Goal: Information Seeking & Learning: Find specific page/section

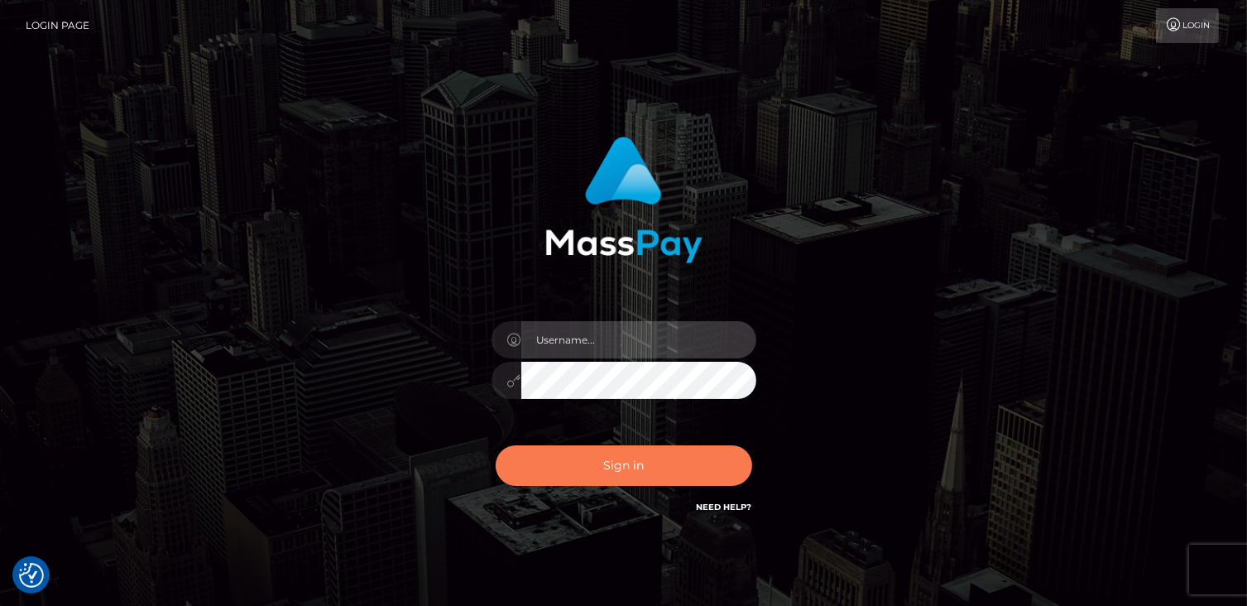
type input "catalinad"
click at [649, 478] on button "Sign in" at bounding box center [624, 465] width 256 height 41
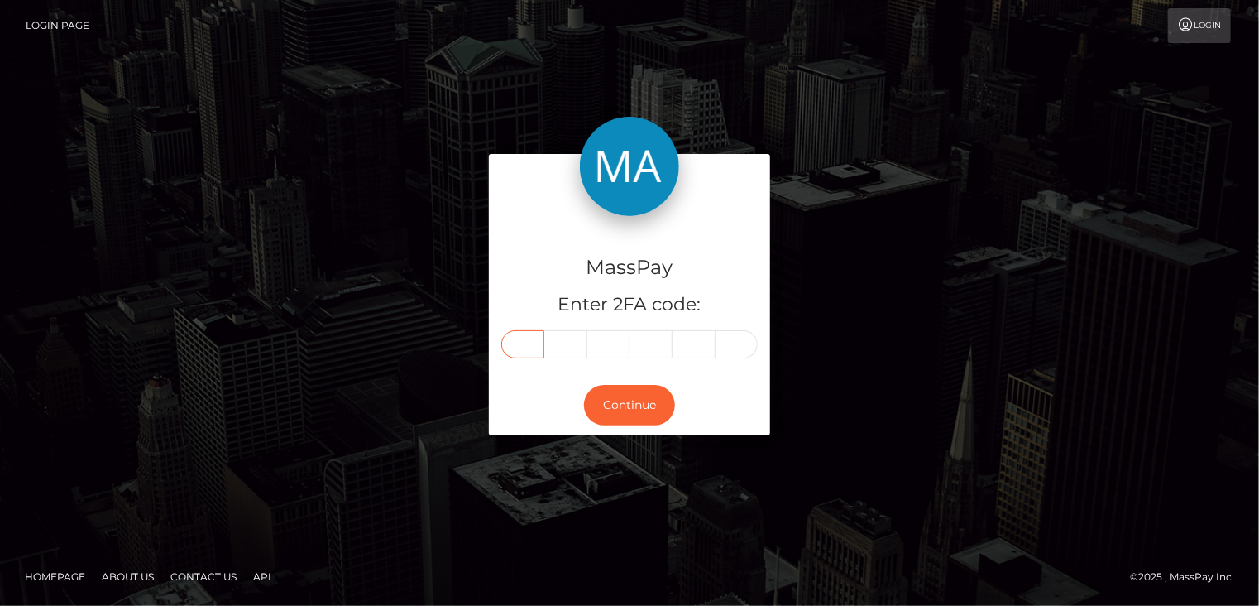
click at [529, 336] on input "text" at bounding box center [522, 344] width 43 height 28
type input "4"
type input "9"
type input "5"
type input "2"
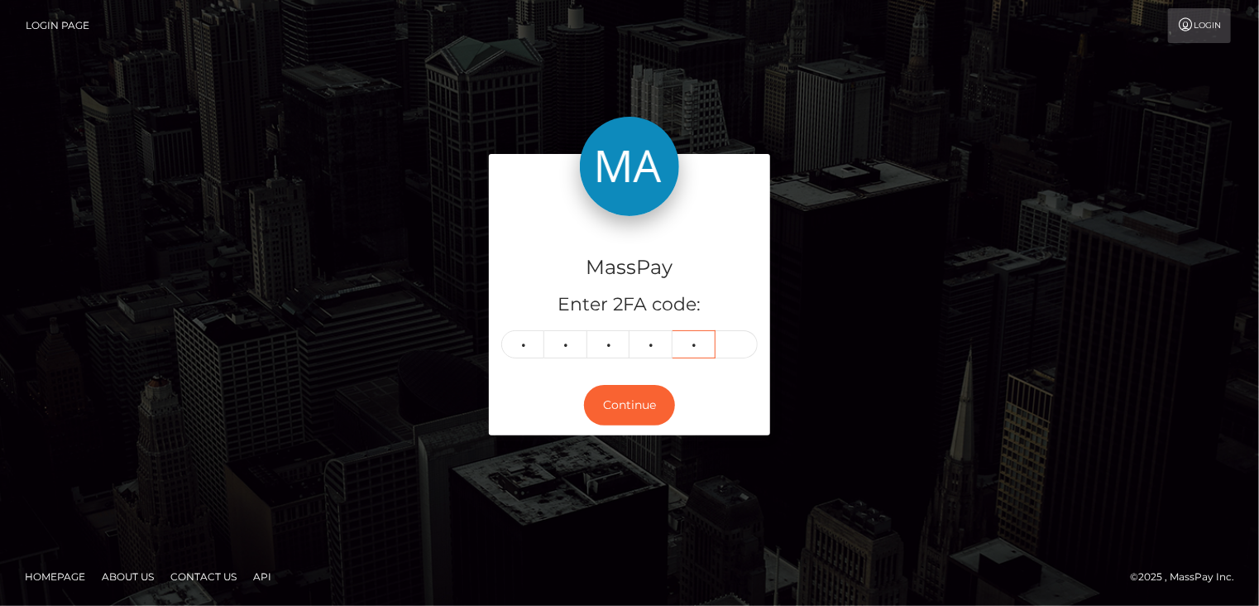
type input "7"
type input "1"
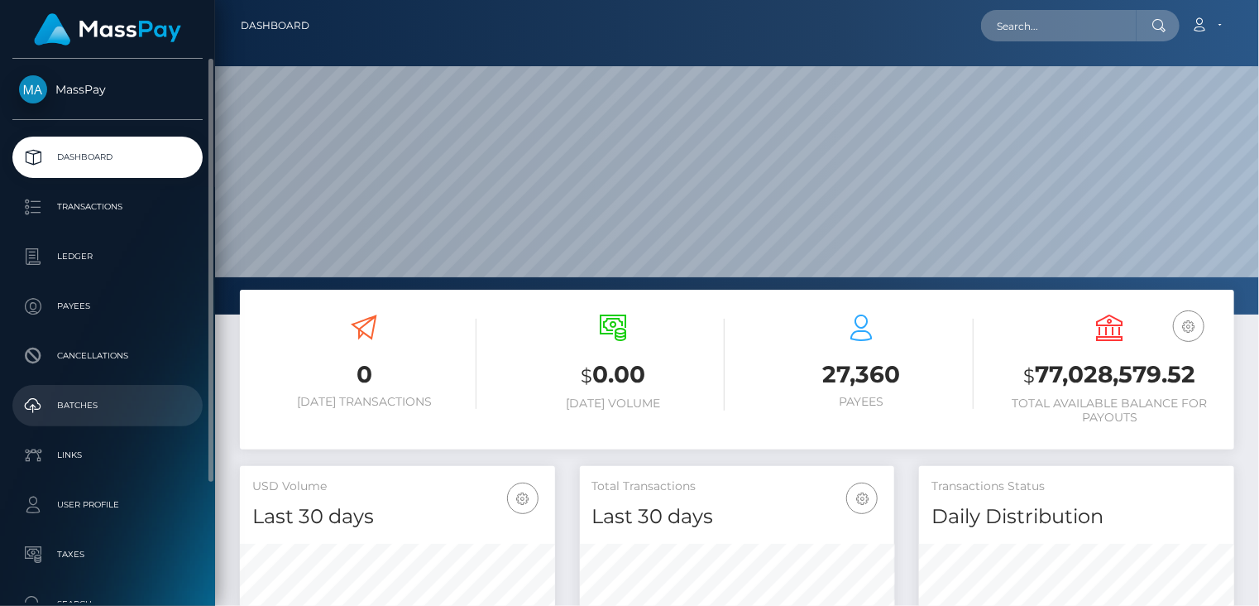
scroll to position [293, 314]
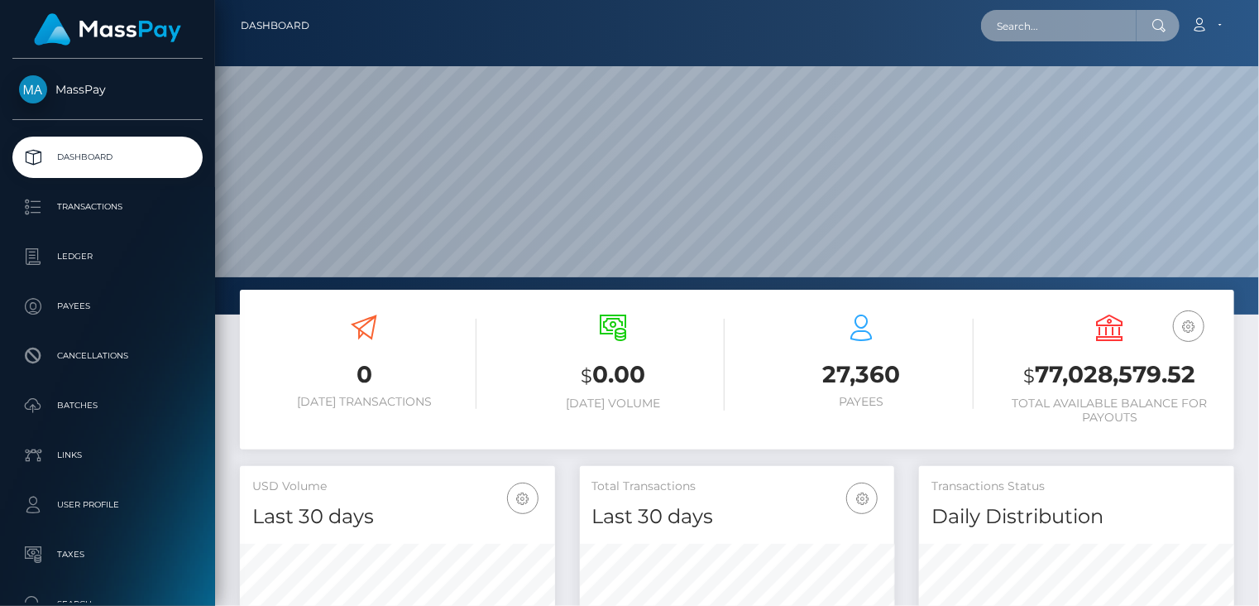
paste input "MSP35db0238acdaac1"
type input "MSP35db0238acdaac1"
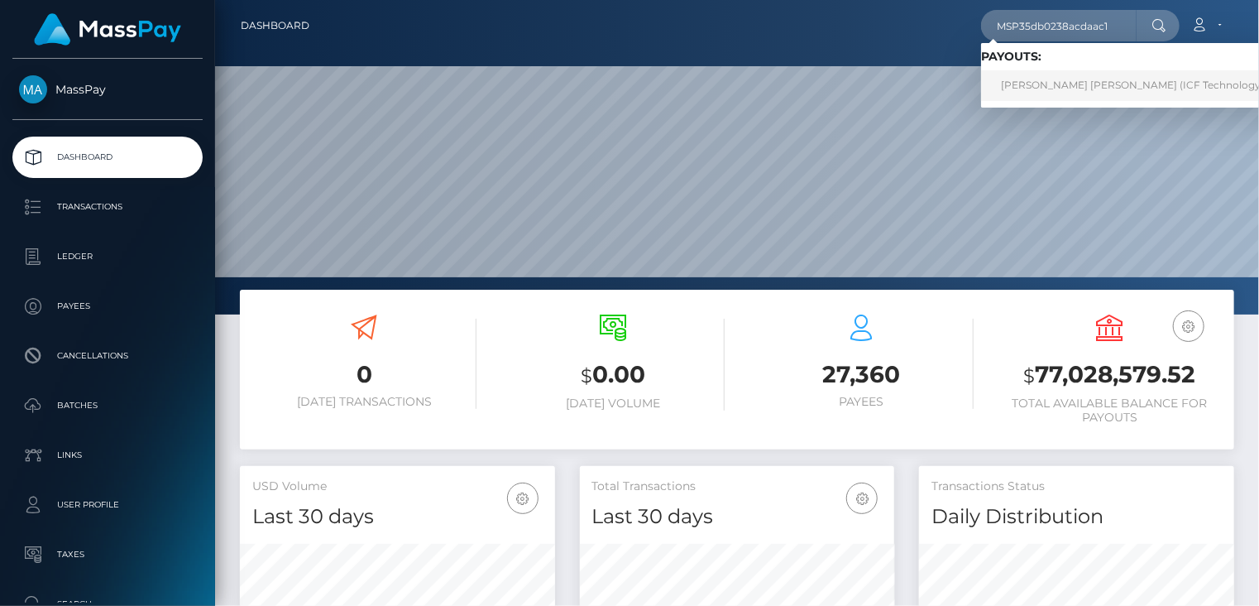
click at [1042, 82] on link "EDGAR MAURICIO ORTIZ AGUIRRE (ICF Technology, Inc. - )" at bounding box center [1148, 85] width 335 height 31
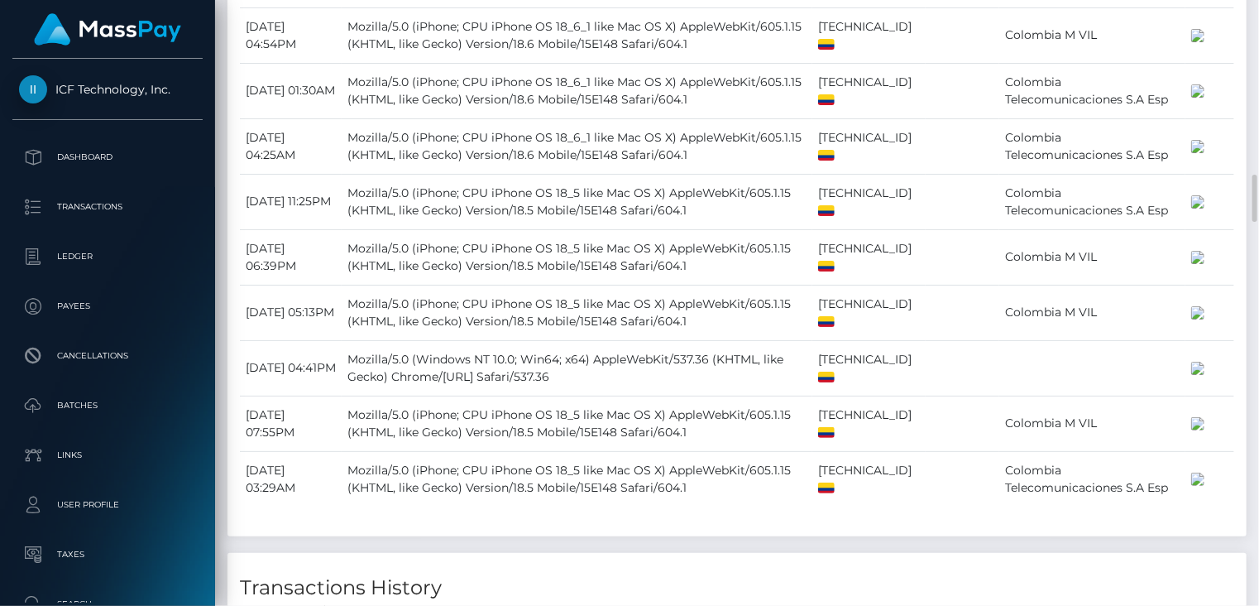
scroll to position [2730, 0]
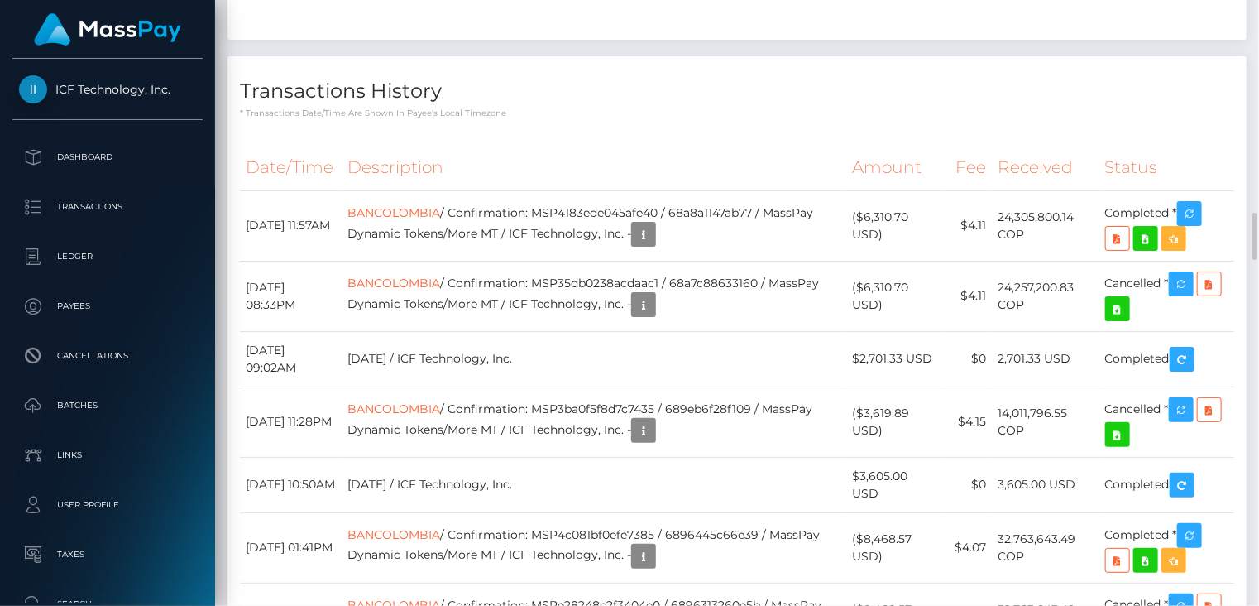
click at [807, 106] on h4 "Transactions History" at bounding box center [737, 91] width 994 height 29
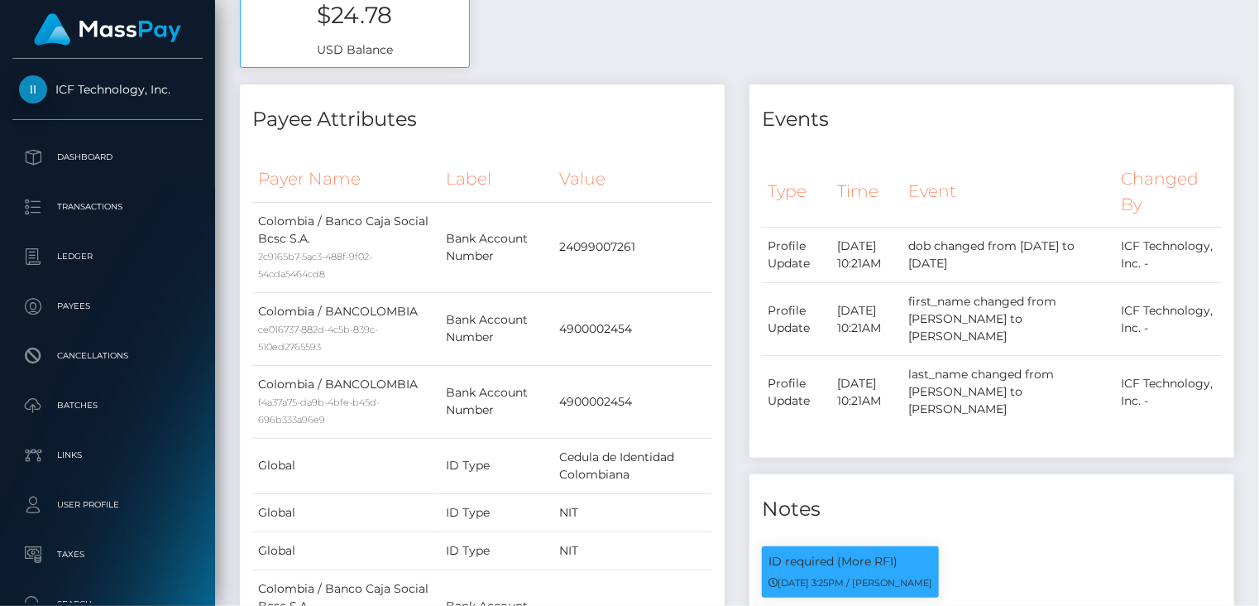
scroll to position [0, 0]
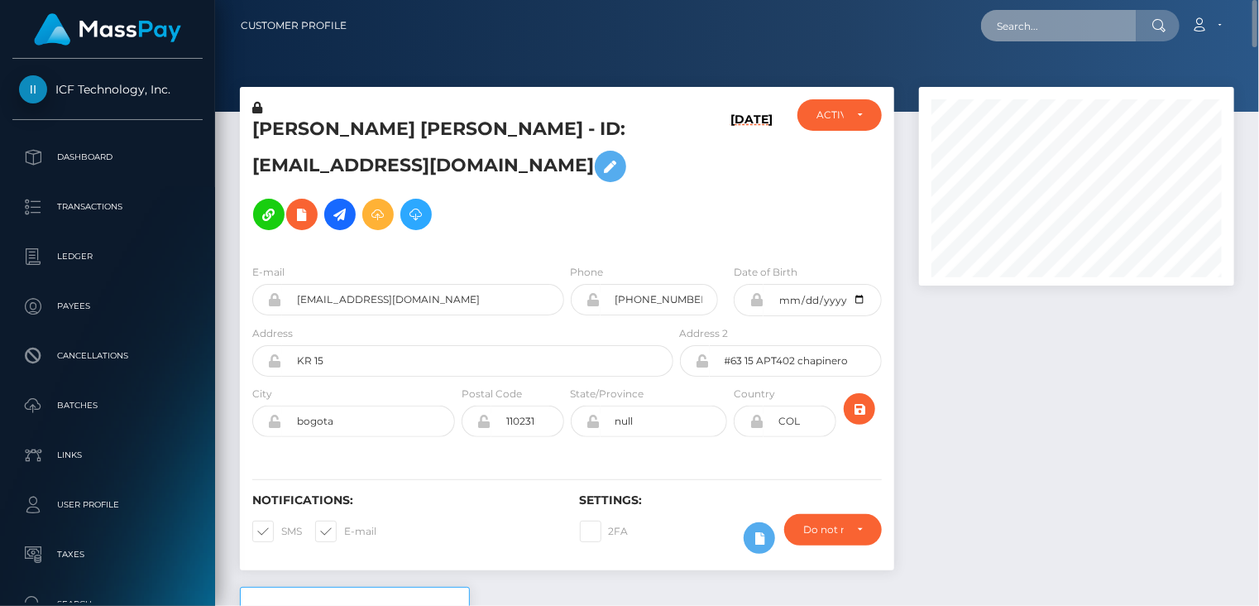
click at [1058, 31] on input "text" at bounding box center [1059, 25] width 156 height 31
paste input "MSP90896a2f4631ae3"
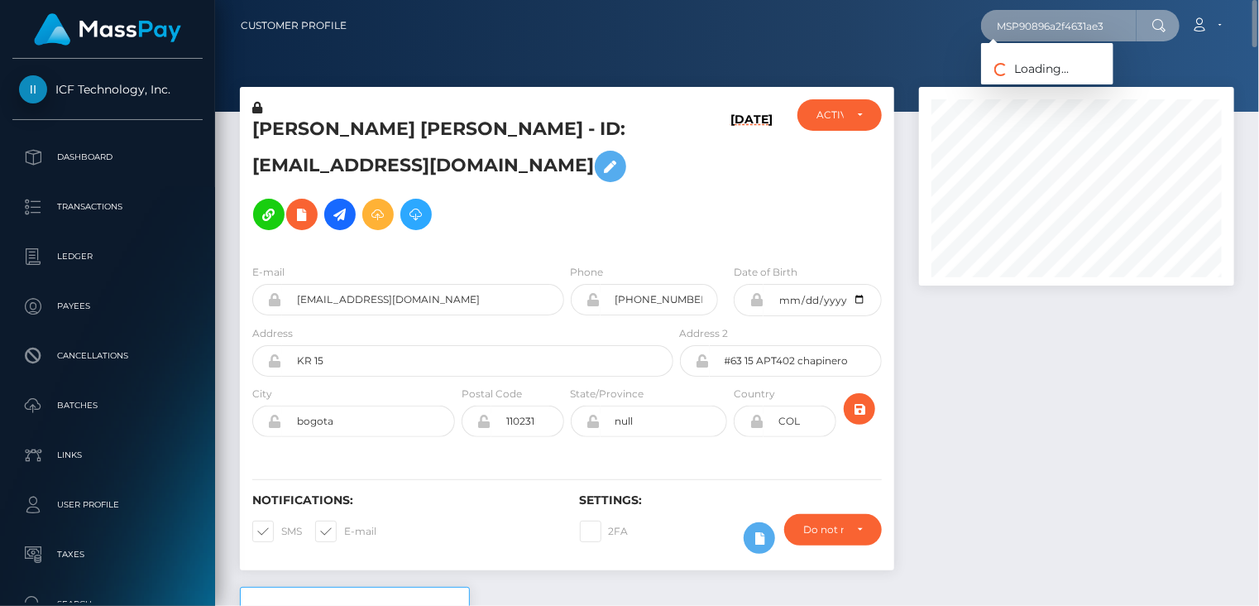
type input "MSP90896a2f4631ae3"
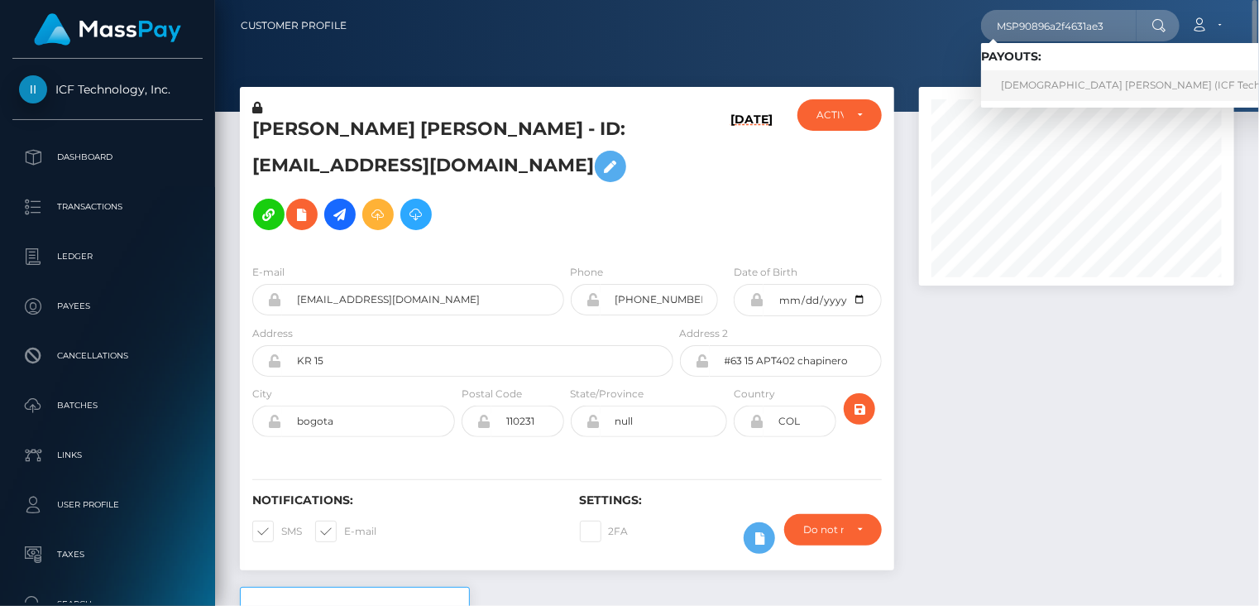
click at [1076, 90] on link "Franki Alejandro Bermudez Arroyave (ICF Technology, Inc. - )" at bounding box center [1166, 85] width 370 height 31
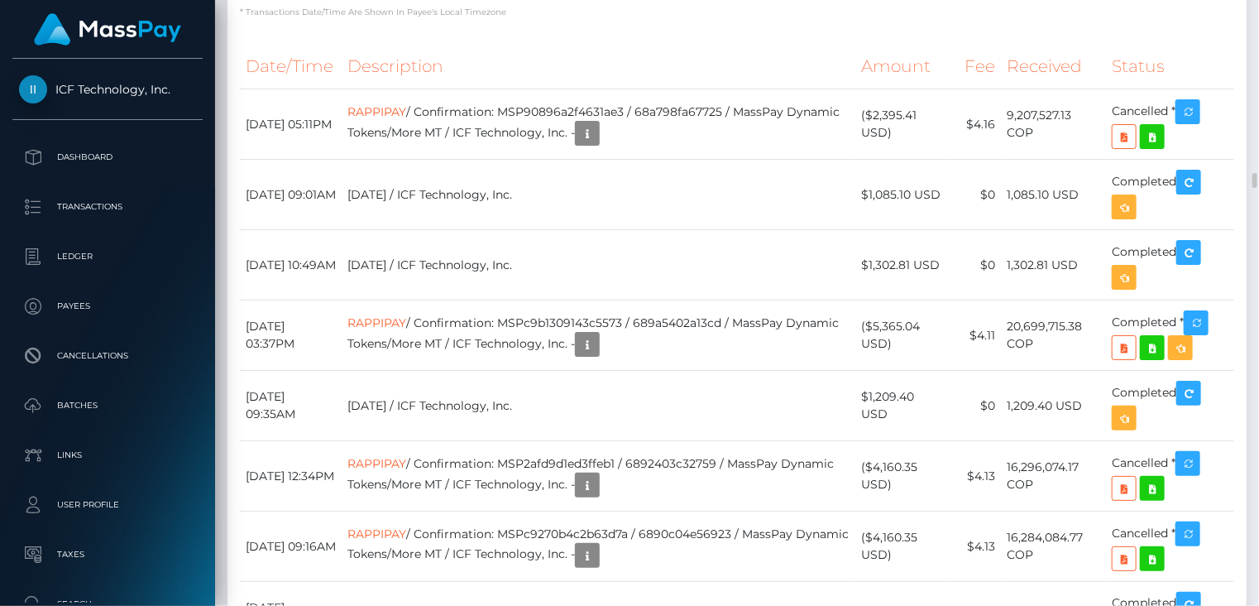
scroll to position [199, 314]
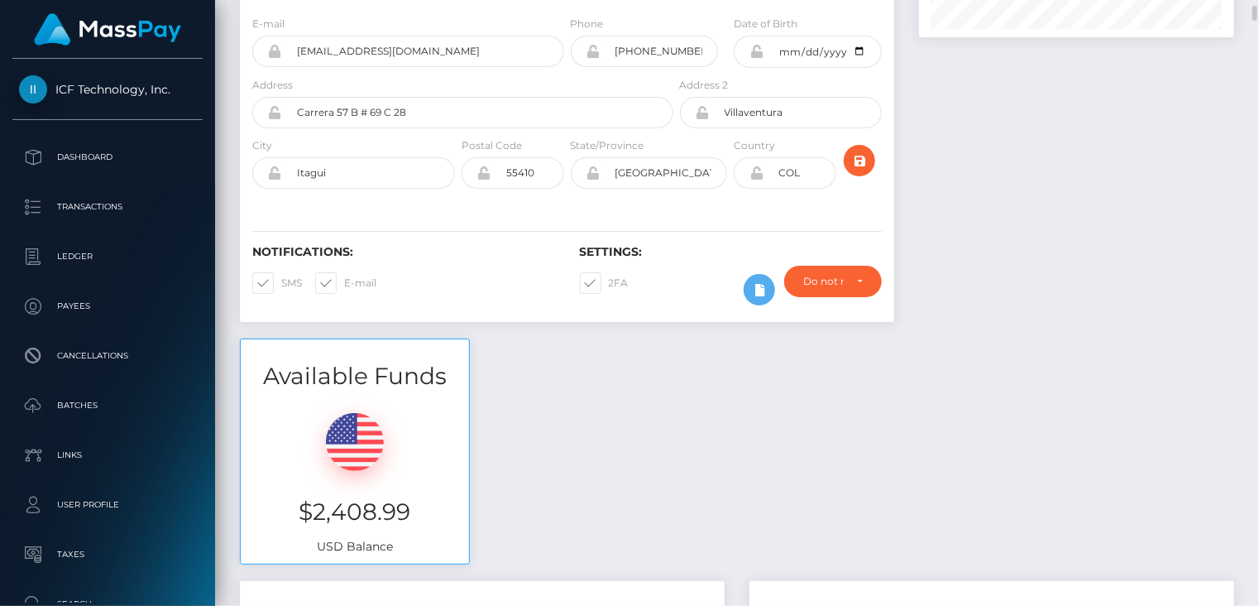
scroll to position [0, 0]
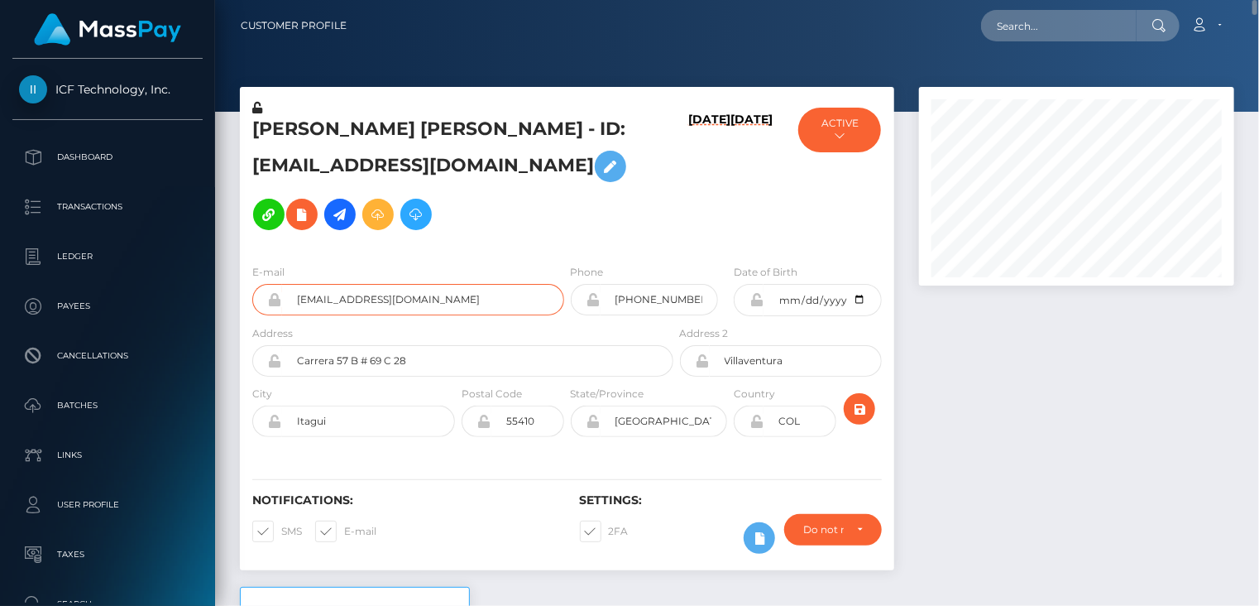
click at [373, 301] on input "administracion@latinshow.co" at bounding box center [423, 299] width 282 height 31
click at [372, 300] on input "administracion@latinshow.co" at bounding box center [423, 299] width 282 height 31
click at [624, 577] on div "Franki Alejandro Bermudez Arroyave - ID: administracion@latinshow.co 08/21/25 0…" at bounding box center [566, 337] width 679 height 500
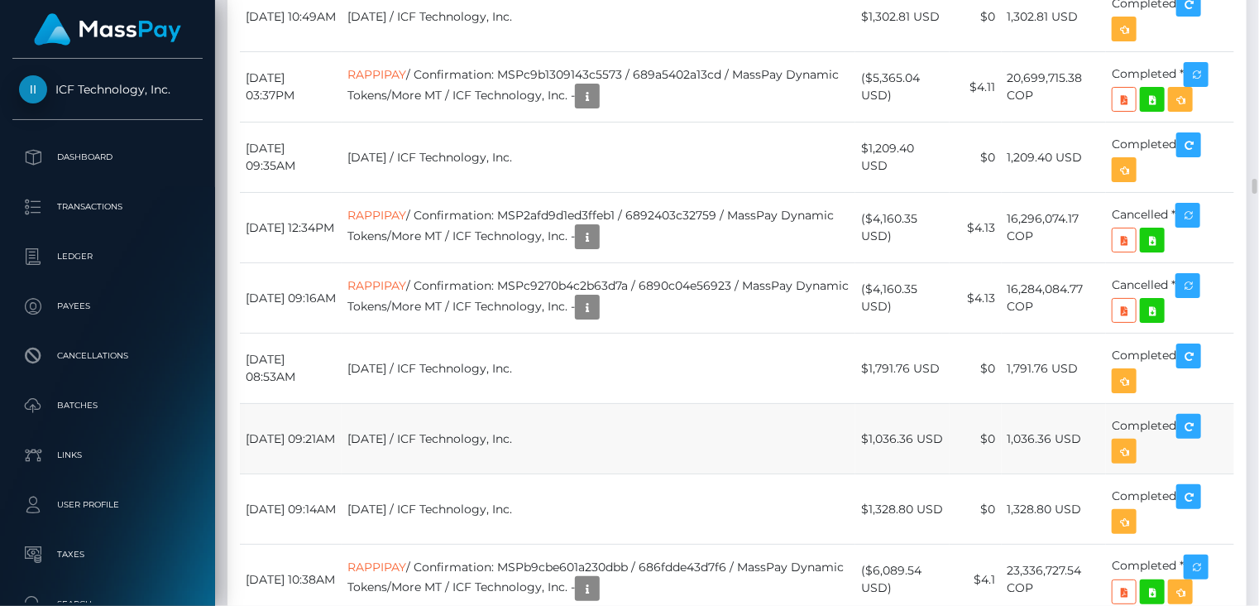
scroll to position [6949, 0]
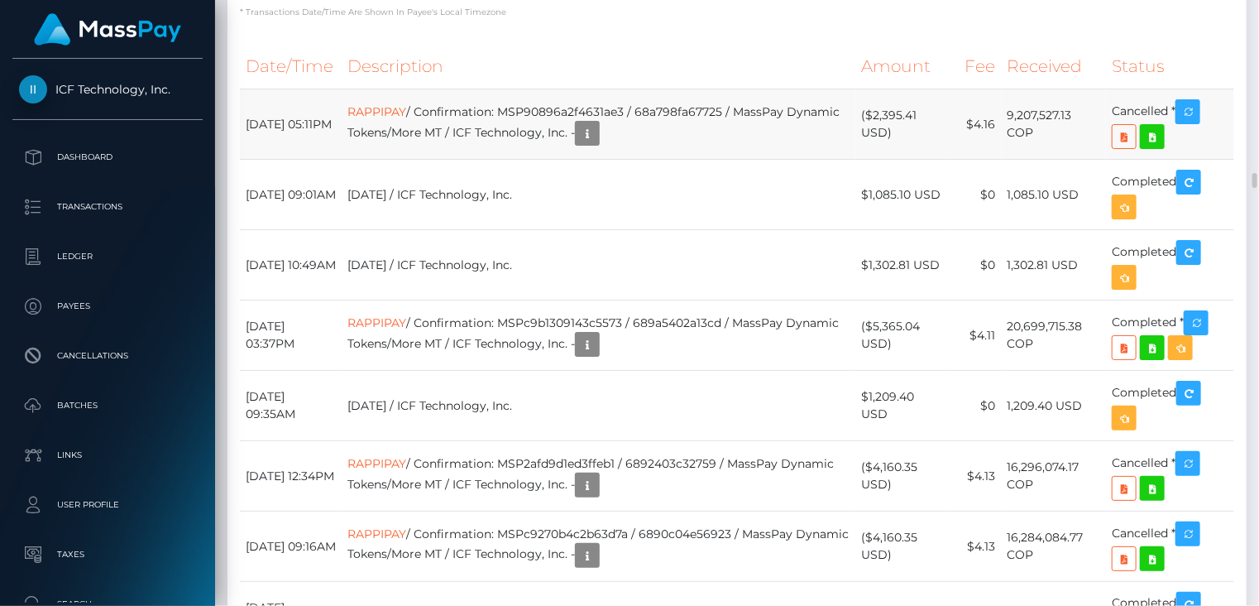
drag, startPoint x: 930, startPoint y: 252, endPoint x: 875, endPoint y: 256, distance: 54.7
click at [875, 160] on td "($2,395.41 USD)" at bounding box center [902, 124] width 94 height 70
copy td "$2,395.41"
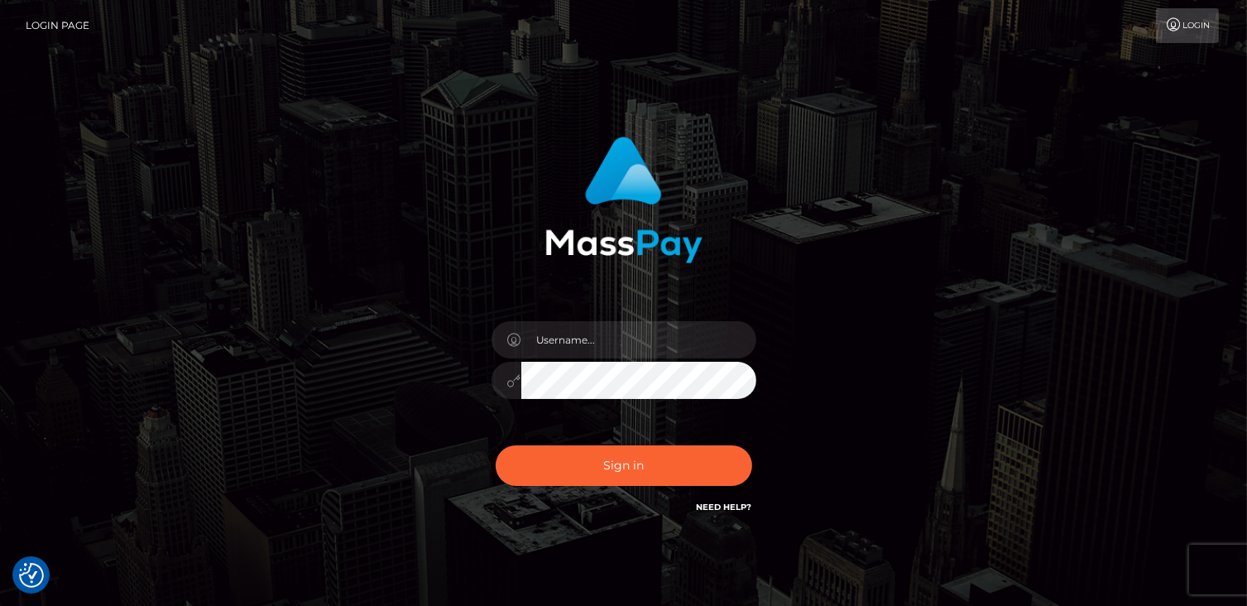
checkbox input "true"
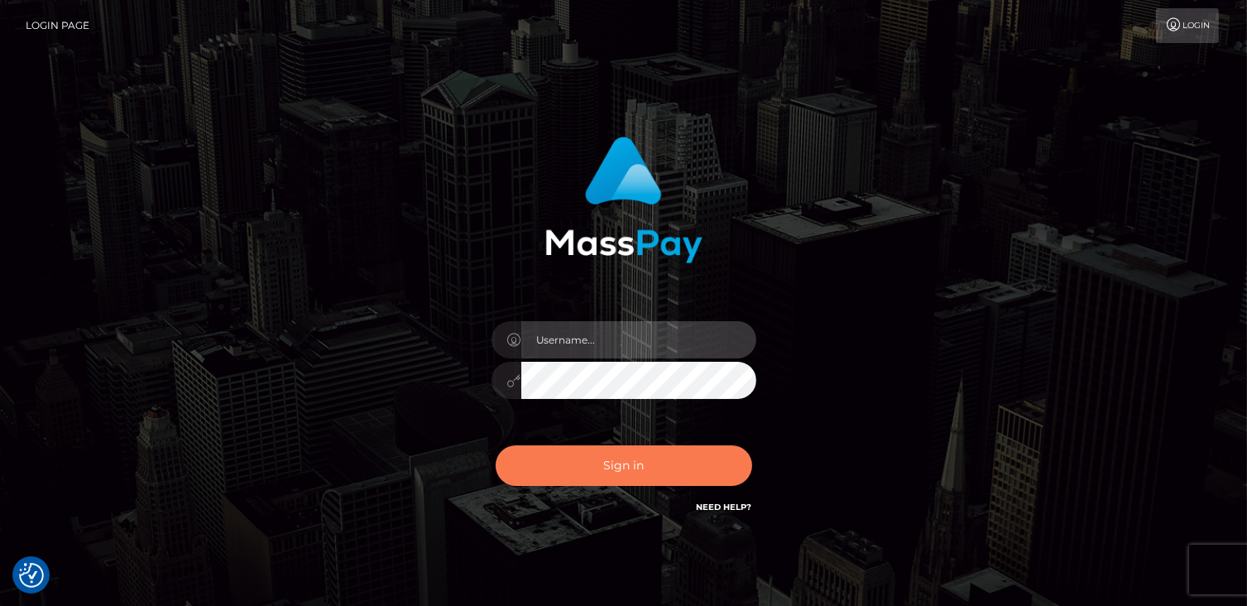
type input "catalinad"
click at [652, 477] on button "Sign in" at bounding box center [624, 465] width 256 height 41
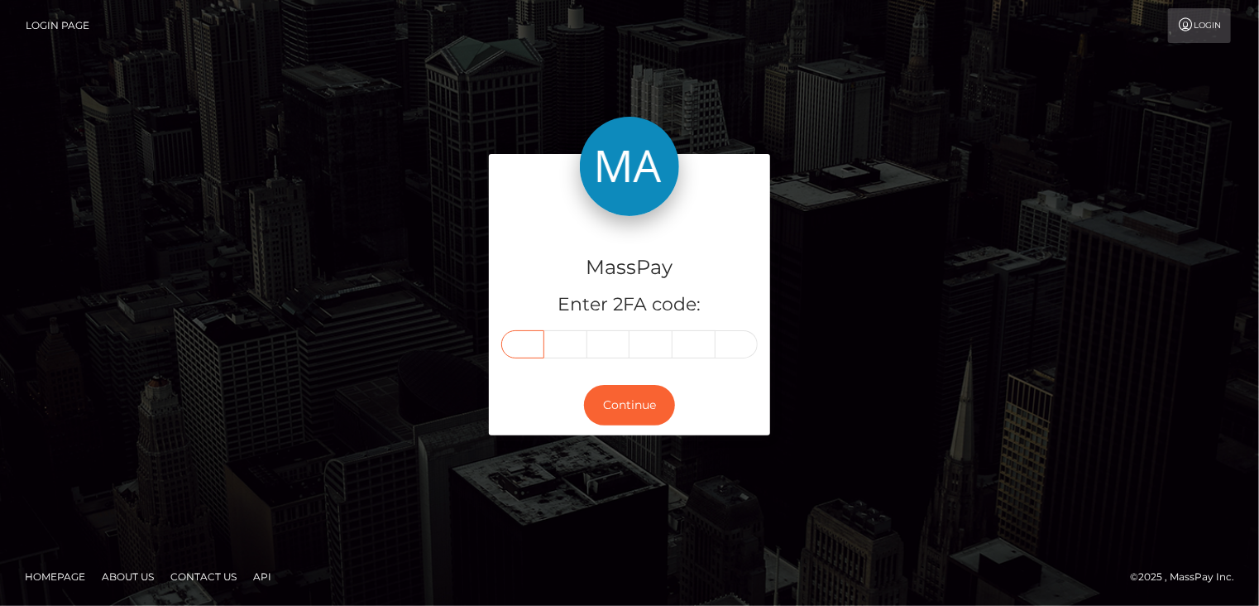
click at [529, 347] on input "text" at bounding box center [522, 344] width 43 height 28
type input "4"
type input "1"
type input "8"
type input "1"
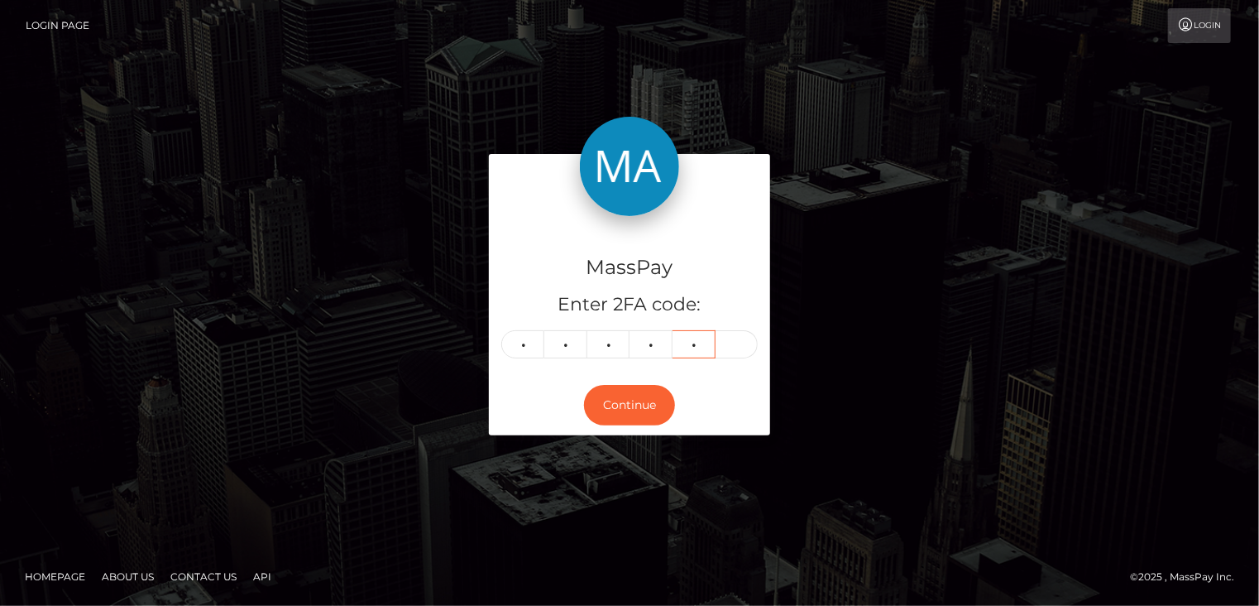
type input "5"
type input "8"
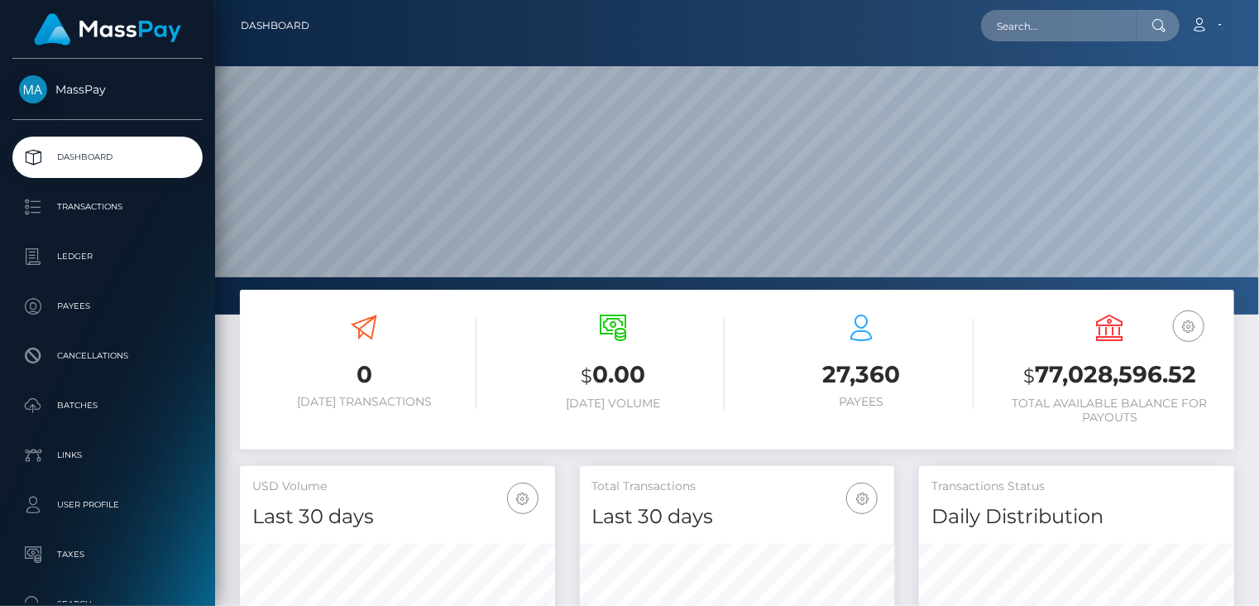
scroll to position [293, 314]
paste input "houssinaf08+308fe03b26@gmail.com"
type input "houssinaf08+308fe03b26@gmail.com"
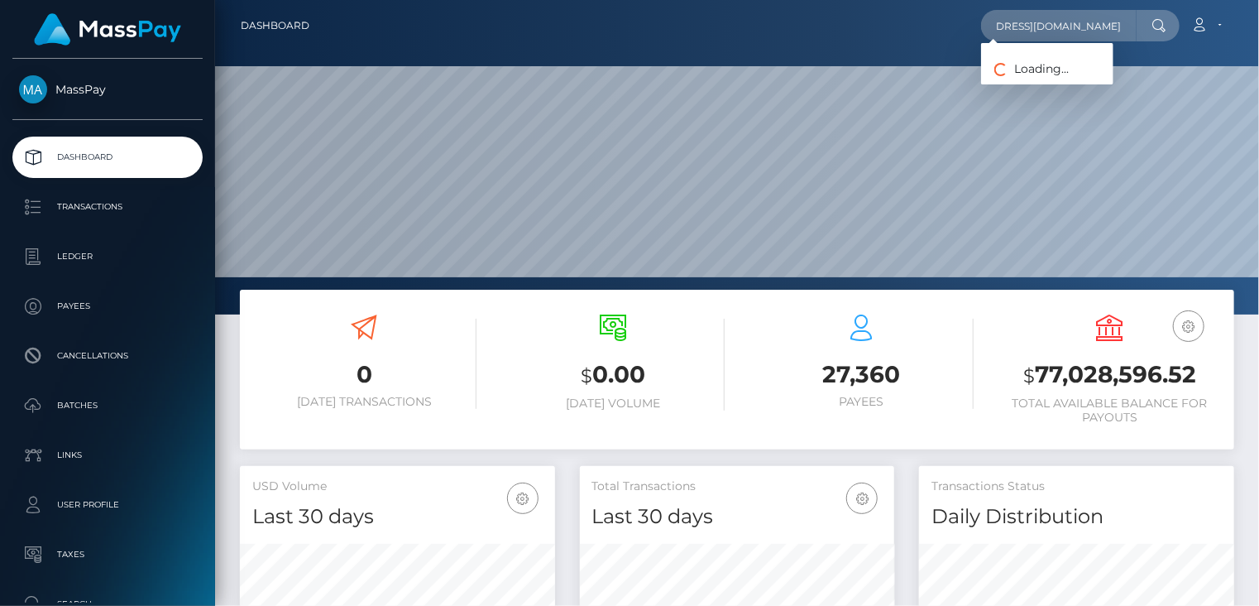
scroll to position [0, 0]
click at [1025, 93] on link "Globus MB" at bounding box center [1047, 85] width 132 height 31
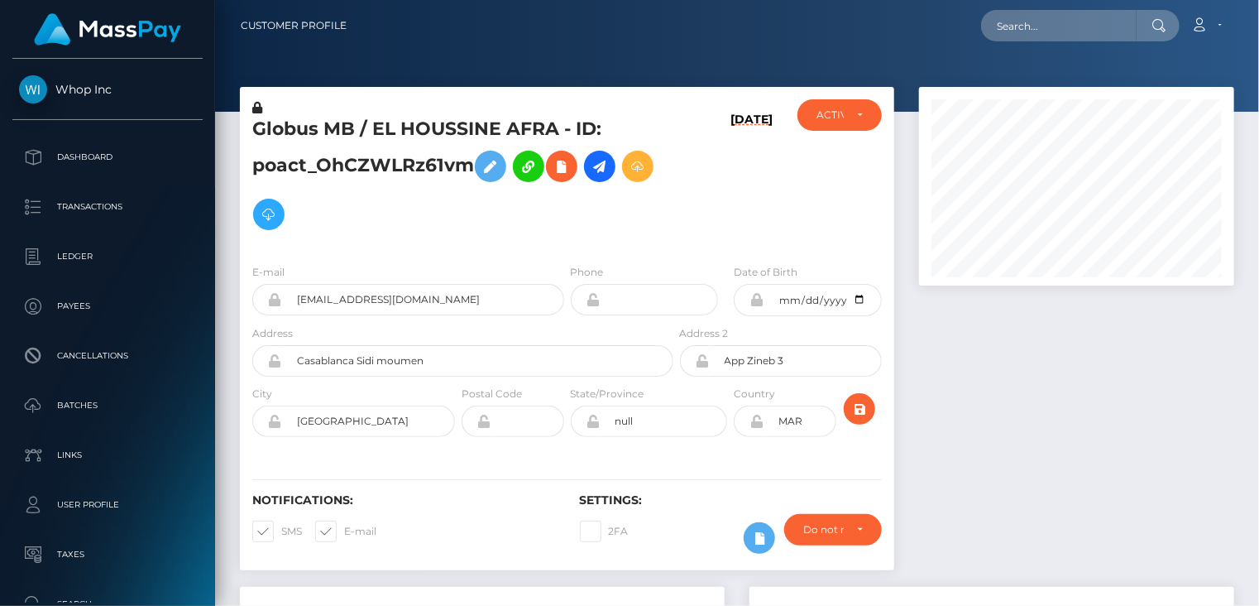
scroll to position [199, 314]
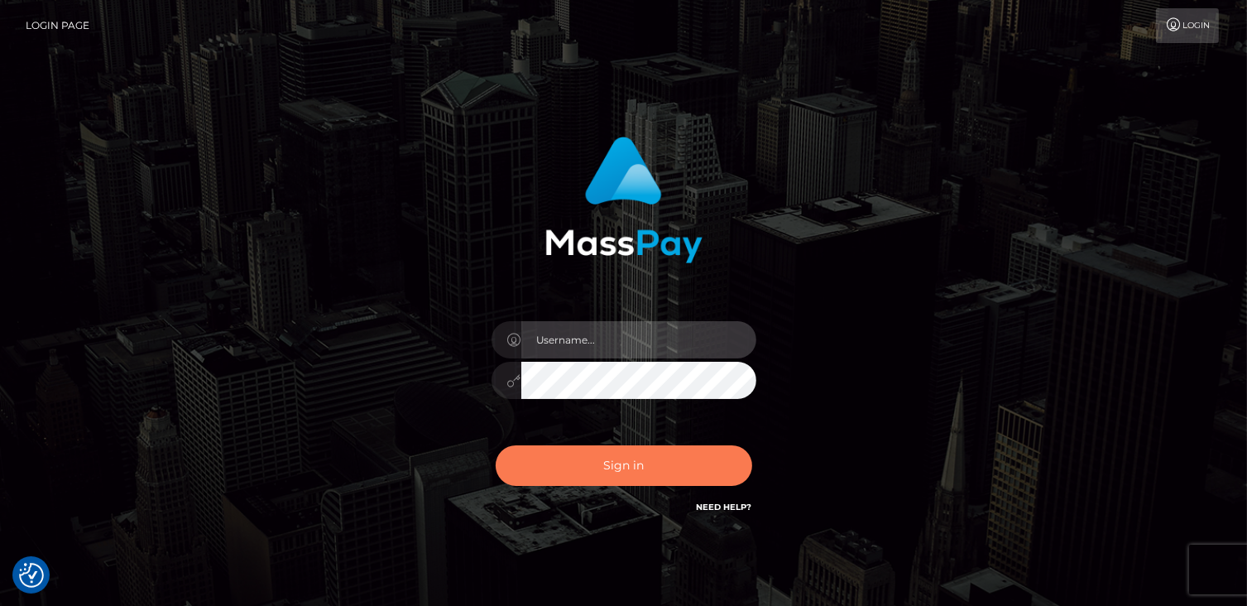
type input "catalinad"
click at [682, 459] on button "Sign in" at bounding box center [624, 465] width 256 height 41
type input "catalinad"
click at [625, 460] on button "Sign in" at bounding box center [624, 465] width 256 height 41
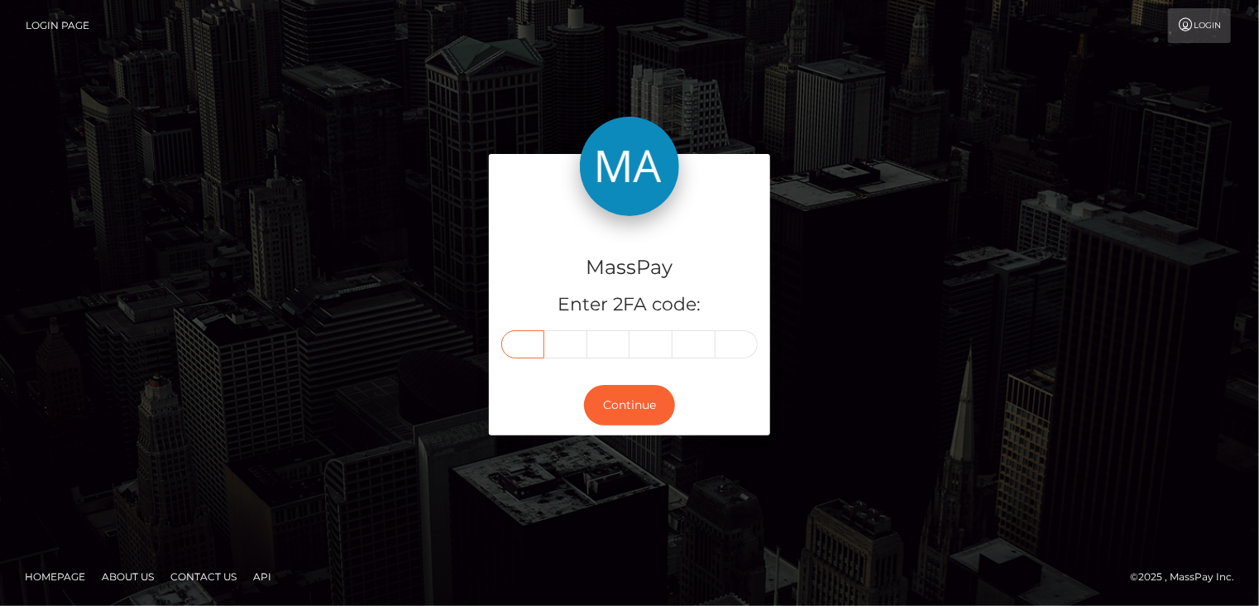
click at [524, 345] on input "text" at bounding box center [522, 344] width 43 height 28
type input "0"
type input "2"
type input "6"
type input "2"
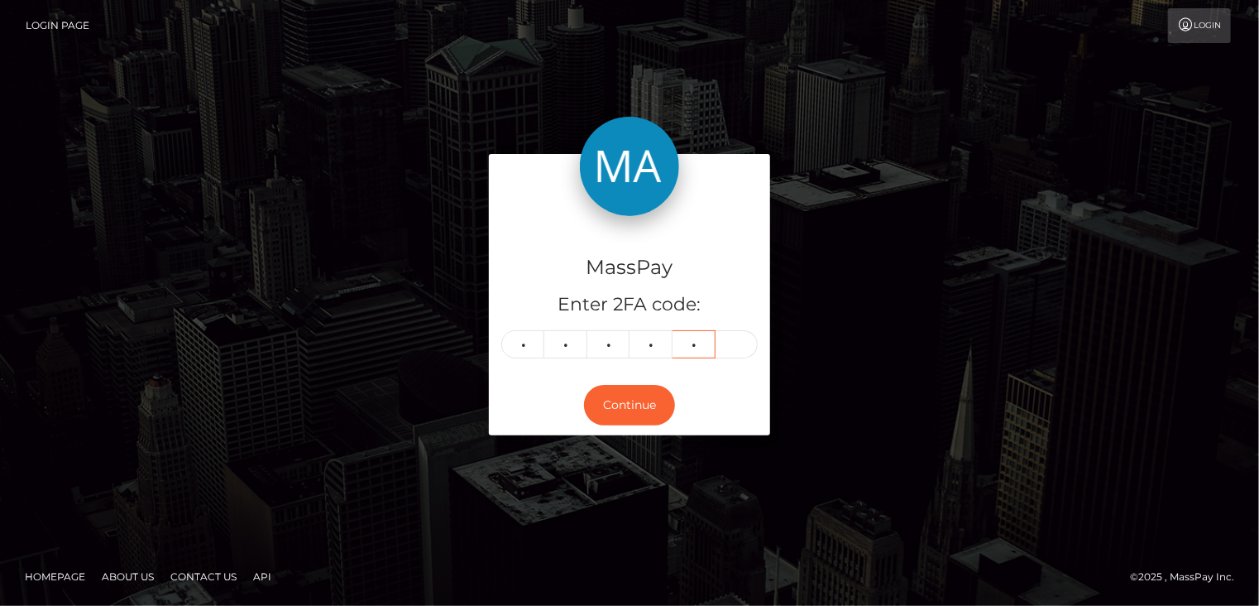
type input "4"
type input "6"
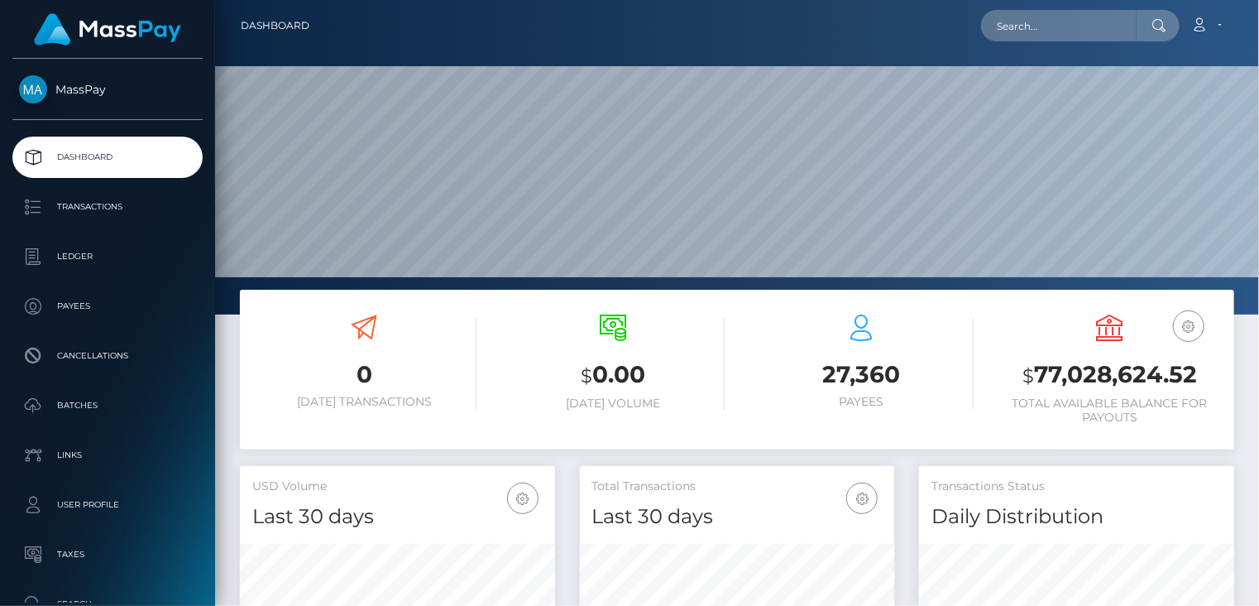
scroll to position [293, 314]
drag, startPoint x: 1043, startPoint y: 33, endPoint x: 1017, endPoint y: 28, distance: 26.9
paste input "[EMAIL_ADDRESS][DOMAIN_NAME]"
type input "contact@larsmeidell.com"
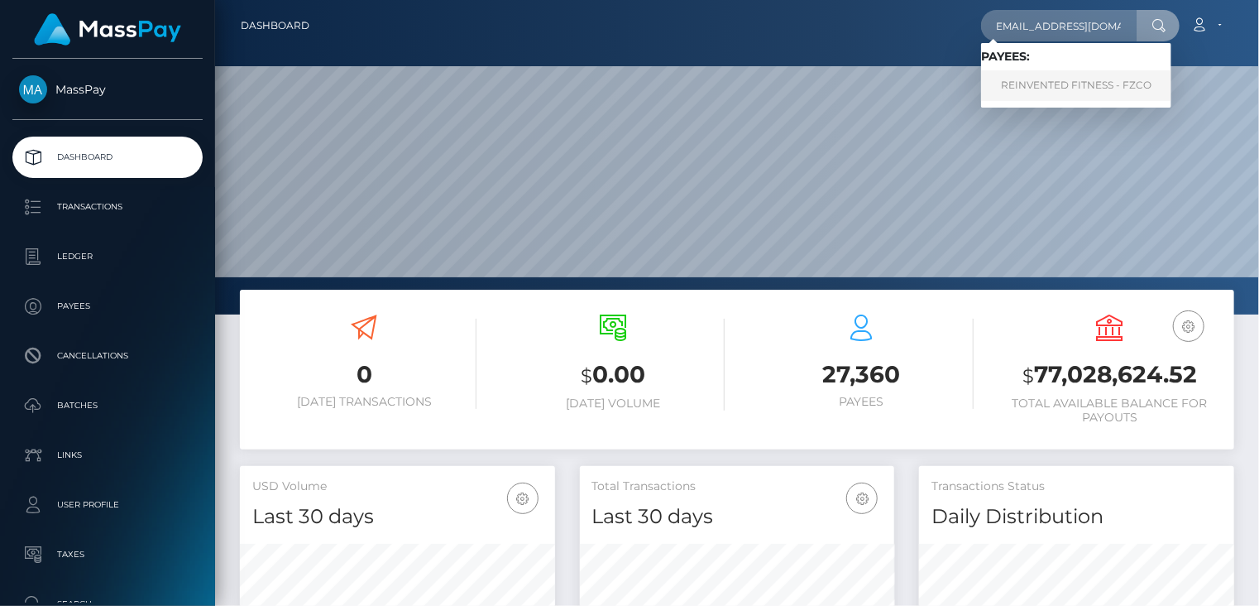
scroll to position [0, 0]
click at [1038, 93] on link "REINVENTED FITNESS - FZCO" at bounding box center [1076, 85] width 190 height 31
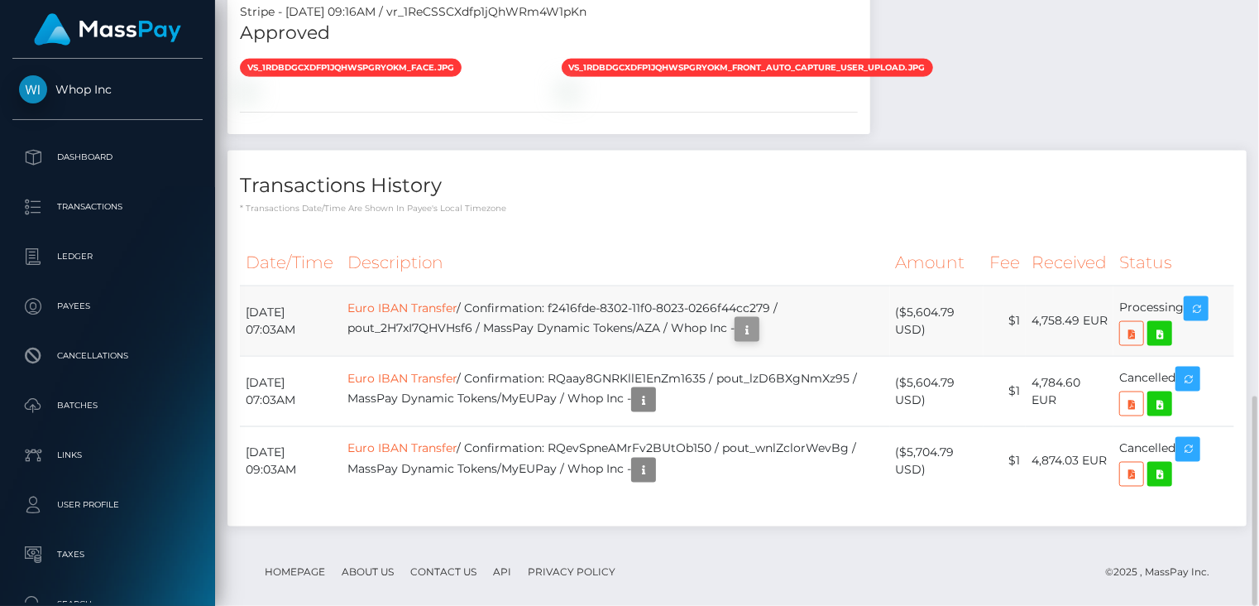
scroll to position [199, 314]
click at [757, 319] on icon "button" at bounding box center [747, 329] width 20 height 21
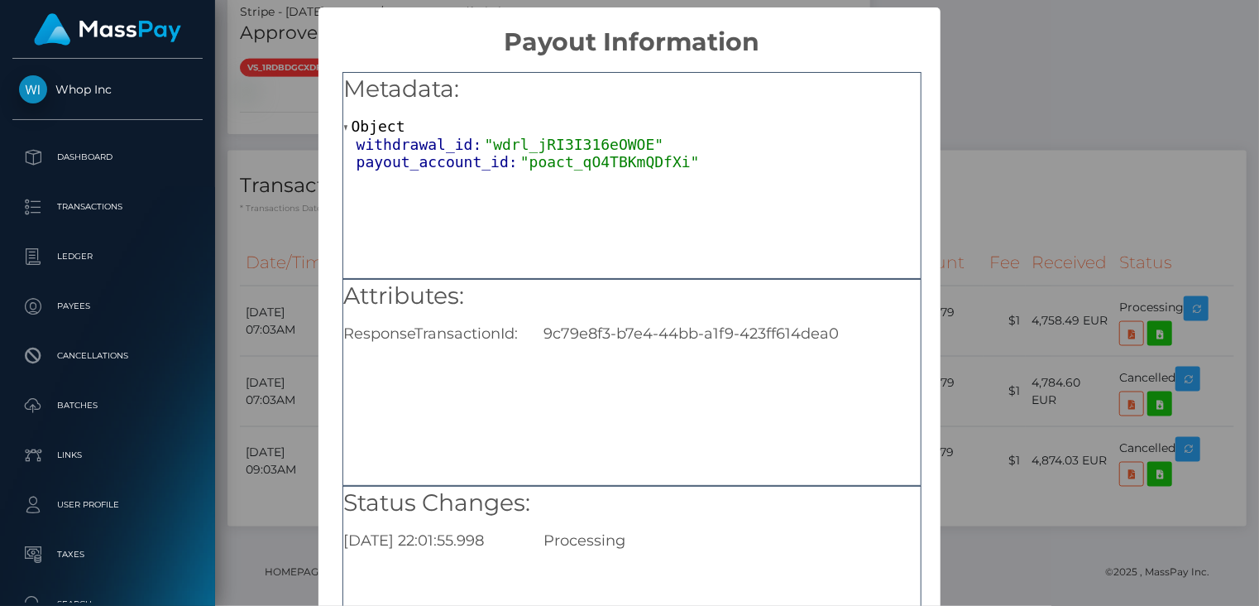
click at [1027, 186] on div "× Payout Information Metadata: Object withdrawal_id: "wdrl_jRI3I316eOWOE" payou…" at bounding box center [629, 303] width 1259 height 606
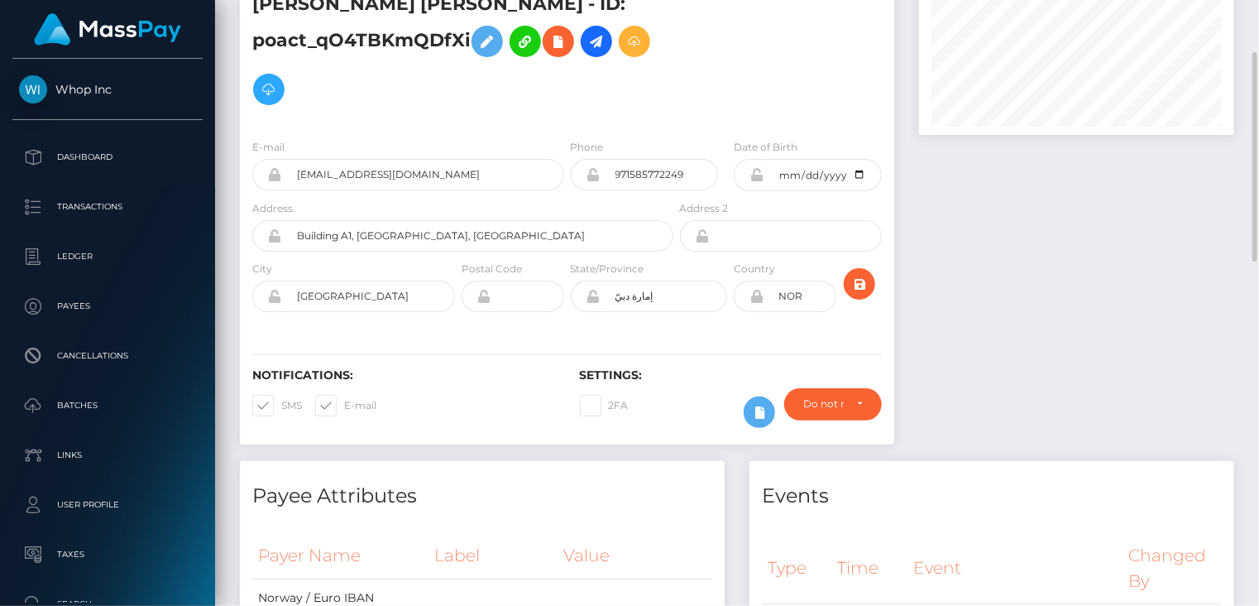
scroll to position [0, 0]
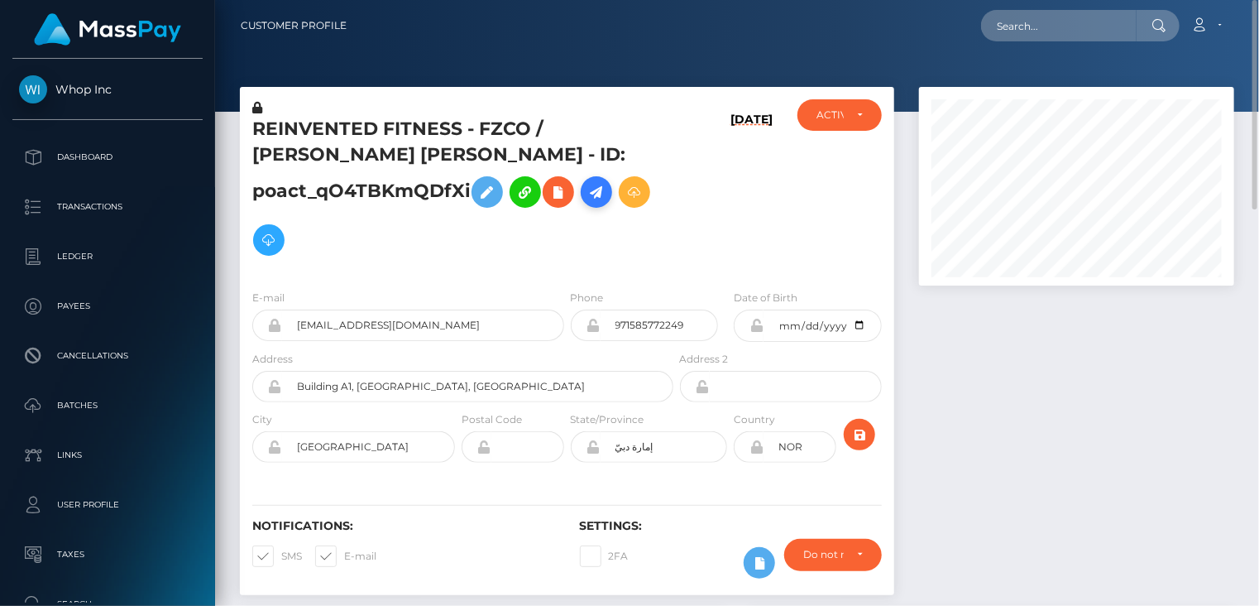
click at [596, 190] on icon at bounding box center [597, 192] width 20 height 21
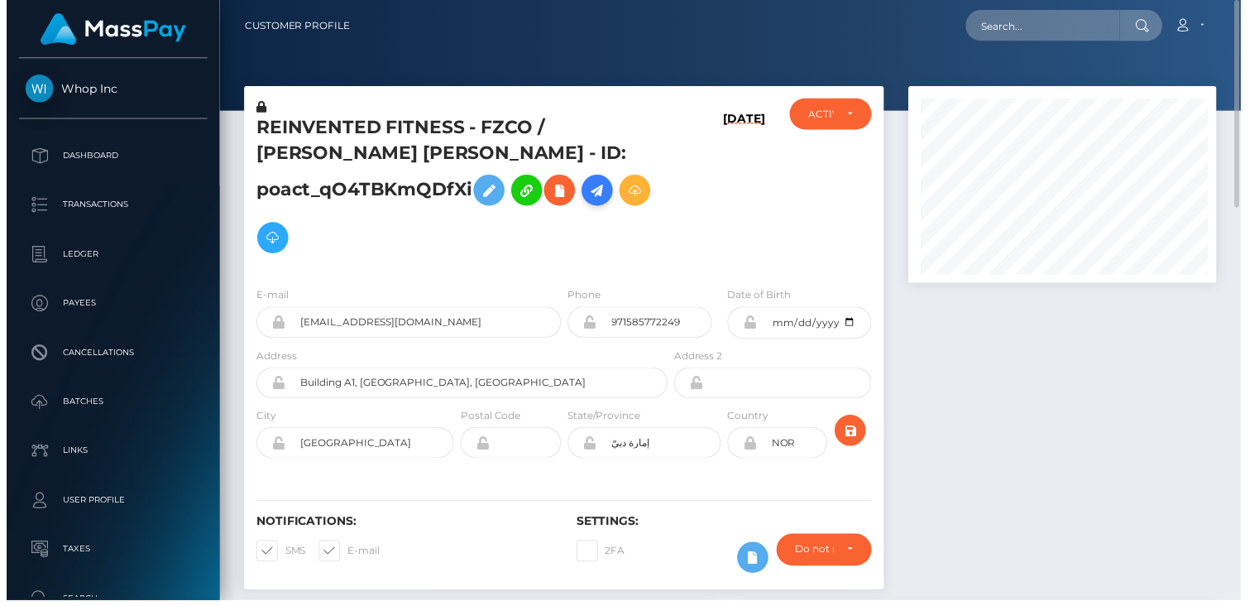
scroll to position [827061, 826945]
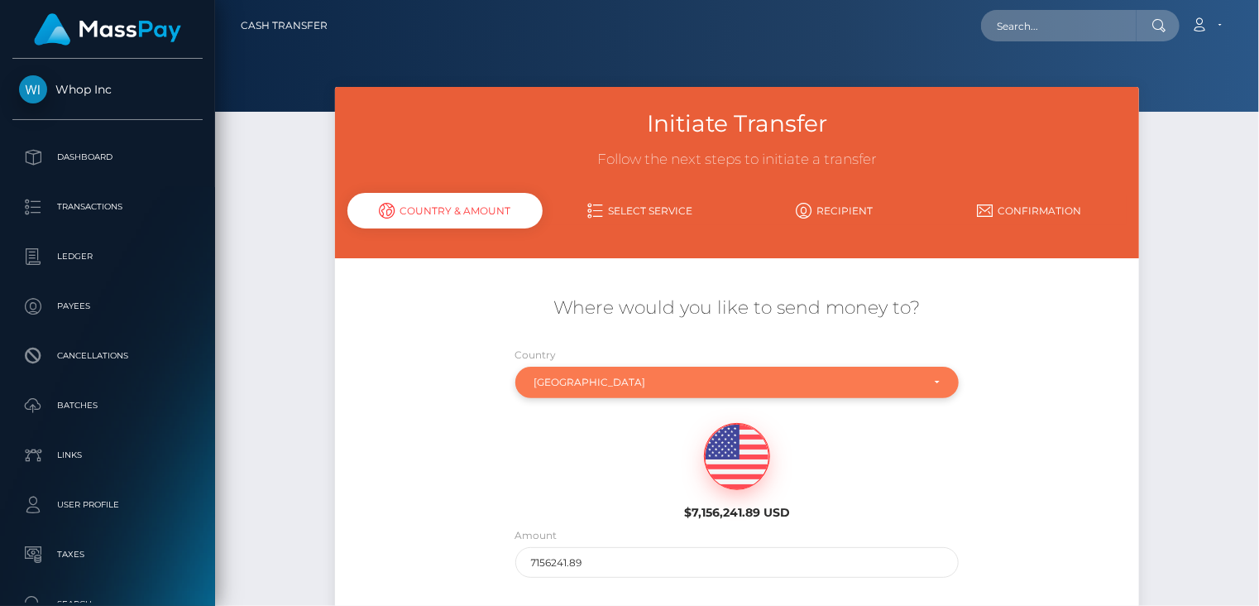
click at [709, 391] on div "[GEOGRAPHIC_DATA]" at bounding box center [737, 381] width 444 height 31
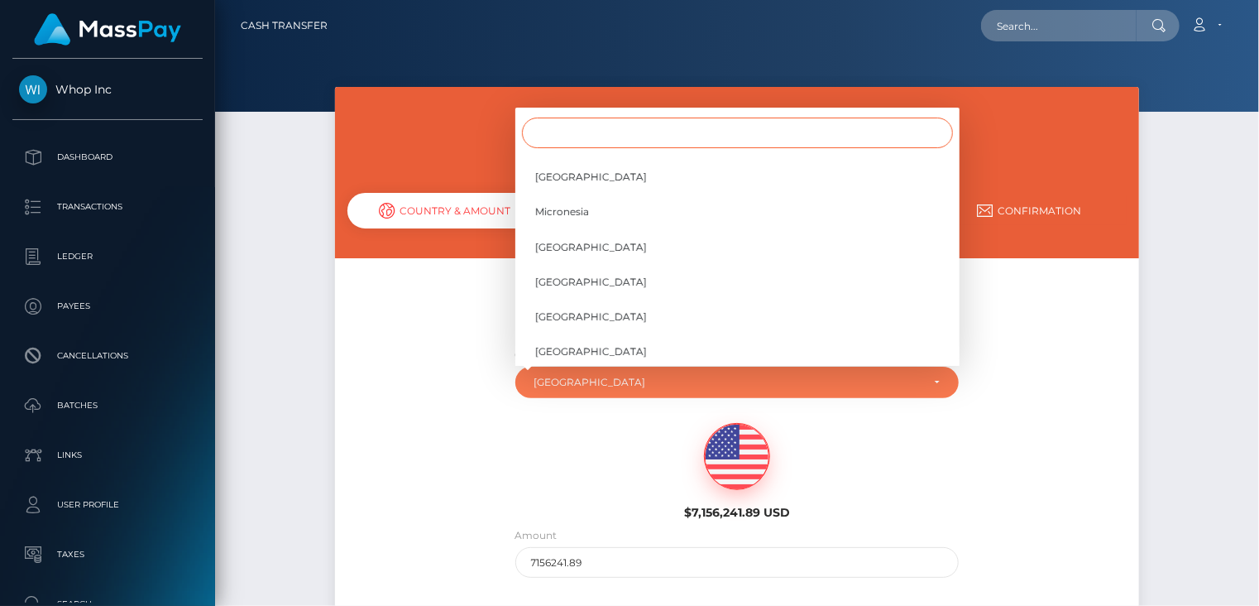
click at [639, 132] on input "Search" at bounding box center [737, 132] width 431 height 31
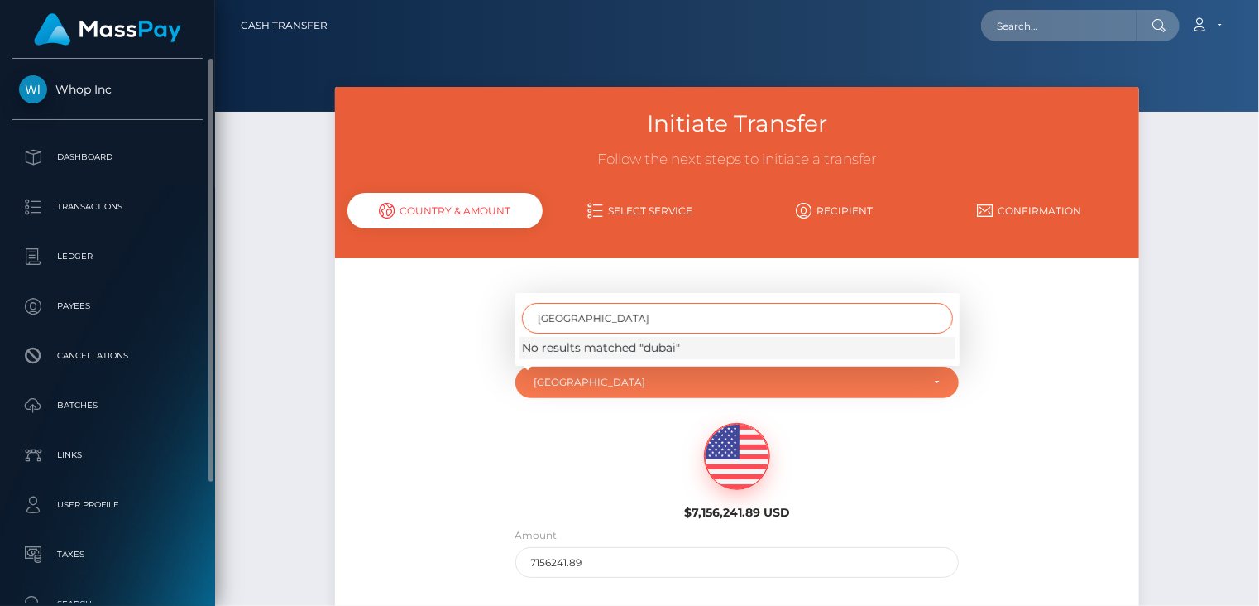
type input "[GEOGRAPHIC_DATA]"
click at [739, 321] on input "dubai" at bounding box center [737, 318] width 431 height 31
click at [932, 318] on input "dubai" at bounding box center [737, 318] width 431 height 31
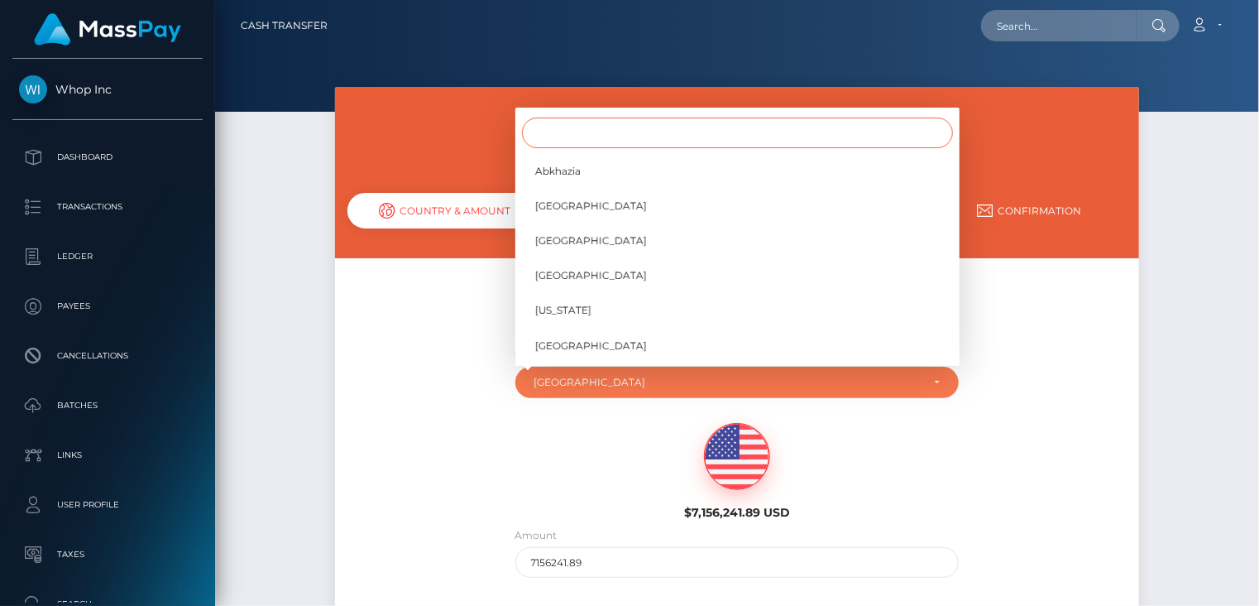
click at [628, 141] on input "Search" at bounding box center [737, 132] width 431 height 31
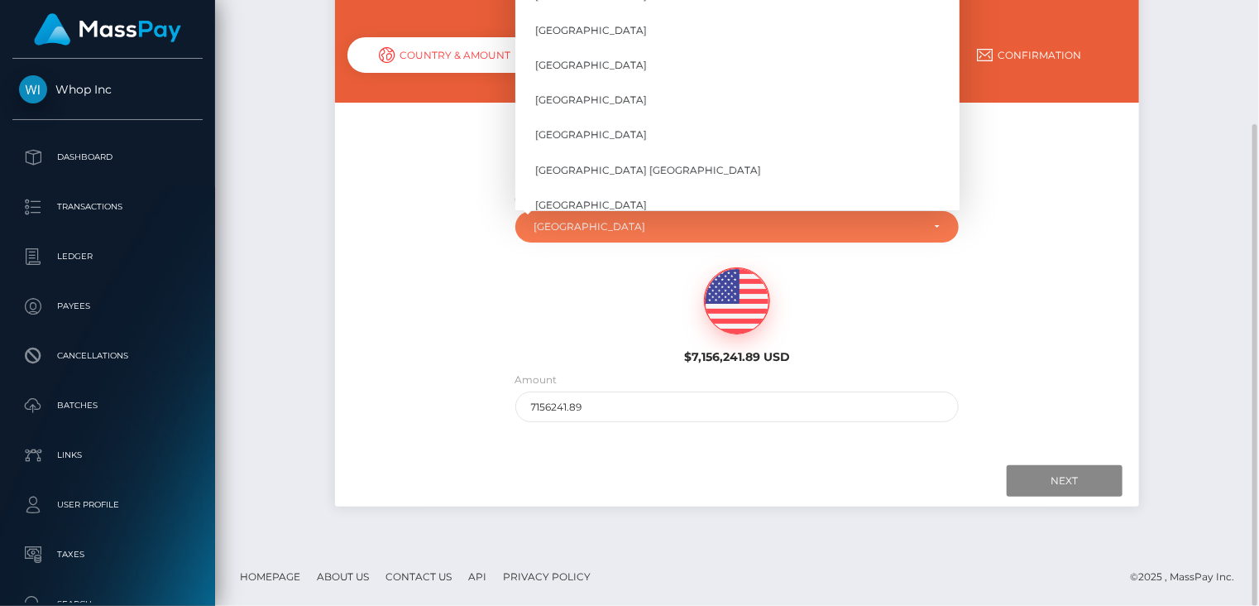
scroll to position [7870, 0]
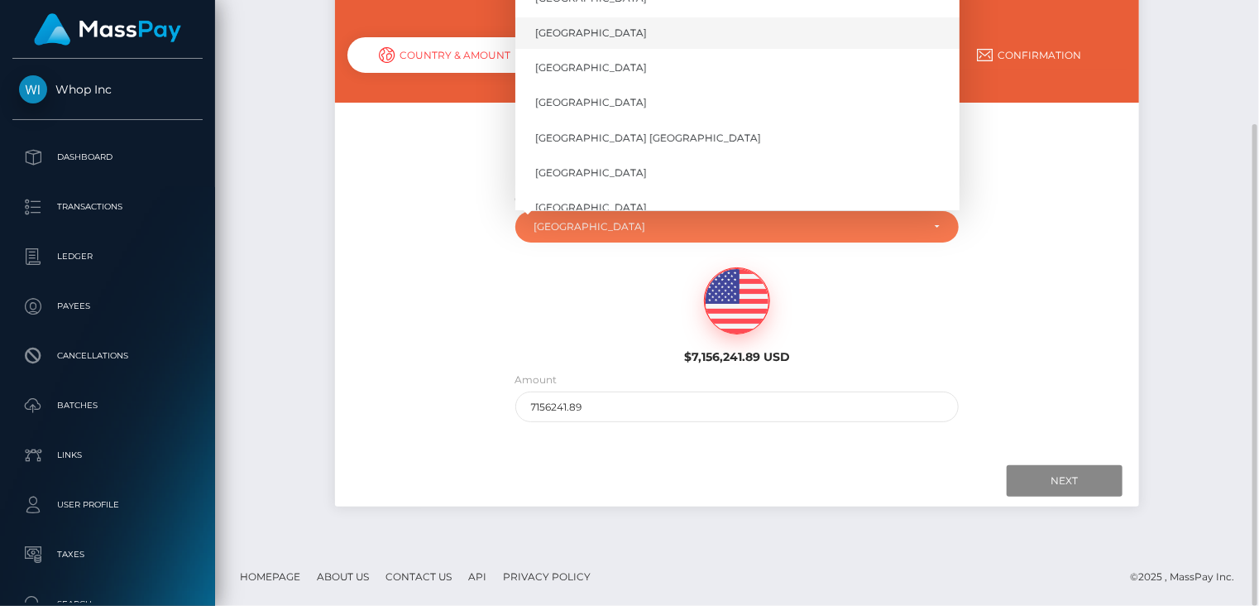
click at [619, 36] on span "United Arab Emirates" at bounding box center [591, 33] width 112 height 15
select select "ARE"
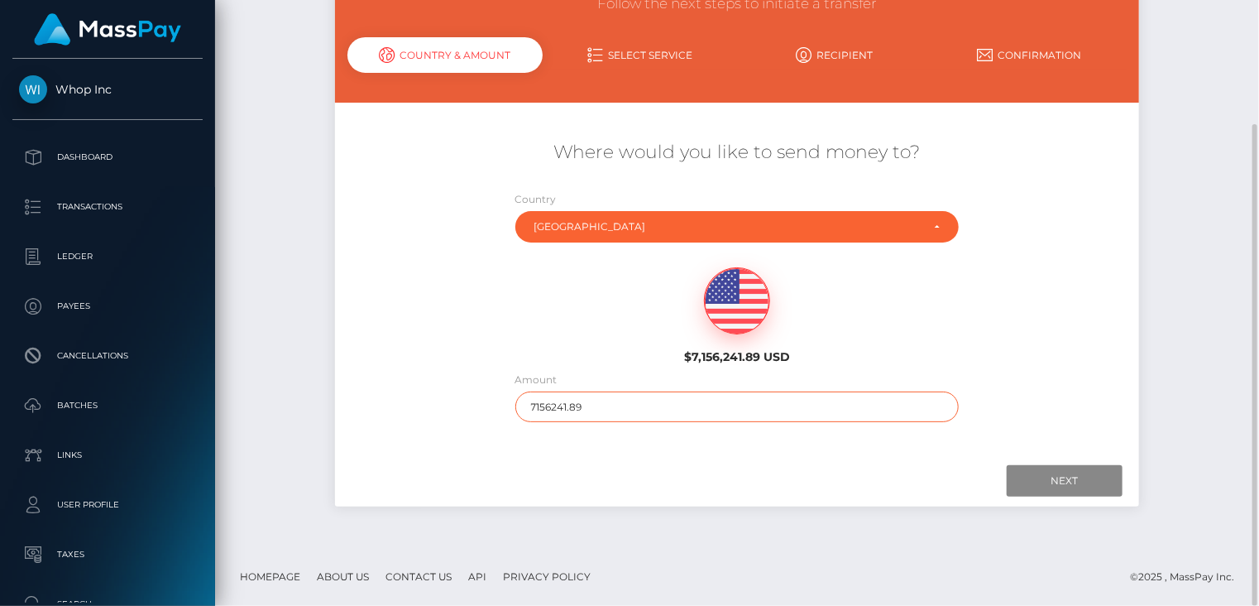
drag, startPoint x: 625, startPoint y: 405, endPoint x: 477, endPoint y: 422, distance: 149.0
click at [477, 422] on div "Where would you like to send money to? Country Abkhazia Afghanistan Albania Alg…" at bounding box center [737, 281] width 804 height 299
type input "100"
drag, startPoint x: 1089, startPoint y: 491, endPoint x: 98, endPoint y: 386, distance: 995.7
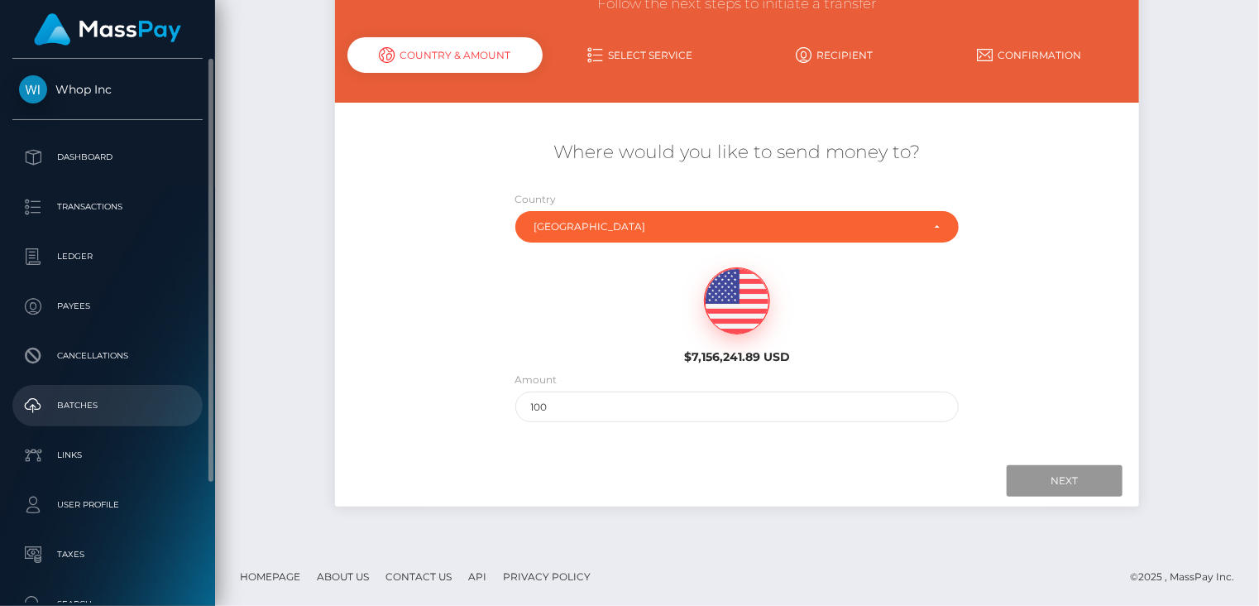
click at [1088, 490] on input "Next" at bounding box center [1065, 480] width 116 height 31
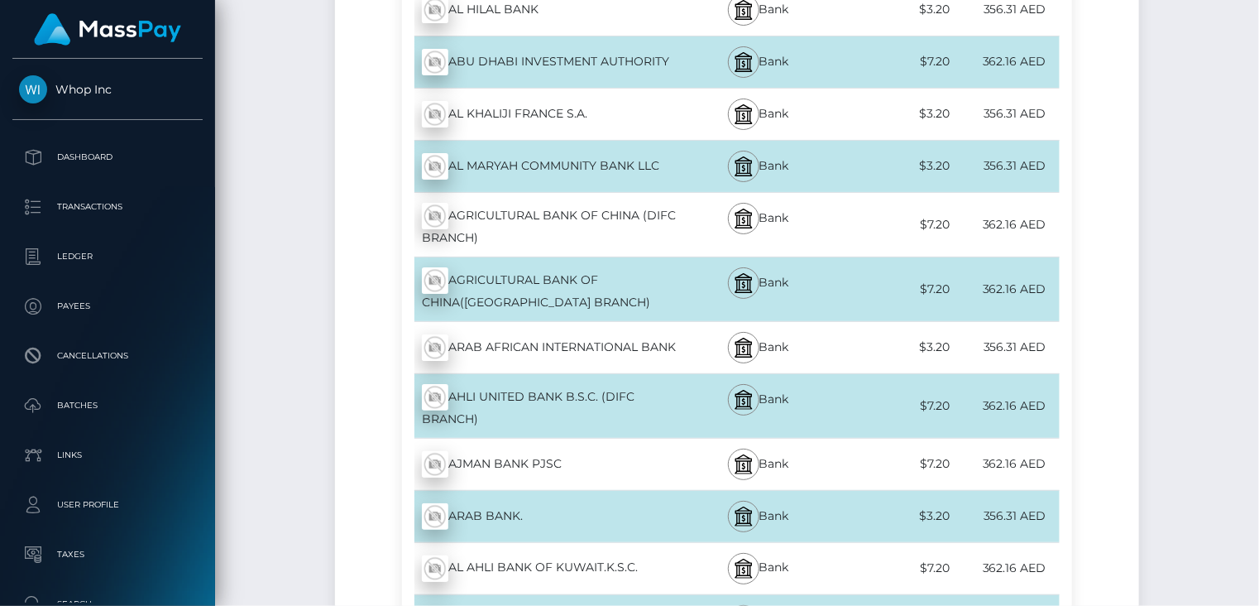
scroll to position [0, 0]
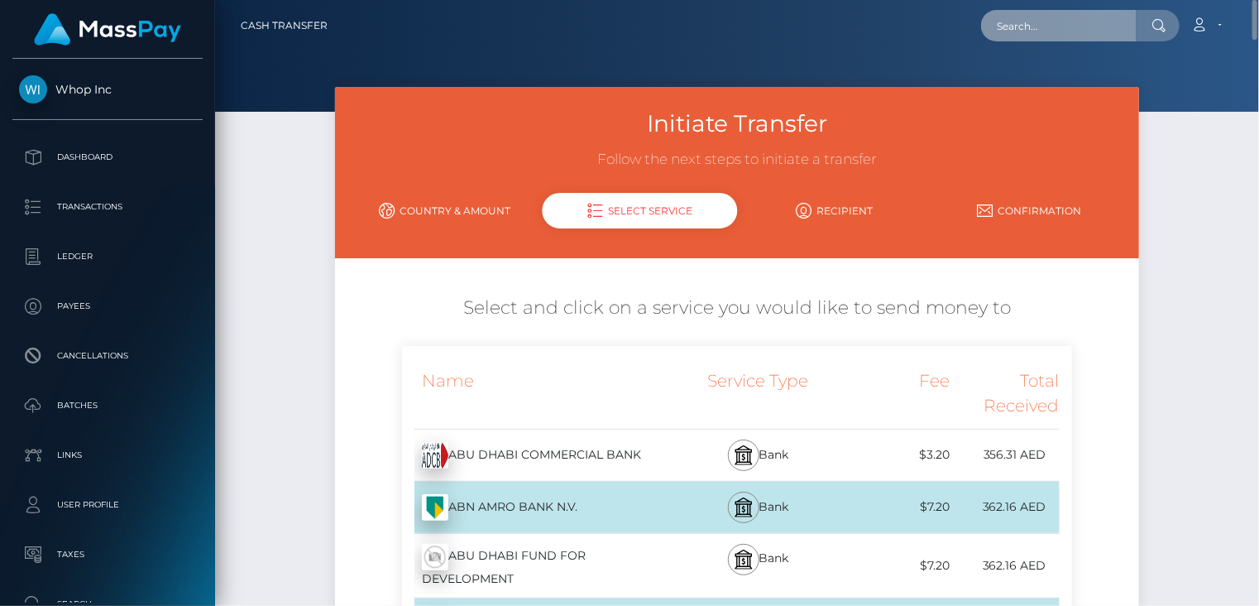
click at [1052, 19] on input "text" at bounding box center [1059, 25] width 156 height 31
paste input "contact@larsmeidell.com"
type input "contact@larsmeidell.com"
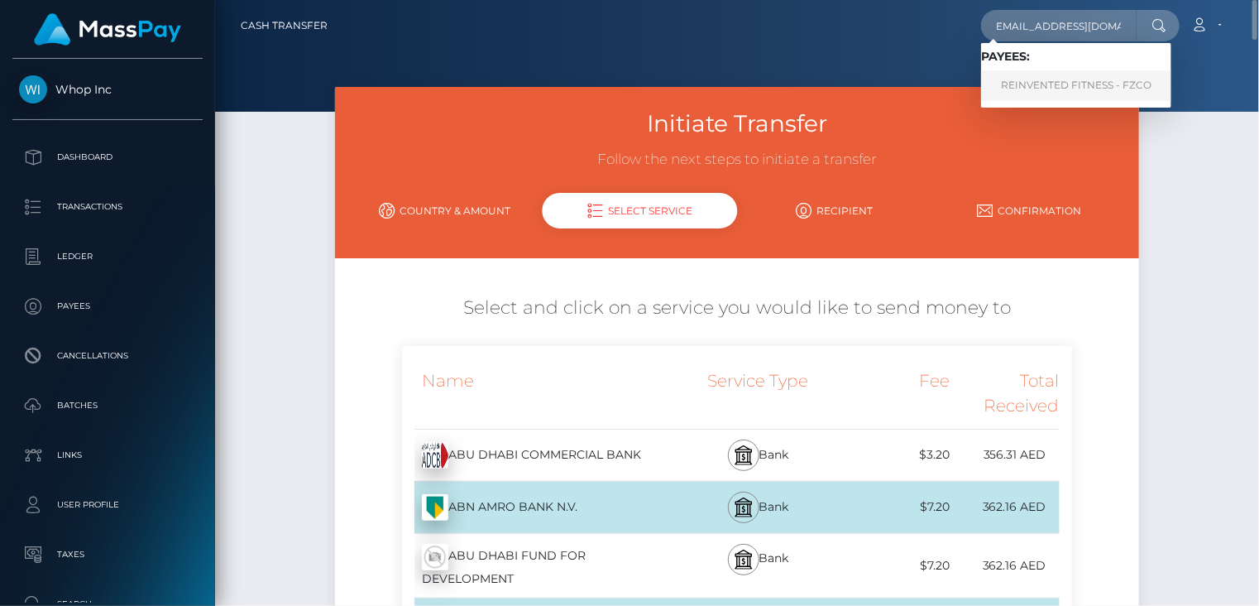
click at [1056, 91] on link "REINVENTED FITNESS - FZCO" at bounding box center [1076, 85] width 190 height 31
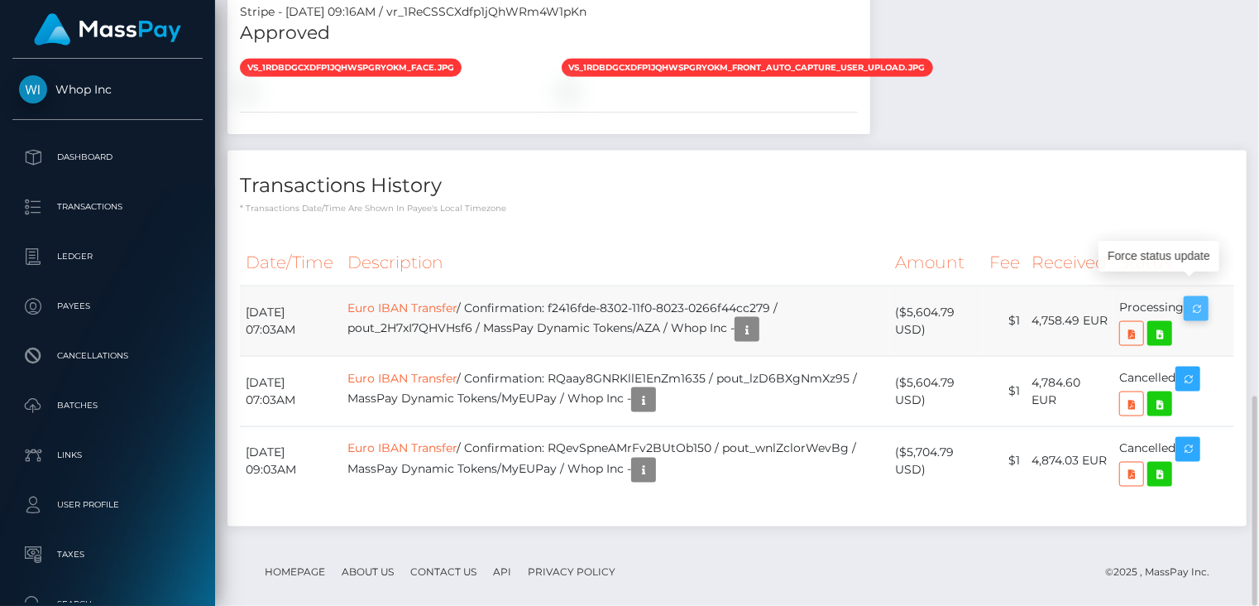
scroll to position [199, 314]
click at [1204, 299] on icon "button" at bounding box center [1196, 309] width 20 height 21
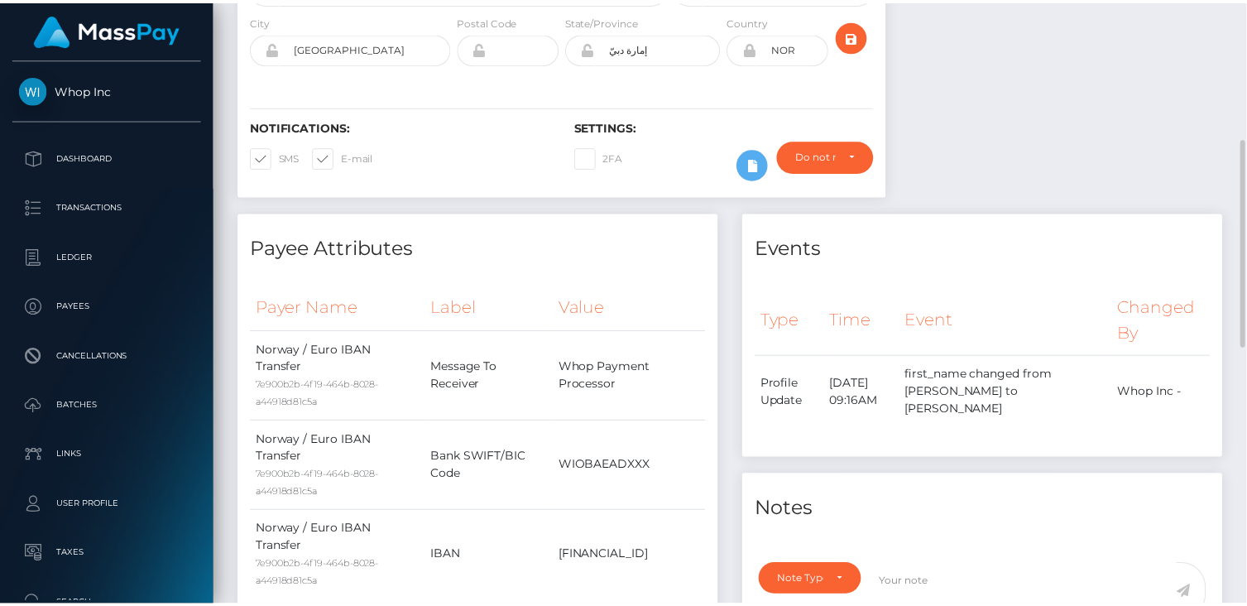
scroll to position [0, 0]
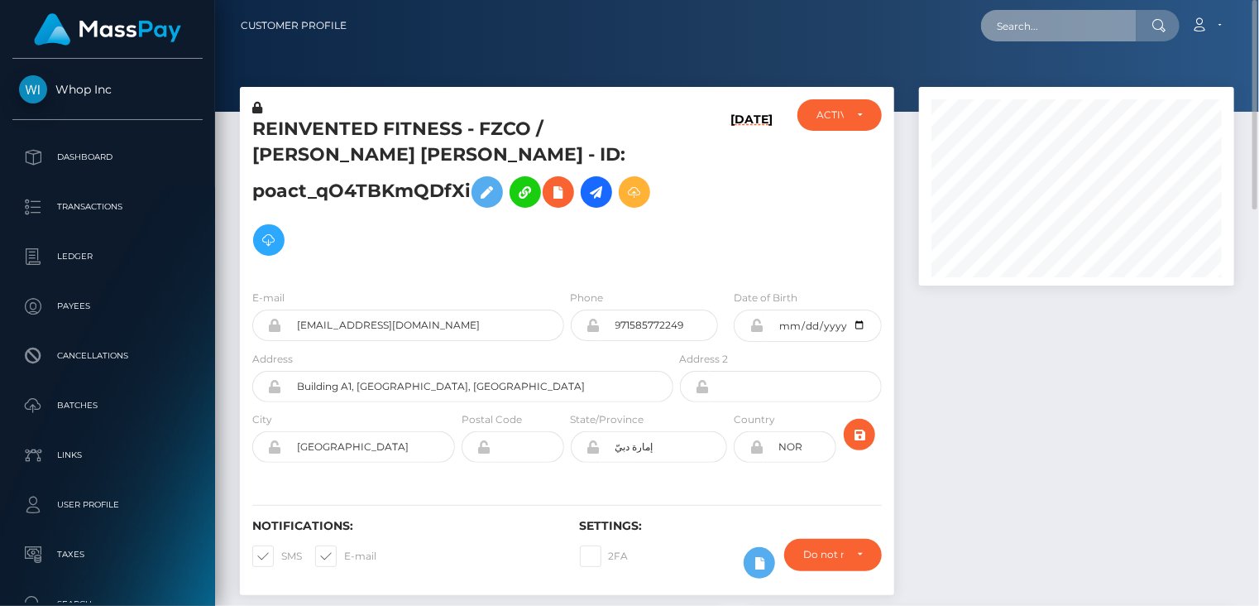
click at [1070, 31] on input "text" at bounding box center [1059, 25] width 156 height 31
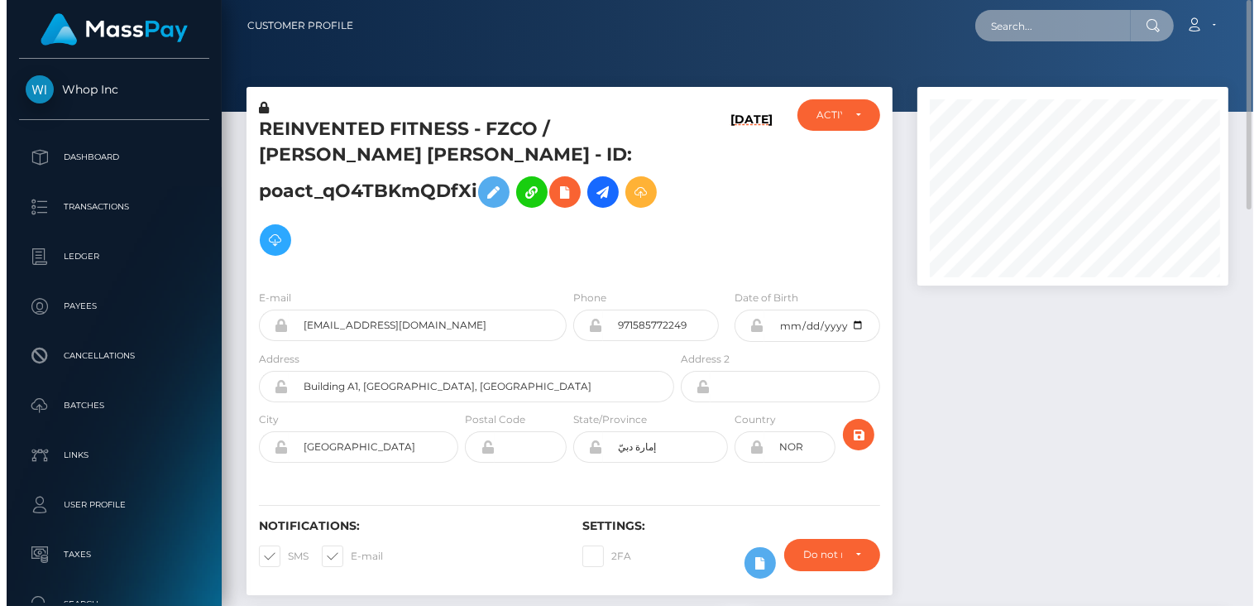
scroll to position [199, 314]
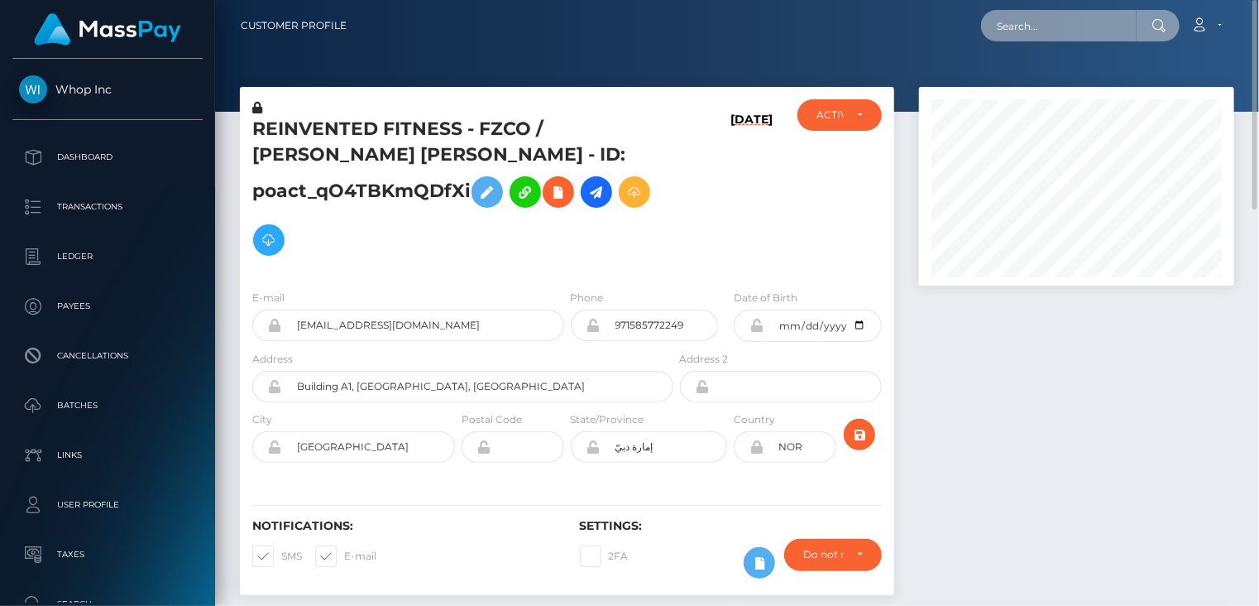
paste input "pout_0c3CEtJb12N1B"
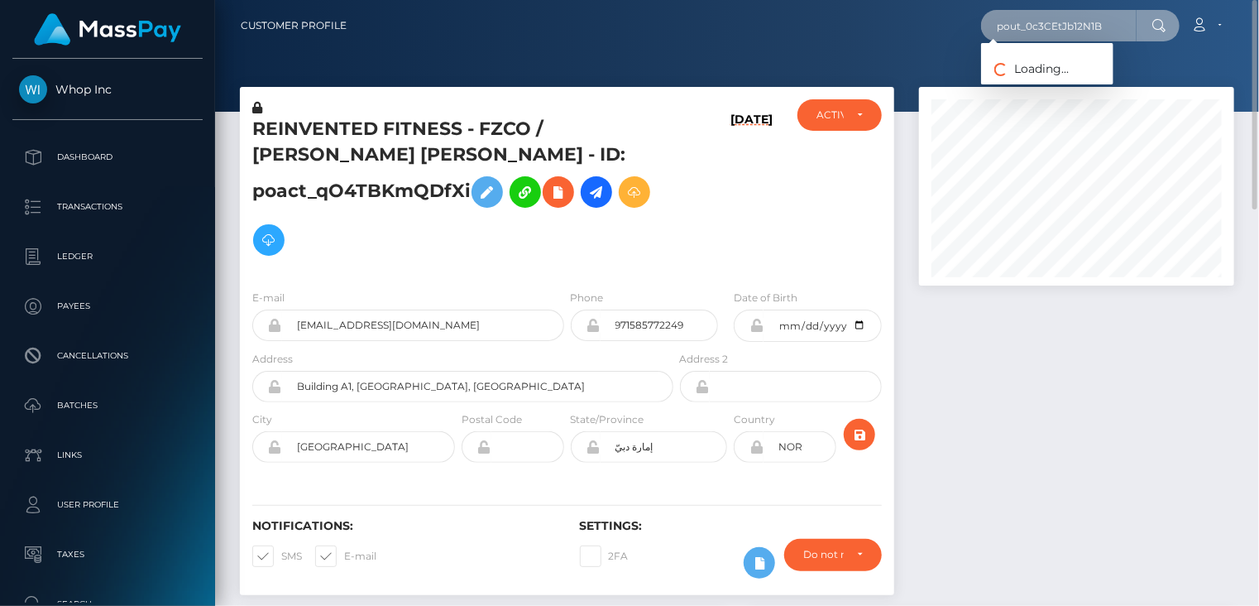
type input "pout_0c3CEtJb12N1B"
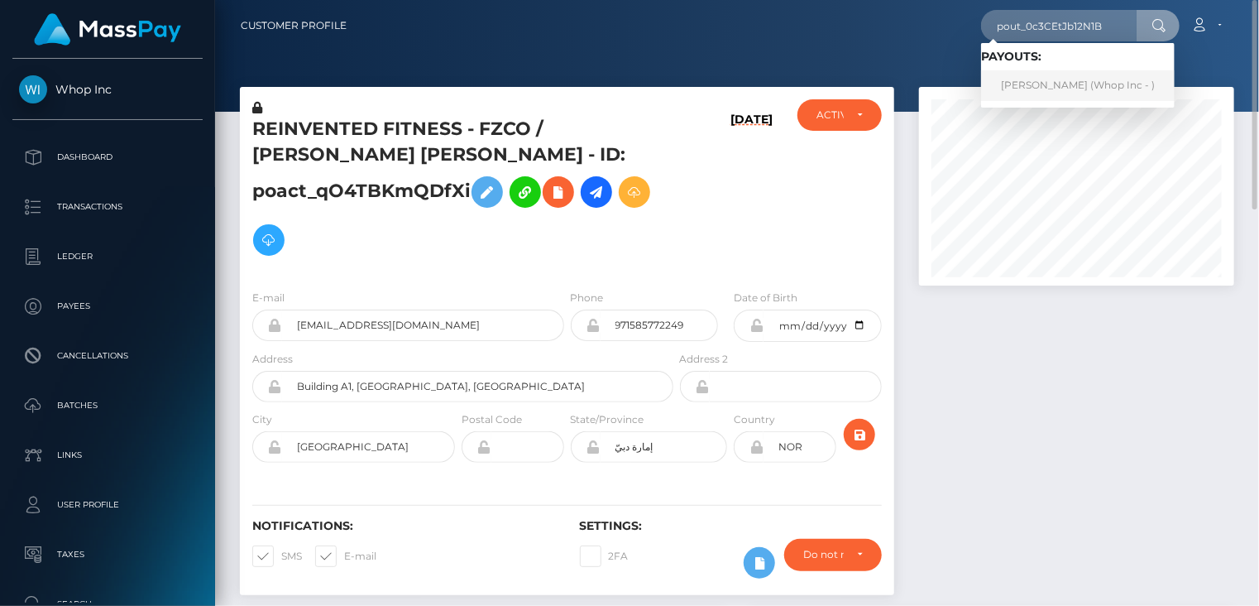
click at [1046, 96] on link "[PERSON_NAME] (Whop Inc - )" at bounding box center [1078, 85] width 194 height 31
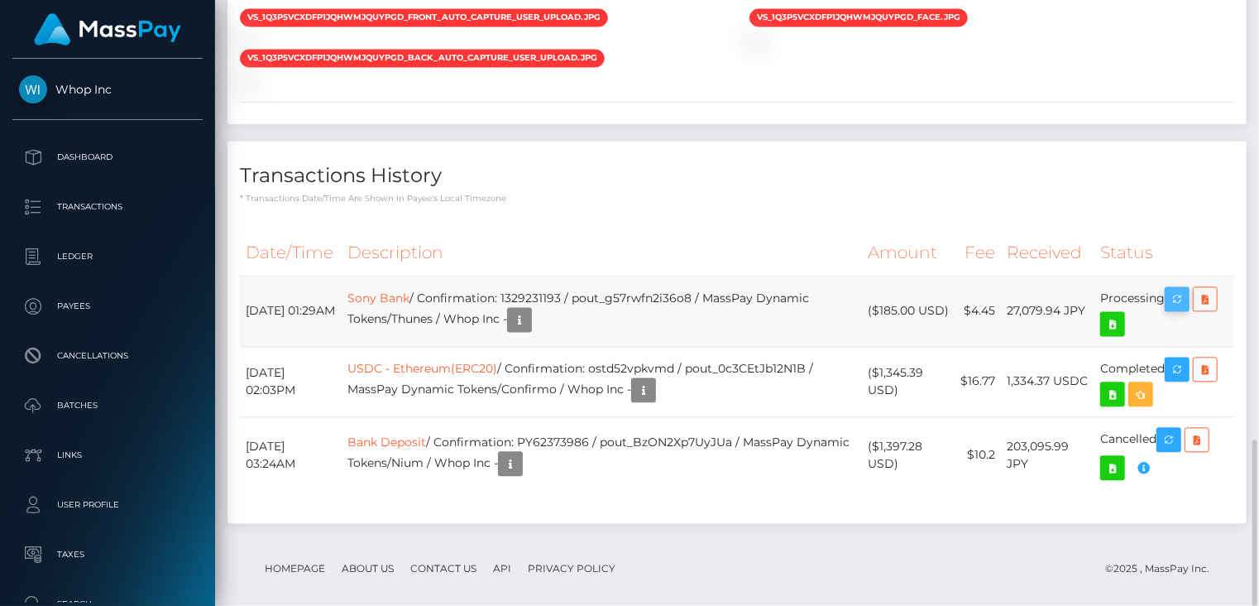
scroll to position [199, 314]
click at [1184, 289] on icon "button" at bounding box center [1177, 299] width 20 height 21
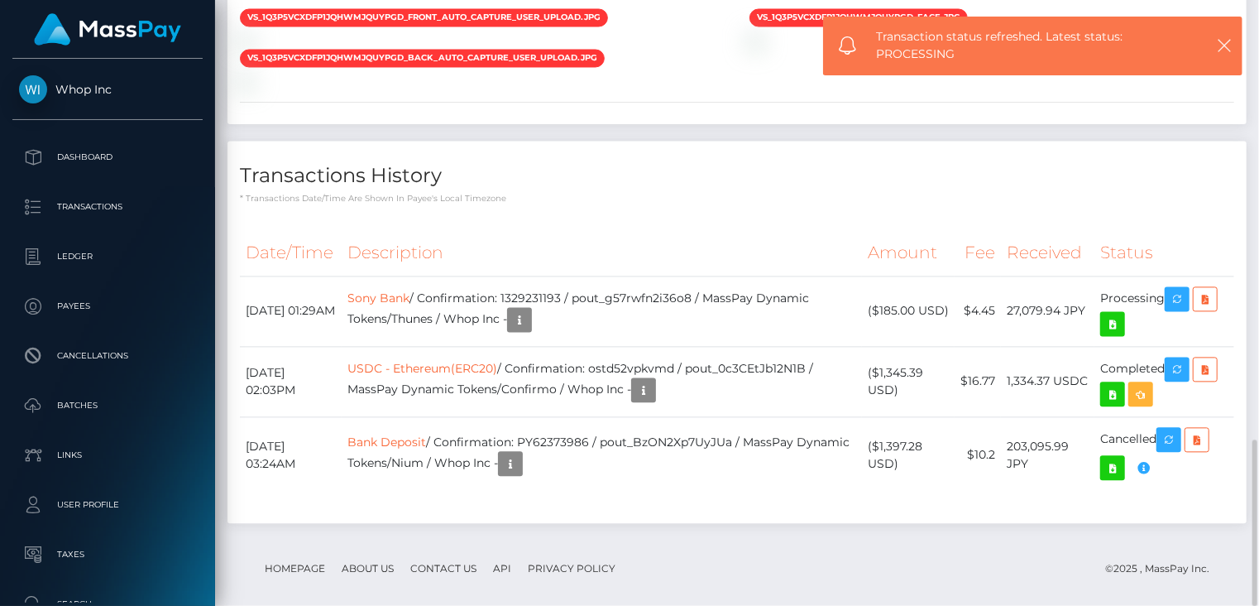
click at [728, 218] on div "Date/Time Description Amount Fee Received Status Sony Bank Bank Deposit" at bounding box center [736, 370] width 1019 height 304
click at [443, 361] on link "USDC - Ethereum(ERC20)" at bounding box center [422, 368] width 150 height 15
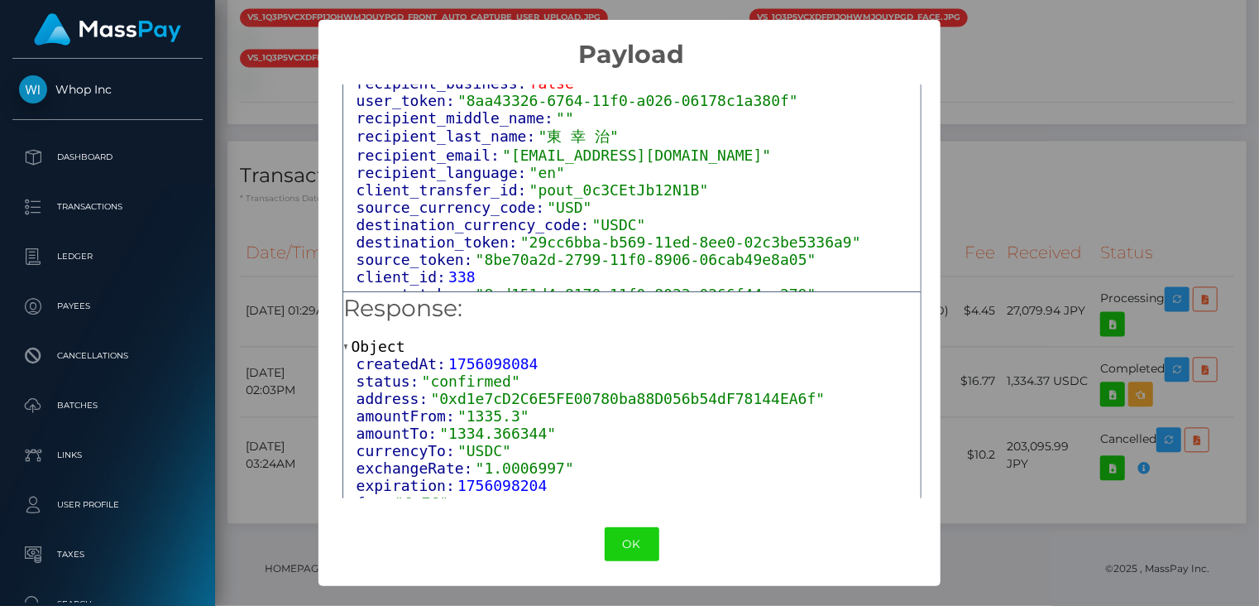
scroll to position [993, 0]
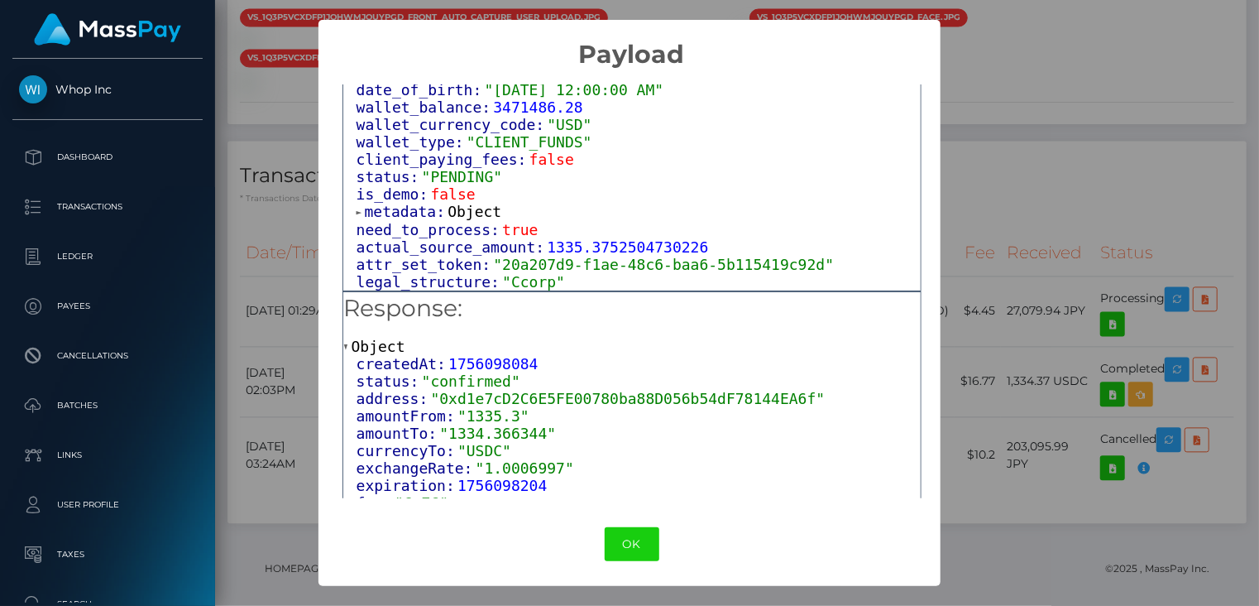
click at [992, 192] on div "× Payload Output: Object attrs: Array [ 1 ] data_attributes: Object payer_data:…" at bounding box center [629, 303] width 1259 height 606
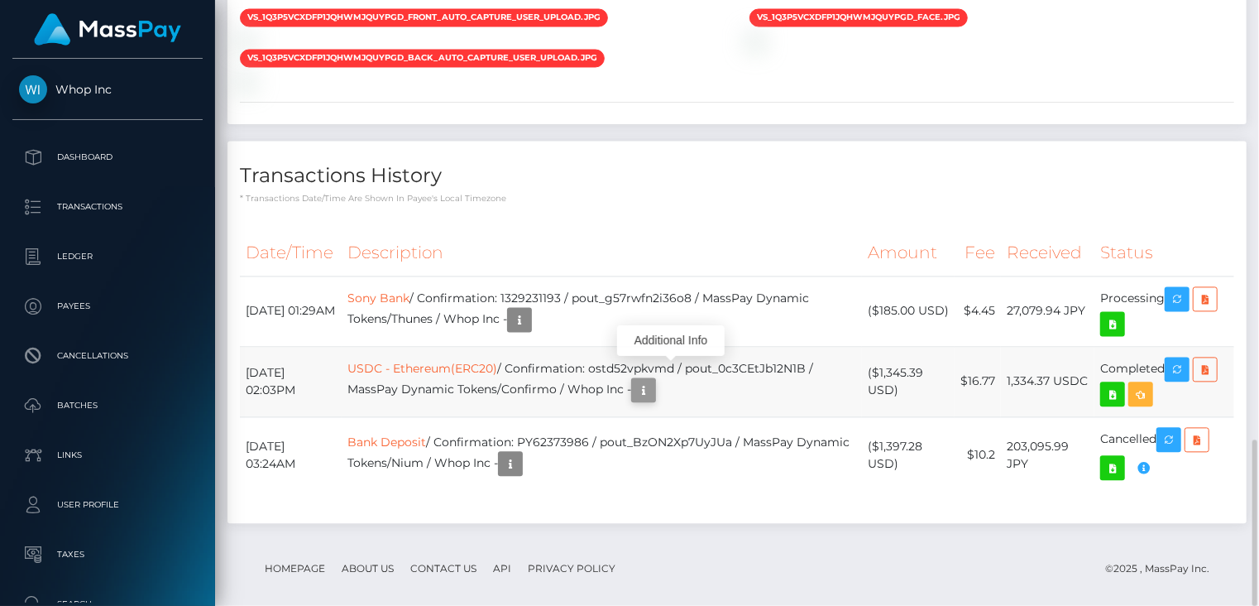
scroll to position [199, 314]
click at [654, 380] on icon "button" at bounding box center [644, 390] width 20 height 21
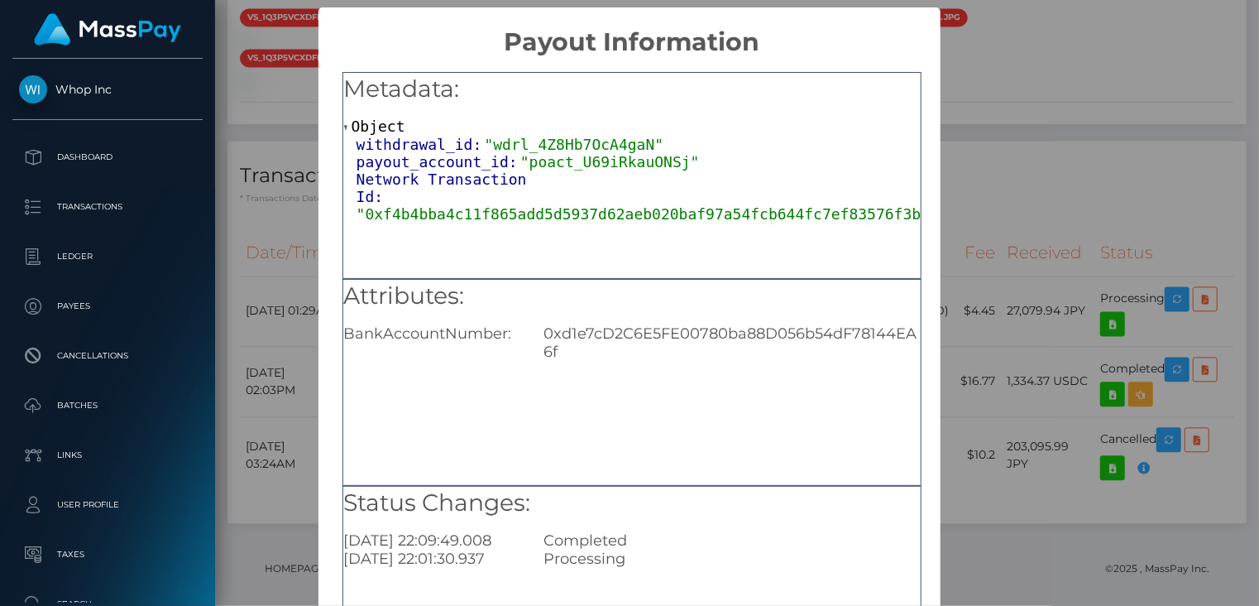
click at [556, 209] on span ""0xf4b4bba4c11f865add5d5937d62aeb020baf97a54fcb644fc7ef83576f3bdd7b"" at bounding box center [662, 213] width 610 height 17
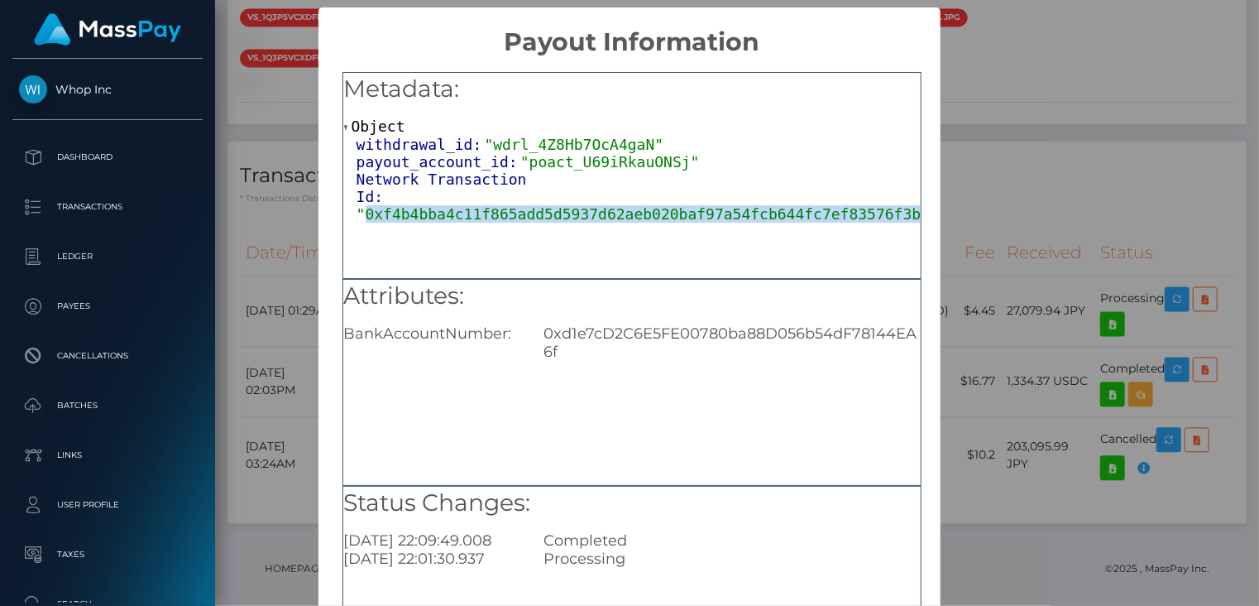
click at [556, 209] on span ""0xf4b4bba4c11f865add5d5937d62aeb020baf97a54fcb644fc7ef83576f3bdd7b"" at bounding box center [662, 213] width 610 height 17
copy span "0xf4b4bba4c11f865add5d5937d62aeb020baf97a54fcb644fc7ef83576f3bdd7b"
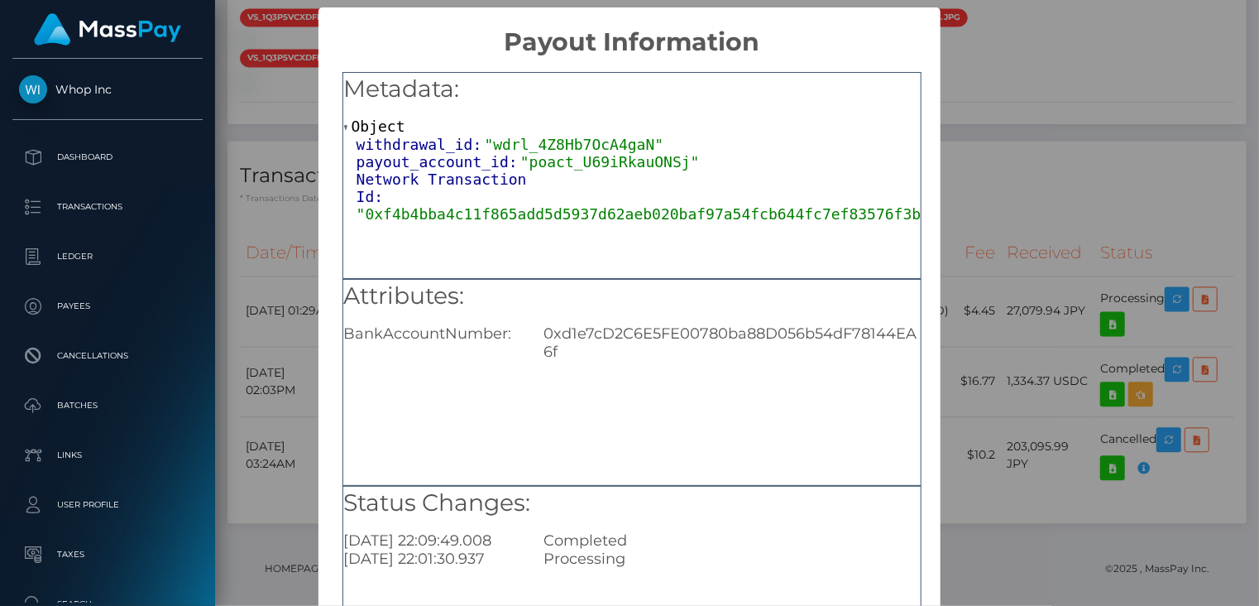
click at [989, 115] on div "× Payout Information Metadata: Object withdrawal_id: "wdrl_4Z8Hb7OcA4gaN" payou…" at bounding box center [629, 303] width 1259 height 606
click at [993, 115] on div "× Payout Information Metadata: Object withdrawal_id: "wdrl_4Z8Hb7OcA4gaN" payou…" at bounding box center [629, 303] width 1259 height 606
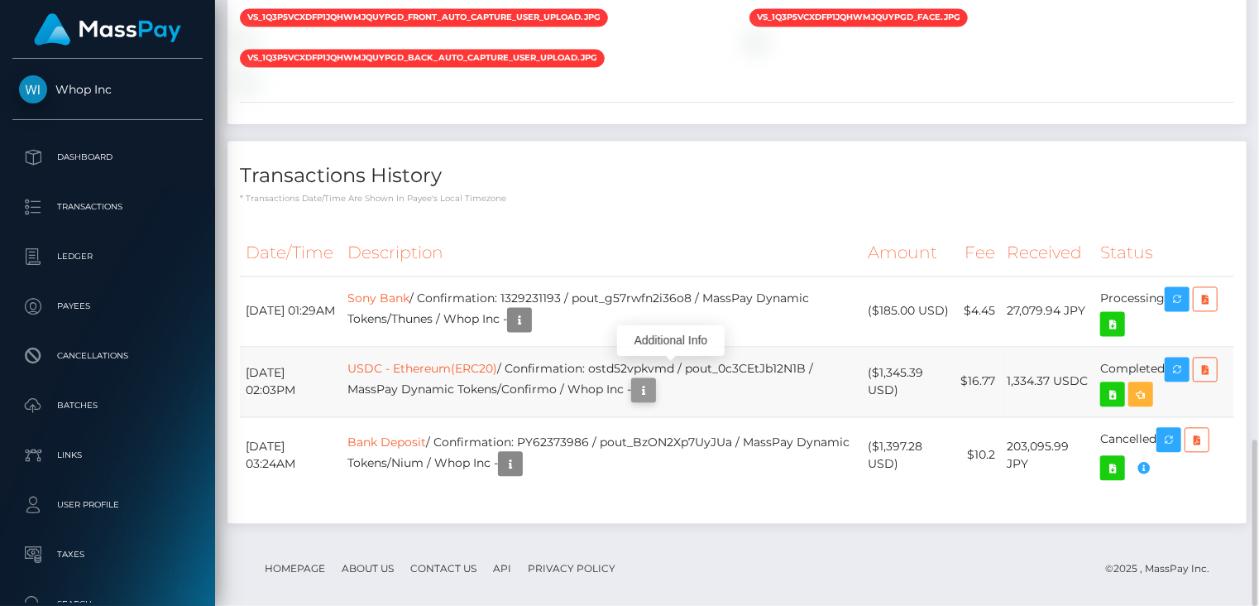
click at [654, 380] on icon "button" at bounding box center [644, 390] width 20 height 21
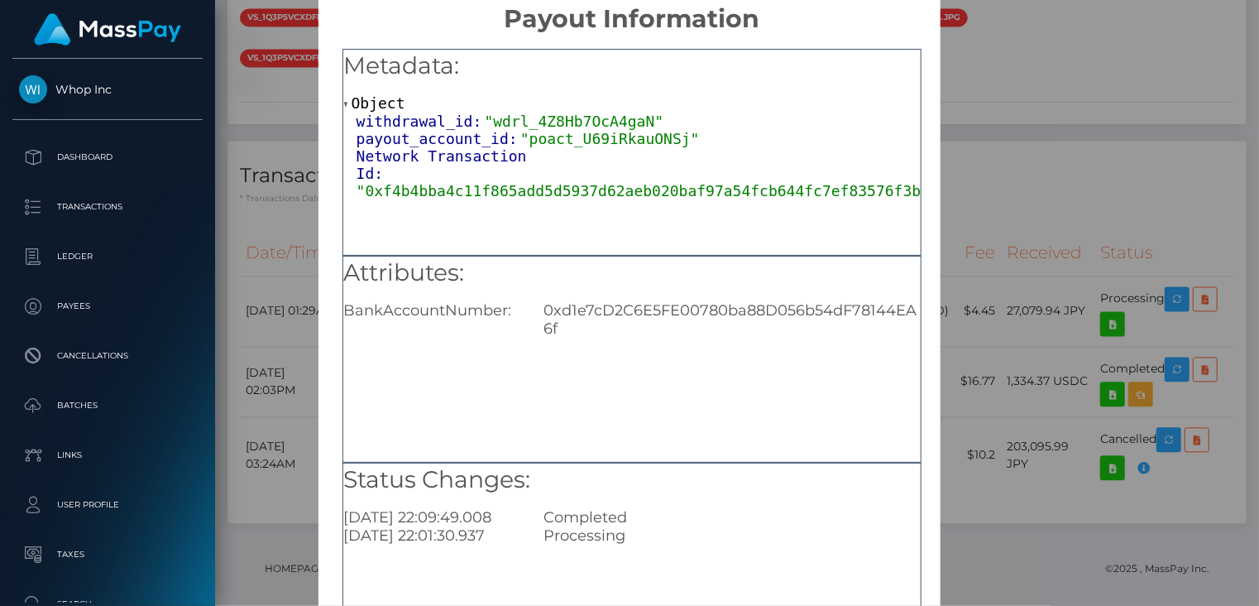
scroll to position [0, 0]
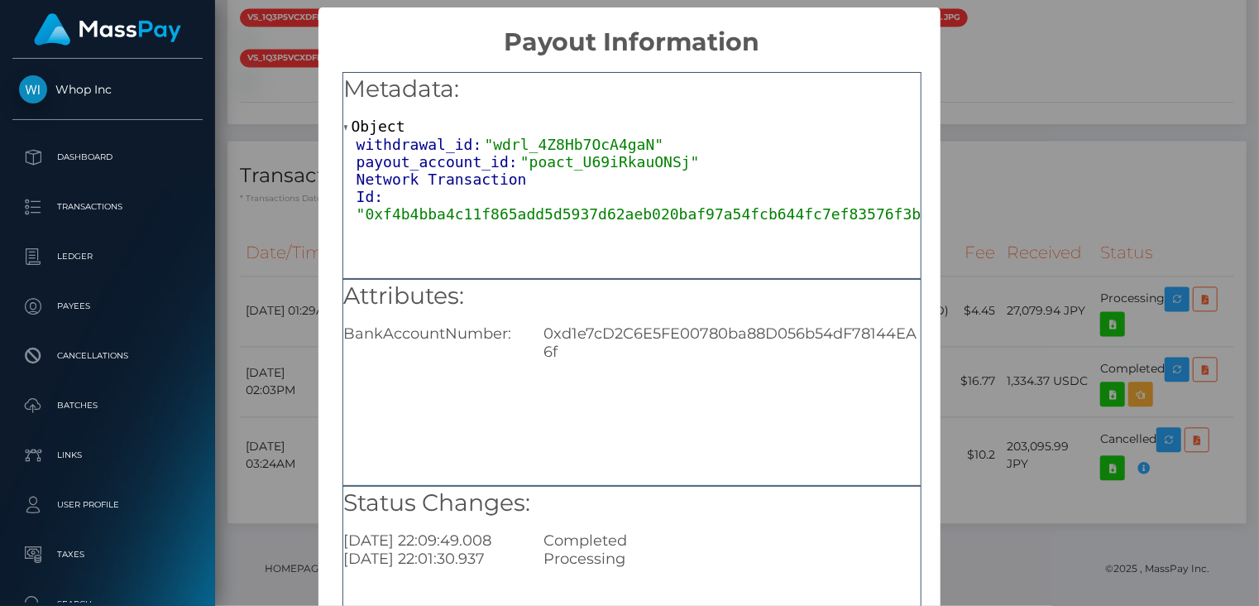
drag, startPoint x: 1140, startPoint y: 139, endPoint x: 1138, endPoint y: 112, distance: 27.3
click at [1140, 138] on div "× Payout Information Metadata: Object withdrawal_id: "wdrl_4Z8Hb7OcA4gaN" payou…" at bounding box center [629, 303] width 1259 height 606
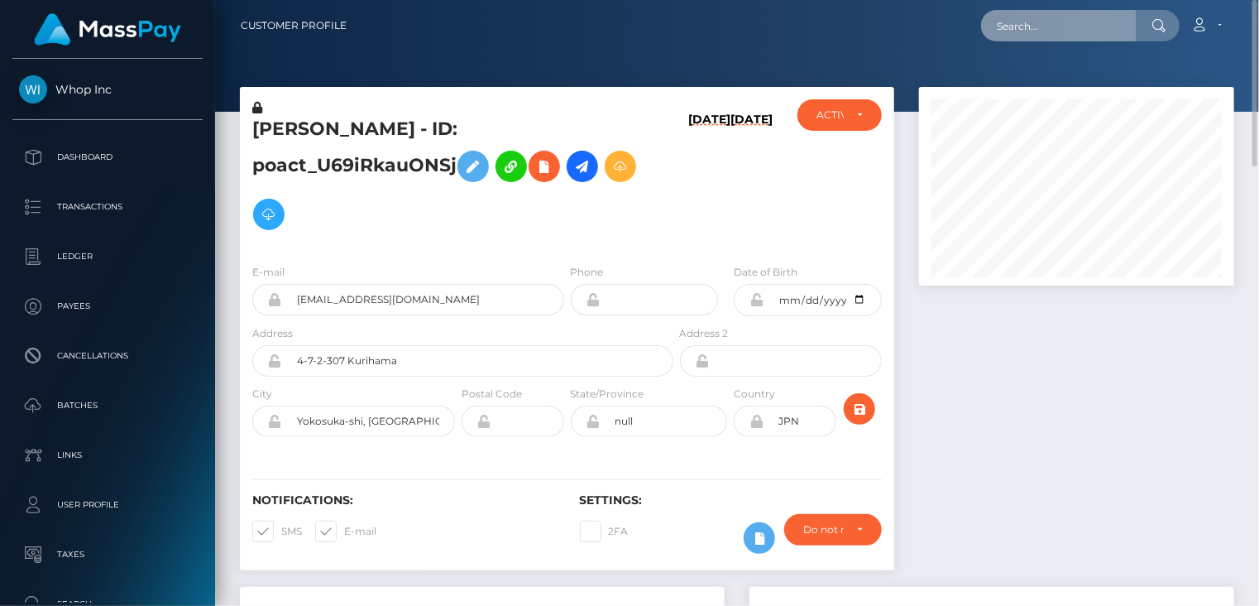
click at [1061, 31] on input "text" at bounding box center [1059, 25] width 156 height 31
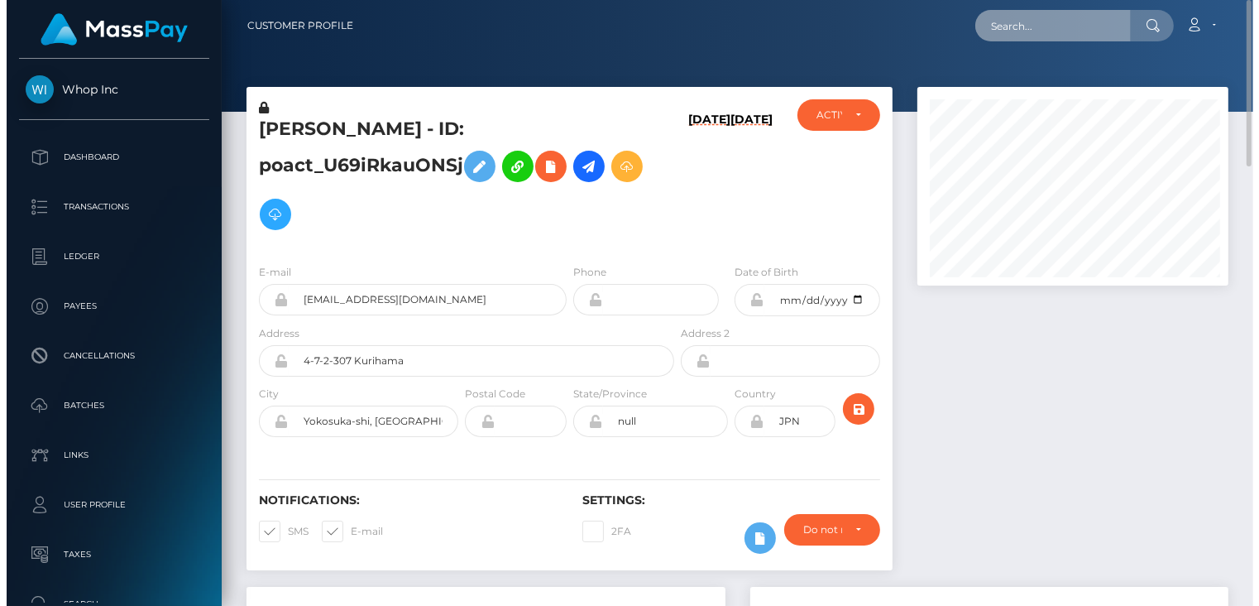
scroll to position [827061, 826945]
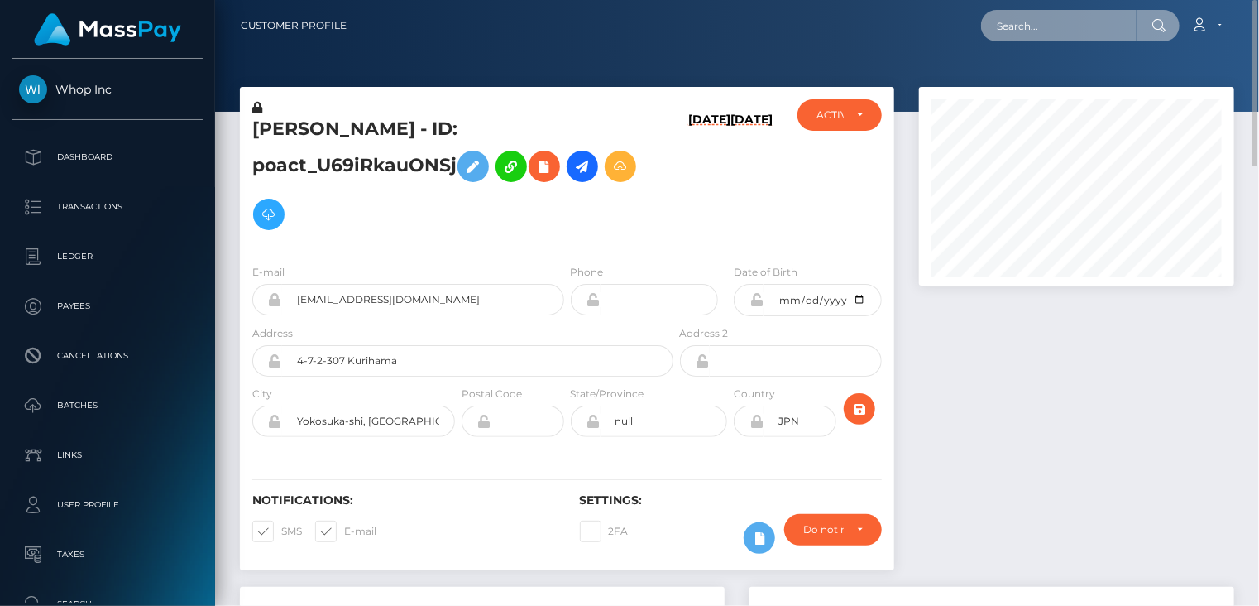
paste input "poact_3zIiIEE2hDOQ"
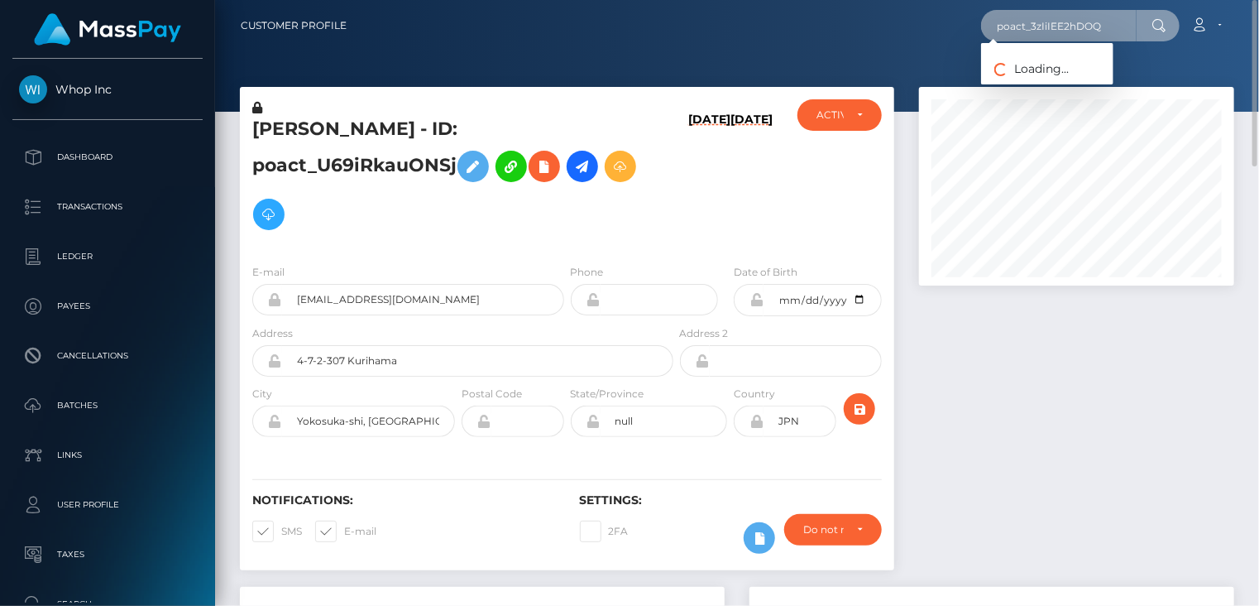
type input "poact_3zIiIEE2hDOQ"
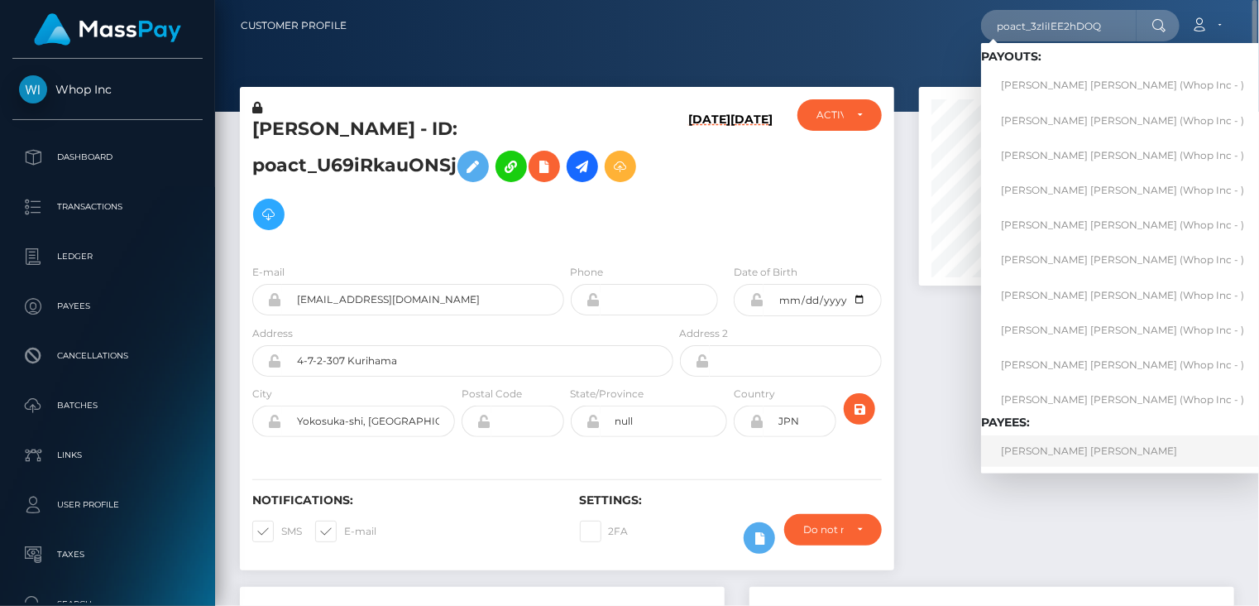
click at [1032, 453] on link "DANIEL ALEXIO PIMENTEL" at bounding box center [1122, 450] width 283 height 31
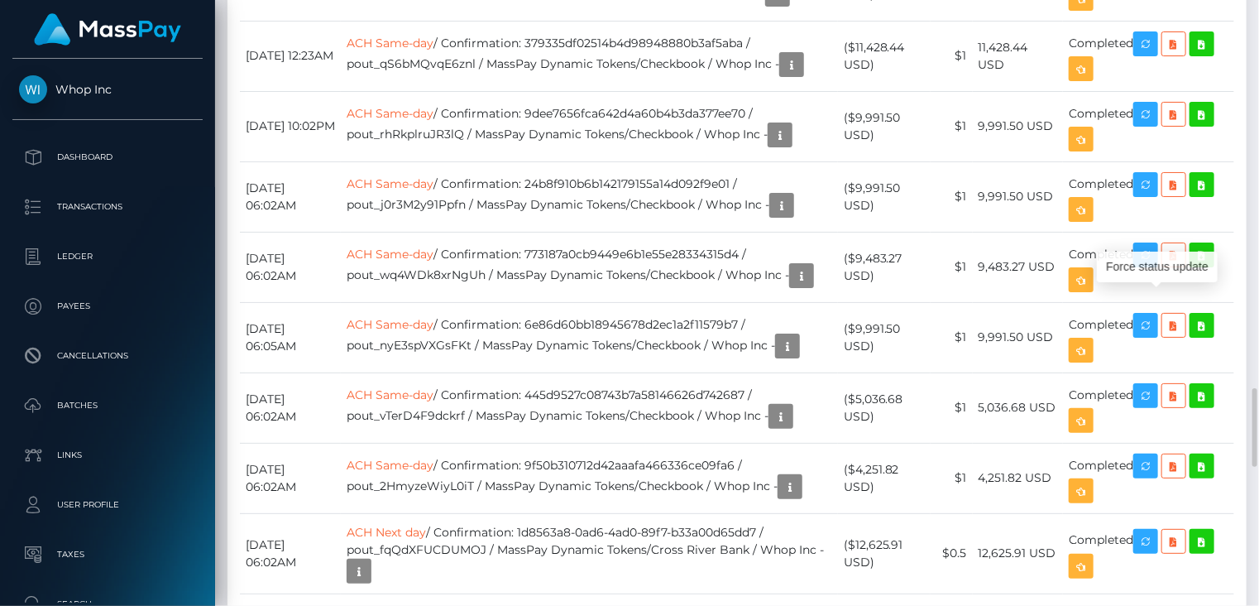
scroll to position [199, 314]
drag, startPoint x: 1164, startPoint y: 299, endPoint x: 1128, endPoint y: 242, distance: 67.3
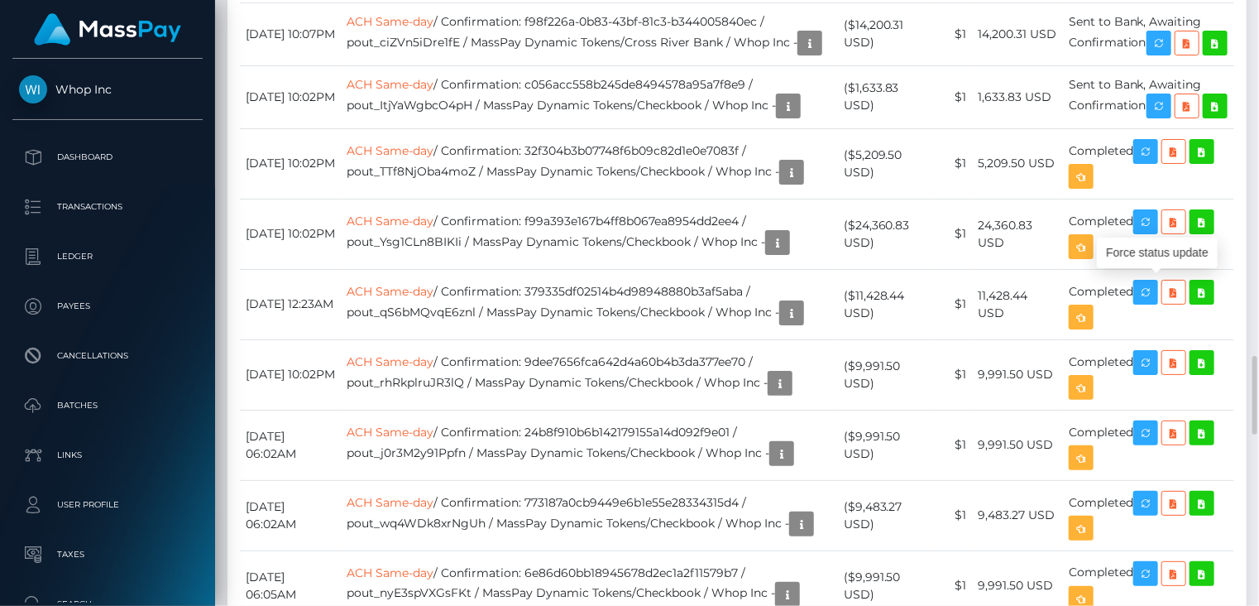
copy td "060ed0168e0a4772a182ac75d622f76d"
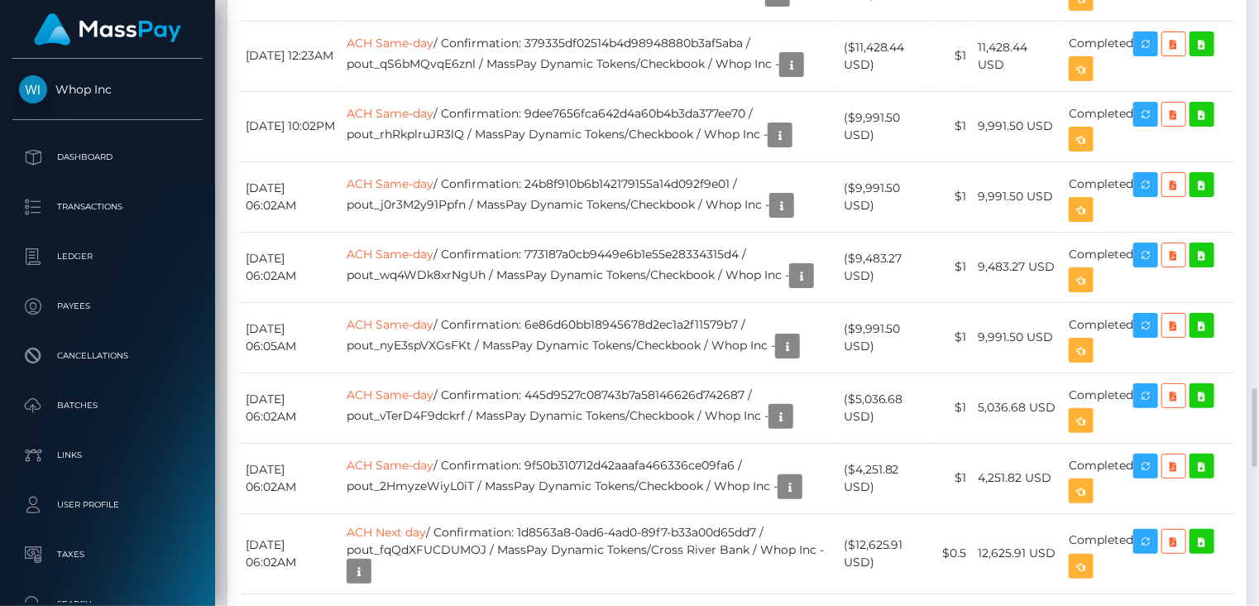
copy td "c056acc558b245de8494578a95a7f8e9"
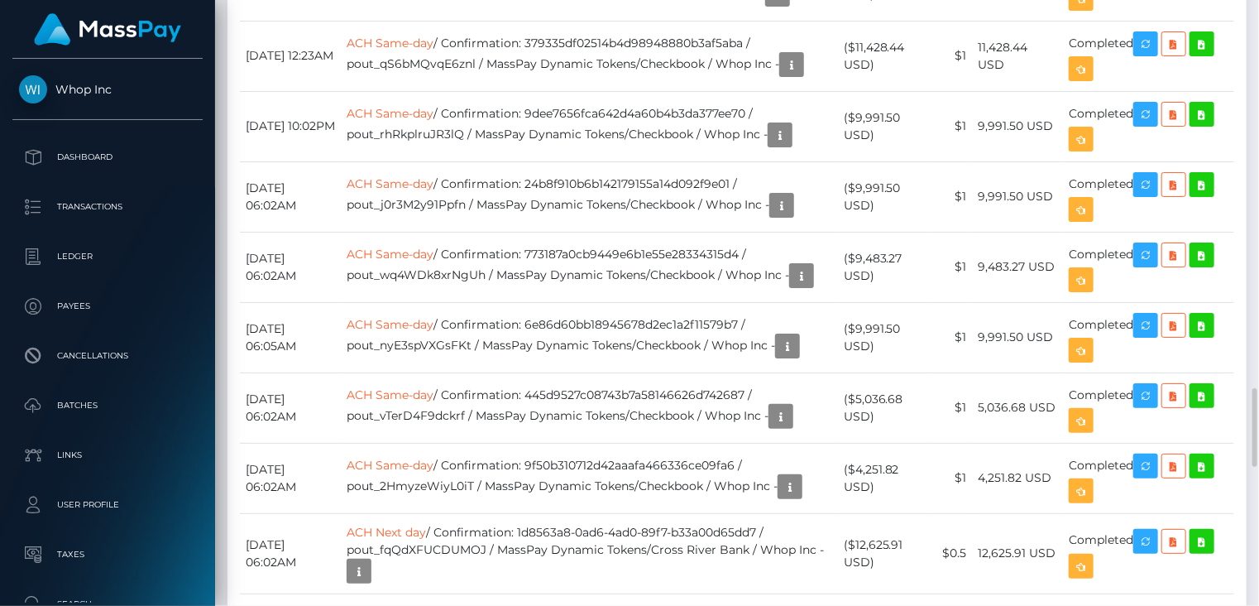
copy td "1f08b20ee333457a800ca9d273c30844"
copy td "060ed0168e0a4772a182ac75d622f76d"
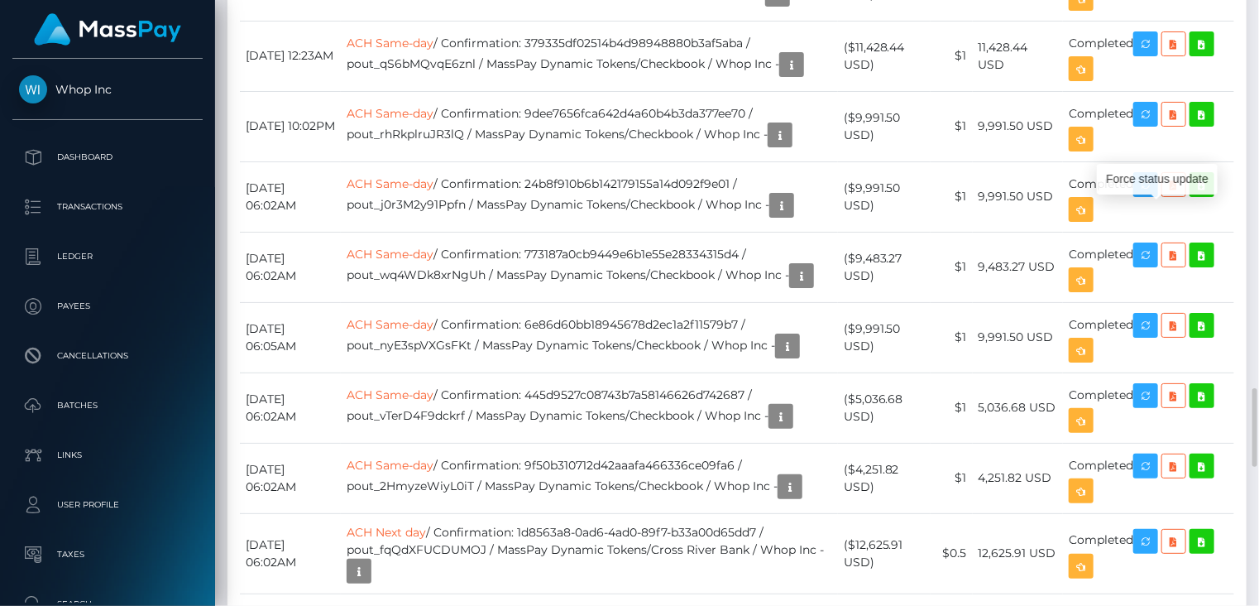
drag, startPoint x: 546, startPoint y: 206, endPoint x: 778, endPoint y: 203, distance: 231.7
copy td "f98f226a-0b83-43bf-81c3-b344005840ec"
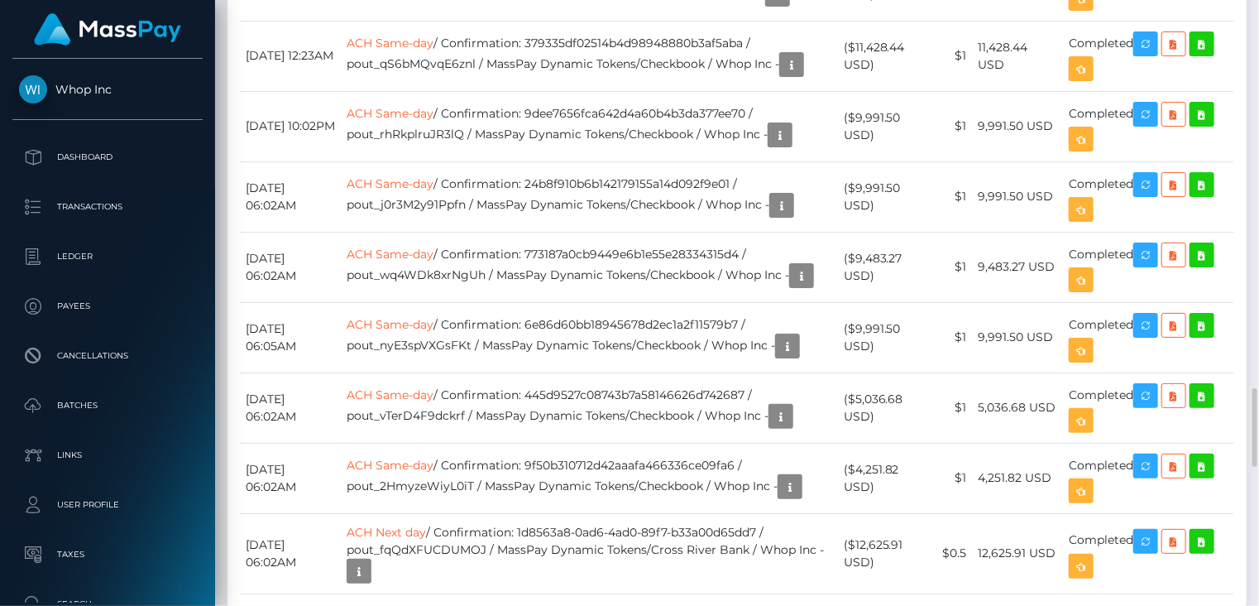
copy td "f98f226a-0b83-43bf-81c3-b344005840ec"
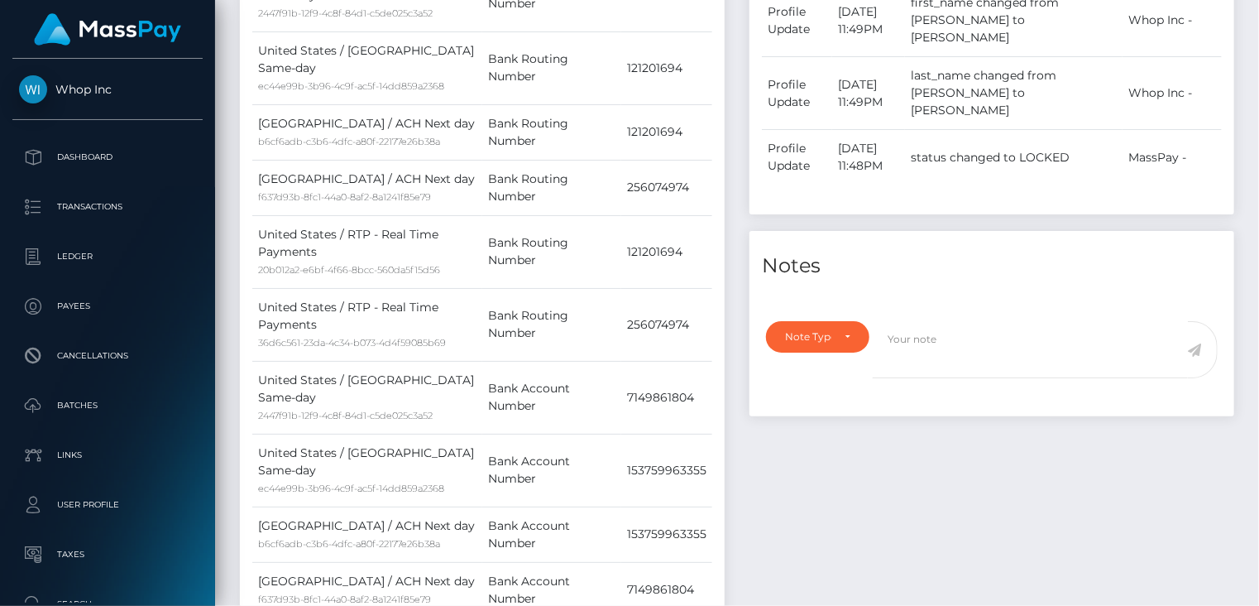
scroll to position [0, 0]
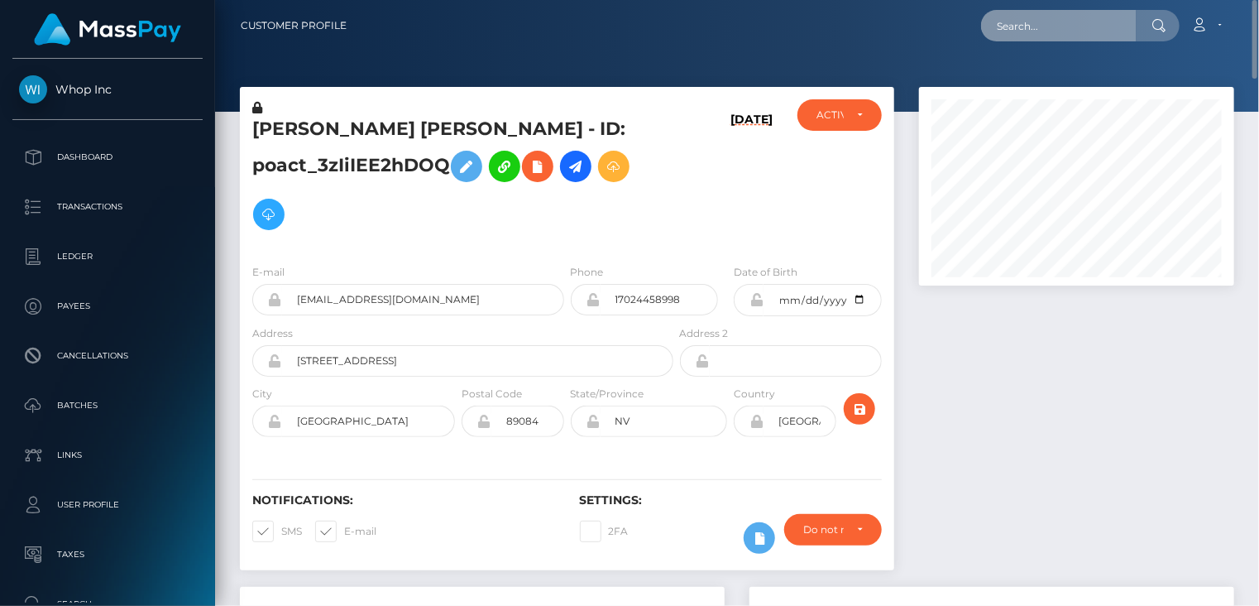
click at [1028, 26] on input "text" at bounding box center [1059, 25] width 156 height 31
paste input "poact_AhkwGhGD5I7M"
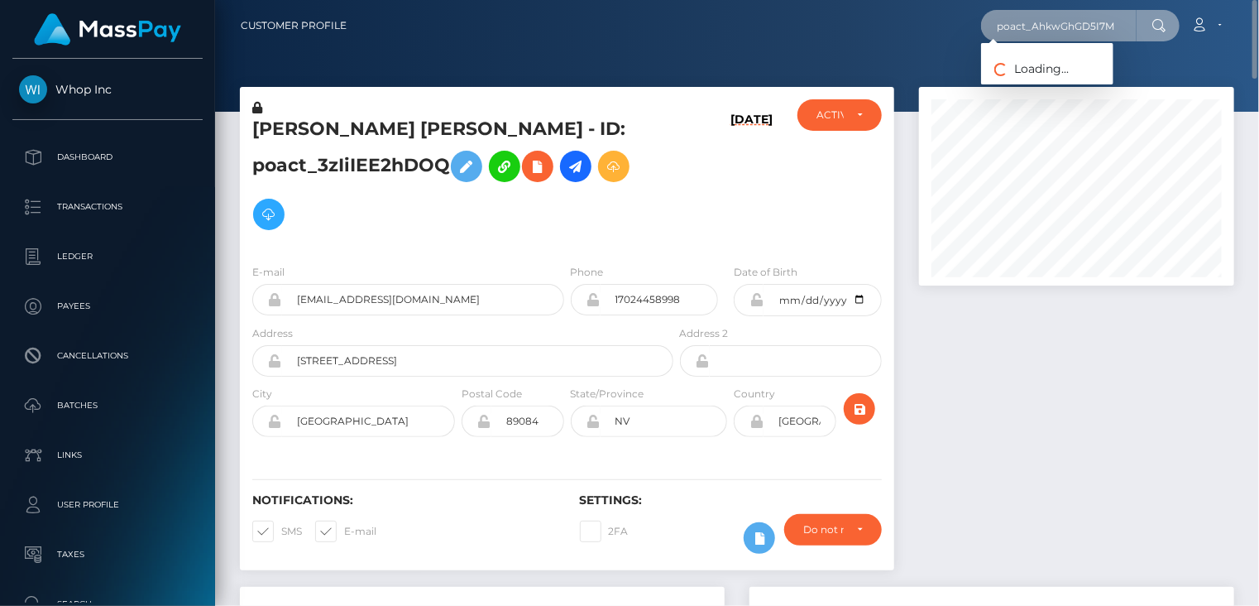
type input "poact_AhkwGhGD5I7M"
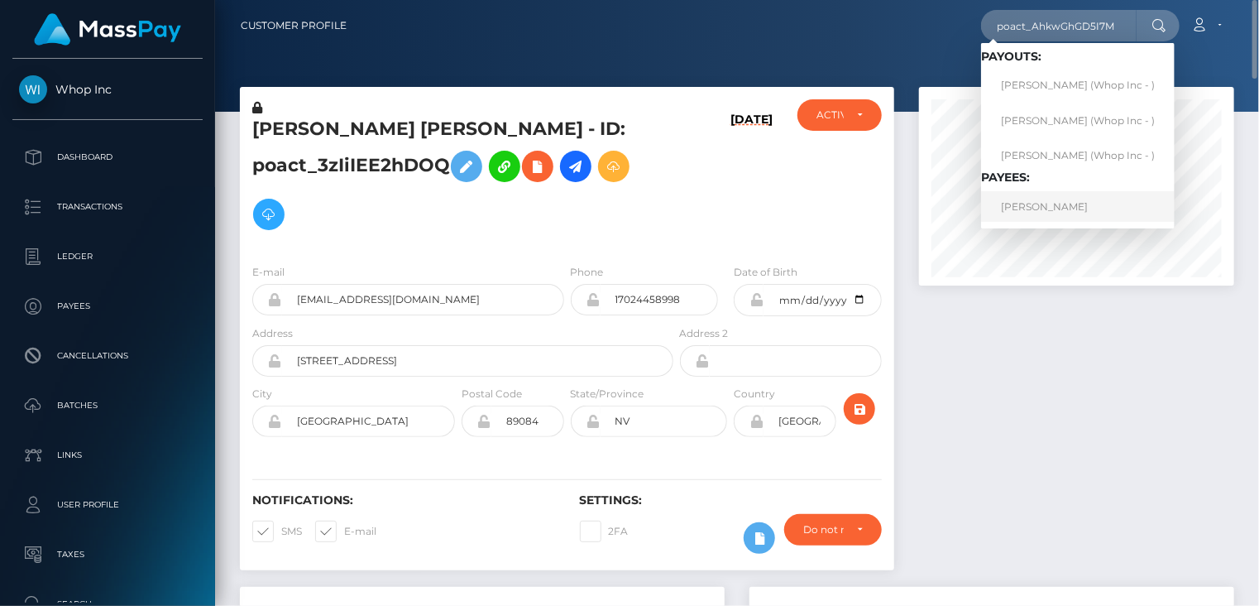
click at [1028, 200] on link "郭 荣 俊" at bounding box center [1078, 206] width 194 height 31
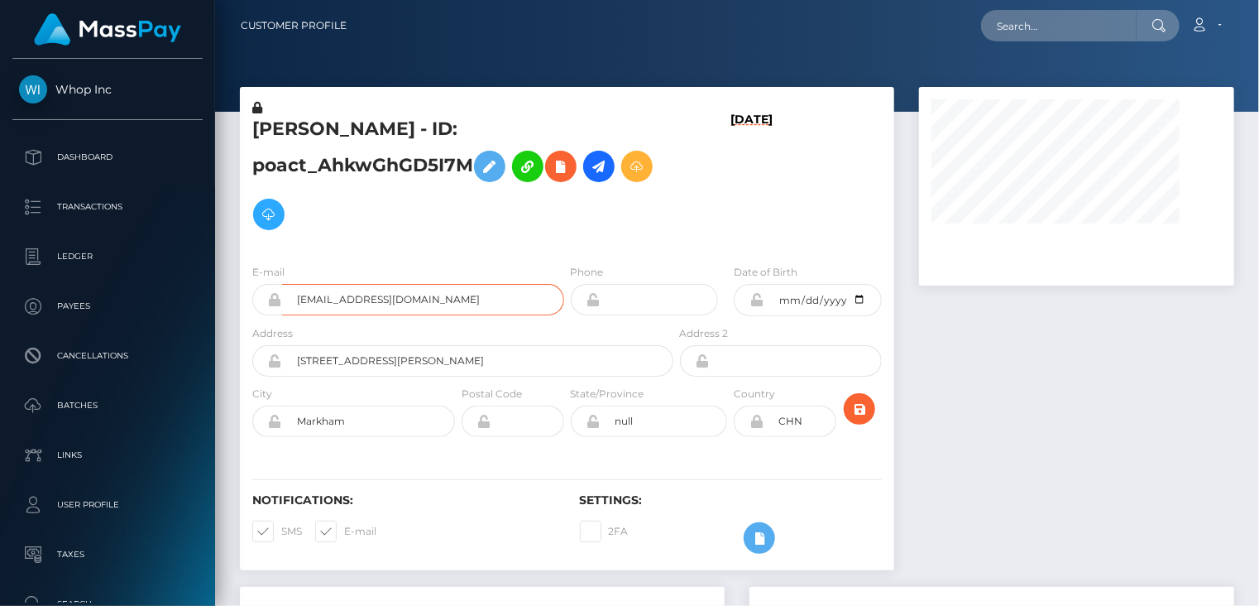
drag, startPoint x: 385, startPoint y: 271, endPoint x: 381, endPoint y: 261, distance: 10.0
click at [381, 284] on input "guo.rongjun@mail.utoronto.ca" at bounding box center [423, 299] width 282 height 31
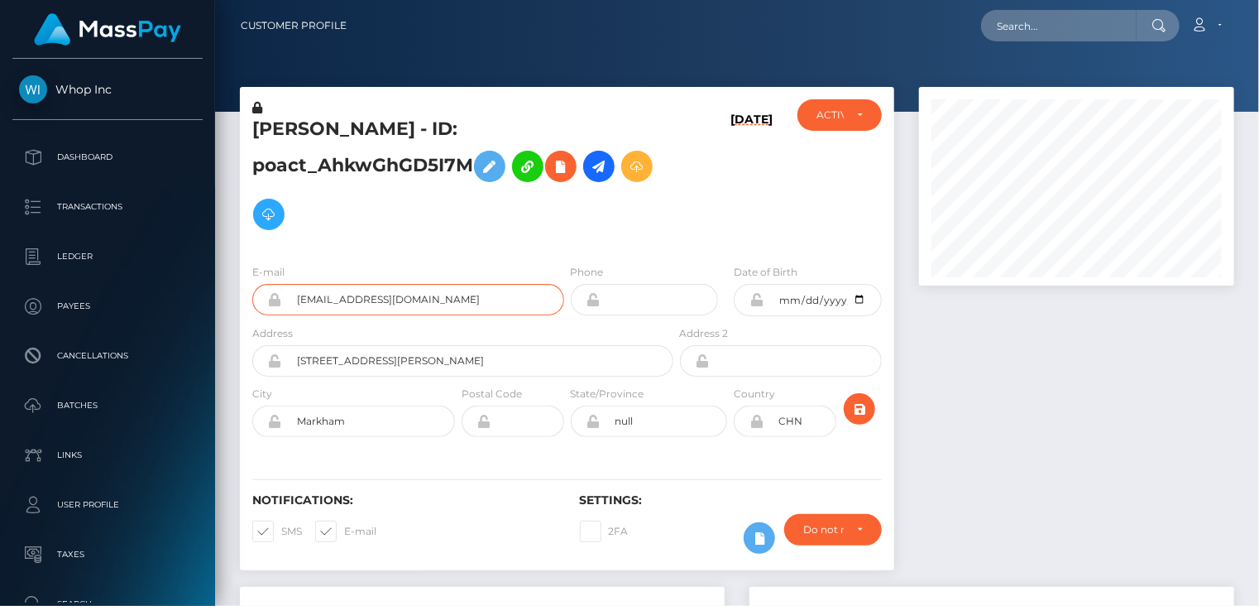
click at [380, 284] on input "guo.rongjun@mail.utoronto.ca" at bounding box center [423, 299] width 282 height 31
drag, startPoint x: 376, startPoint y: 256, endPoint x: 351, endPoint y: 272, distance: 30.5
click at [351, 284] on input "guo.rongjun@mail.utoronto.ca" at bounding box center [423, 299] width 282 height 31
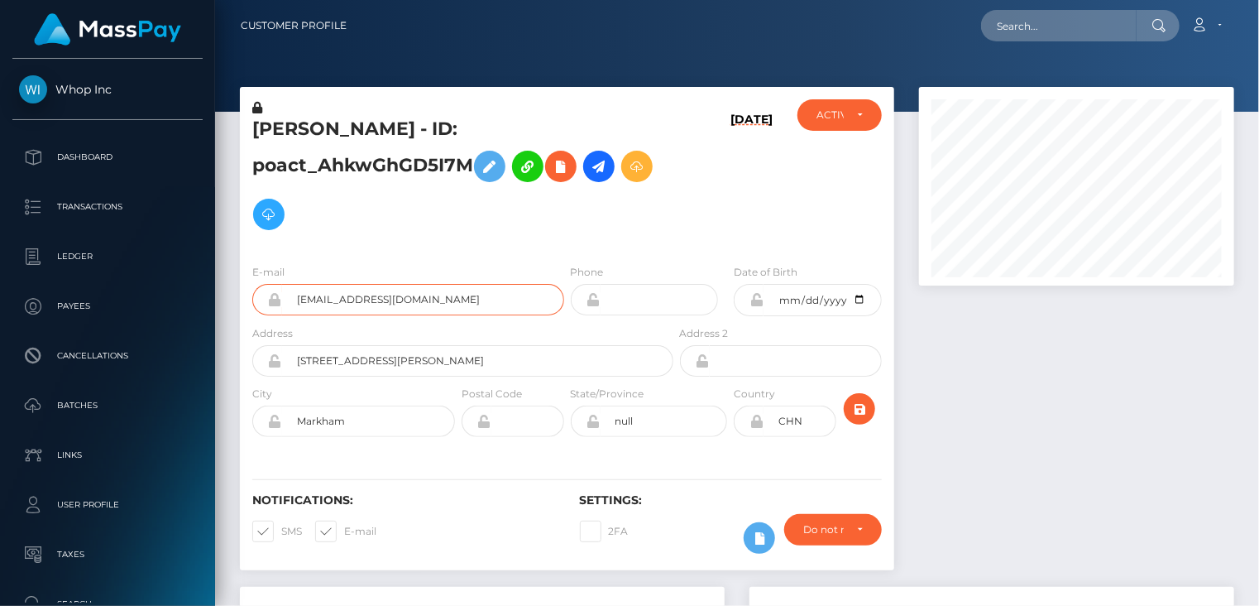
click at [351, 284] on input "guo.rongjun@mail.utoronto.ca" at bounding box center [423, 299] width 282 height 31
click at [307, 149] on h5 "郭 荣 俊 - ID: poact_AhkwGhGD5I7M" at bounding box center [458, 178] width 412 height 122
drag, startPoint x: 298, startPoint y: 133, endPoint x: 256, endPoint y: 143, distance: 42.5
click at [256, 143] on h5 "郭 荣 俊 - ID: poact_AhkwGhGD5I7M" at bounding box center [458, 178] width 412 height 122
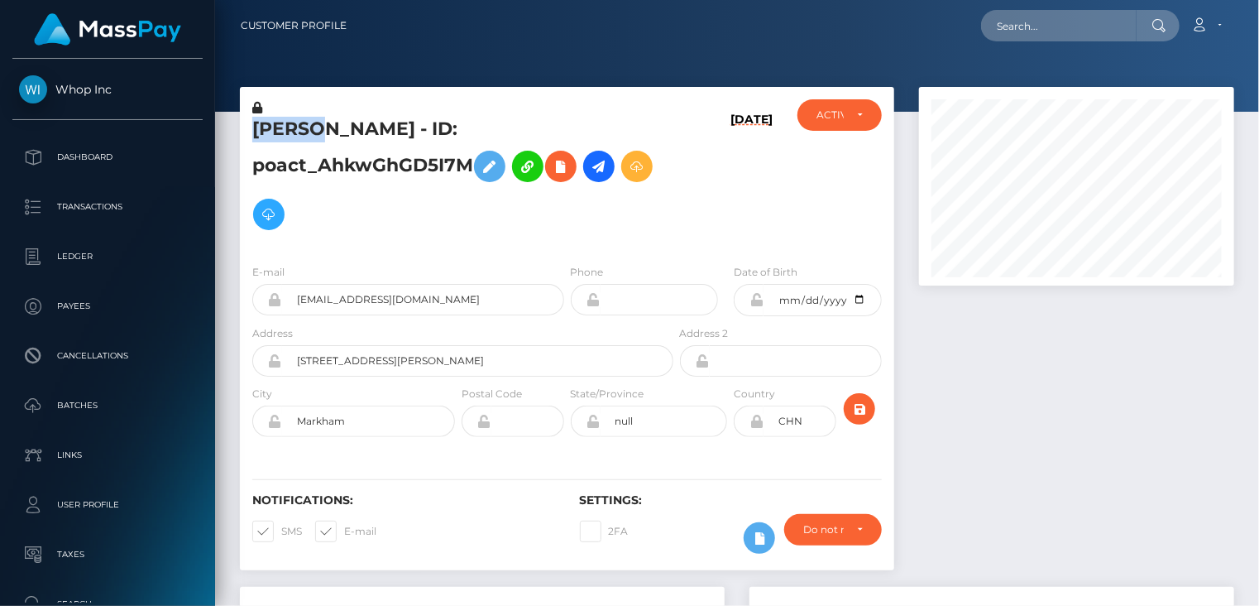
copy h5 "郭 荣 俊"
click at [1024, 17] on input "text" at bounding box center [1059, 25] width 156 height 31
paste input "MSP724d4f2981bae82"
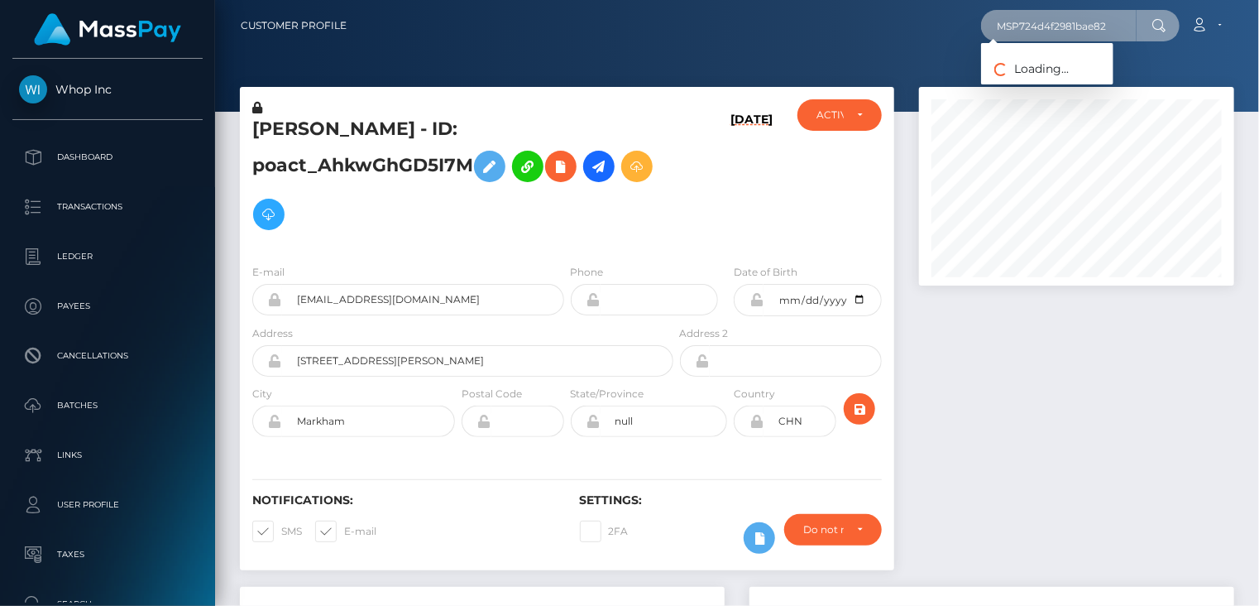
type input "MSP724d4f2981bae82"
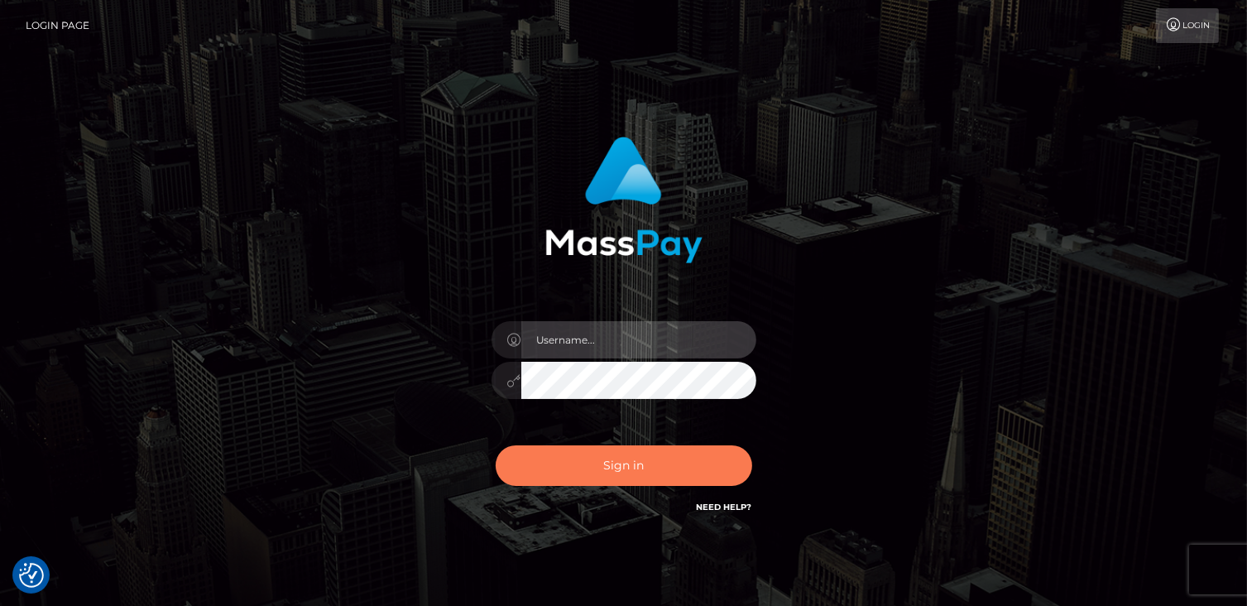
type input "catalinad"
click at [651, 468] on button "Sign in" at bounding box center [624, 465] width 256 height 41
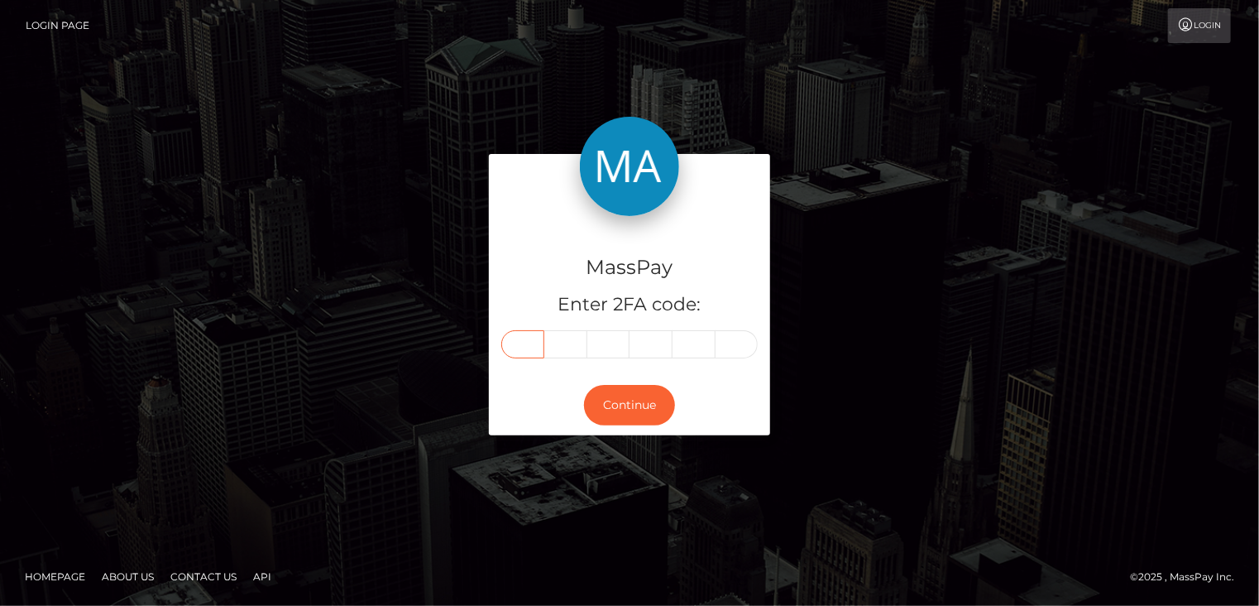
click at [533, 347] on input "text" at bounding box center [522, 344] width 43 height 28
type input "4"
type input "6"
type input "3"
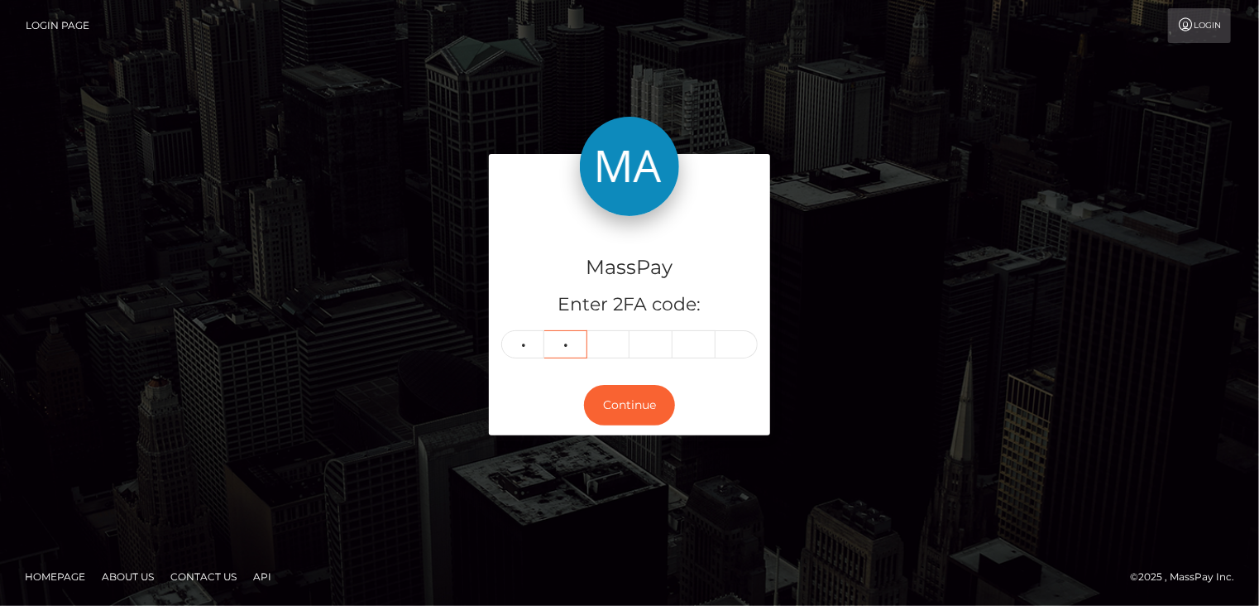
type input "1"
type input "9"
type input "6"
type input "2"
type input "7"
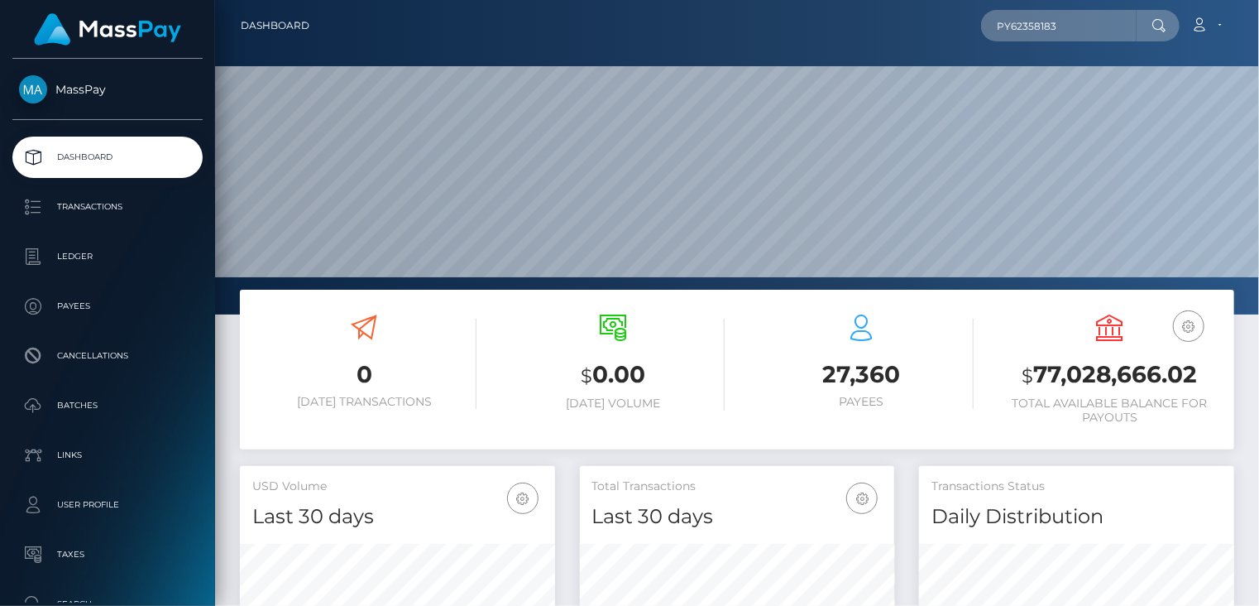
scroll to position [293, 314]
type input "PY62358183"
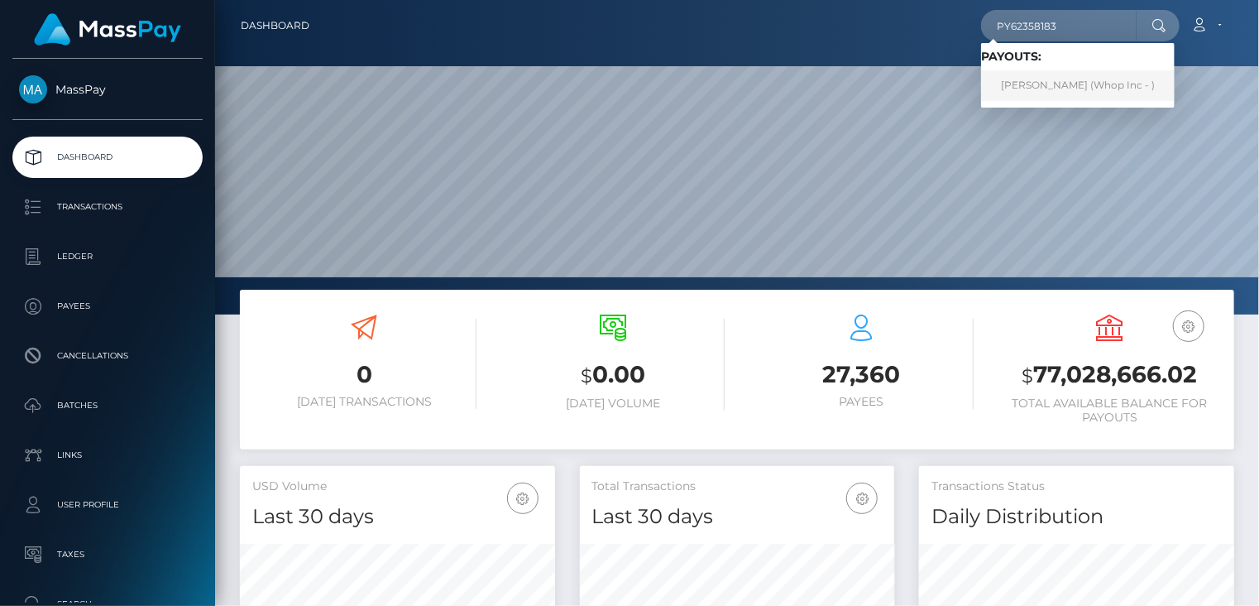
click at [1031, 76] on link "[PERSON_NAME] (Whop Inc - )" at bounding box center [1078, 85] width 194 height 31
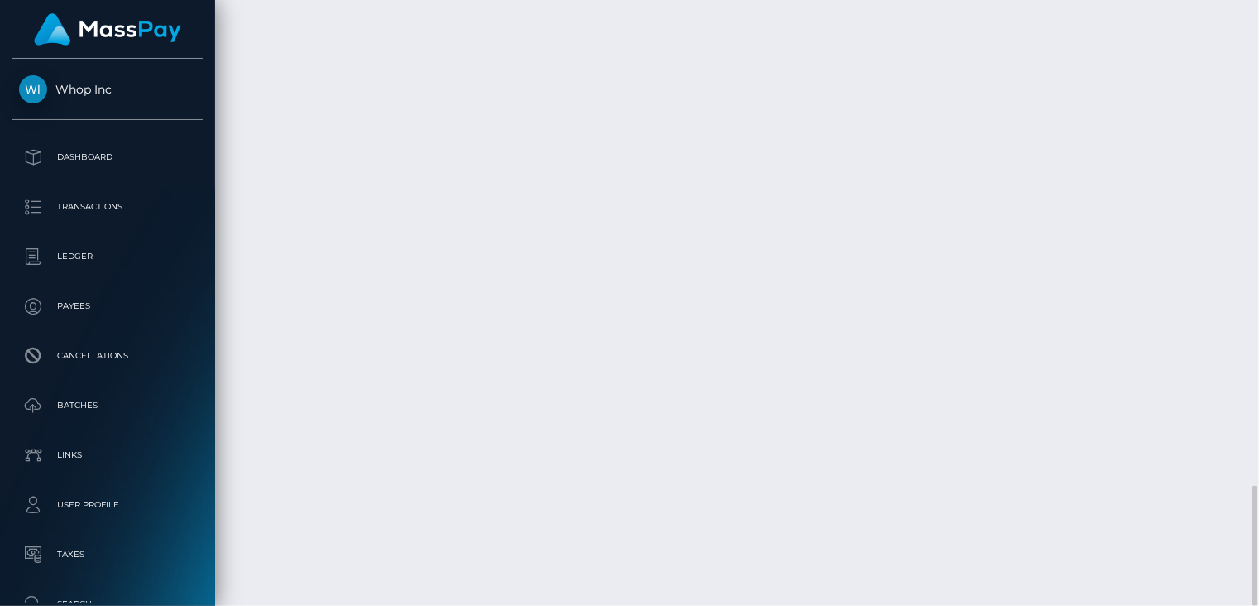
scroll to position [199, 314]
copy td "PY62358183"
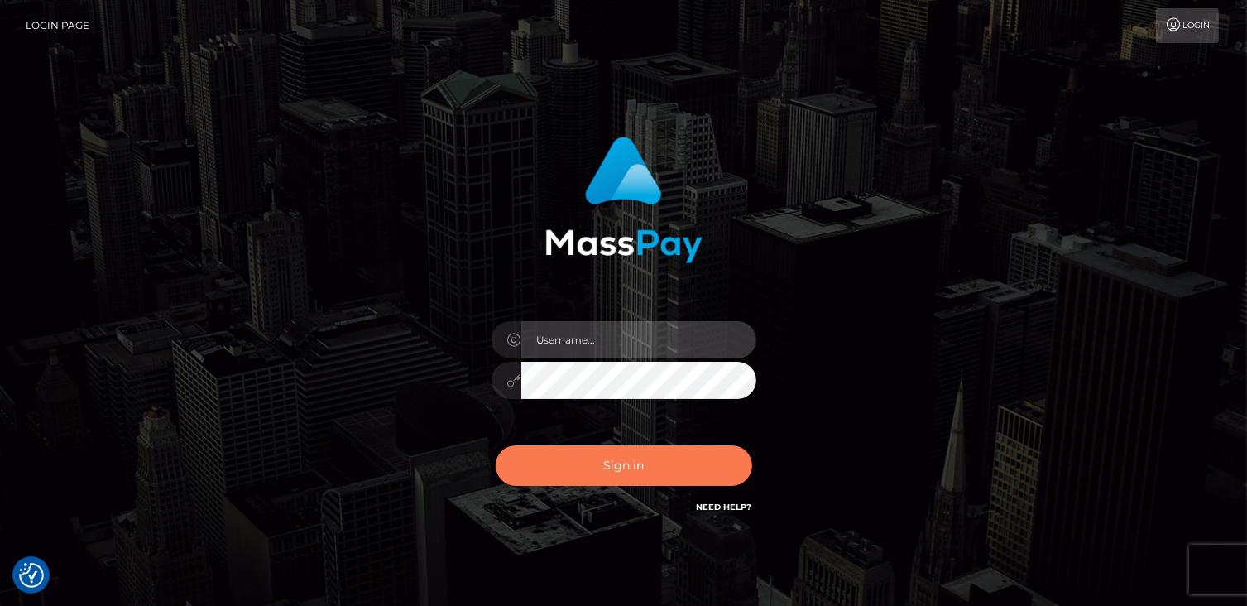
type input "catalinad"
click at [609, 468] on button "Sign in" at bounding box center [624, 465] width 256 height 41
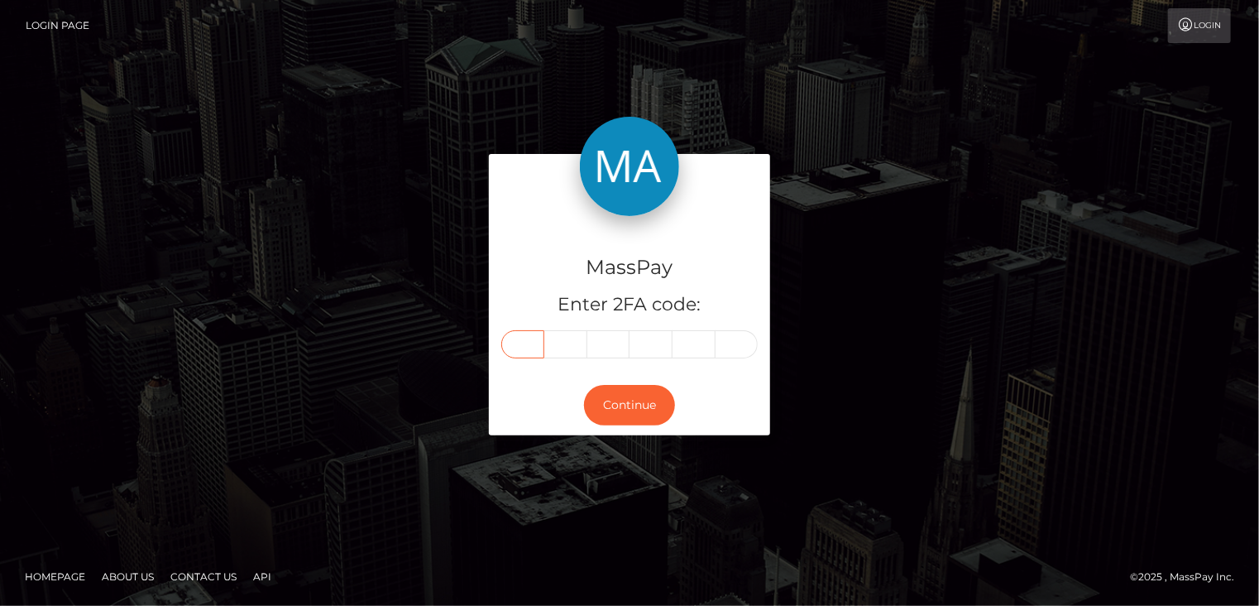
drag, startPoint x: 523, startPoint y: 342, endPoint x: 519, endPoint y: 333, distance: 10.0
click at [519, 333] on input "text" at bounding box center [522, 344] width 43 height 28
type input "6"
type input "2"
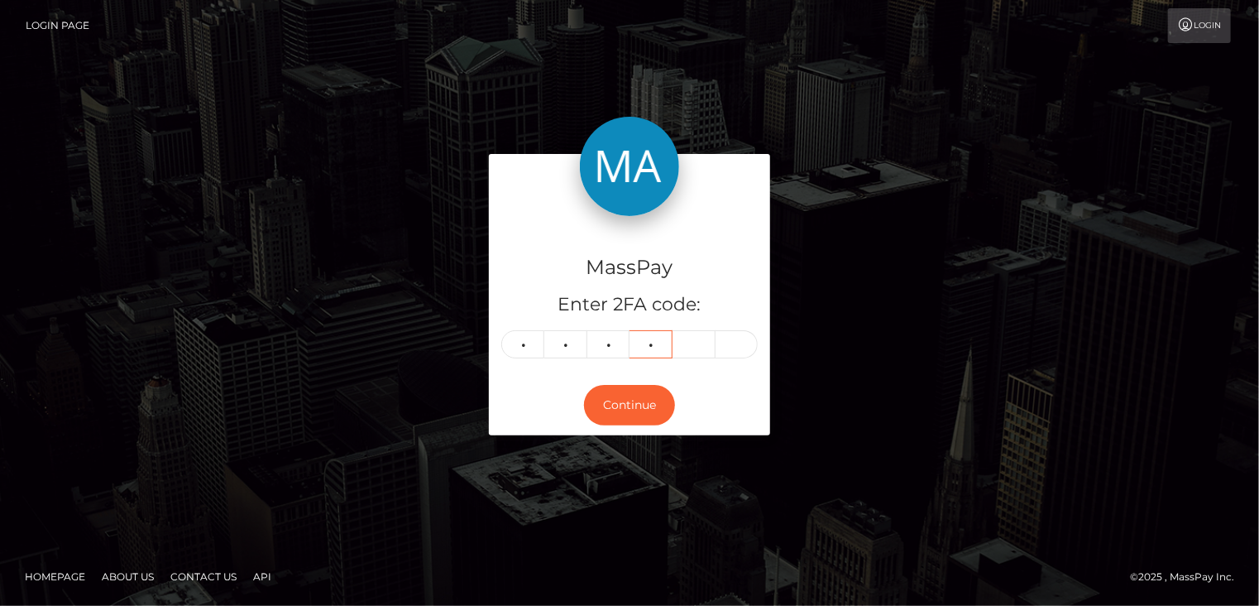
type input "8"
type input "1"
type input "9"
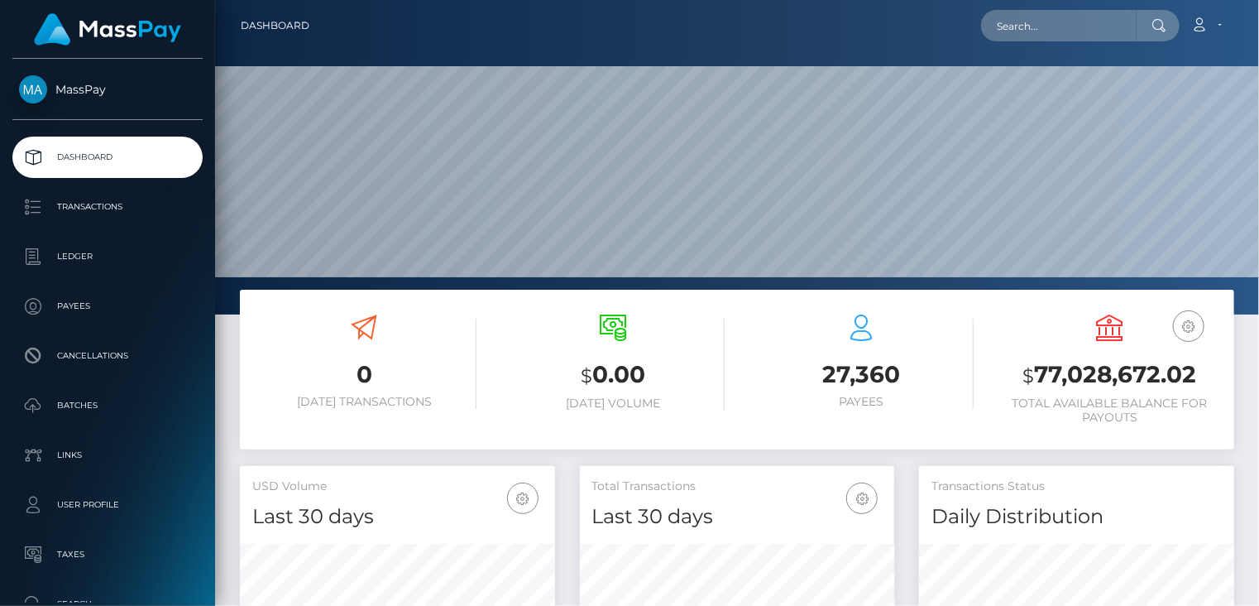
scroll to position [293, 314]
paste input "MSPf6c494ab02687b2"
type input "MSPf6c494ab02687b2"
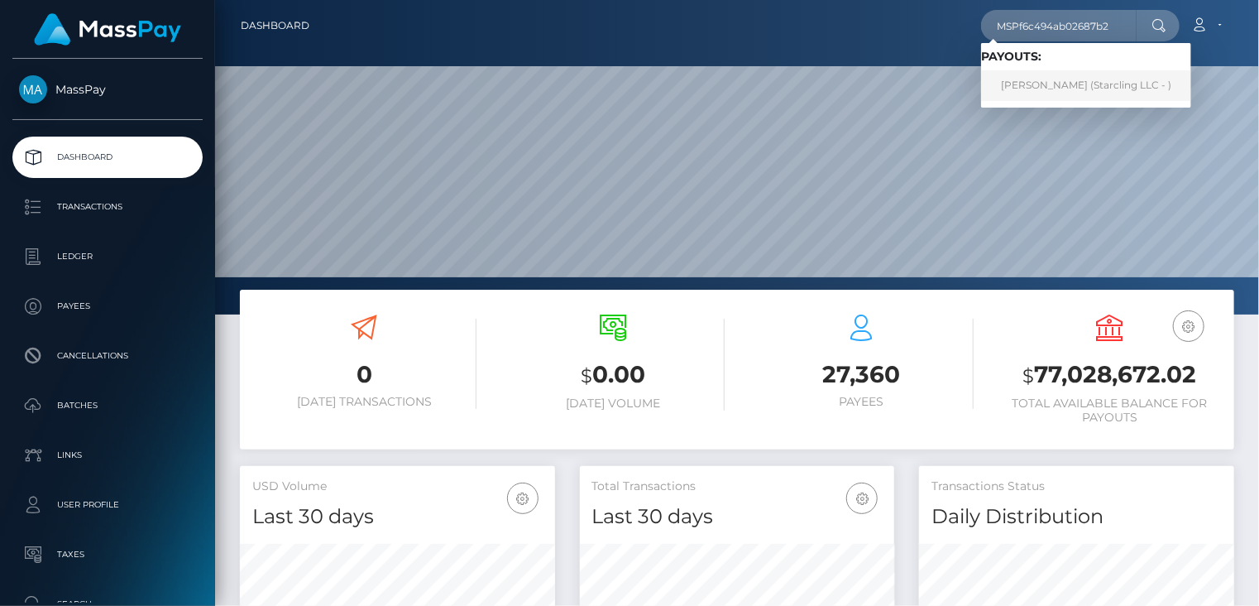
click at [1041, 90] on link "RICARDO MARCOLLA (Starcling LLC - )" at bounding box center [1086, 85] width 210 height 31
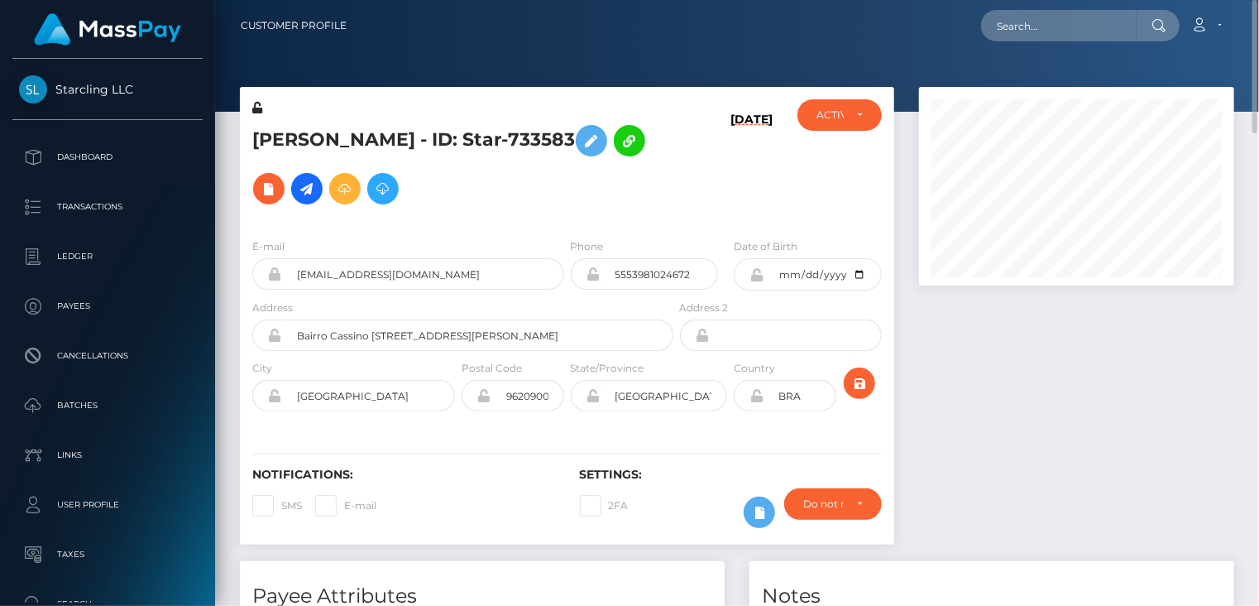
click at [438, 126] on h5 "[PERSON_NAME] - ID: Star-733583" at bounding box center [458, 165] width 412 height 96
click at [438, 126] on h5 "RICARDO MARCOLLA - ID: Star-733583" at bounding box center [458, 165] width 412 height 96
click at [384, 67] on div at bounding box center [737, 56] width 1044 height 112
click at [467, 146] on h5 "RICARDO MARCOLLA - ID: Star-733583" at bounding box center [458, 165] width 412 height 96
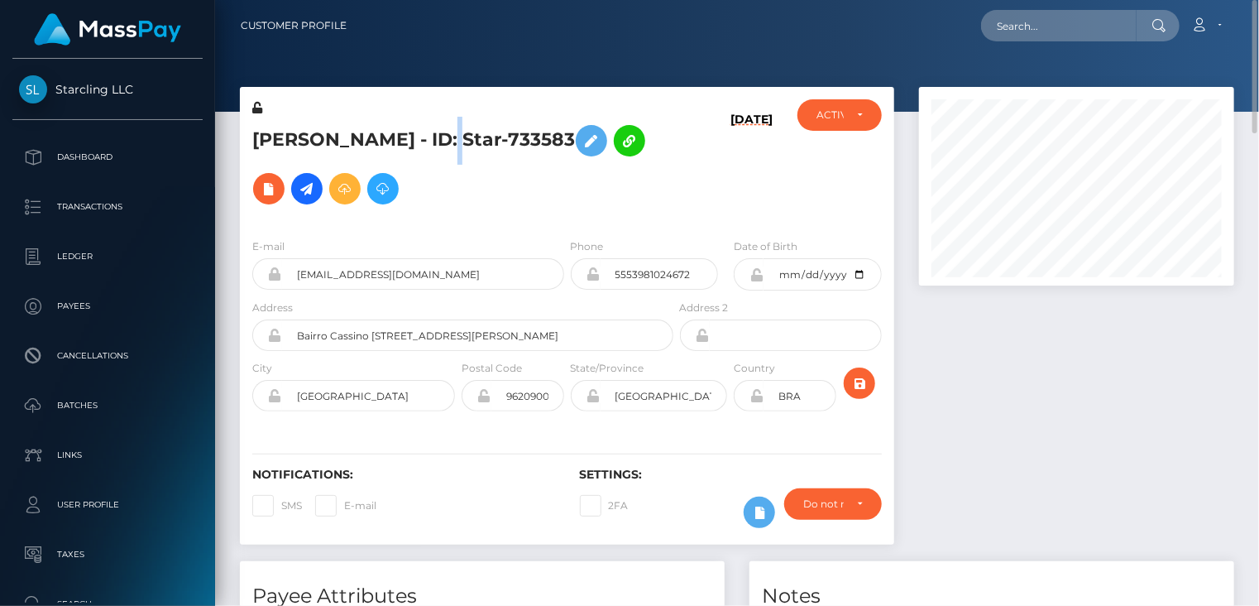
click at [467, 146] on h5 "RICARDO MARCOLLA - ID: Star-733583" at bounding box center [458, 165] width 412 height 96
copy h5 "RICARDO MARCOLLA - ID: Star-733583"
click at [1046, 21] on input "text" at bounding box center [1059, 25] width 156 height 31
paste input "MSPe08c3d75f7855f9"
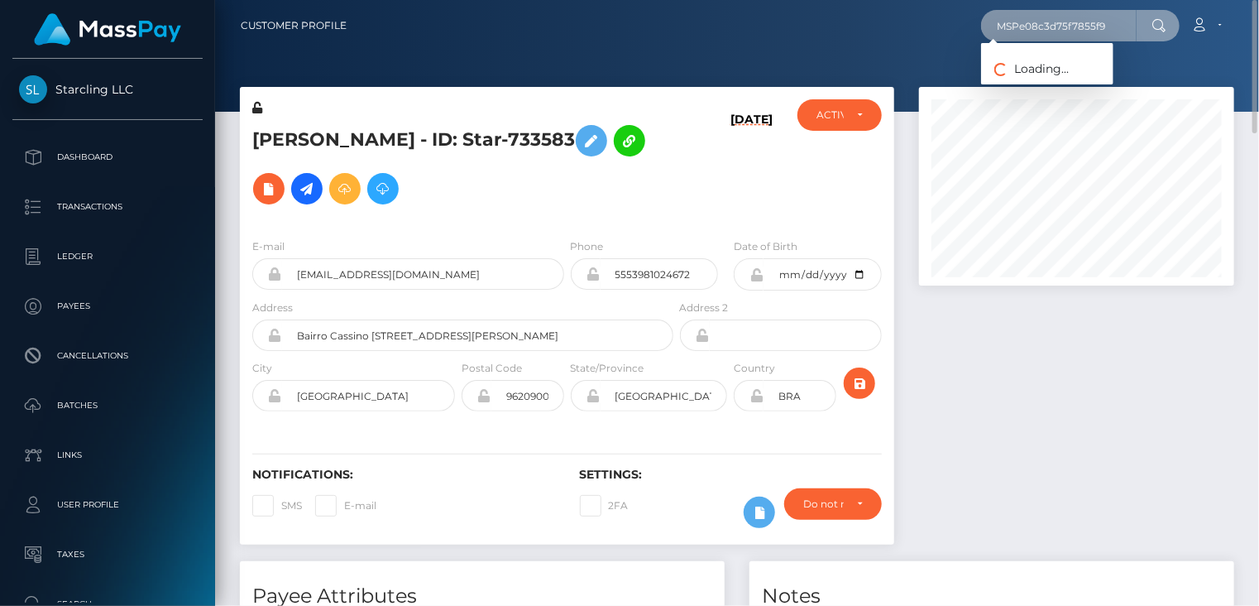
type input "MSPe08c3d75f7855f9"
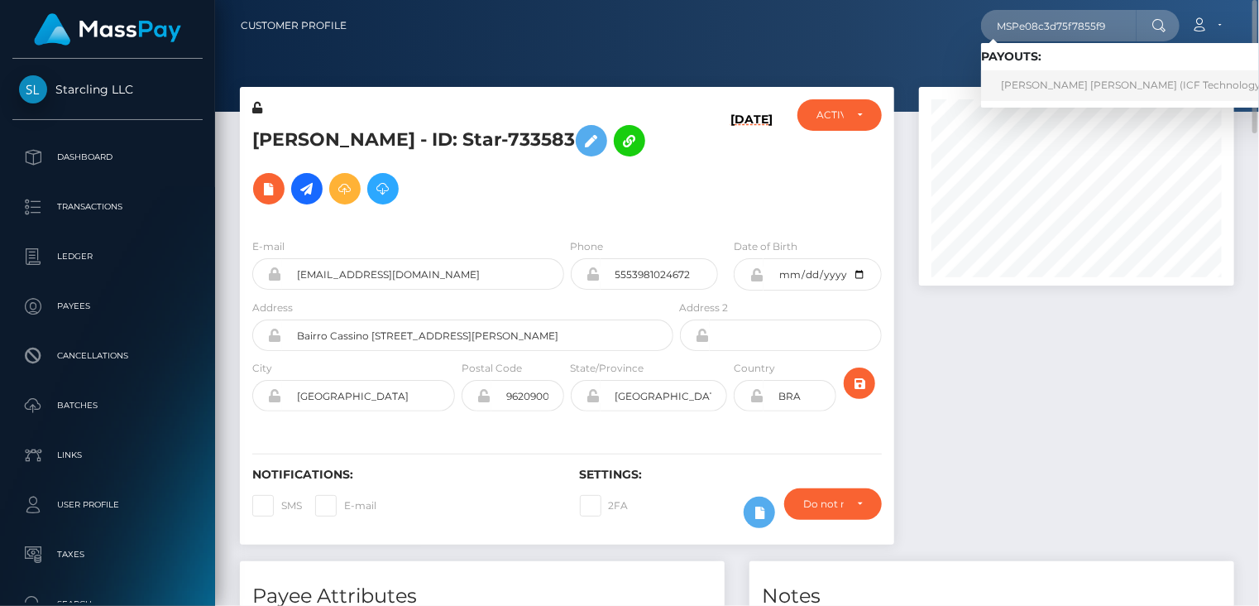
click at [1046, 94] on link "Lizzeth Dayan Espejo Guzman (ICF Technology, Inc. - )" at bounding box center [1148, 85] width 335 height 31
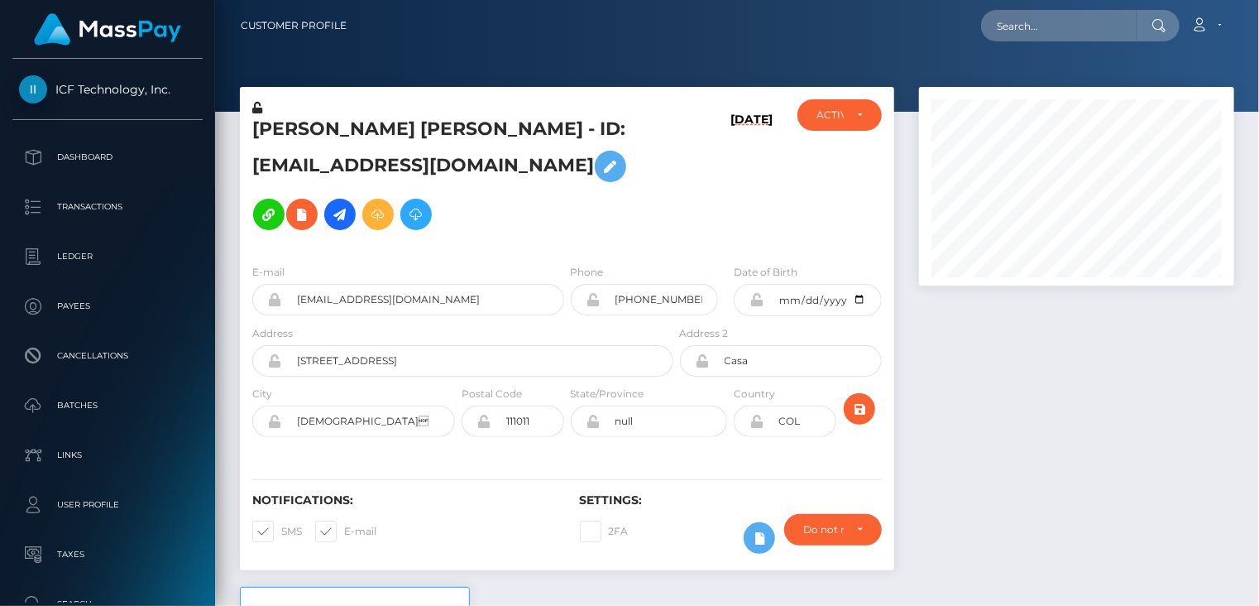
scroll to position [199, 314]
click at [934, 326] on div at bounding box center [1077, 337] width 340 height 500
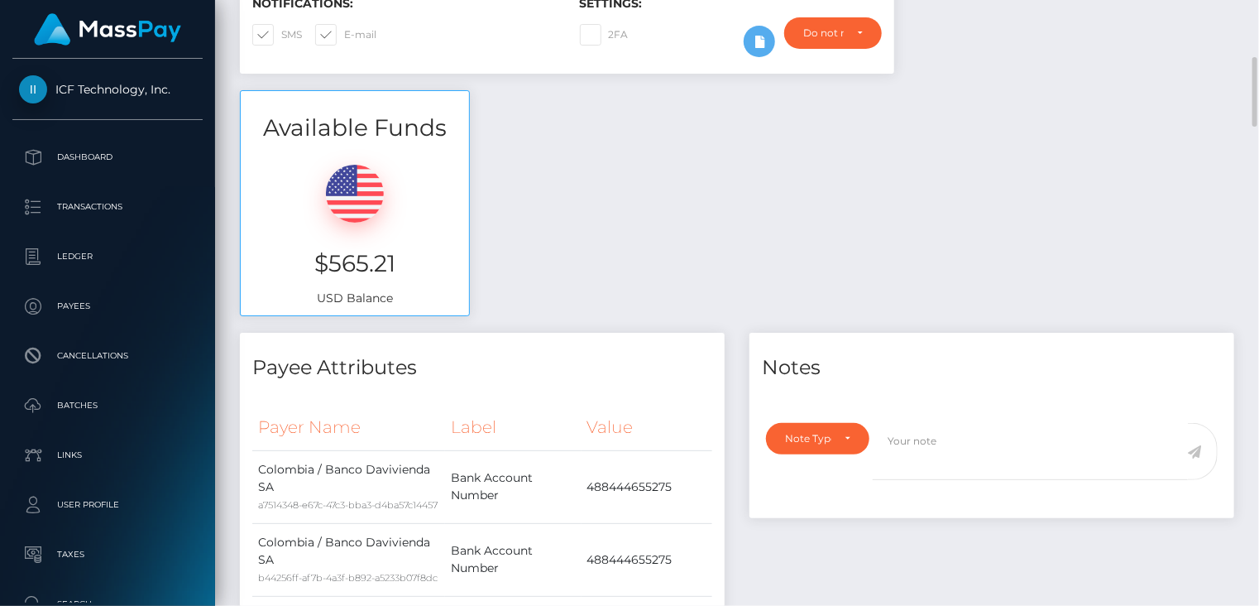
scroll to position [0, 0]
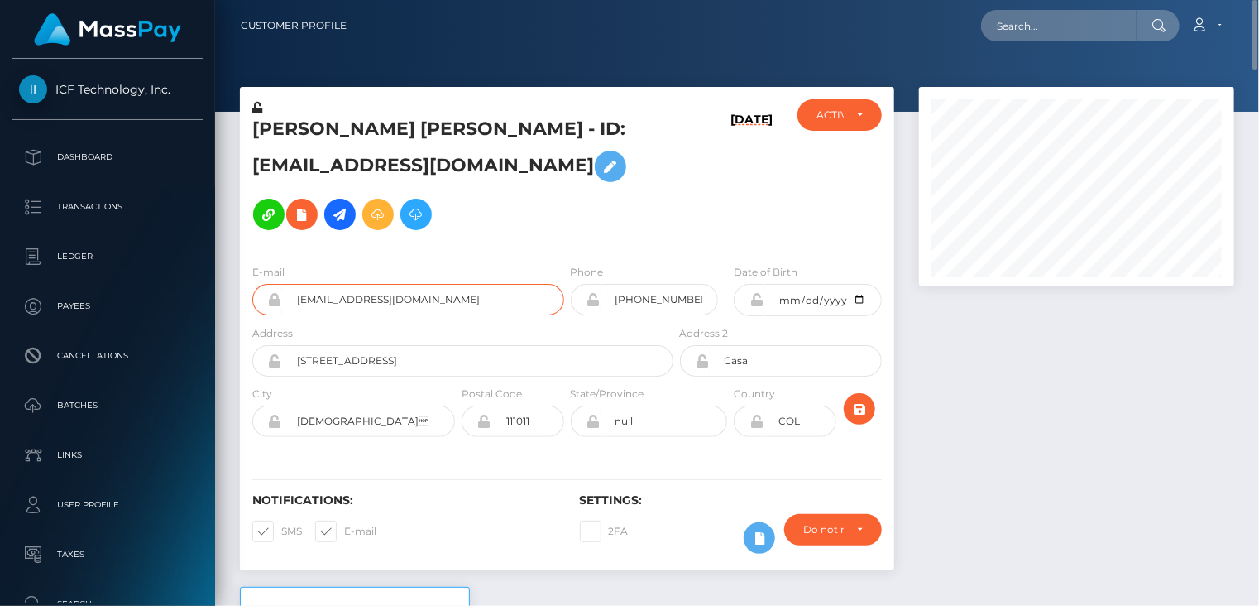
click at [379, 299] on input "[EMAIL_ADDRESS][DOMAIN_NAME]" at bounding box center [423, 299] width 282 height 31
click at [304, 131] on h5 "[PERSON_NAME] [PERSON_NAME] - ID: [EMAIL_ADDRESS][DOMAIN_NAME]" at bounding box center [458, 178] width 412 height 122
click at [304, 130] on h5 "[PERSON_NAME] [PERSON_NAME] - ID: [EMAIL_ADDRESS][DOMAIN_NAME]" at bounding box center [458, 178] width 412 height 122
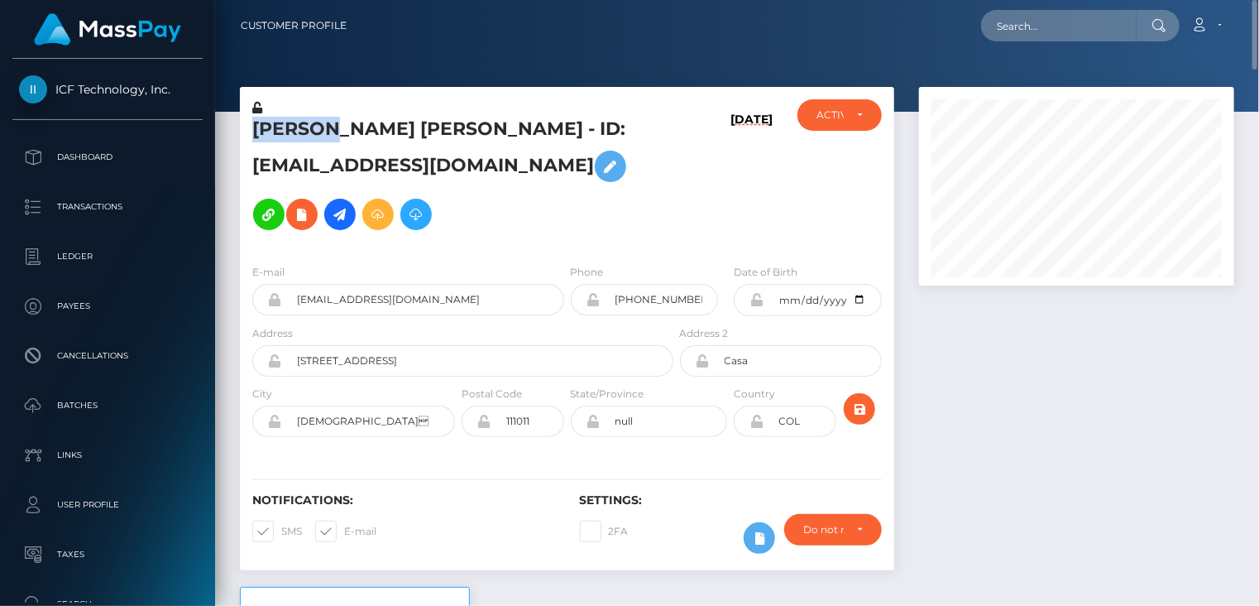
copy h5 "Lizzeth"
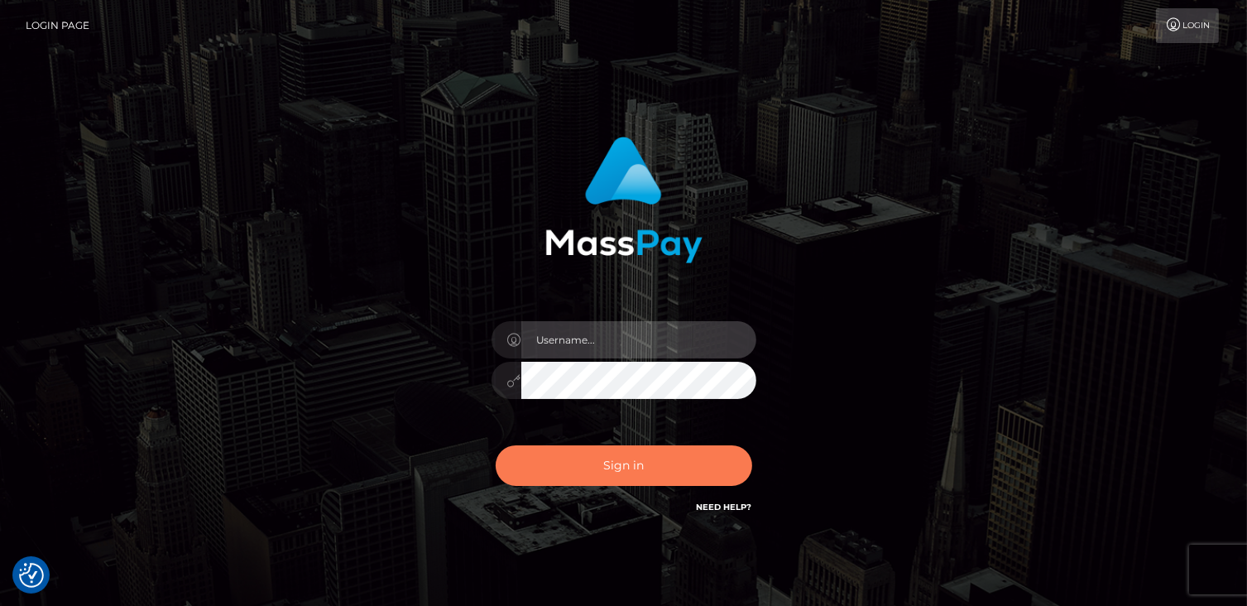
type input "catalinad"
click at [632, 475] on button "Sign in" at bounding box center [624, 465] width 256 height 41
type input "catalinad"
click at [680, 465] on button "Sign in" at bounding box center [624, 465] width 256 height 41
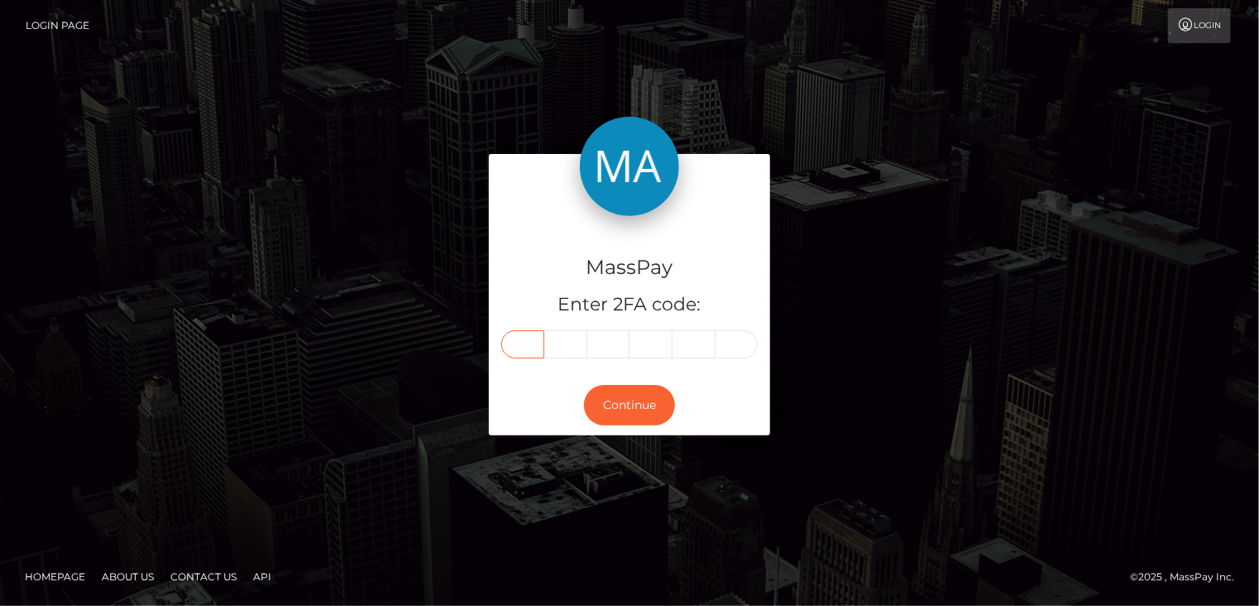
click at [526, 349] on input "text" at bounding box center [522, 344] width 43 height 28
type input "1"
type input "9"
type input "4"
type input "1"
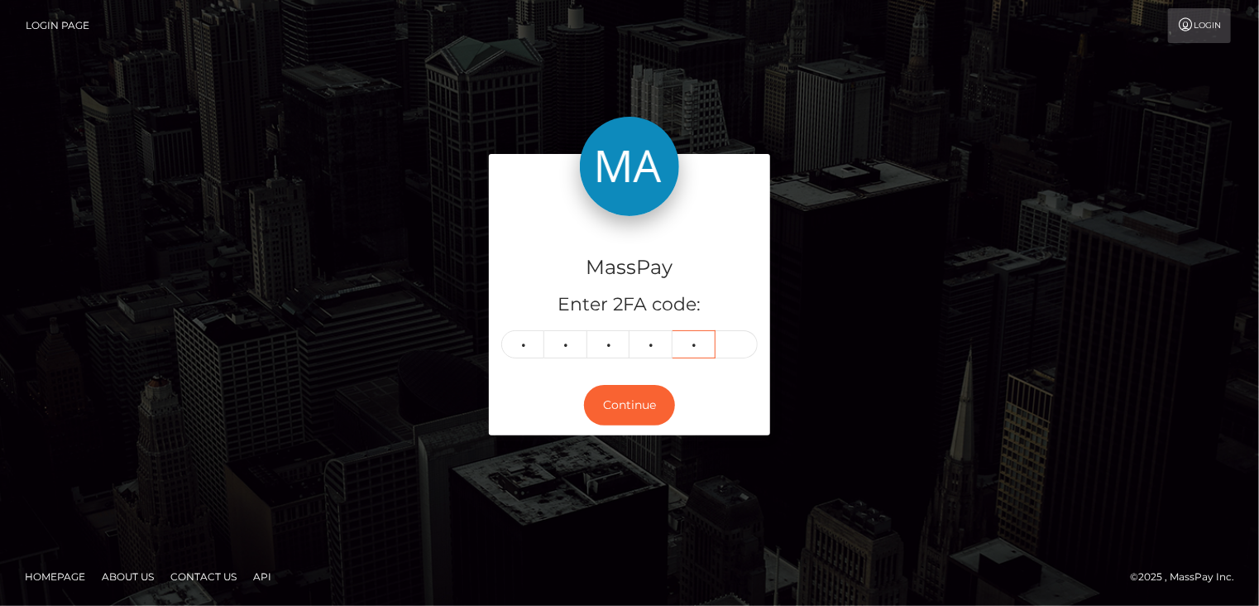
type input "9"
type input "5"
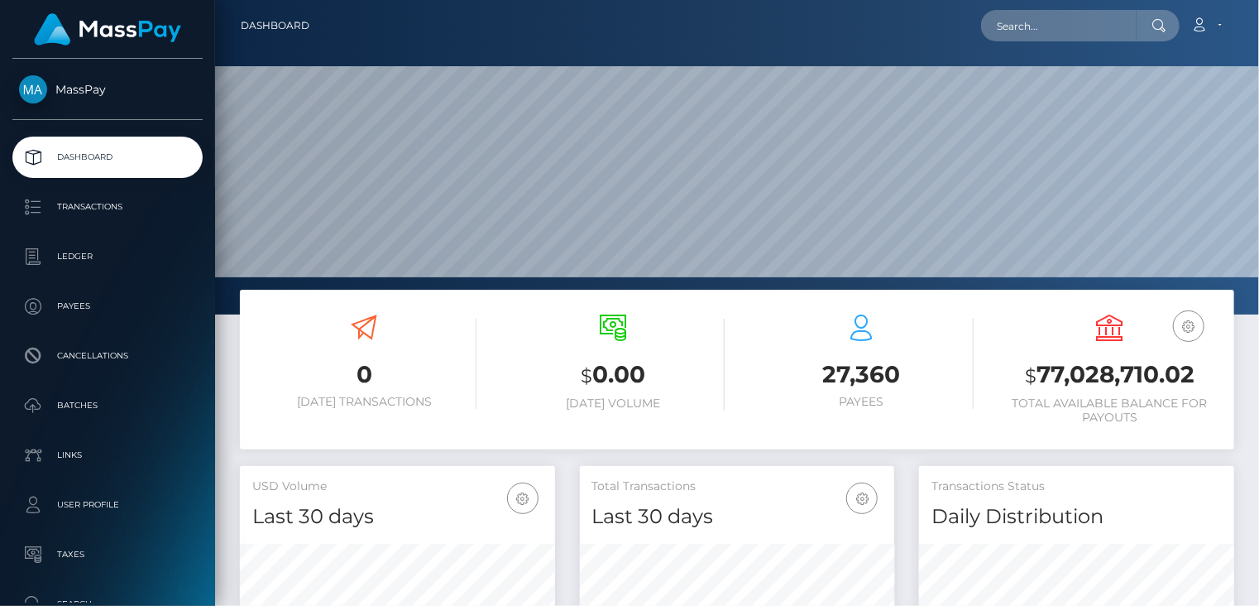
scroll to position [293, 314]
click at [1090, 27] on input "text" at bounding box center [1059, 25] width 156 height 31
paste input "poact_cIz9m70RBDD7"
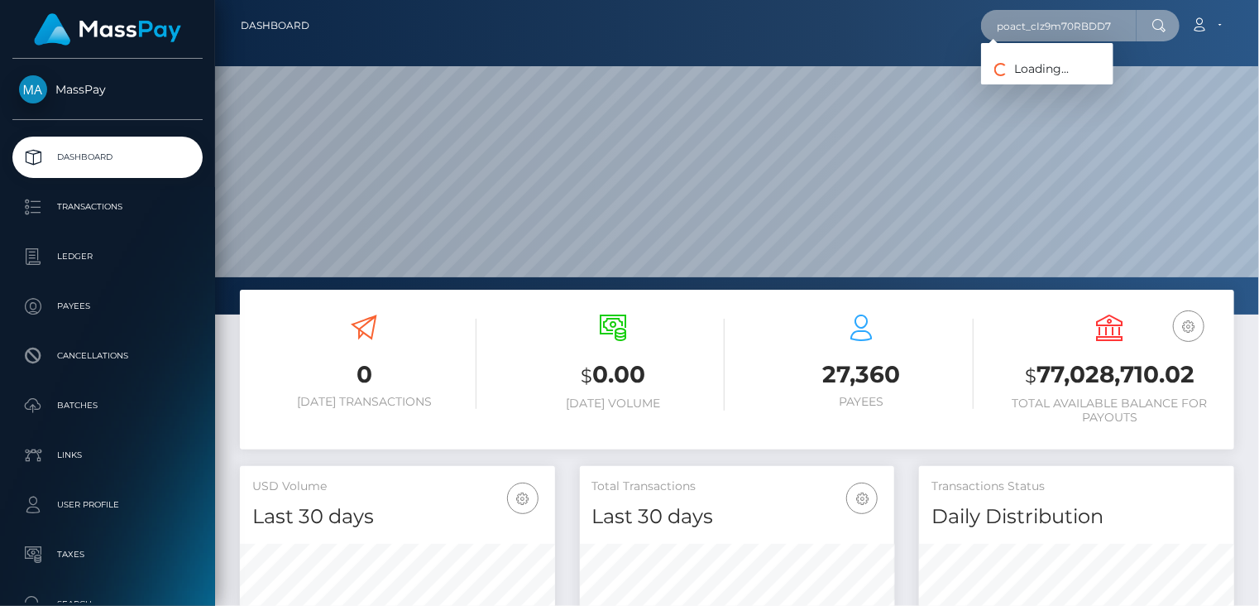
type input "poact_cIz9m70RBDD7"
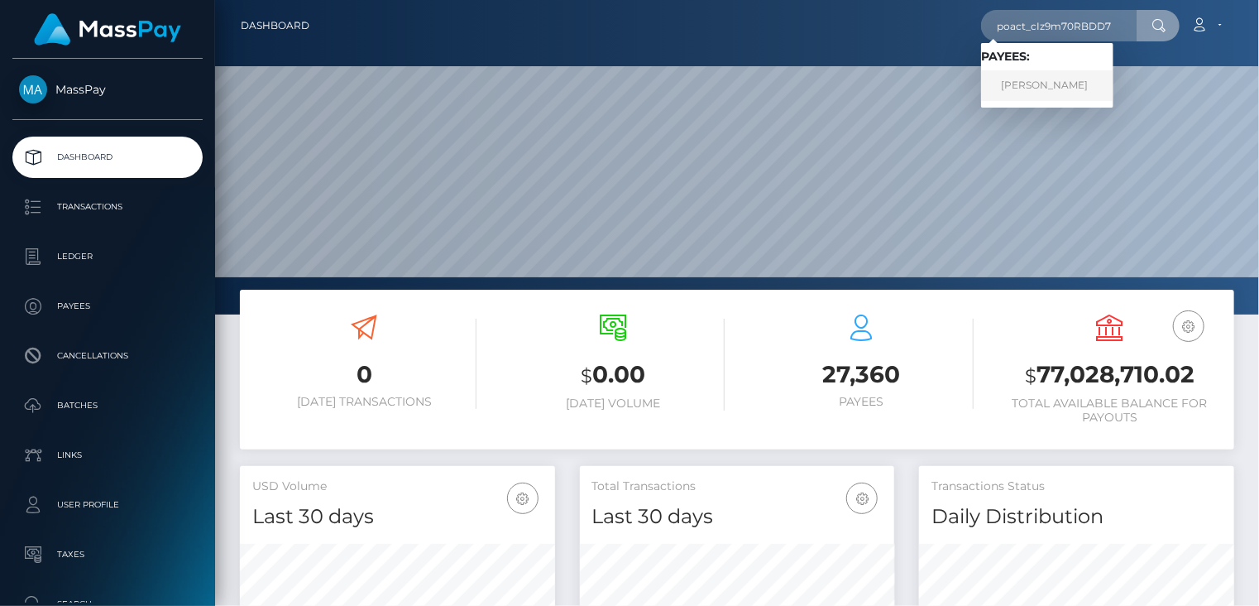
click at [1019, 82] on link "[PERSON_NAME]" at bounding box center [1047, 85] width 132 height 31
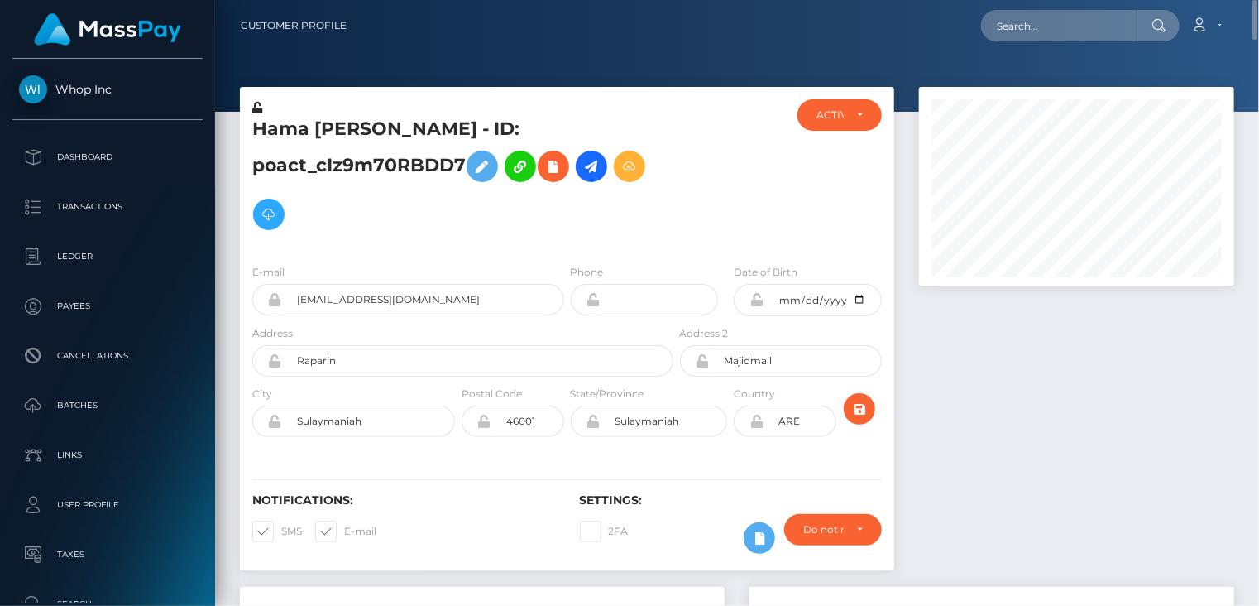
click at [404, 137] on h5 "Hama Bakr - ID: poact_cIz9m70RBDD7" at bounding box center [458, 178] width 412 height 122
click at [404, 136] on h5 "Hama Bakr - ID: poact_cIz9m70RBDD7" at bounding box center [458, 178] width 412 height 122
click at [404, 134] on h5 "Hama Bakr - ID: poact_cIz9m70RBDD7" at bounding box center [458, 178] width 412 height 122
click at [401, 81] on div "Customer Profile Loading... Loading..." at bounding box center [737, 303] width 1044 height 606
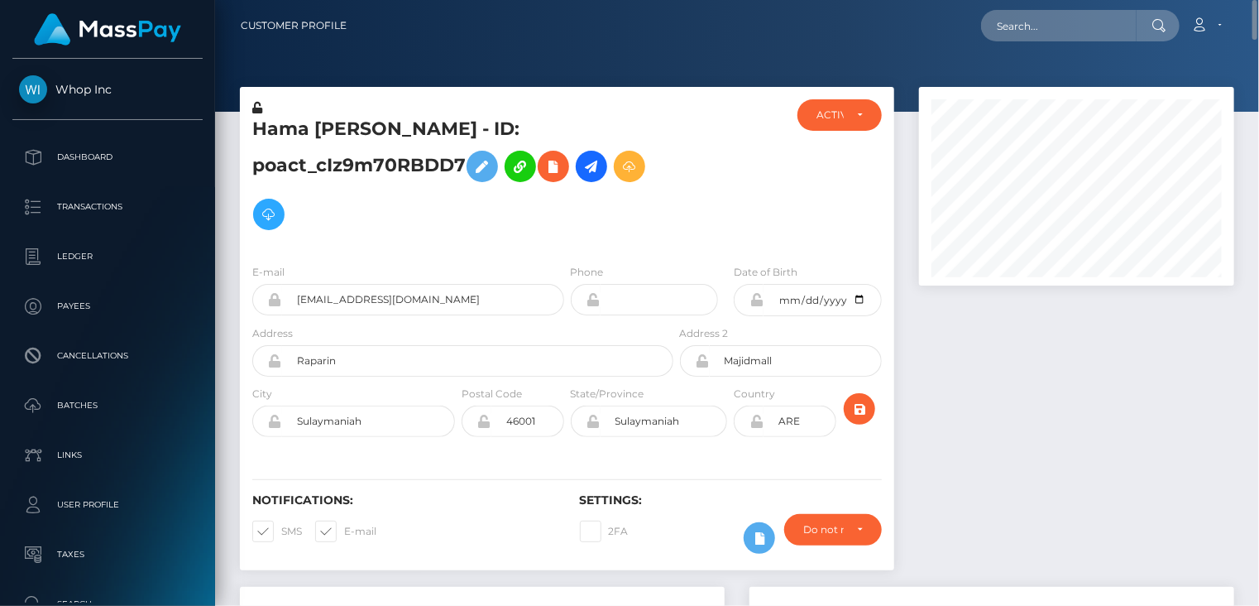
click at [417, 146] on h5 "Hama Bakr - ID: poact_cIz9m70RBDD7" at bounding box center [458, 178] width 412 height 122
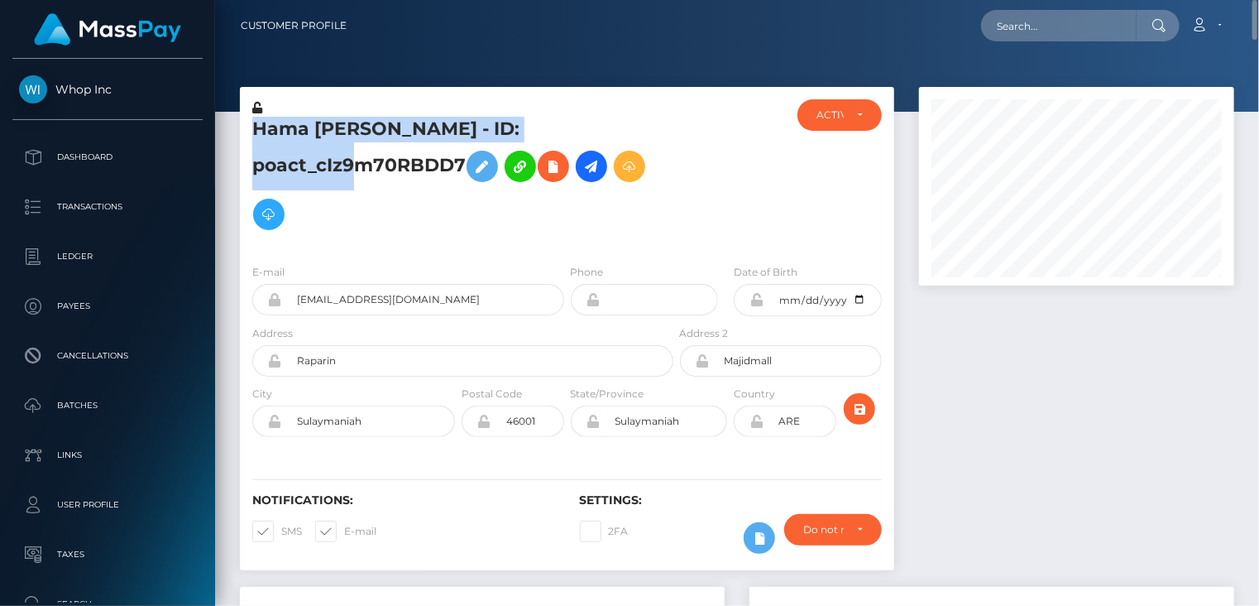
click at [417, 146] on h5 "Hama Bakr - ID: poact_cIz9m70RBDD7" at bounding box center [458, 178] width 412 height 122
copy h5 "Hama Bakr - ID: poact_cIz9m70RBDD7"
click at [1035, 32] on input "text" at bounding box center [1059, 25] width 156 height 31
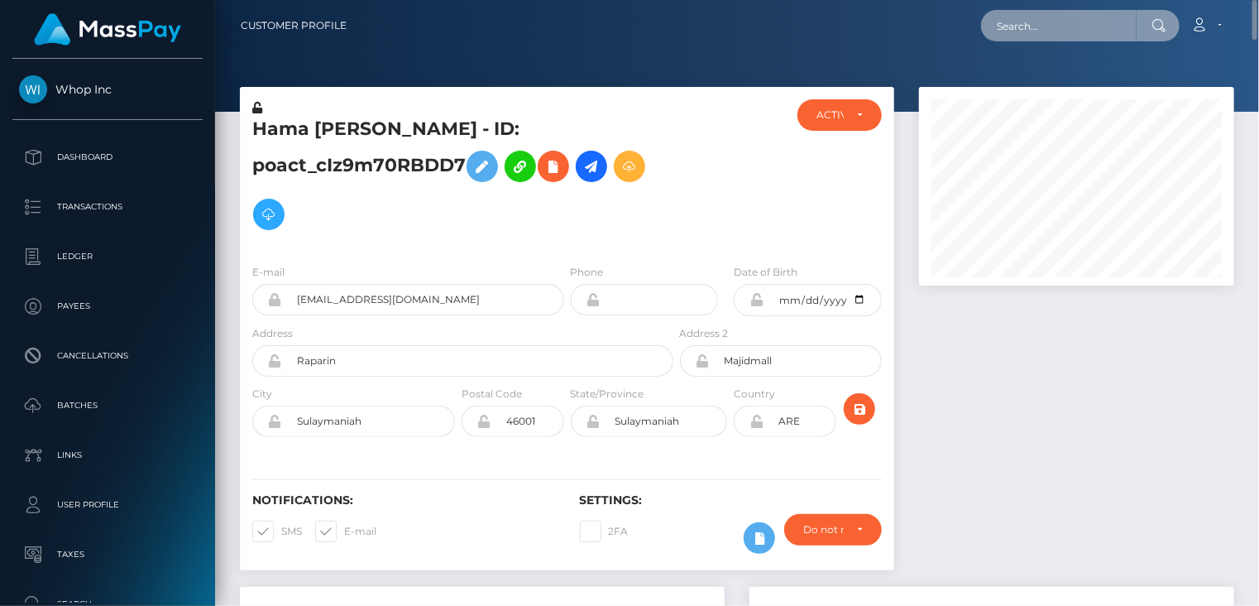
paste input "MSP0a19d133d9d327b"
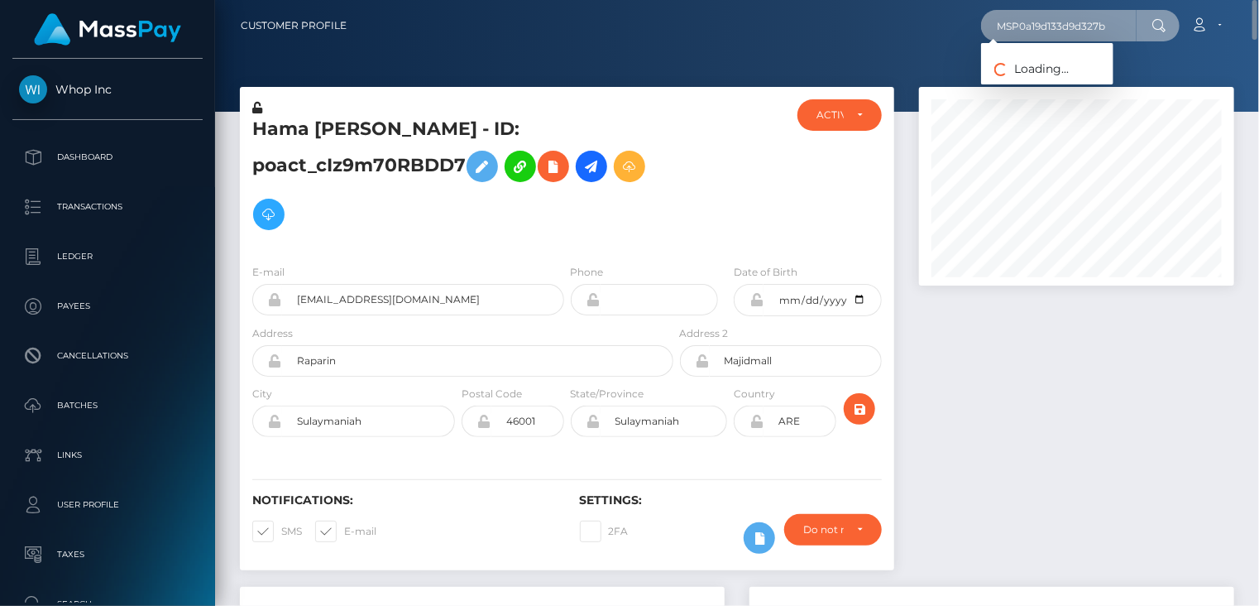
type input "MSP0a19d133d9d327b"
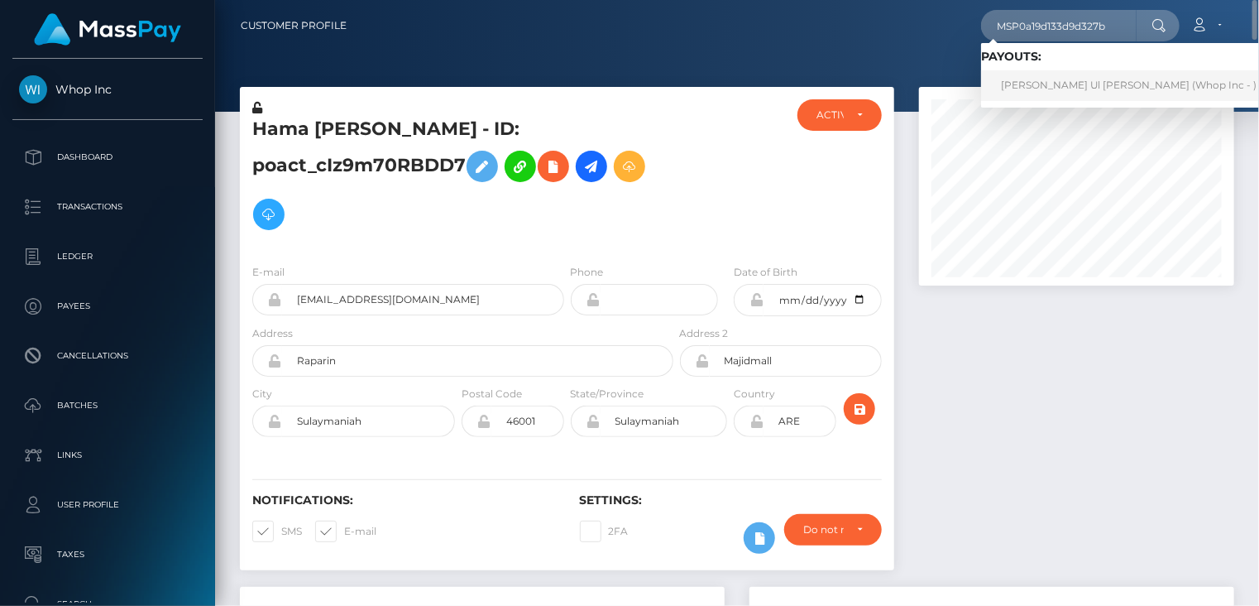
click at [1030, 96] on link "Mehmood Ul Hassan Ateeq (Whop Inc - )" at bounding box center [1128, 85] width 295 height 31
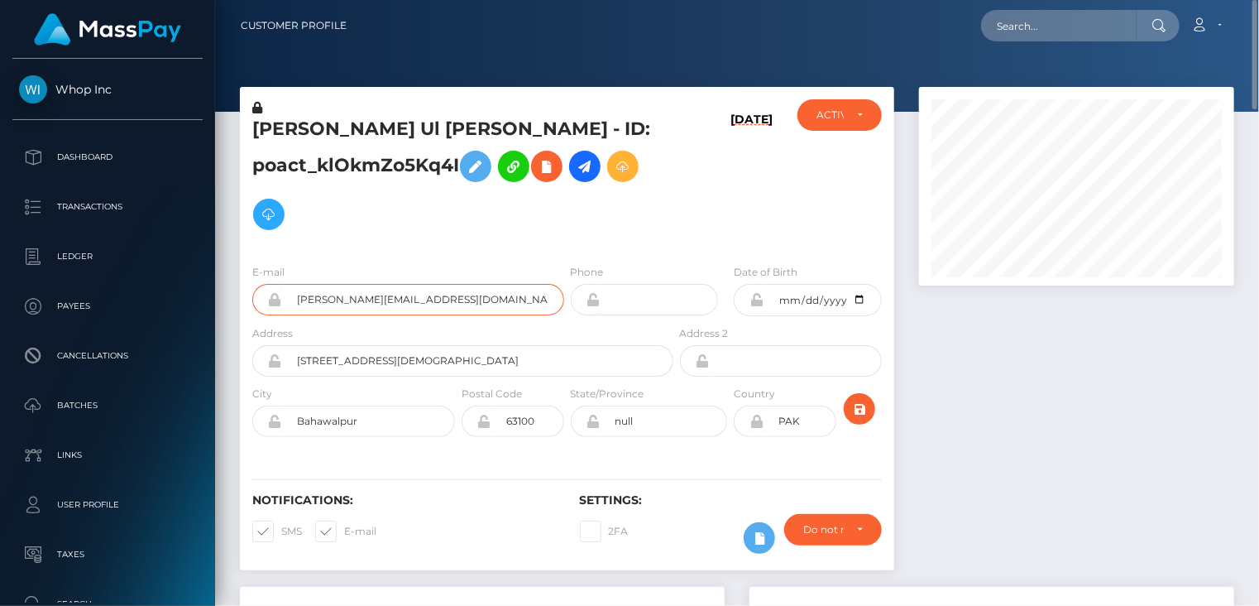
click at [357, 304] on input "[PERSON_NAME][EMAIL_ADDRESS][DOMAIN_NAME]" at bounding box center [423, 299] width 282 height 31
click at [357, 304] on input "hassan@monetizeit.co" at bounding box center [423, 299] width 282 height 31
click at [405, 166] on h5 "Mehmood Ul Hassan Ateeq - ID: poact_klOkmZo5Kq4I" at bounding box center [458, 178] width 412 height 122
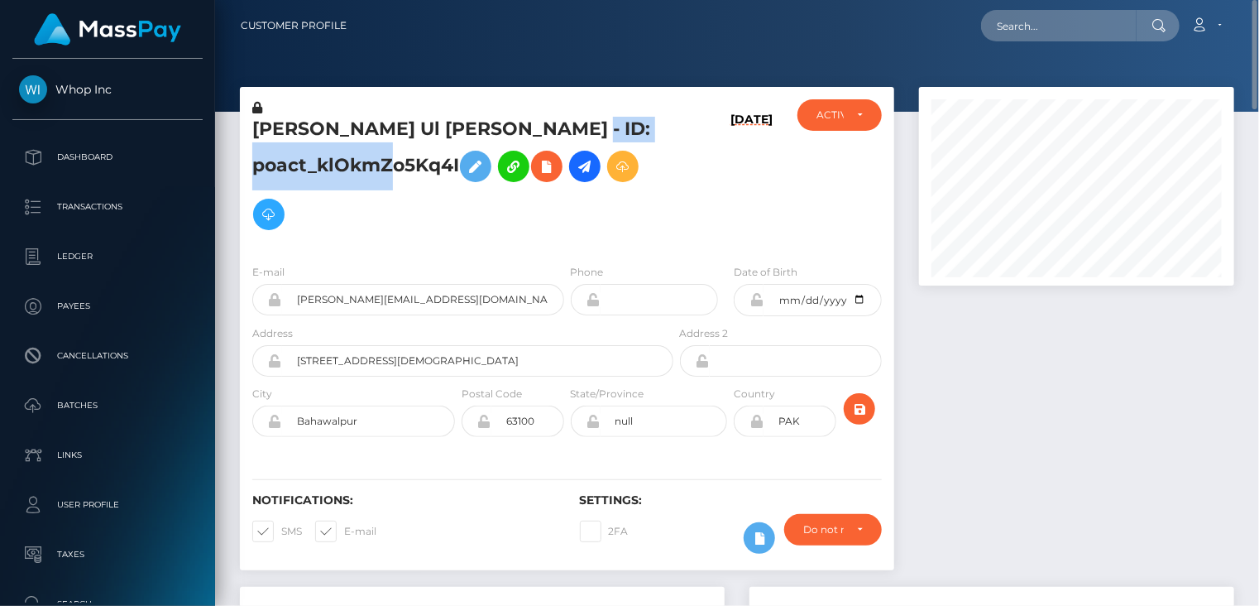
click at [405, 166] on h5 "Mehmood Ul Hassan Ateeq - ID: poact_klOkmZo5Kq4I" at bounding box center [458, 178] width 412 height 122
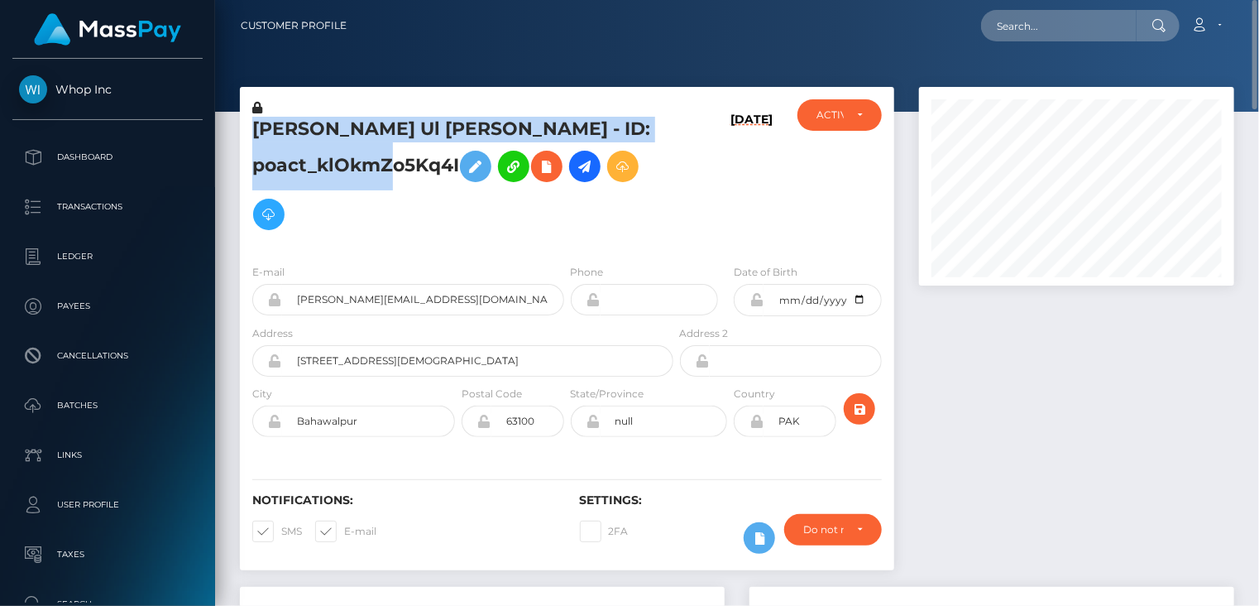
click at [405, 166] on h5 "Mehmood Ul Hassan Ateeq - ID: poact_klOkmZo5Kq4I" at bounding box center [458, 178] width 412 height 122
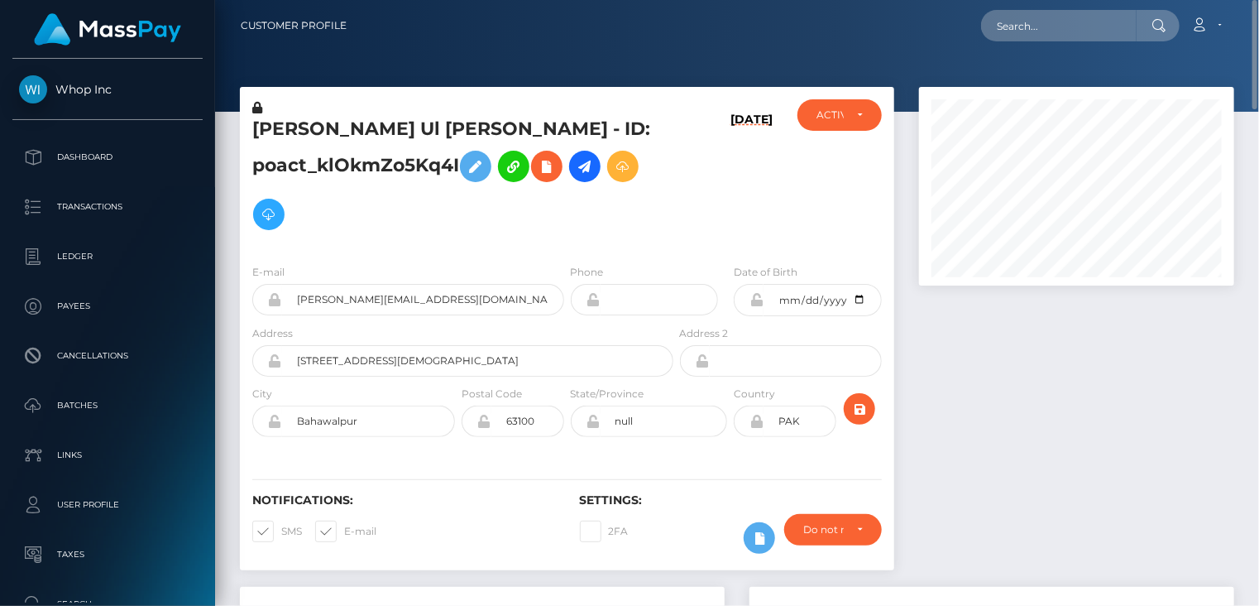
click at [406, 219] on h5 "Mehmood Ul Hassan Ateeq - ID: poact_klOkmZo5Kq4I" at bounding box center [458, 178] width 412 height 122
click at [394, 171] on h5 "Mehmood Ul Hassan Ateeq - ID: poact_klOkmZo5Kq4I" at bounding box center [458, 178] width 412 height 122
copy h5 "poact_klOkmZo5Kq4I"
click at [322, 135] on h5 "Mehmood Ul Hassan Ateeq - ID: poact_klOkmZo5Kq4I" at bounding box center [458, 178] width 412 height 122
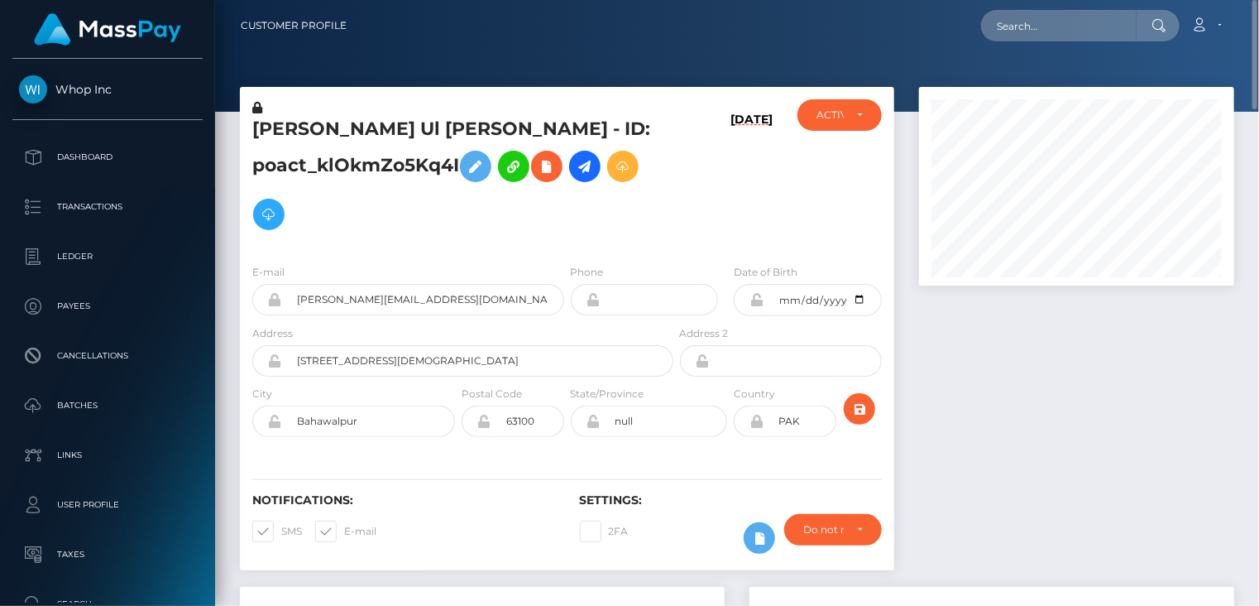
drag, startPoint x: 322, startPoint y: 135, endPoint x: 321, endPoint y: 126, distance: 9.1
click at [322, 134] on h5 "Mehmood Ul Hassan Ateeq - ID: poact_klOkmZo5Kq4I" at bounding box center [458, 178] width 412 height 122
copy h5 "Mehmood"
click at [1243, 376] on div at bounding box center [1077, 337] width 340 height 500
paste input "MSP12b6f6fb782e28e"
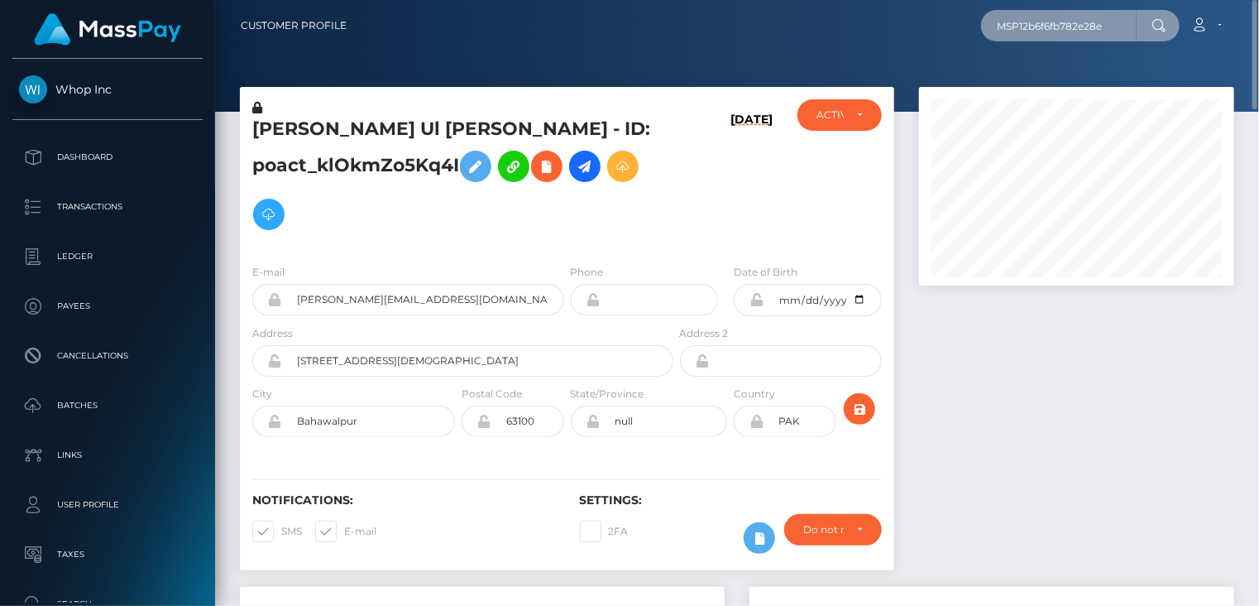
type input "MSP12b6f6fb782e28e"
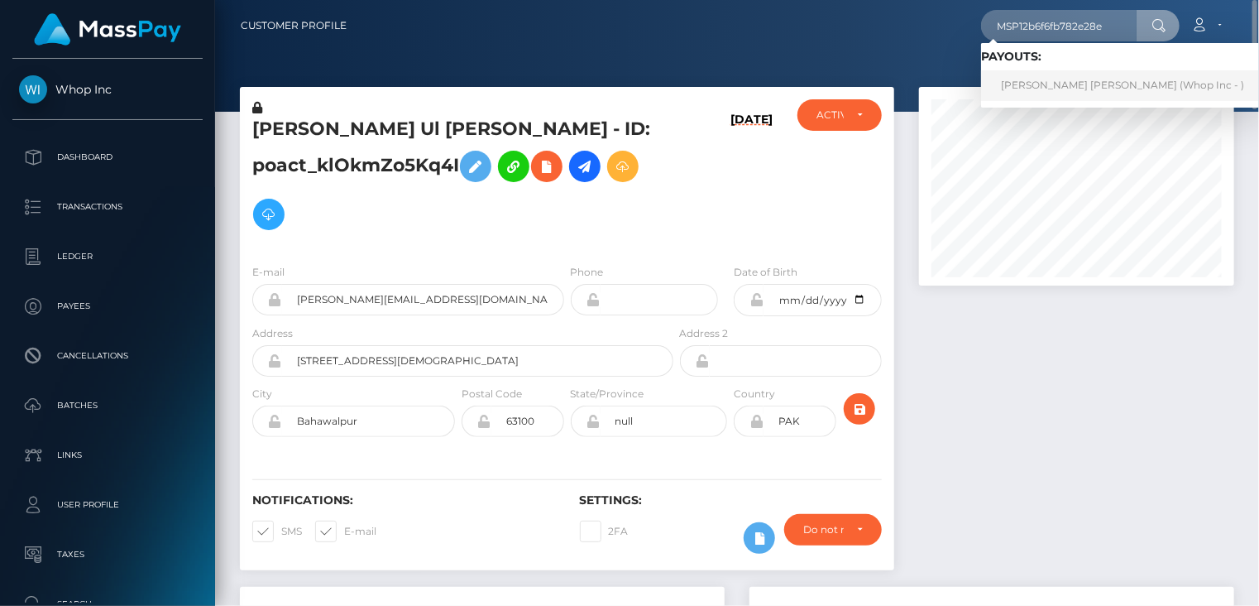
click at [1036, 100] on link "HUSSAIN RAZA Raza (Whop Inc - )" at bounding box center [1122, 85] width 283 height 31
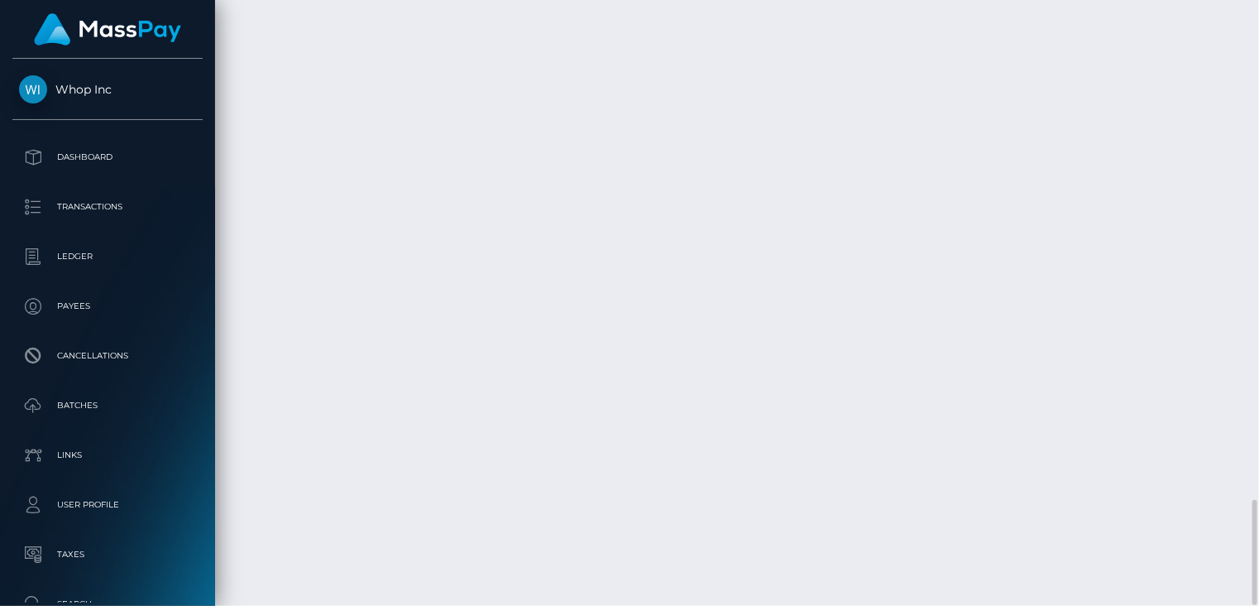
scroll to position [199, 314]
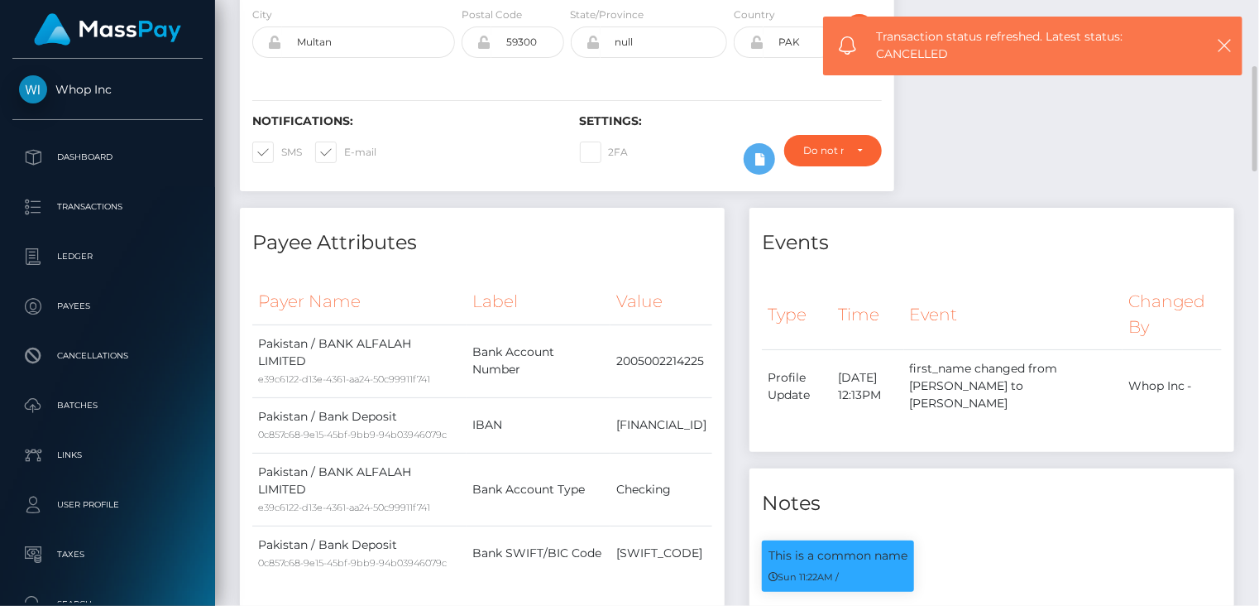
scroll to position [0, 0]
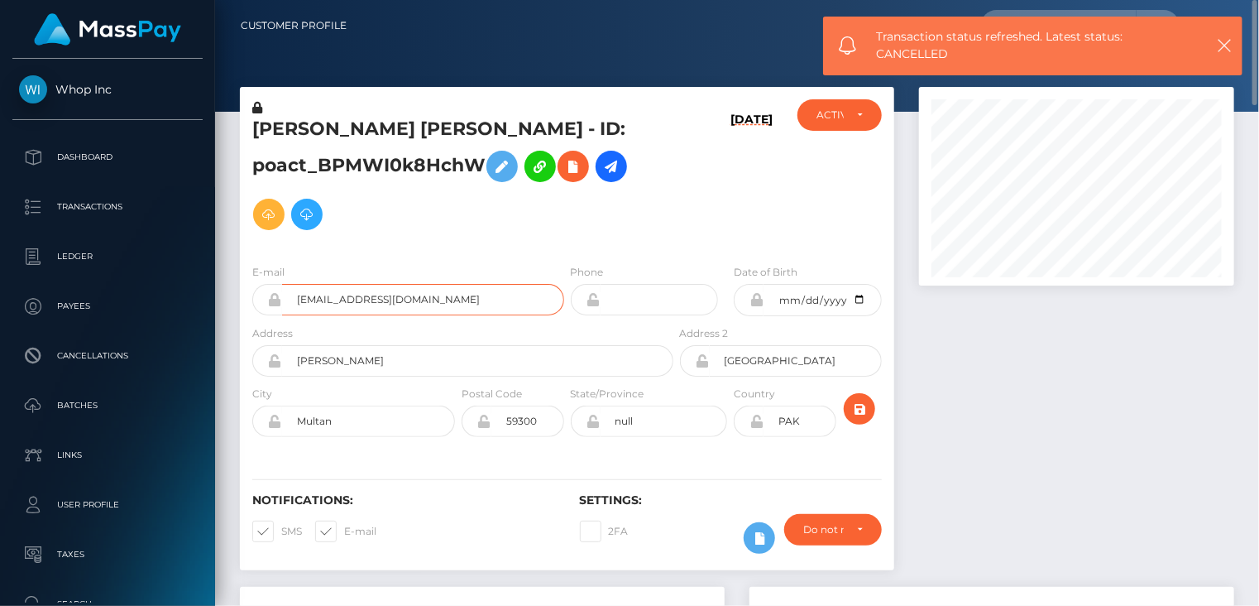
click at [405, 295] on input "[EMAIL_ADDRESS][DOMAIN_NAME]" at bounding box center [423, 299] width 282 height 31
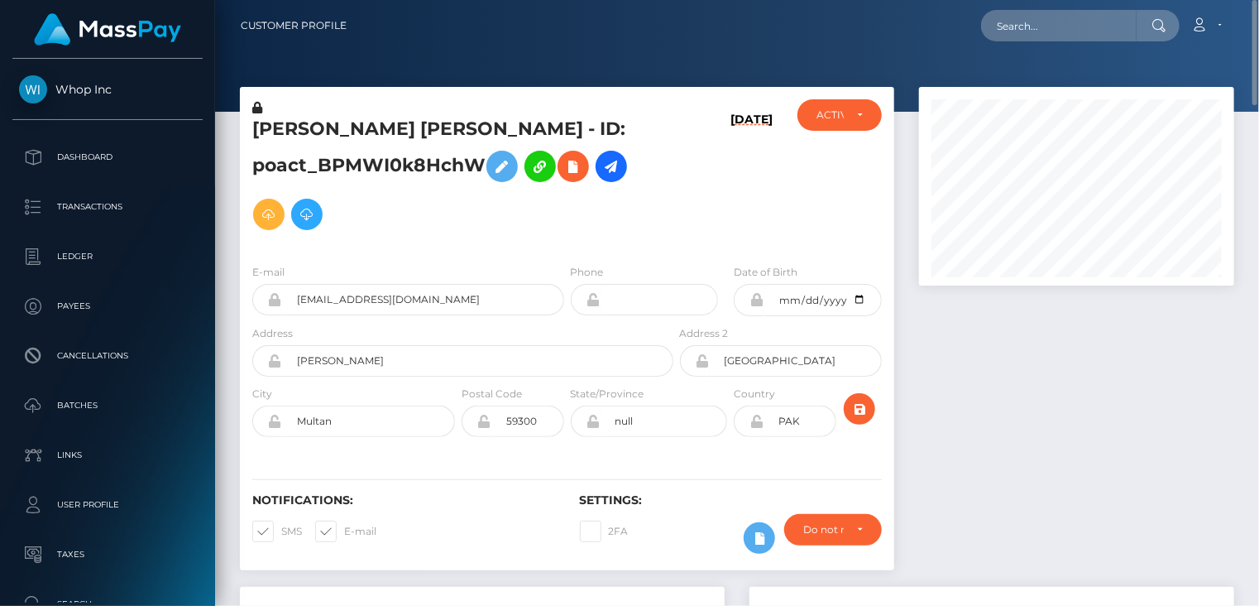
click at [314, 133] on h5 "[PERSON_NAME] [PERSON_NAME] - ID: poact_BPMWI0k8HchW" at bounding box center [458, 178] width 412 height 122
copy h5 "HUSSAIN"
paste input "MSPdcba18bb0b2cd76"
type input "MSPdcba18bb0b2cd76"
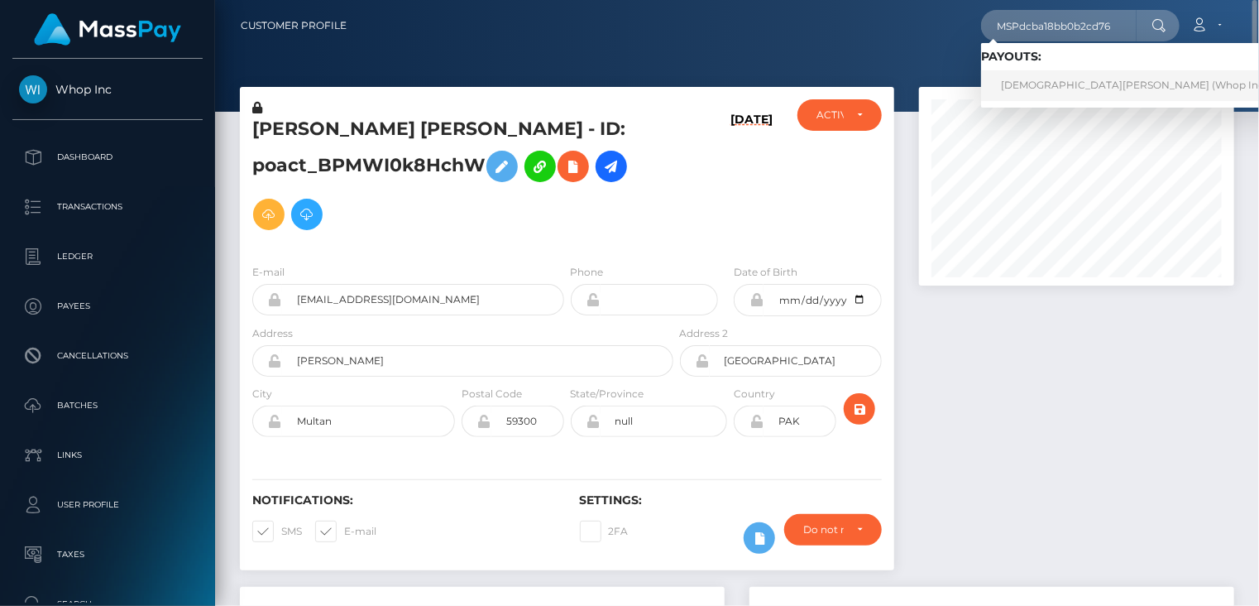
click at [1078, 85] on link "[DEMOGRAPHIC_DATA][PERSON_NAME] (Whop Inc - )" at bounding box center [1138, 85] width 315 height 31
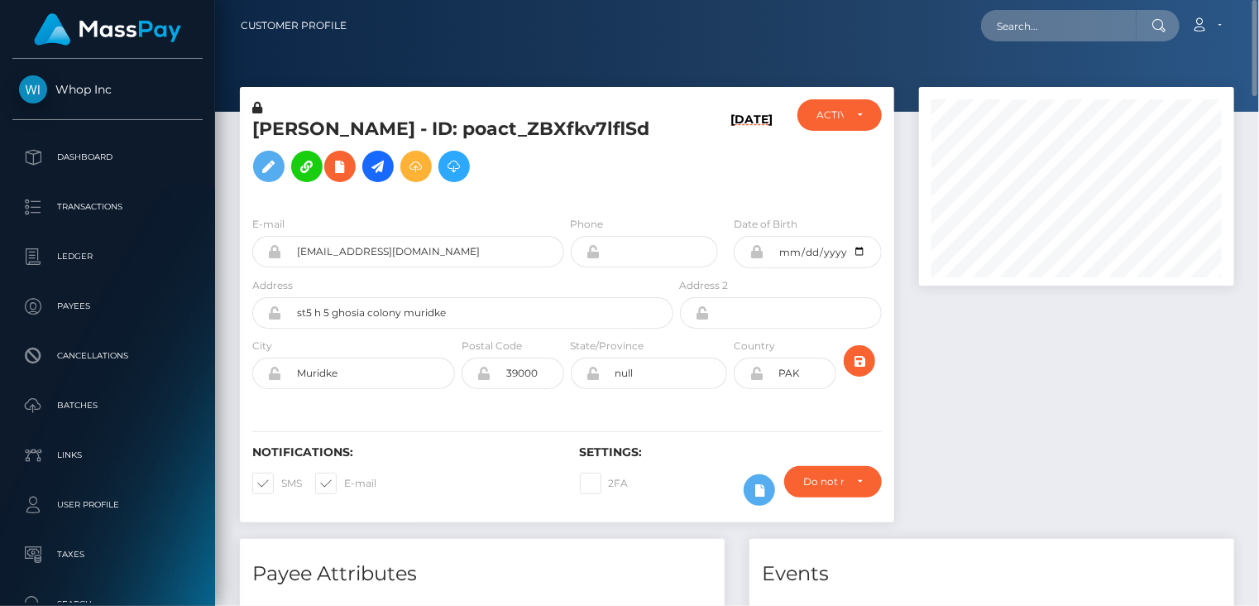
click at [318, 136] on h5 "MUHAMMAD FAIZAN Faizan - ID: poact_ZBXfkv7lflSd" at bounding box center [458, 154] width 412 height 74
copy h5 "MUHAMMAD"
drag, startPoint x: 1188, startPoint y: 534, endPoint x: 1179, endPoint y: 537, distance: 9.7
drag, startPoint x: 1179, startPoint y: 537, endPoint x: 1037, endPoint y: 30, distance: 526.7
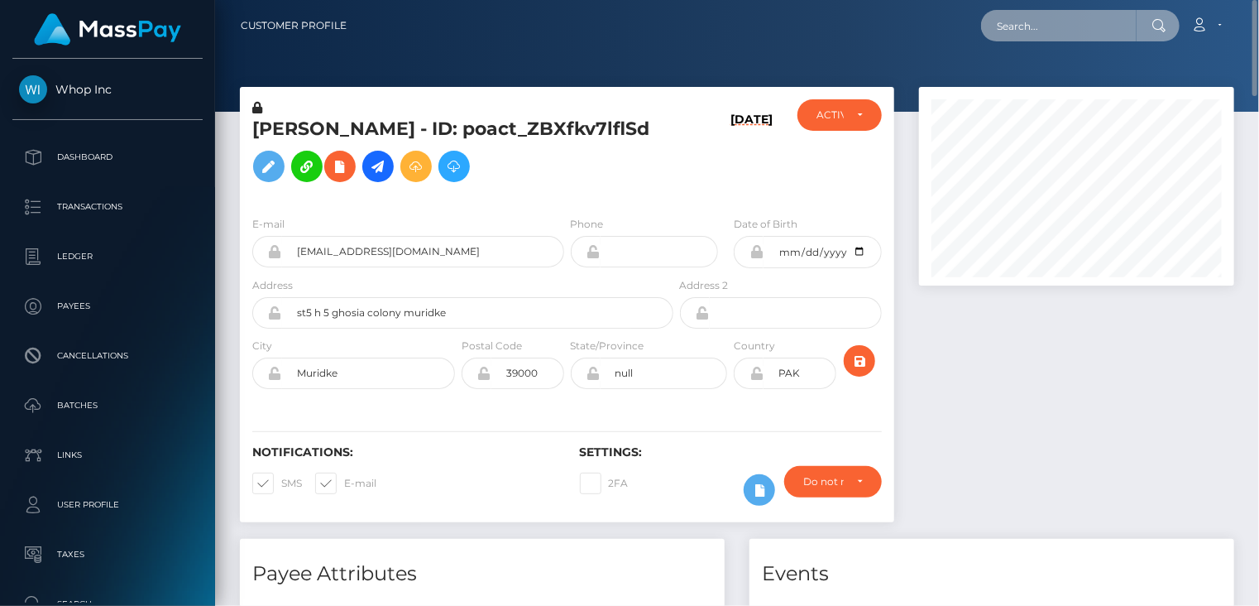
click at [1037, 30] on input "text" at bounding box center [1059, 25] width 156 height 31
paste input "215470454307908"
drag, startPoint x: 1092, startPoint y: 26, endPoint x: 954, endPoint y: 12, distance: 138.9
click at [954, 12] on div "215470454307908 Loading... Loading... Account Edit Profile Logout" at bounding box center [797, 25] width 874 height 35
paste input "103774429"
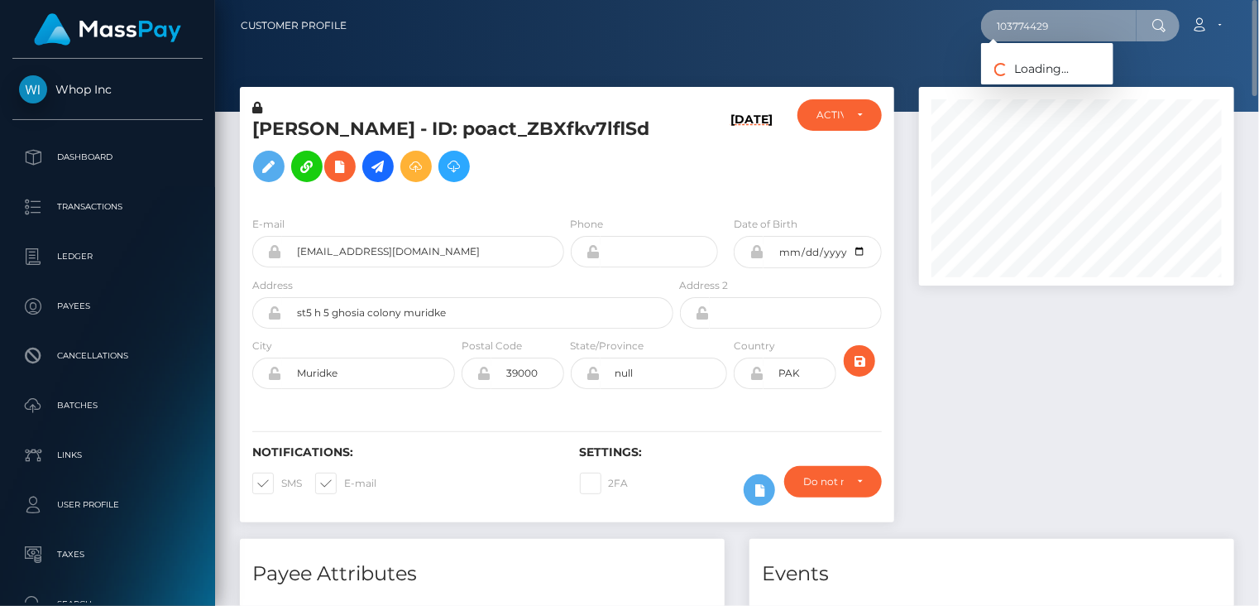
type input "103774429"
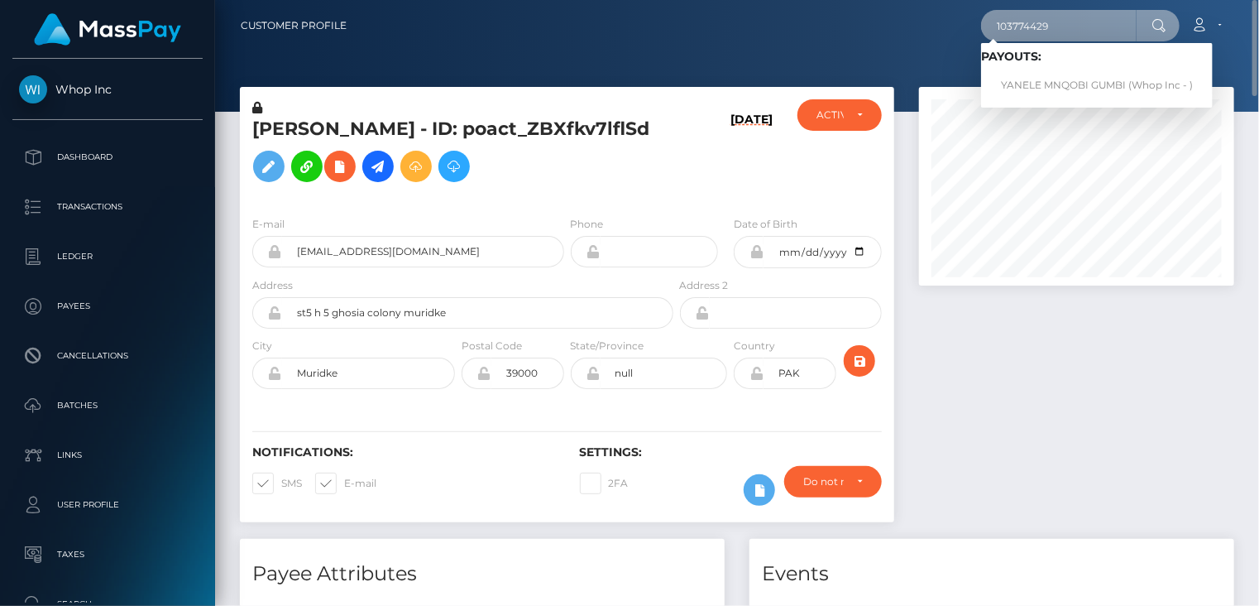
click at [1018, 23] on input "103774429" at bounding box center [1059, 25] width 156 height 31
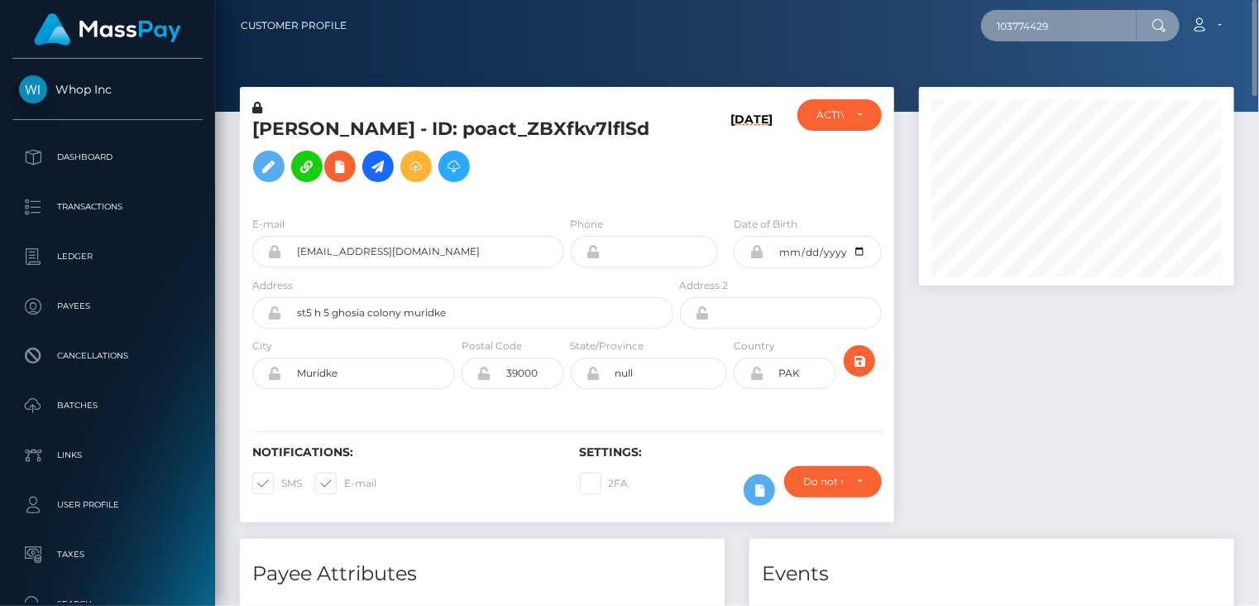
click at [1084, 31] on input "103774429" at bounding box center [1059, 25] width 156 height 31
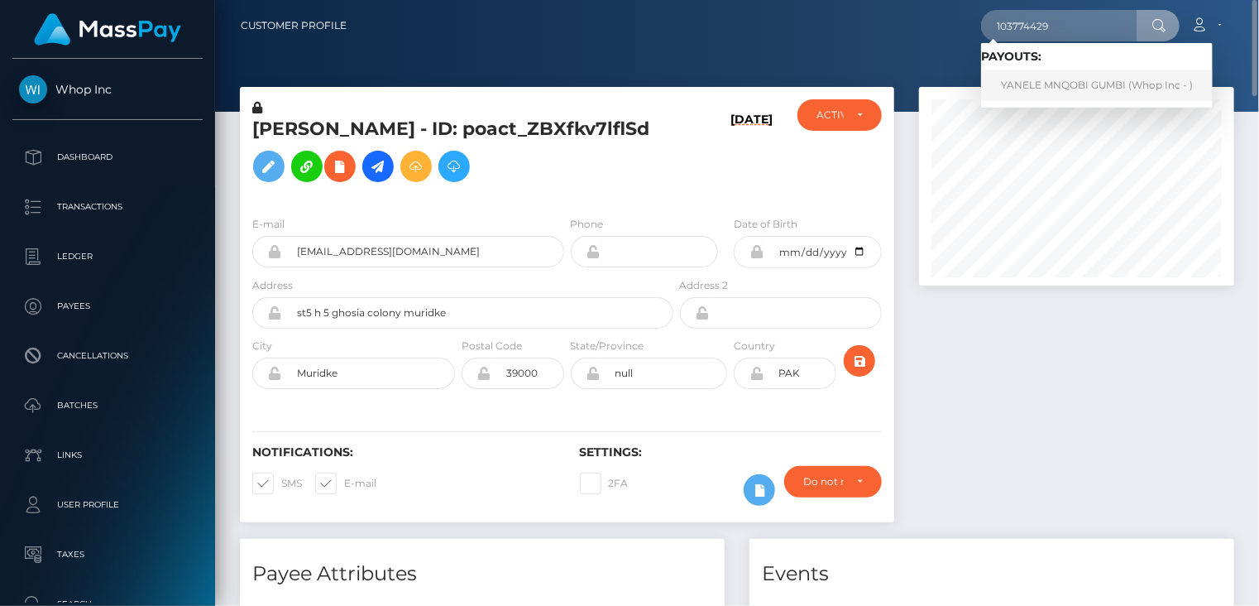
click at [1042, 86] on link "YANELE MNQOBI GUMBI (Whop Inc - )" at bounding box center [1097, 85] width 232 height 31
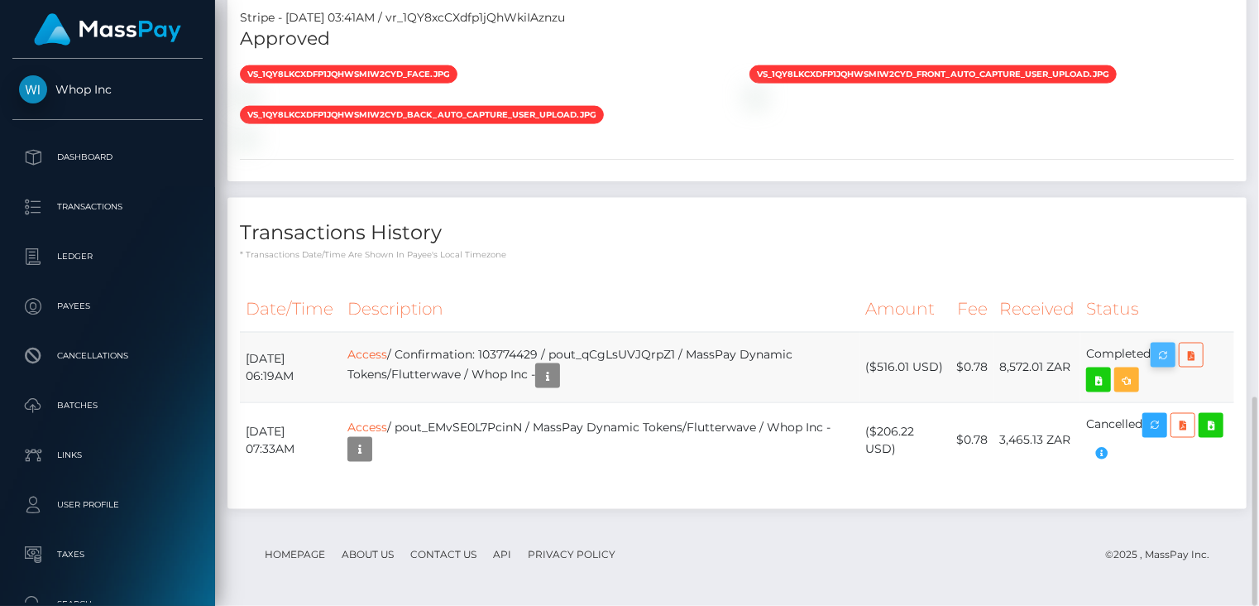
scroll to position [199, 314]
click at [1167, 359] on icon "button" at bounding box center [1163, 355] width 20 height 21
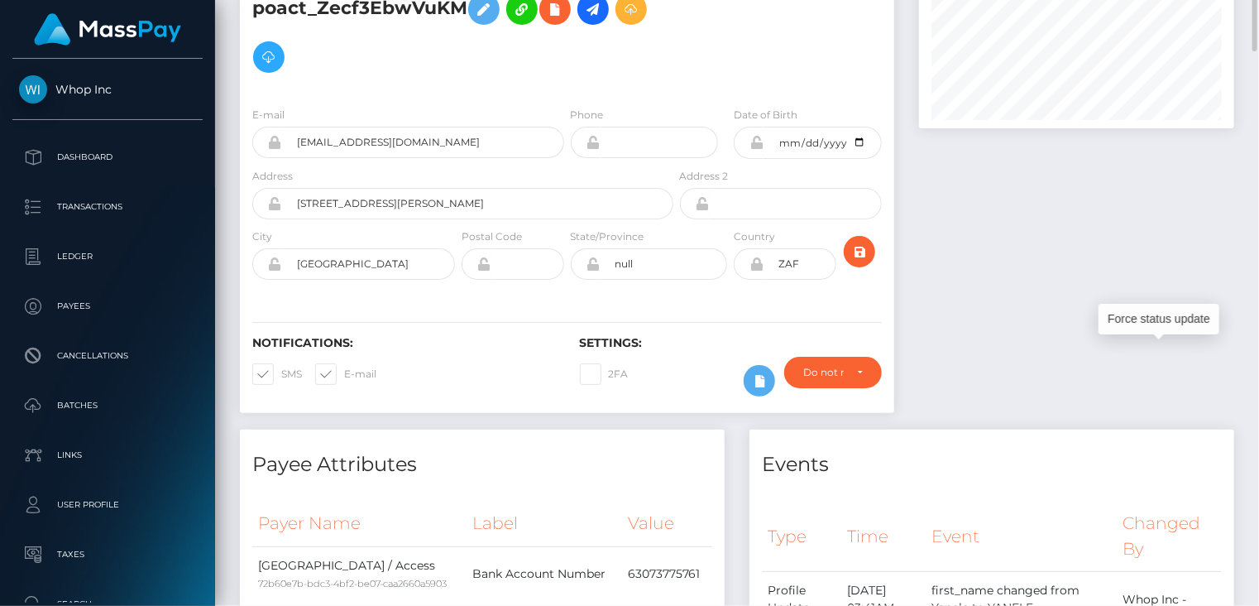
scroll to position [0, 0]
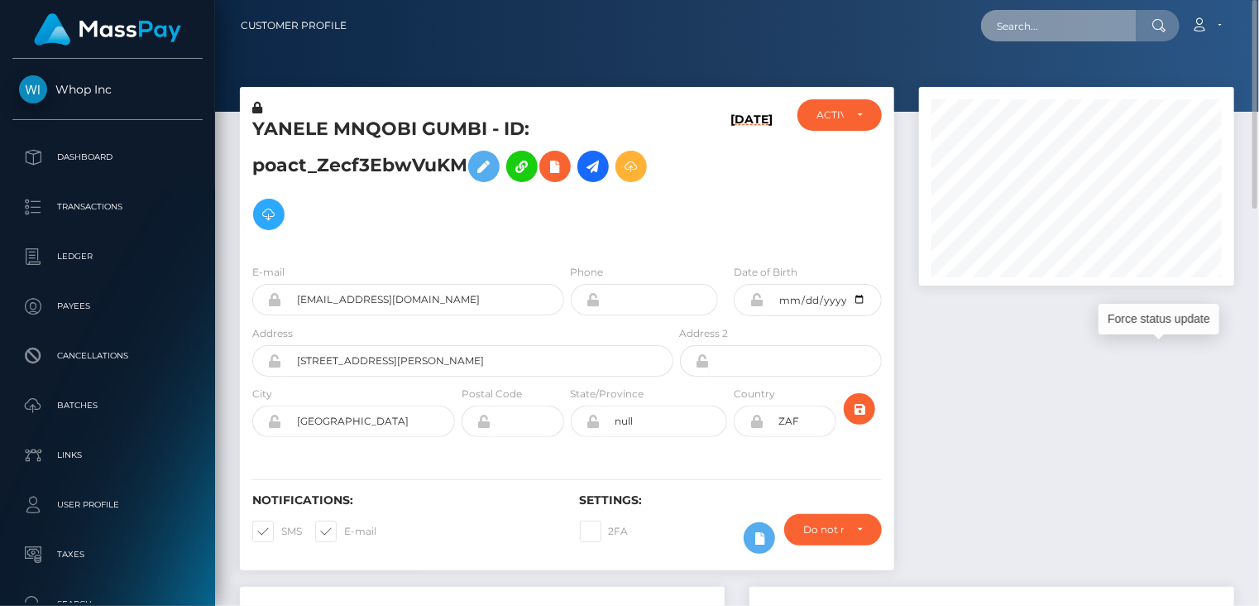
click at [1061, 22] on input "text" at bounding box center [1059, 25] width 156 height 31
paste input "[EMAIL_ADDRESS][DOMAIN_NAME]"
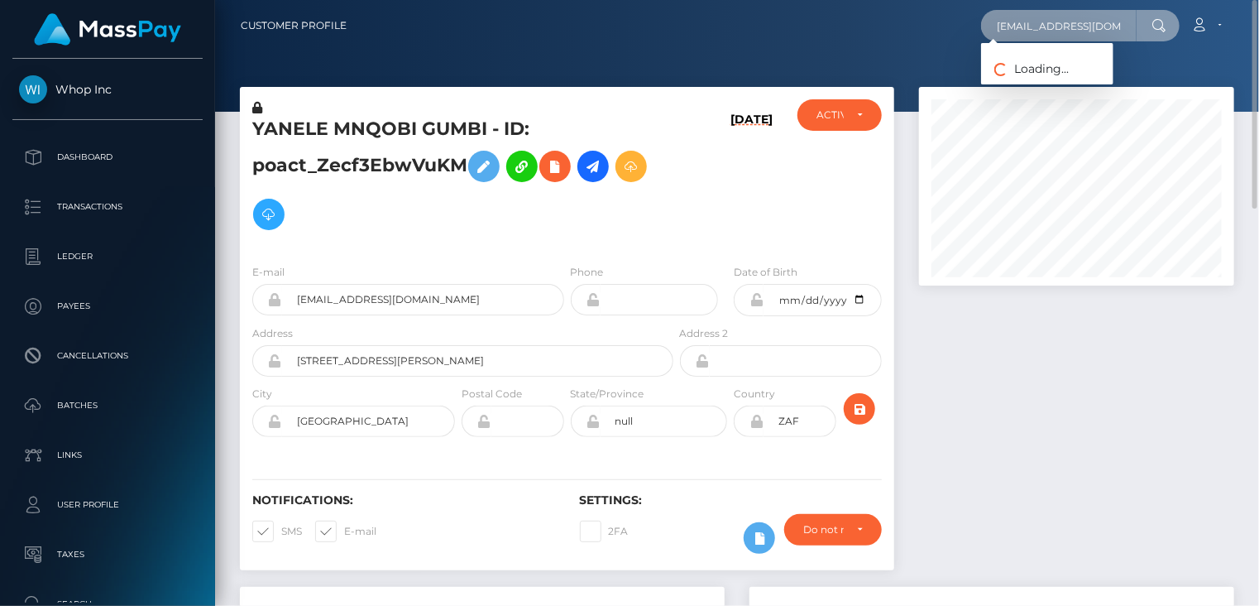
type input "[EMAIL_ADDRESS][DOMAIN_NAME]"
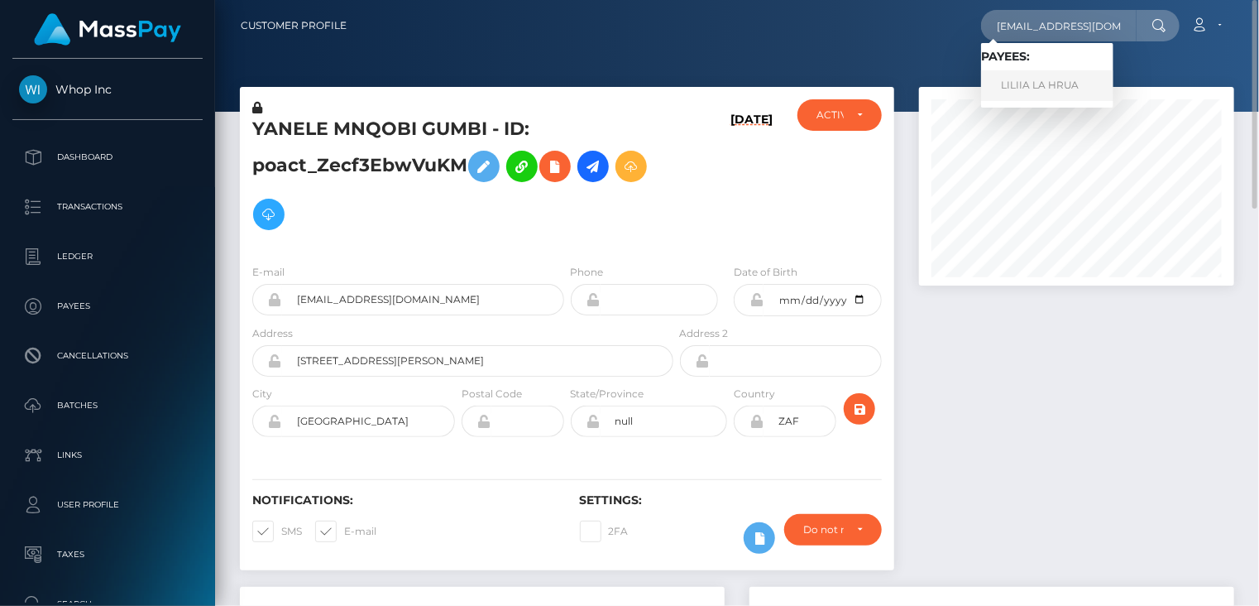
click at [1049, 90] on link "LILIIA LA HRUA" at bounding box center [1047, 85] width 132 height 31
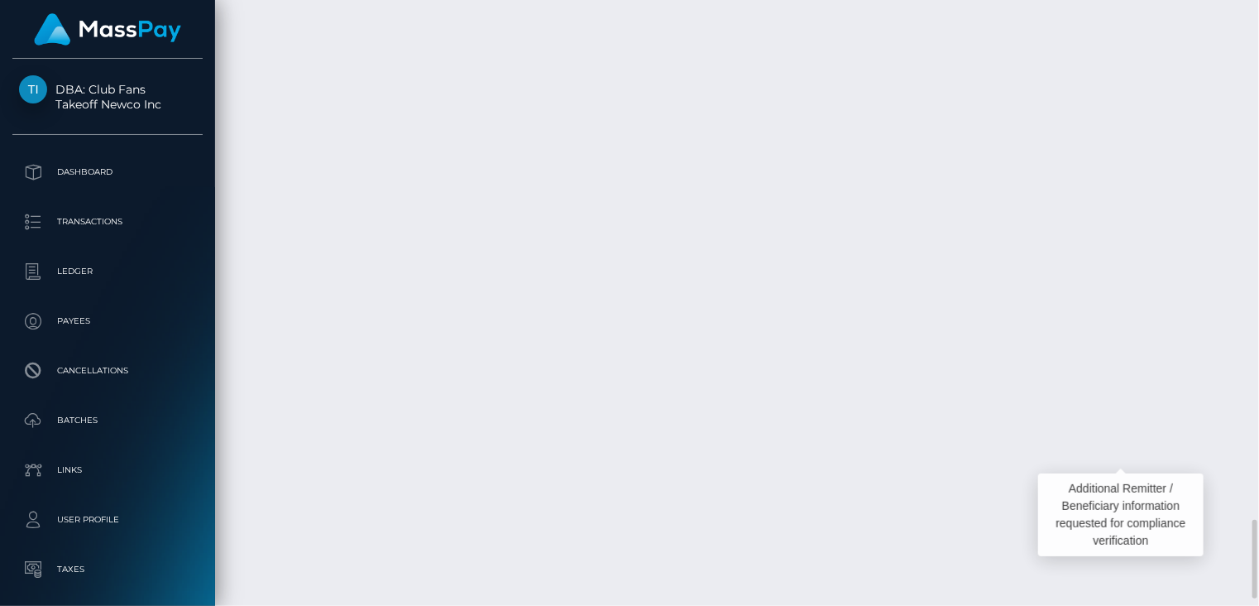
scroll to position [199, 314]
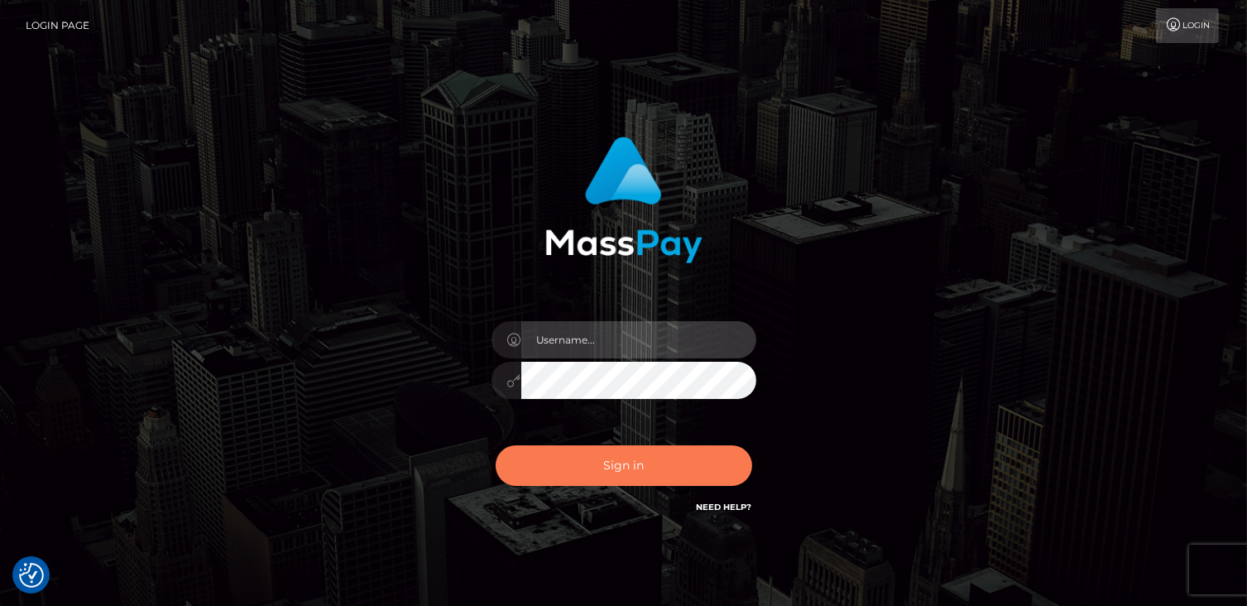
type input "catalinad"
click at [649, 467] on button "Sign in" at bounding box center [624, 465] width 256 height 41
type input "catalinad"
click at [649, 477] on button "Sign in" at bounding box center [624, 465] width 256 height 41
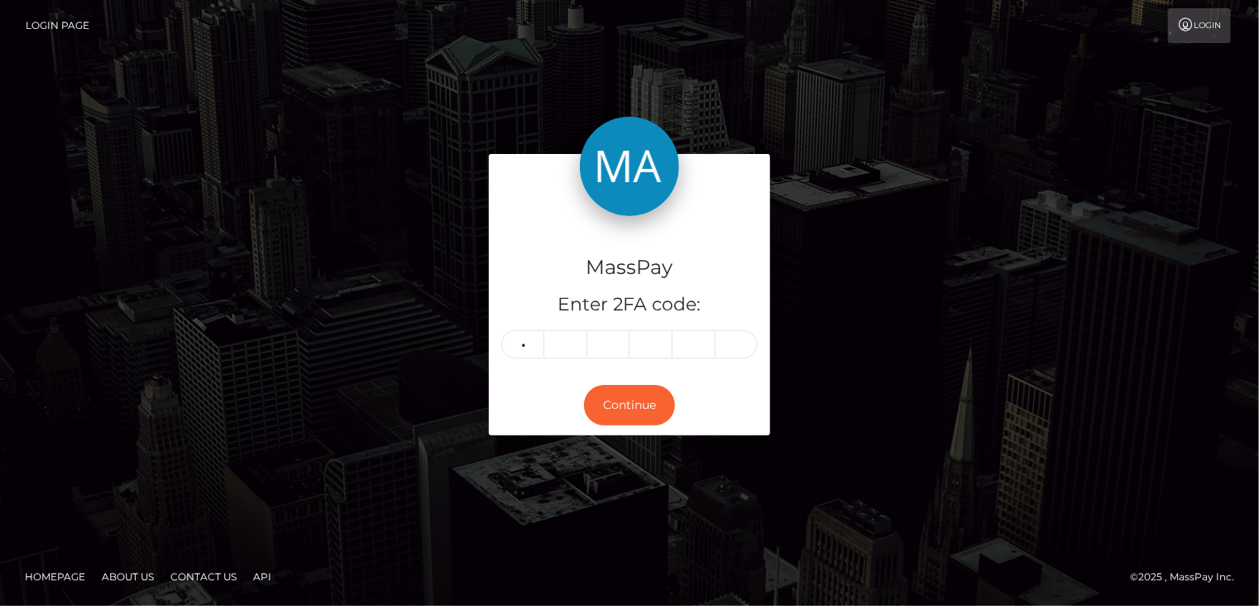
type input "0"
type input "1"
type input "0"
type input "4"
type input "7"
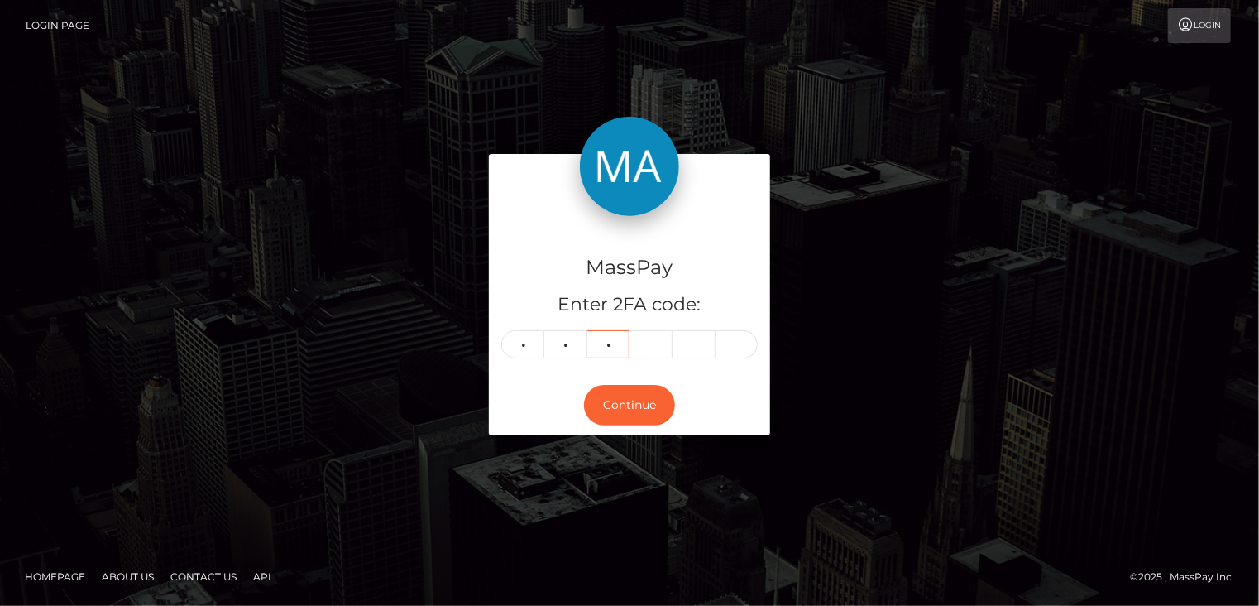
type input "1"
type input "8"
type input "4"
type input "8"
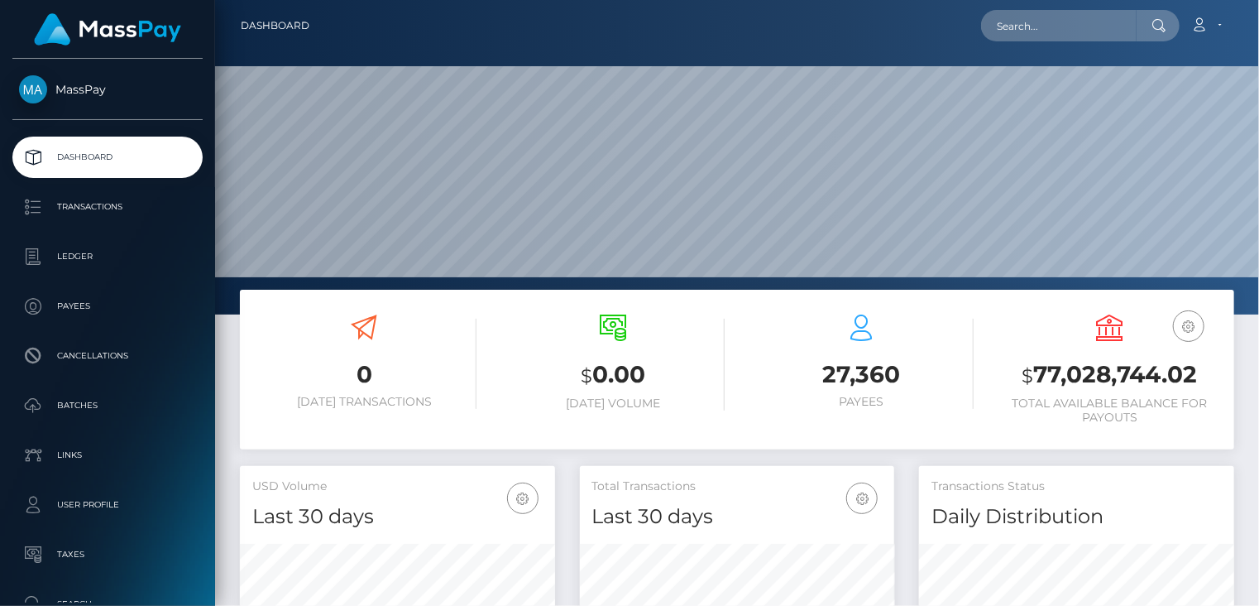
scroll to position [293, 314]
type input "poact_buz55L0q4vqF"
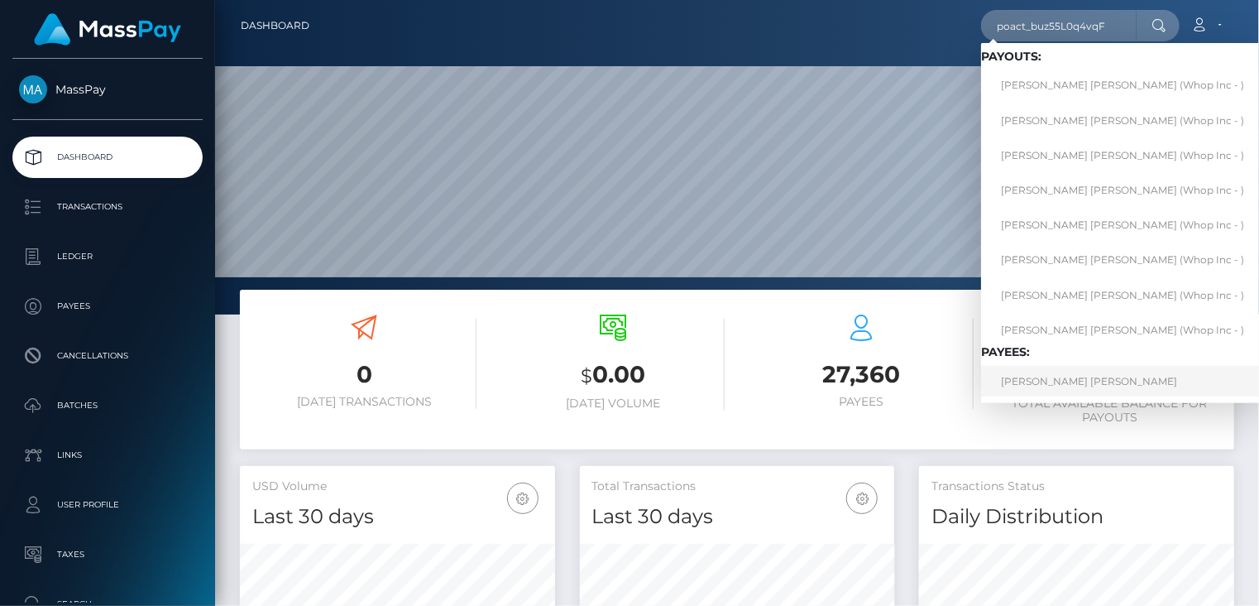
click at [1086, 381] on link "[PERSON_NAME] [PERSON_NAME]" at bounding box center [1122, 381] width 283 height 31
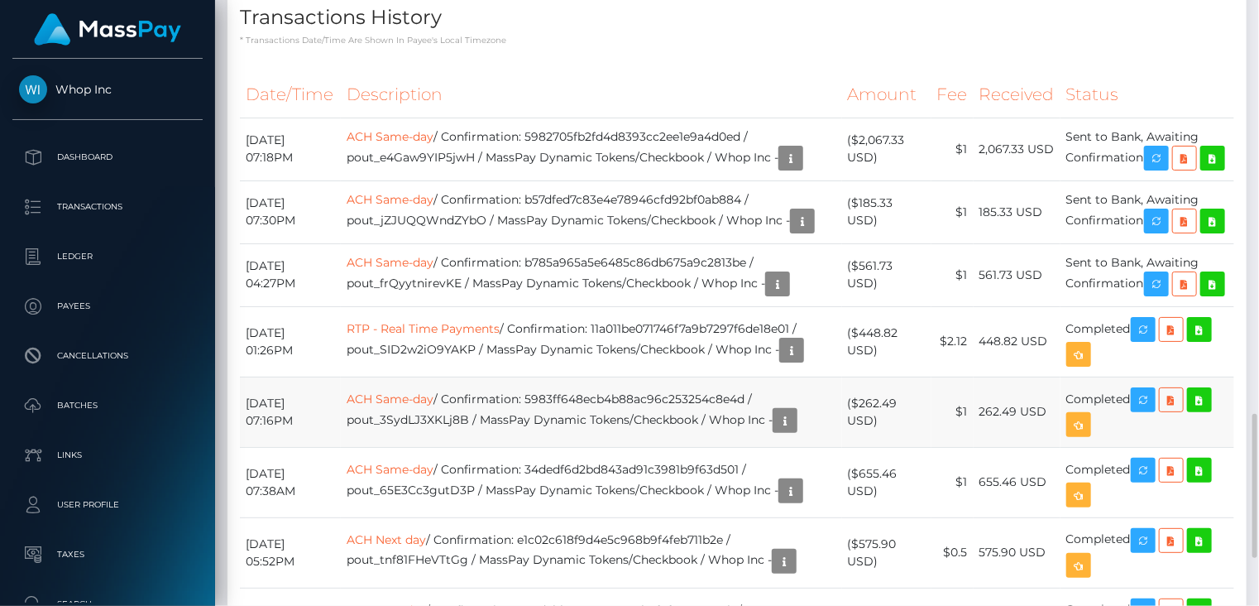
scroll to position [1489, 0]
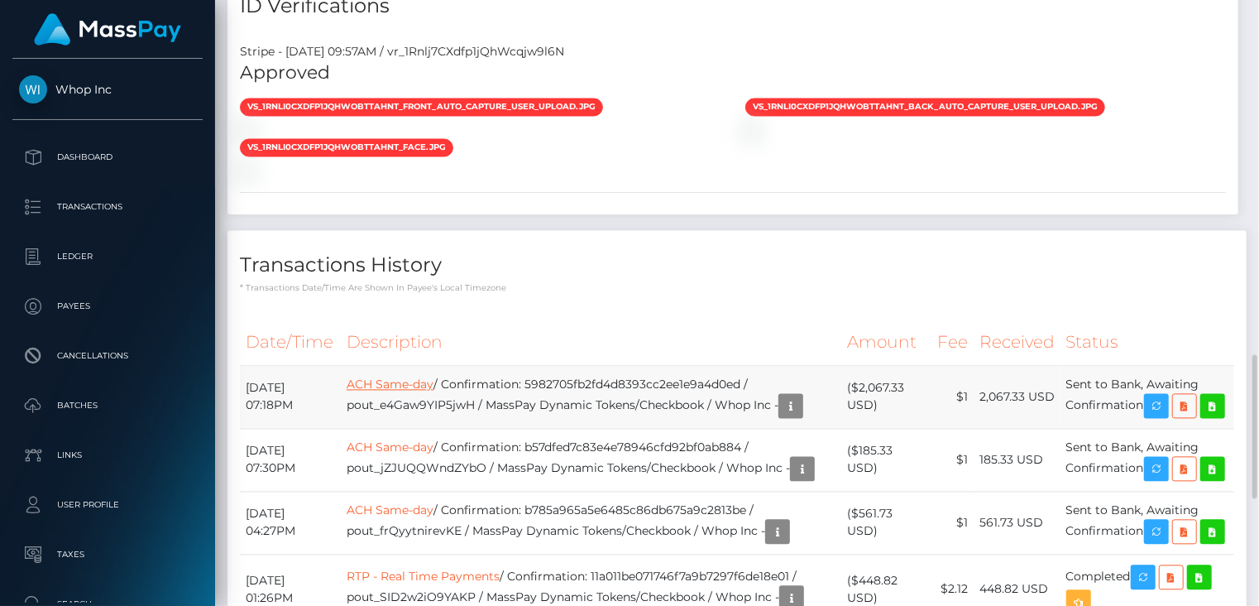
click at [433, 377] on link "ACH Same-day" at bounding box center [390, 384] width 87 height 15
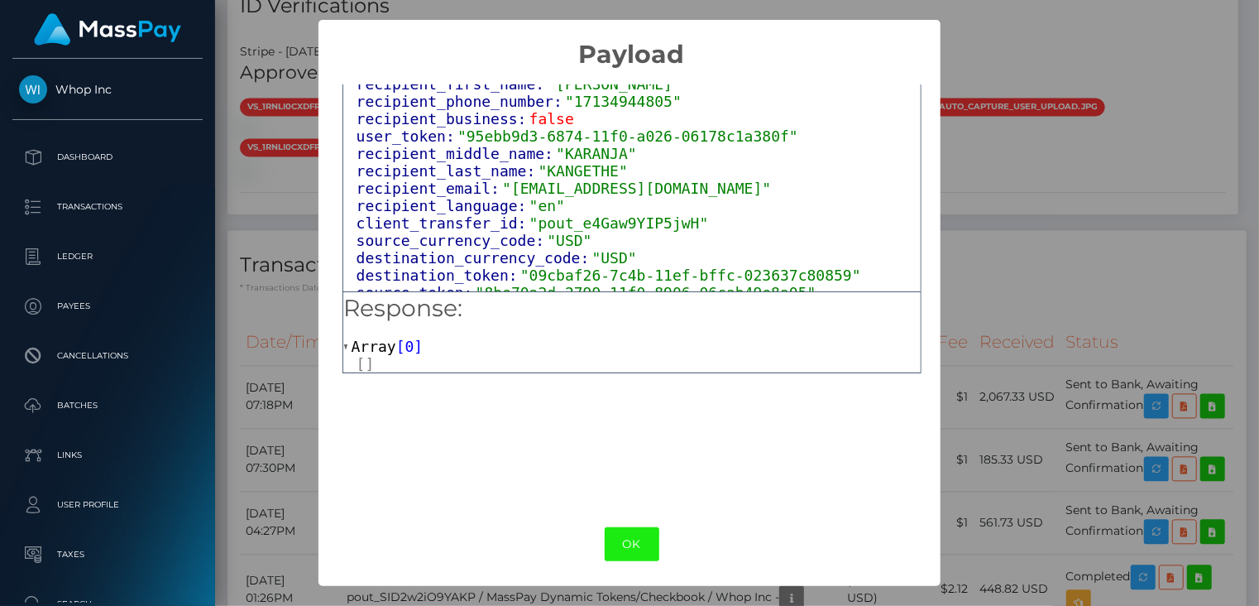
scroll to position [496, 0]
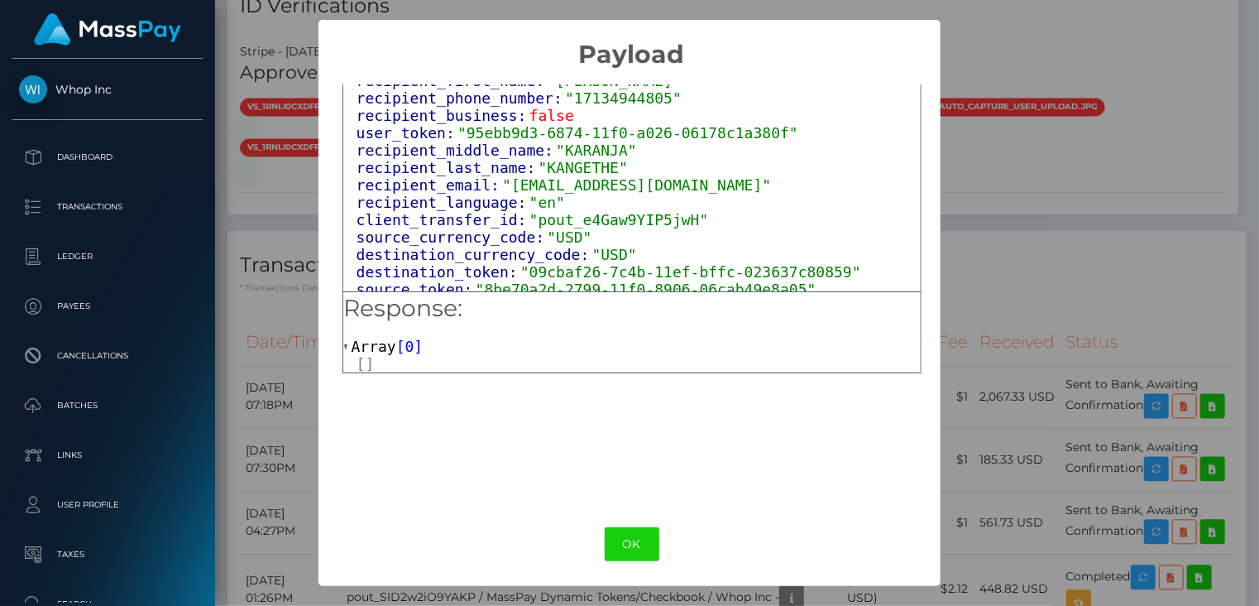
click at [1055, 247] on div "× Payload Output: Object attrs: Array [ 4 ] data_attributes: Object payer_data:…" at bounding box center [629, 303] width 1259 height 606
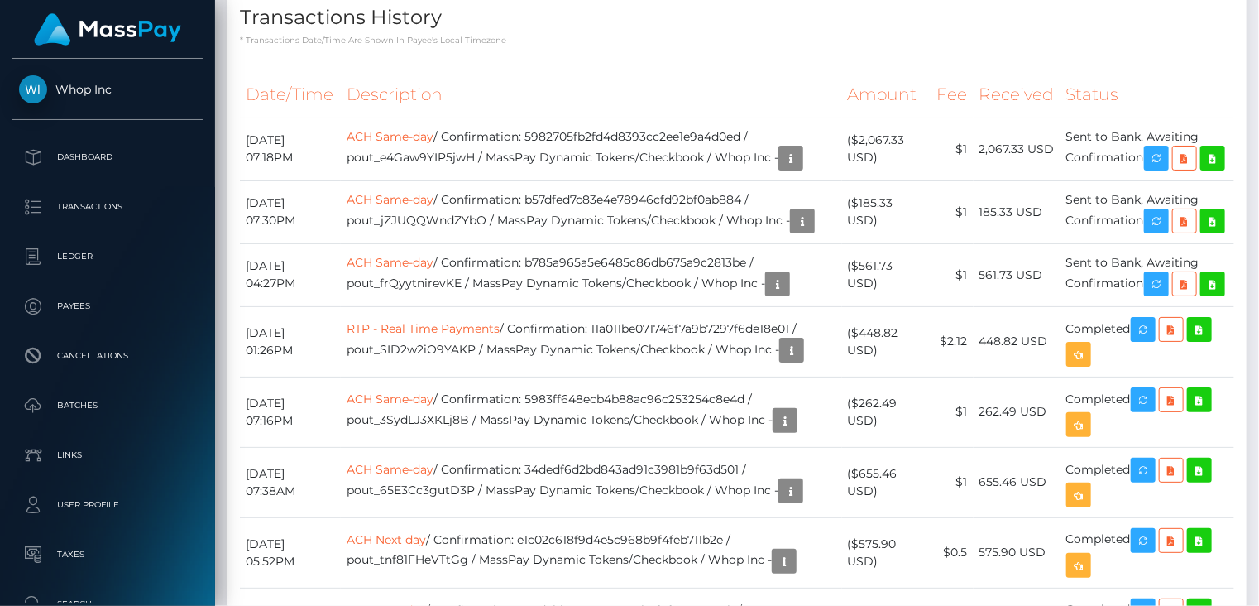
scroll to position [1936, 0]
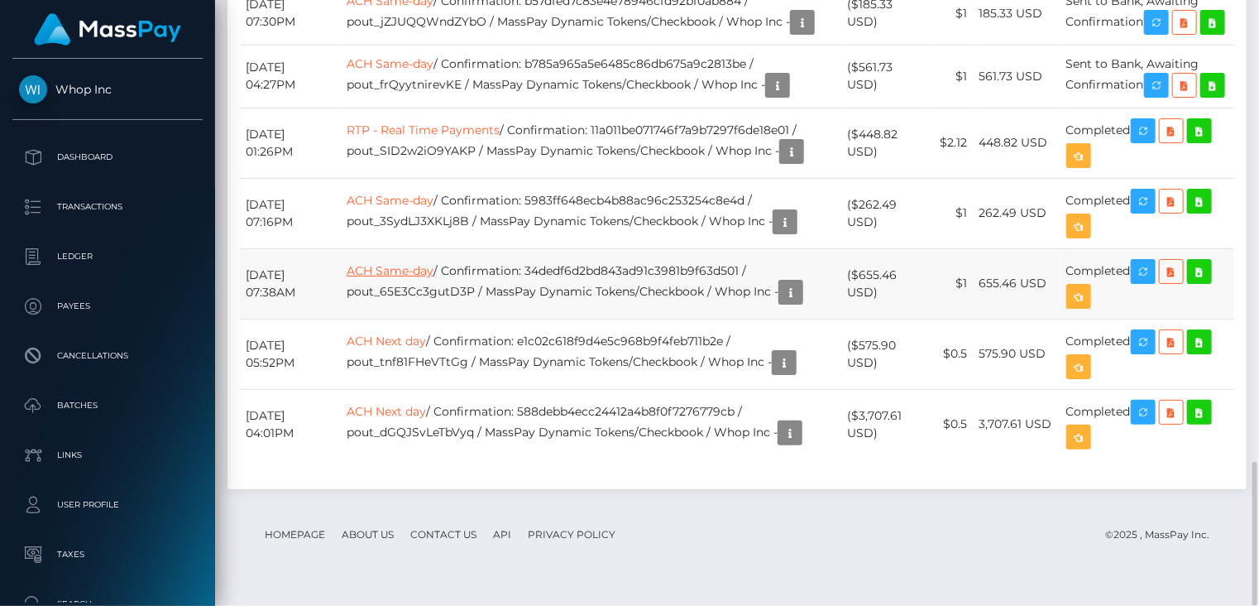
click at [433, 278] on link "ACH Same-day" at bounding box center [390, 270] width 87 height 15
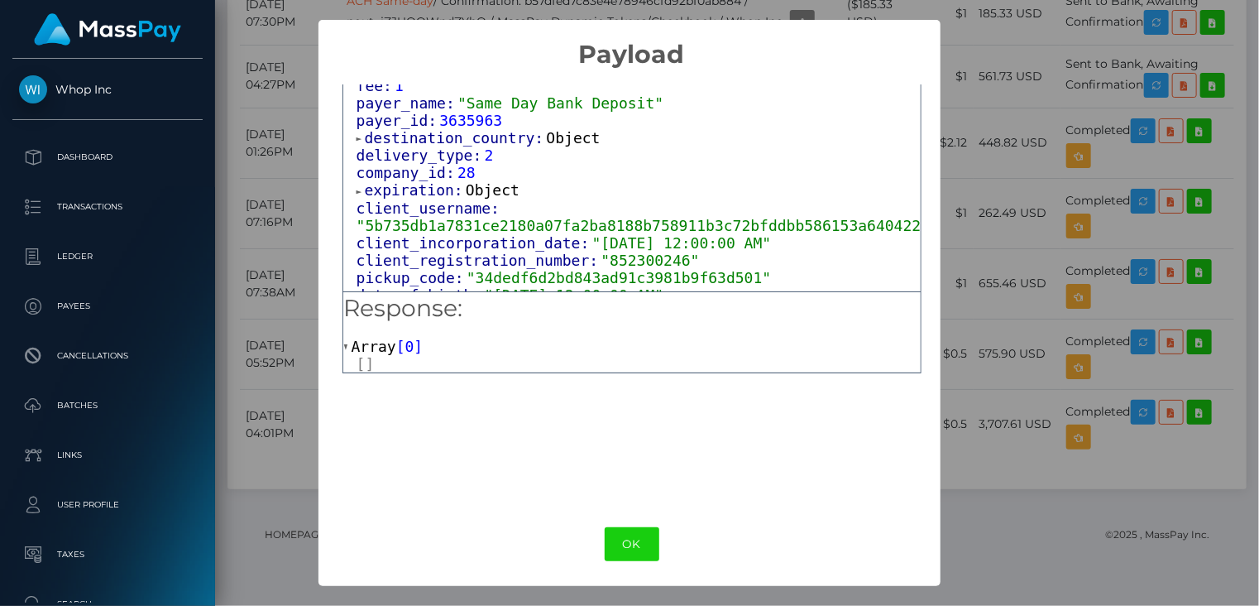
scroll to position [1052, 0]
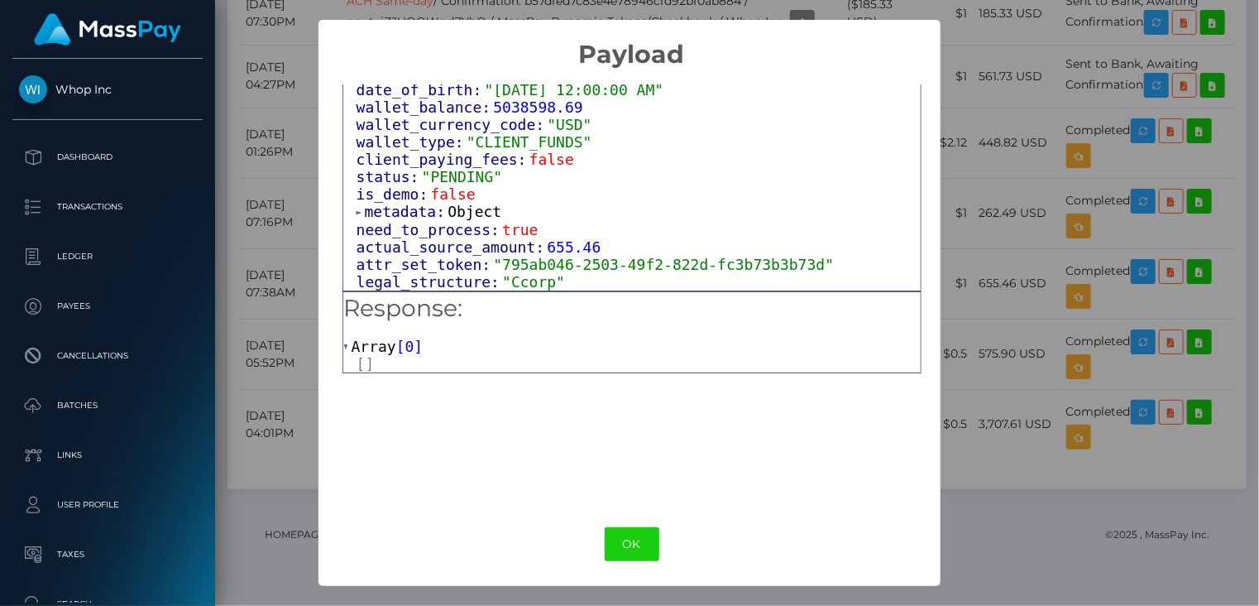
click at [979, 45] on div "× Payload Output: Object attrs: Array [ 4 ] data_attributes: Object payer_data:…" at bounding box center [629, 303] width 1259 height 606
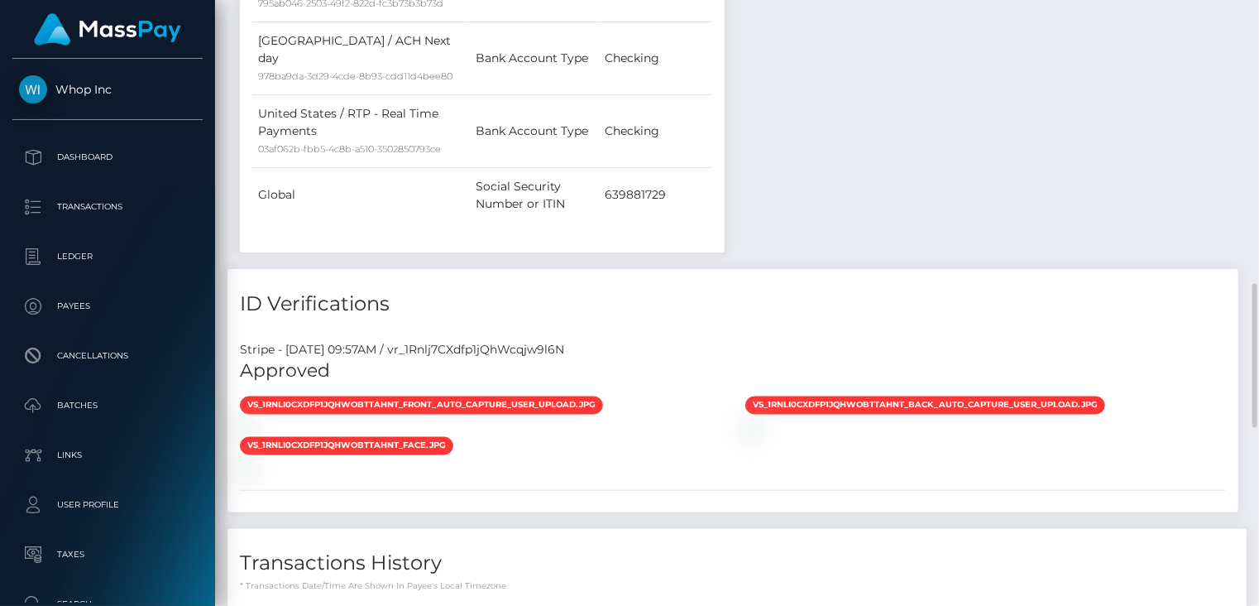
scroll to position [1688, 0]
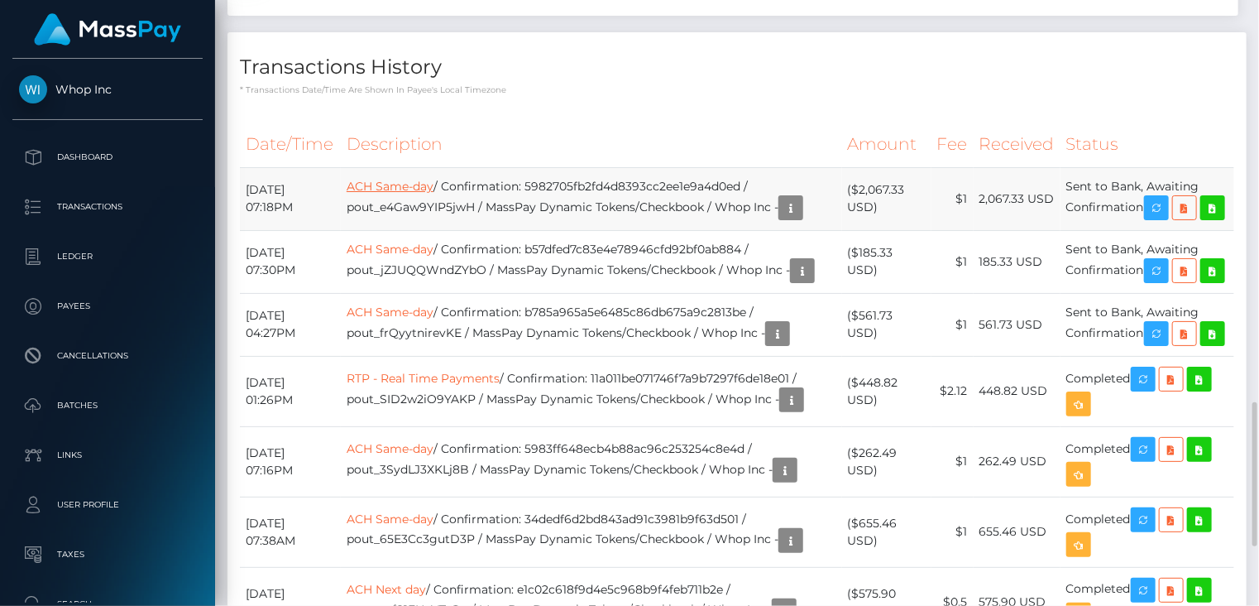
click at [430, 179] on link "ACH Same-day" at bounding box center [390, 186] width 87 height 15
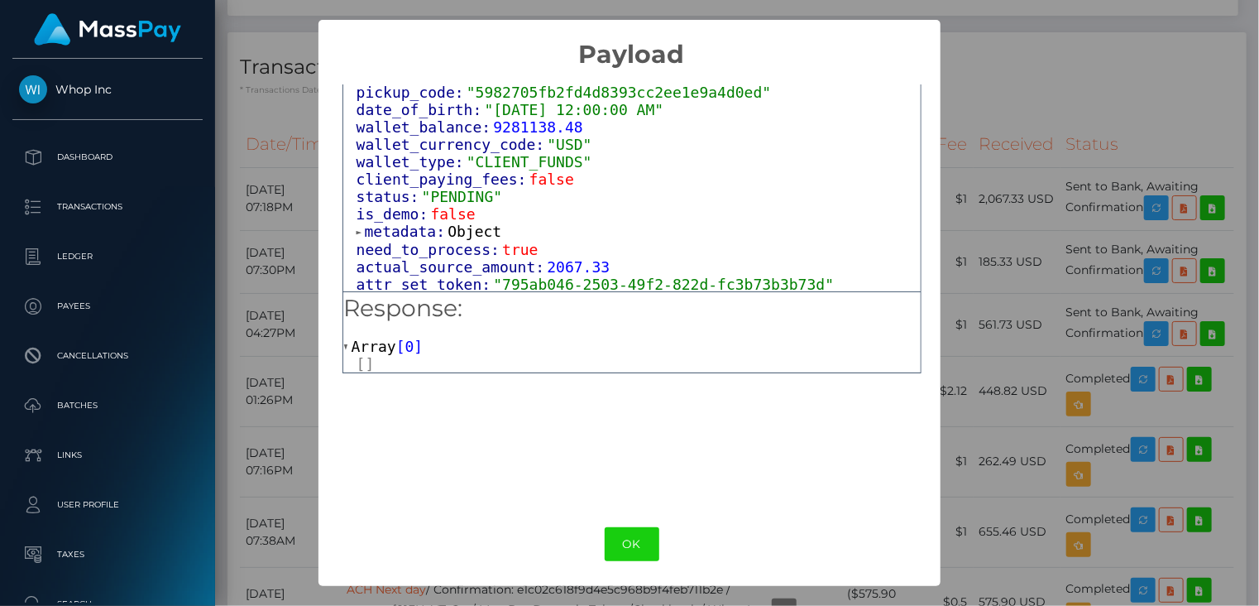
scroll to position [993, 0]
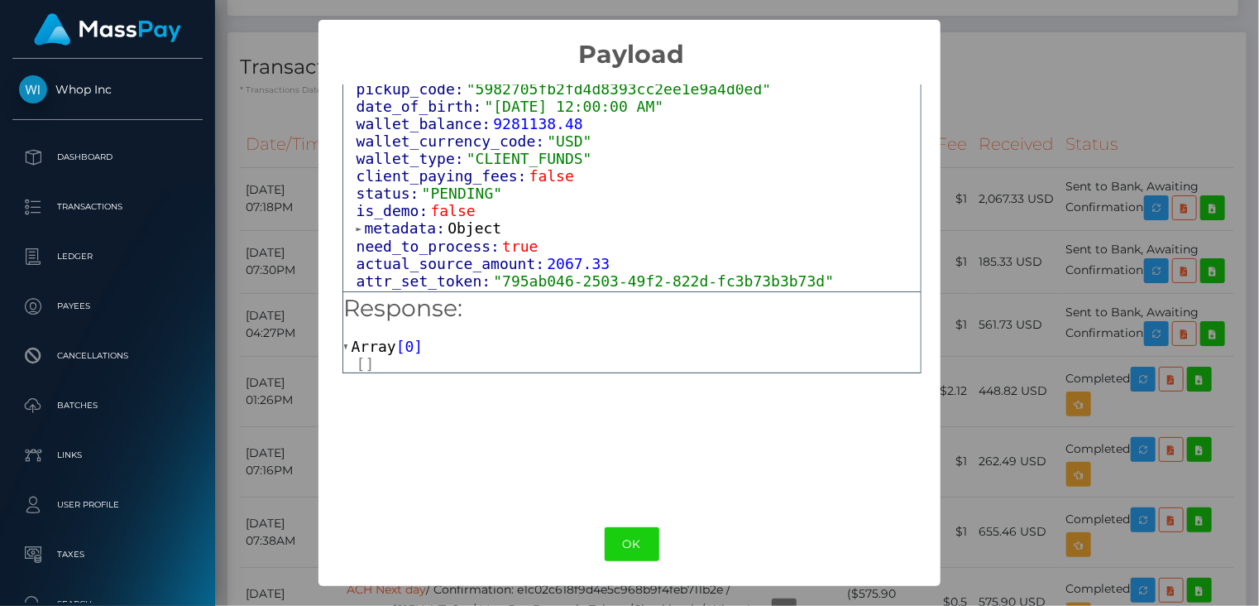
click at [1051, 49] on div "× Payload Output: Object attrs: Array [ 4 ] data_attributes: Object payer_data:…" at bounding box center [629, 303] width 1259 height 606
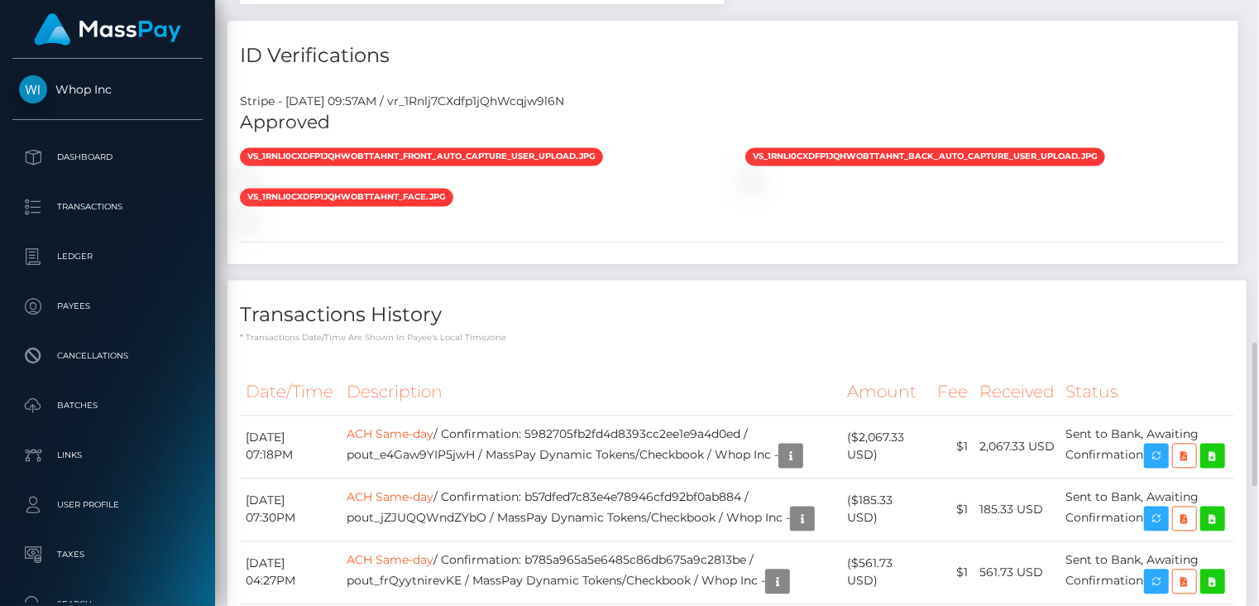
scroll to position [1688, 0]
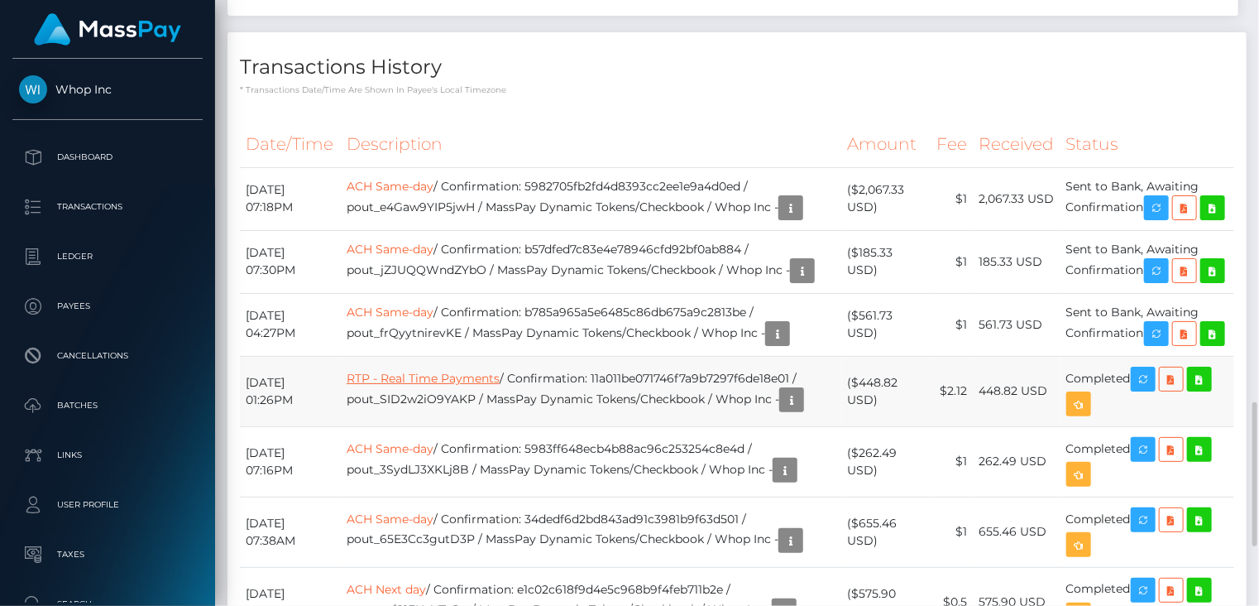
click at [441, 386] on link "RTP - Real Time Payments" at bounding box center [423, 378] width 153 height 15
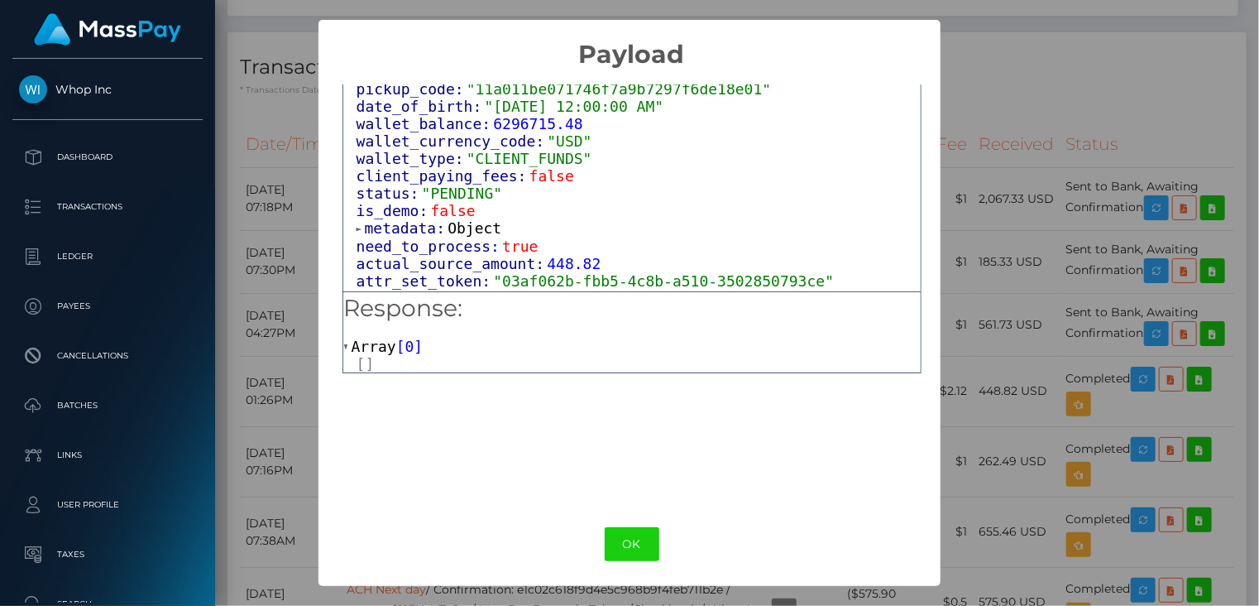
scroll to position [1052, 0]
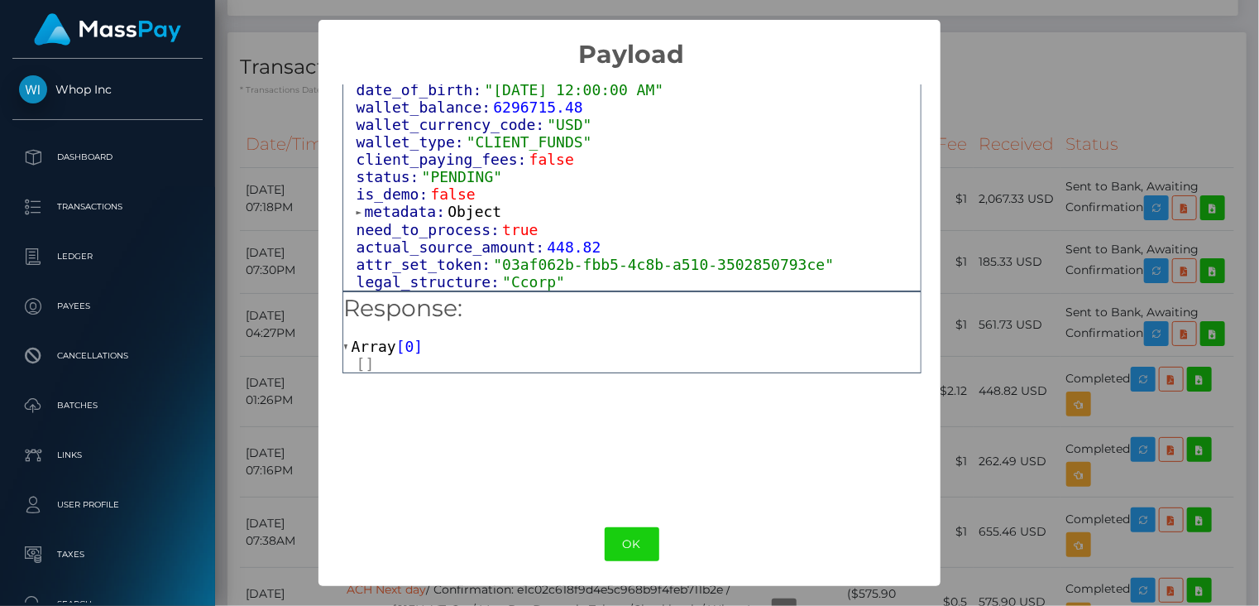
click at [1013, 45] on div "× Payload Output: Object attrs: Array [ 4 ] data_attributes: Object payer_data:…" at bounding box center [629, 303] width 1259 height 606
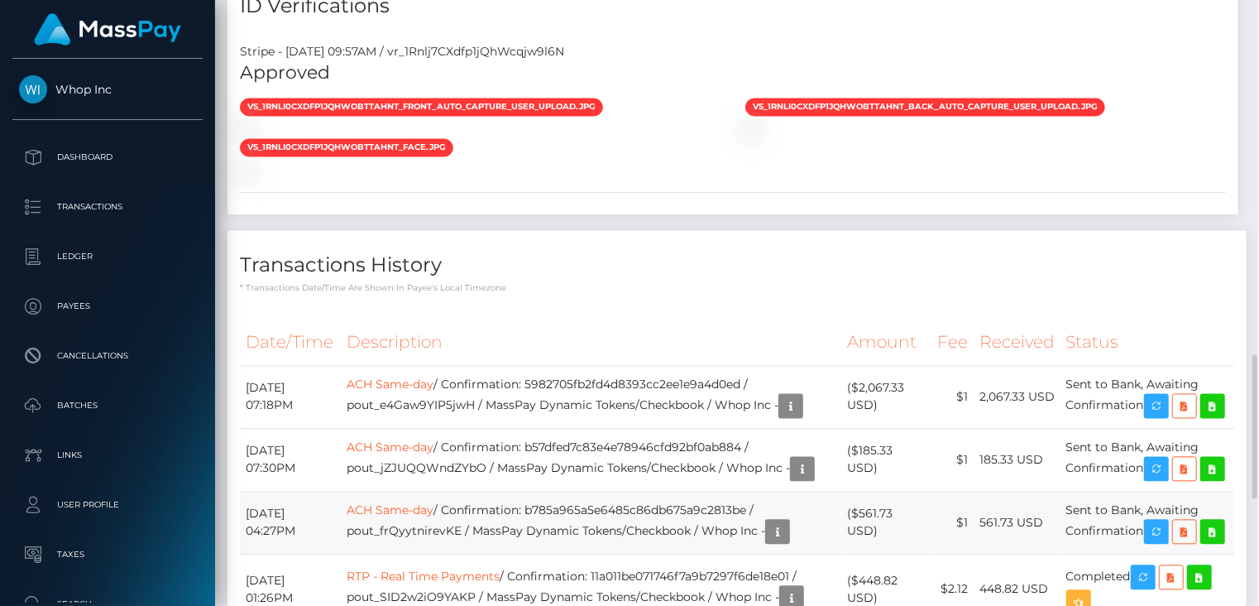
scroll to position [1737, 0]
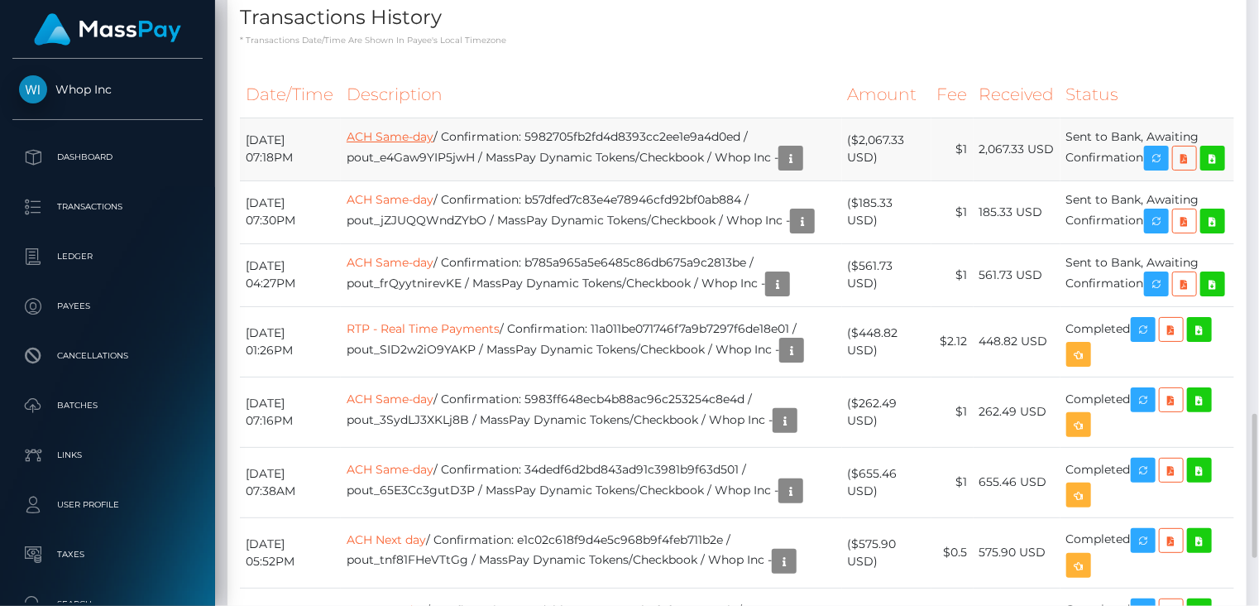
click at [412, 129] on link "ACH Same-day" at bounding box center [390, 136] width 87 height 15
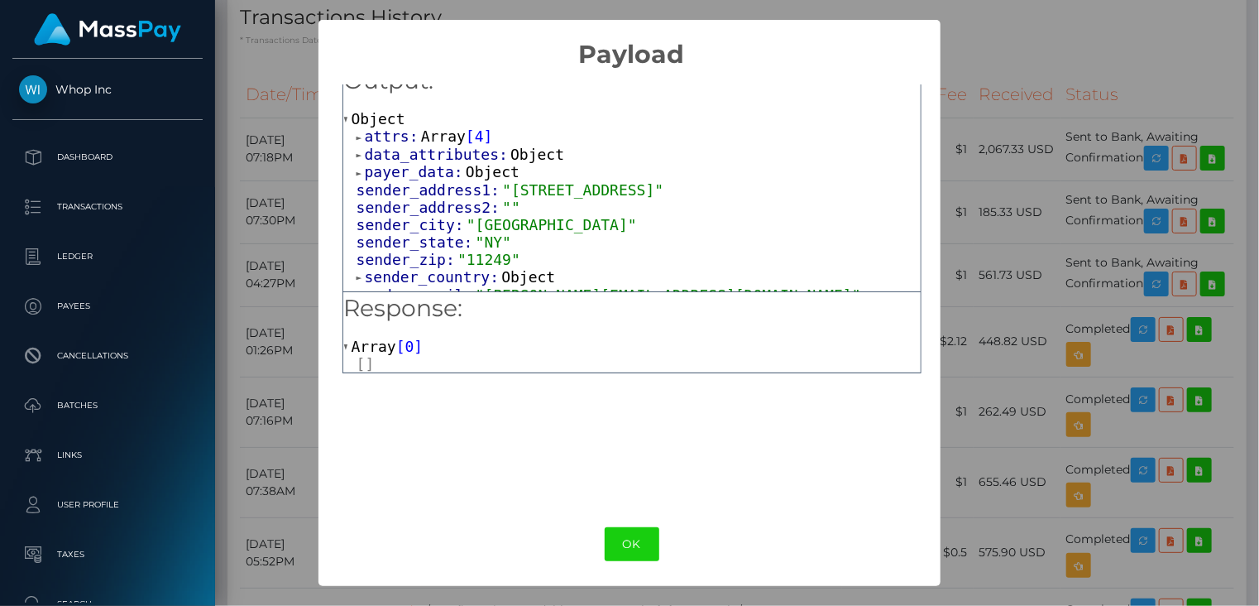
scroll to position [0, 0]
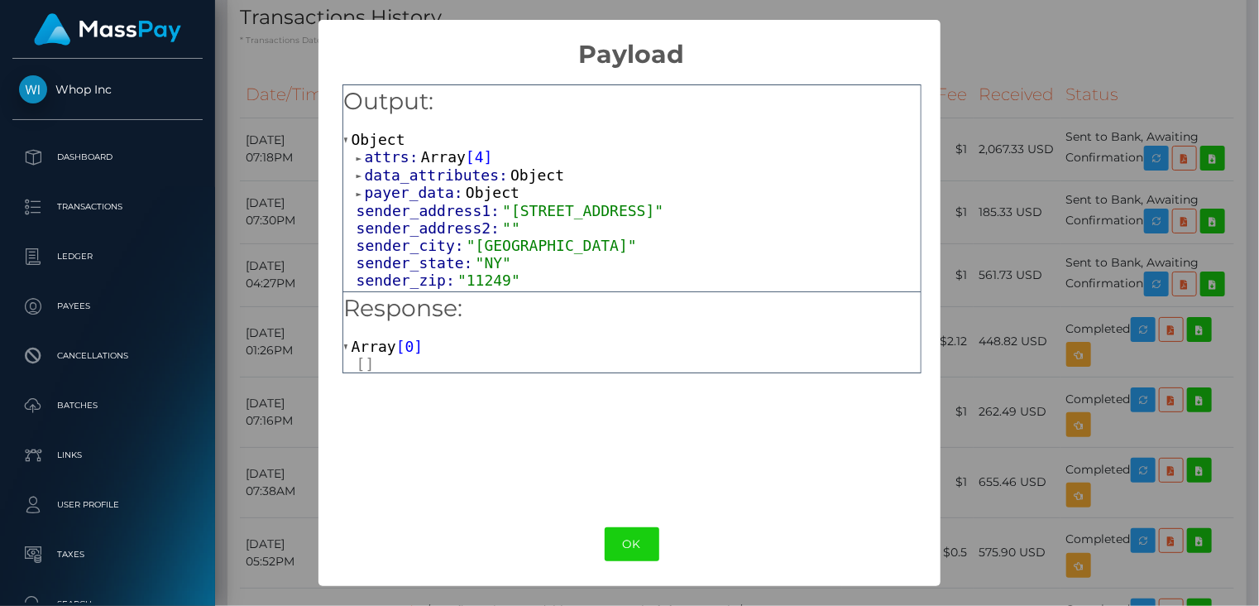
click at [263, 21] on div "× Payload Output: Object attrs: Array [ 4 ] data_attributes: Object payer_data:…" at bounding box center [629, 303] width 1259 height 606
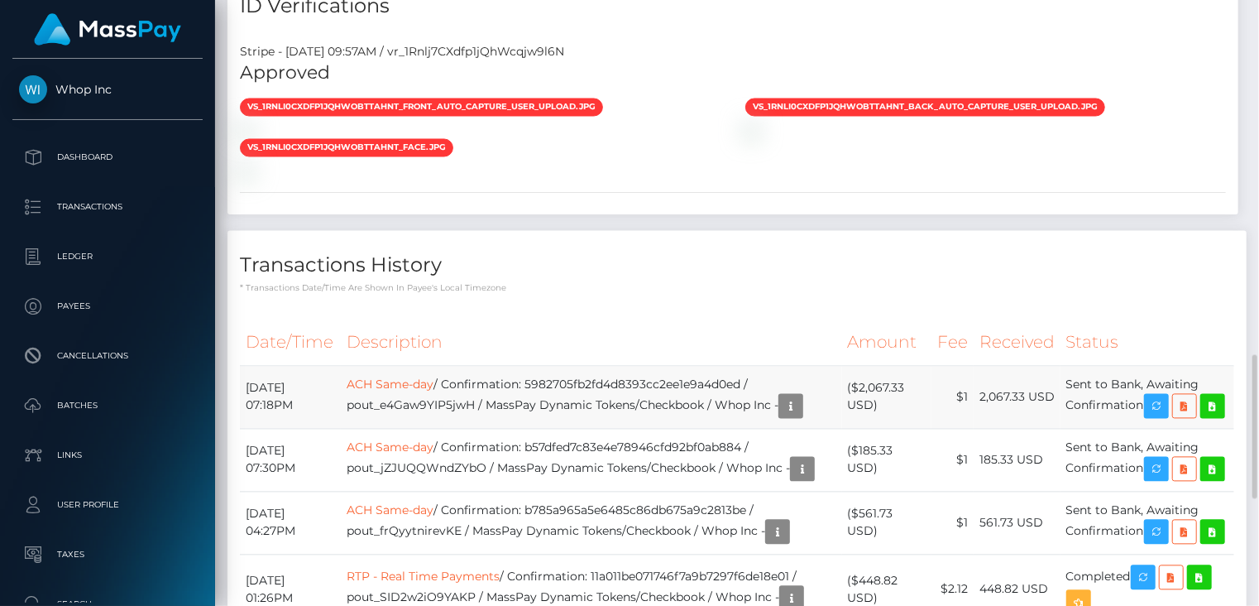
scroll to position [1737, 0]
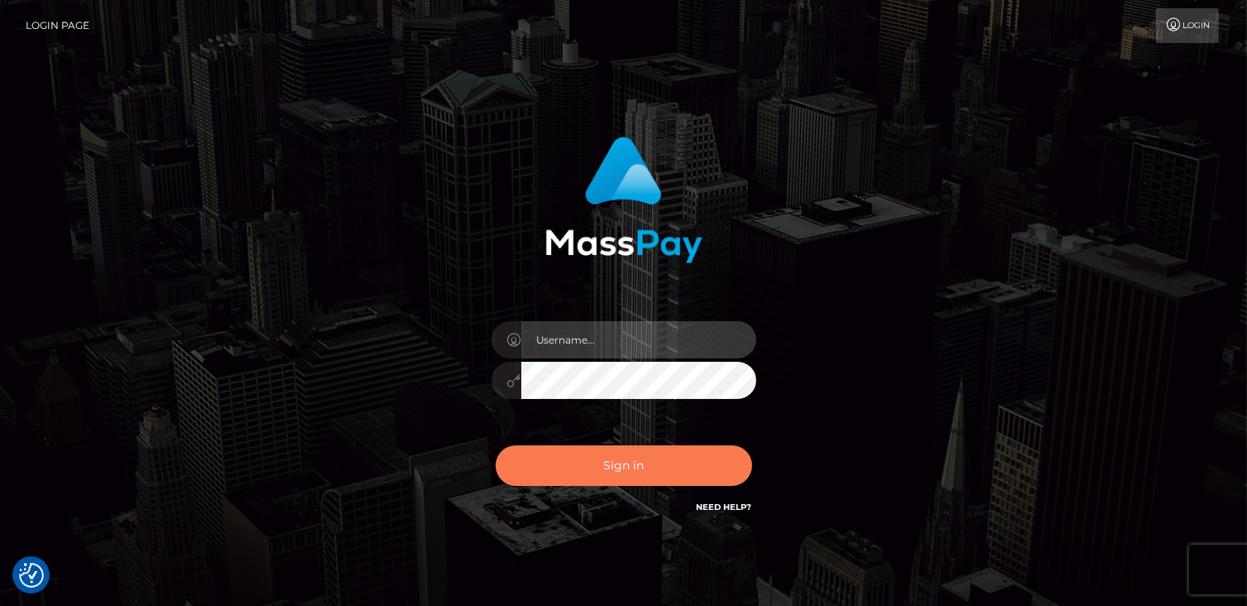
type input "catalinad"
click at [658, 480] on button "Sign in" at bounding box center [624, 465] width 256 height 41
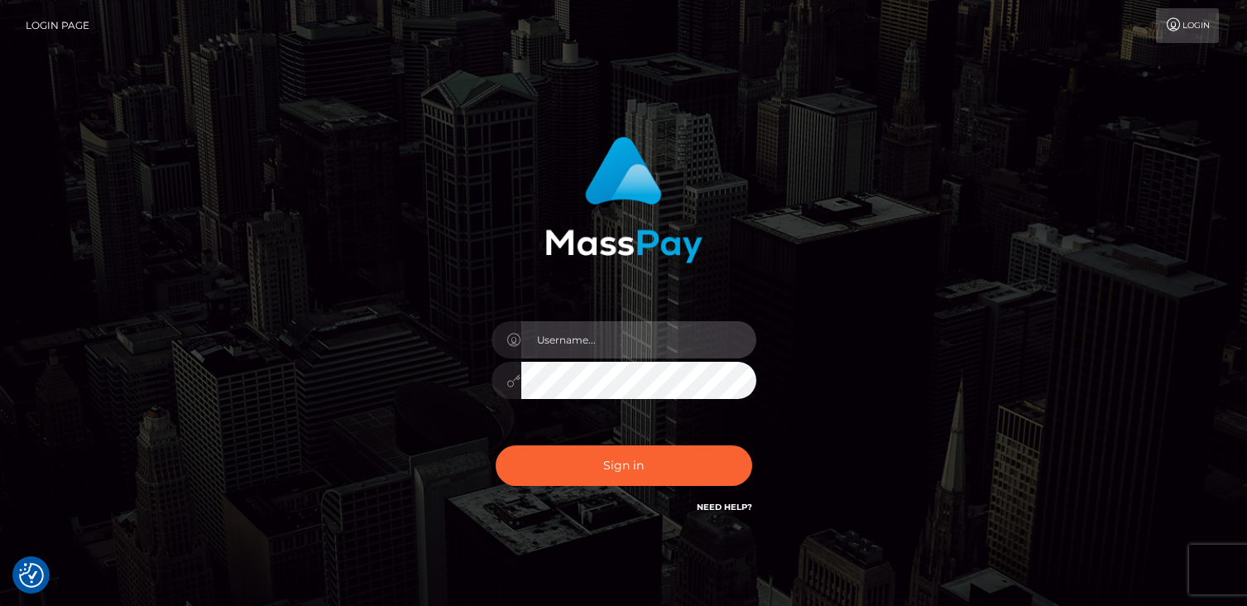
type input "catalinad"
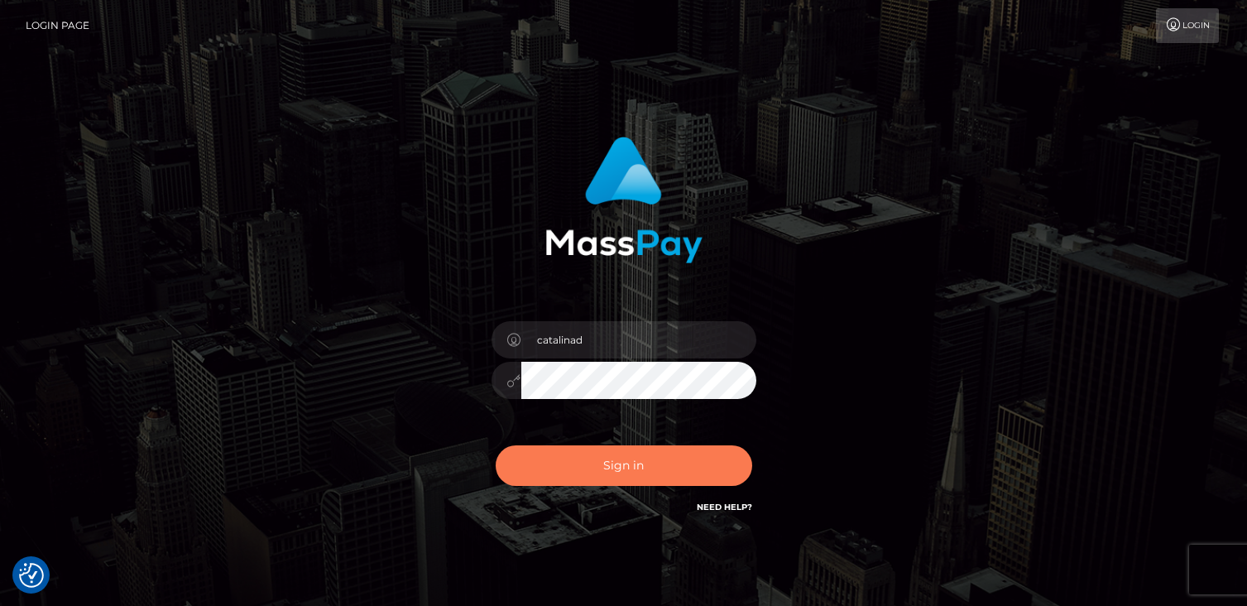
click at [673, 467] on button "Sign in" at bounding box center [624, 465] width 256 height 41
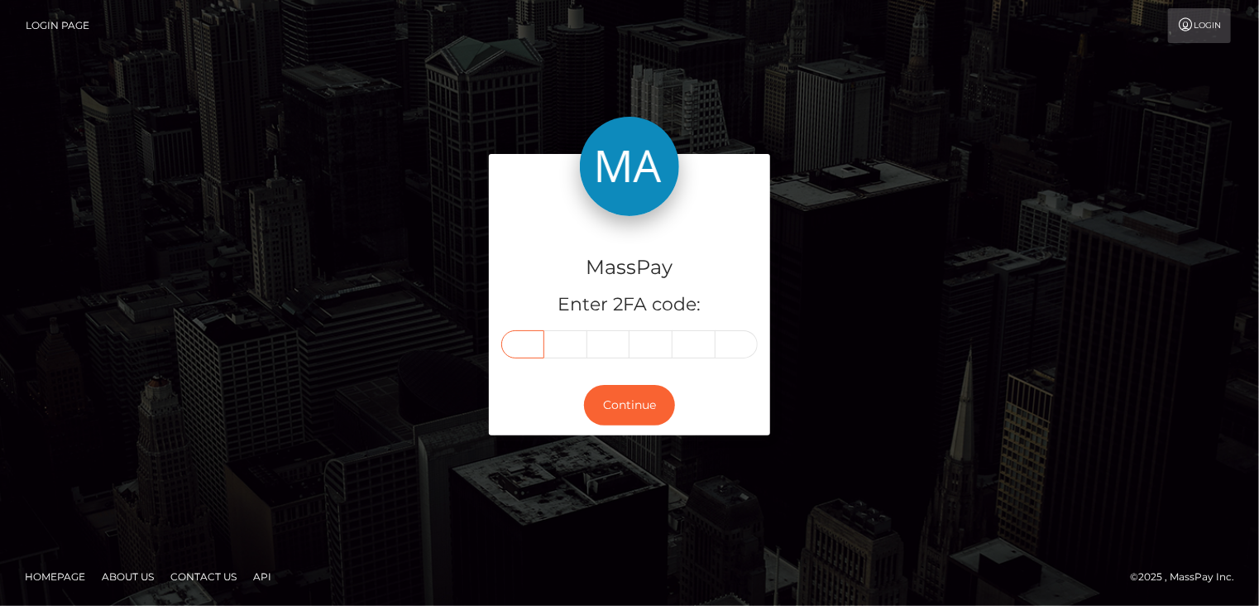
click at [519, 331] on input "text" at bounding box center [522, 344] width 43 height 28
type input "8"
type input "3"
type input "8"
type input "2"
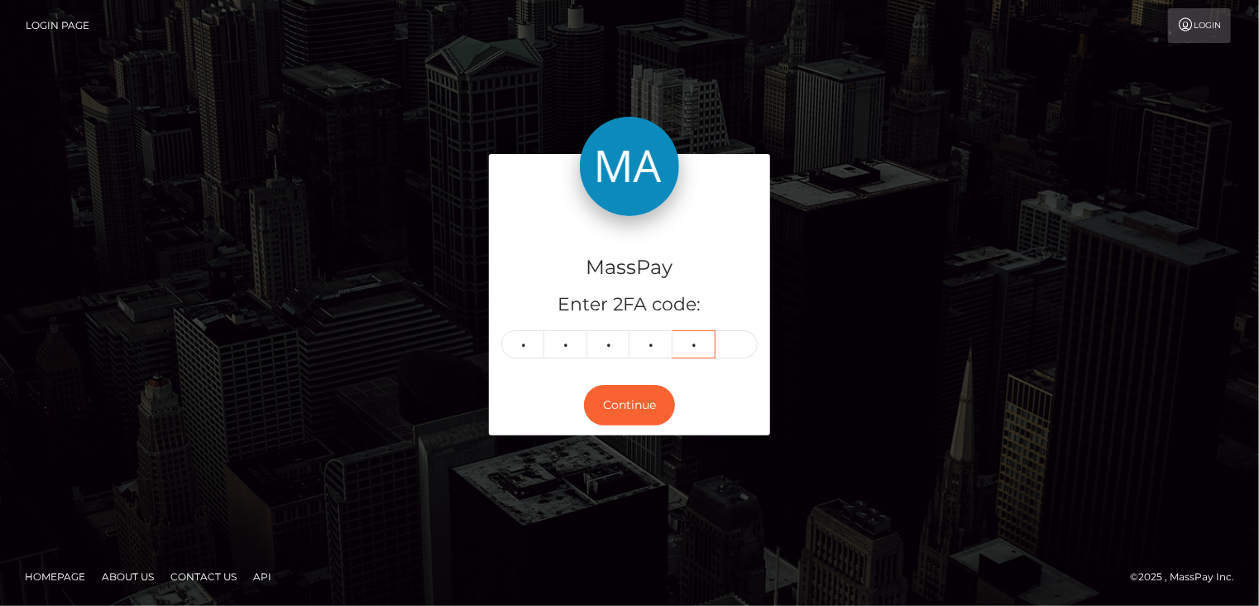
type input "4"
type input "3"
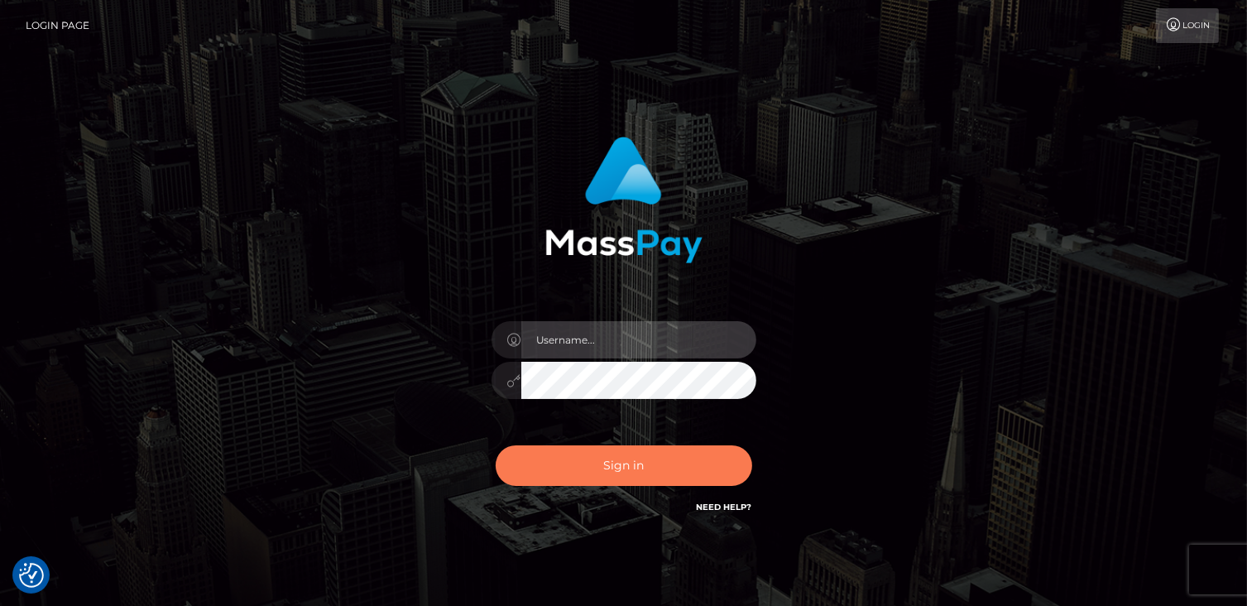
type input "catalinad"
click at [711, 453] on button "Sign in" at bounding box center [624, 465] width 256 height 41
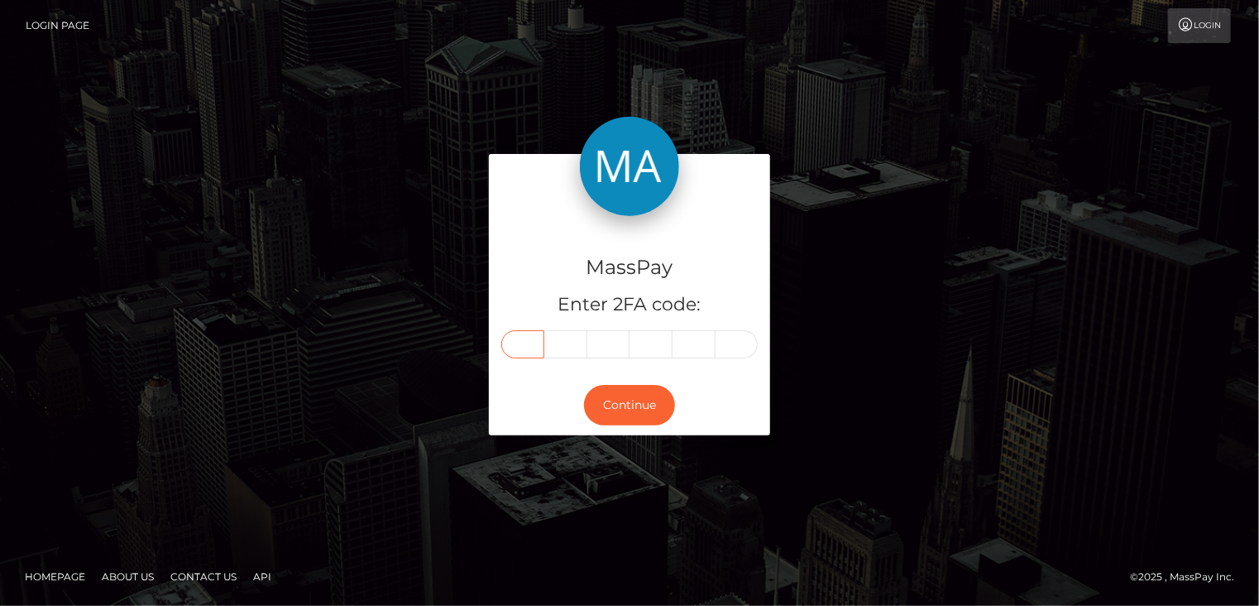
click at [534, 352] on input "text" at bounding box center [522, 344] width 43 height 28
type input "0"
type input "1"
type input "9"
type input "6"
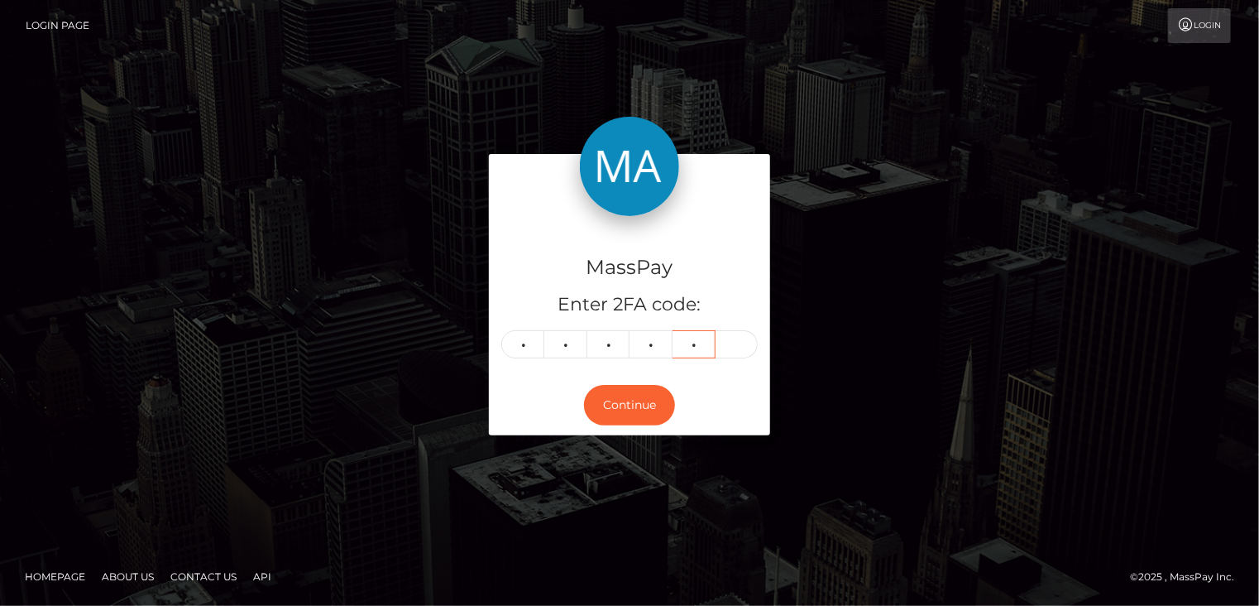
type input "1"
type input "9"
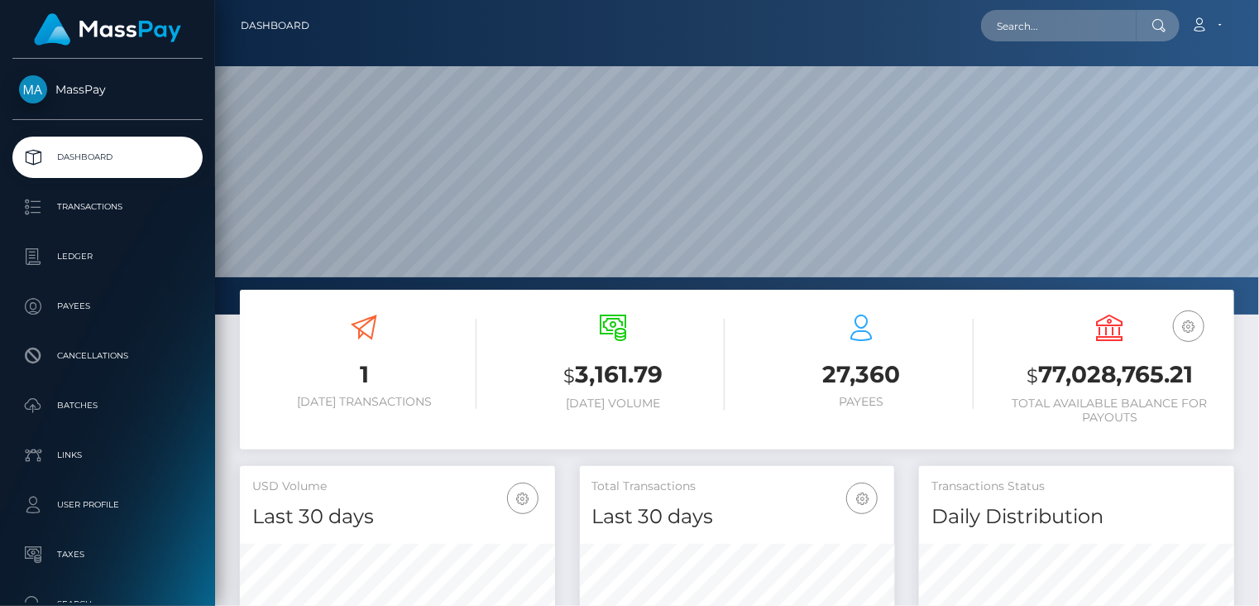
scroll to position [293, 314]
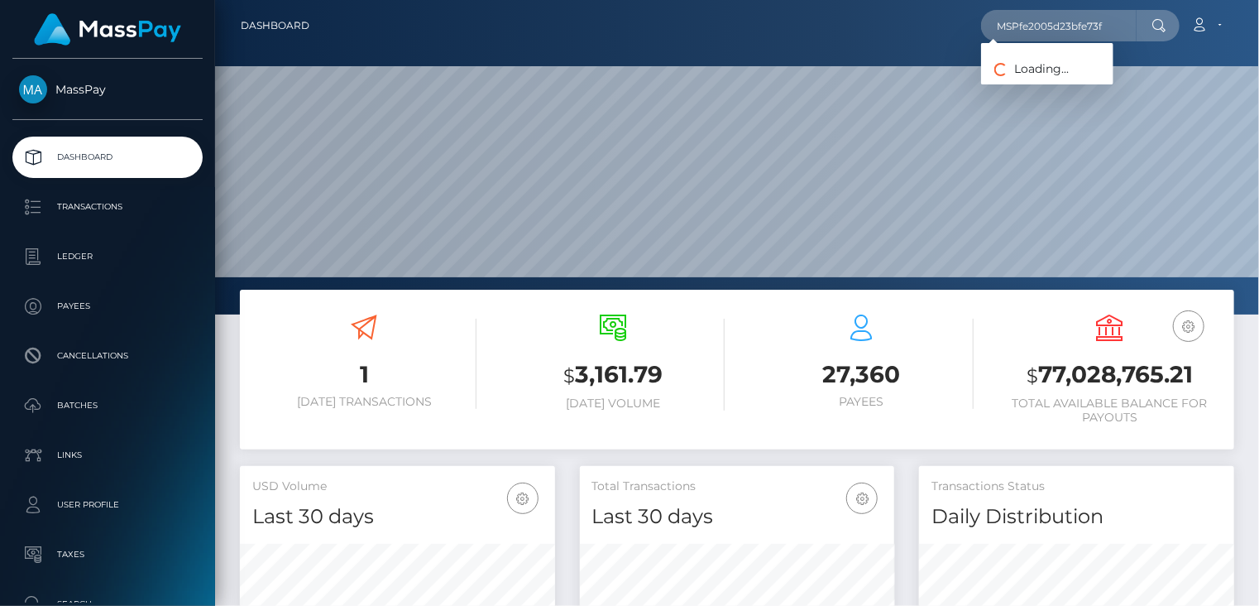
type input "MSPfe2005d23bfe73f"
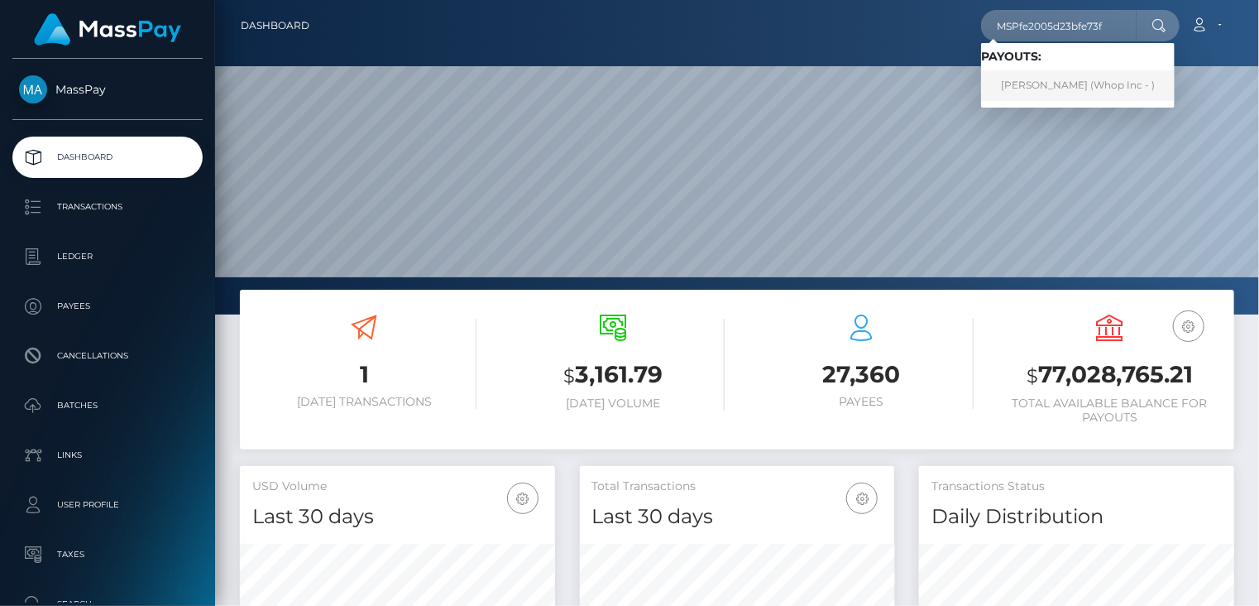
click at [1071, 93] on link "[PERSON_NAME] (Whop Inc - )" at bounding box center [1078, 85] width 194 height 31
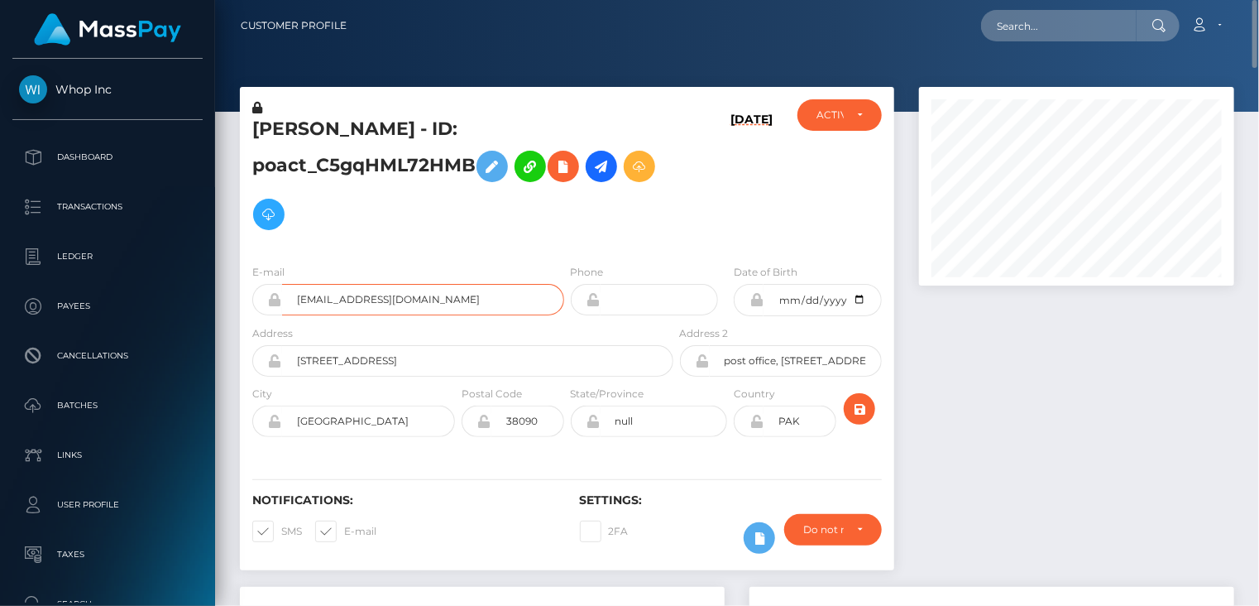
click at [413, 305] on input "deafulters1278+b1df39d4f2@gmail.com" at bounding box center [423, 299] width 282 height 31
drag, startPoint x: 324, startPoint y: 110, endPoint x: 322, endPoint y: 85, distance: 24.9
click at [323, 94] on div "BISMILLAH SHARIF Muhammad Afzal - ID: poact_C5gqHML72HMB 08/27/25" at bounding box center [567, 169] width 654 height 164
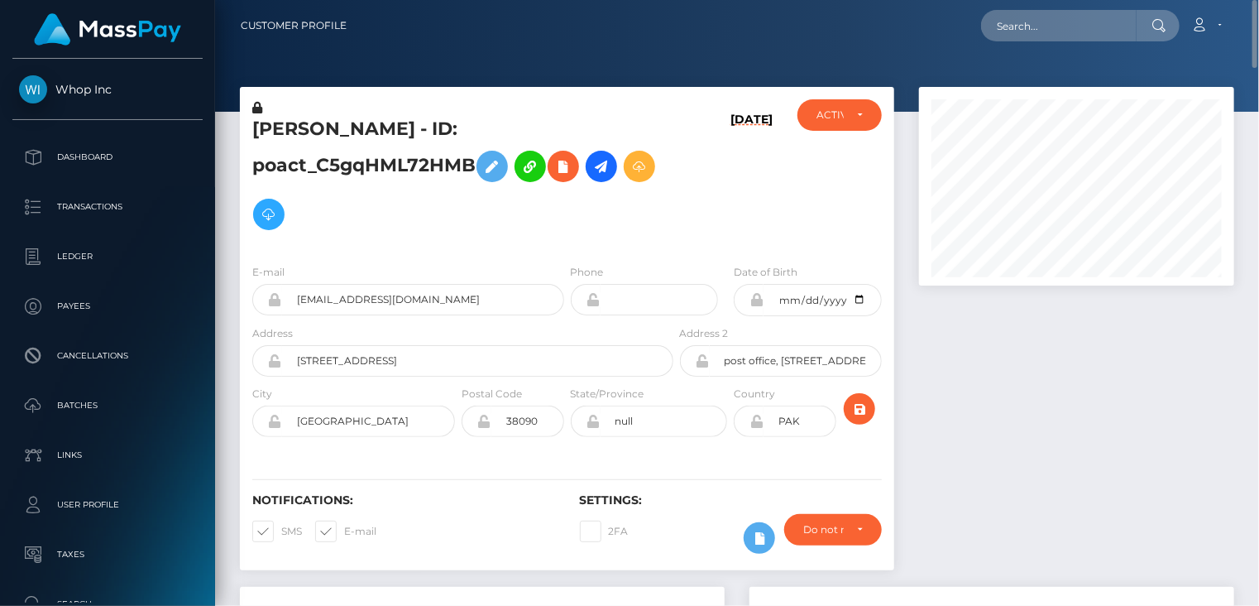
click at [322, 87] on div "BISMILLAH SHARIF Muhammad Afzal - ID: poact_C5gqHML72HMB 08/27/25" at bounding box center [567, 169] width 654 height 164
click at [304, 134] on h5 "BISMILLAH SHARIF Muhammad Afzal - ID: poact_C5gqHML72HMB" at bounding box center [458, 178] width 412 height 122
copy h5 "BISMILLAH"
click at [1052, 36] on input "text" at bounding box center [1059, 25] width 156 height 31
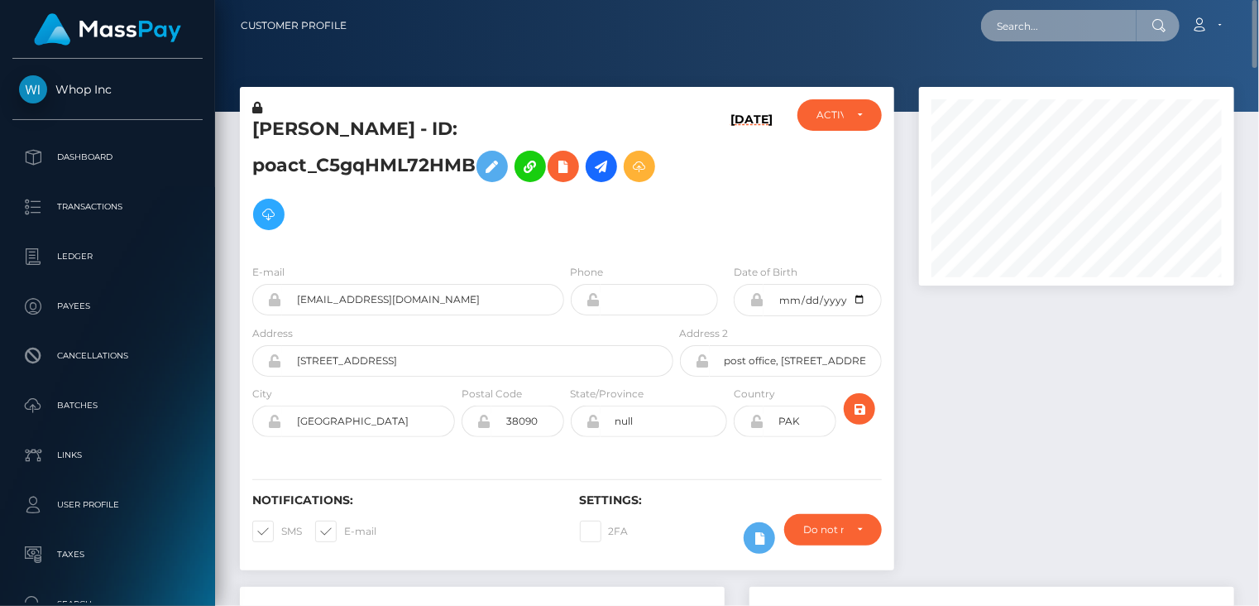
paste input "MSP1818421d504fda4"
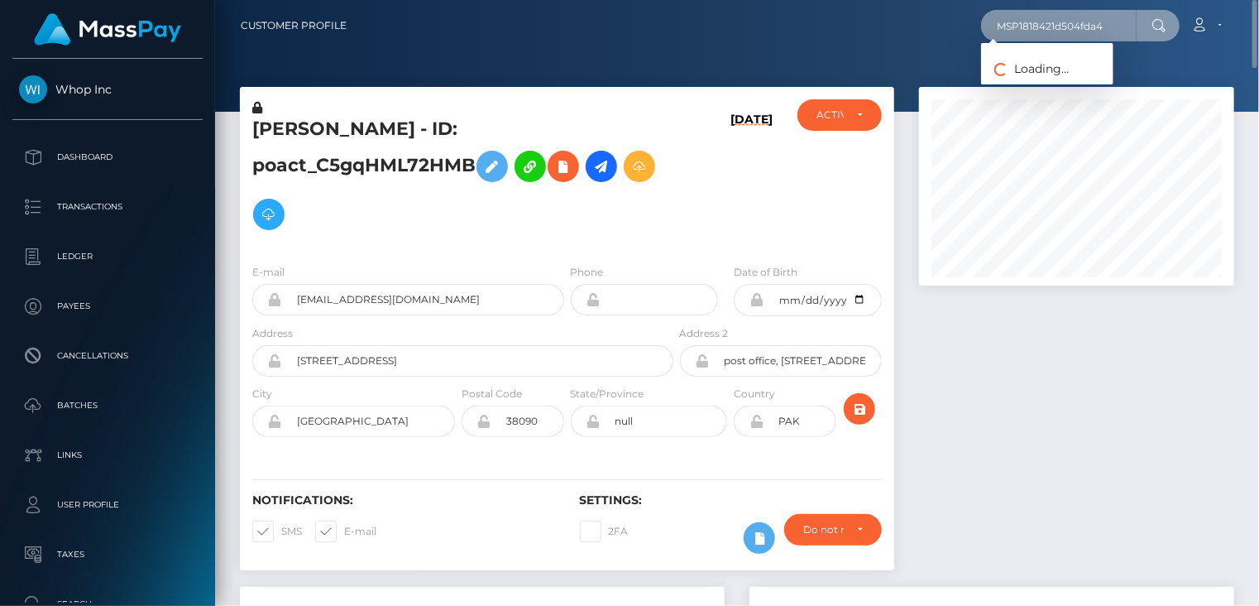
type input "MSP1818421d504fda4"
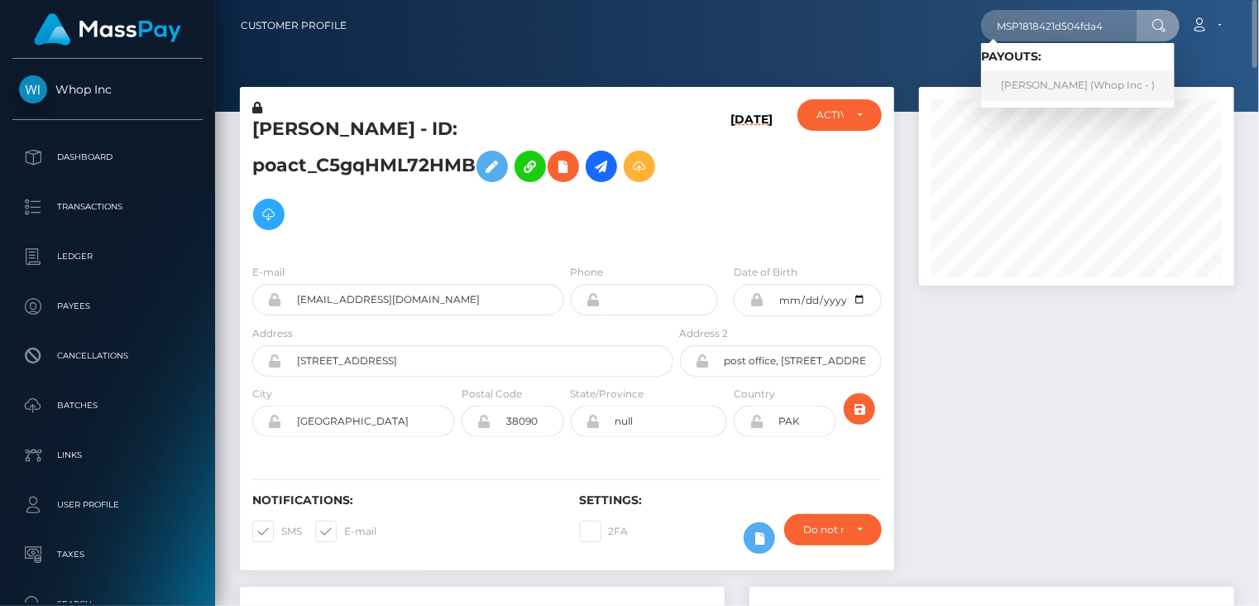
click at [1036, 83] on link "JAIPAL Mohan Lal (Whop Inc - )" at bounding box center [1078, 85] width 194 height 31
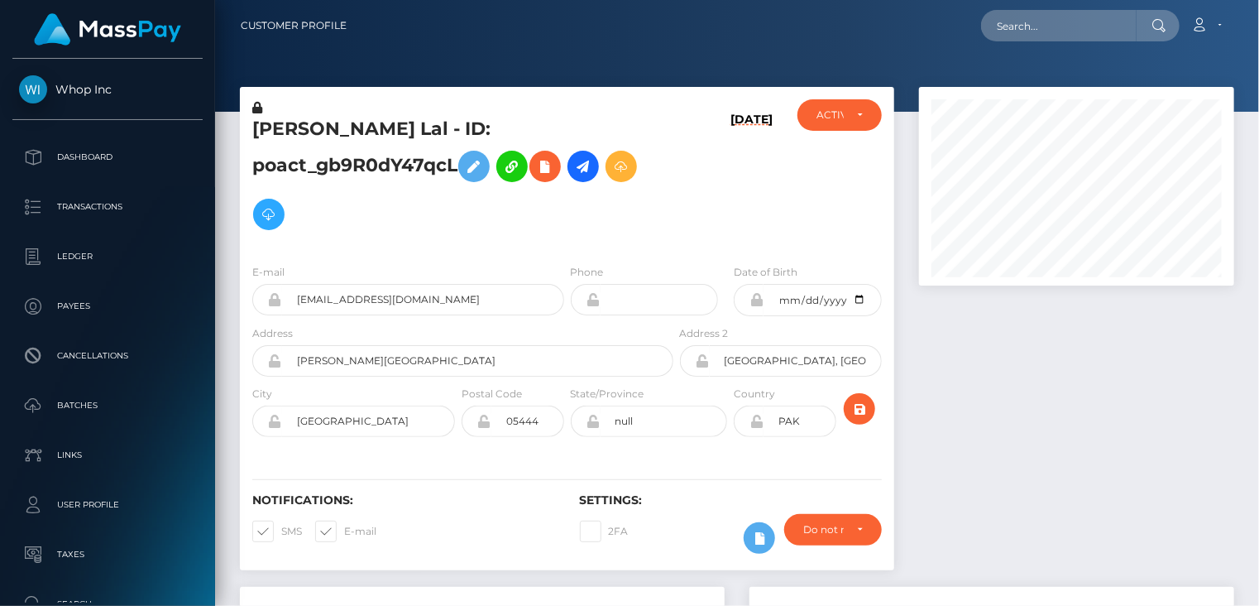
scroll to position [199, 314]
click at [400, 308] on input "[EMAIL_ADDRESS][DOMAIN_NAME]" at bounding box center [423, 299] width 282 height 31
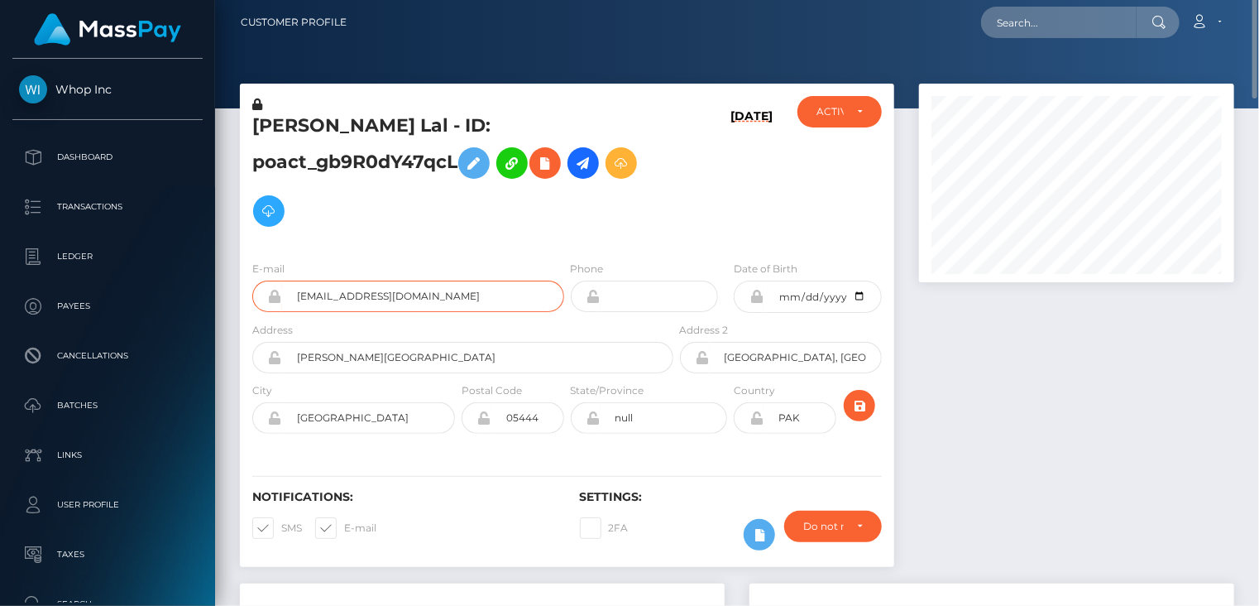
scroll to position [0, 0]
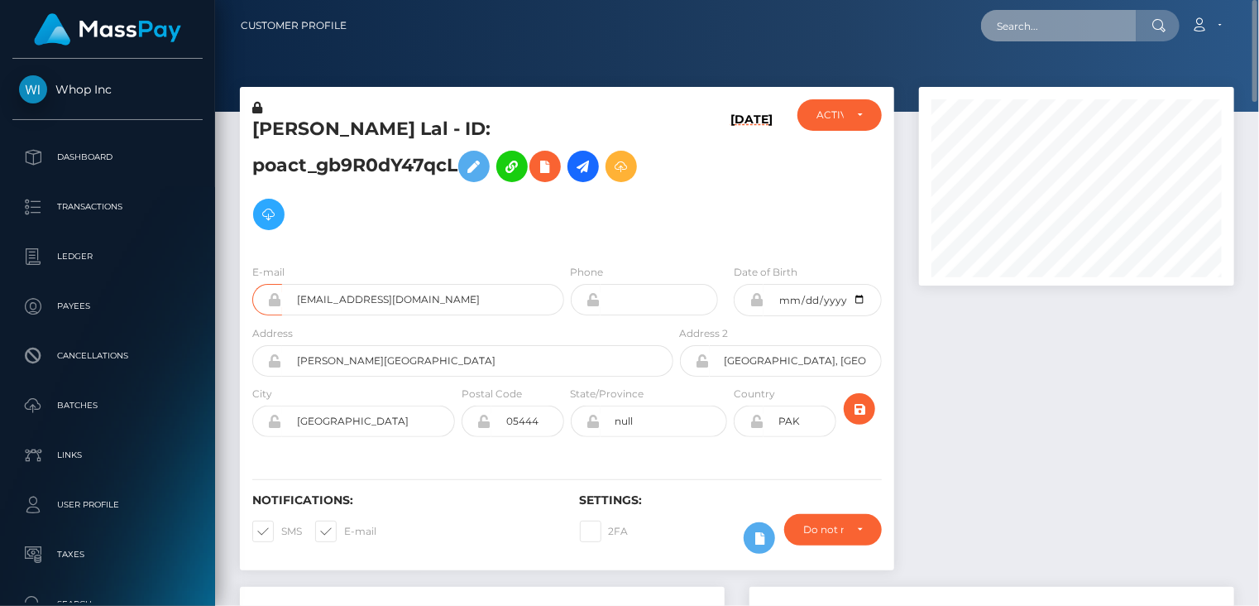
click at [1016, 37] on input "text" at bounding box center [1059, 25] width 156 height 31
paste input "MSP7c15c7446272088"
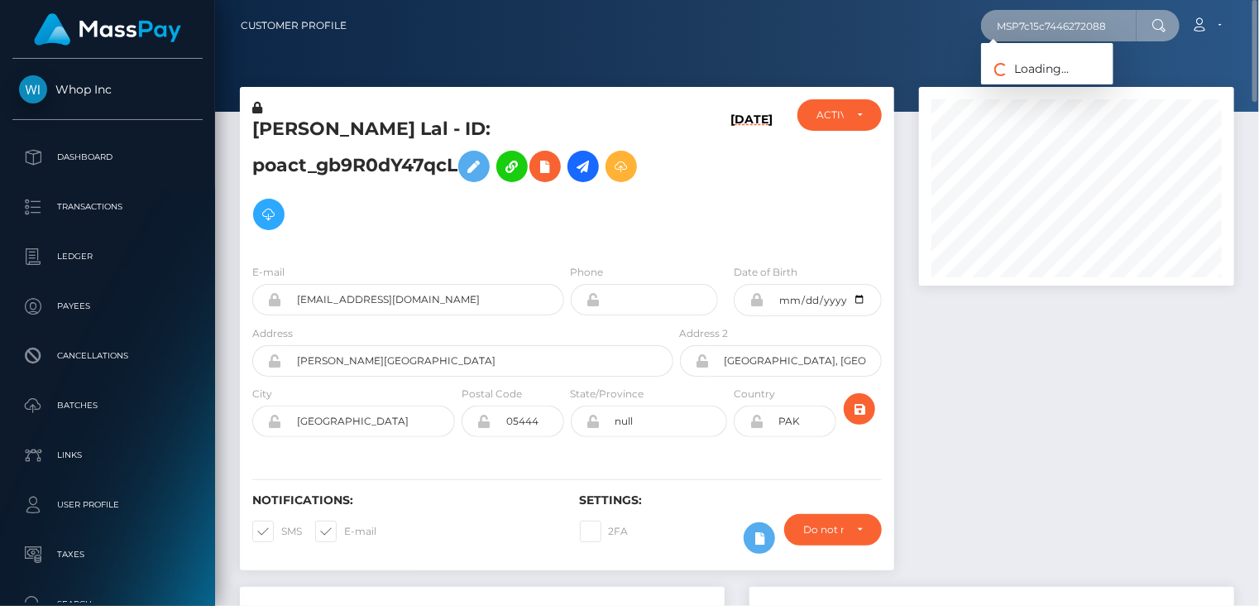
type input "MSP7c15c7446272088"
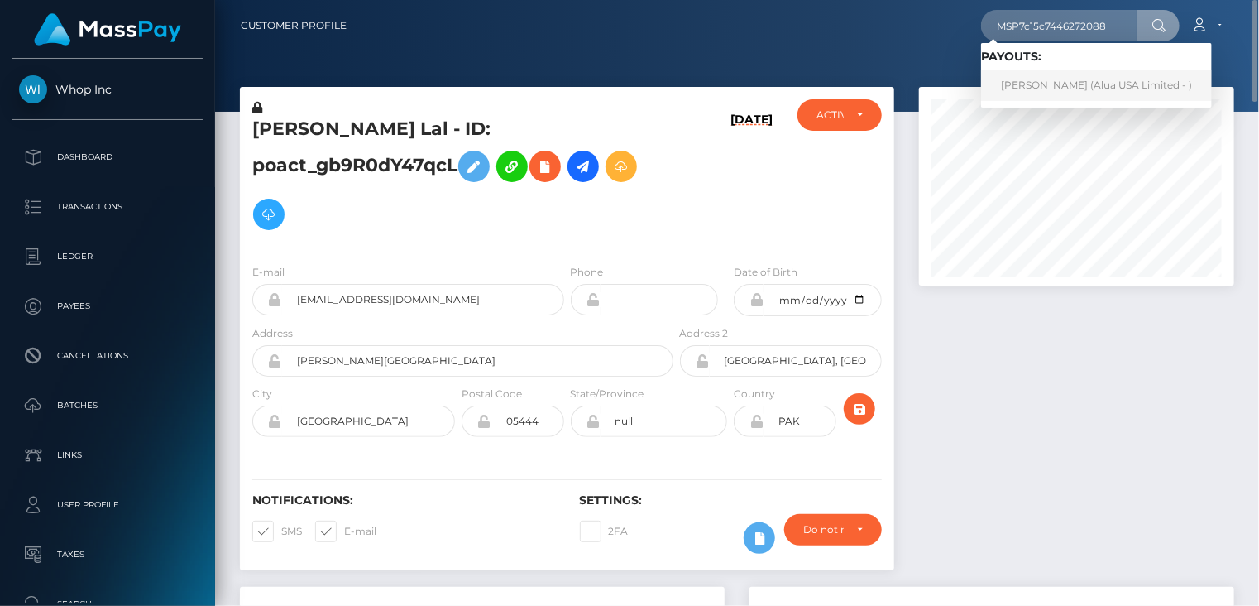
click at [1032, 94] on link "[PERSON_NAME] (Alua USA Limited - )" at bounding box center [1096, 85] width 231 height 31
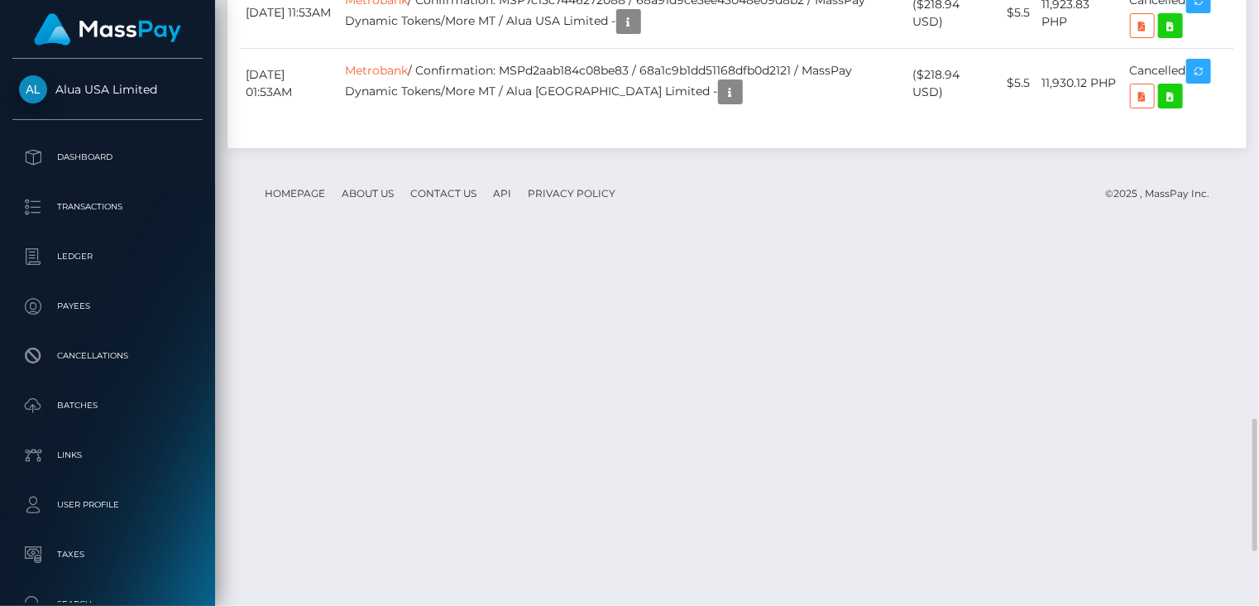
scroll to position [2163, 0]
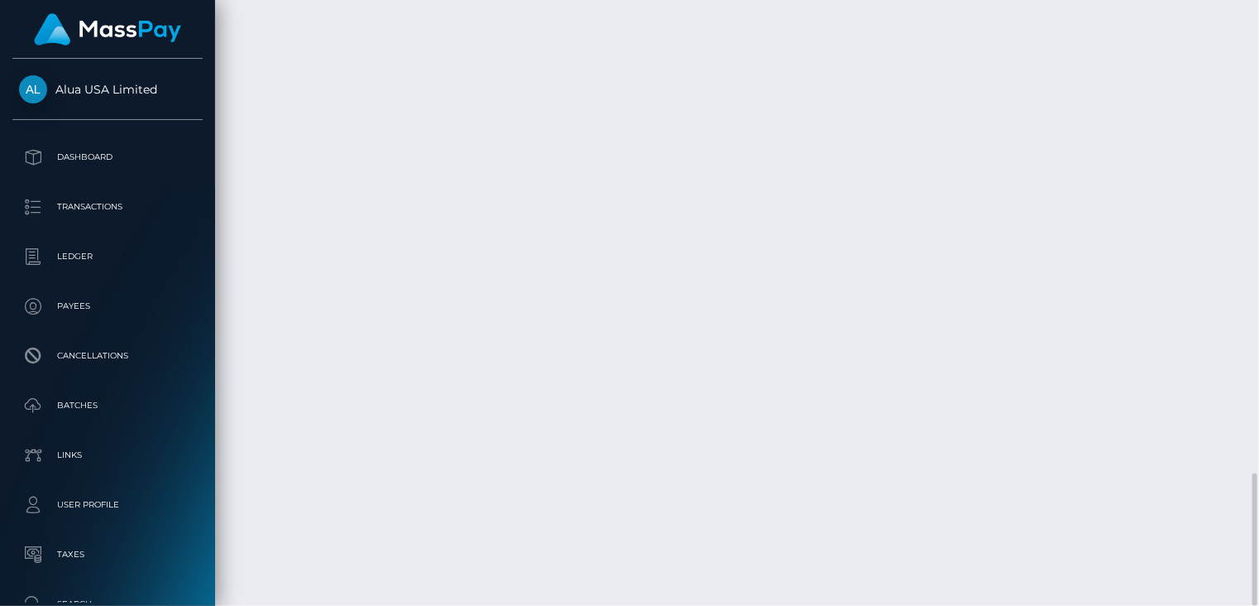
drag, startPoint x: 533, startPoint y: 362, endPoint x: 659, endPoint y: 365, distance: 126.6
copy td "MSP7c15c7446272088"
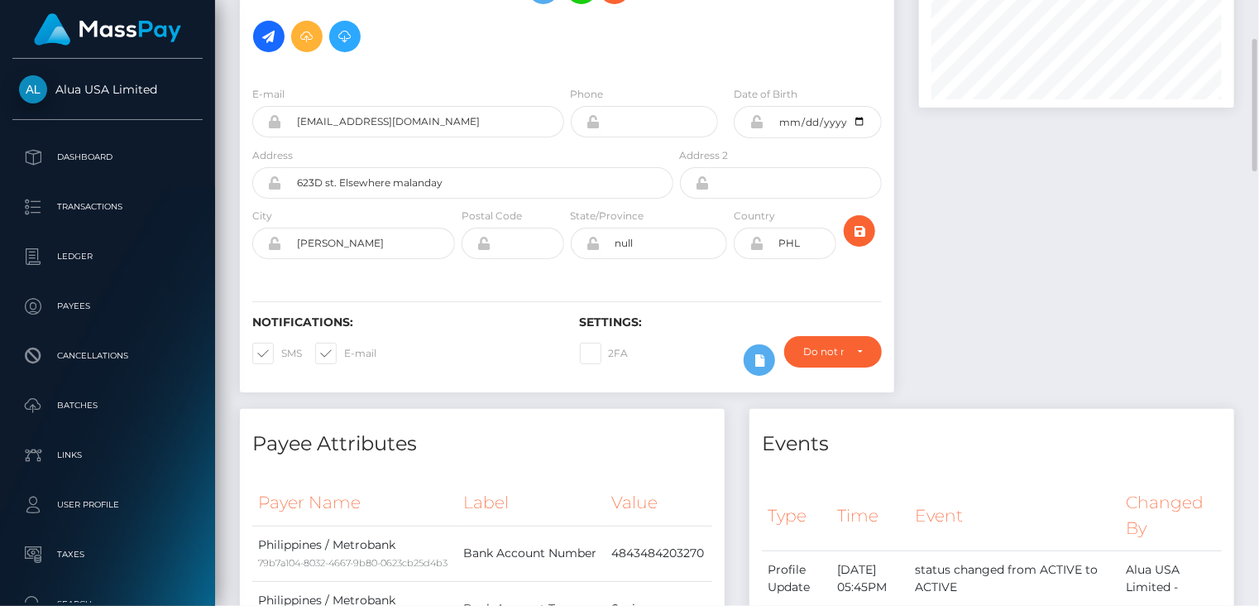
scroll to position [0, 0]
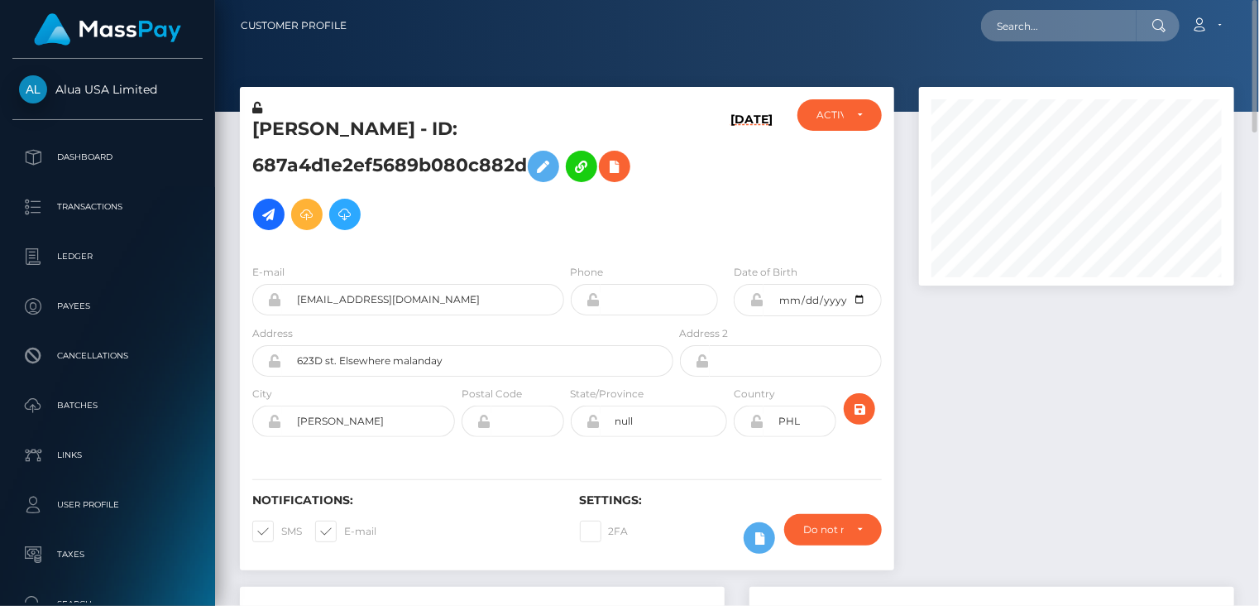
click at [312, 137] on h5 "[PERSON_NAME] - ID: 687a4d1e2ef5689b080c882d" at bounding box center [458, 178] width 412 height 122
click at [312, 137] on h5 "Kimverly Cauilan - ID: 687a4d1e2ef5689b080c882d" at bounding box center [458, 178] width 412 height 122
copy h5 "Kimverly Cauilan - ID: 687a4d1e2ef5689b080c882d"
paste input "MSP5001d31c573f3de"
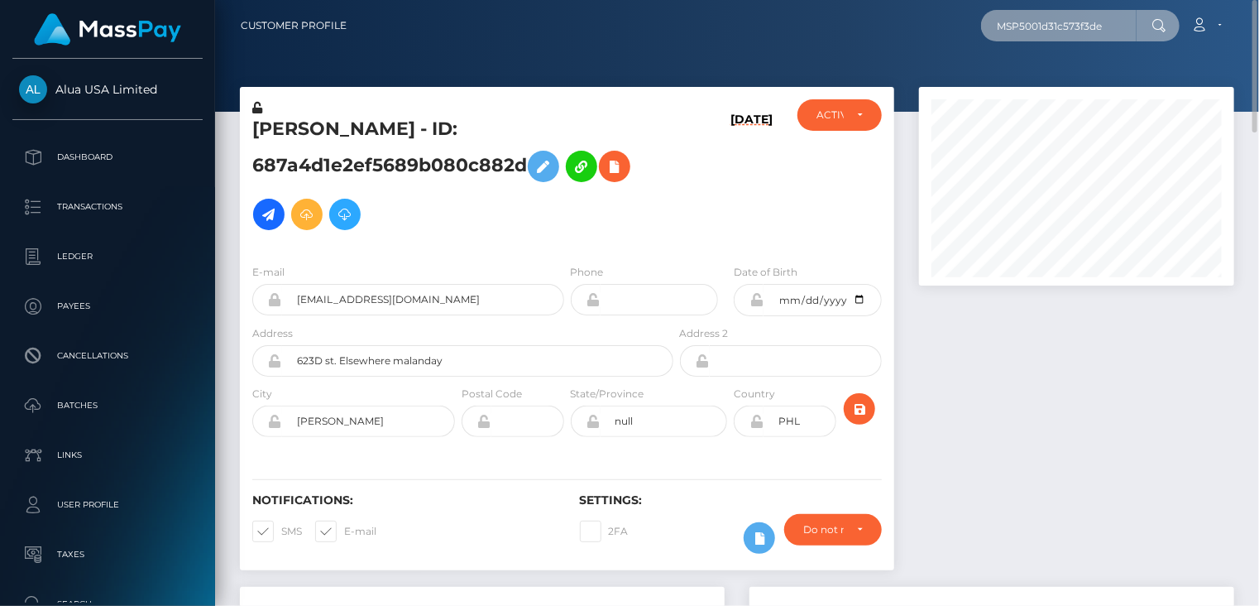
type input "MSP5001d31c573f3de"
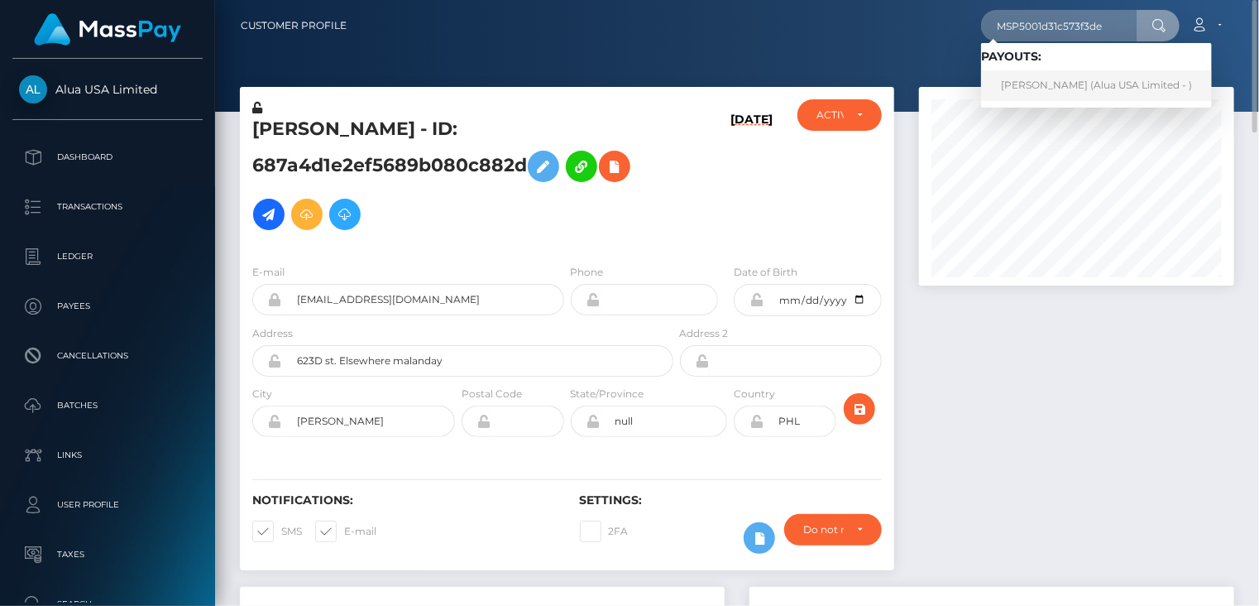
click at [1040, 93] on link "Magnolia Chan (Alua USA Limited - )" at bounding box center [1096, 85] width 231 height 31
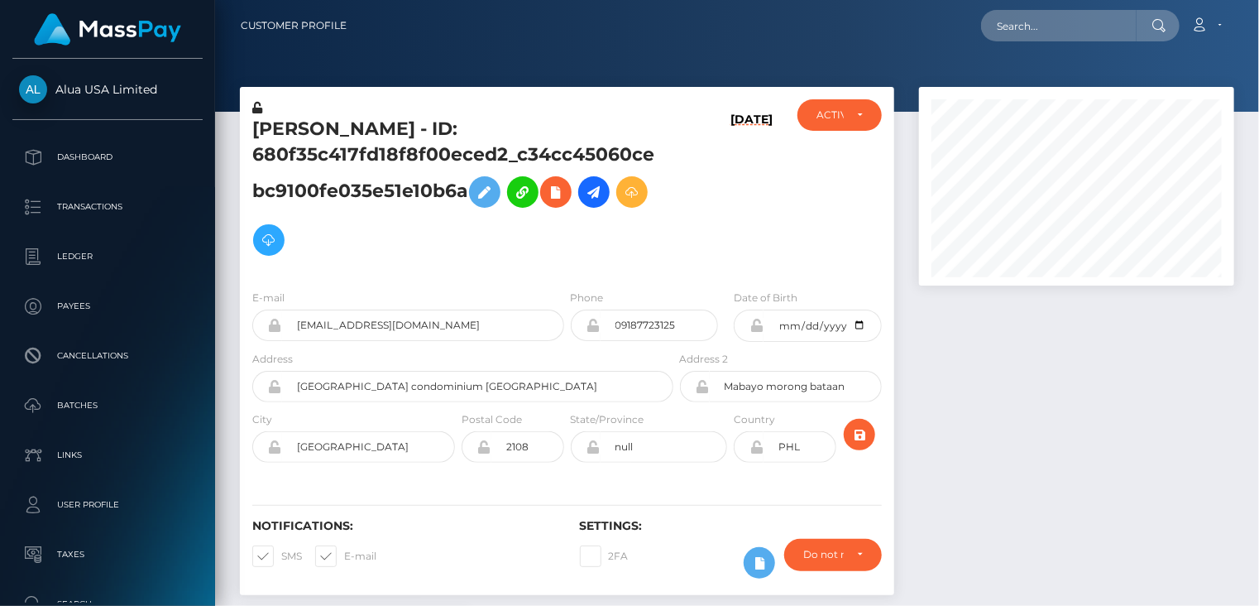
scroll to position [199, 314]
click at [946, 393] on div at bounding box center [1077, 349] width 340 height 524
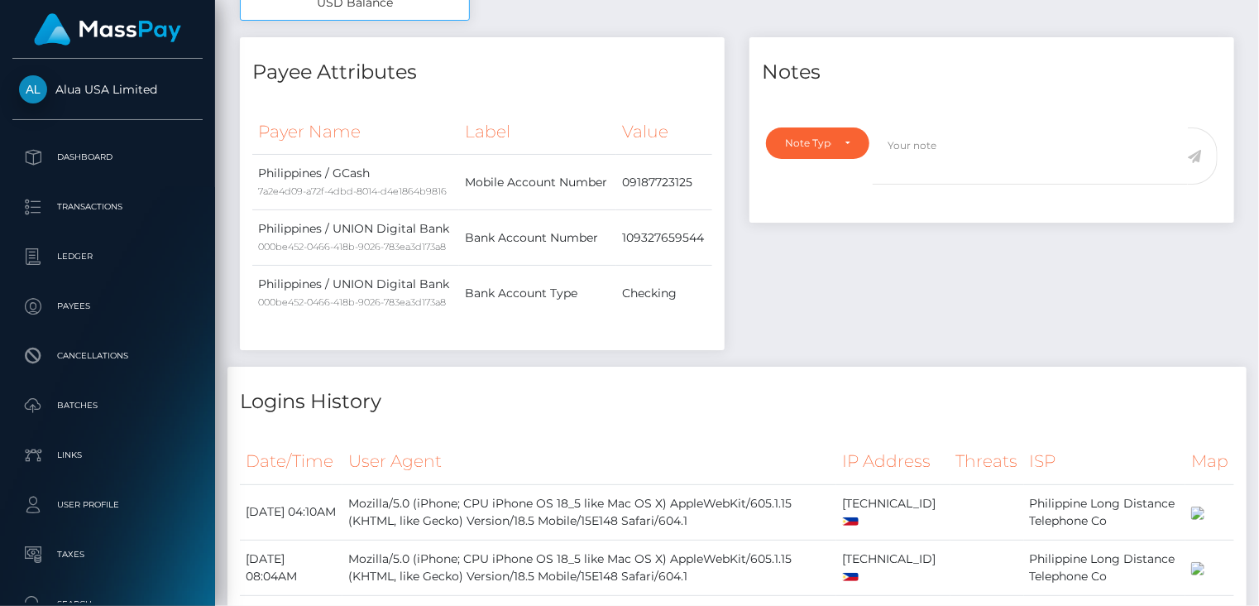
scroll to position [0, 0]
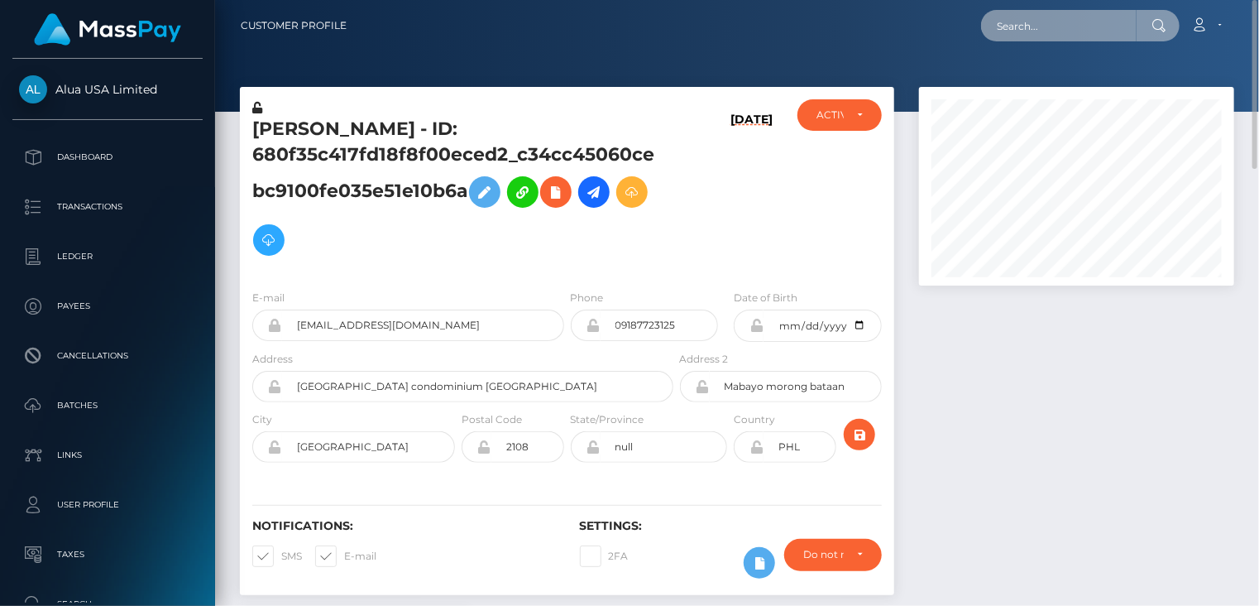
click at [1068, 27] on input "text" at bounding box center [1059, 25] width 156 height 31
paste input "MSP3c398313c8cc49d"
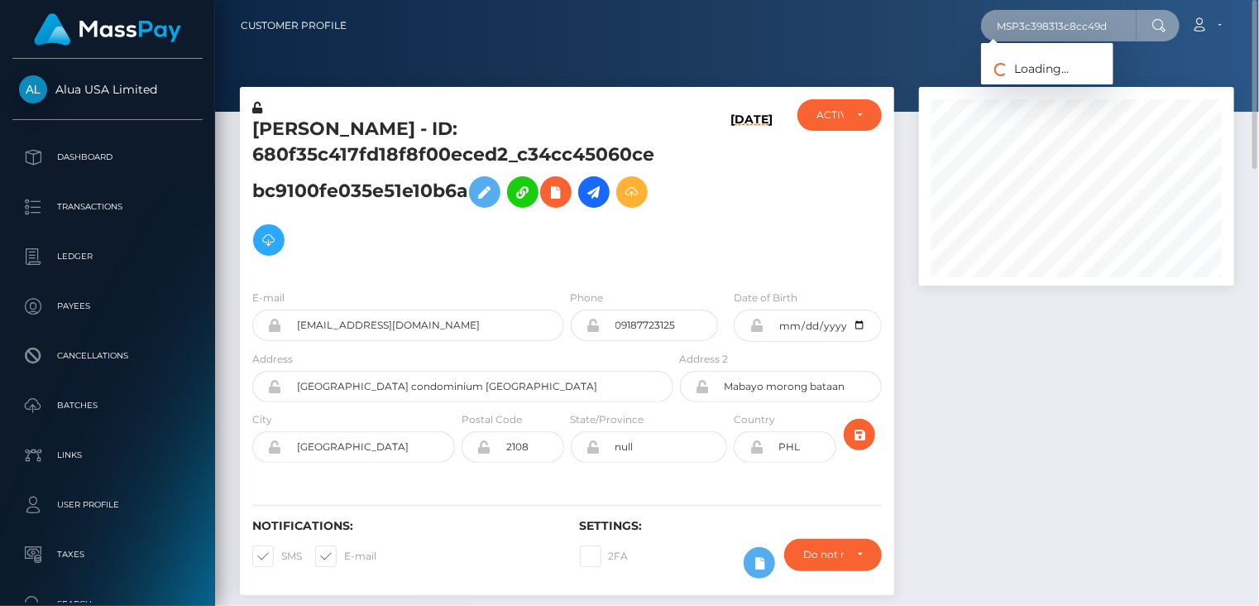
type input "MSP3c398313c8cc49d"
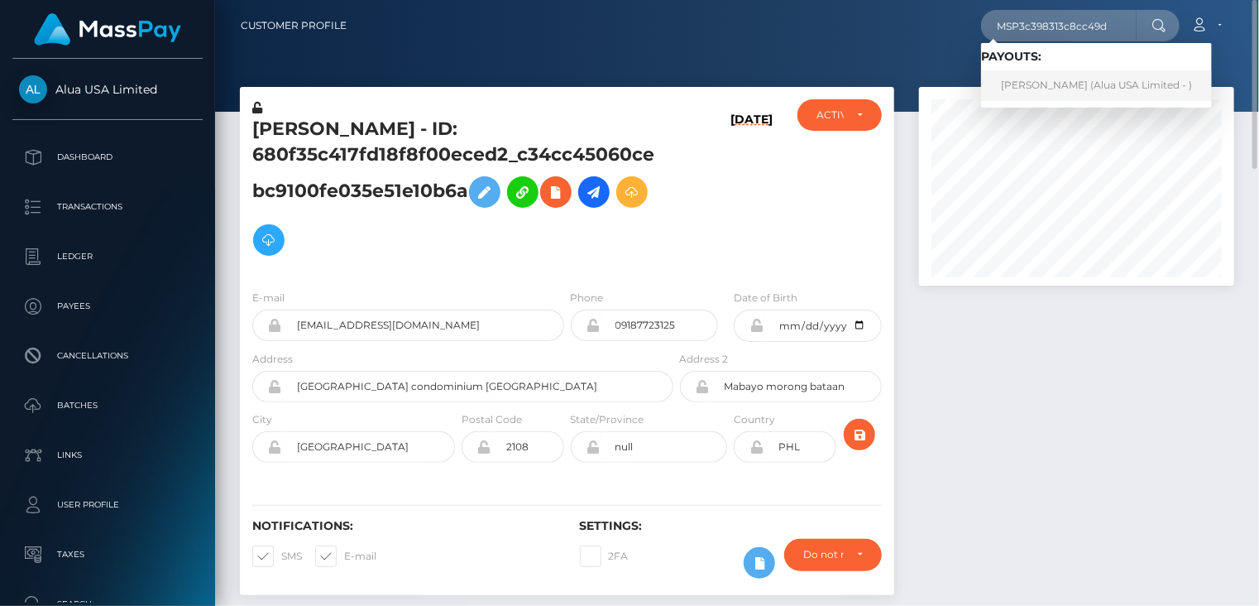
click at [1032, 88] on link "Trisha Bani (Alua USA Limited - )" at bounding box center [1096, 85] width 231 height 31
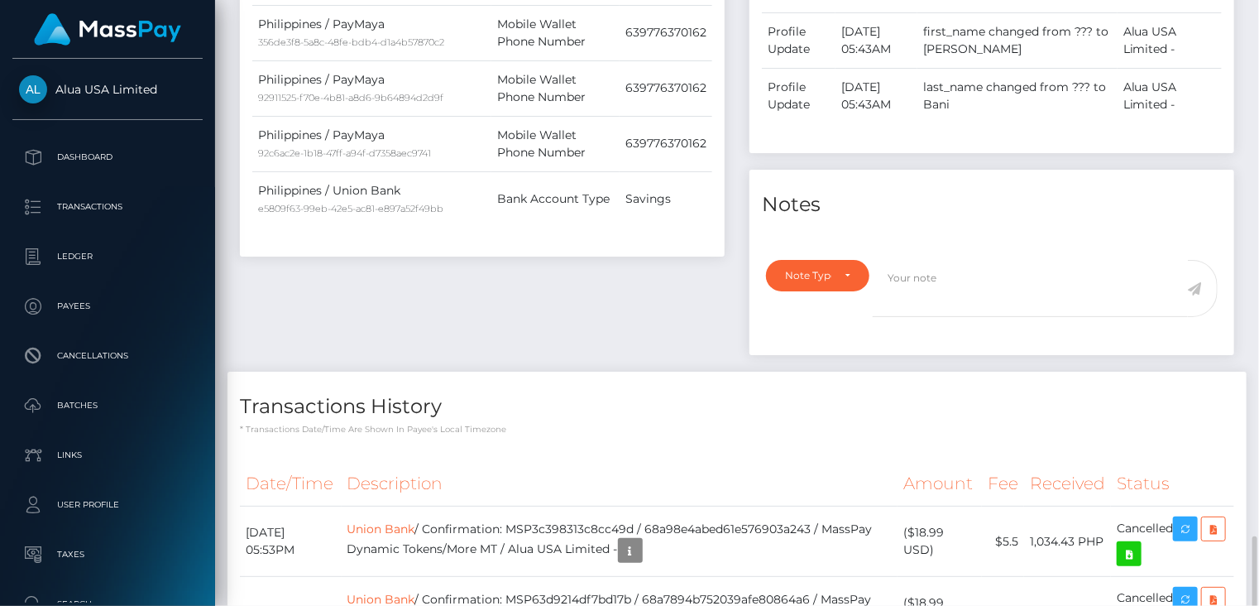
scroll to position [1241, 0]
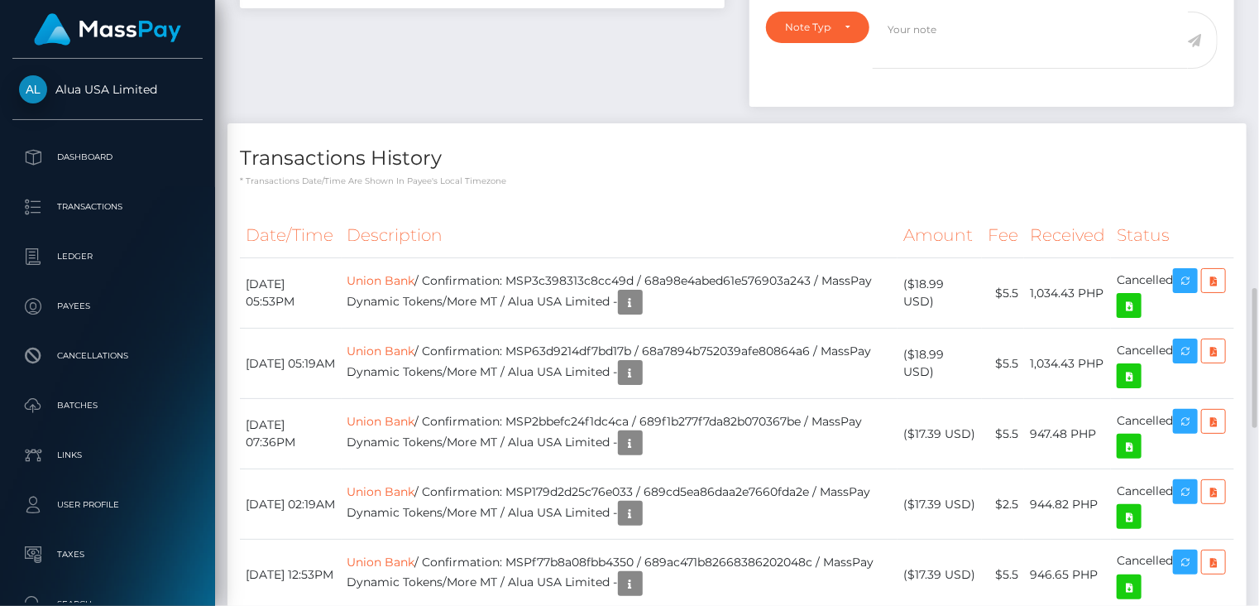
click at [788, 175] on p "* Transactions date/time are shown in payee's local timezone" at bounding box center [737, 181] width 994 height 12
click at [599, 275] on td "Union Bank / Confirmation: MSP3c398313c8cc49d / 68a98e4abed61e576903a243 / Mass…" at bounding box center [620, 293] width 557 height 70
copy td "MSP3c398313c8cc49d"
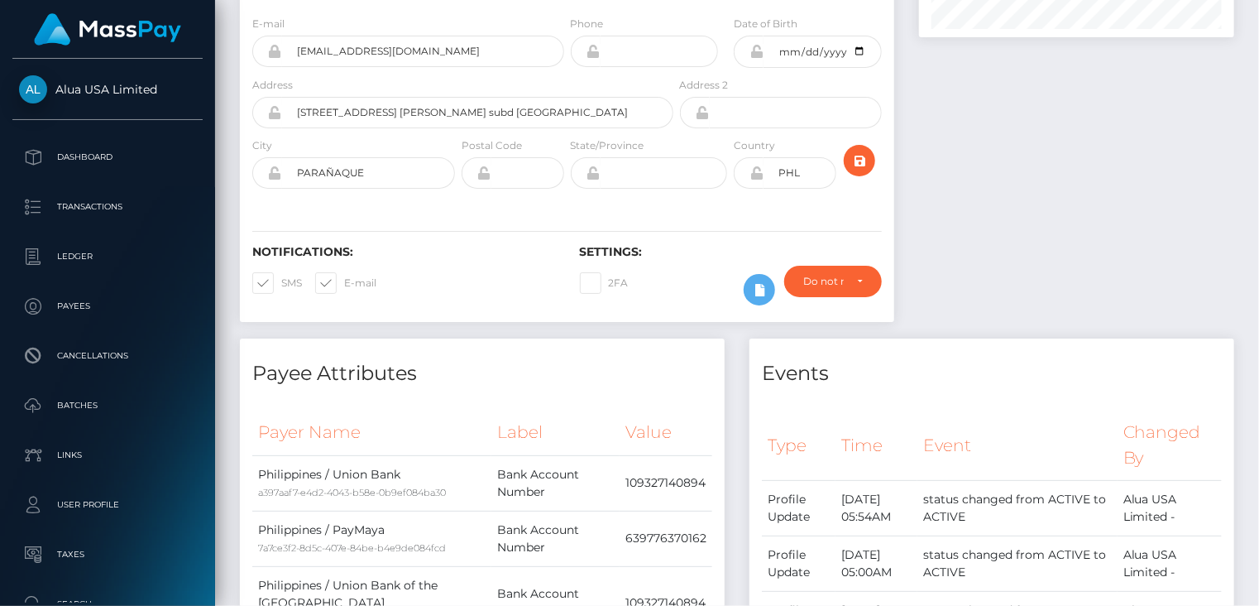
scroll to position [0, 0]
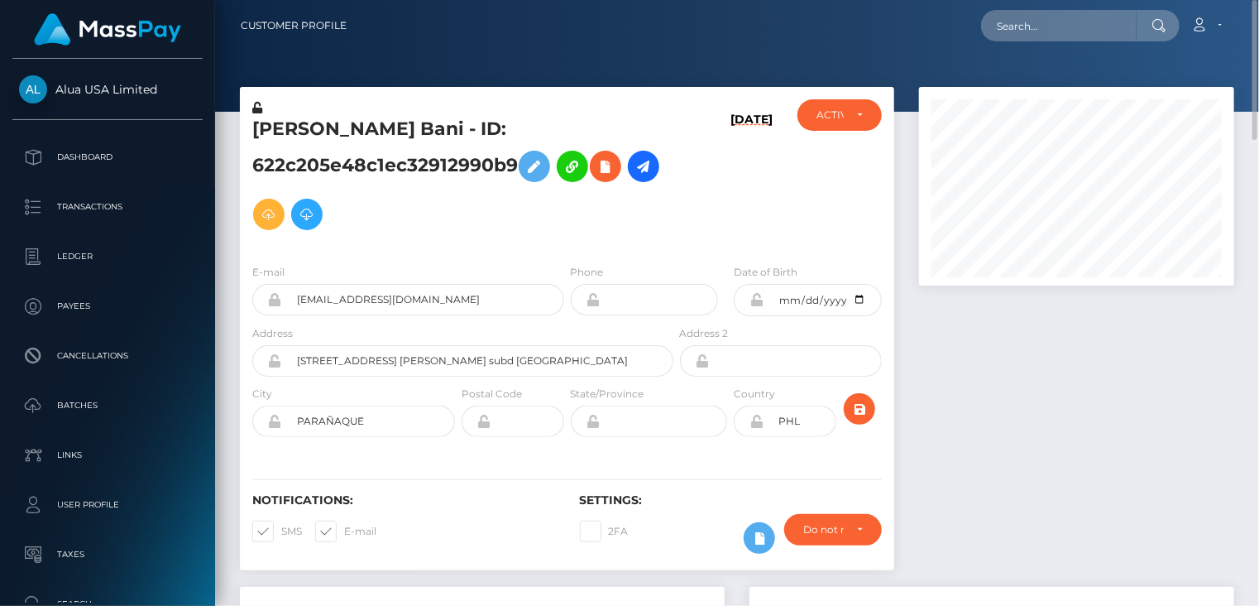
click at [321, 140] on h5 "Trisha Bani - ID: 622c205e48c1ec32912990b9" at bounding box center [458, 178] width 412 height 122
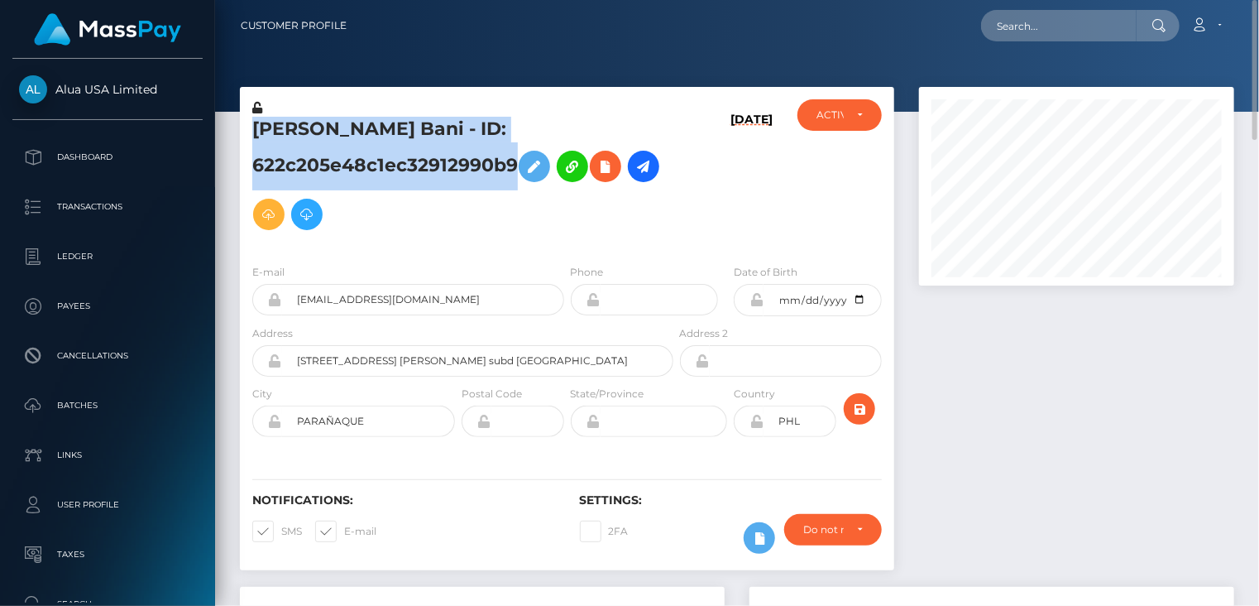
click at [321, 140] on h5 "Trisha Bani - ID: 622c205e48c1ec32912990b9" at bounding box center [458, 178] width 412 height 122
copy h5 "Trisha Bani - ID: 622c205e48c1ec32912990b9"
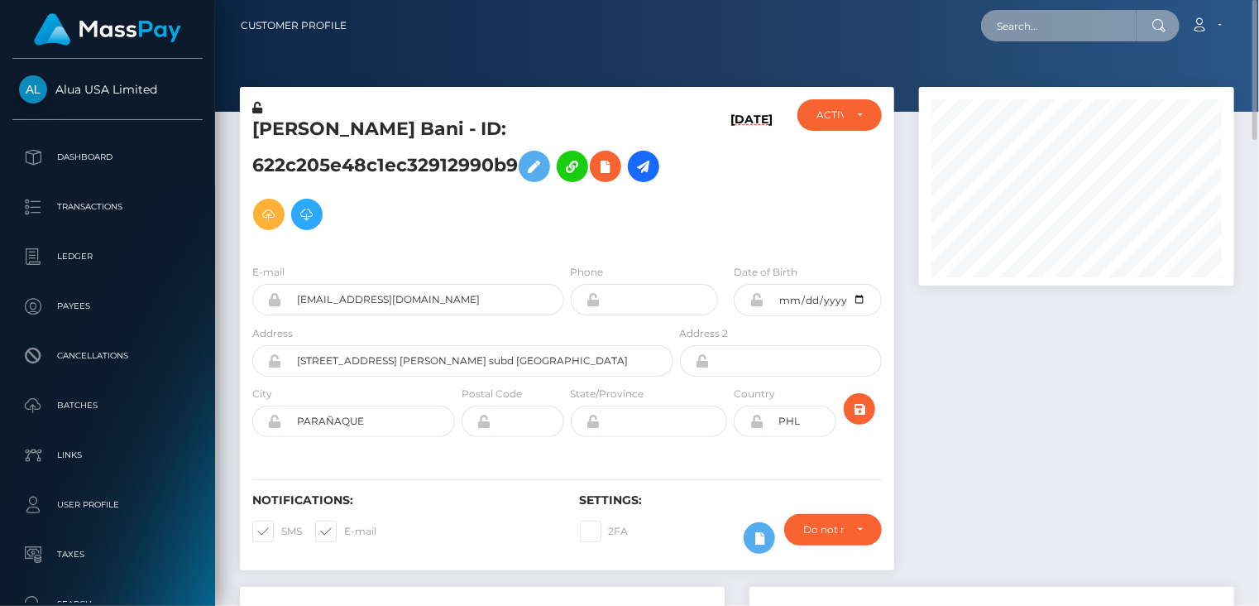
click at [1092, 31] on input "text" at bounding box center [1059, 25] width 156 height 31
paste input "MSP2989015e24a55d3"
type input "MSP2989015e24a55d3"
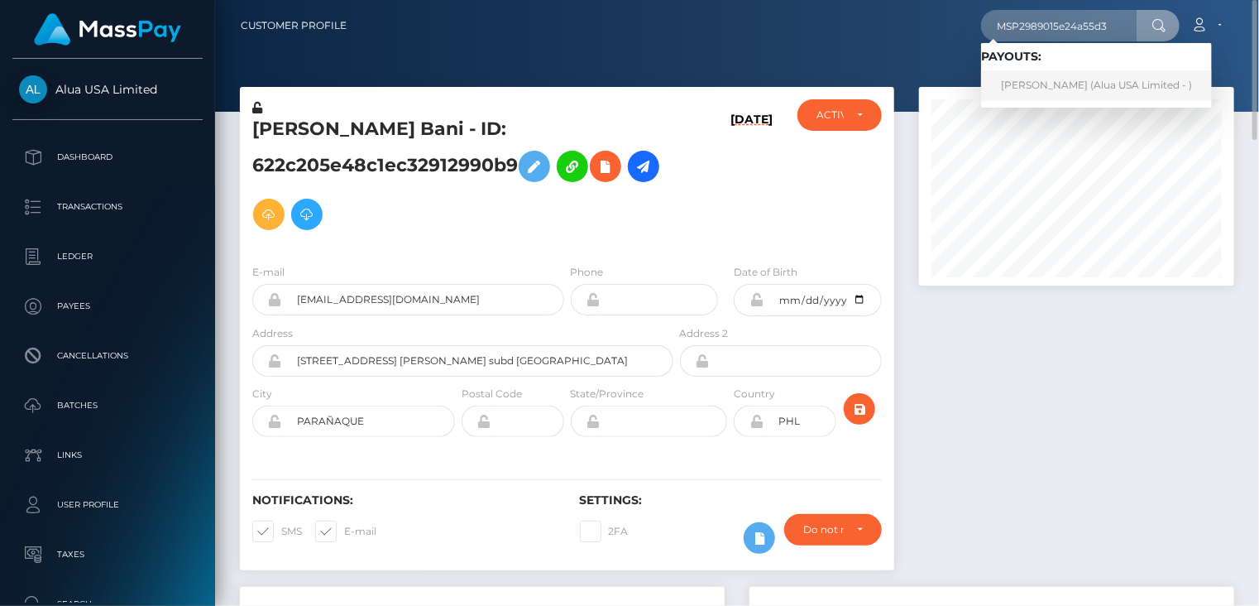
click at [1092, 90] on link "Mariella Ronquillo (Alua USA Limited - )" at bounding box center [1096, 85] width 231 height 31
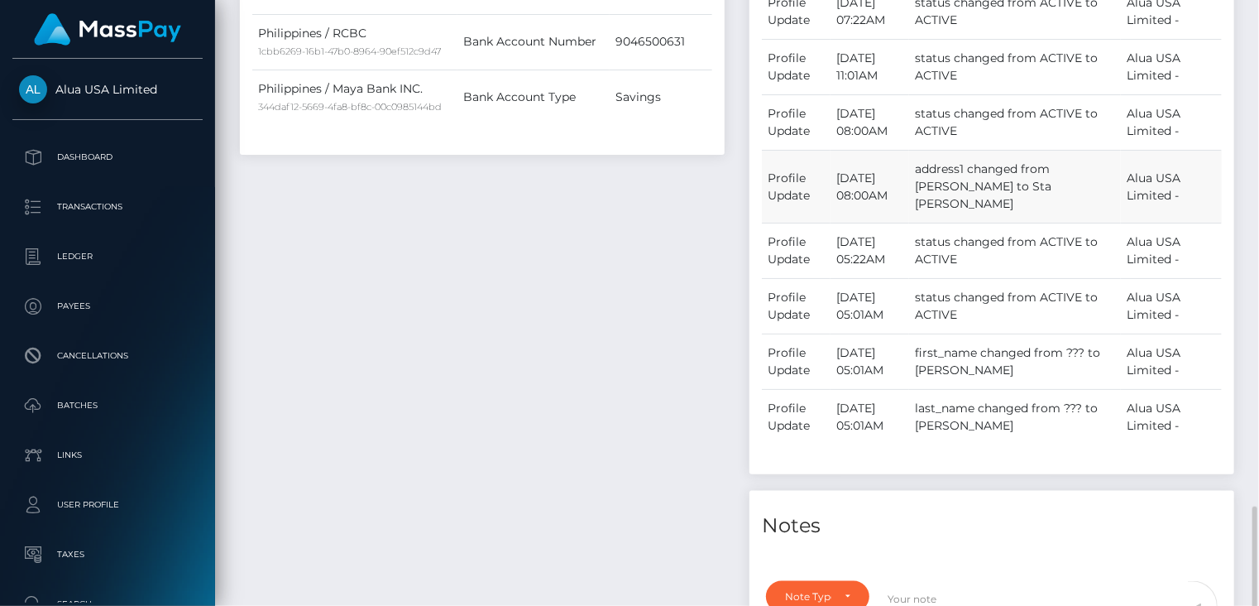
scroll to position [1241, 0]
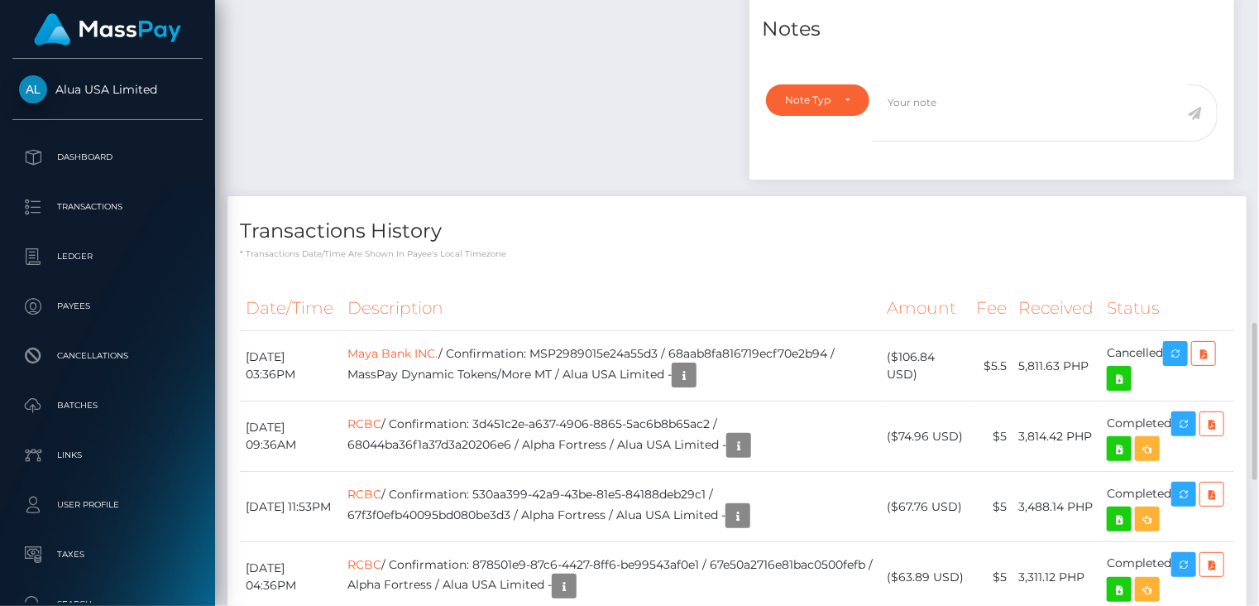
click at [510, 232] on h4 "Transactions History" at bounding box center [737, 231] width 994 height 29
click at [644, 357] on td "Maya Bank INC. / Confirmation: MSP2989015e24a55d3 / 68aab8fa816719ecf70e2b94 / …" at bounding box center [611, 366] width 539 height 70
drag, startPoint x: 644, startPoint y: 357, endPoint x: 695, endPoint y: 303, distance: 74.9
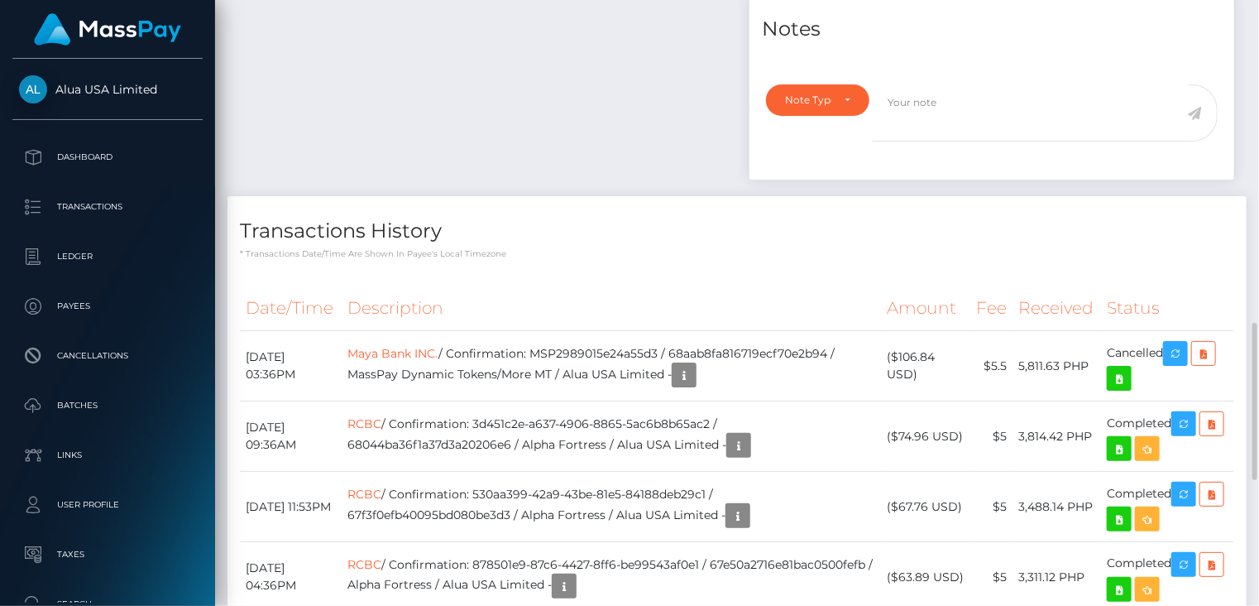
click at [696, 305] on th "Description" at bounding box center [611, 307] width 539 height 45
click at [658, 352] on td "Maya Bank INC. / Confirmation: MSP2989015e24a55d3 / 68aab8fa816719ecf70e2b94 / …" at bounding box center [611, 366] width 539 height 70
copy td "MSP2989015e24a55d3"
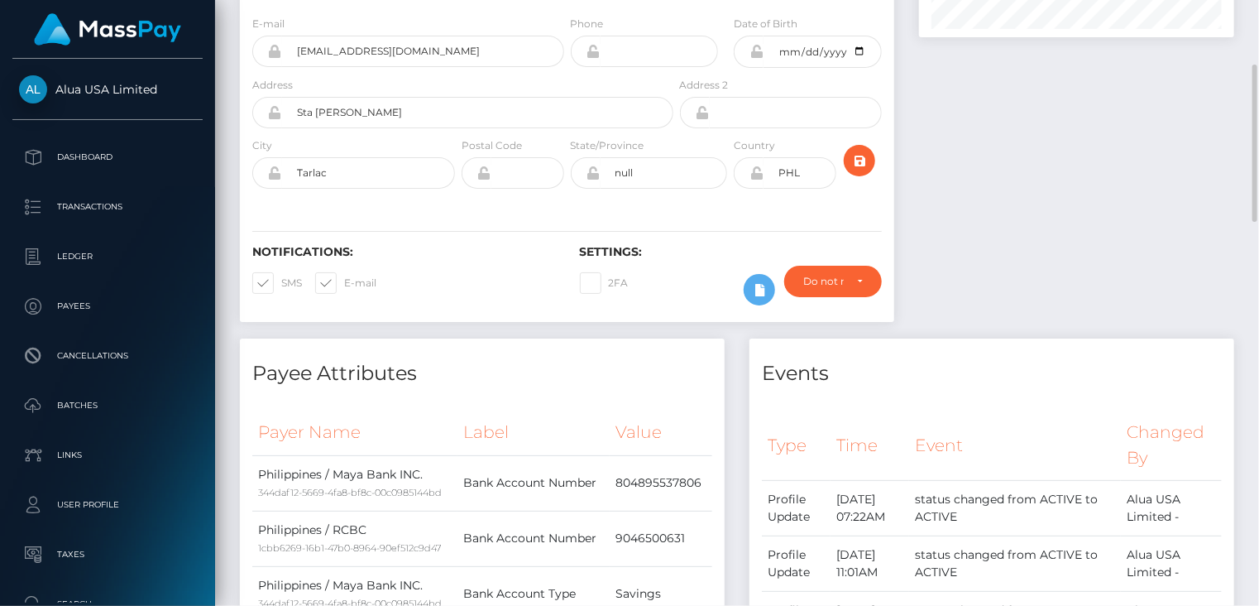
scroll to position [0, 0]
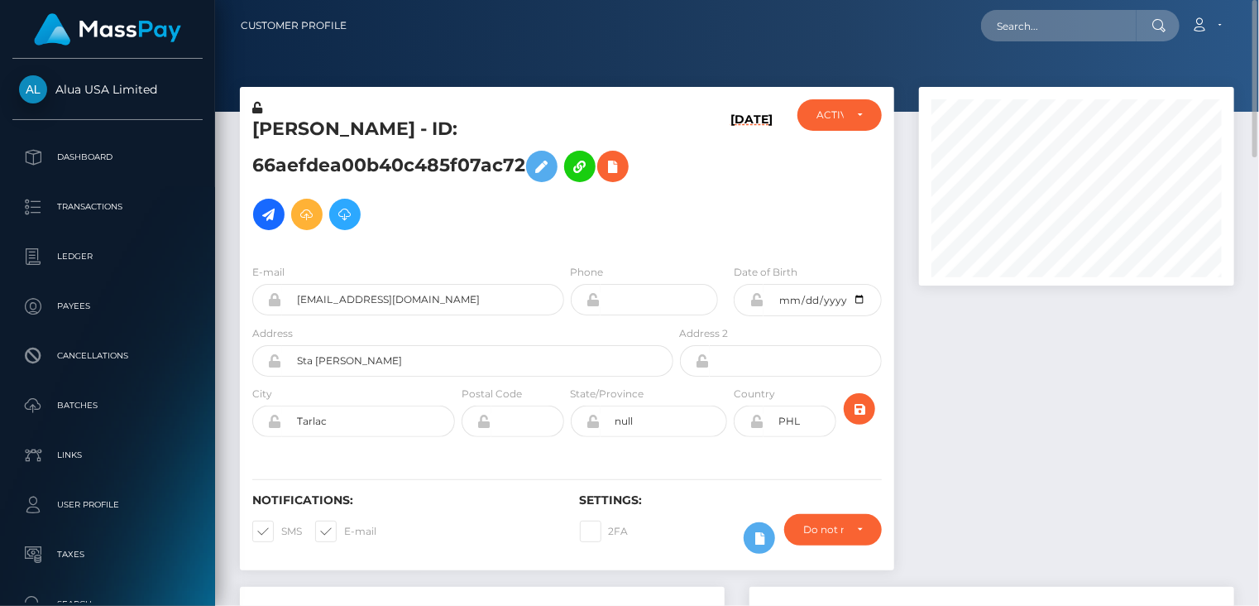
click at [381, 132] on h5 "Mariella Ronquillo - ID: 66aefdea00b40c485f07ac72" at bounding box center [458, 178] width 412 height 122
copy h5 "Mariella Ronquillo - ID: 66aefdea00b40c485f07ac72"
click at [1093, 31] on input "text" at bounding box center [1059, 25] width 156 height 31
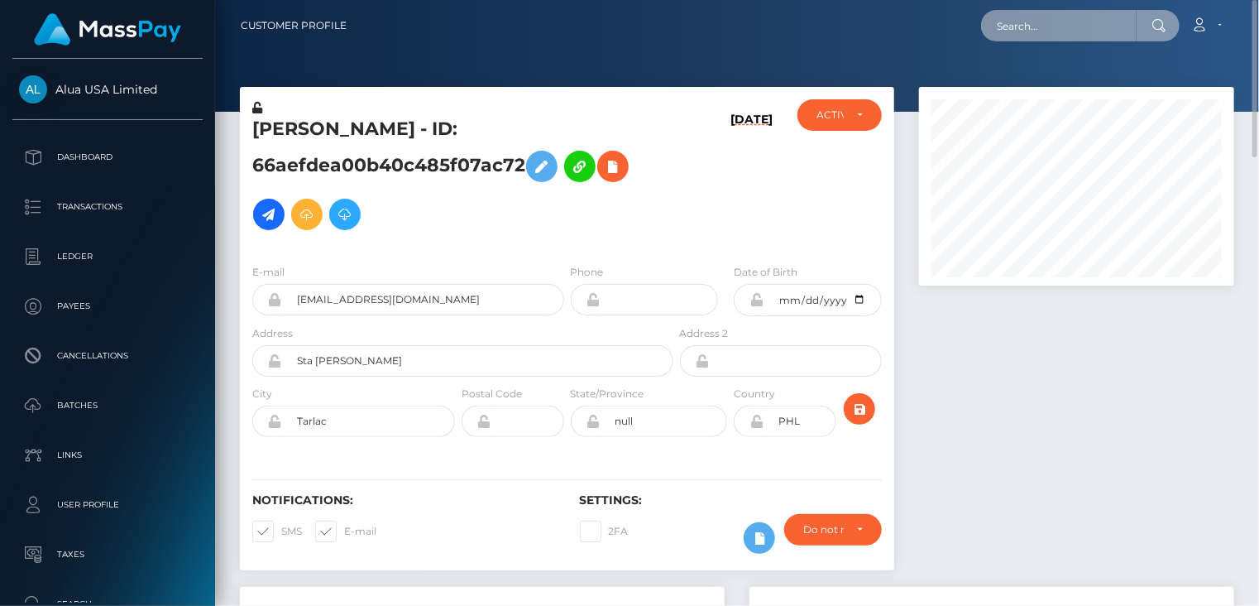
paste input "MSP676a45adacbeda2"
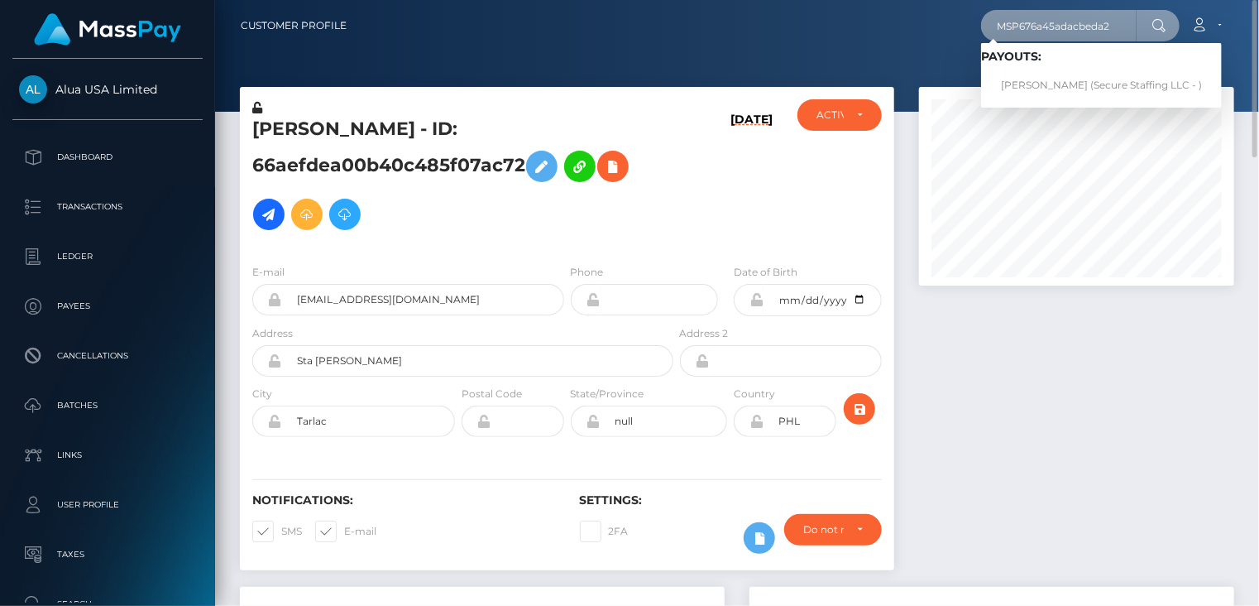
type input "MSP676a45adacbeda2"
click at [1042, 89] on link "Arina Petrova (Secure Staffing LLC - )" at bounding box center [1101, 85] width 241 height 31
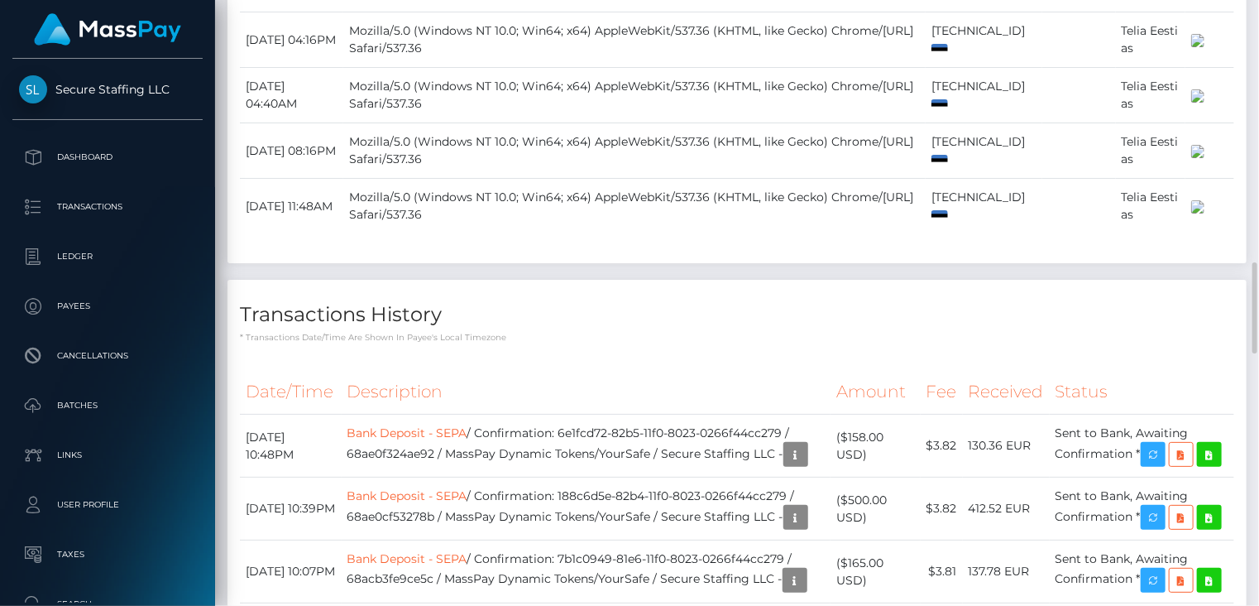
scroll to position [2234, 0]
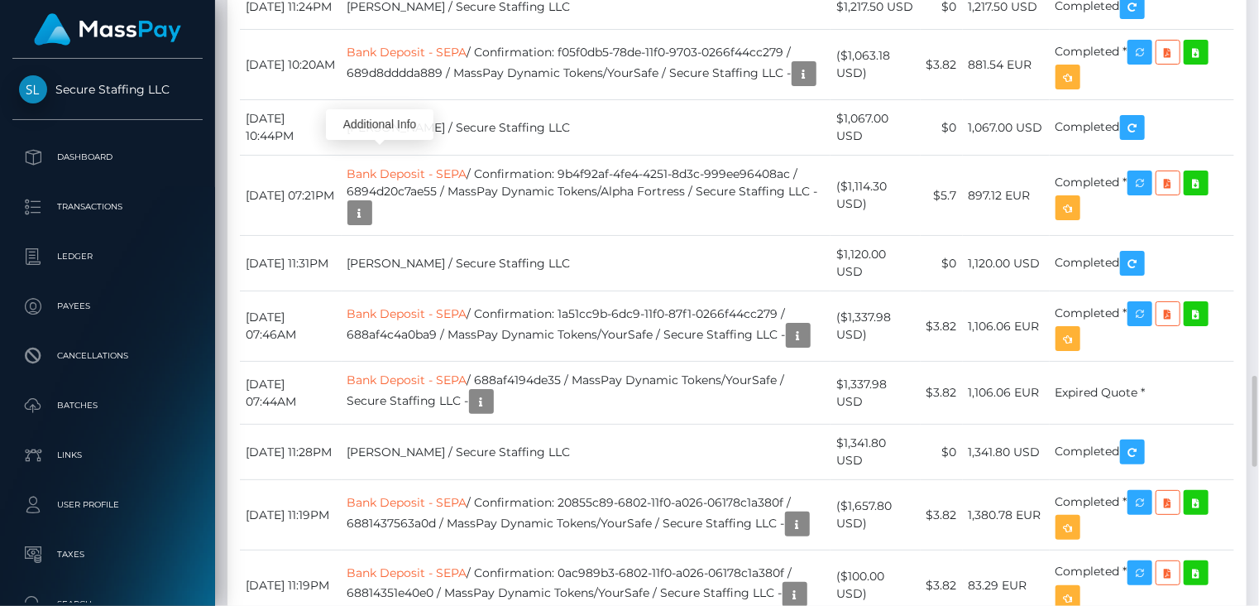
scroll to position [199, 314]
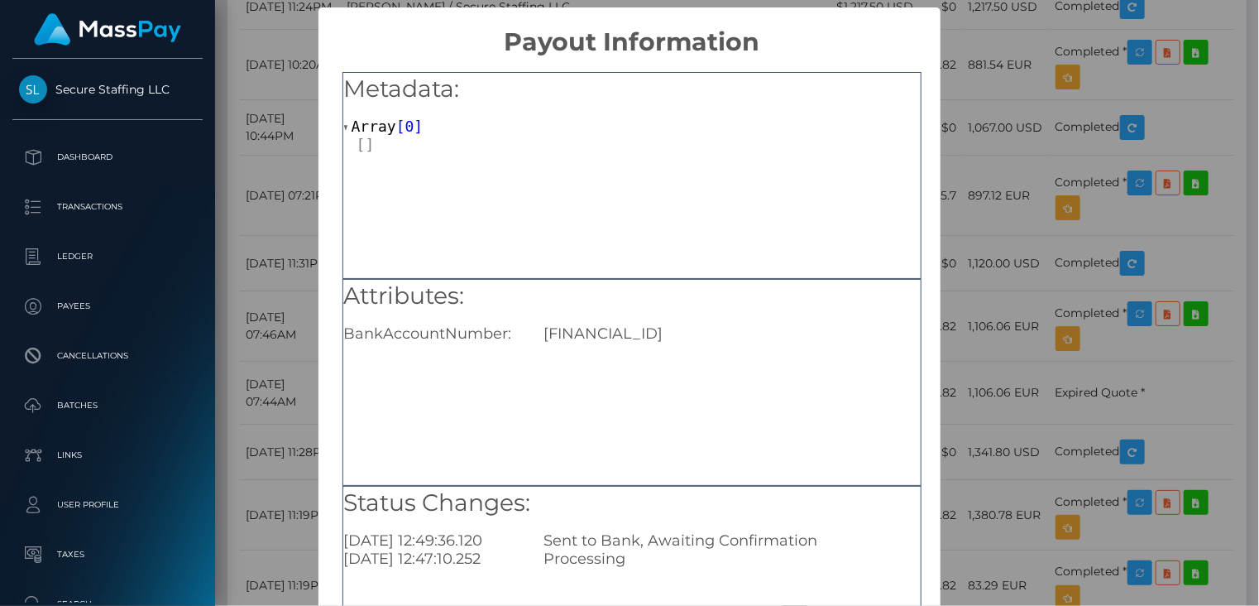
click at [276, 93] on div "× Payout Information Metadata: Array [ 0 ] Attributes: BankAccountNumber: [FINA…" at bounding box center [629, 303] width 1259 height 606
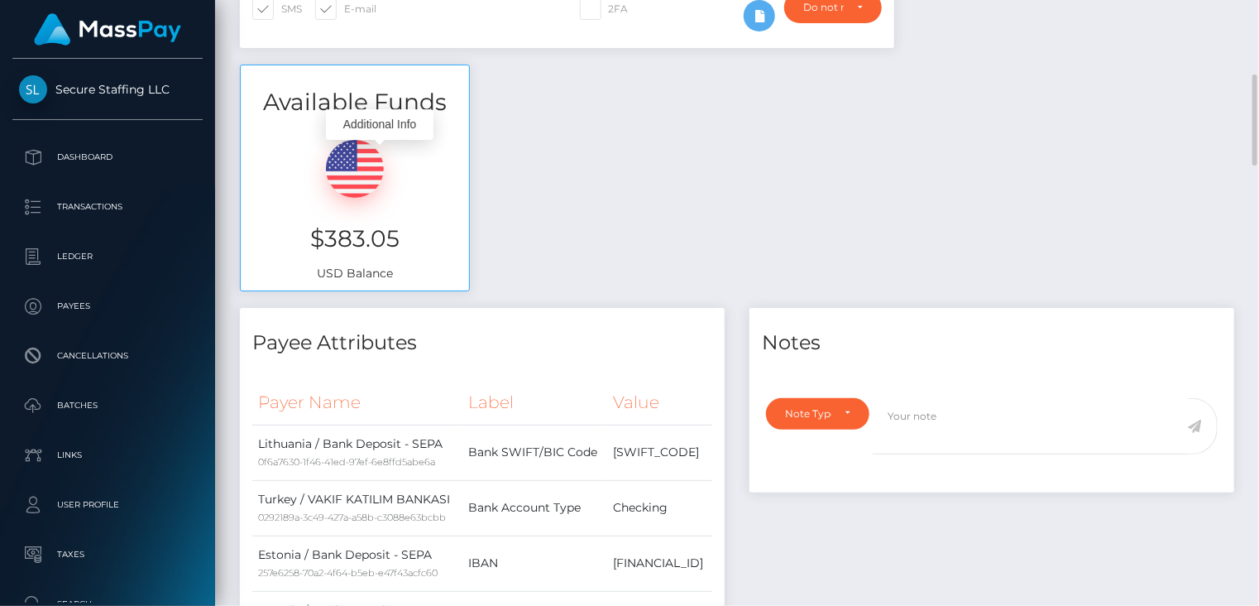
scroll to position [0, 0]
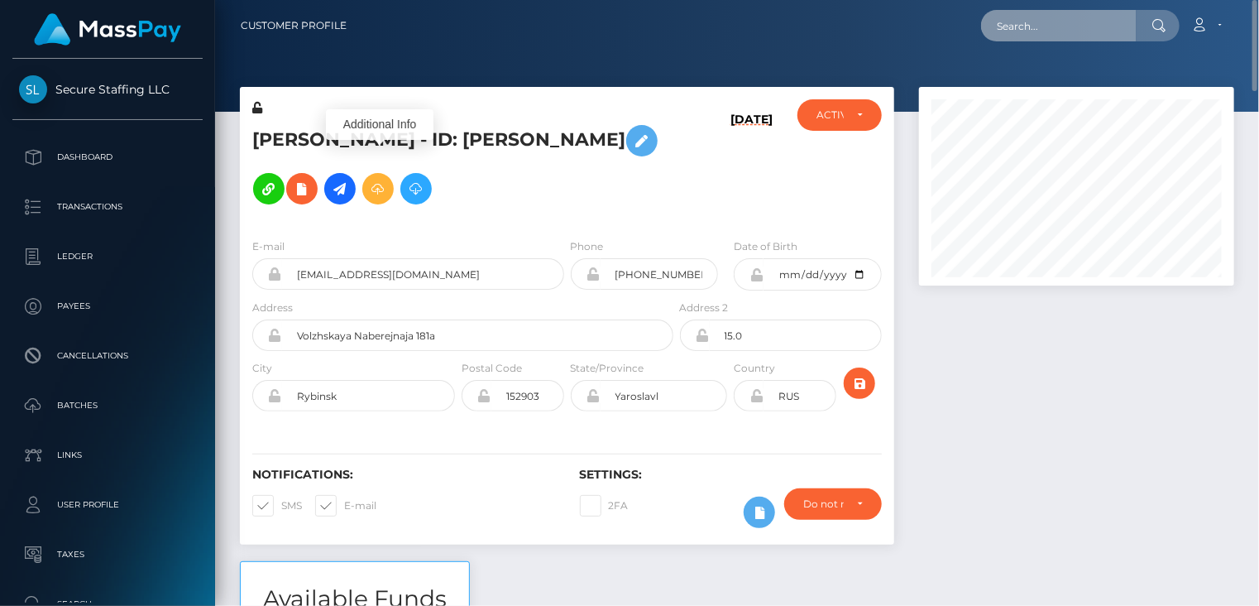
click at [1075, 36] on input "text" at bounding box center [1059, 25] width 156 height 31
paste input "[EMAIL_ADDRESS][DOMAIN_NAME]"
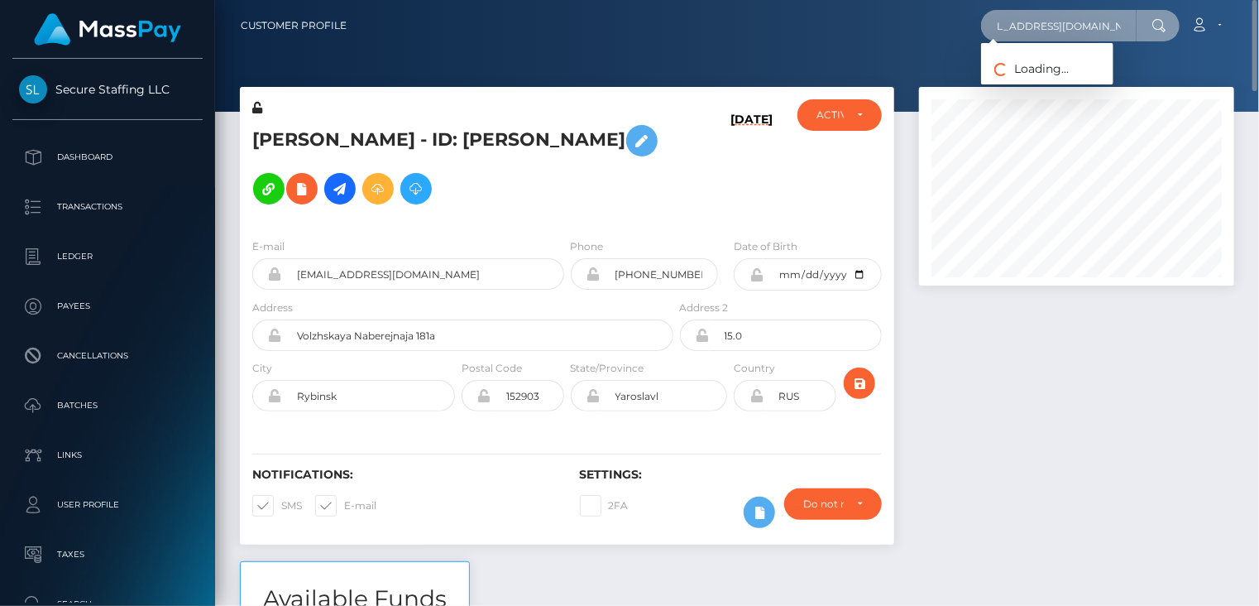
type input "[EMAIL_ADDRESS][DOMAIN_NAME]"
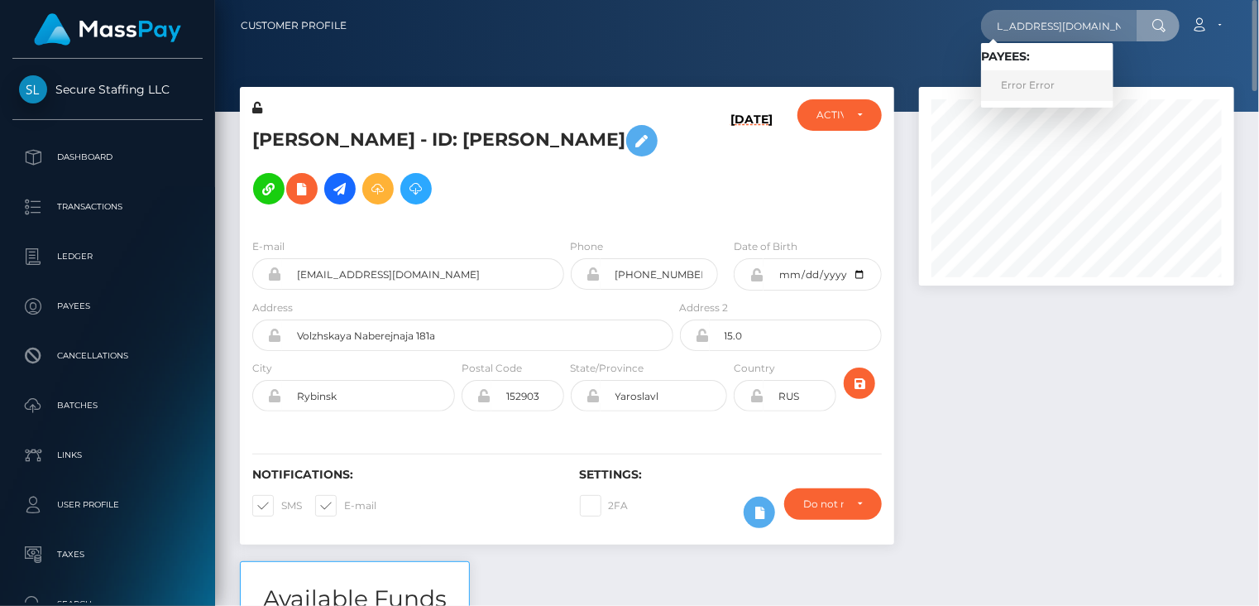
scroll to position [0, 0]
click at [1032, 93] on link "Error Error" at bounding box center [1047, 85] width 132 height 31
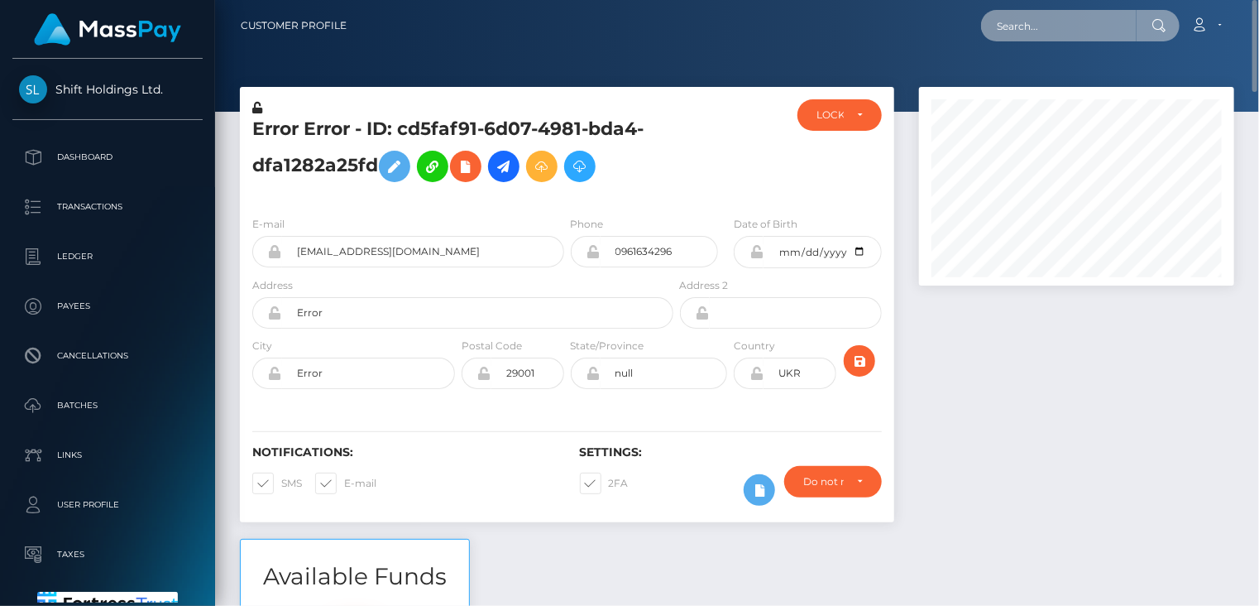
click at [1081, 31] on input "text" at bounding box center [1059, 25] width 156 height 31
paste input "MSP6377253e622a9a7"
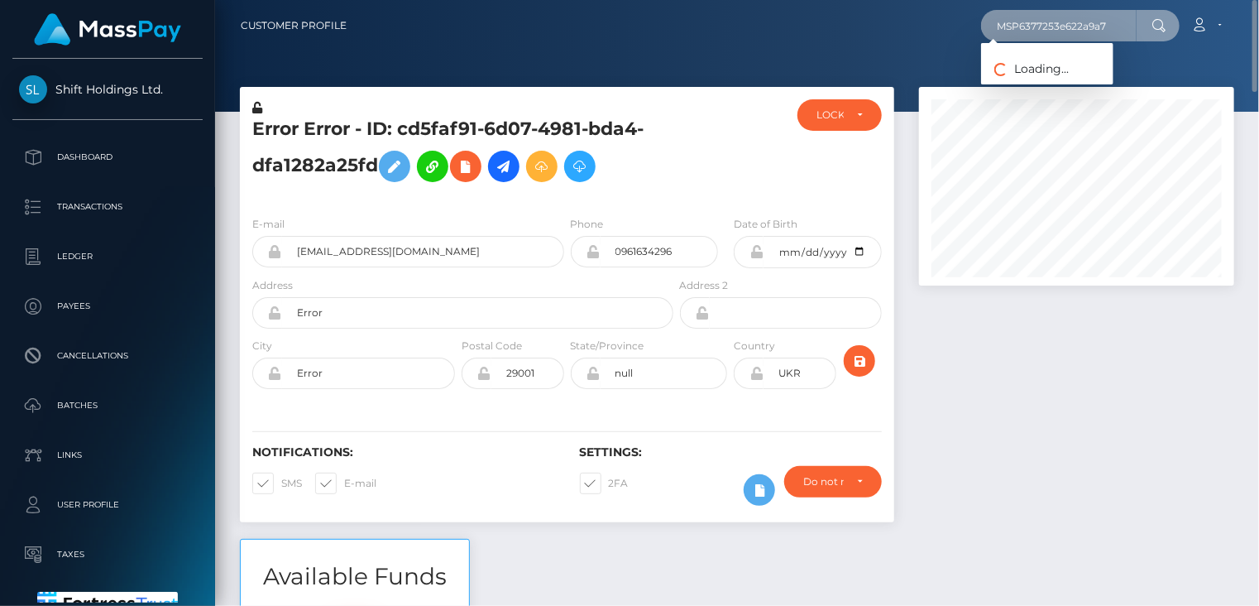
type input "MSP6377253e622a9a7"
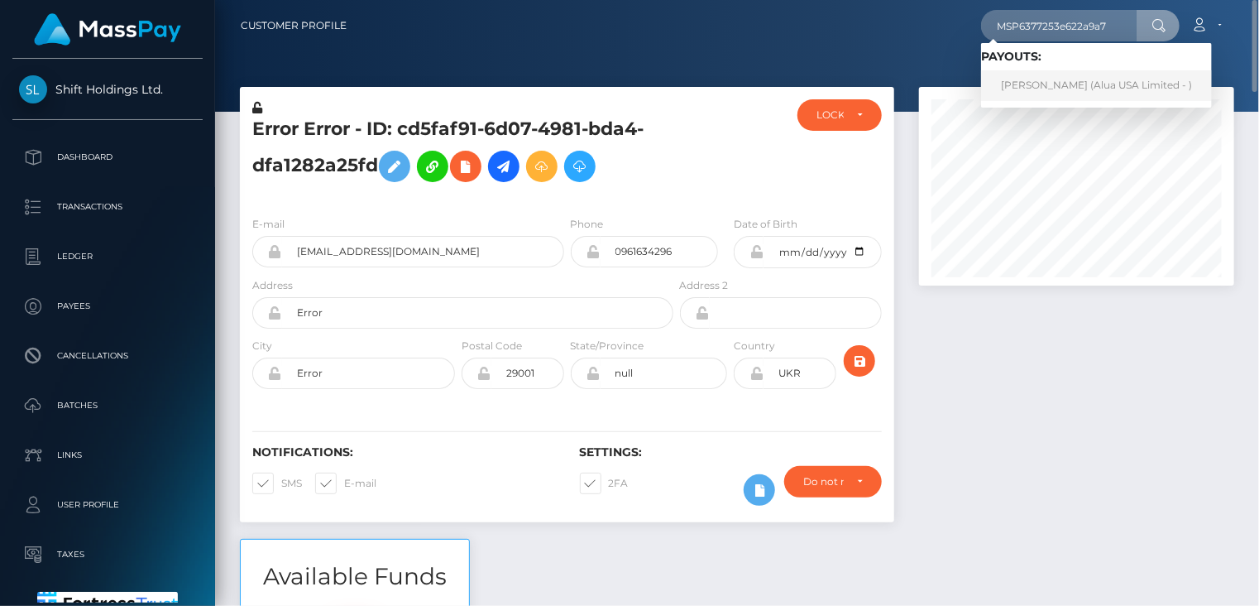
click at [1029, 78] on link "[PERSON_NAME] (Alua USA Limited - )" at bounding box center [1096, 85] width 231 height 31
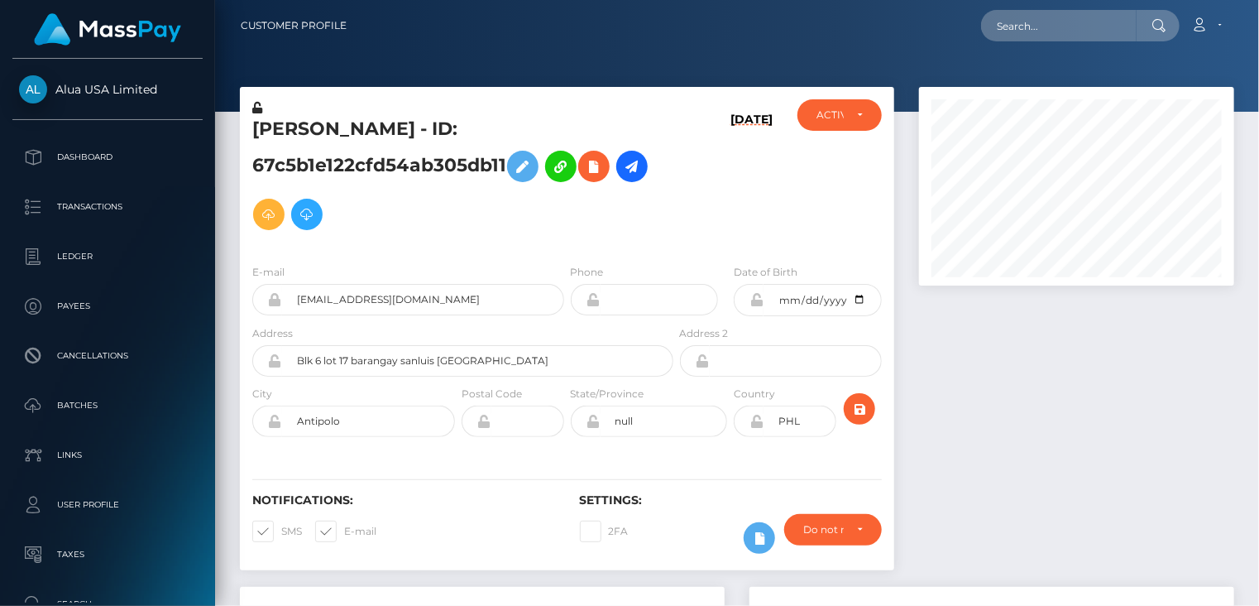
scroll to position [199, 314]
paste input "andreyzaremba95@gmail.com"
type input "andreyzaremba95@gmail.com"
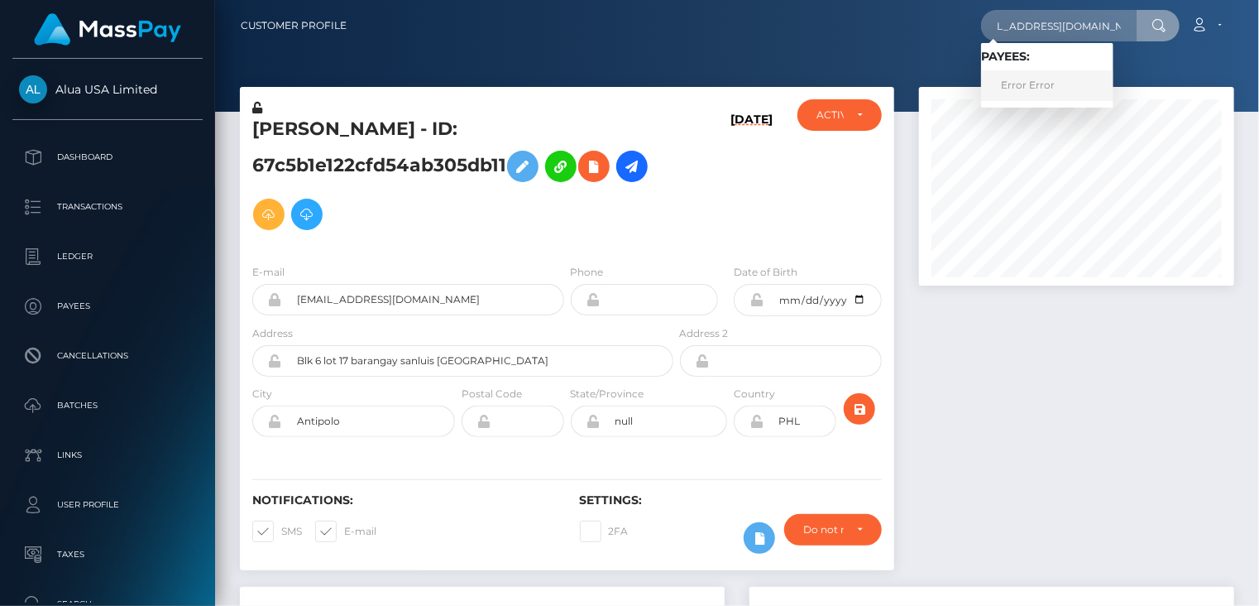
scroll to position [0, 0]
click at [1043, 89] on link "Error Error" at bounding box center [1047, 85] width 132 height 31
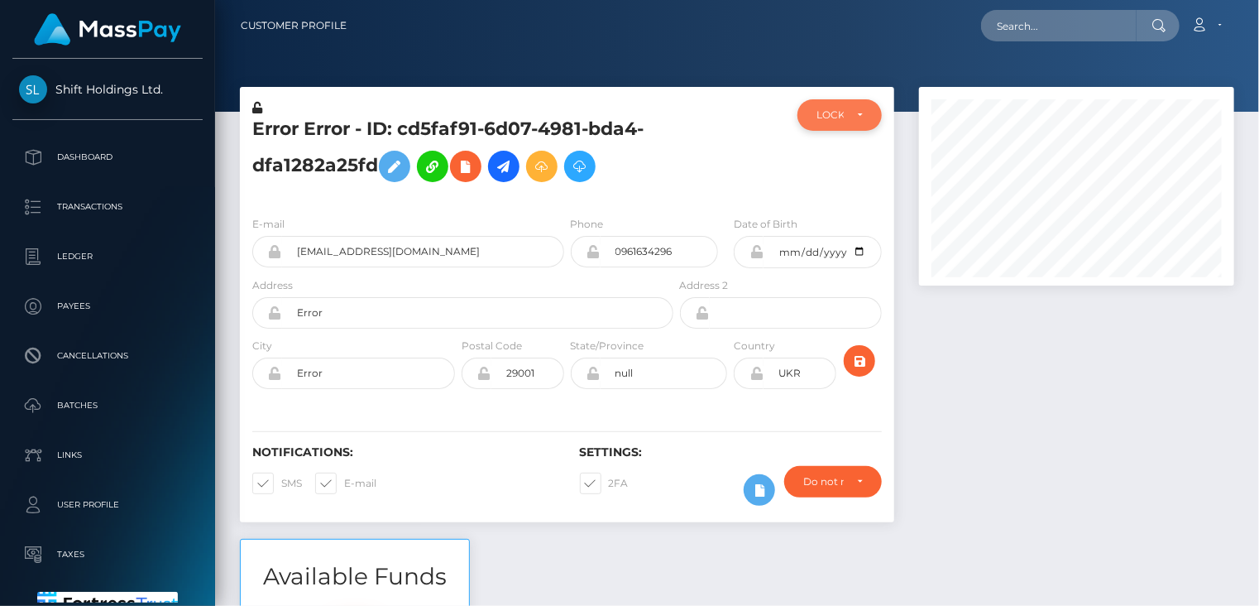
scroll to position [199, 314]
click at [848, 106] on div "LOCKED" at bounding box center [839, 114] width 84 height 31
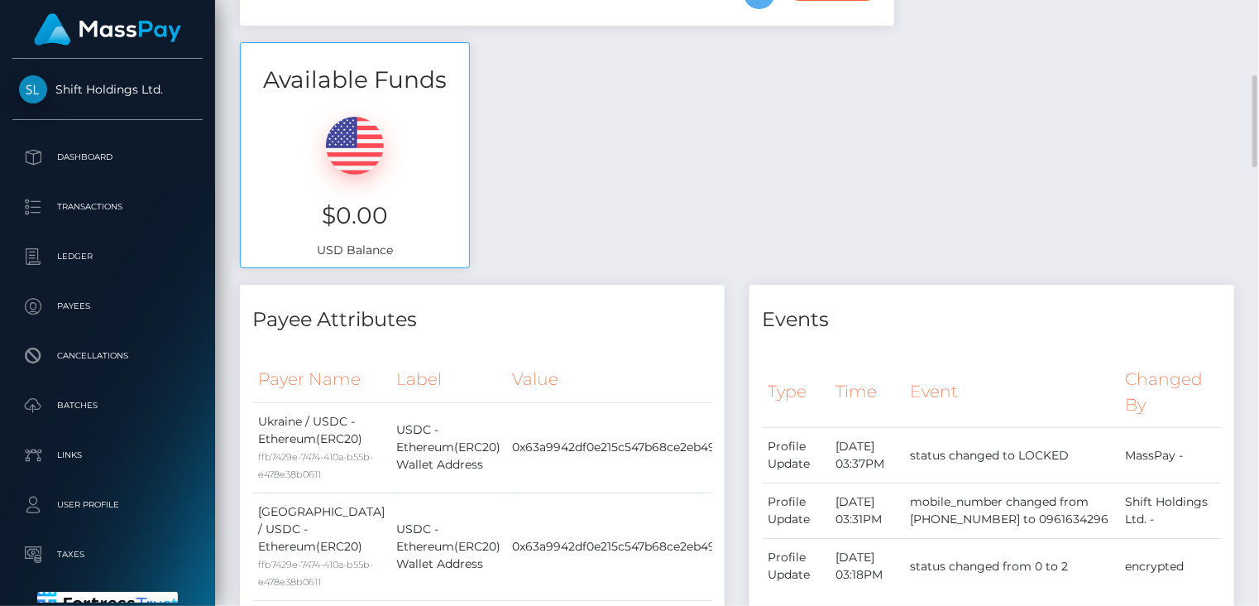
scroll to position [0, 0]
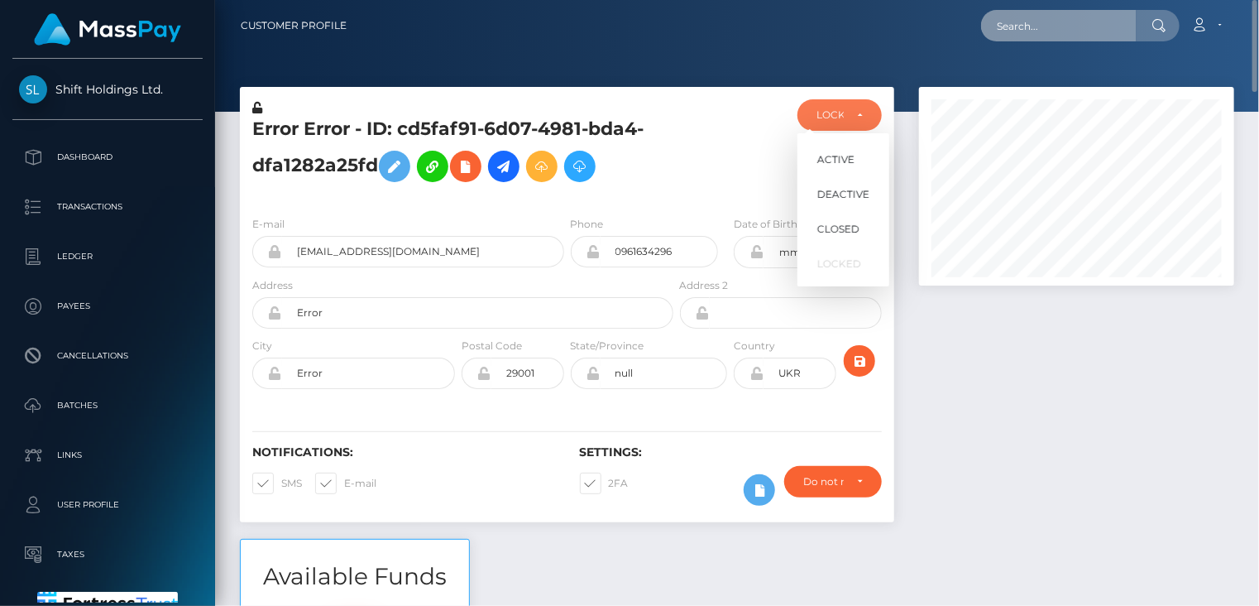
click at [1102, 37] on input "text" at bounding box center [1059, 25] width 156 height 31
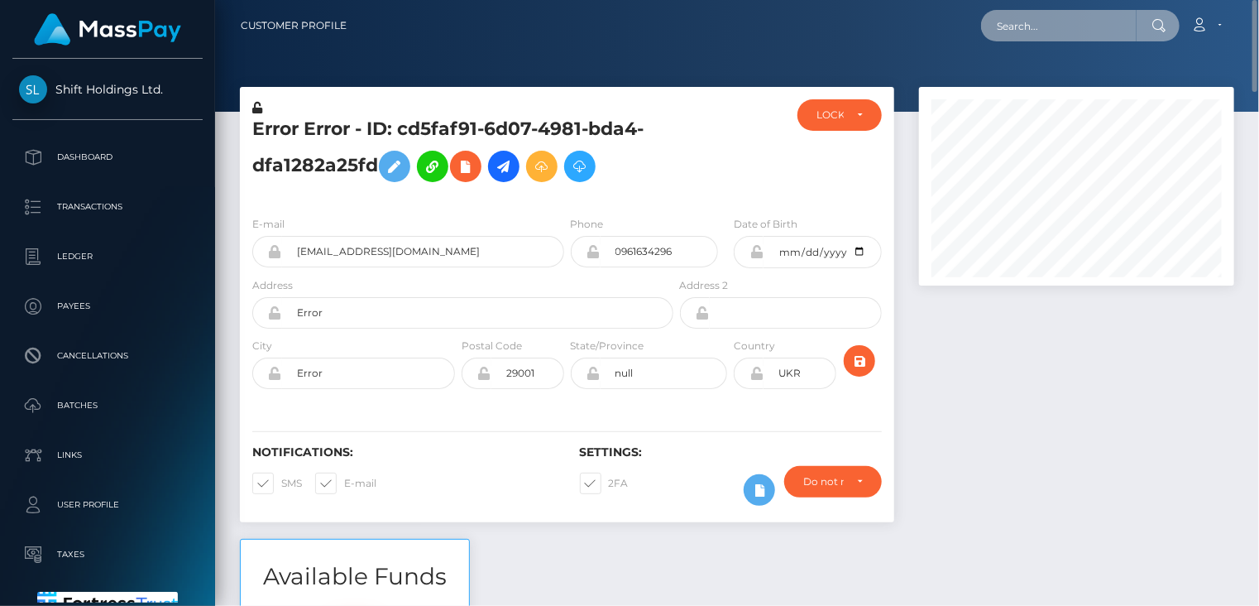
paste input "MSP6377253e622a9a7"
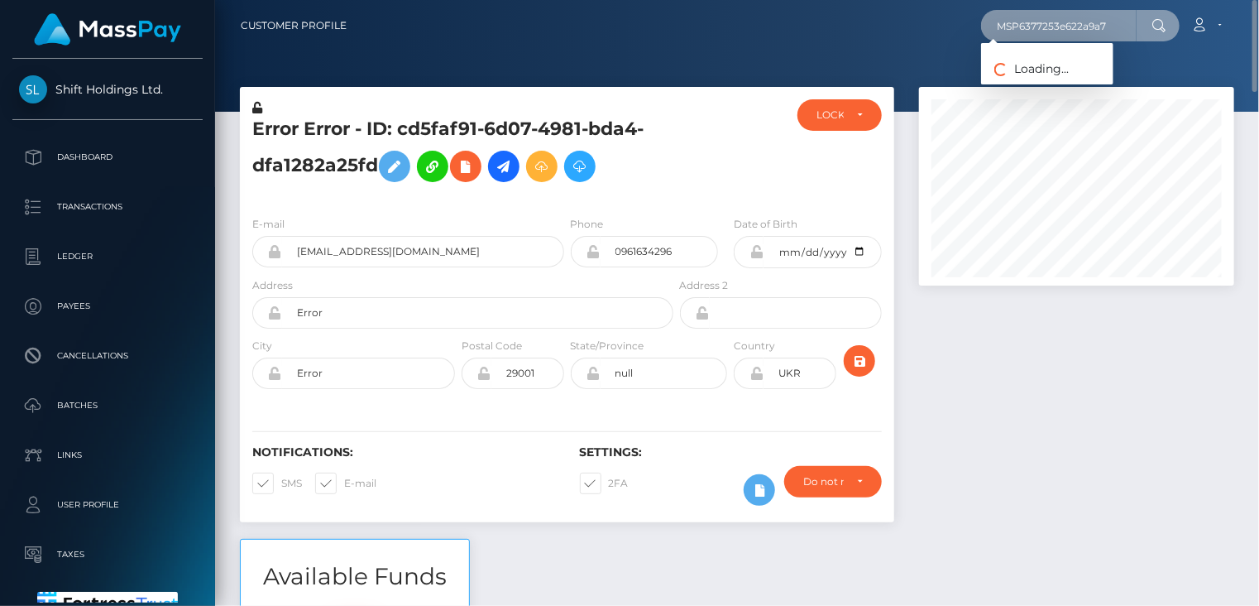
type input "MSP6377253e622a9a7"
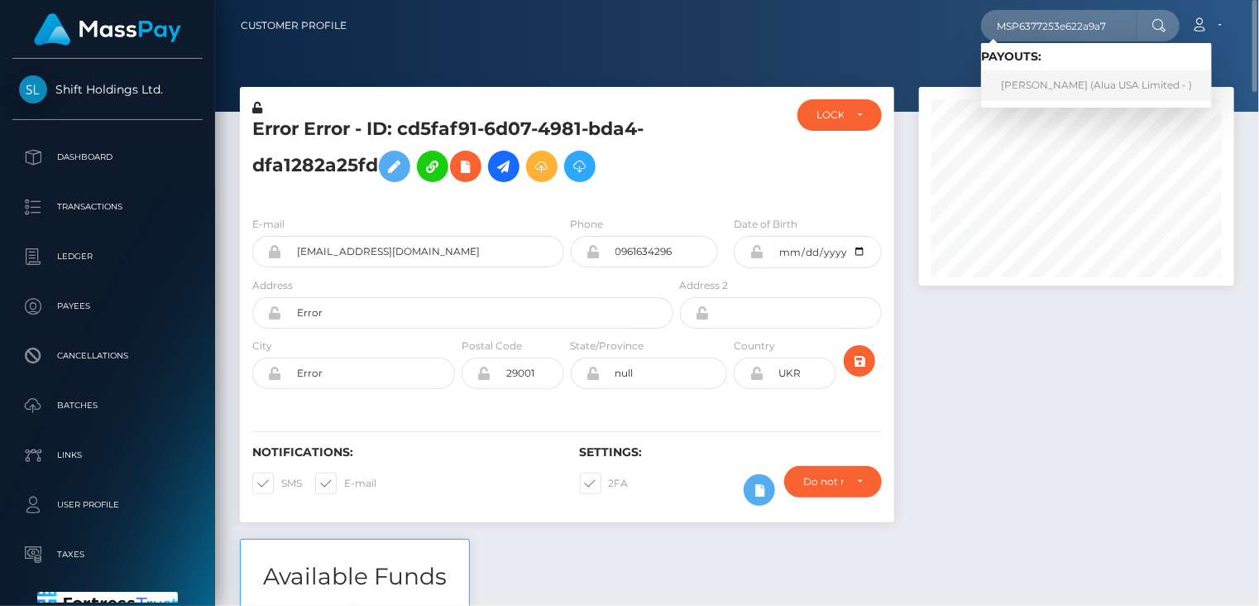
click at [1020, 87] on link "Garry Viado (Alua USA Limited - )" at bounding box center [1096, 85] width 231 height 31
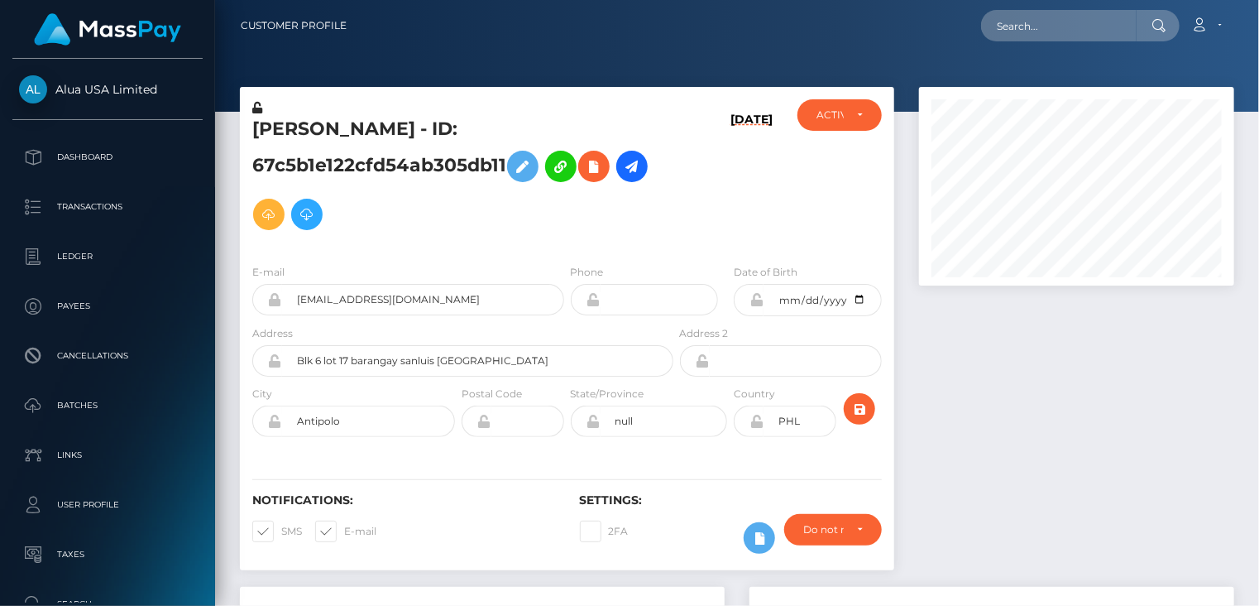
scroll to position [199, 314]
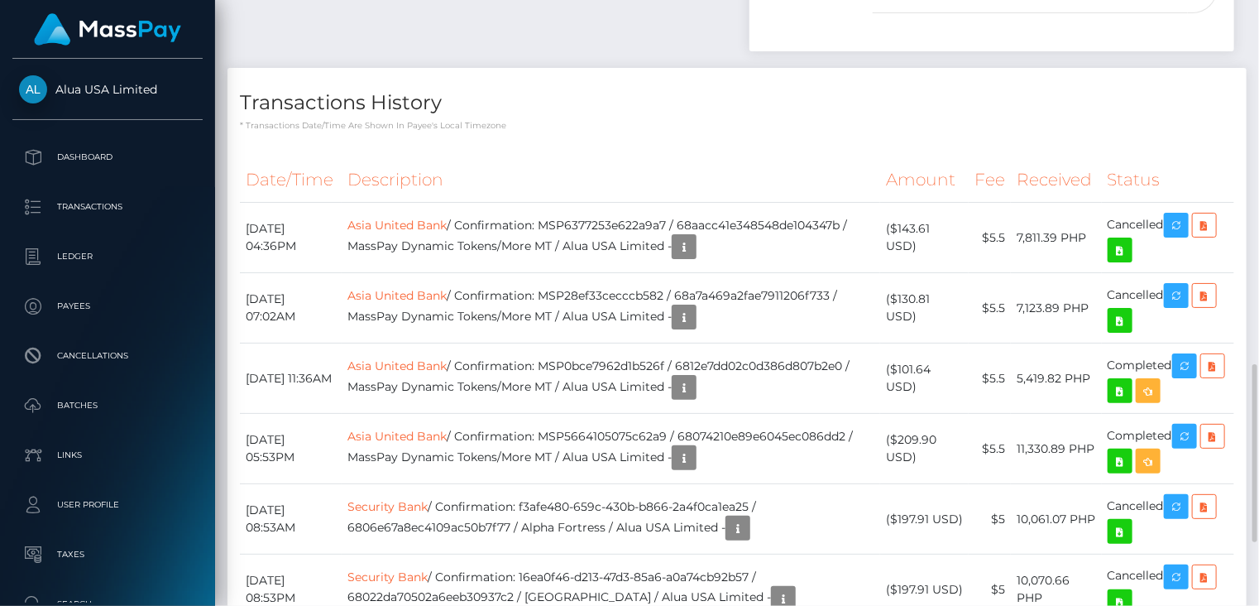
click at [636, 196] on th "Description" at bounding box center [611, 179] width 539 height 45
click at [660, 223] on td "Asia United Bank / Confirmation: MSP6377253e622a9a7 / 68aacc41e348548de104347b …" at bounding box center [611, 238] width 539 height 70
click at [662, 223] on td "Asia United Bank / Confirmation: MSP6377253e622a9a7 / 68aacc41e348548de104347b …" at bounding box center [611, 238] width 539 height 70
drag, startPoint x: 665, startPoint y: 221, endPoint x: 713, endPoint y: 181, distance: 62.3
click at [713, 183] on table "Date/Time Description Amount Fee Received Status Asia United Bank Asia United B…" at bounding box center [737, 425] width 994 height 537
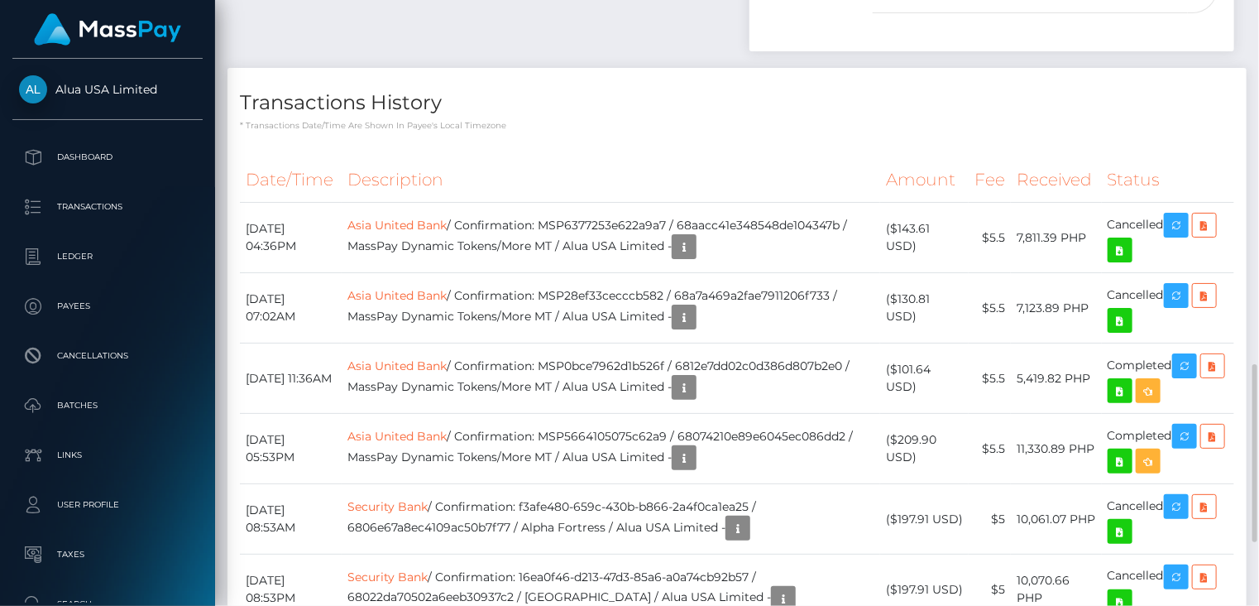
click at [658, 108] on h4 "Transactions History" at bounding box center [737, 103] width 994 height 29
click at [652, 221] on td "Asia United Bank / Confirmation: MSP6377253e622a9a7 / 68aacc41e348548de104347b …" at bounding box center [611, 238] width 539 height 70
copy td "MSP6377253e622a9a7"
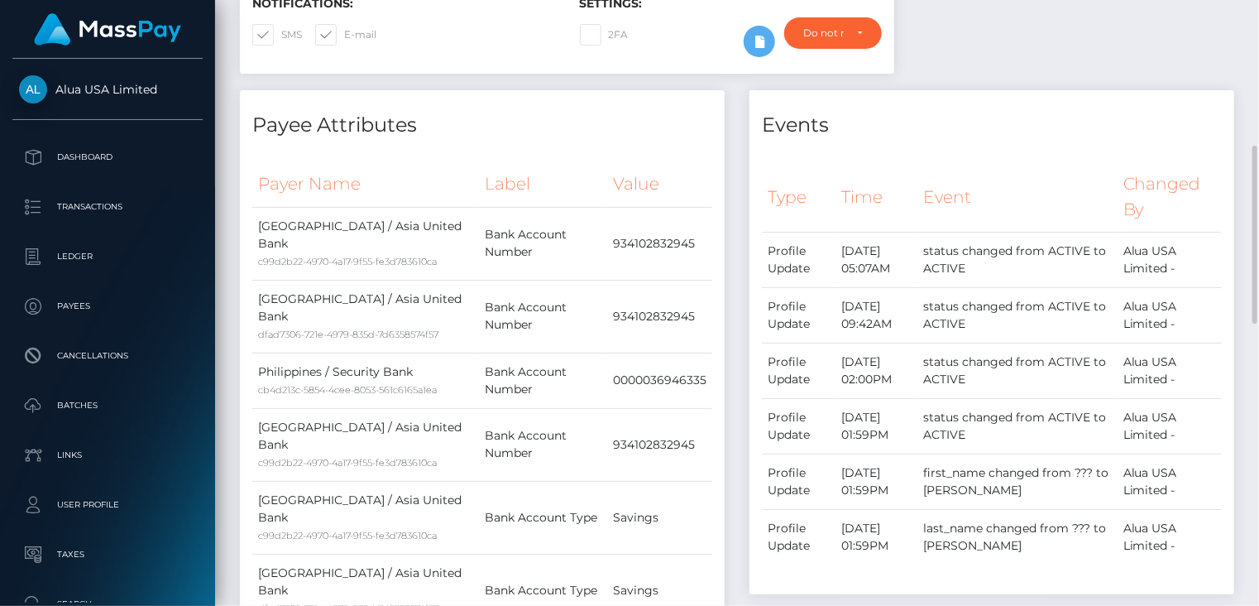
scroll to position [0, 0]
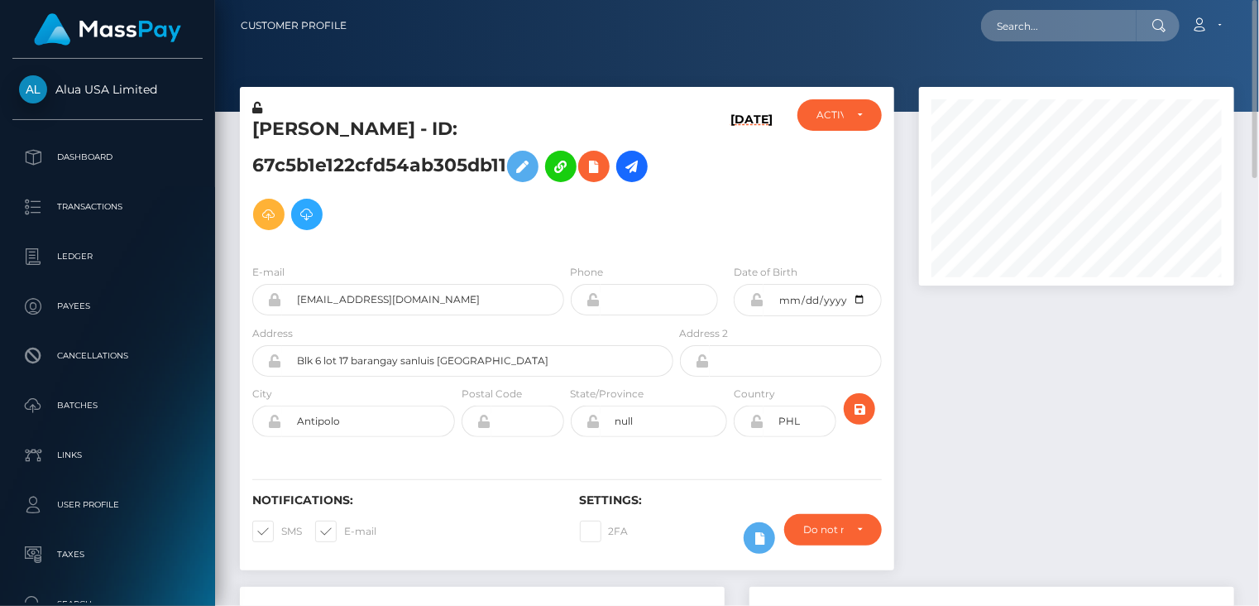
click at [384, 132] on h5 "Garry Viado - ID: 67c5b1e122cfd54ab305db11" at bounding box center [458, 178] width 412 height 122
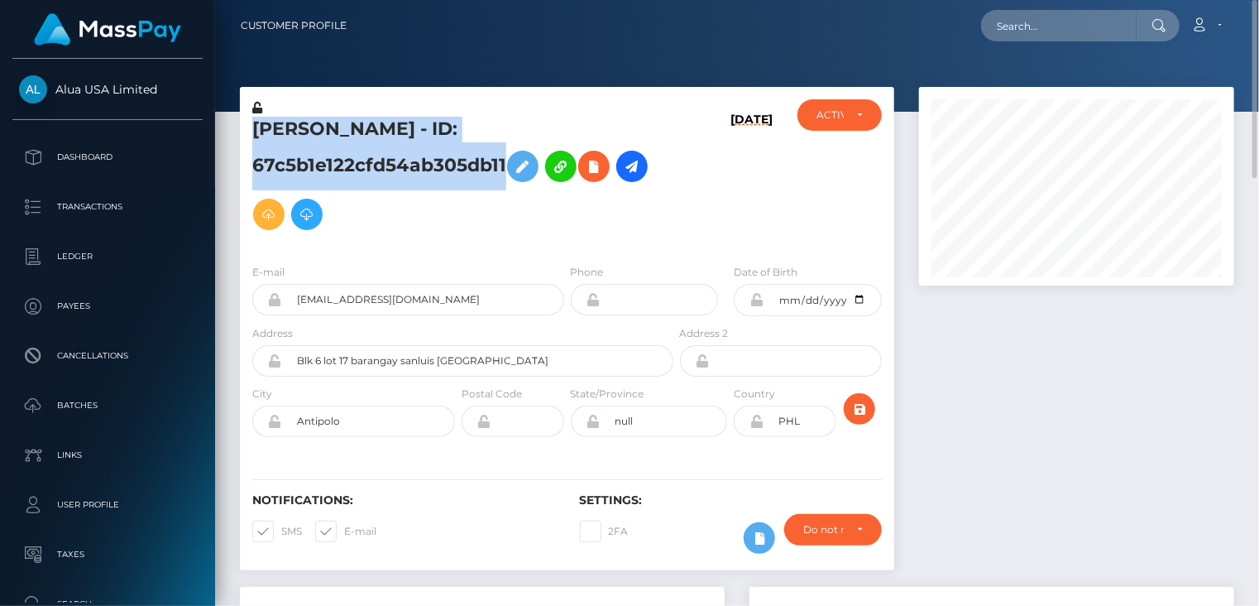
click at [384, 132] on h5 "Garry Viado - ID: 67c5b1e122cfd54ab305db11" at bounding box center [458, 178] width 412 height 122
copy h5 "Garry Viado - ID: 67c5b1e122cfd54ab305db11"
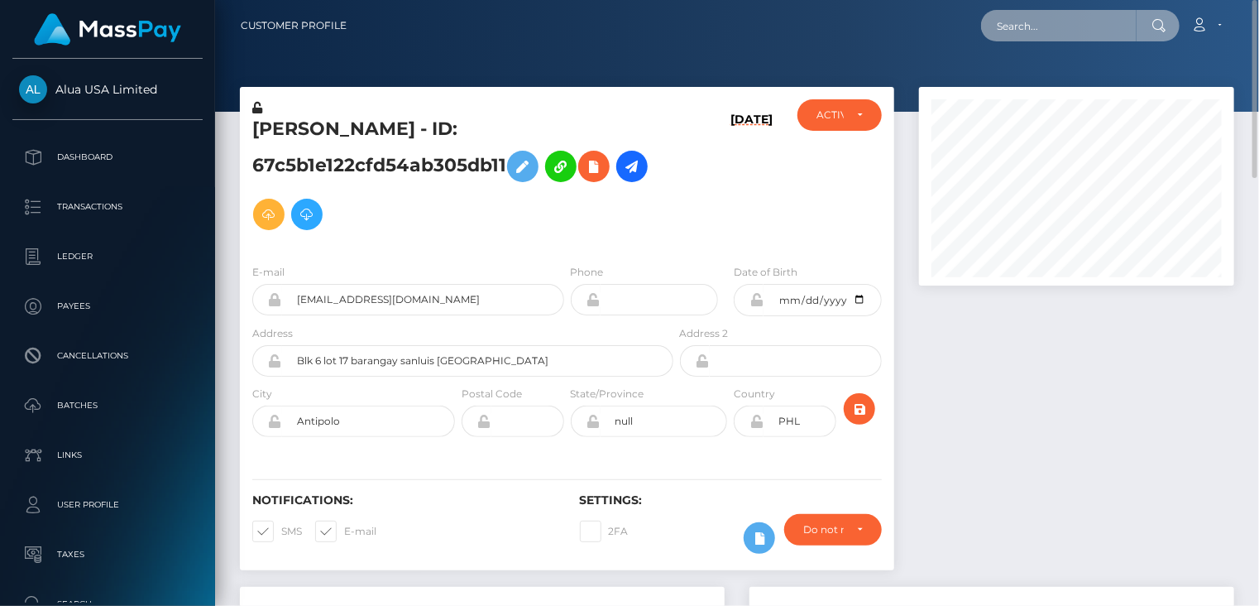
paste input "MSP856a5141e515616"
type input "MSP856a5141e515616"
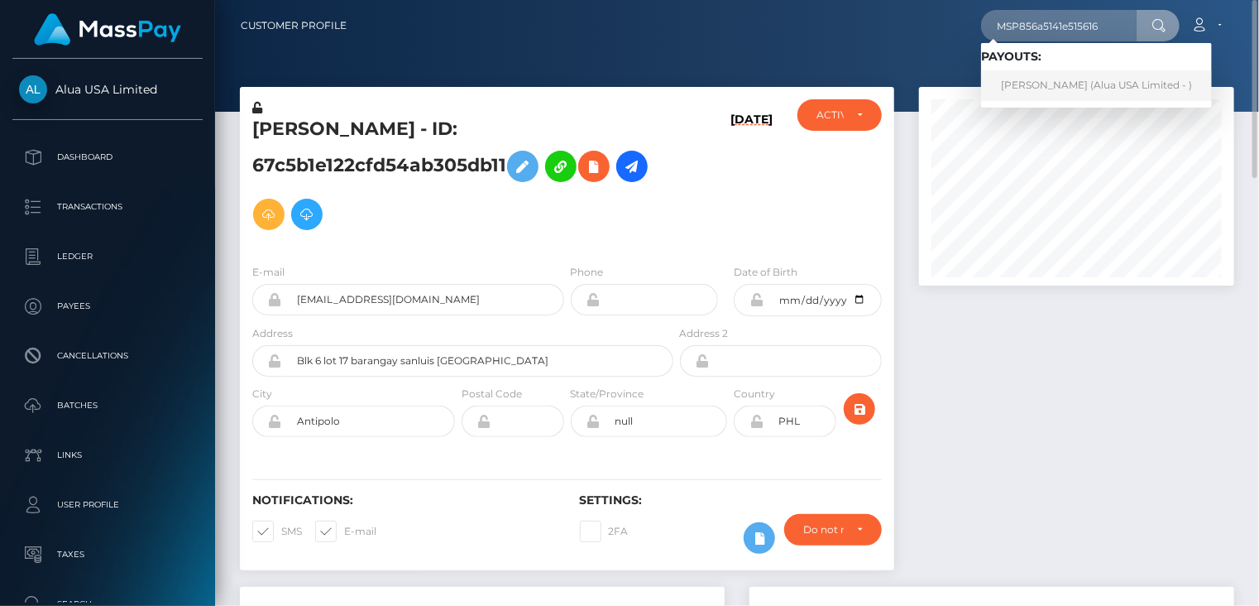
click at [1072, 95] on link "crystal daenah Macias (Alua USA Limited - )" at bounding box center [1096, 85] width 231 height 31
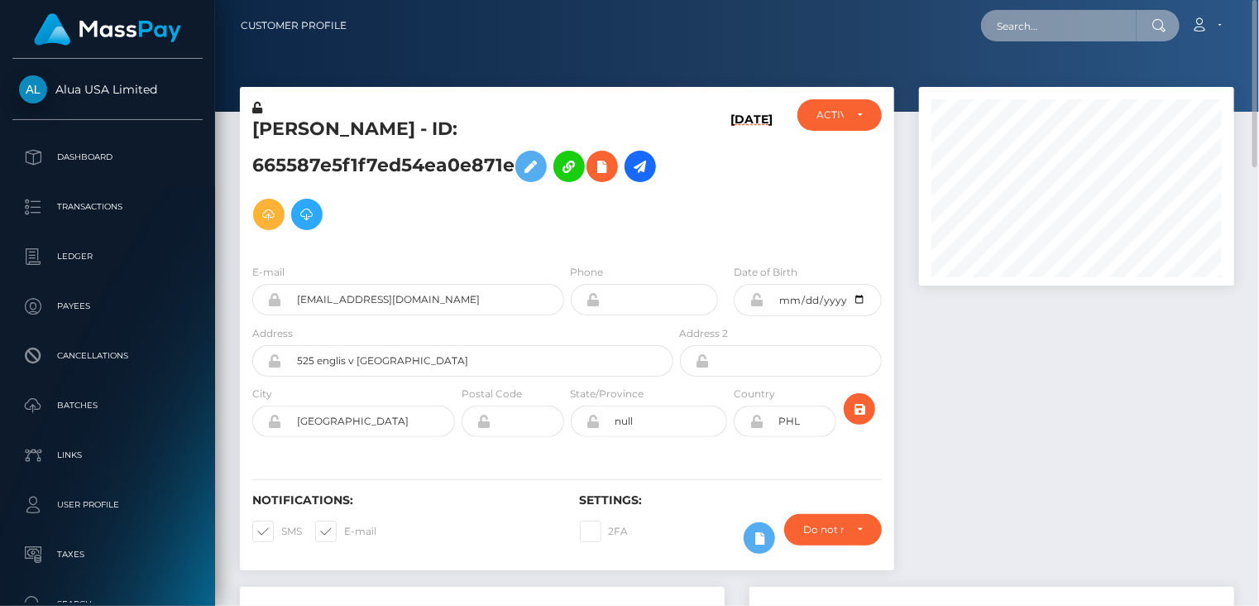
click at [1015, 27] on input "text" at bounding box center [1059, 25] width 156 height 31
paste input "MSP0a19d133d9d327b"
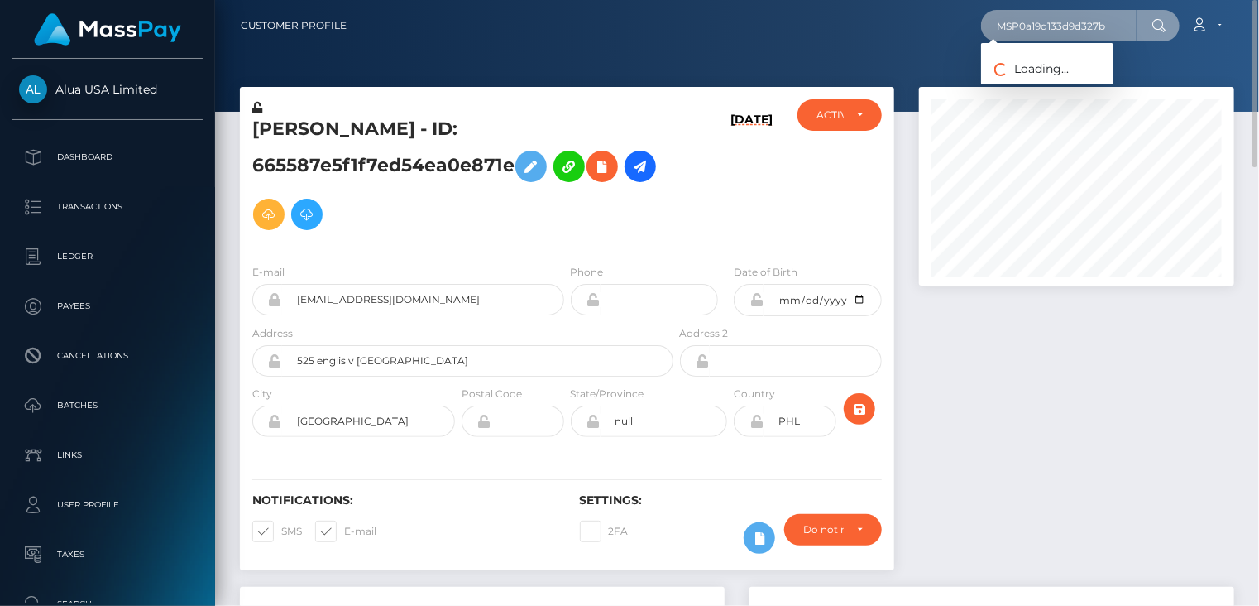
type input "MSP0a19d133d9d327b"
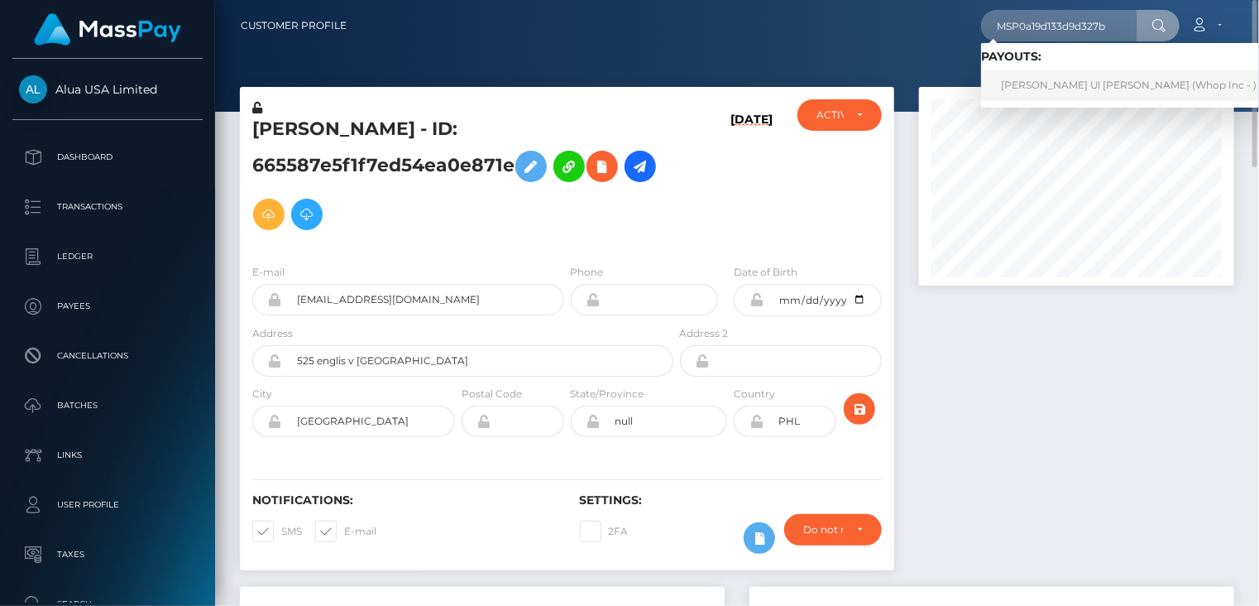
click at [1032, 83] on link "Mehmood Ul Hassan Ateeq (Whop Inc - )" at bounding box center [1128, 85] width 295 height 31
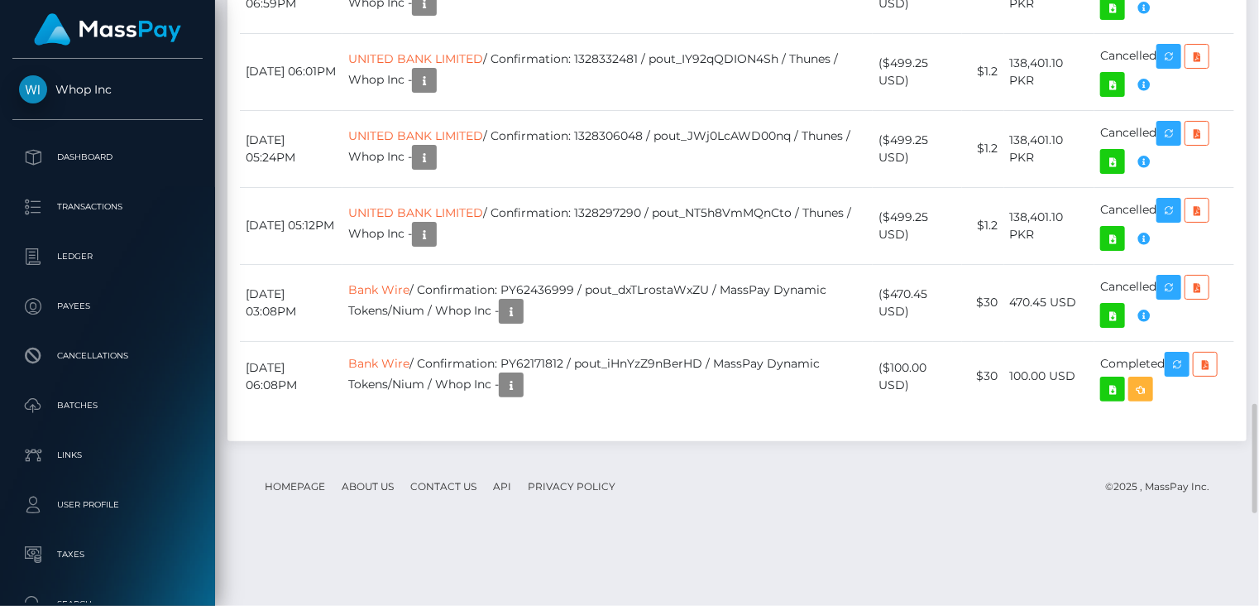
scroll to position [2234, 0]
drag, startPoint x: 549, startPoint y: 186, endPoint x: 546, endPoint y: 176, distance: 10.5
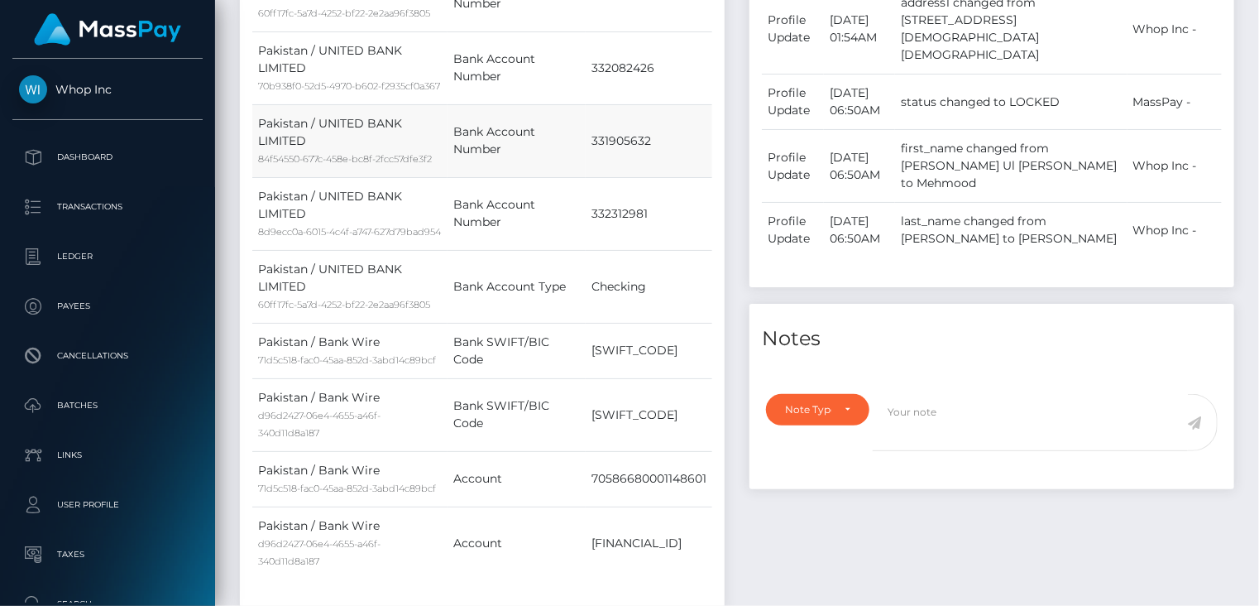
scroll to position [0, 0]
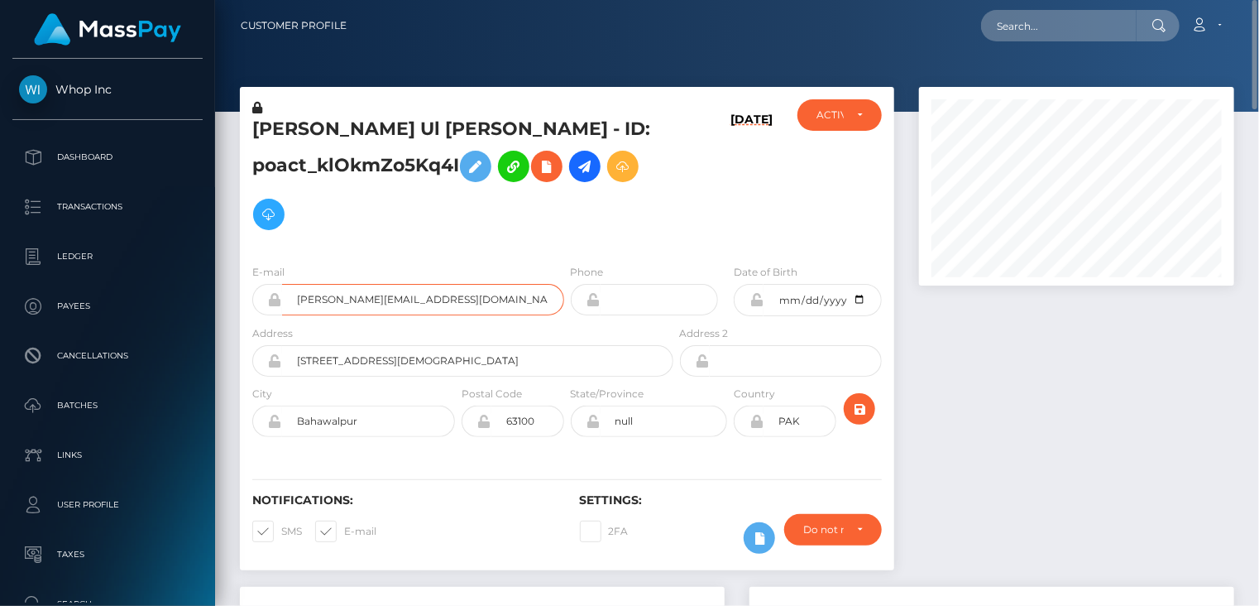
click at [371, 305] on input "[PERSON_NAME][EMAIL_ADDRESS][DOMAIN_NAME]" at bounding box center [423, 299] width 282 height 31
click at [1083, 26] on input "text" at bounding box center [1059, 25] width 156 height 31
paste input "MSP4b088e0ff1afb65"
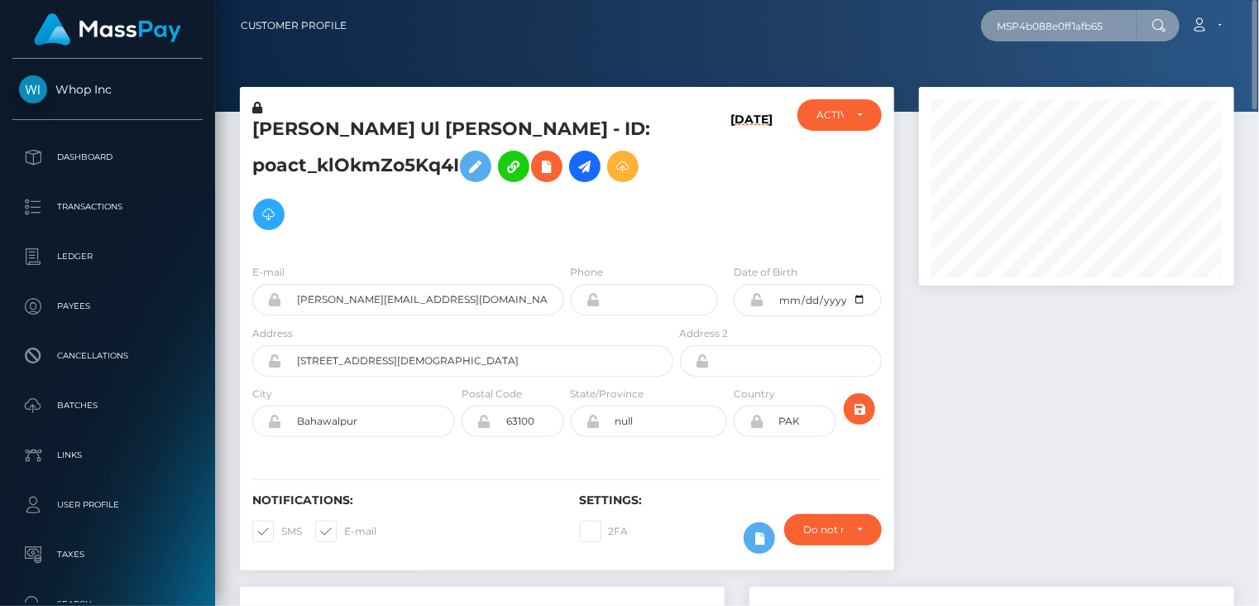
type input "MSP4b088e0ff1afb65"
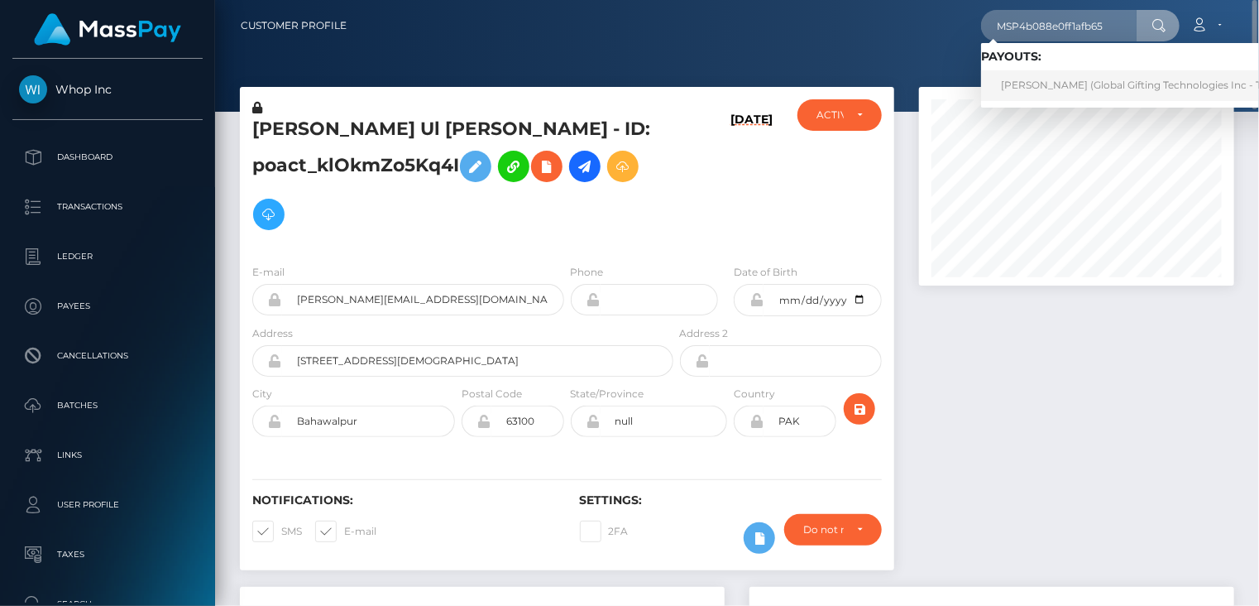
click at [1051, 81] on link "[PERSON_NAME] (Global Gifting Technologies Inc - Throne)" at bounding box center [1147, 85] width 333 height 31
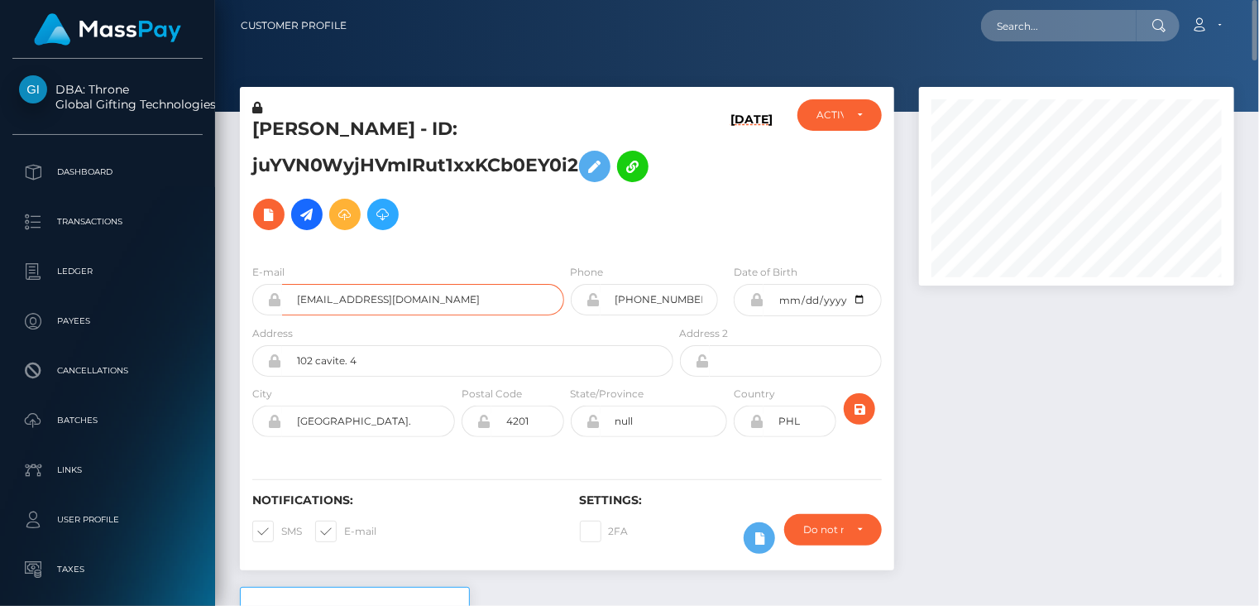
click at [405, 301] on input "mislanicezhel@gmail.com" at bounding box center [423, 299] width 282 height 31
click at [1036, 18] on input "text" at bounding box center [1059, 25] width 156 height 31
paste input "johnson.suen@yahoo.com"
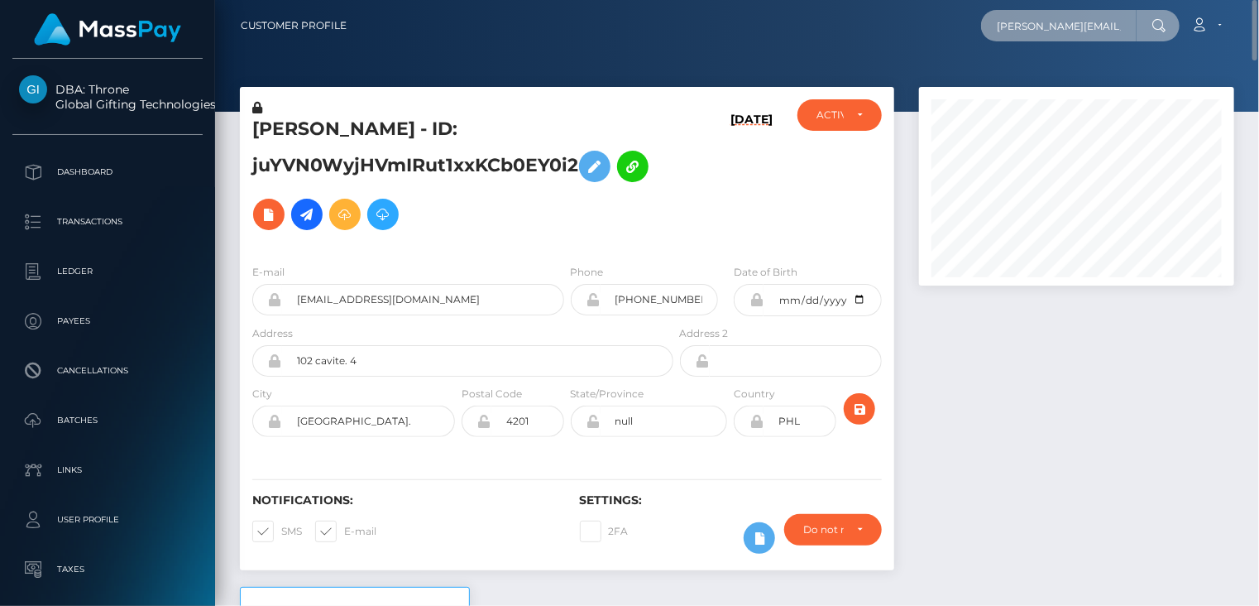
scroll to position [0, 8]
type input "johnson.suen@yahoo.com"
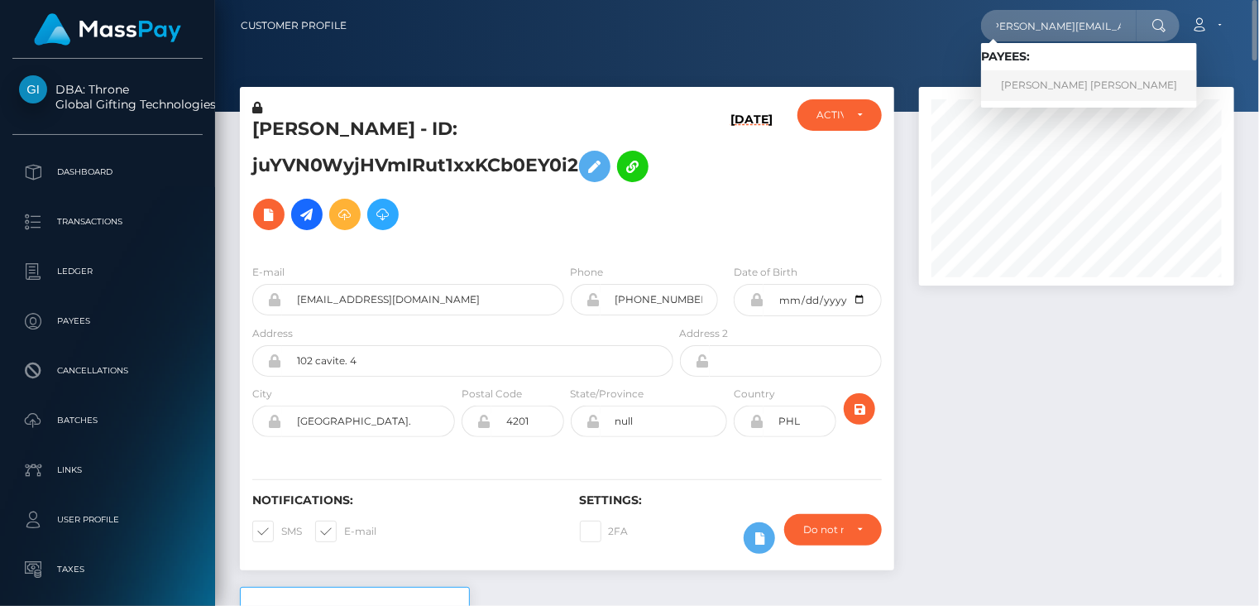
click at [1043, 85] on link "JOHN SHAN SUEN" at bounding box center [1089, 85] width 216 height 31
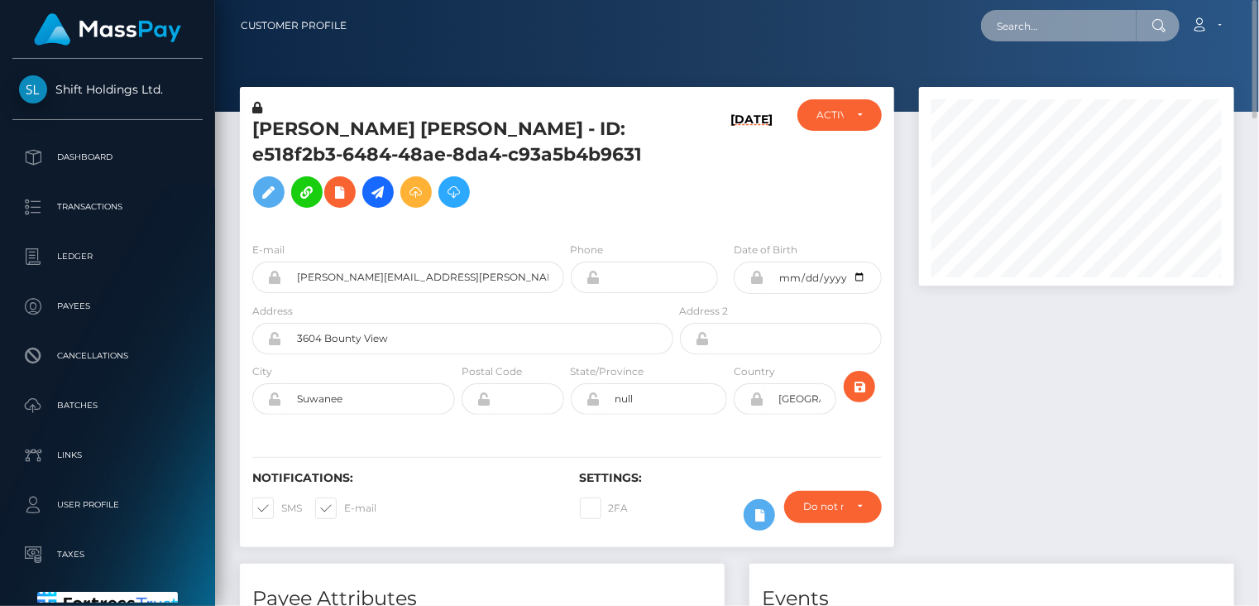
click at [1028, 26] on input "text" at bounding box center [1059, 25] width 156 height 31
paste input "MSP2e0010b7bc4c782"
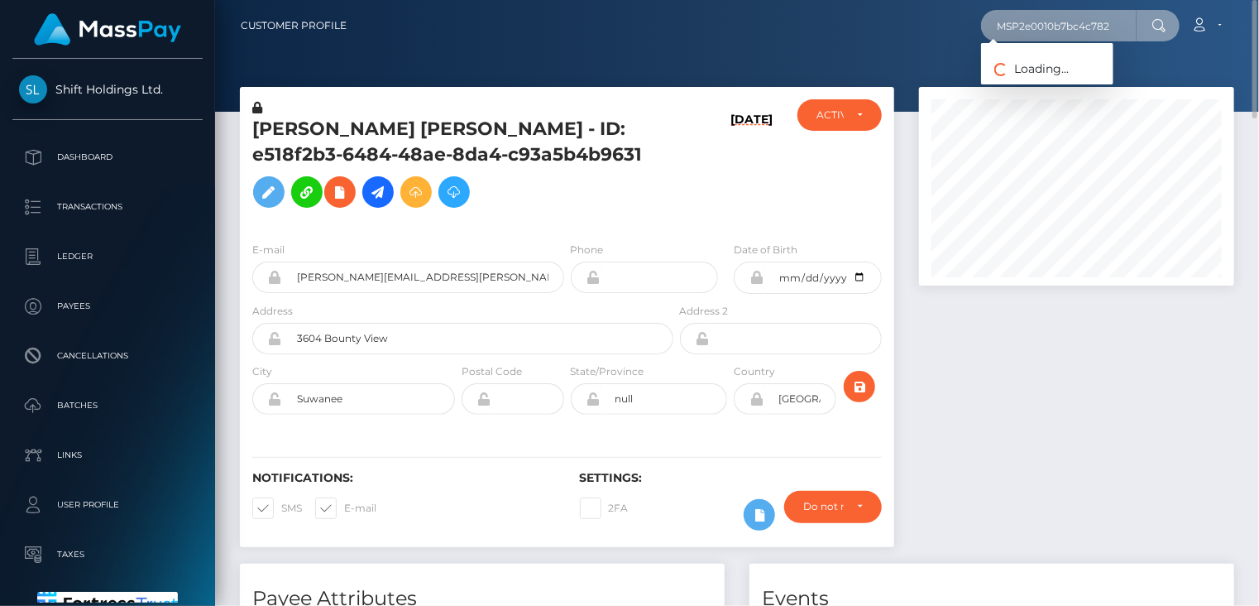
type input "MSP2e0010b7bc4c782"
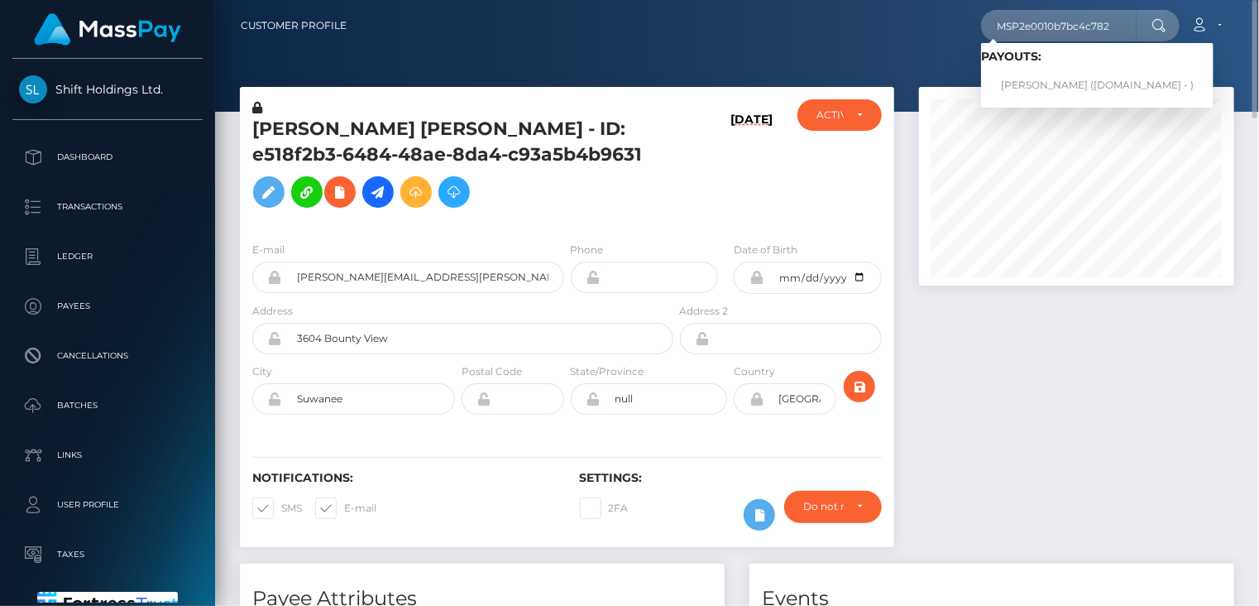
click at [1027, 67] on span "Payouts: uğur yüksel (Skin.Land - )" at bounding box center [1097, 75] width 232 height 51
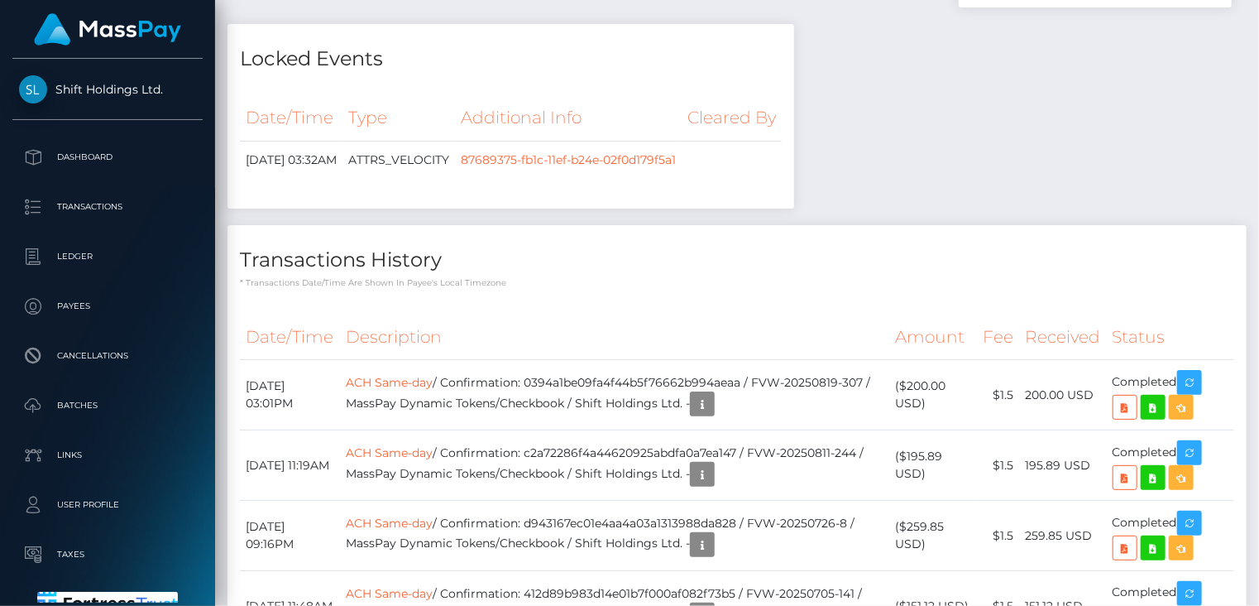
scroll to position [2482, 0]
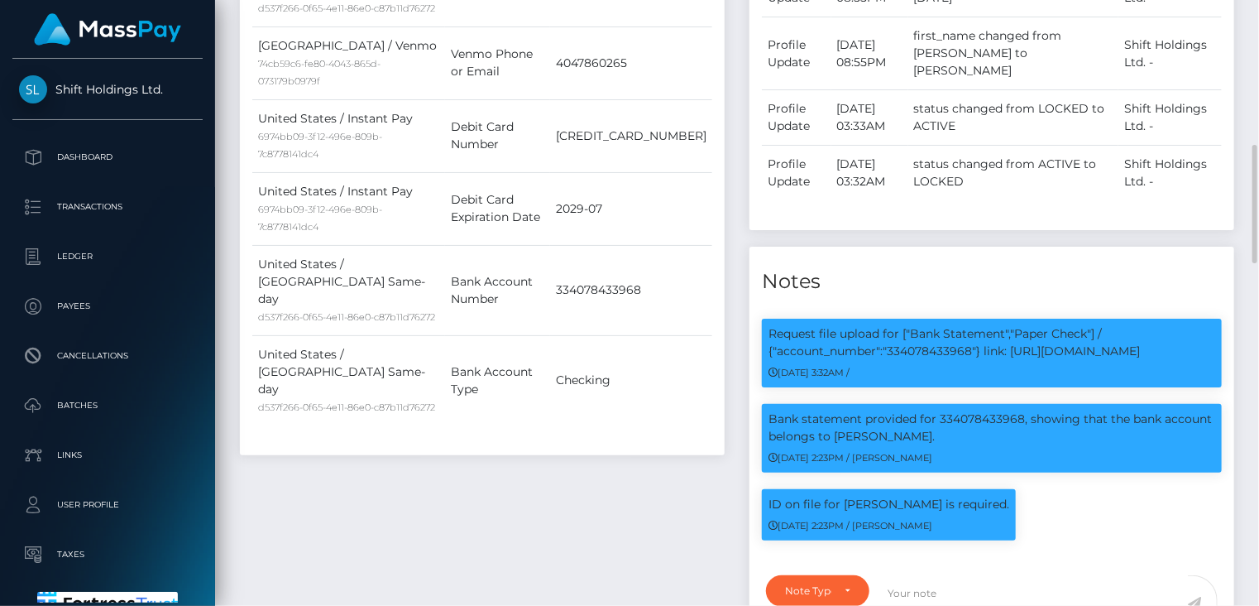
scroll to position [0, 0]
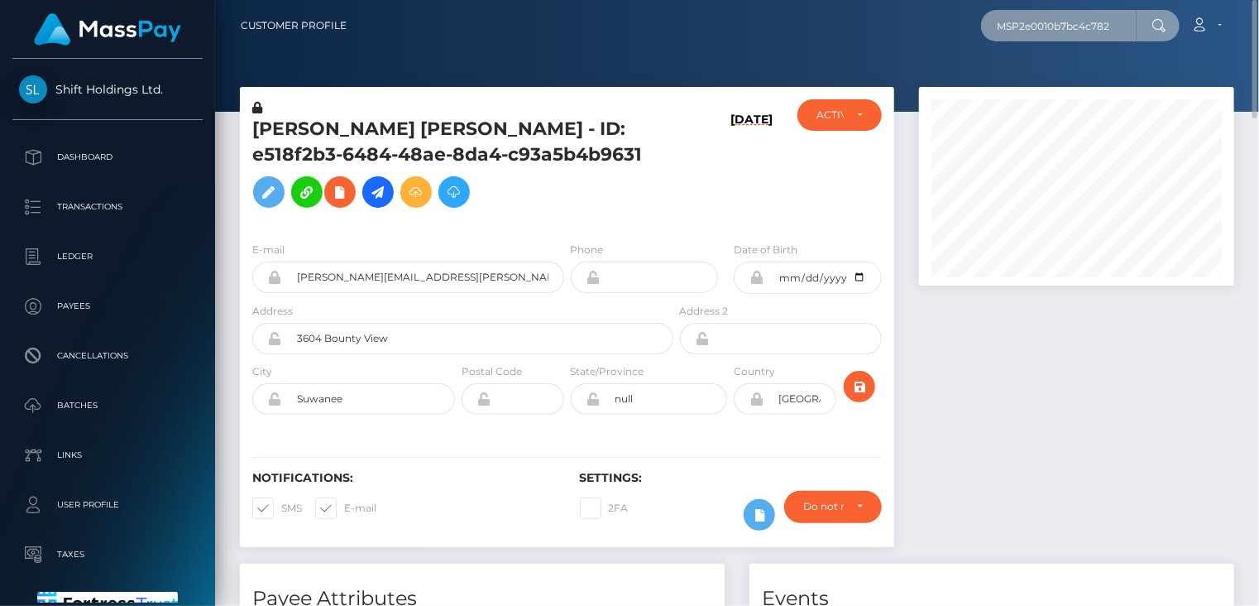
click at [1099, 17] on input "MSP2e0010b7bc4c782" at bounding box center [1059, 25] width 156 height 31
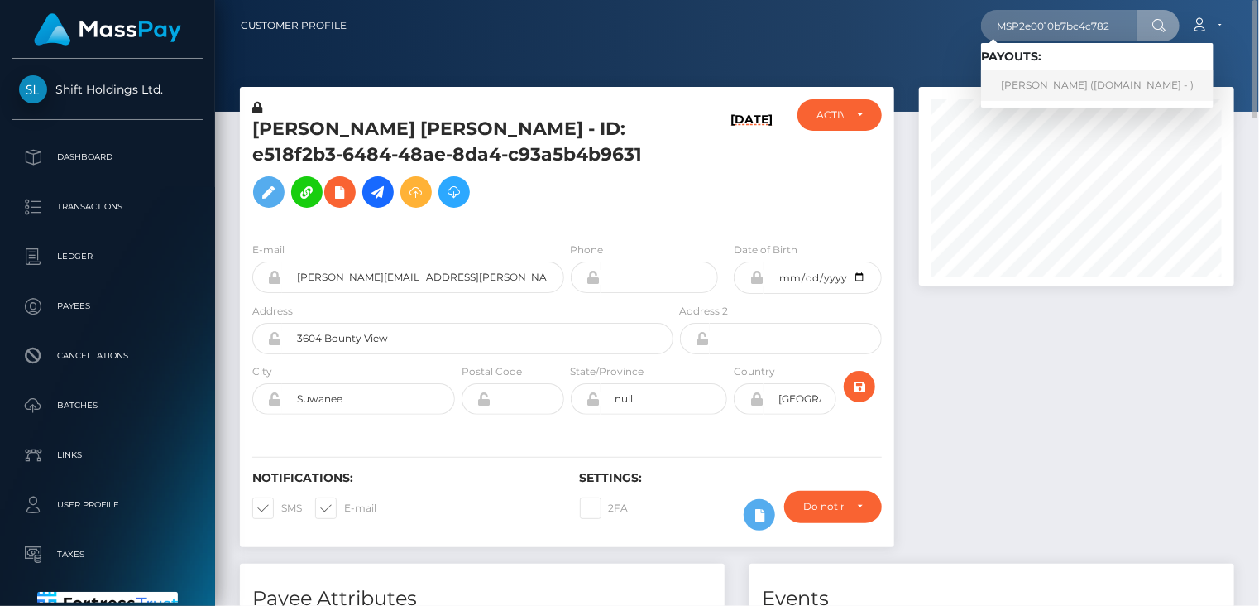
click at [1035, 81] on link "uğur yüksel (Skin.Land - )" at bounding box center [1097, 85] width 232 height 31
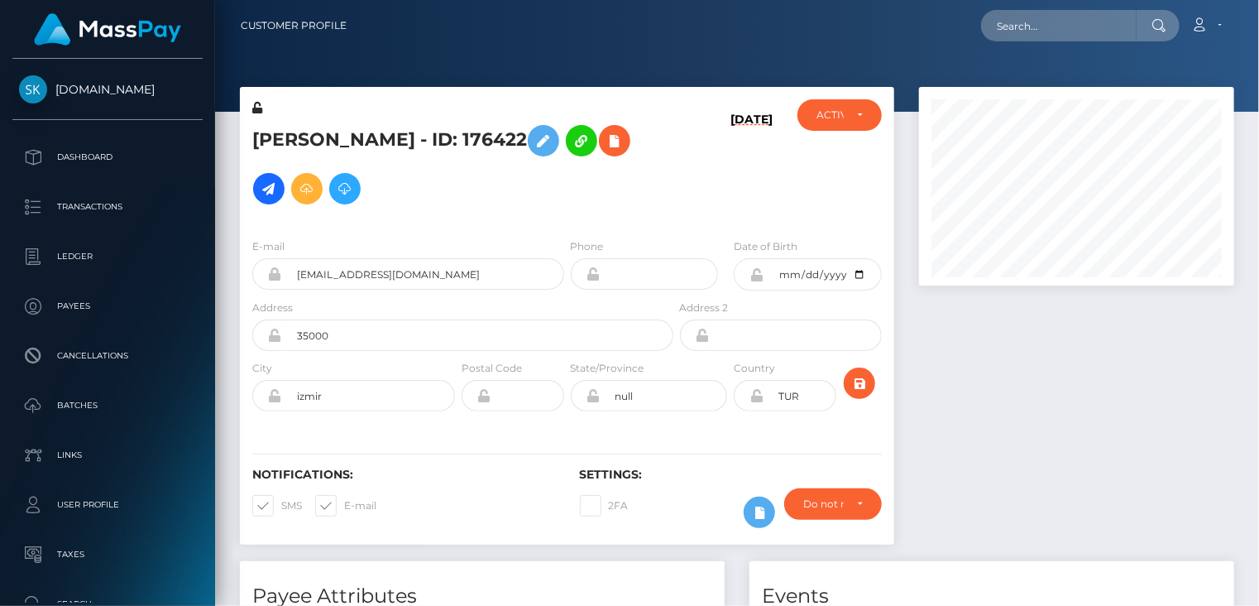
scroll to position [199, 314]
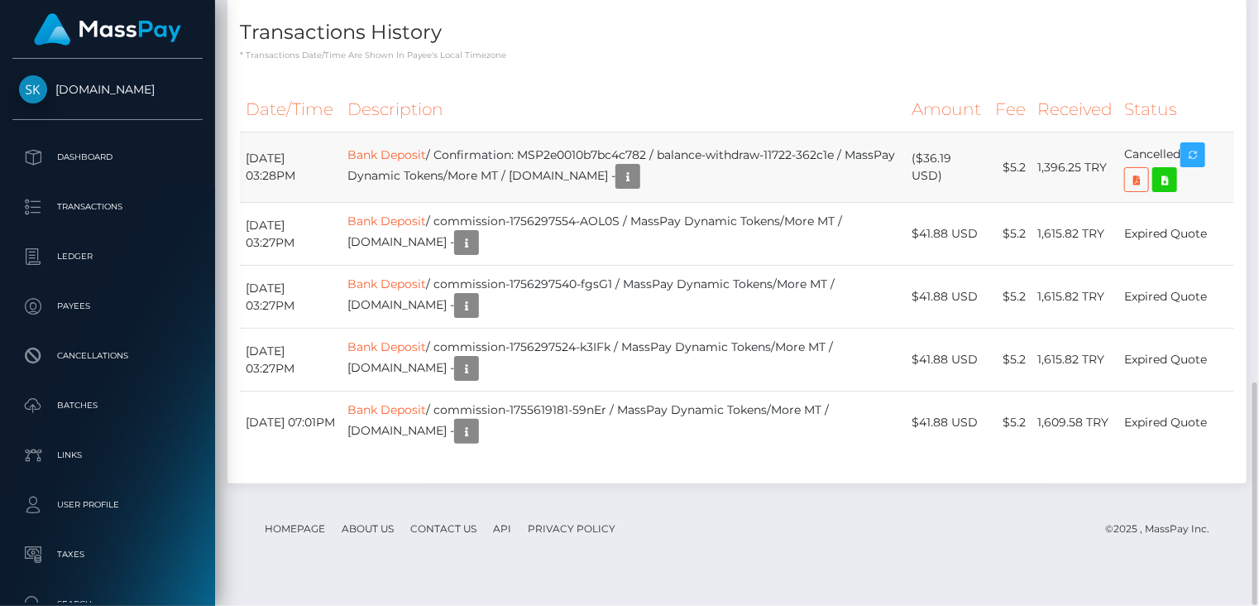
click at [649, 175] on td "Bank Deposit / Confirmation: MSP2e0010b7bc4c782 / balance-withdraw-11722-362c1e…" at bounding box center [624, 167] width 564 height 70
copy td "MSP2e0010b7bc4c782"
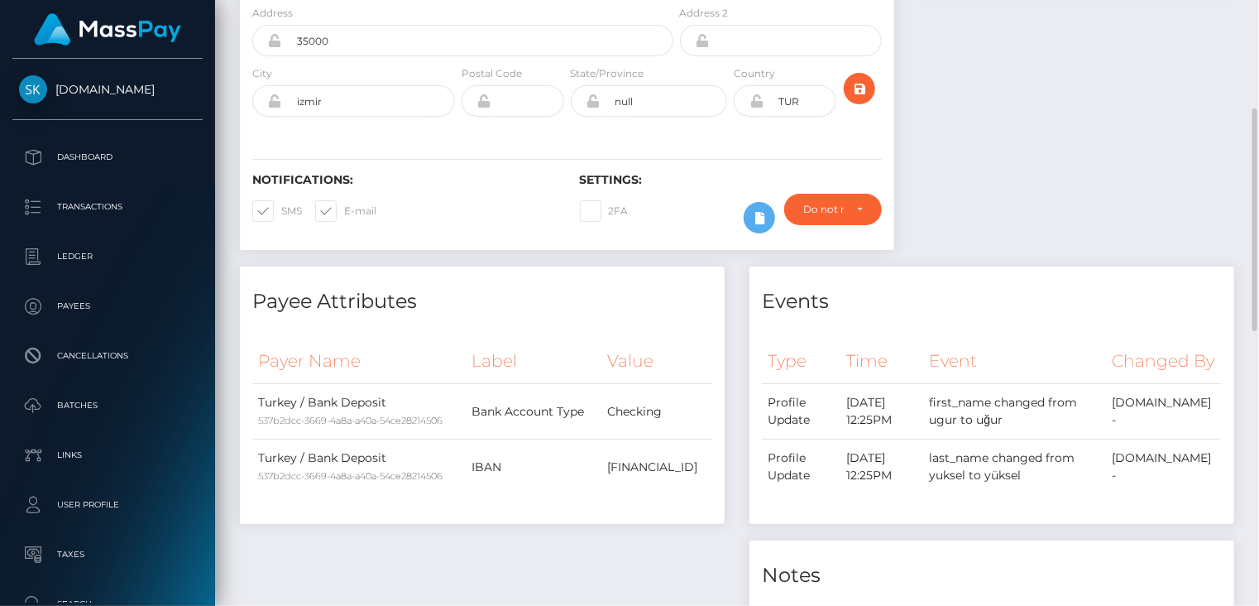
scroll to position [0, 0]
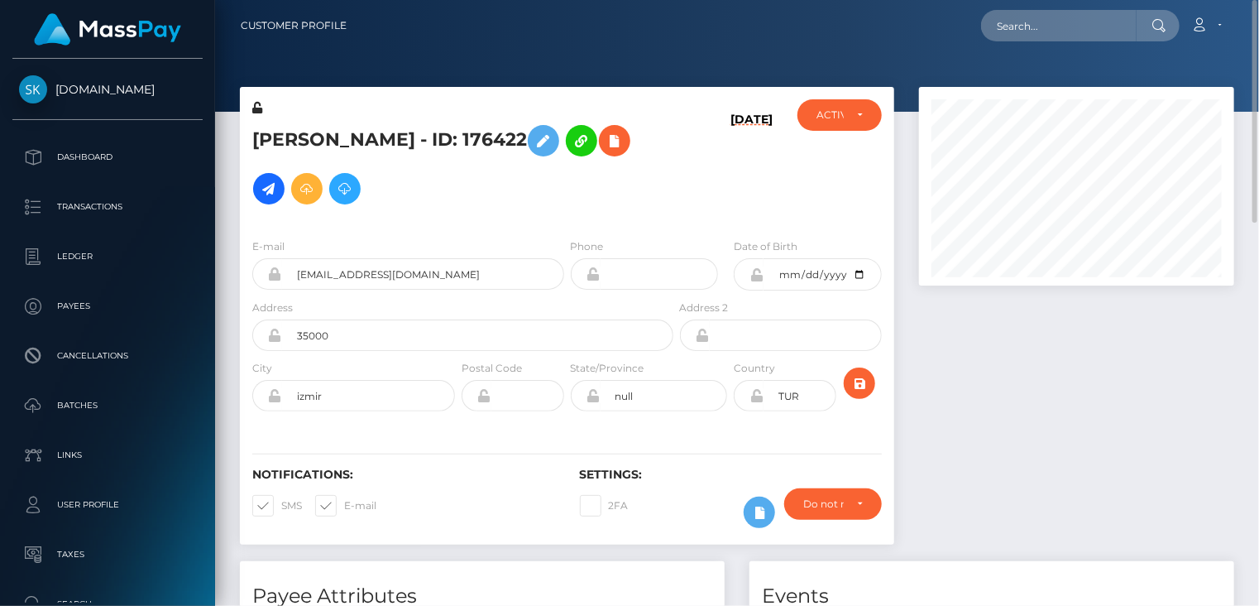
click at [359, 146] on h5 "[PERSON_NAME] - ID: 176422" at bounding box center [458, 165] width 412 height 96
click at [359, 147] on h5 "[PERSON_NAME] - ID: 176422" at bounding box center [458, 165] width 412 height 96
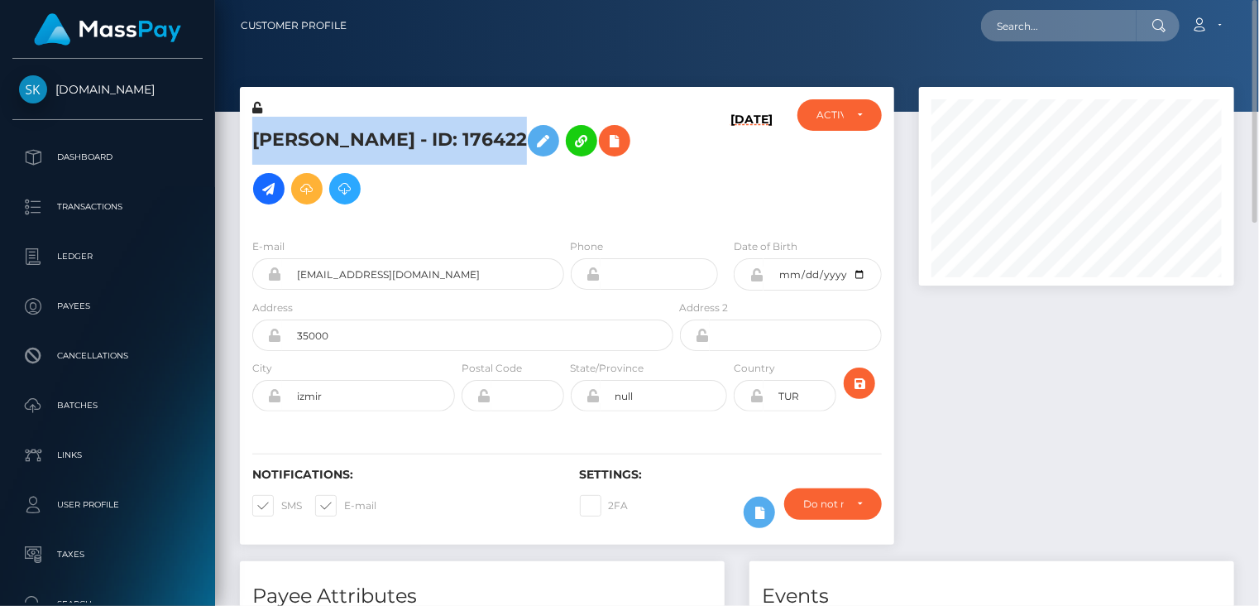
click at [359, 147] on h5 "[PERSON_NAME] - ID: 176422" at bounding box center [458, 165] width 412 height 96
copy h5 "[PERSON_NAME] - ID: 176422"
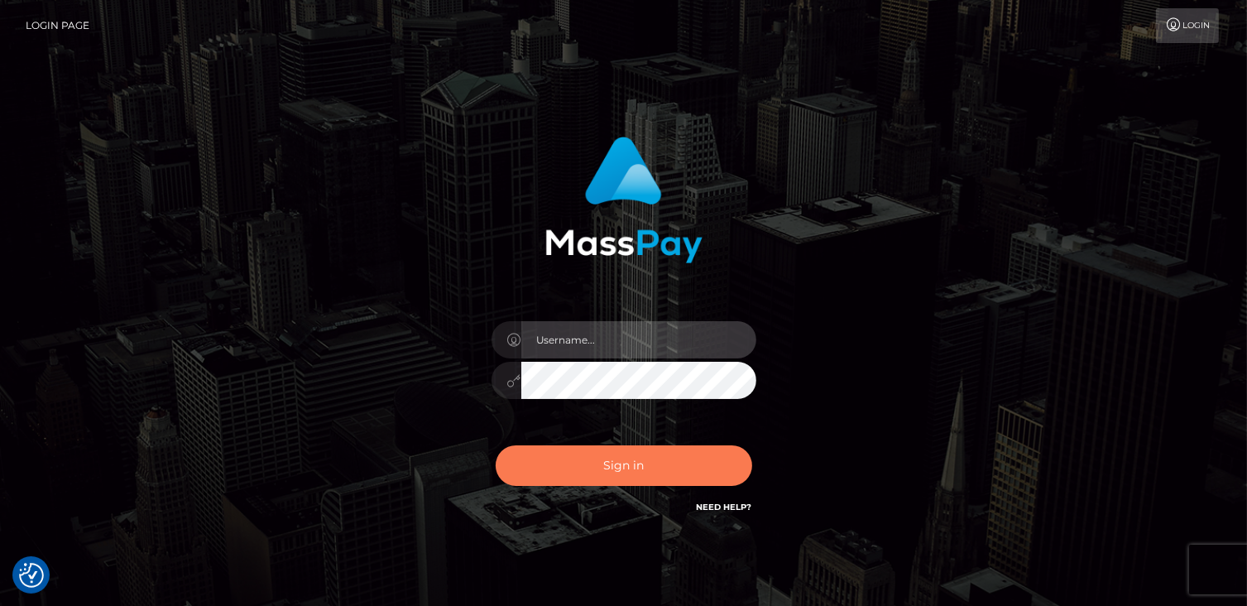
type input "catalinad"
drag, startPoint x: 662, startPoint y: 471, endPoint x: 657, endPoint y: 457, distance: 14.1
click at [658, 462] on button "Sign in" at bounding box center [624, 465] width 256 height 41
type input "catalinad"
click at [615, 467] on button "Sign in" at bounding box center [624, 465] width 256 height 41
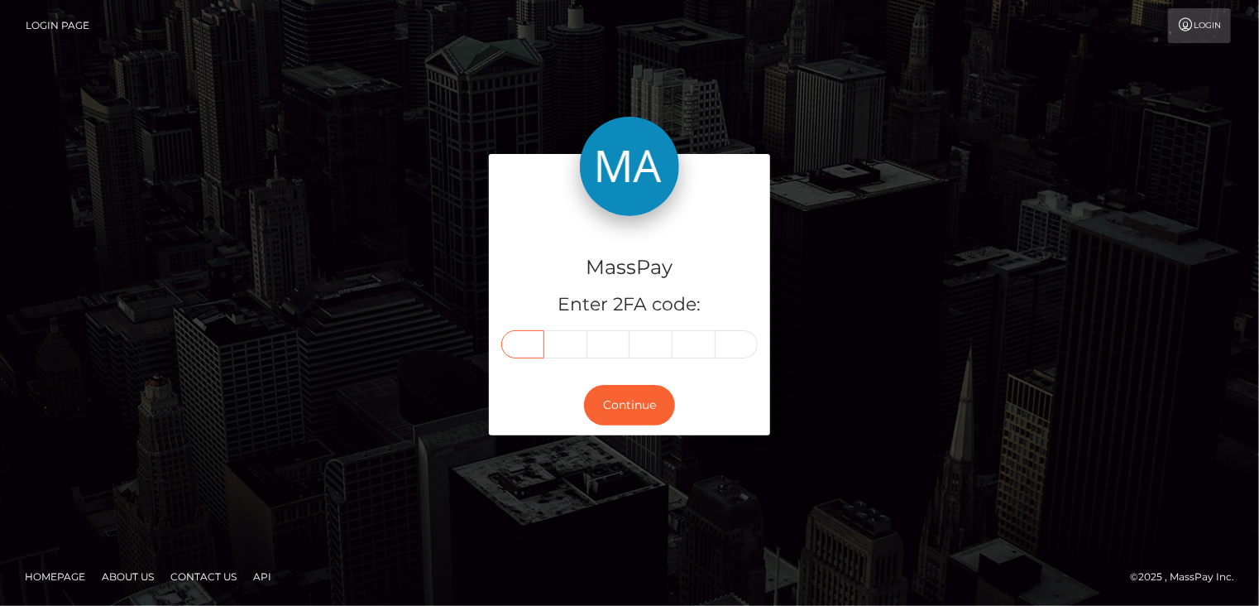
click at [523, 349] on input "text" at bounding box center [522, 344] width 43 height 28
type input "6"
type input "0"
type input "2"
type input "3"
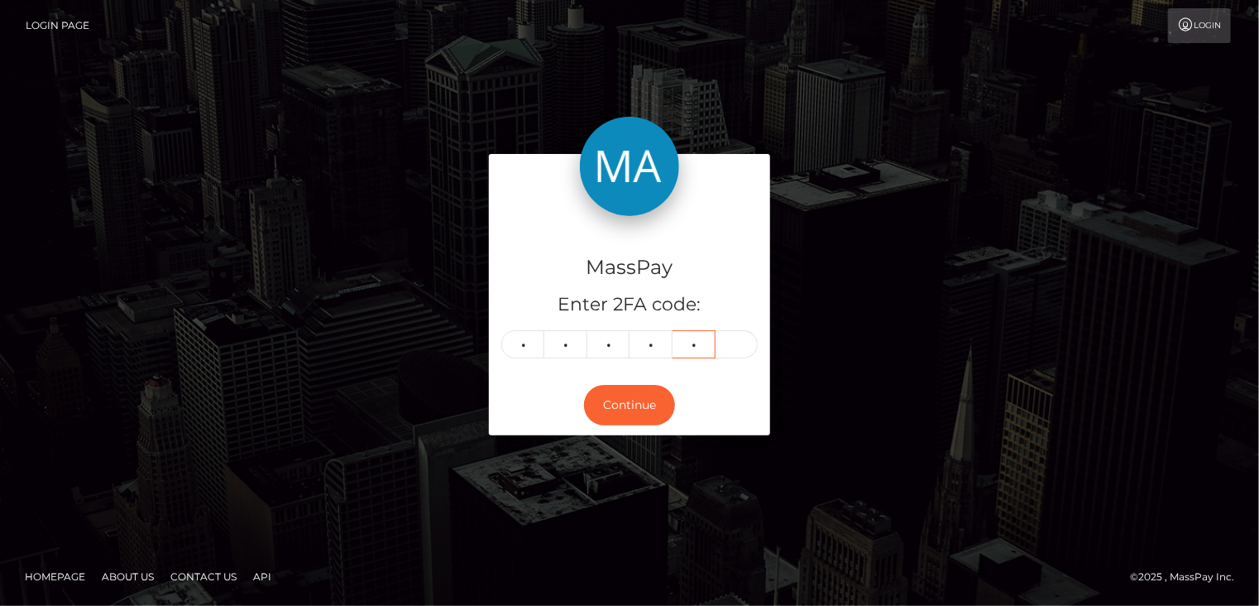
type input "8"
type input "5"
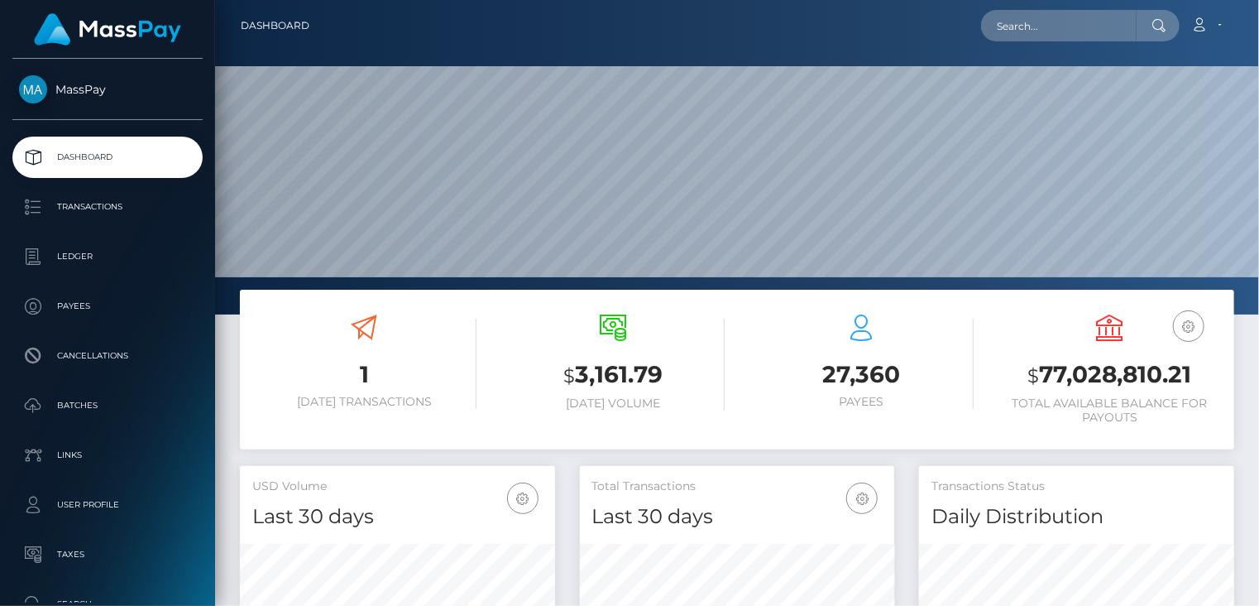
scroll to position [293, 314]
click at [1051, 27] on input "text" at bounding box center [1059, 25] width 156 height 31
paste input "poact_HT7HTqZE83k0"
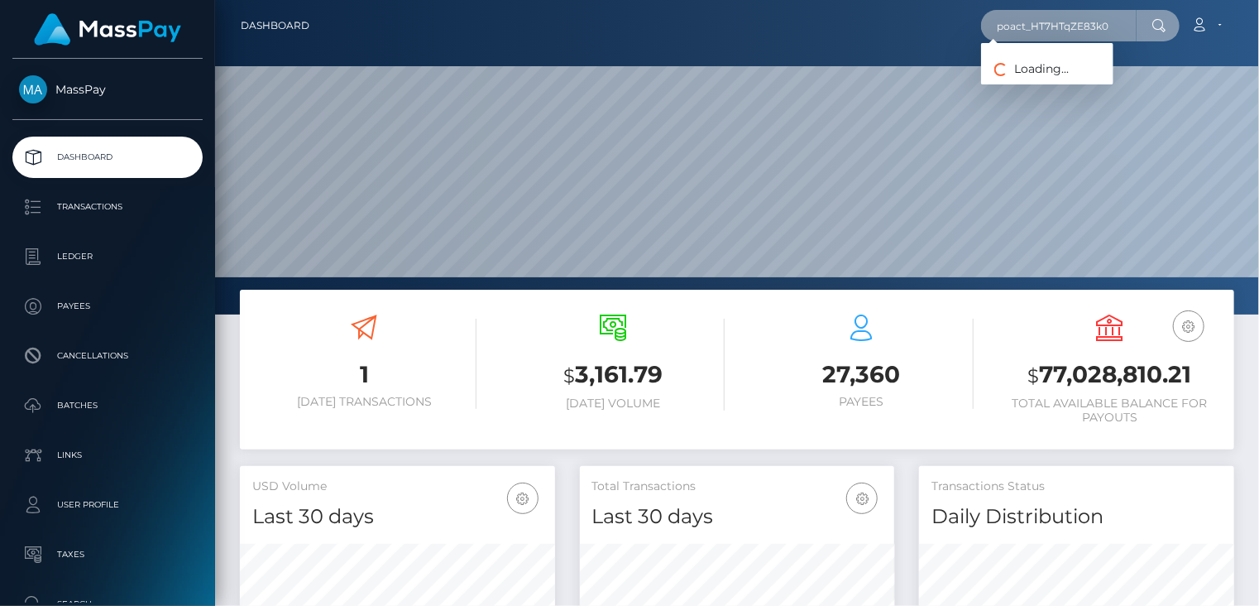
type input "poact_HT7HTqZE83k0"
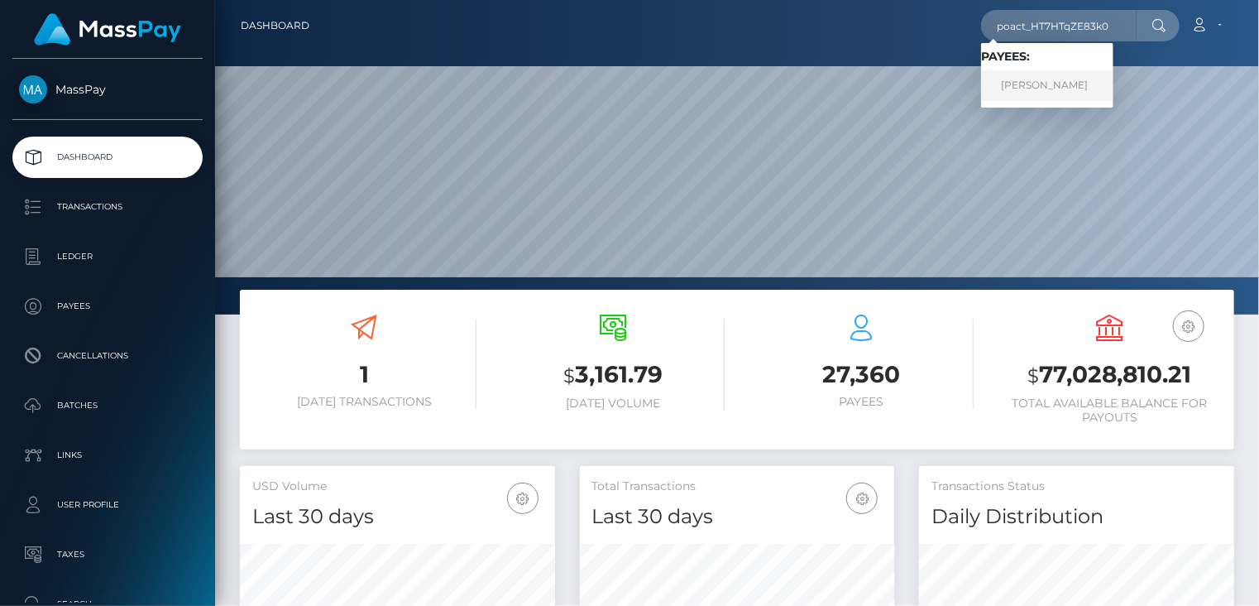
click at [1039, 90] on link "[PERSON_NAME]" at bounding box center [1047, 85] width 132 height 31
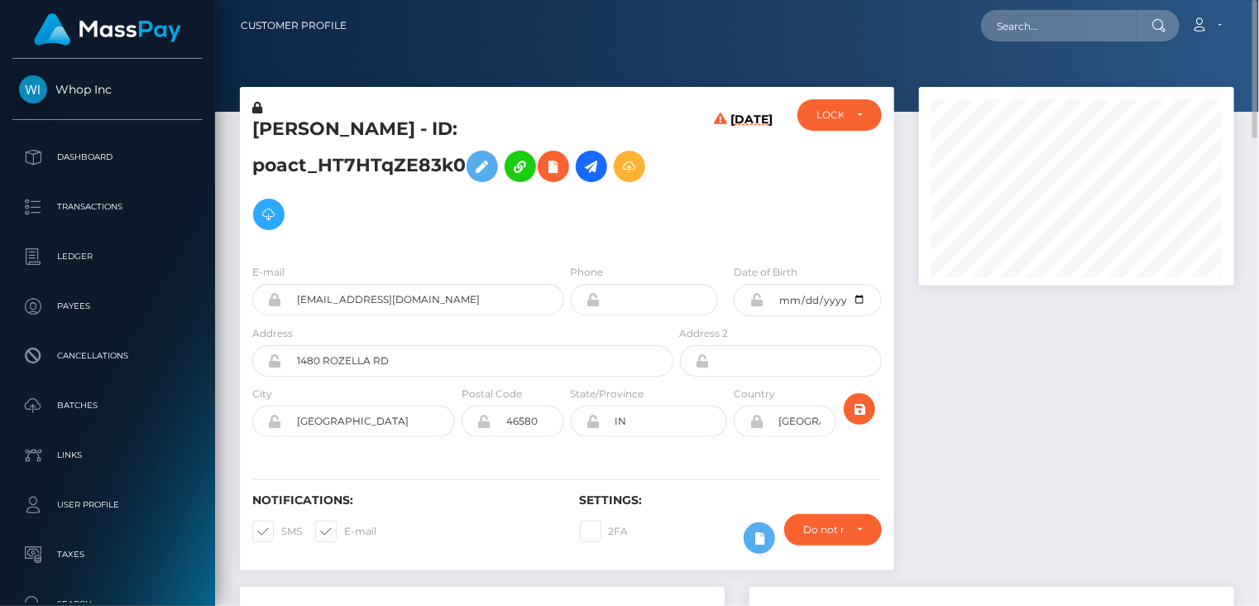
click at [405, 129] on h5 "IVAN RAMIREZ - ID: poact_HT7HTqZE83k0" at bounding box center [458, 178] width 412 height 122
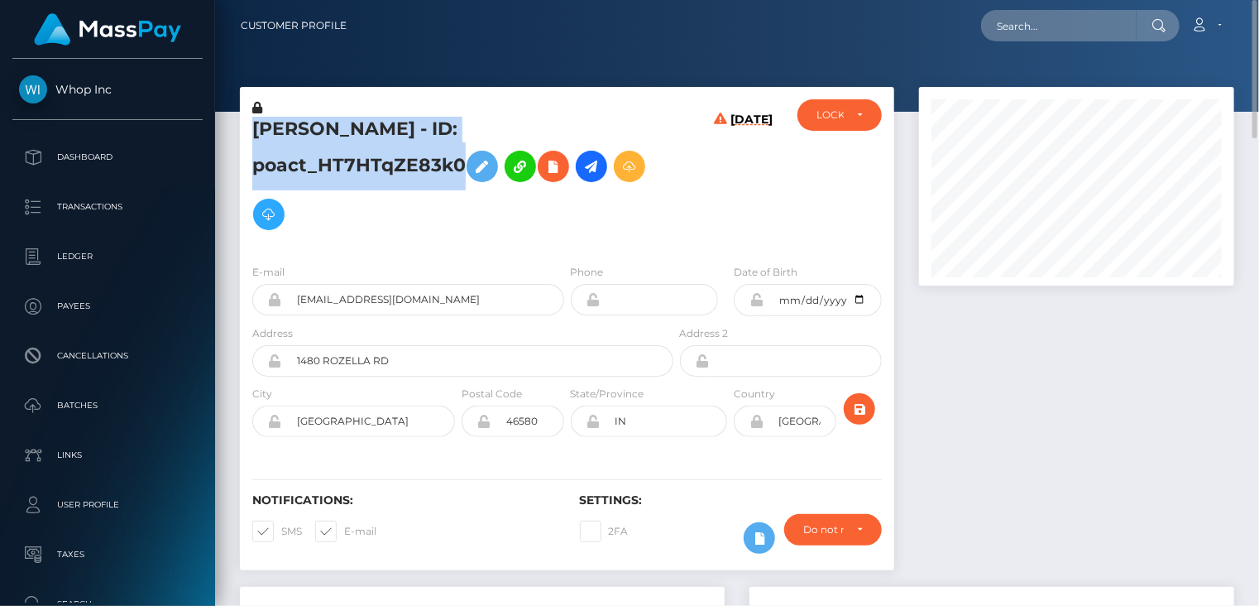
copy h5 "IVAN RAMIREZ - ID: poact_HT7HTqZE83k0"
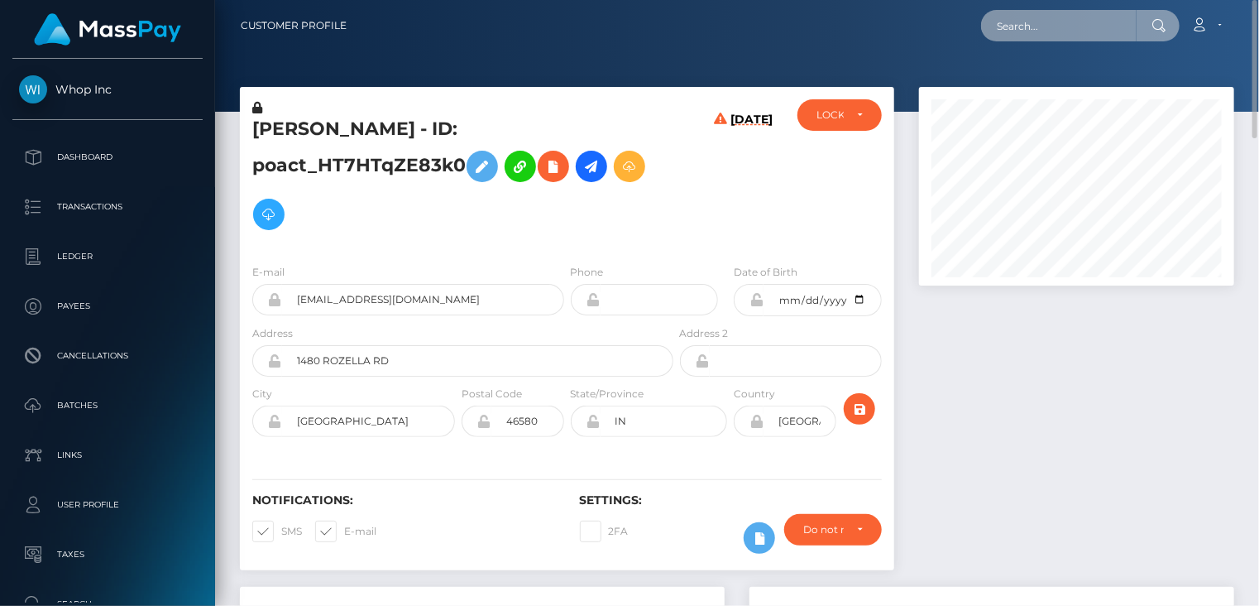
click at [1083, 34] on input "text" at bounding box center [1059, 25] width 156 height 31
paste input "pout_q6j0sVCcSvo9z"
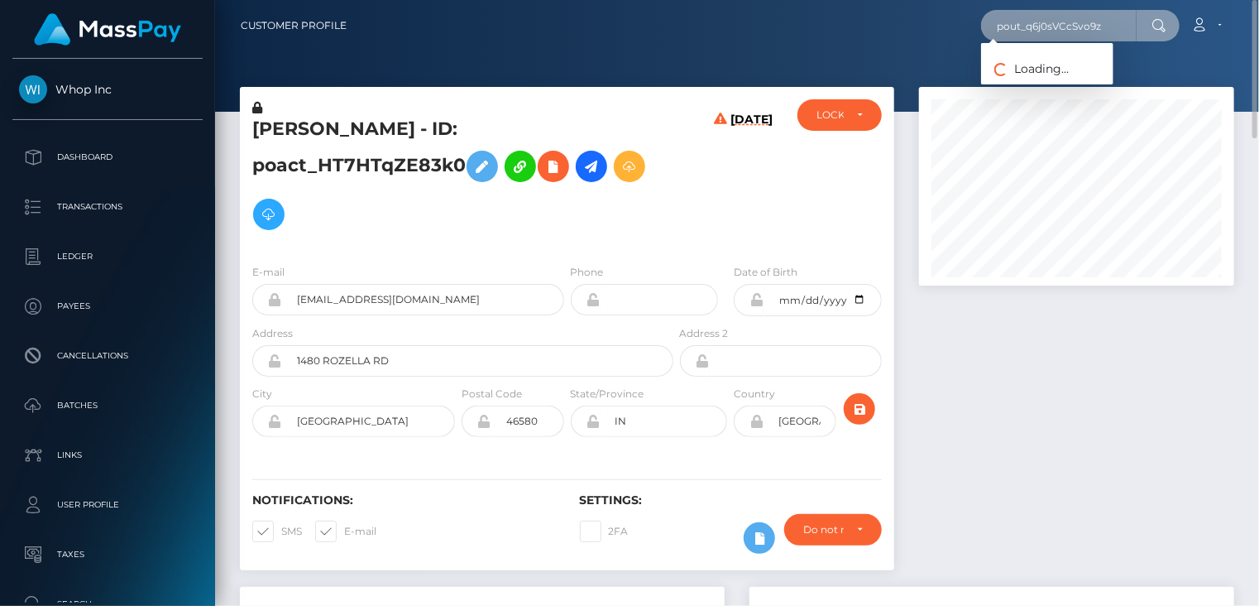
type input "pout_q6j0sVCcSvo9z"
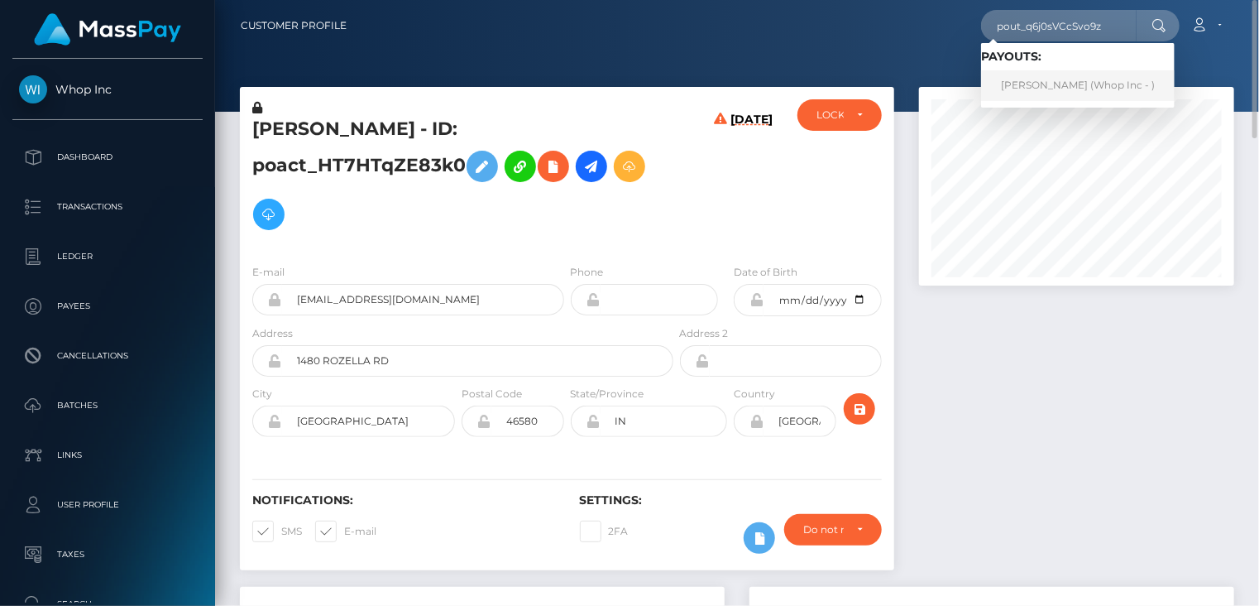
click at [1029, 91] on link "HUSAIN RAHMAN (Whop Inc - )" at bounding box center [1078, 85] width 194 height 31
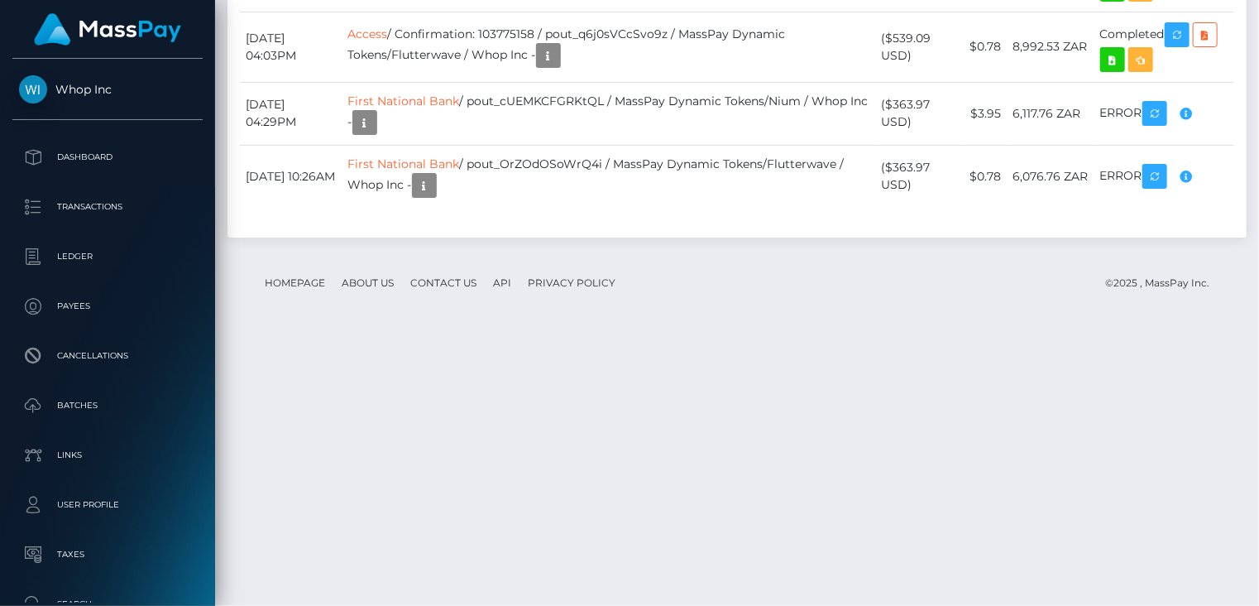
scroll to position [3474, 0]
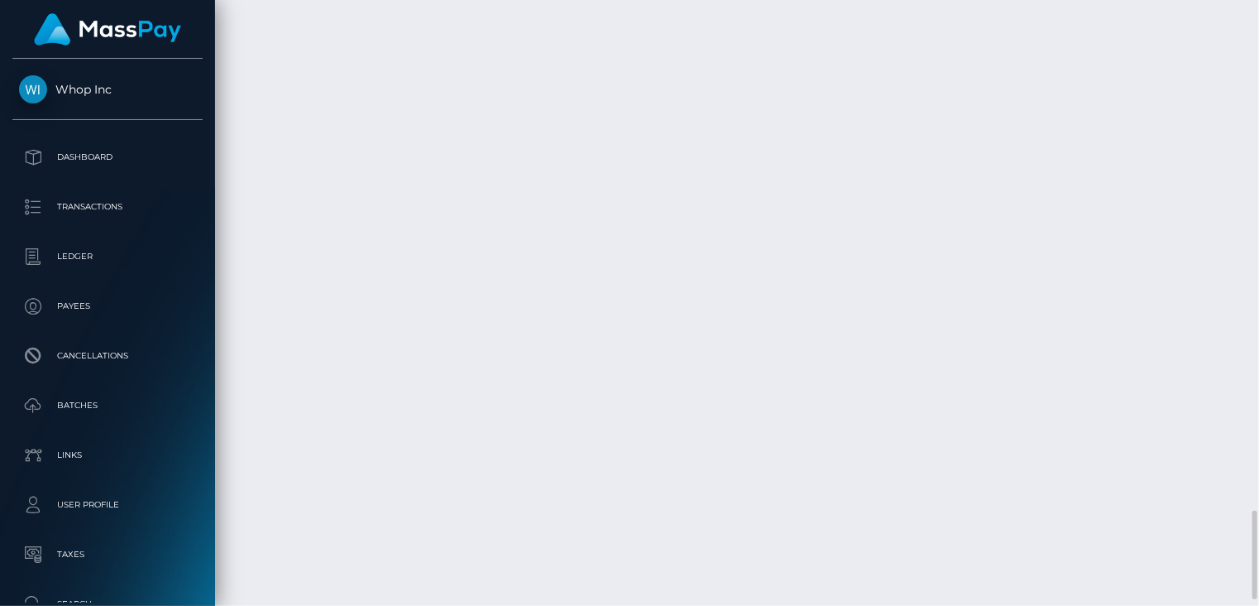
click at [1179, 146] on body "Whop Inc Dashboard Transactions Ledger Payees" at bounding box center [629, 303] width 1259 height 606
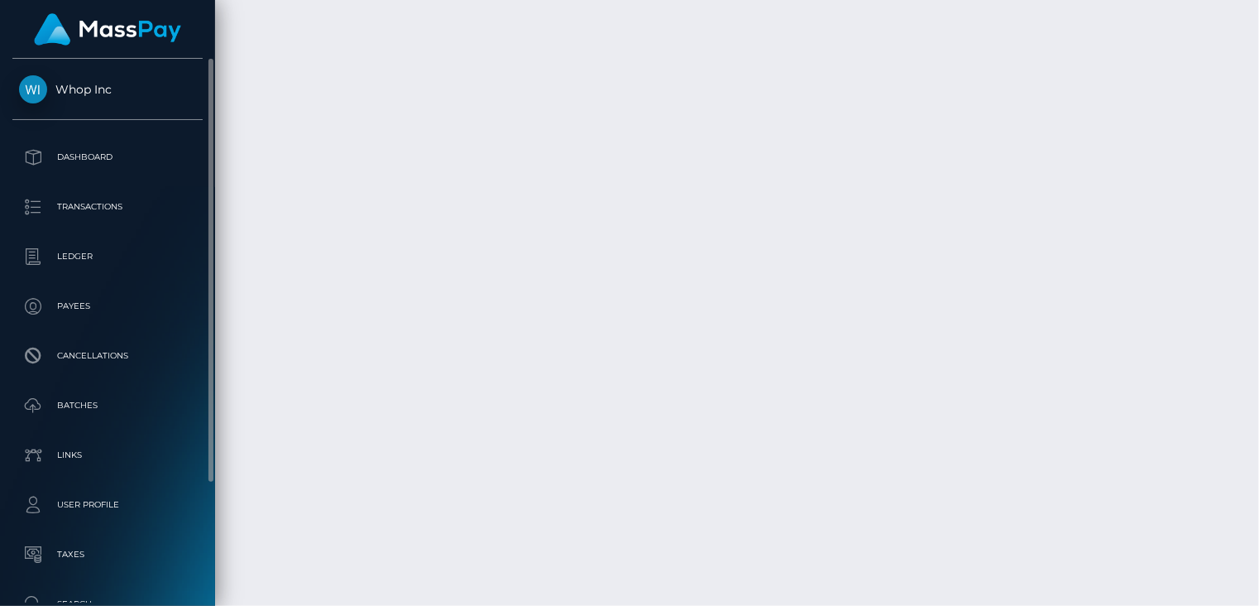
scroll to position [199, 314]
click at [578, 368] on div "Additional Info" at bounding box center [578, 382] width 108 height 31
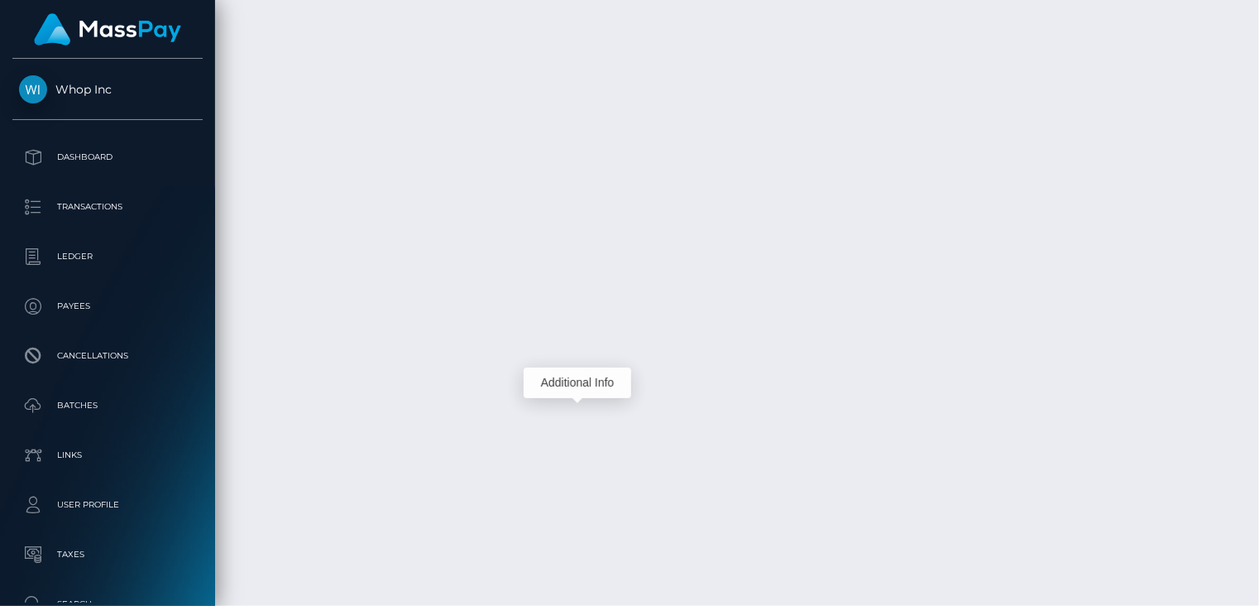
click at [578, 373] on body "Whop Inc Dashboard Transactions Ledger Payees" at bounding box center [629, 303] width 1259 height 606
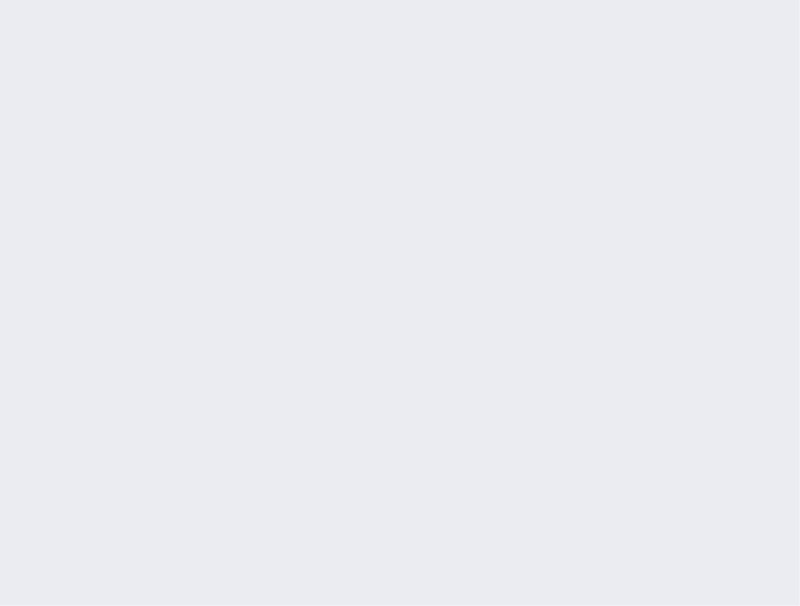
scroll to position [3897, 0]
click at [346, 305] on div at bounding box center [346, 307] width 11 height 5
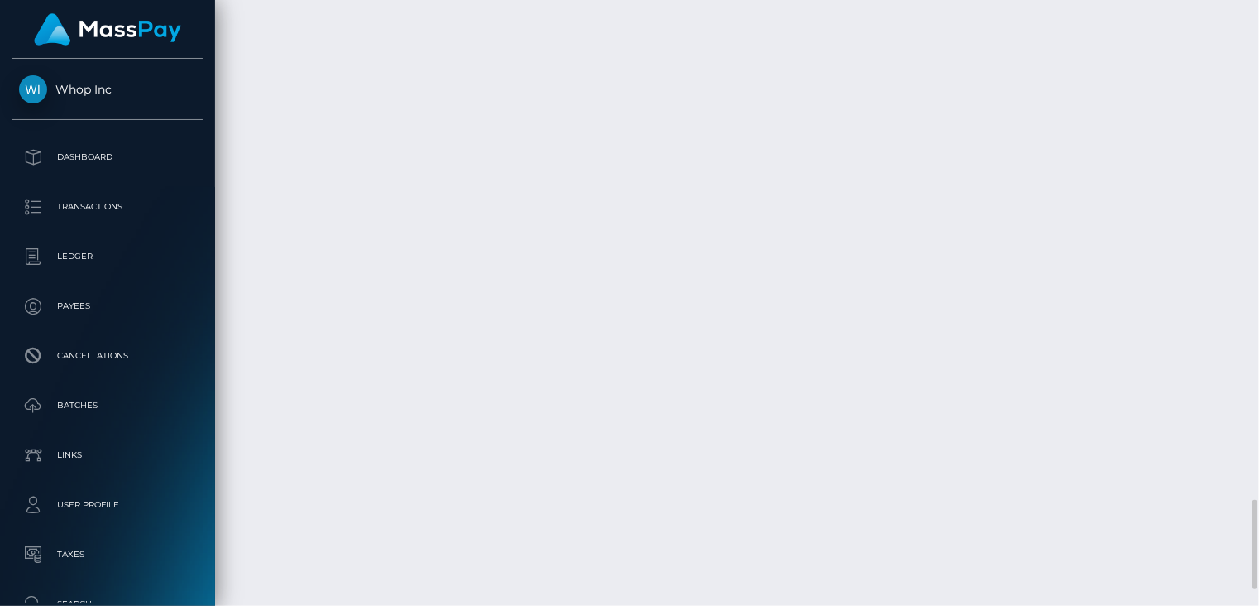
scroll to position [3401, 0]
copy td "103775158"
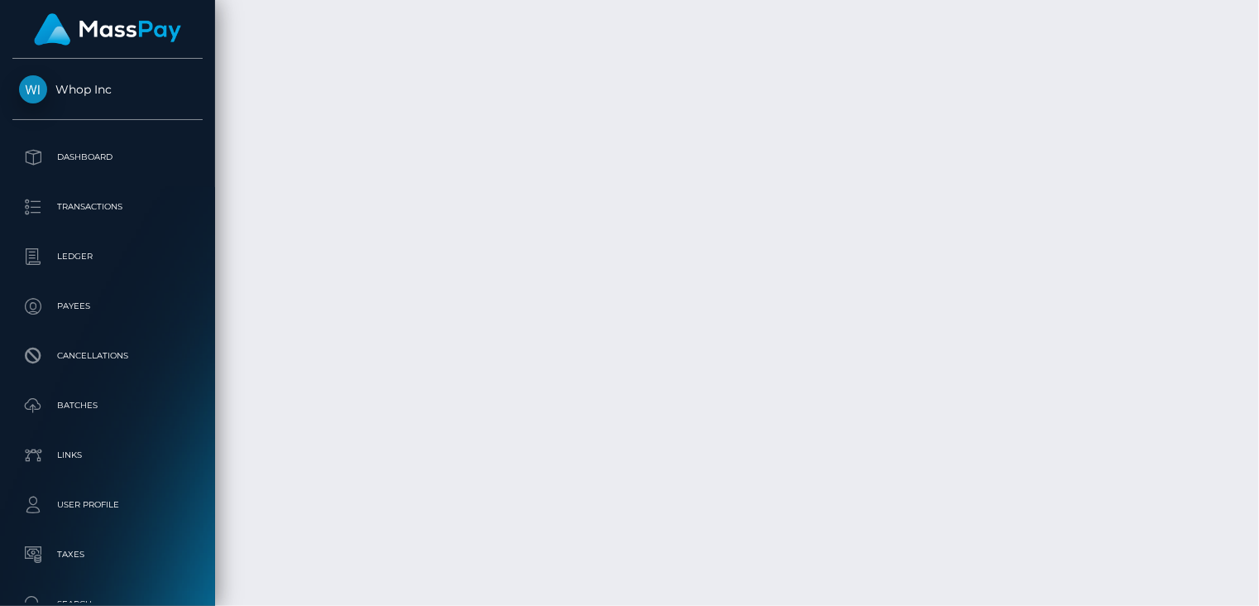
click at [1181, 427] on body "Whop Inc Dashboard Transactions Ledger Payees" at bounding box center [629, 303] width 1259 height 606
click at [1181, 419] on div "Force status update" at bounding box center [1159, 435] width 121 height 41
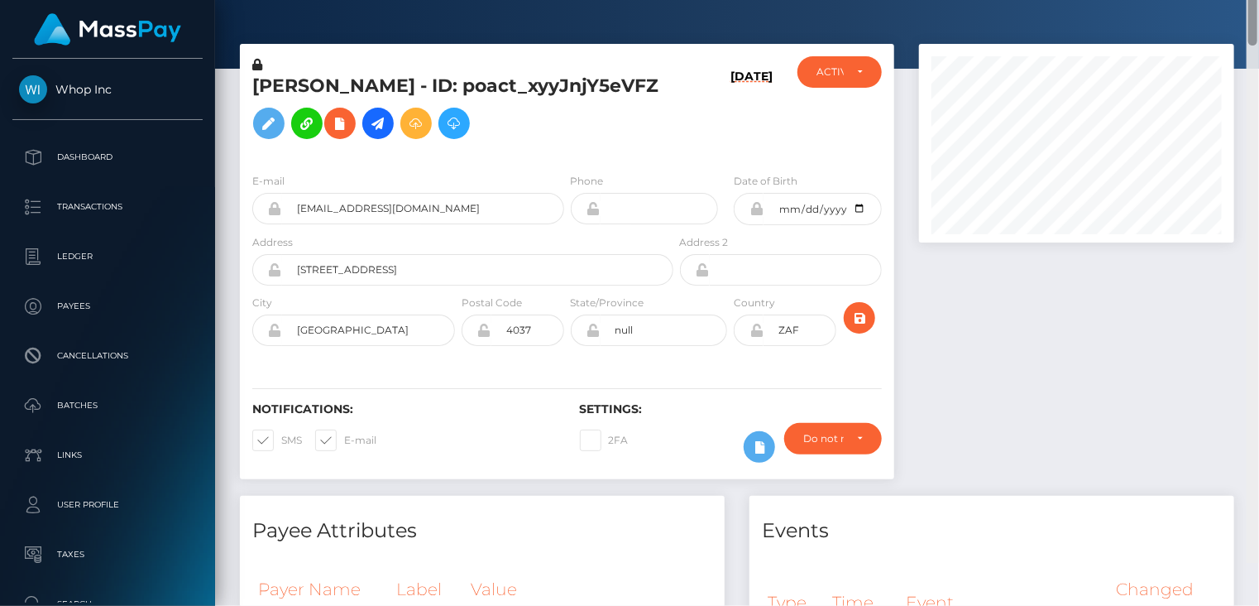
scroll to position [0, 0]
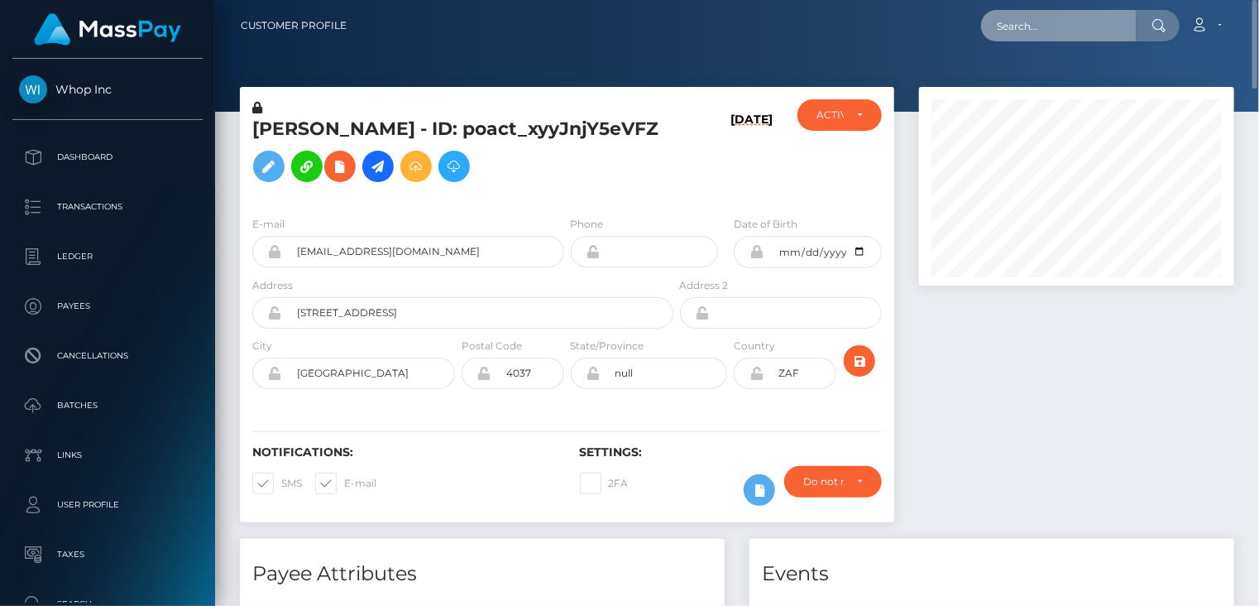
click at [1066, 24] on input "text" at bounding box center [1059, 25] width 156 height 31
paste input "poact_nFEVlPRTMzZS"
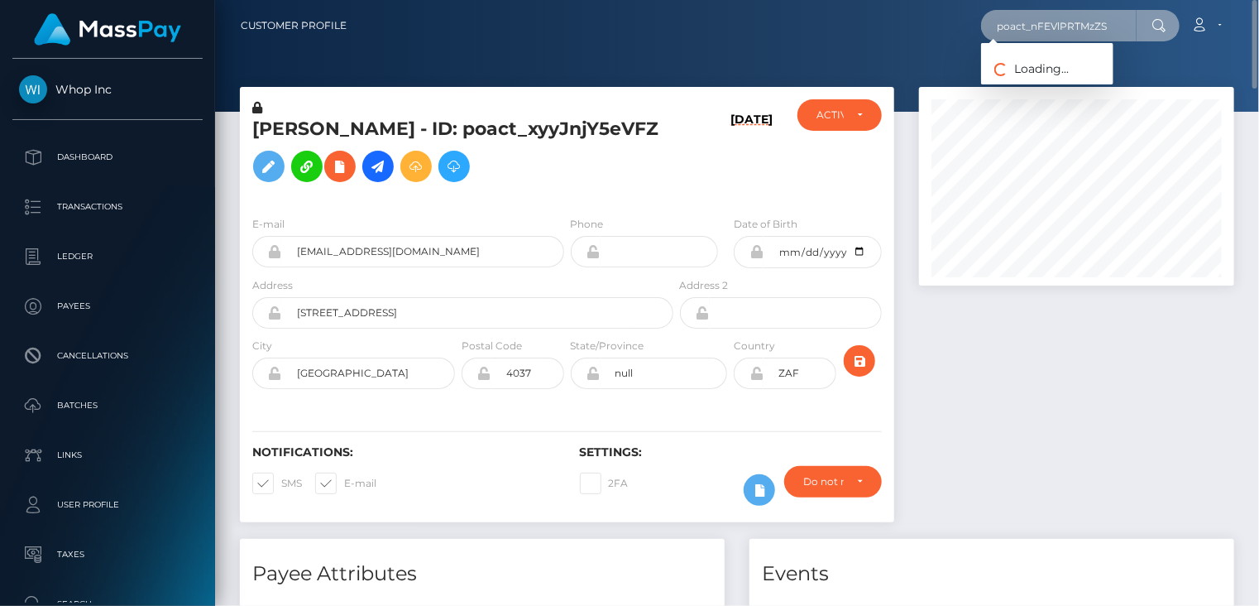
type input "poact_nFEVlPRTMzZS"
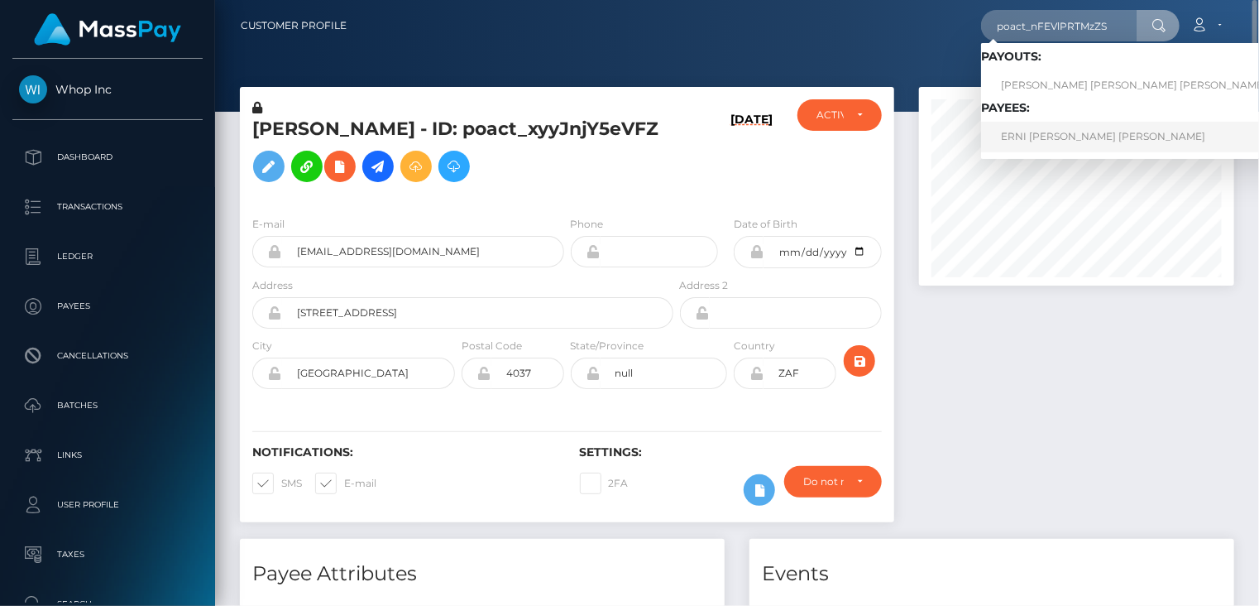
click at [1045, 139] on link "ERNI ERLIA WATI ERLIA WATI" at bounding box center [1167, 137] width 372 height 31
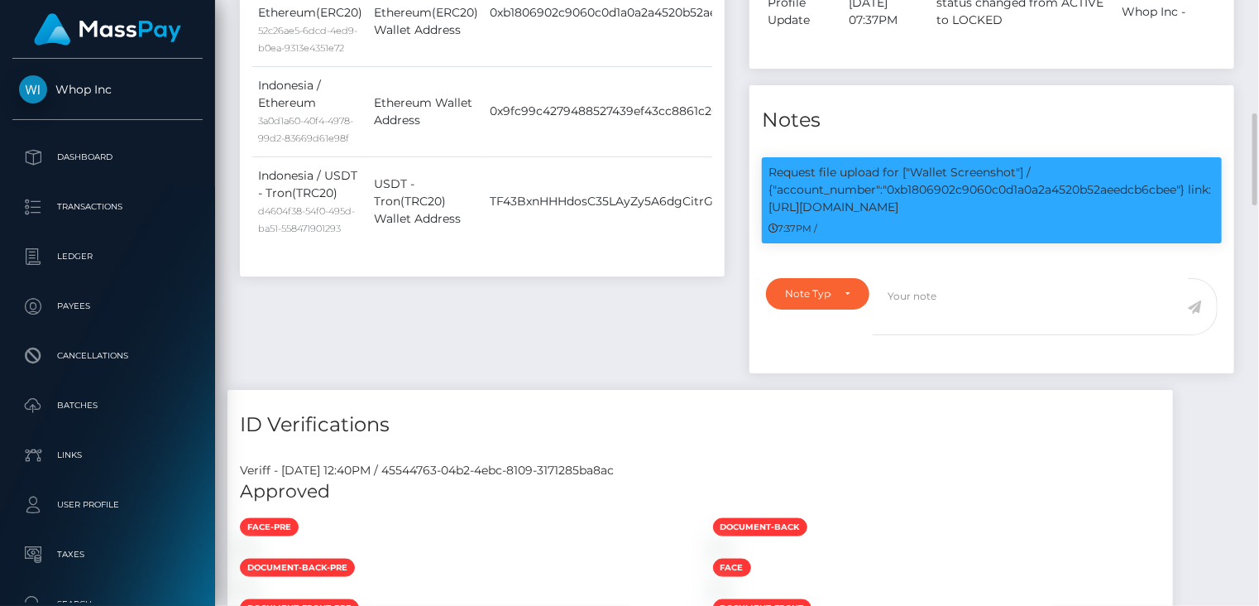
scroll to position [199, 314]
click at [1020, 191] on p "Request file upload for ["Wallet Screenshot"] / {"account_number":"0xb1806902c9…" at bounding box center [992, 190] width 447 height 52
click at [1020, 190] on p "Request file upload for ["Wallet Screenshot"] / {"account_number":"0xb1806902c9…" at bounding box center [992, 190] width 447 height 52
click at [1020, 193] on p "Request file upload for ["Wallet Screenshot"] / {"account_number":"0xb1806902c9…" at bounding box center [992, 190] width 447 height 52
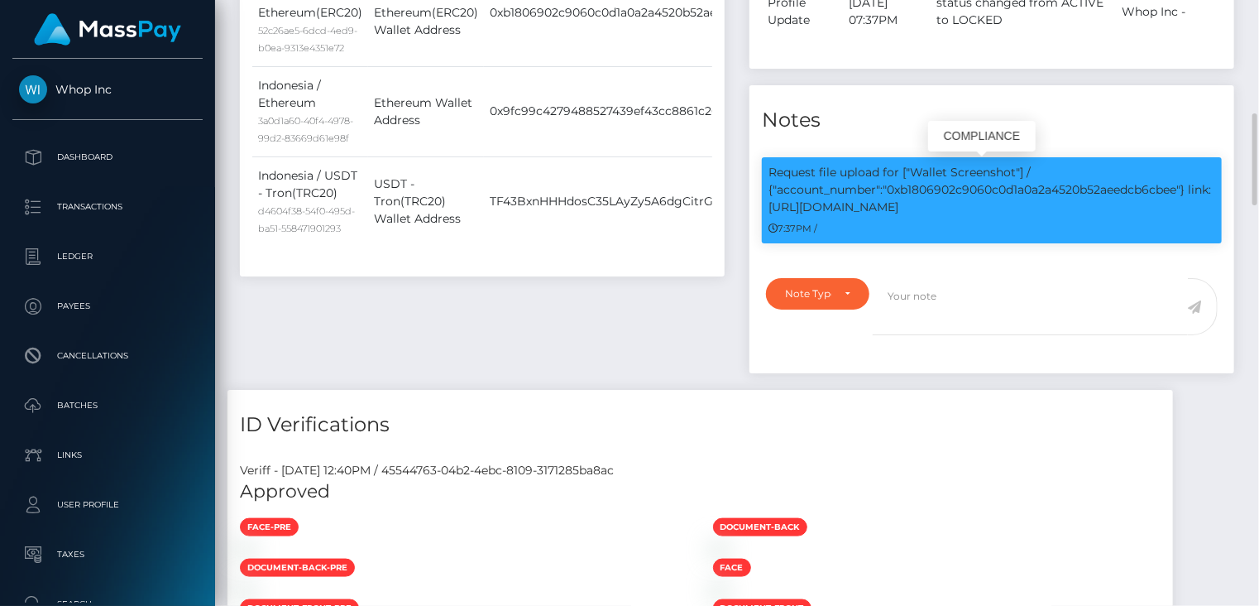
copy p "0xb1806902c9060c0d1a0a2a4520b52aeedcb6cbee"
drag, startPoint x: 769, startPoint y: 209, endPoint x: 954, endPoint y: 206, distance: 185.3
click at [954, 206] on p "Request file upload for ["Wallet Screenshot"] / {"account_number":"0xb1806902c9…" at bounding box center [992, 190] width 447 height 52
drag, startPoint x: 937, startPoint y: 187, endPoint x: 769, endPoint y: 213, distance: 170.0
click at [769, 213] on p "Request file upload for ["Wallet Screenshot"] / {"account_number":"0xb1806902c9…" at bounding box center [992, 190] width 447 height 52
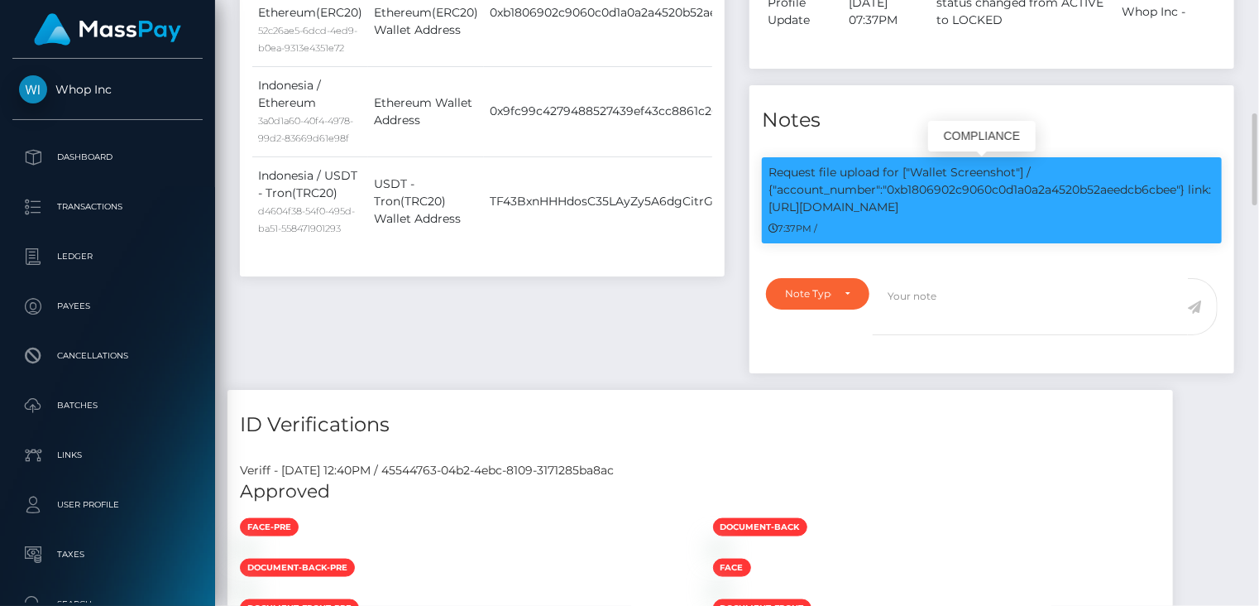
drag, startPoint x: 769, startPoint y: 208, endPoint x: 943, endPoint y: 203, distance: 174.6
click at [943, 203] on p "Request file upload for ["Wallet Screenshot"] / {"account_number":"0xb1806902c9…" at bounding box center [992, 190] width 447 height 52
copy p "link: https://l.maspay.io/Whsaq"
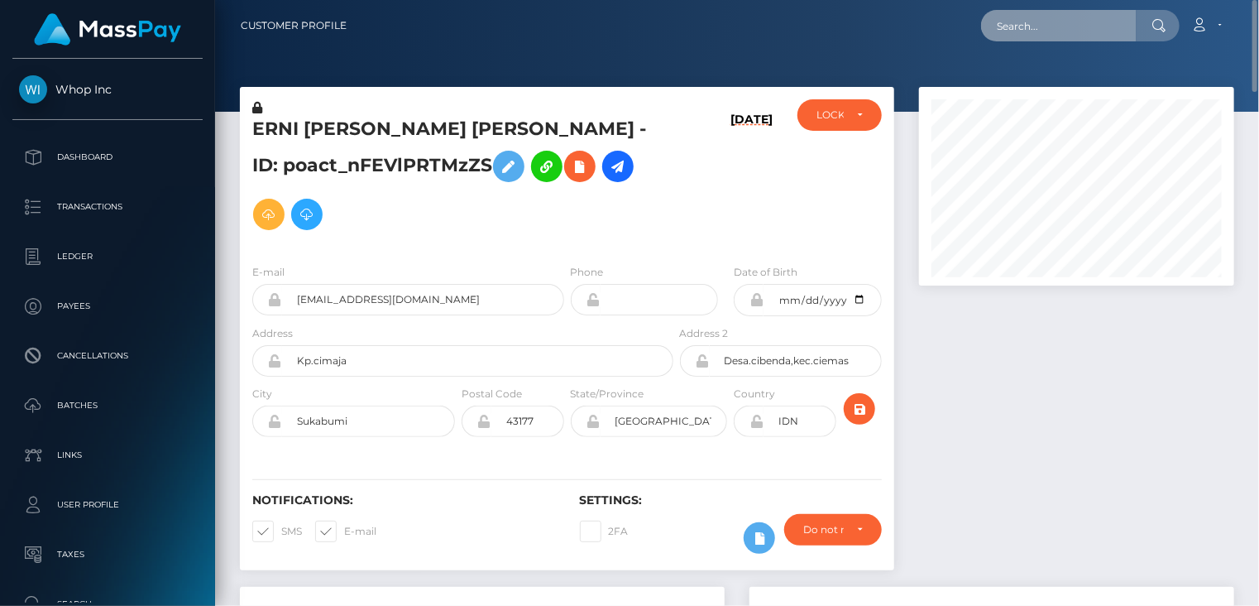
drag, startPoint x: 1044, startPoint y: 3, endPoint x: 1006, endPoint y: 26, distance: 44.1
click at [1006, 26] on input "text" at bounding box center [1059, 25] width 156 height 31
paste input "MSP8189cf17812457a"
type input "MSP8189cf17812457a"
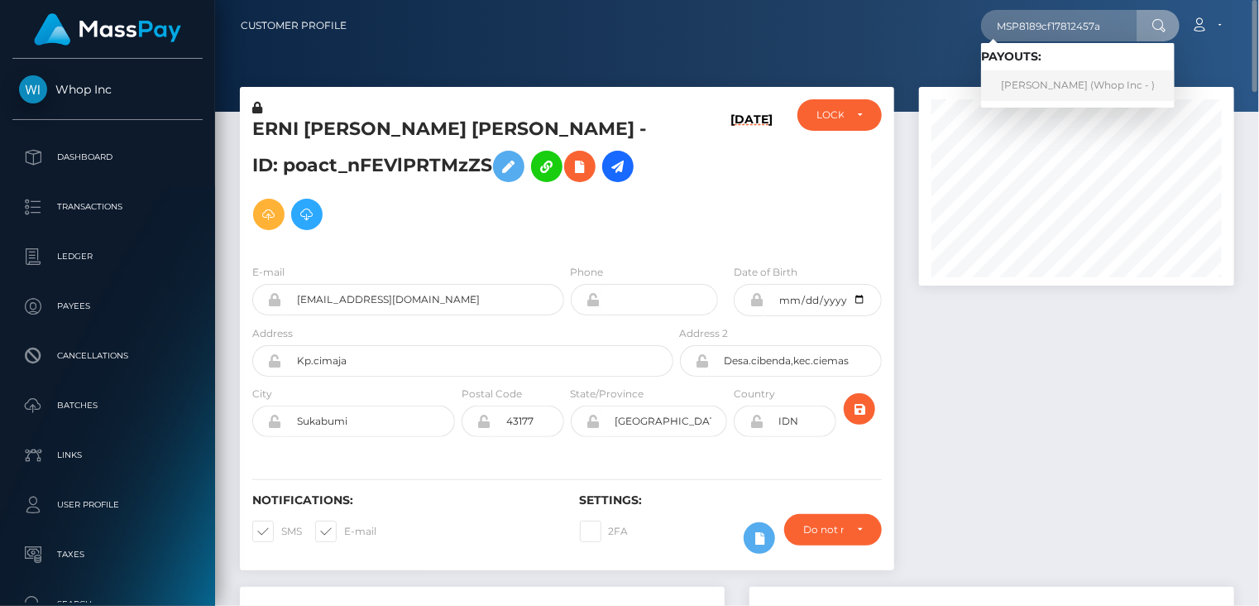
click at [1049, 89] on link "Osama Shafiq (Whop Inc - )" at bounding box center [1078, 85] width 194 height 31
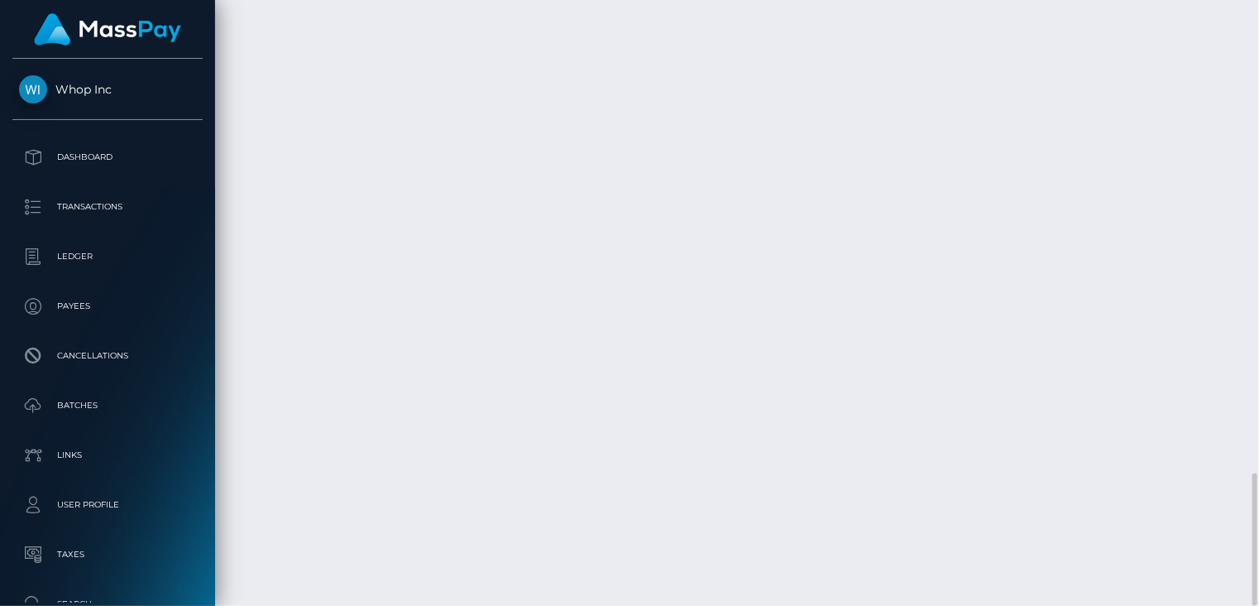
scroll to position [199, 314]
drag, startPoint x: 1199, startPoint y: 427, endPoint x: 705, endPoint y: 256, distance: 522.4
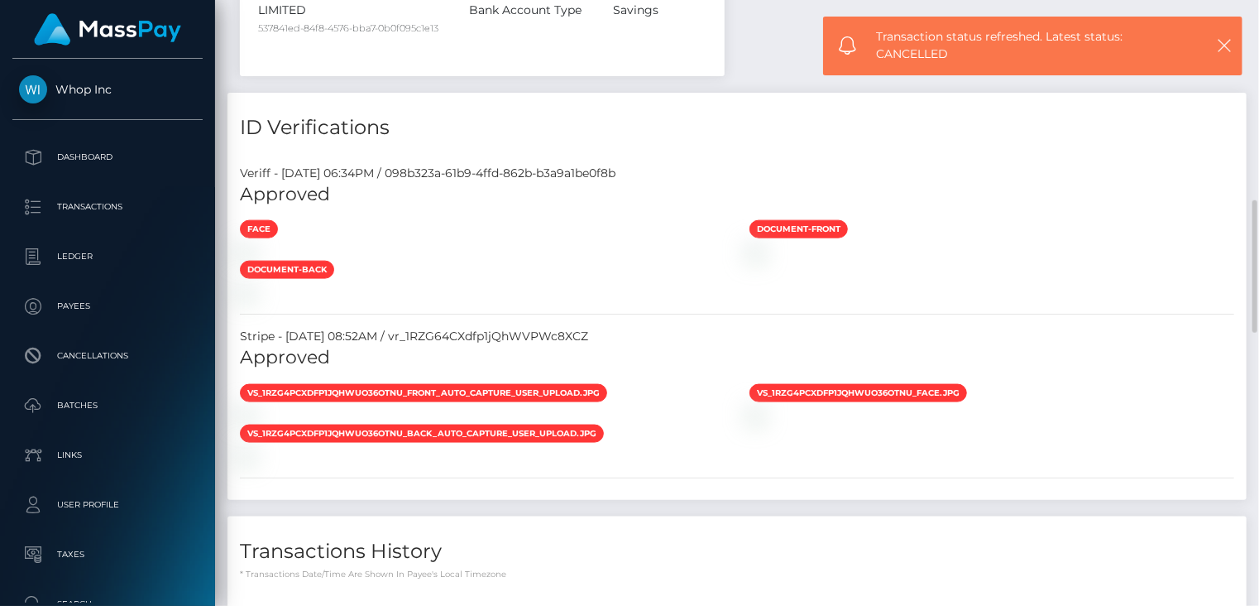
scroll to position [0, 0]
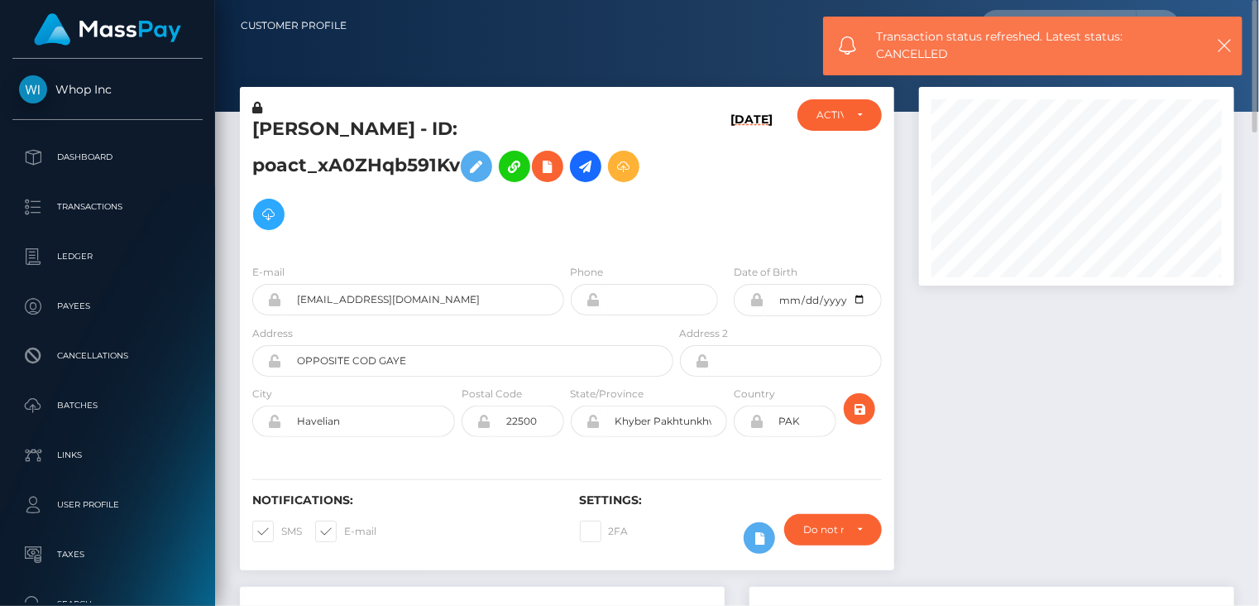
click at [371, 251] on div "E-mail muneebcreates@gmail.com Phone 2000-03-19" at bounding box center [567, 352] width 654 height 203
click at [364, 284] on input "muneebcreates@gmail.com" at bounding box center [423, 299] width 282 height 31
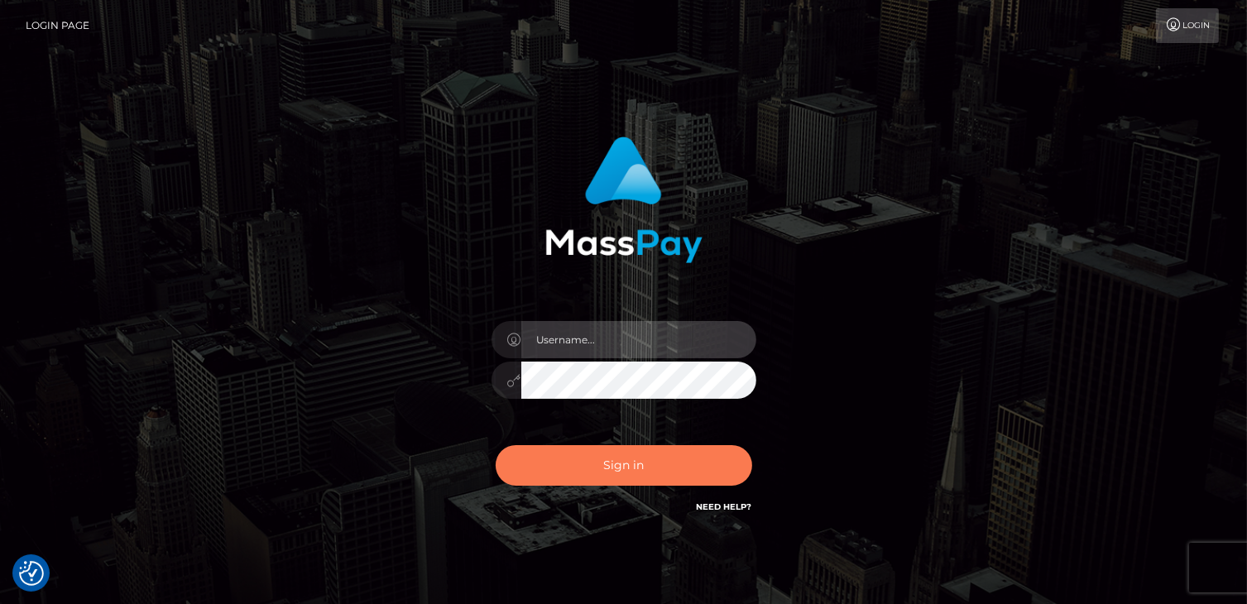
type input "catalinad"
click at [615, 472] on button "Sign in" at bounding box center [624, 465] width 256 height 41
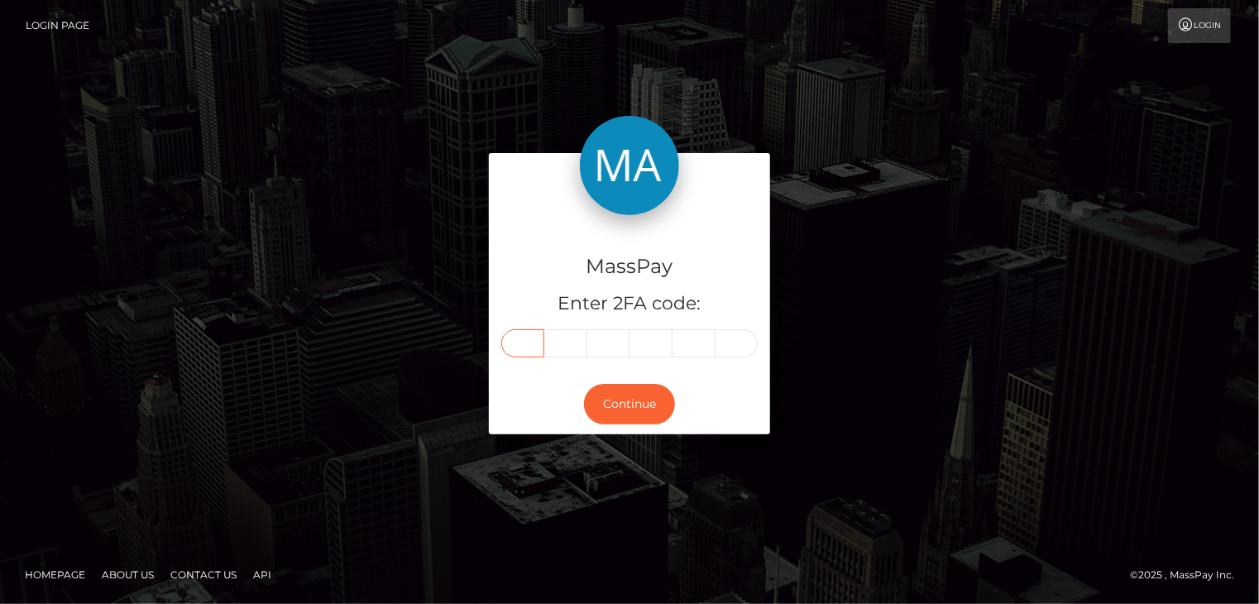
click at [529, 352] on input "text" at bounding box center [522, 343] width 43 height 28
type input "9"
type input "5"
type input "2"
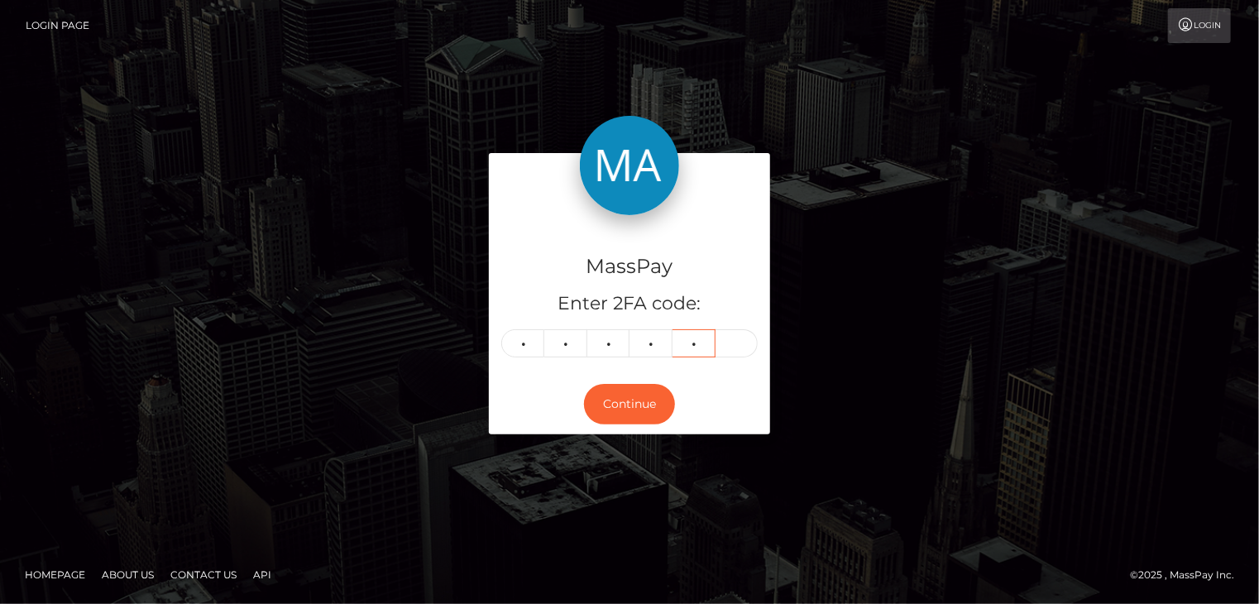
type input "7"
type input "9"
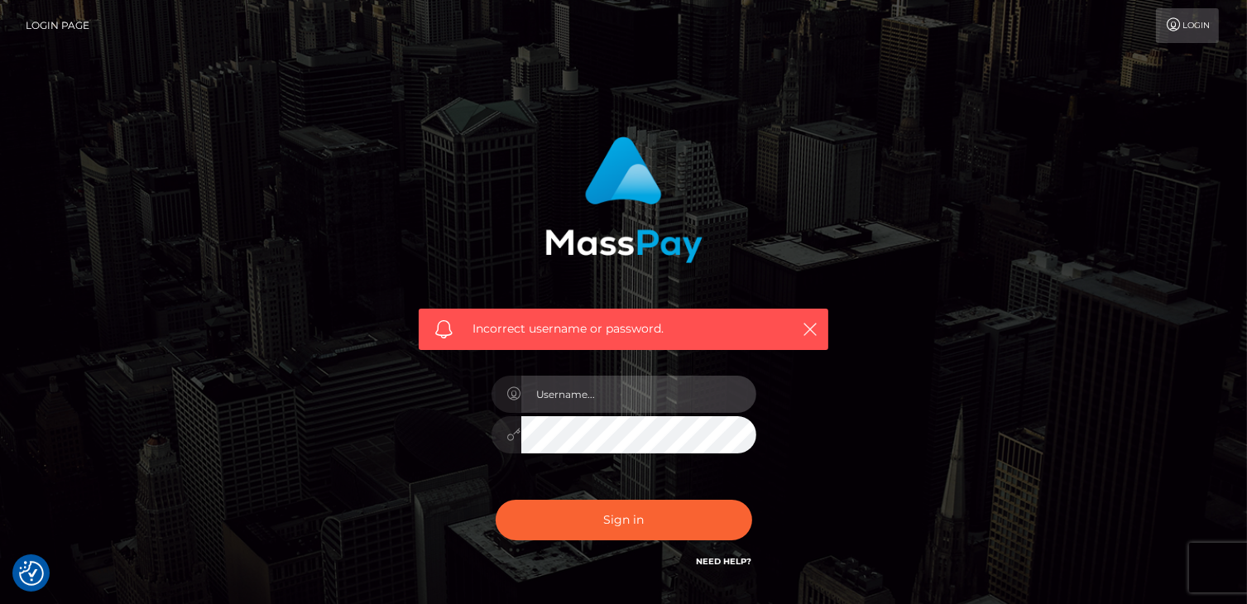
type input "catalinad"
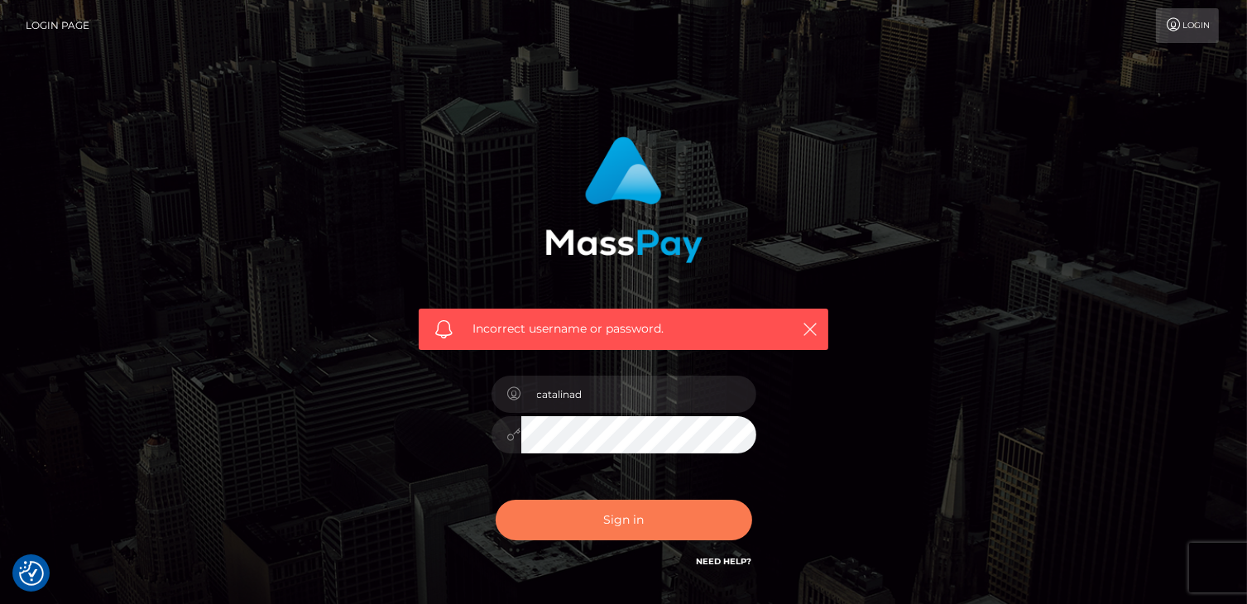
click at [699, 505] on button "Sign in" at bounding box center [624, 520] width 256 height 41
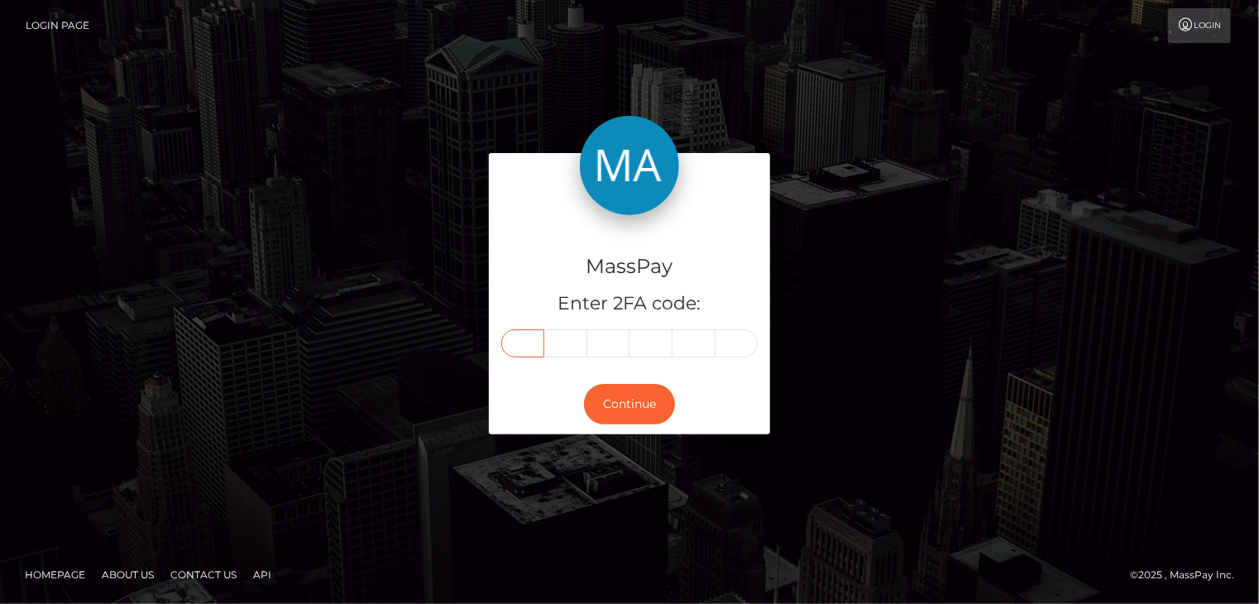
click at [534, 348] on input "text" at bounding box center [522, 343] width 43 height 28
type input "9"
type input "5"
type input "2"
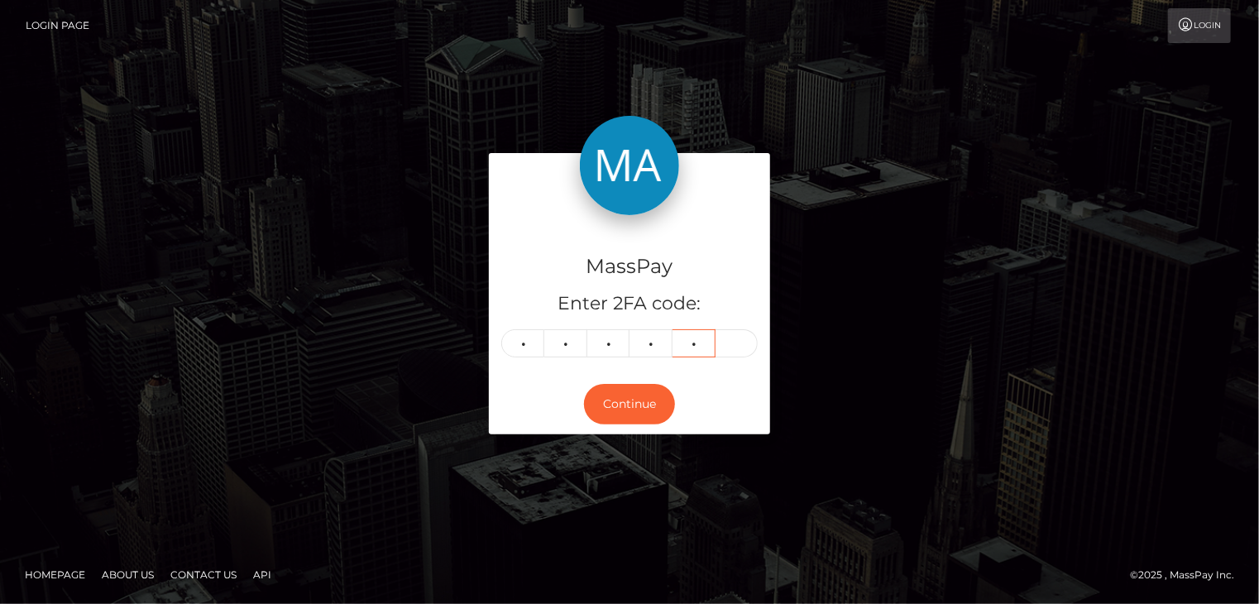
type input "7"
type input "8"
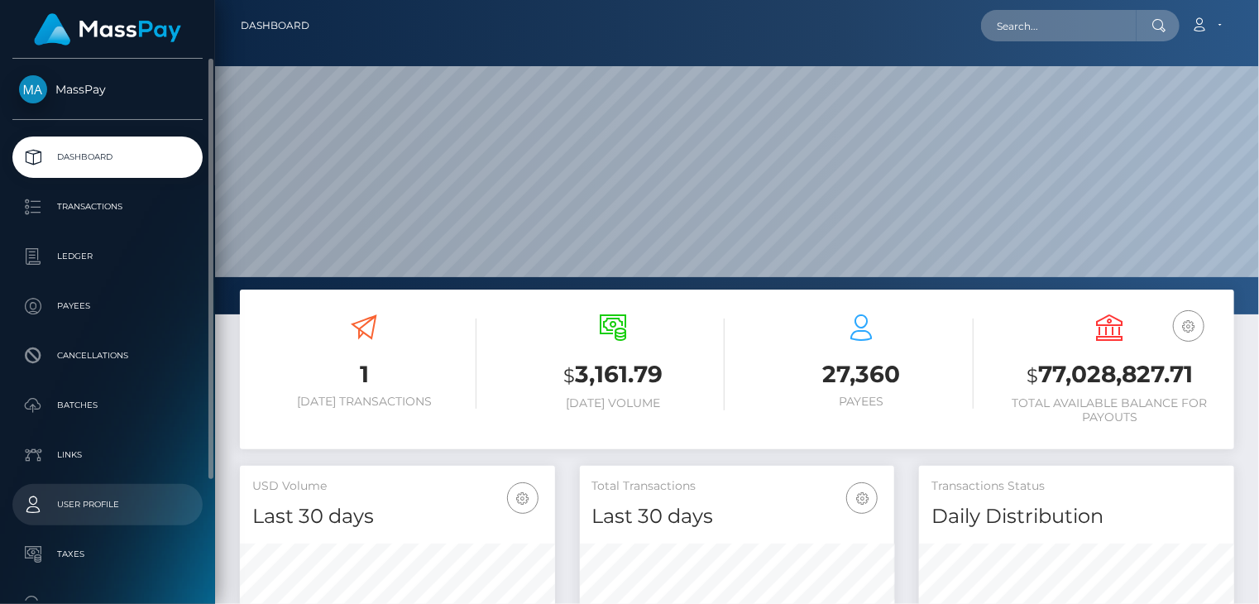
scroll to position [293, 314]
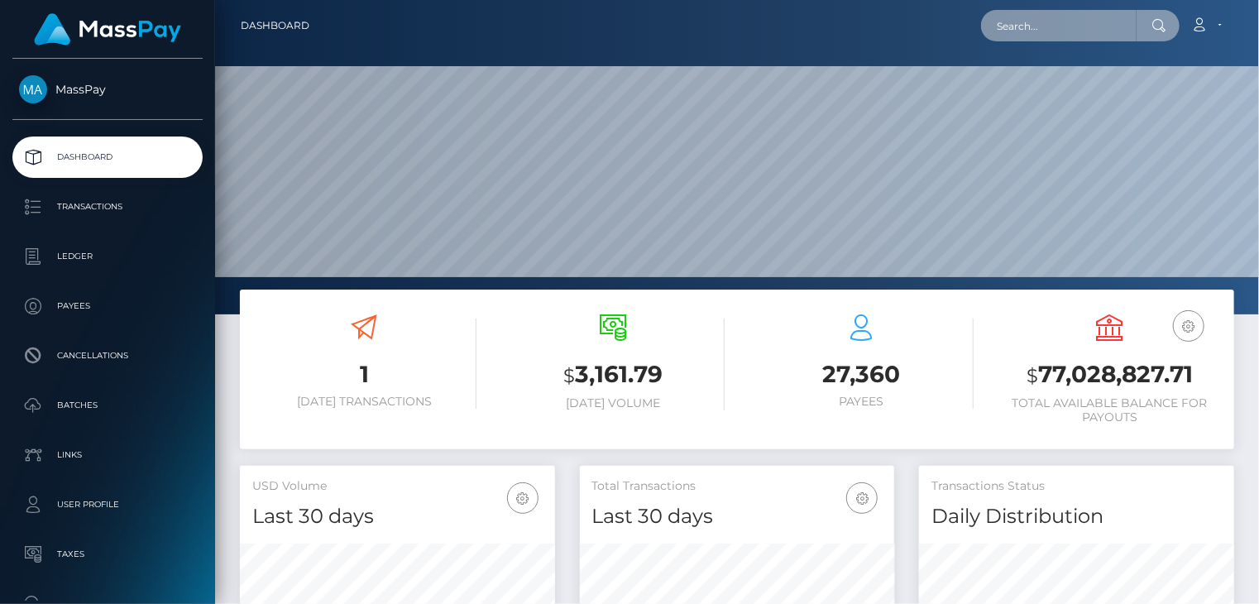
paste input "andrey.zaremba.95@gmail.com"
drag, startPoint x: 990, startPoint y: 23, endPoint x: 1122, endPoint y: 14, distance: 131.8
click at [1122, 14] on input "andrey.zaremba.95@gmail.com" at bounding box center [1059, 25] width 156 height 31
drag, startPoint x: 999, startPoint y: 34, endPoint x: 1129, endPoint y: 32, distance: 129.9
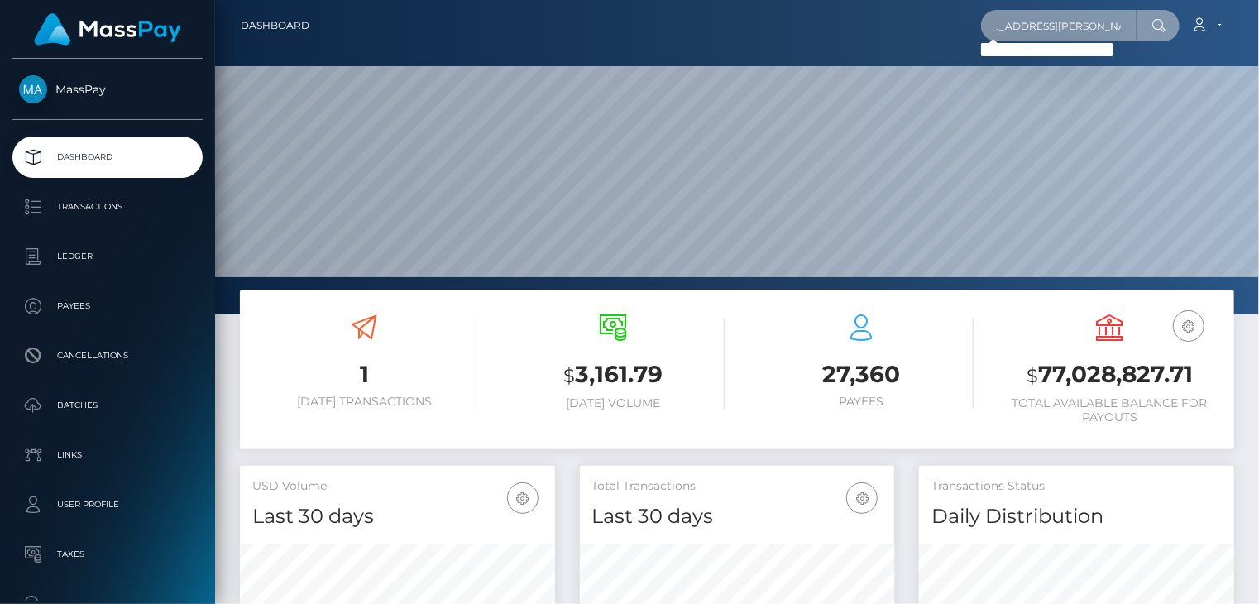
click at [1129, 31] on input "andrey.zaremba.95@gmail.com" at bounding box center [1059, 25] width 156 height 31
paste input "zaremba"
type input "[EMAIL_ADDRESS][DOMAIN_NAME]"
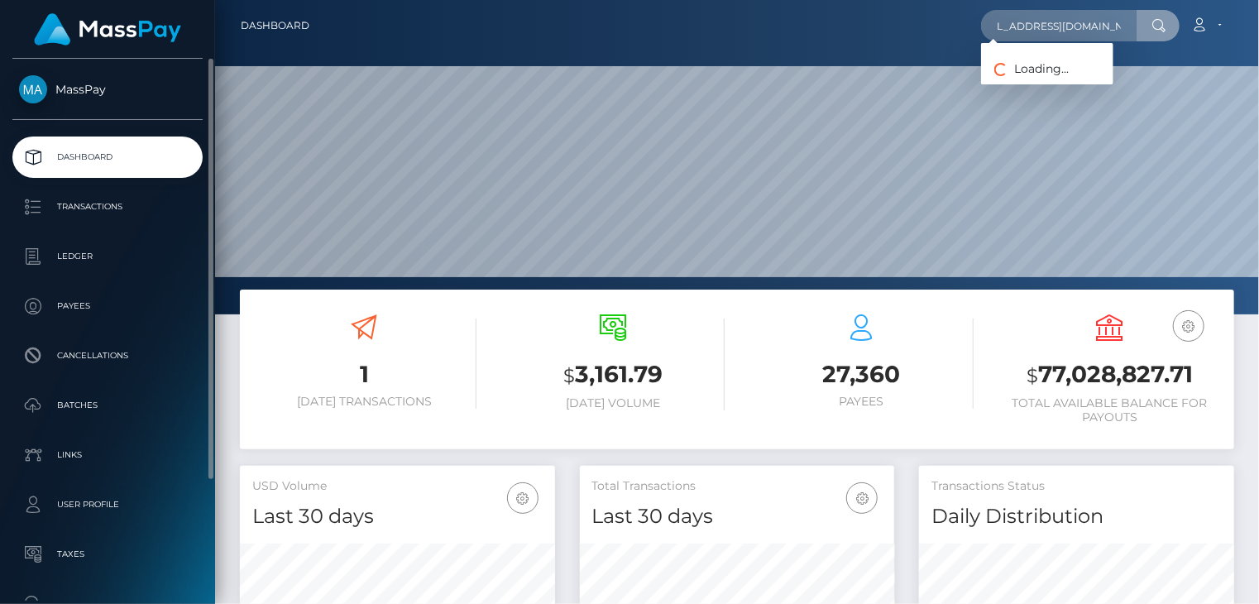
scroll to position [0, 0]
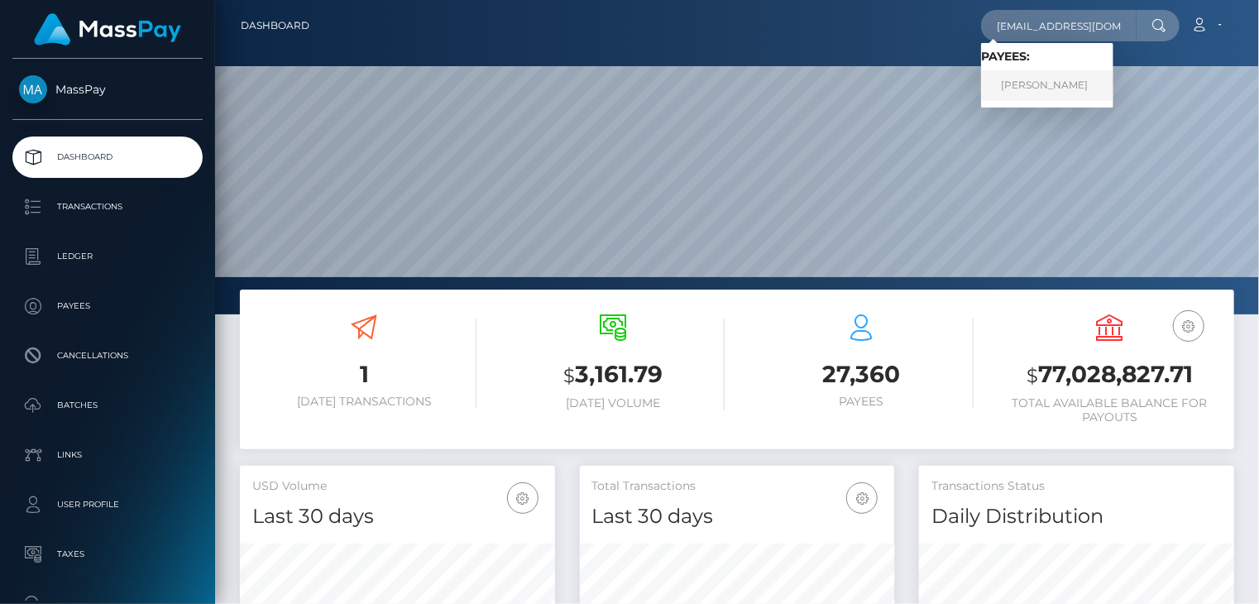
click at [1068, 91] on link "Andrii Zaremba" at bounding box center [1047, 85] width 132 height 31
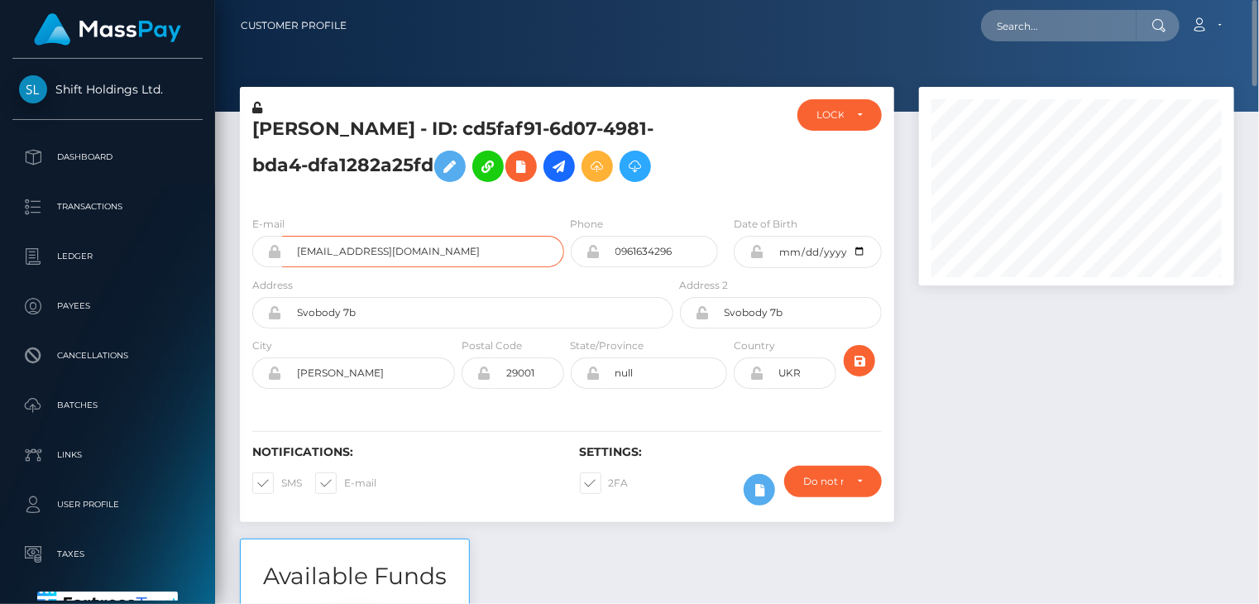
click at [353, 251] on input "[EMAIL_ADDRESS][DOMAIN_NAME]" at bounding box center [423, 251] width 282 height 31
click at [351, 249] on input "[EMAIL_ADDRESS][DOMAIN_NAME]" at bounding box center [423, 251] width 282 height 31
click at [346, 251] on input "[EMAIL_ADDRESS][DOMAIN_NAME]" at bounding box center [423, 251] width 282 height 31
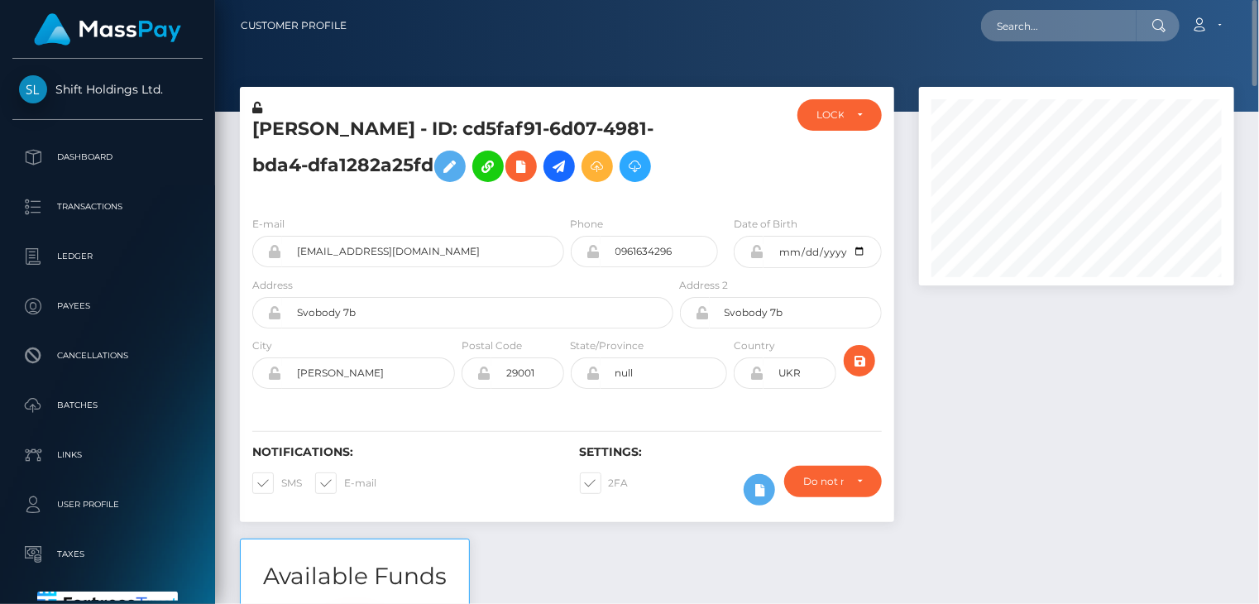
click at [333, 131] on h5 "Andrii Zaremba - ID: cd5faf91-6d07-4981-bda4-dfa1282a25fd" at bounding box center [458, 154] width 412 height 74
click at [331, 124] on h5 "Andrii Zaremba - ID: cd5faf91-6d07-4981-bda4-dfa1282a25fd" at bounding box center [458, 154] width 412 height 74
click at [328, 103] on div "Andrii Zaremba - ID: cd5faf91-6d07-4981-bda4-dfa1282a25fd" at bounding box center [458, 150] width 437 height 103
click at [352, 139] on h5 "Andrii Zaremba - ID: cd5faf91-6d07-4981-bda4-dfa1282a25fd" at bounding box center [458, 154] width 412 height 74
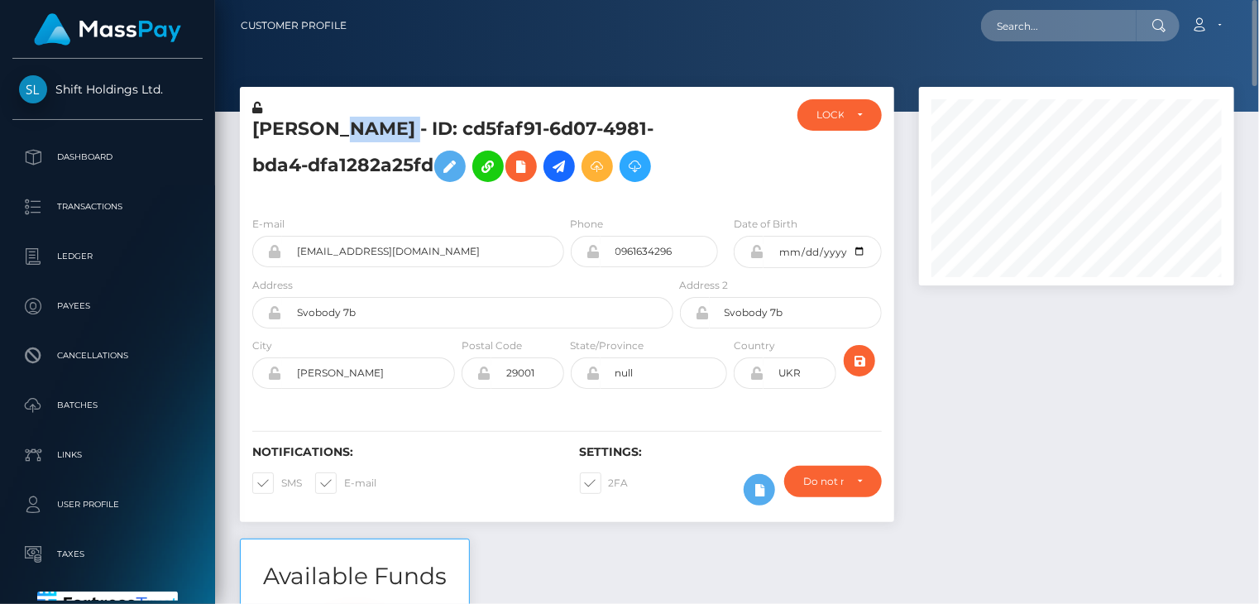
click at [352, 139] on h5 "Andrii Zaremba - ID: cd5faf91-6d07-4981-bda4-dfa1282a25fd" at bounding box center [458, 154] width 412 height 74
copy h5 "Andrii Zaremba - ID: cd5faf91-6d07-4981-bda4-dfa1282a25fd"
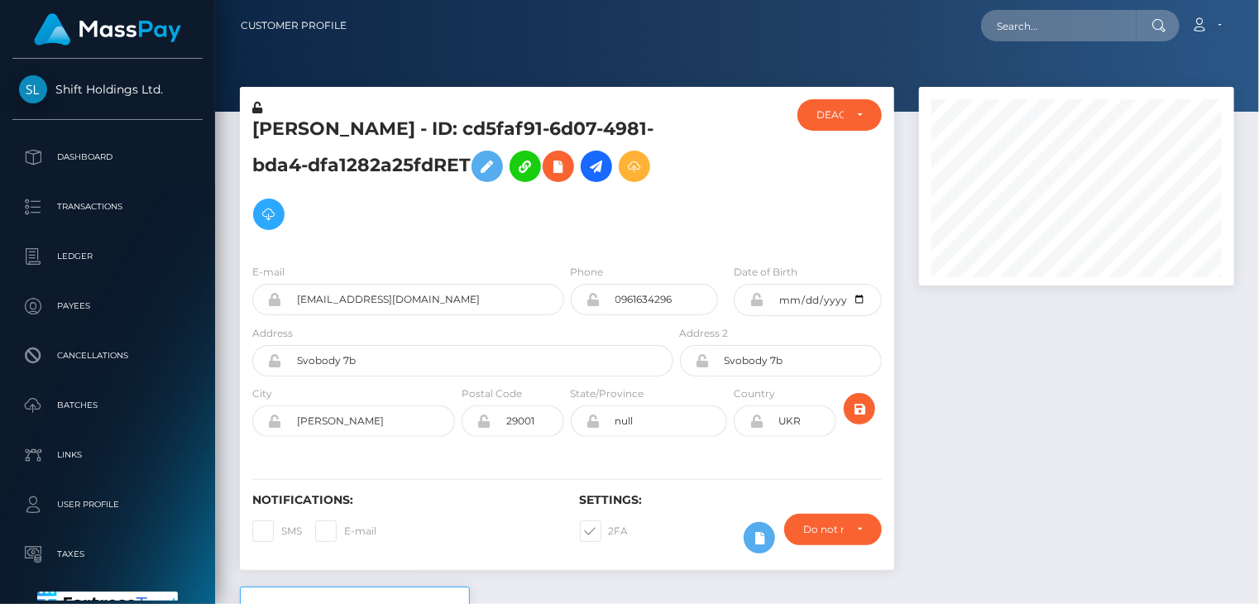
scroll to position [199, 314]
click at [1019, 17] on input "text" at bounding box center [1059, 25] width 156 height 31
paste input "[PERSON_NAME][EMAIL_ADDRESS][DOMAIN_NAME]"
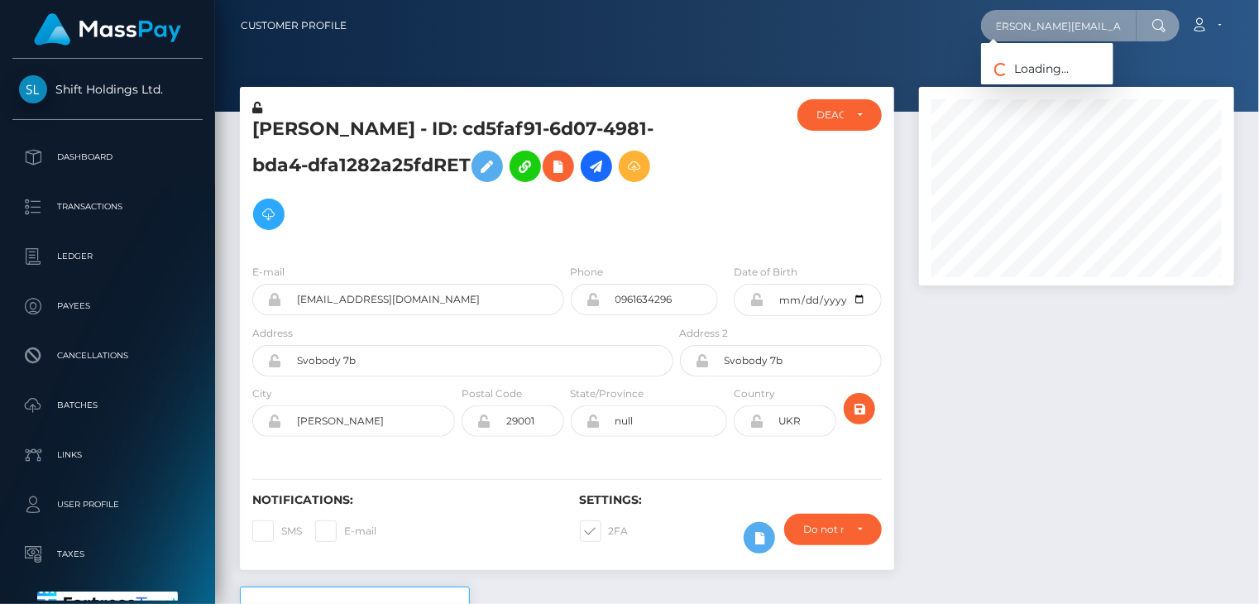
type input "[PERSON_NAME][EMAIL_ADDRESS][DOMAIN_NAME]"
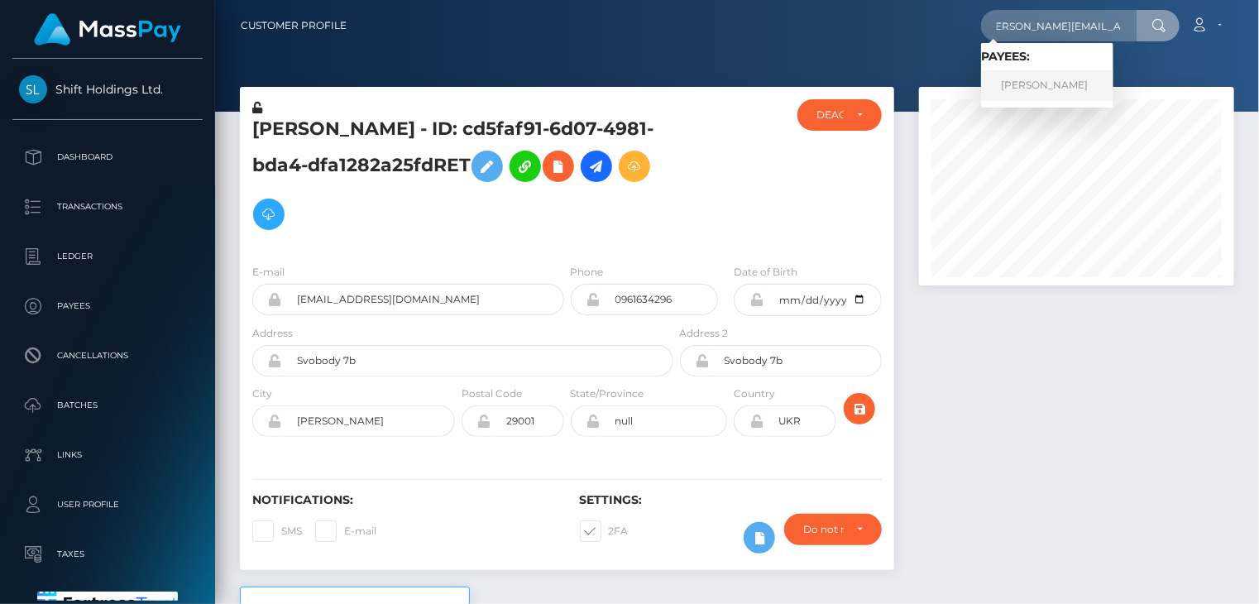
scroll to position [0, 0]
click at [1071, 89] on link "Susanna Singleton" at bounding box center [1047, 85] width 132 height 31
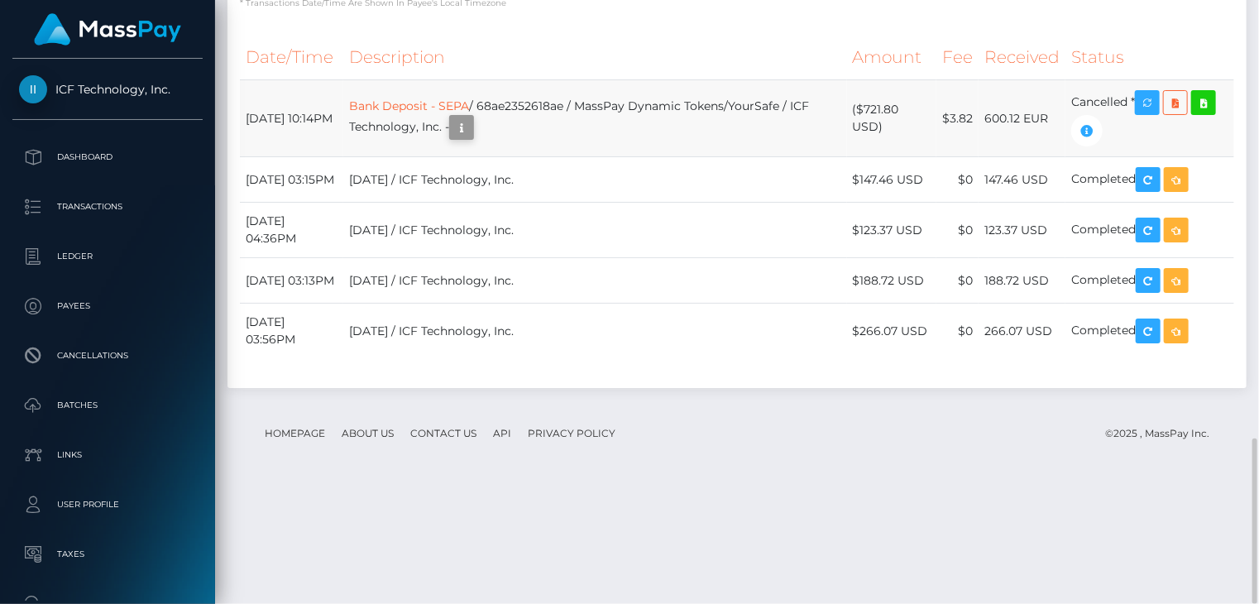
scroll to position [199, 314]
click at [490, 256] on body "ICF Technology, Inc. Dashboard Transactions Ledger Payees Batches" at bounding box center [629, 302] width 1259 height 604
click at [574, 157] on td "Bank Deposit - SEPA / 68ae2352618ae / MassPay Dynamic Tokens/YourSafe / ICF Tec…" at bounding box center [595, 118] width 504 height 77
click at [575, 157] on td "Bank Deposit - SEPA / 68ae2352618ae / MassPay Dynamic Tokens/YourSafe / ICF Tec…" at bounding box center [595, 118] width 504 height 77
copy td "68ae2352618ae"
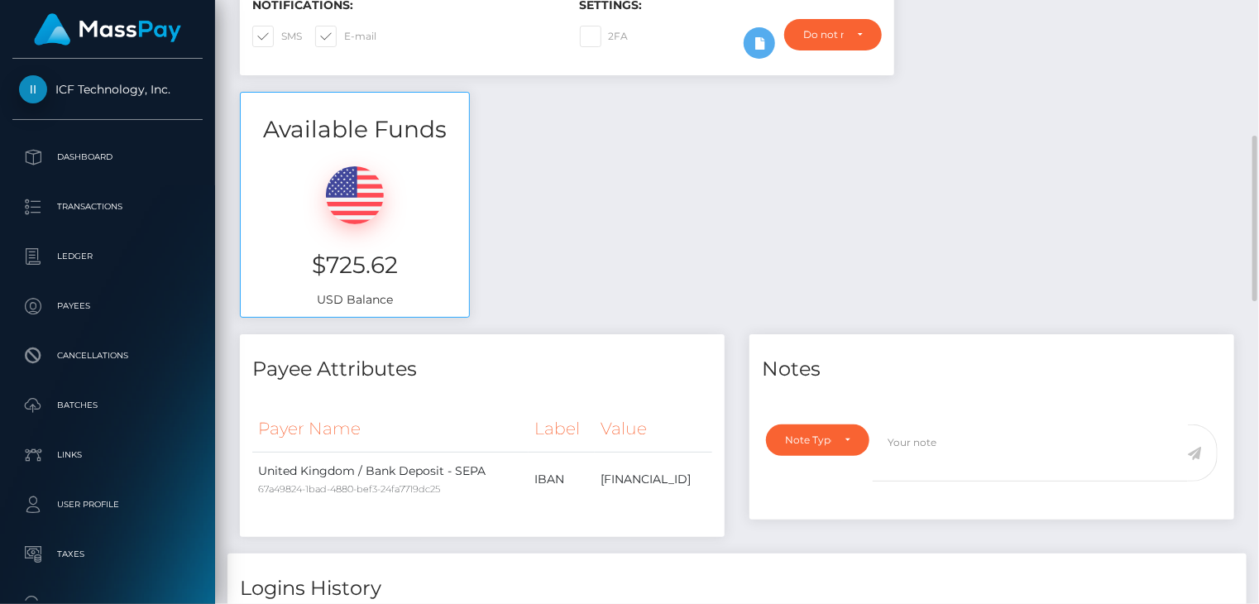
scroll to position [0, 0]
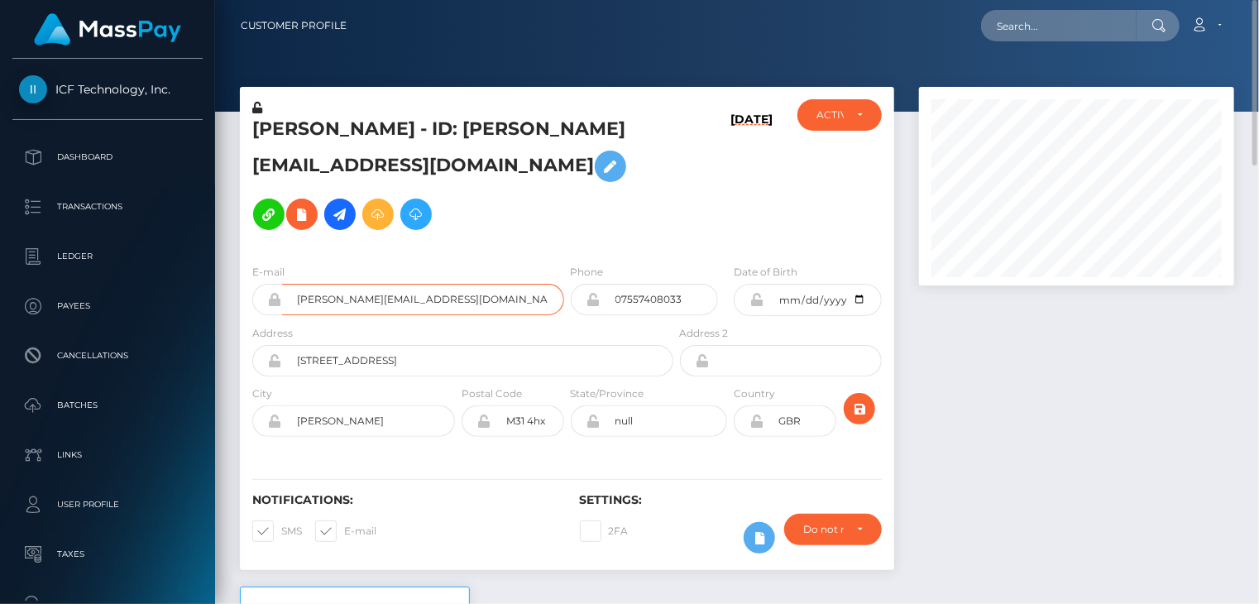
click at [374, 290] on input "susanna_rimmer@me.com" at bounding box center [423, 299] width 282 height 31
click at [373, 289] on input "susanna_rimmer@me.com" at bounding box center [423, 299] width 282 height 31
click at [355, 240] on div "Susanna Singleton - ID: susanna_rimmer@me.com 08/26/25 ACTIVE CLOSED" at bounding box center [567, 328] width 654 height 483
click at [369, 304] on input "susanna_rimmer@me.com" at bounding box center [423, 299] width 282 height 31
click at [367, 295] on input "susanna_rimmer@me.com" at bounding box center [423, 299] width 282 height 31
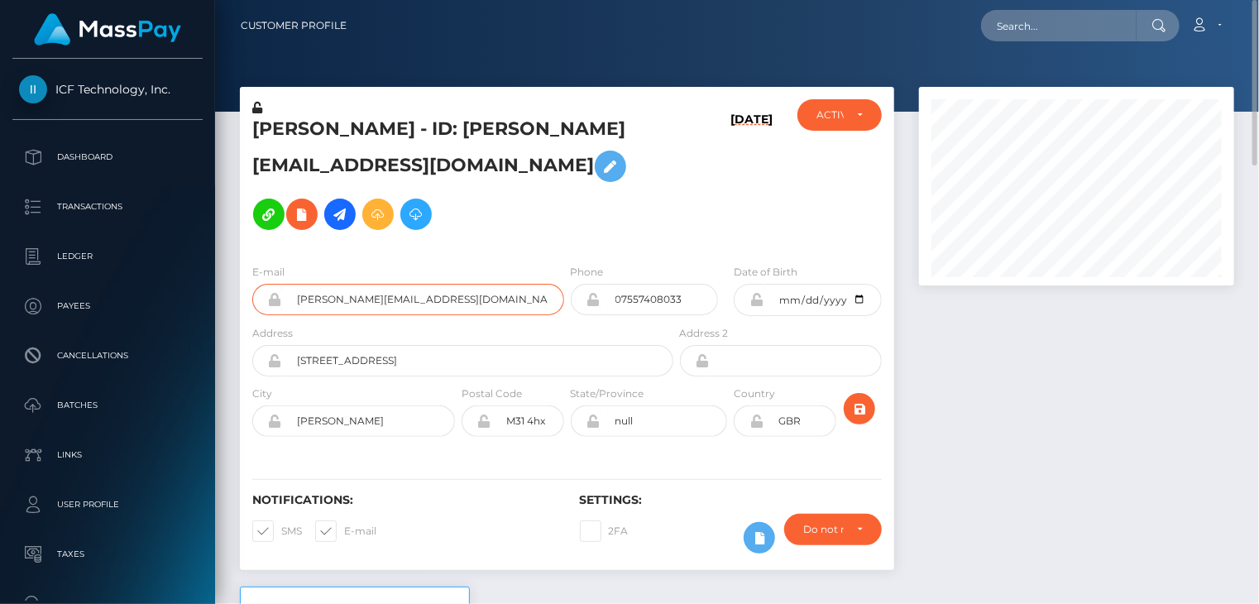
click at [365, 290] on input "susanna_rimmer@me.com" at bounding box center [423, 299] width 282 height 31
click at [365, 309] on input "susanna_rimmer@me.com" at bounding box center [423, 299] width 282 height 31
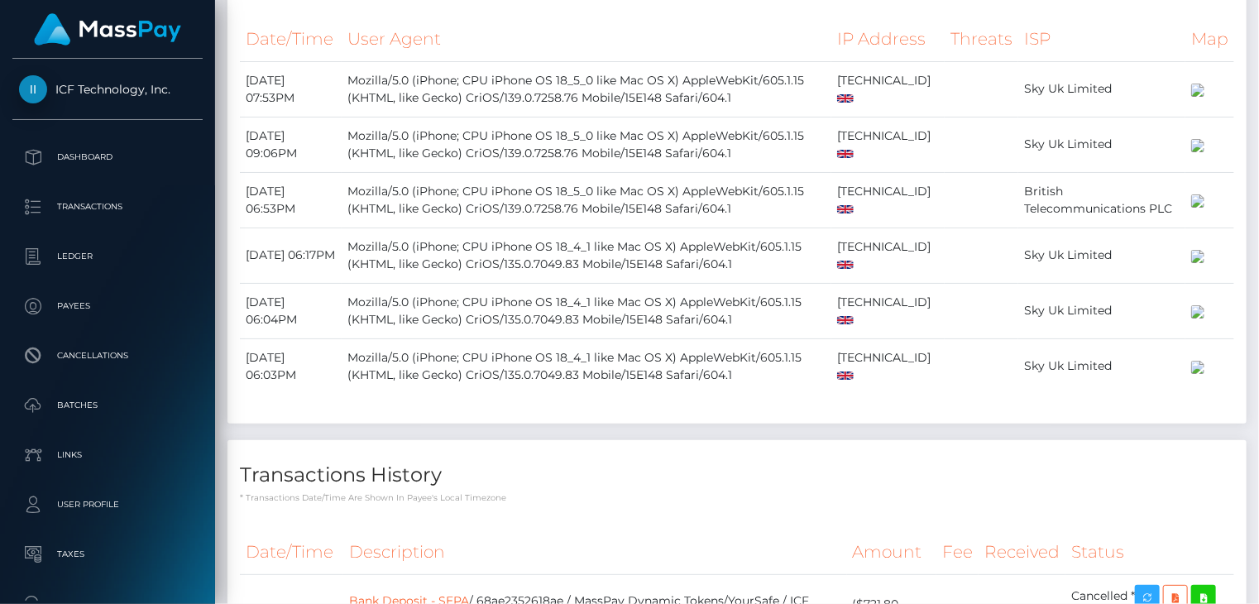
scroll to position [1598, 0]
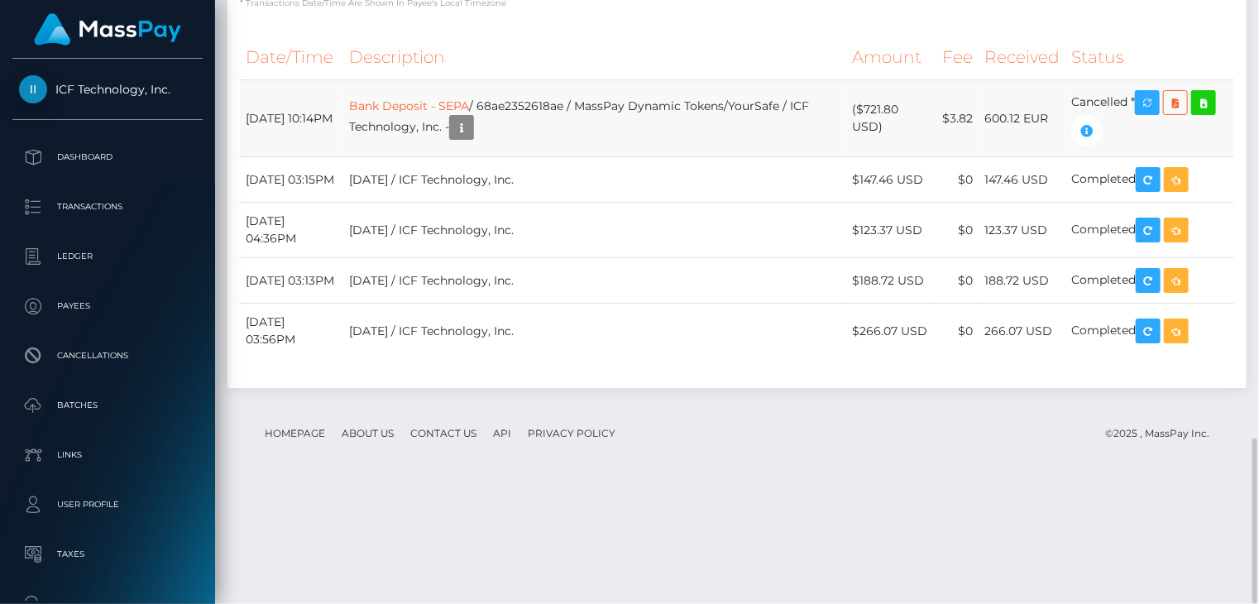
drag, startPoint x: 239, startPoint y: 223, endPoint x: 347, endPoint y: 223, distance: 108.4
click at [343, 157] on td "August 26, 2025 10:14PM" at bounding box center [291, 118] width 103 height 77
copy td "August 26, 2025"
drag, startPoint x: 867, startPoint y: 237, endPoint x: 908, endPoint y: 238, distance: 41.4
click at [908, 157] on td "($721.80 USD)" at bounding box center [891, 118] width 89 height 77
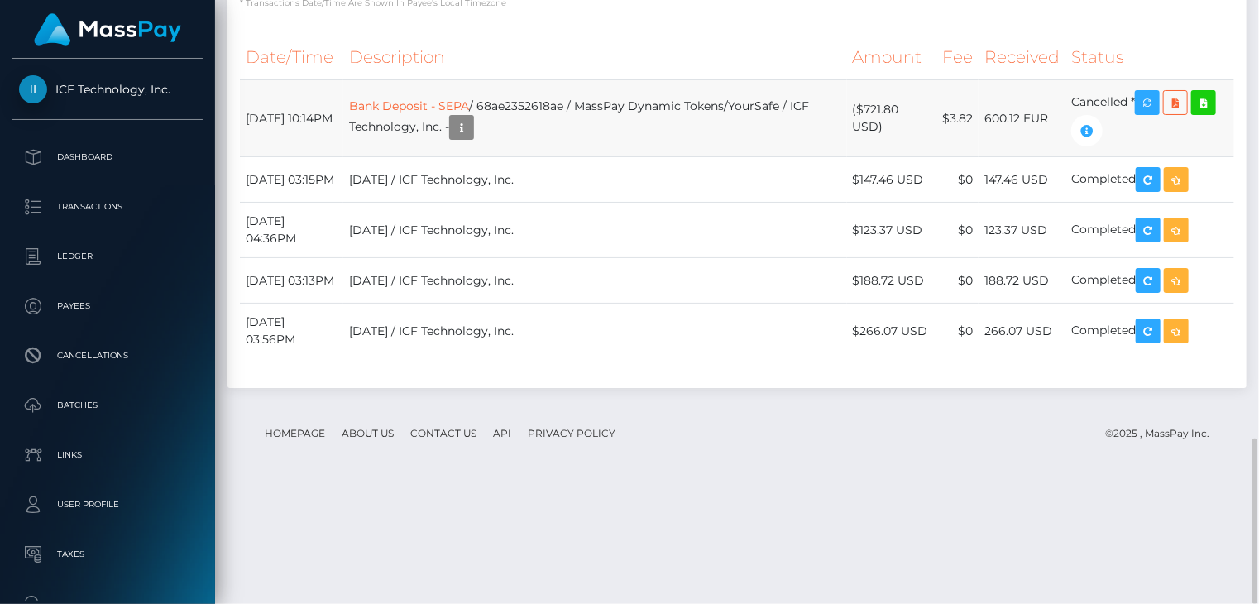
copy td "$721.80"
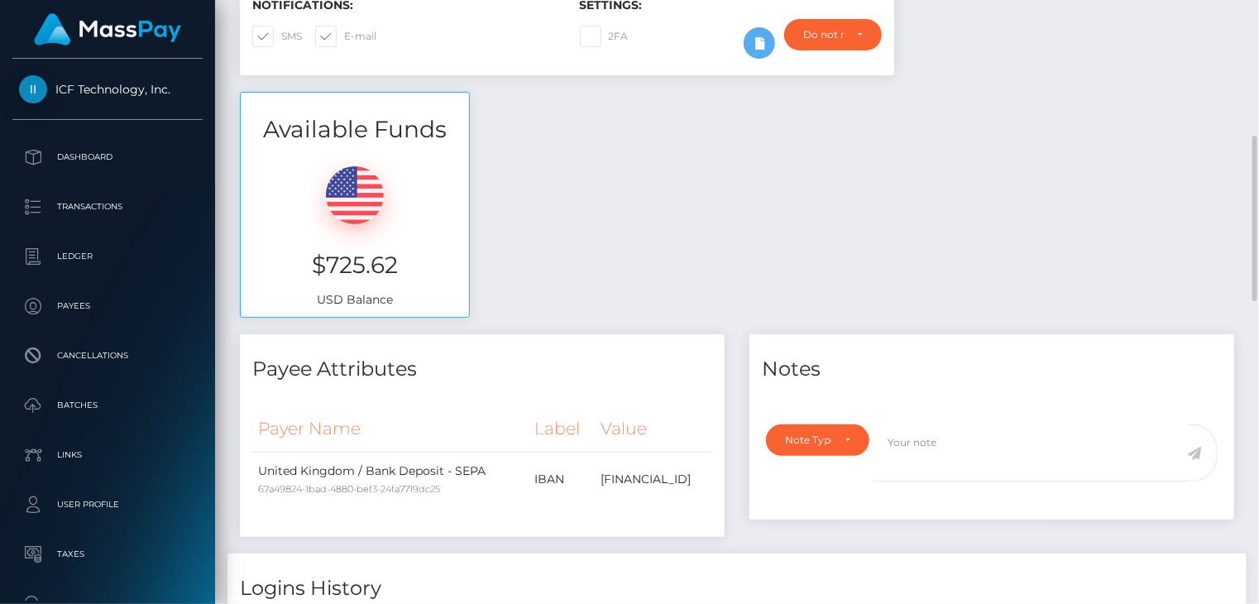
scroll to position [0, 0]
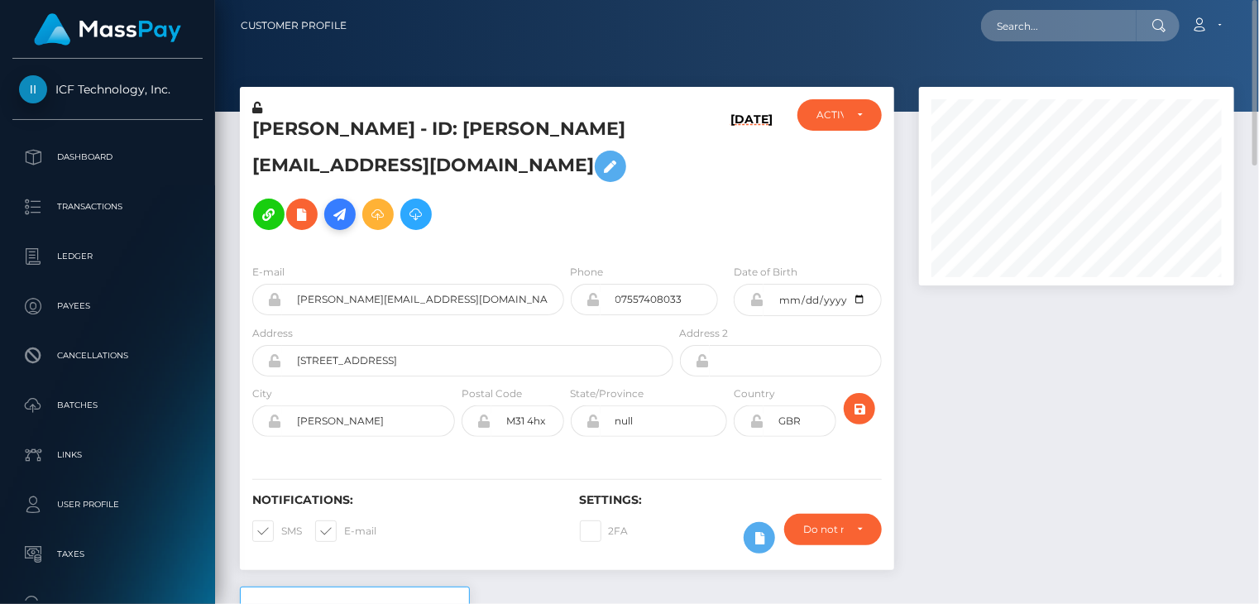
click at [350, 204] on icon at bounding box center [340, 214] width 20 height 21
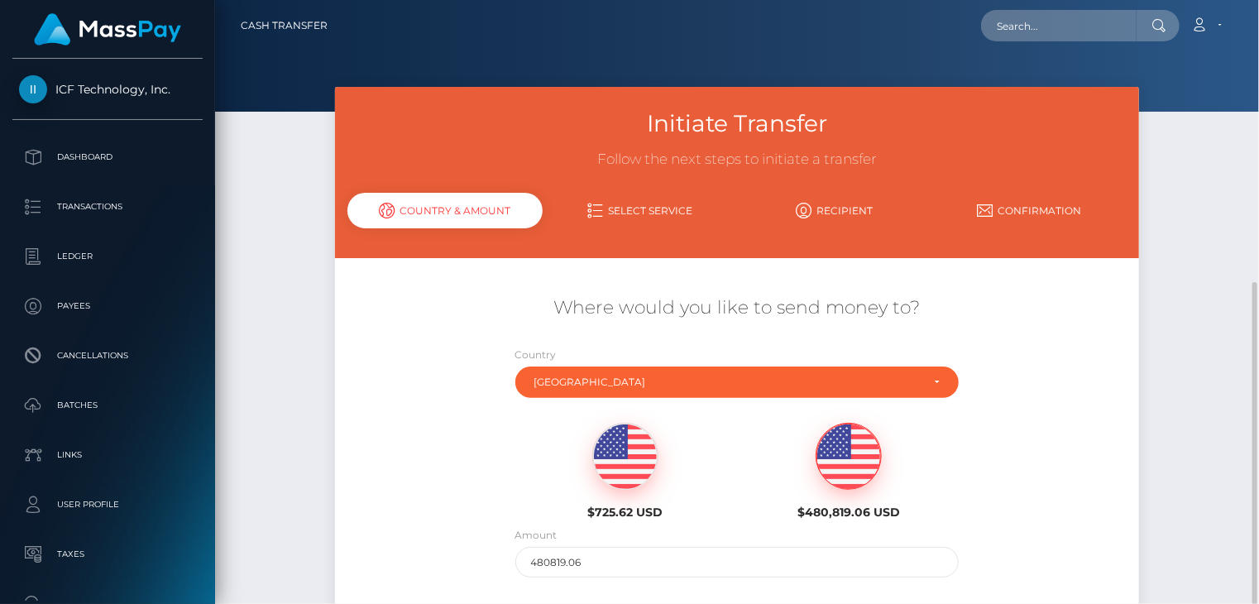
scroll to position [157, 0]
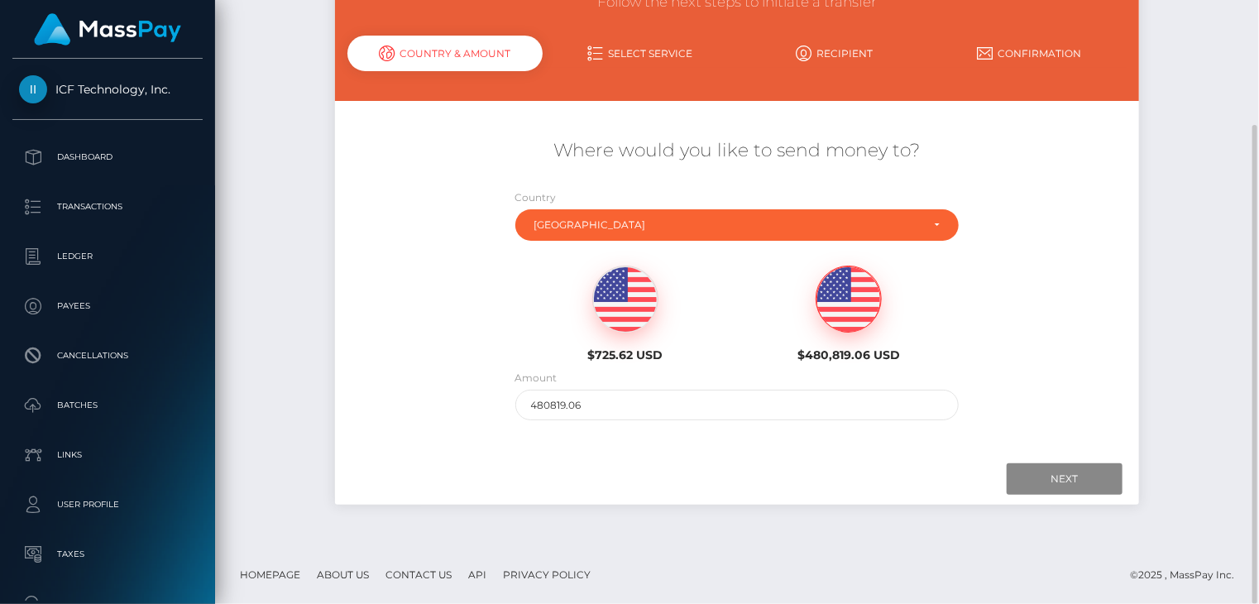
drag, startPoint x: 652, startPoint y: 395, endPoint x: 471, endPoint y: 421, distance: 183.0
click at [471, 421] on div "Where would you like to send money to? Country Abkhazia [GEOGRAPHIC_DATA] [GEOG…" at bounding box center [737, 279] width 804 height 299
drag, startPoint x: 591, startPoint y: 403, endPoint x: 520, endPoint y: 405, distance: 71.2
click at [520, 405] on input "480819.06" at bounding box center [737, 405] width 444 height 31
type input "100"
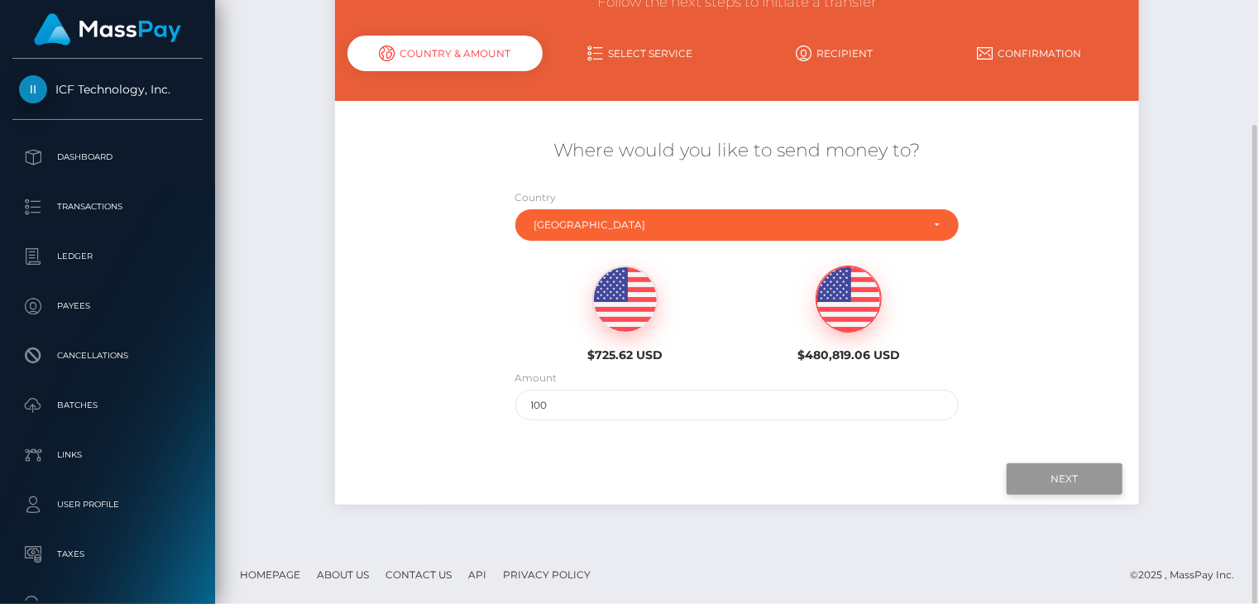
click at [1052, 481] on input "Next" at bounding box center [1065, 478] width 116 height 31
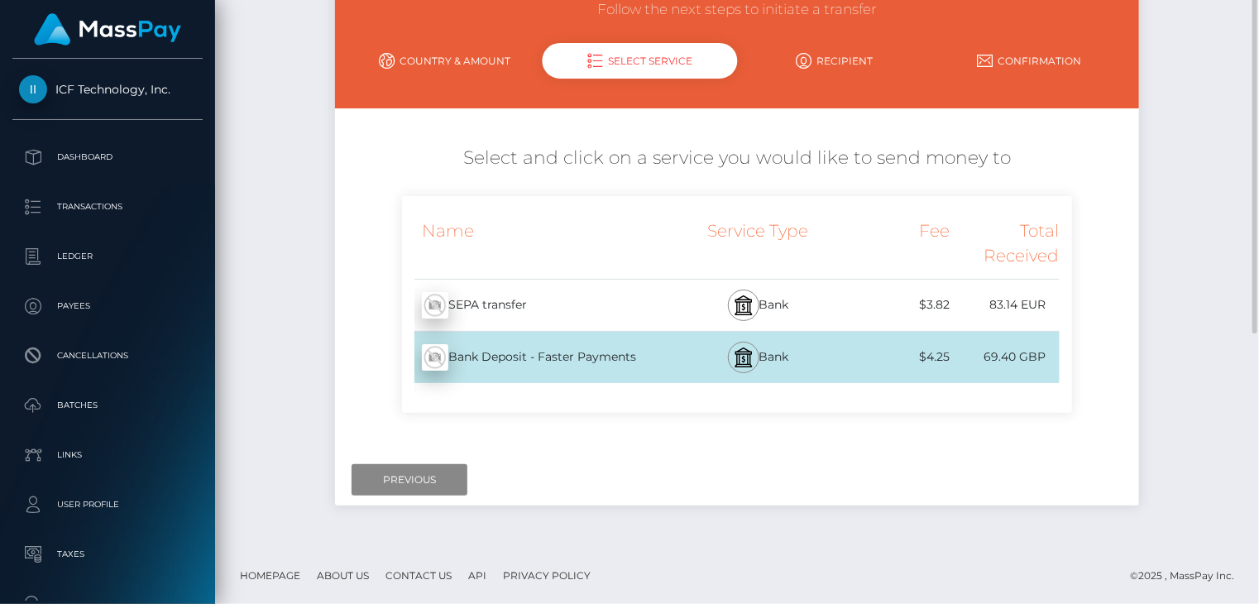
scroll to position [0, 0]
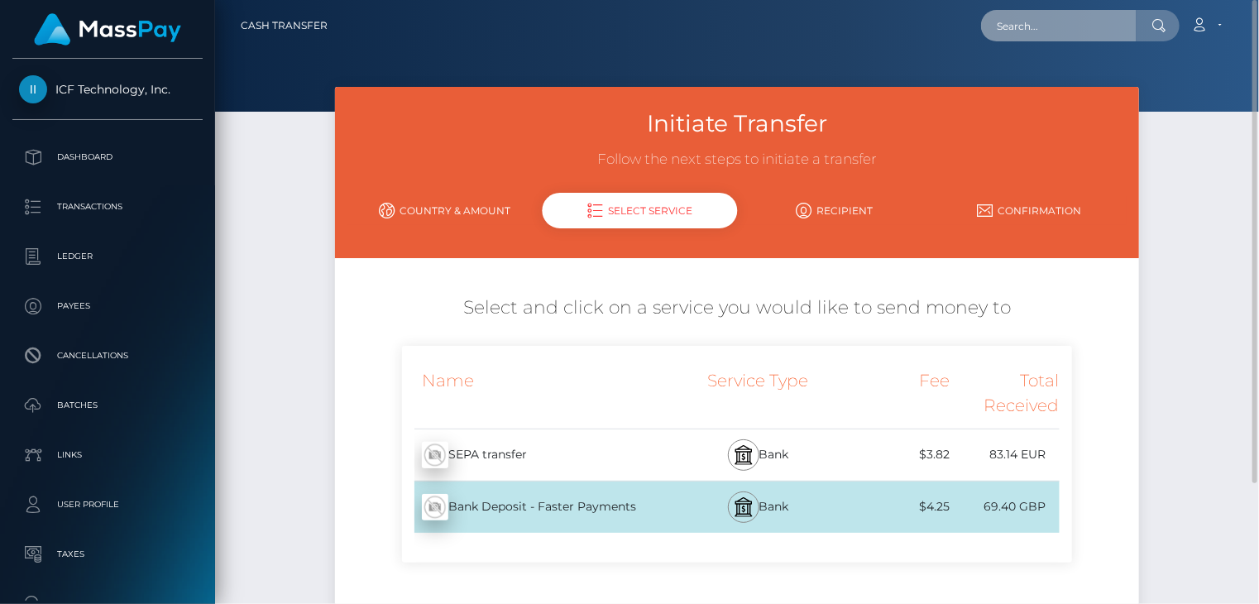
click at [1078, 36] on input "text" at bounding box center [1059, 25] width 156 height 31
paste input "68ae2352618ae"
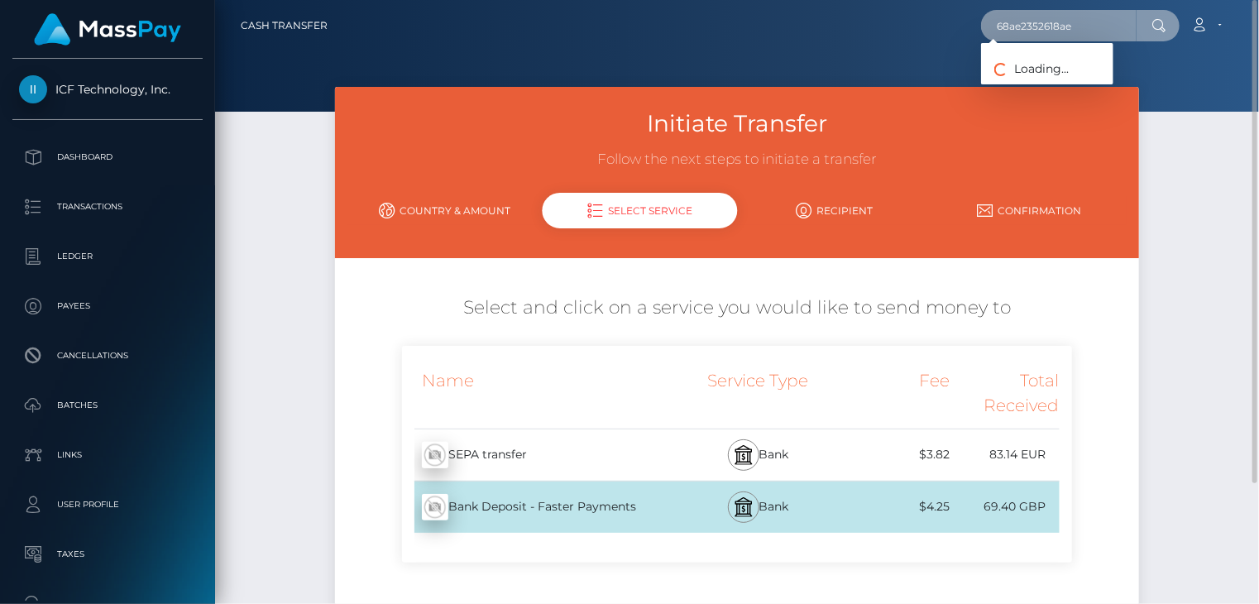
type input "68ae2352618ae"
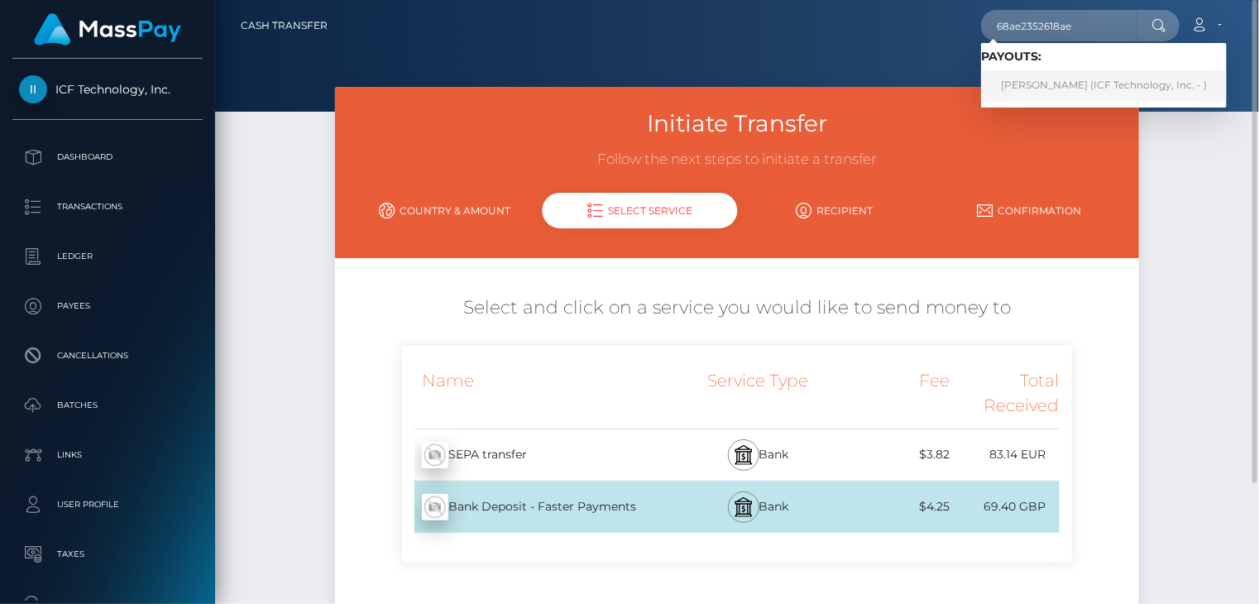
click at [1062, 93] on link "Susanna Singleton (ICF Technology, Inc. - )" at bounding box center [1104, 85] width 246 height 31
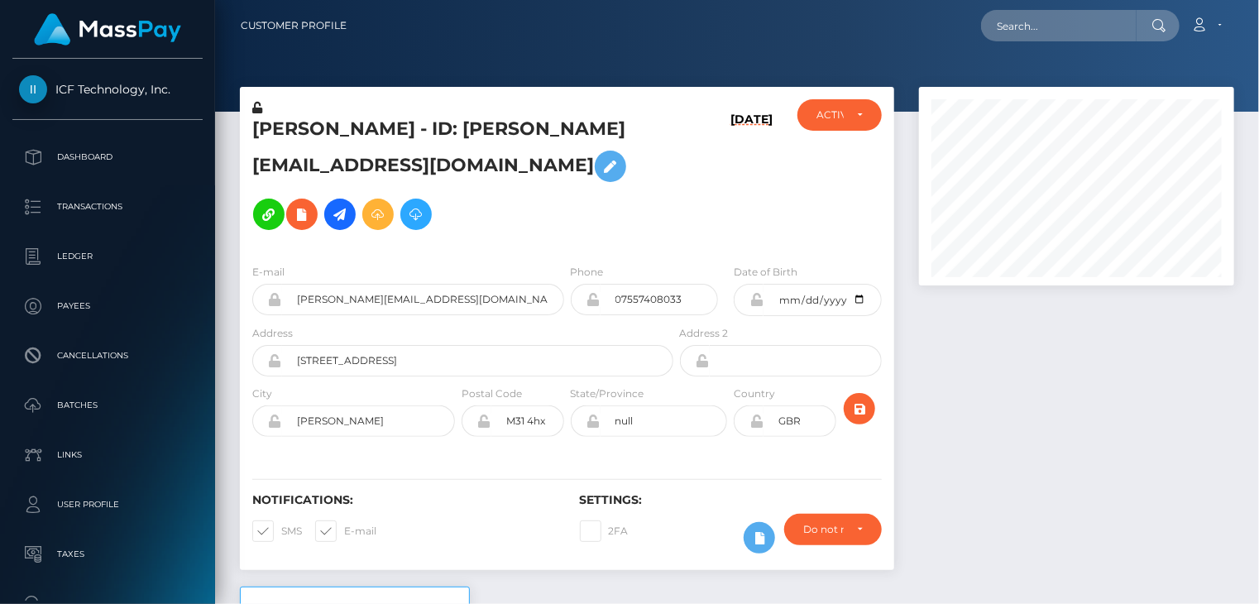
scroll to position [199, 314]
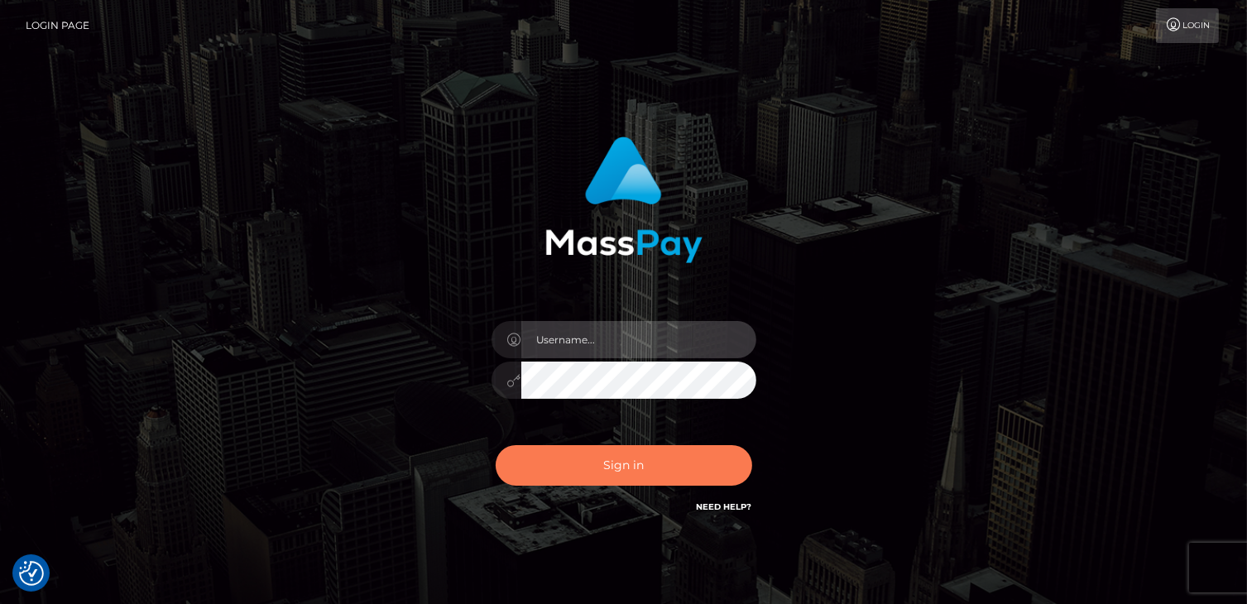
type input "catalinad"
click at [606, 458] on button "Sign in" at bounding box center [624, 465] width 256 height 41
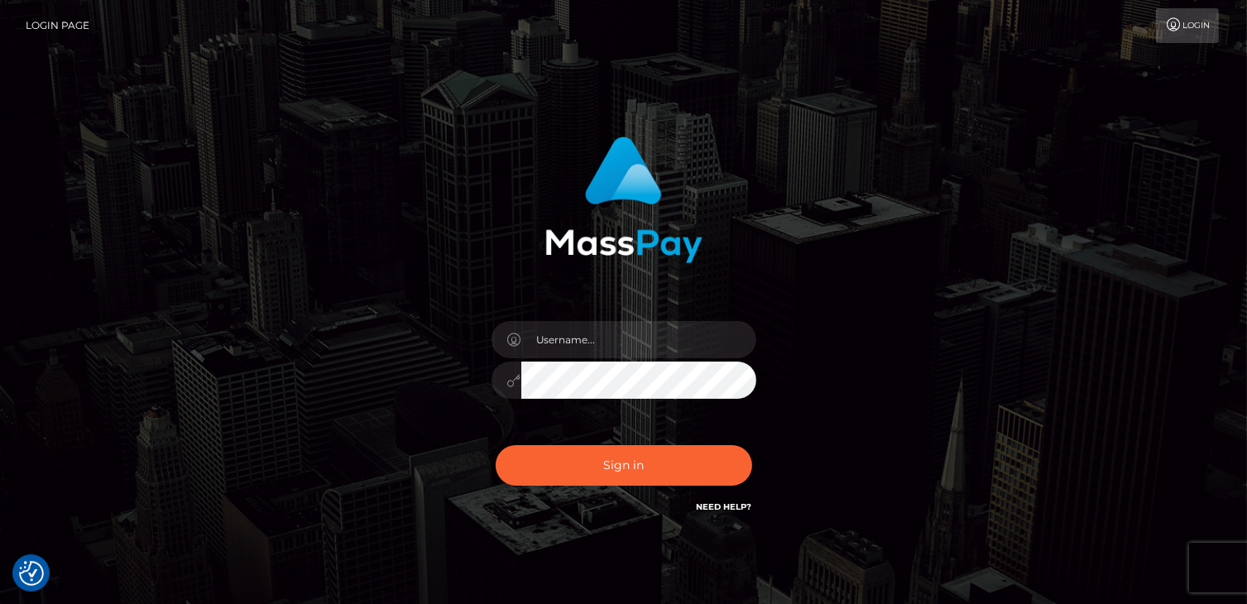
checkbox input "true"
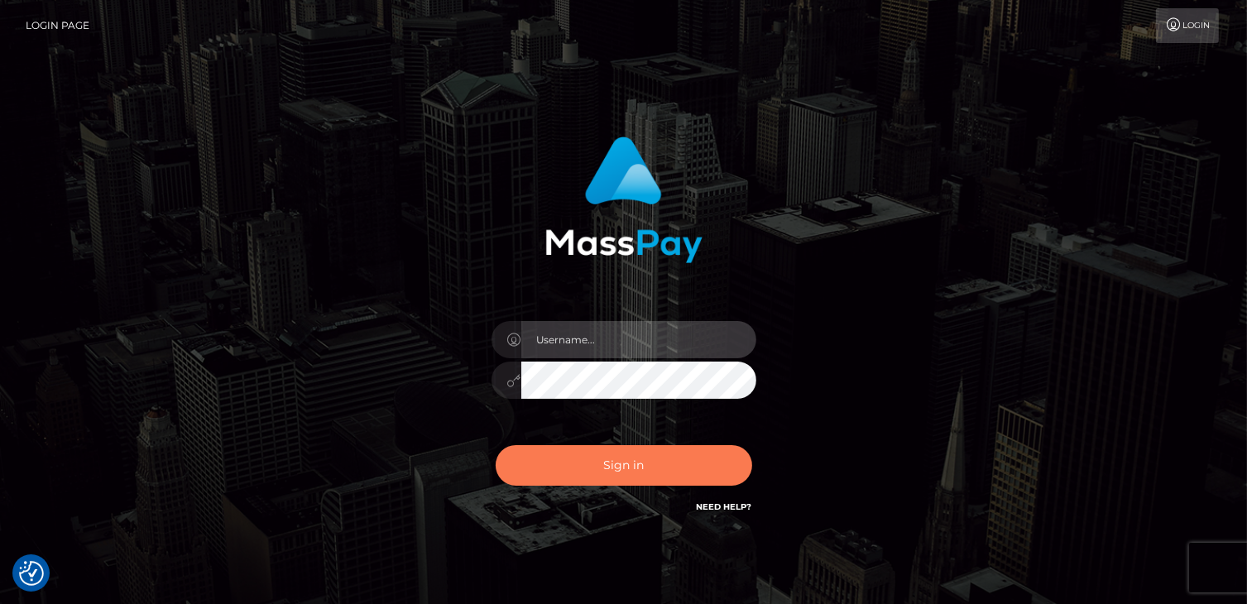
type input "catalinad"
click at [632, 473] on button "Sign in" at bounding box center [624, 465] width 256 height 41
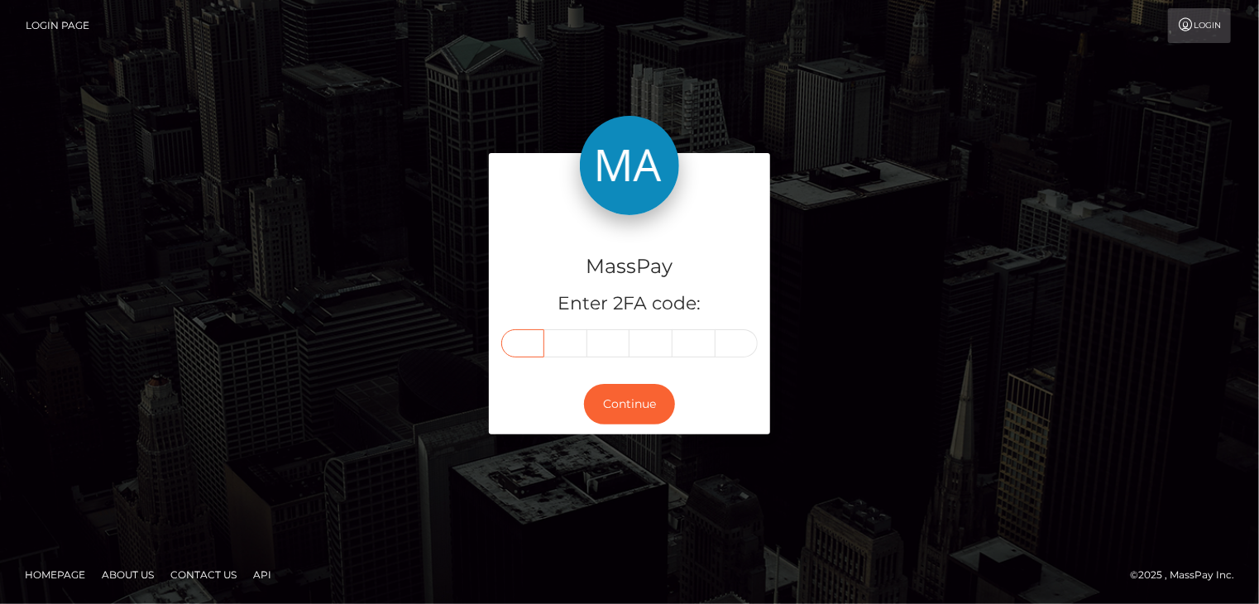
click at [529, 352] on input "text" at bounding box center [522, 343] width 43 height 28
type input "7"
type input "5"
type input "3"
type input "1"
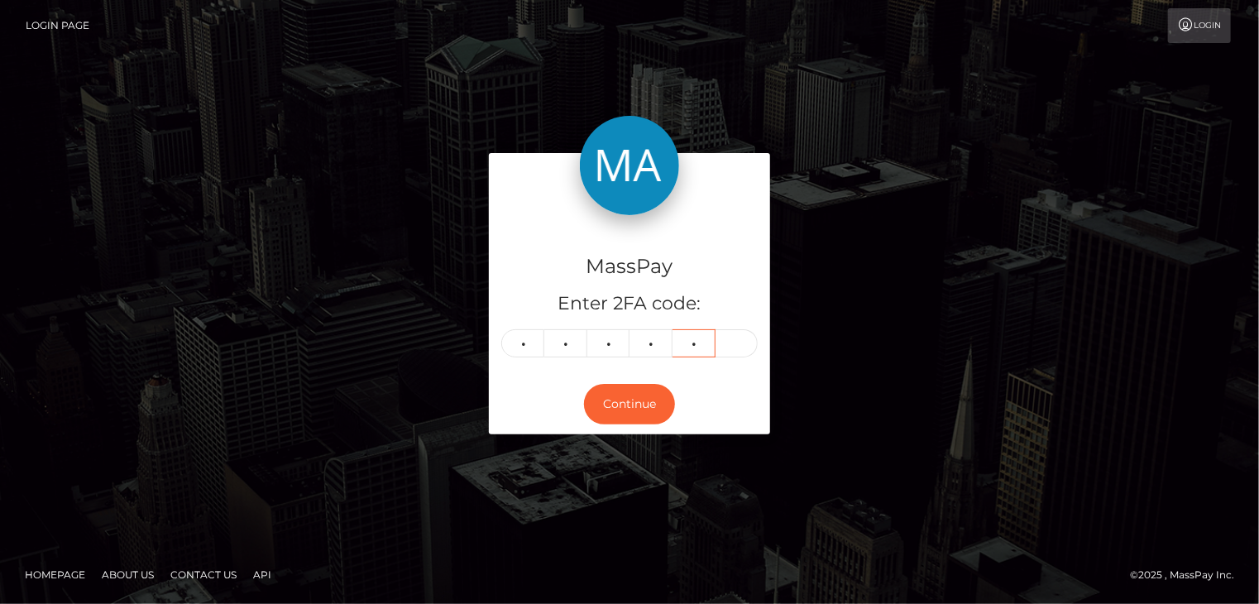
type input "4"
type input "9"
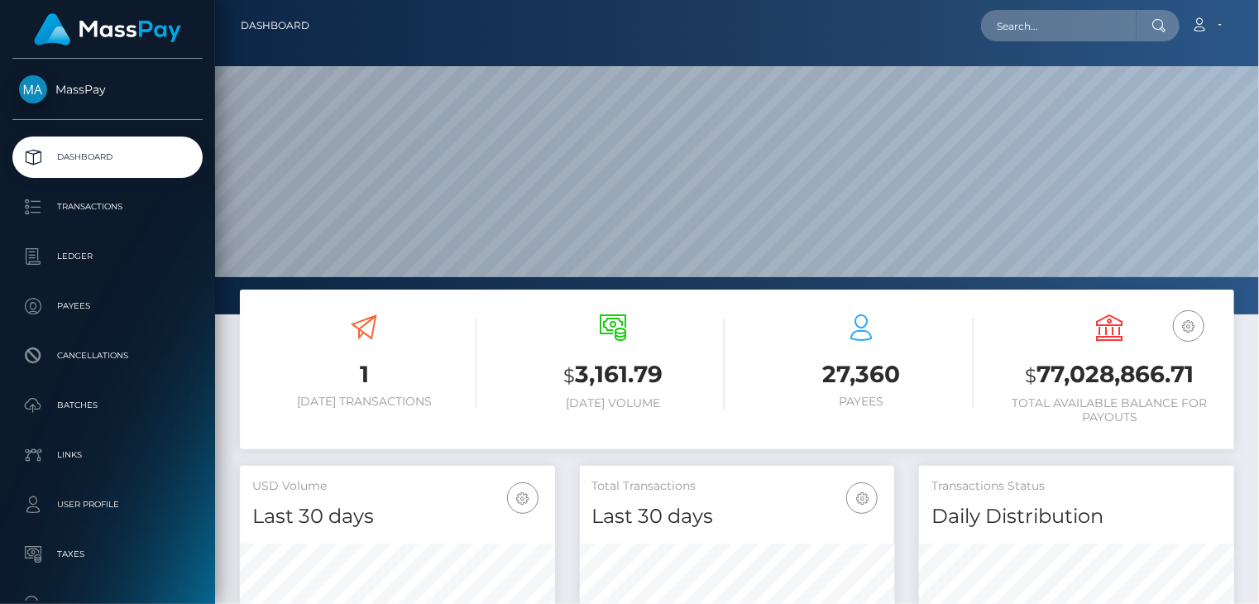
scroll to position [293, 314]
click at [1092, 31] on input "text" at bounding box center [1059, 25] width 156 height 31
paste input "[EMAIL_ADDRESS][PERSON_NAME][DOMAIN_NAME]"
drag, startPoint x: 999, startPoint y: 25, endPoint x: 1131, endPoint y: 46, distance: 134.1
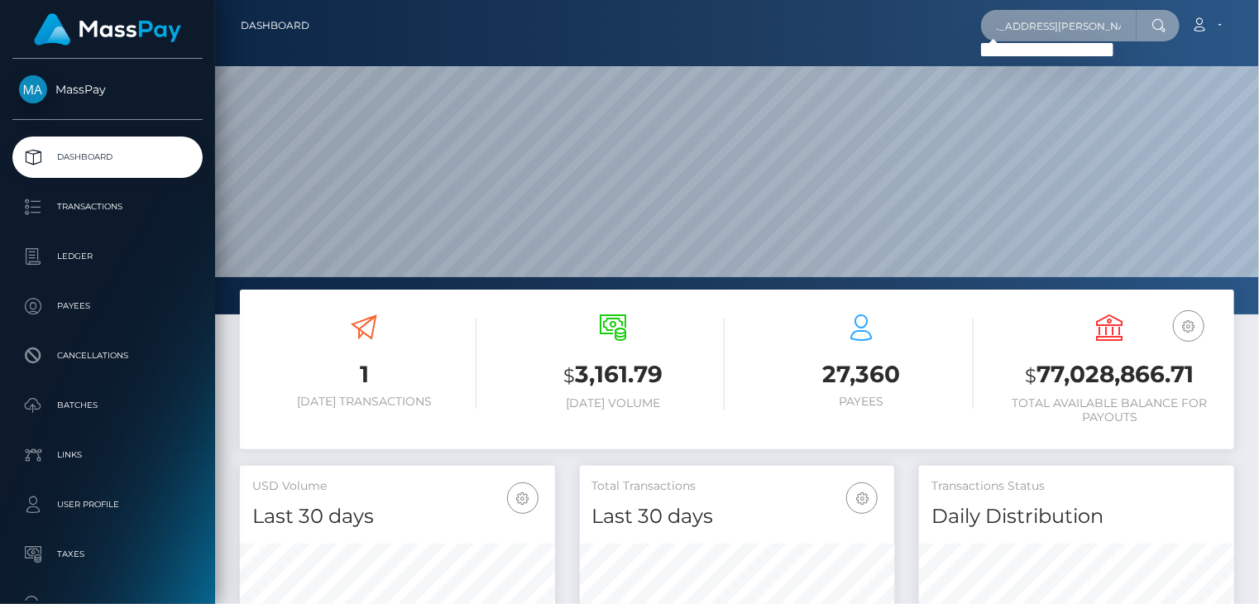
click at [1131, 46] on nav "Dashboard andrey.zaremba.95@gmail.com Loading... Loading..." at bounding box center [737, 25] width 1044 height 51
drag, startPoint x: 999, startPoint y: 30, endPoint x: 1123, endPoint y: 43, distance: 124.8
click at [1123, 43] on nav "Dashboard andrey.zaremba.95@gmail.com Loading... Loading..." at bounding box center [737, 25] width 1044 height 51
drag, startPoint x: 999, startPoint y: 32, endPoint x: 1126, endPoint y: 40, distance: 126.8
click at [1126, 40] on input "andrey.zaremba.95@gmail.com" at bounding box center [1059, 25] width 156 height 31
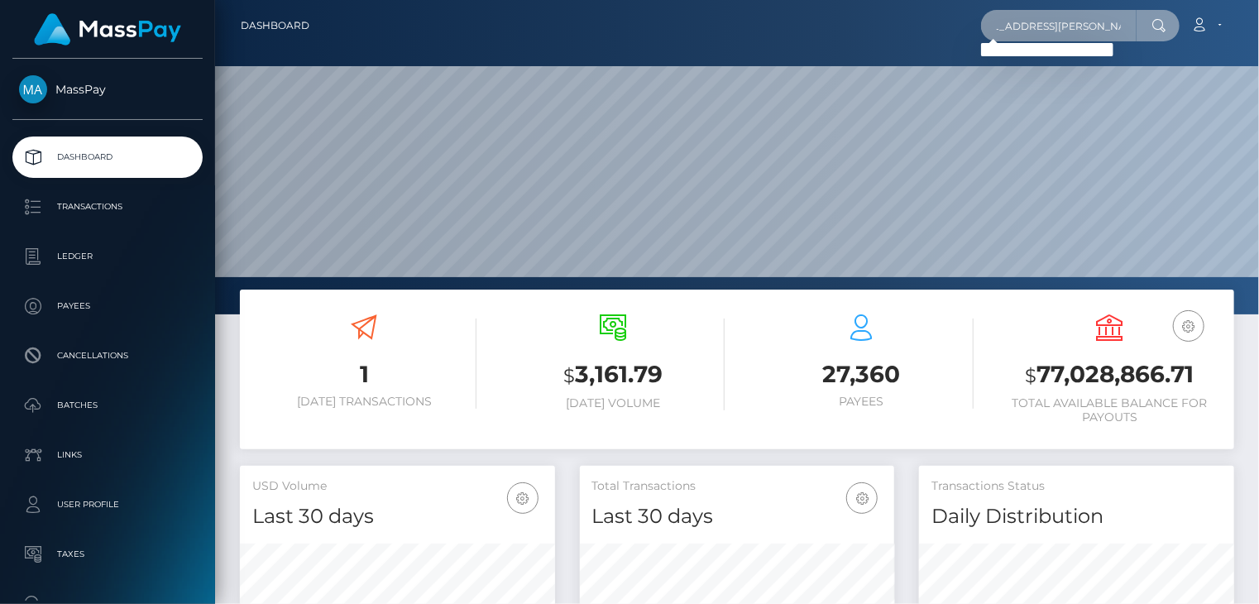
drag, startPoint x: 999, startPoint y: 31, endPoint x: 1127, endPoint y: 27, distance: 127.4
click at [1127, 27] on input "andrey.zaremba.95@gmail.com" at bounding box center [1059, 25] width 156 height 31
paste input ": cd5faf91-6d07-4981-bda4-dfa1282a25fd"
click at [1009, 28] on input ": cd5faf91-6d07-4981-bda4-dfa1282a25fd" at bounding box center [1059, 25] width 156 height 31
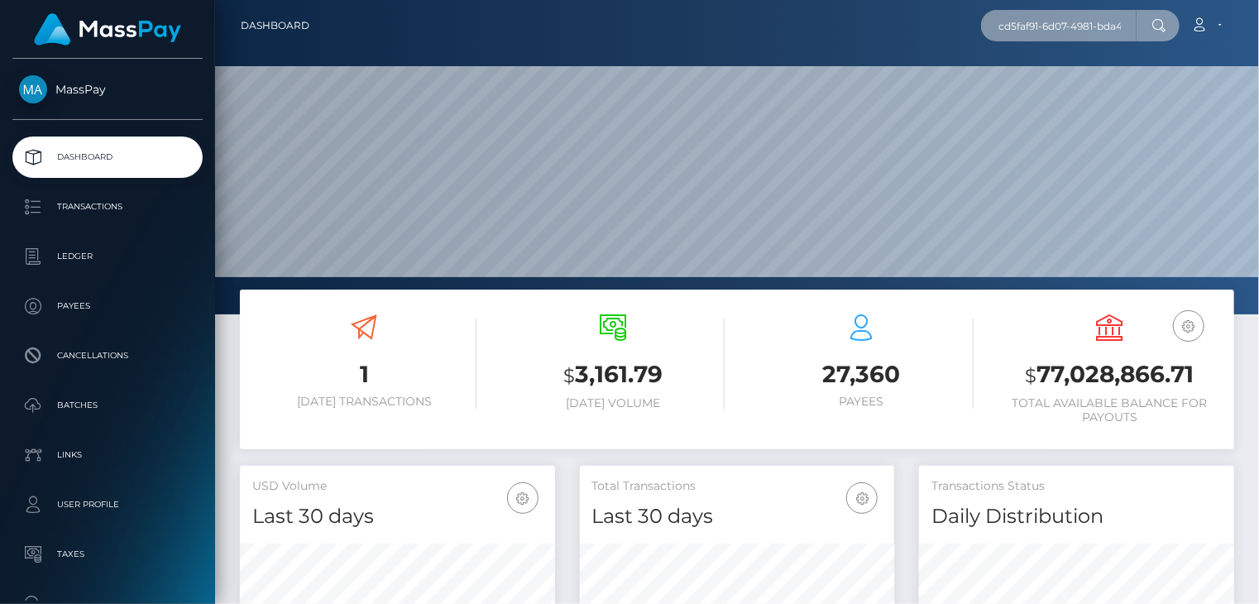
scroll to position [0, 0]
click at [1006, 31] on input ": cd5faf91-6d07-4981-bda4-dfa1282a25fd" at bounding box center [1059, 25] width 156 height 31
type input ":cd5faf91-6d07-4981-bda4-dfa1282a25fd"
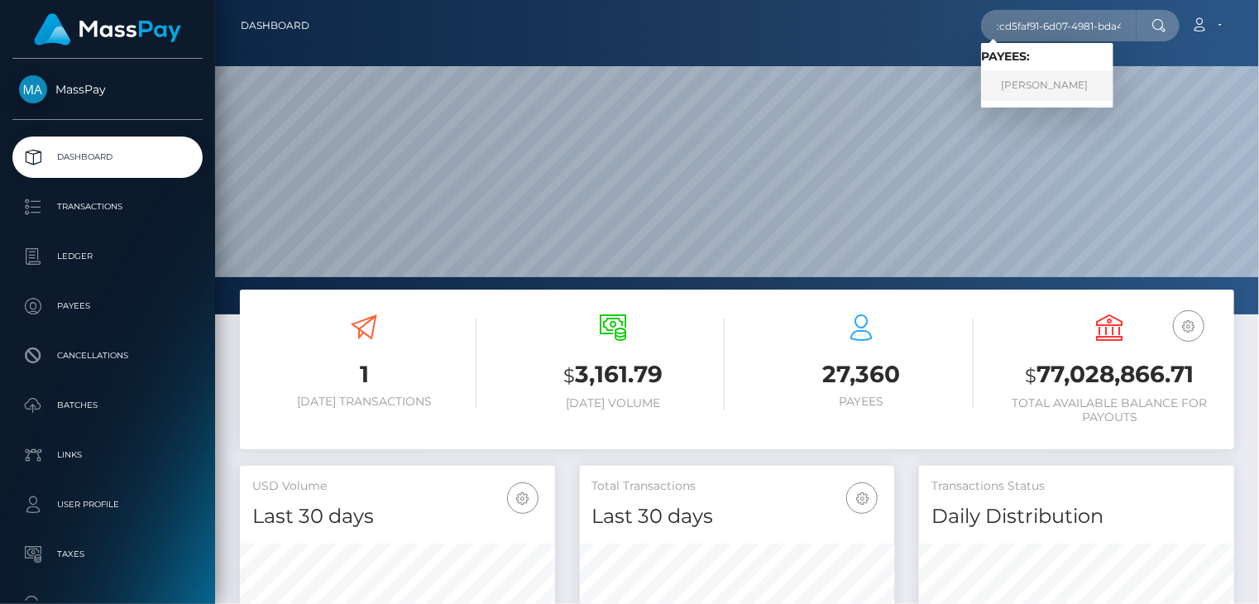
click at [1035, 93] on link "[PERSON_NAME]" at bounding box center [1047, 85] width 132 height 31
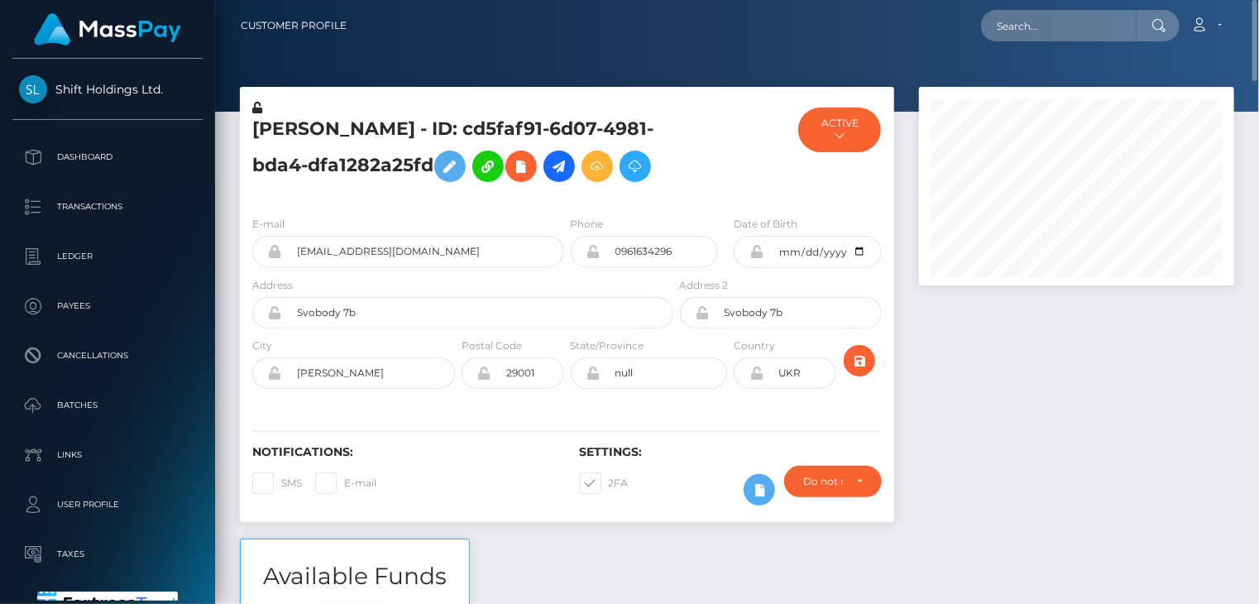
click at [396, 134] on h5 "[PERSON_NAME] - ID: cd5faf91-6d07-4981-bda4-dfa1282a25fd" at bounding box center [458, 154] width 412 height 74
copy h5 "Andrii Zaremba - ID: cd5faf91-6d07-4981-bda4-dfa1282a25fd"
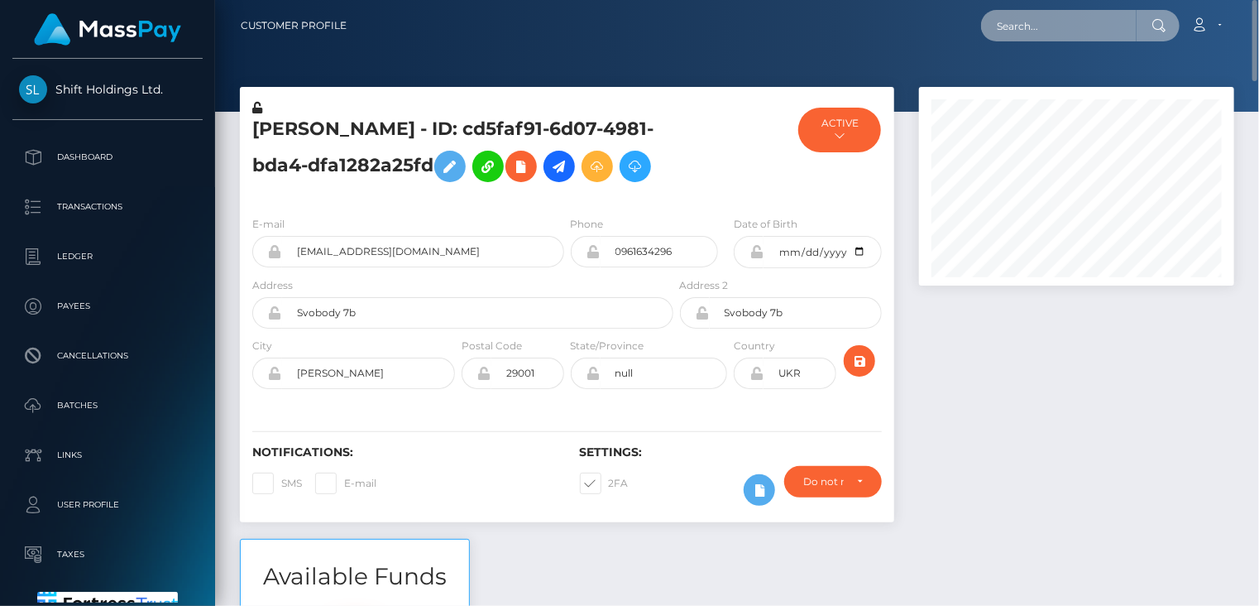
paste input "[EMAIL_ADDRESS][DOMAIN_NAME]"
type input "[EMAIL_ADDRESS][DOMAIN_NAME]"
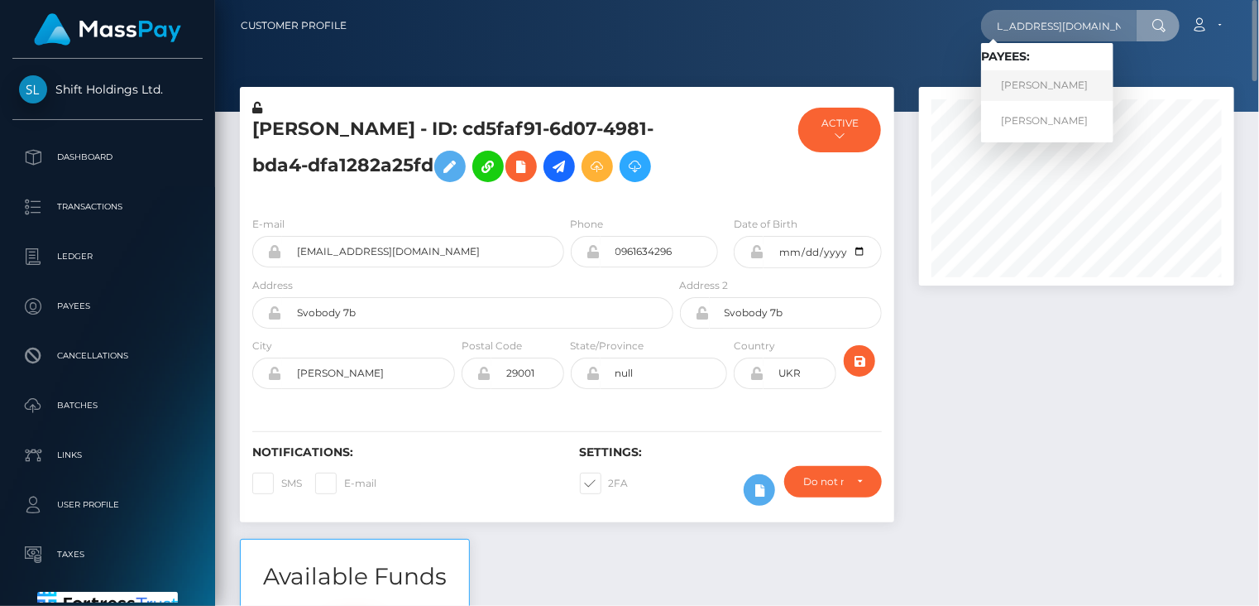
scroll to position [0, 0]
click at [1046, 90] on link "Andrii Zaremba" at bounding box center [1047, 85] width 132 height 31
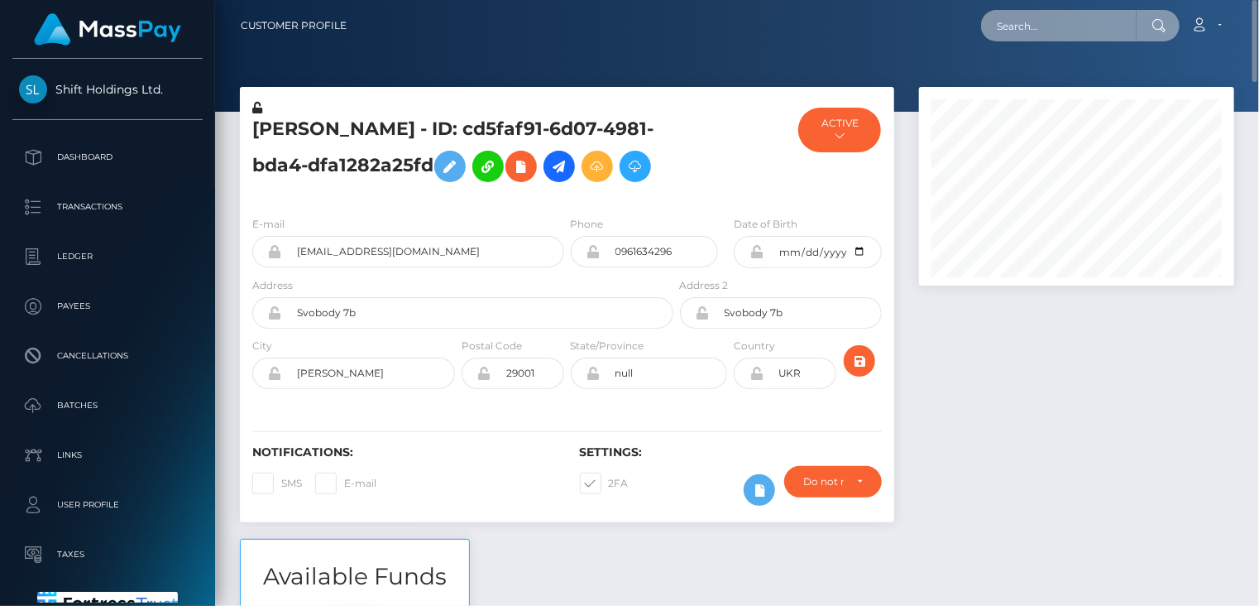
paste input "[EMAIL_ADDRESS][DOMAIN_NAME]"
type input "[EMAIL_ADDRESS][DOMAIN_NAME]"
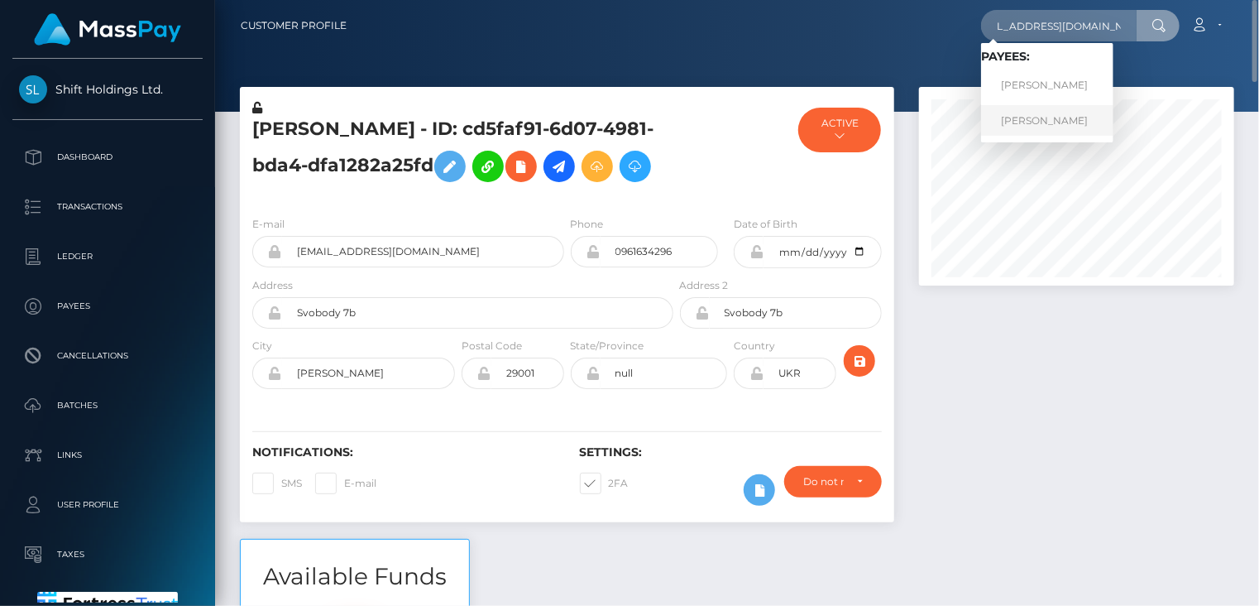
scroll to position [0, 0]
click at [1051, 127] on link "[PERSON_NAME]" at bounding box center [1047, 120] width 132 height 31
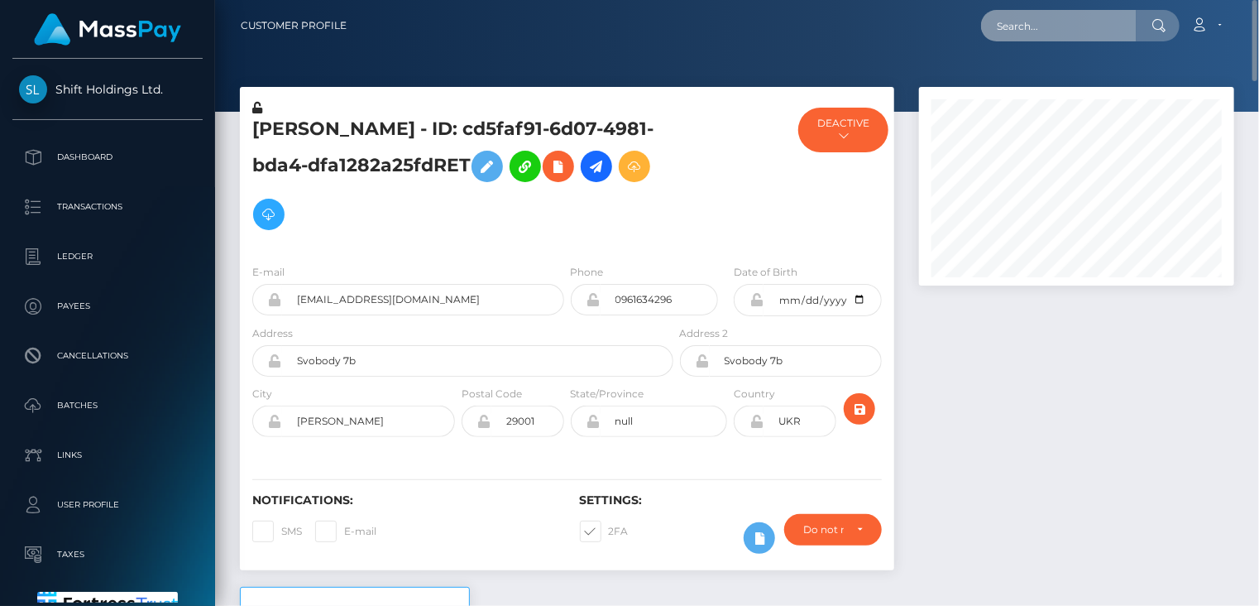
click at [1042, 31] on input "text" at bounding box center [1059, 25] width 156 height 31
paste input "poact_XxYGnuM22sXI"
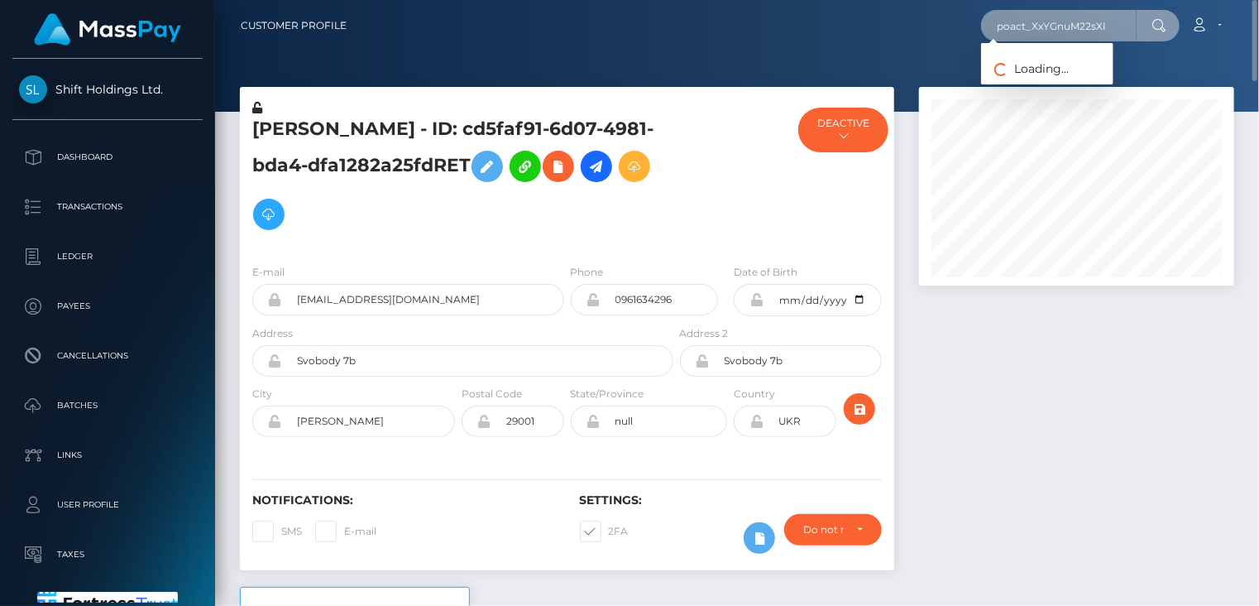
type input "poact_XxYGnuM22sXI"
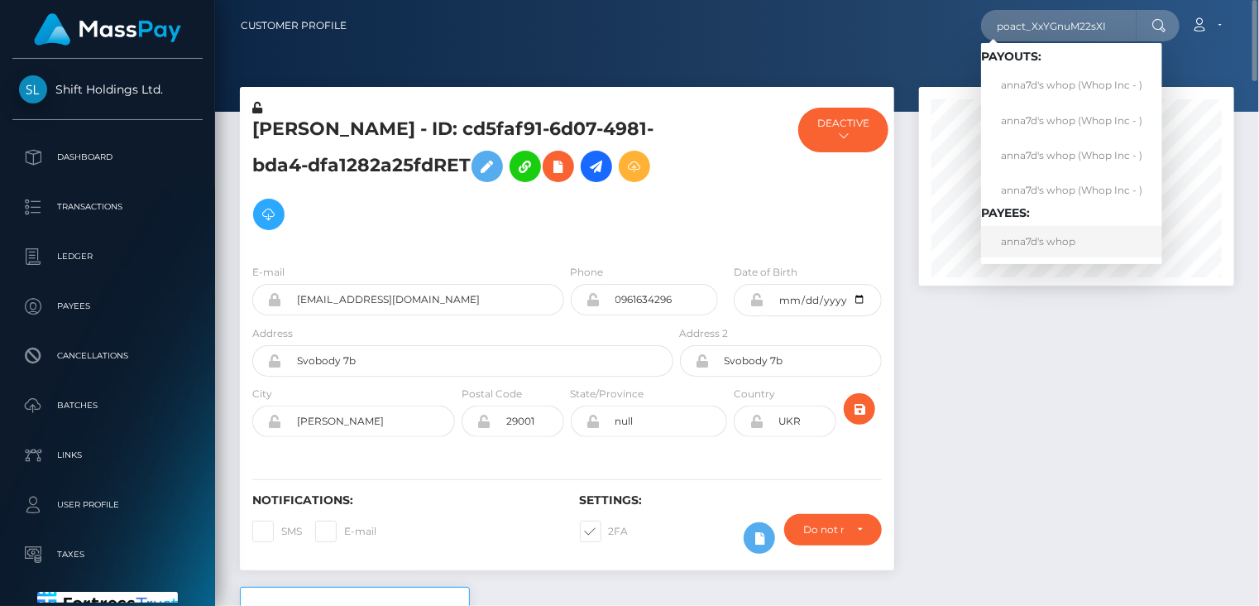
click at [1062, 244] on link "anna7d's whop" at bounding box center [1071, 241] width 181 height 31
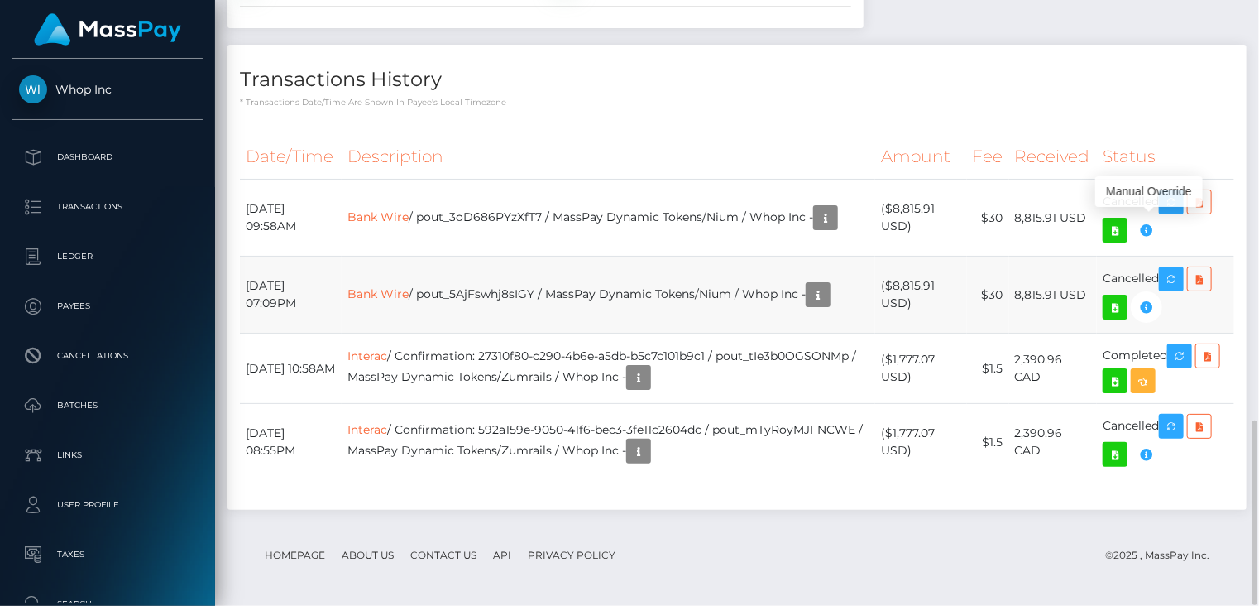
scroll to position [199, 314]
click at [520, 219] on td "Bank Wire / pout_3oD686PYzXfT7 / MassPay Dynamic Tokens/Nium / Whop Inc -" at bounding box center [609, 218] width 534 height 77
copy td "pout_3oD686PYzXfT7"
click at [505, 282] on td "Bank Wire / pout_5AjFswhj8sIGY / MassPay Dynamic Tokens/Nium / Whop Inc -" at bounding box center [609, 294] width 534 height 77
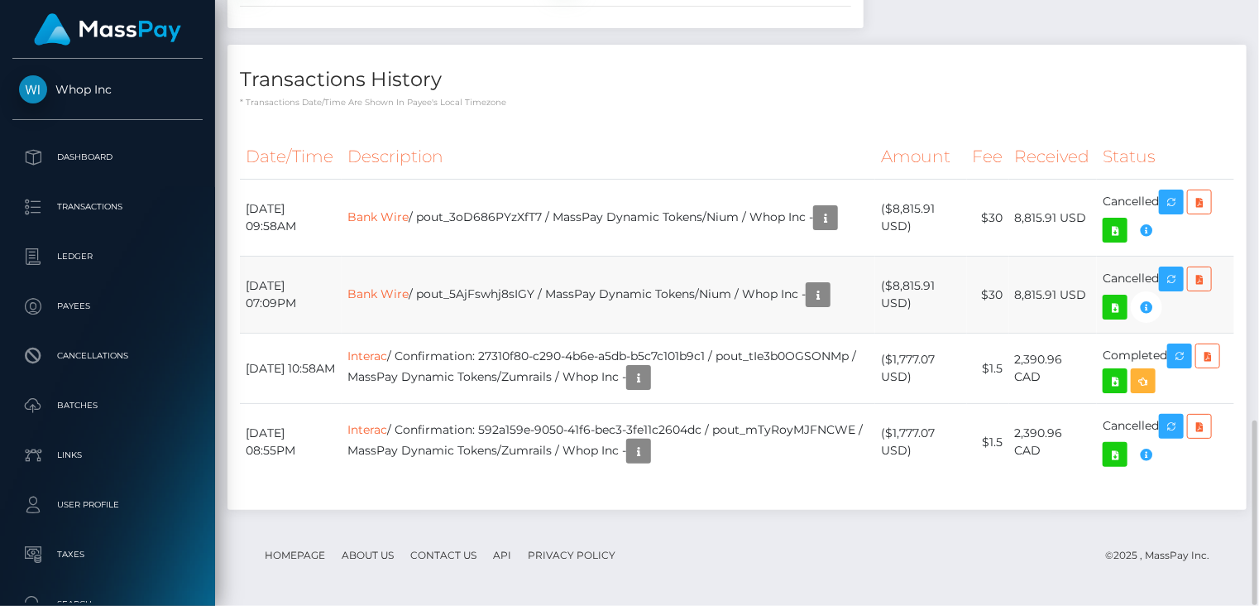
click at [505, 272] on td "Bank Wire / pout_5AjFswhj8sIGY / MassPay Dynamic Tokens/Nium / Whop Inc -" at bounding box center [609, 294] width 534 height 77
click at [504, 299] on td "Bank Wire / pout_5AjFswhj8sIGY / MassPay Dynamic Tokens/Nium / Whop Inc -" at bounding box center [609, 294] width 534 height 77
click at [501, 295] on td "Bank Wire / pout_5AjFswhj8sIGY / MassPay Dynamic Tokens/Nium / Whop Inc -" at bounding box center [609, 294] width 534 height 77
copy td "pout_5AjFswhj8sIGY"
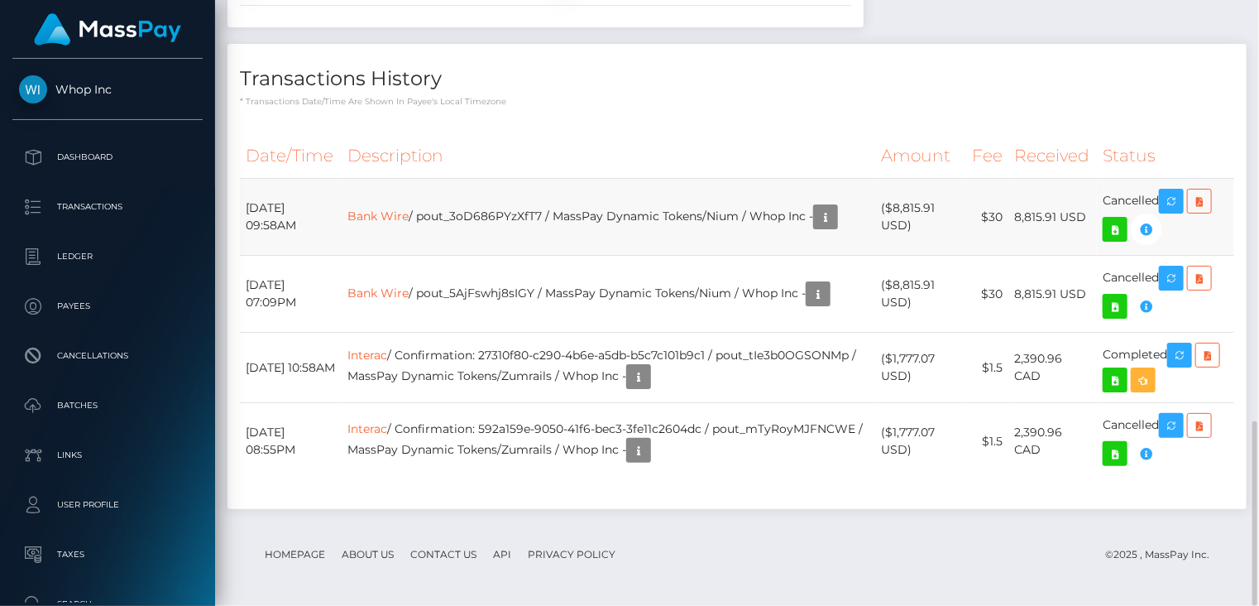
click at [535, 212] on td "Bank Wire / pout_3oD686PYzXfT7 / MassPay Dynamic Tokens/Nium / Whop Inc -" at bounding box center [609, 217] width 534 height 77
click at [534, 209] on td "Bank Wire / pout_3oD686PYzXfT7 / MassPay Dynamic Tokens/Nium / Whop Inc -" at bounding box center [609, 217] width 534 height 77
copy td "pout_3oD686PYzXfT7"
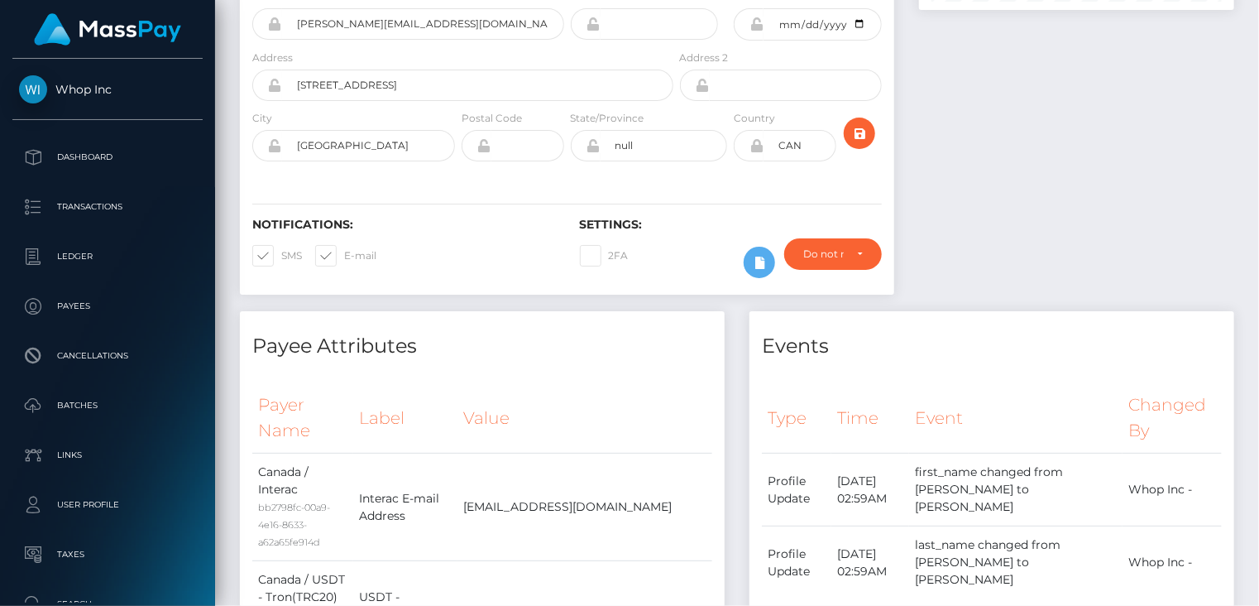
scroll to position [0, 0]
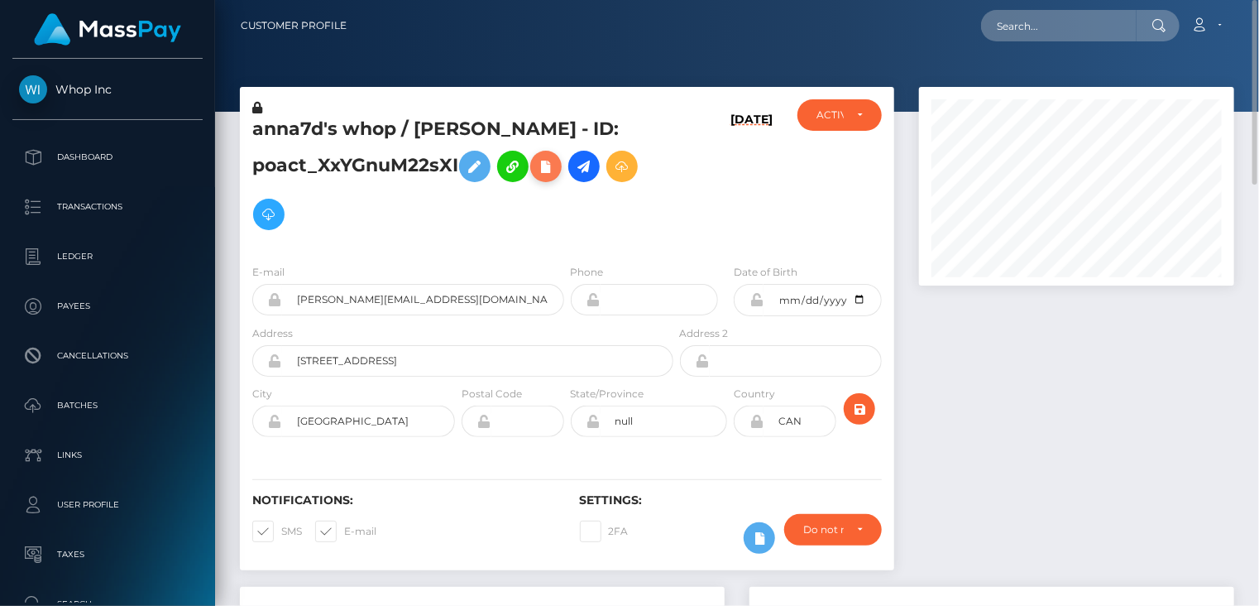
click at [562, 178] on button at bounding box center [545, 166] width 31 height 31
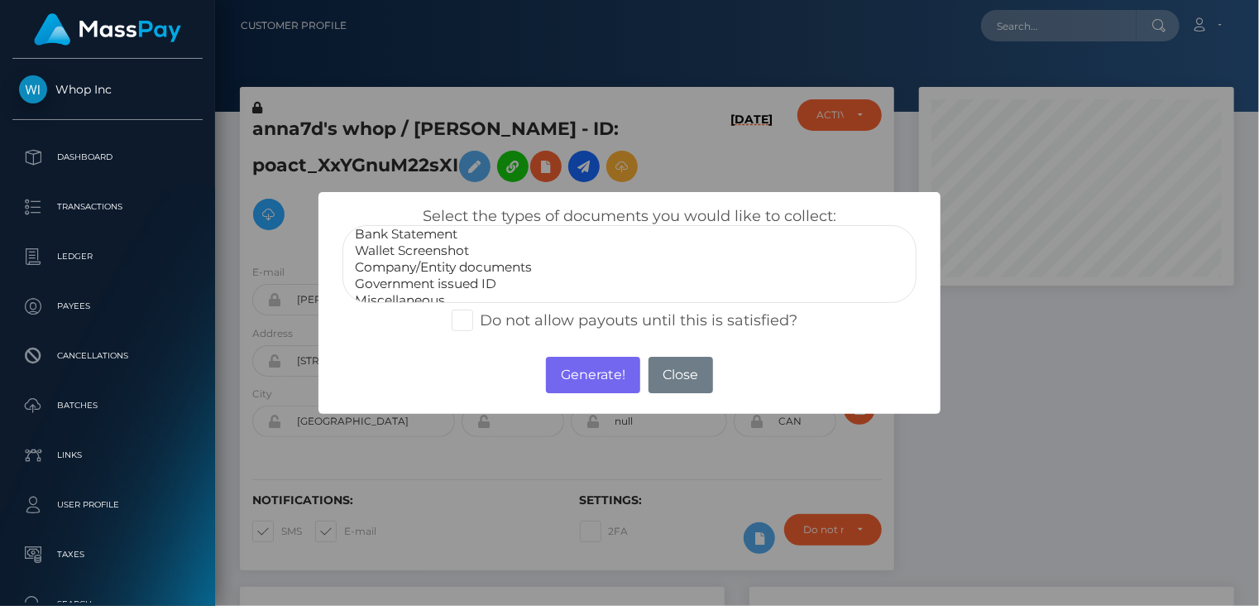
scroll to position [33, 0]
select select "Government issued ID"
click at [425, 275] on option "Government issued ID" at bounding box center [629, 272] width 553 height 17
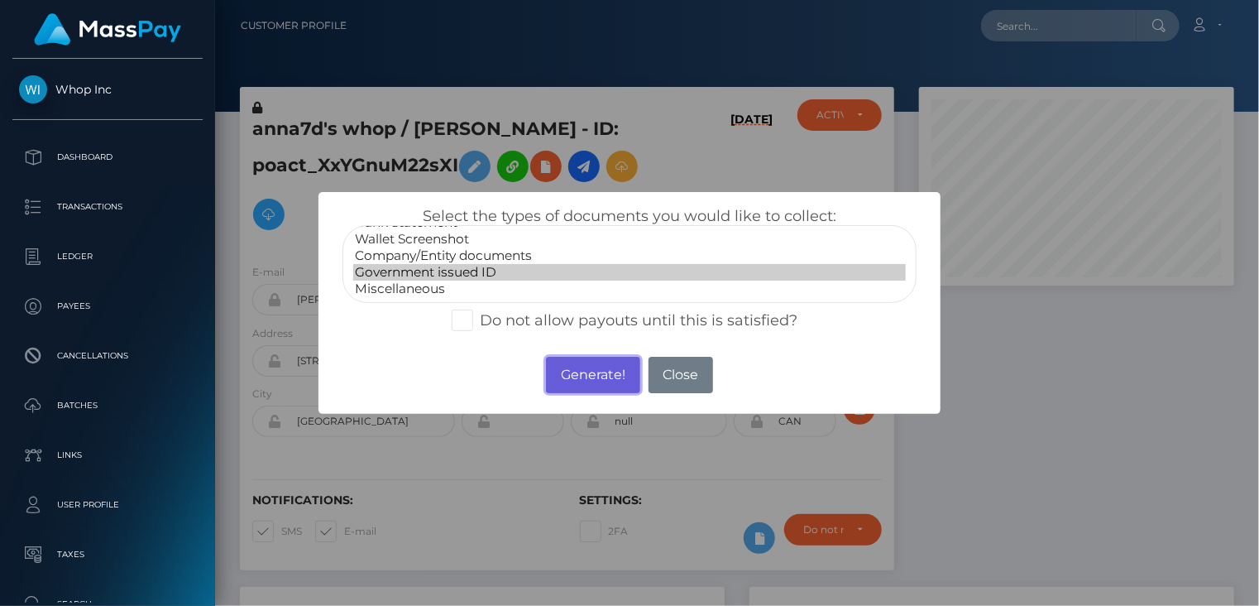
drag, startPoint x: 584, startPoint y: 382, endPoint x: 574, endPoint y: 378, distance: 10.8
click at [584, 385] on button "Generate!" at bounding box center [592, 375] width 93 height 36
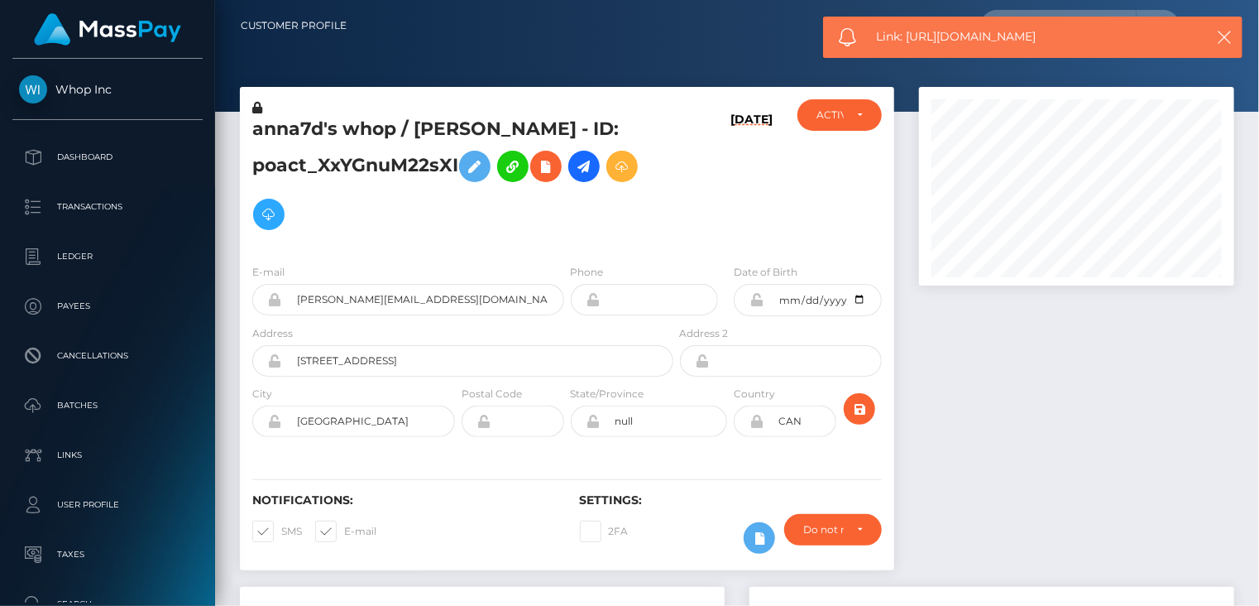
click at [960, 36] on span "Link: https://l.maspay.io/Jhscl" at bounding box center [1032, 36] width 311 height 17
copy span "Link: https://l.maspay.io/Jhscl"
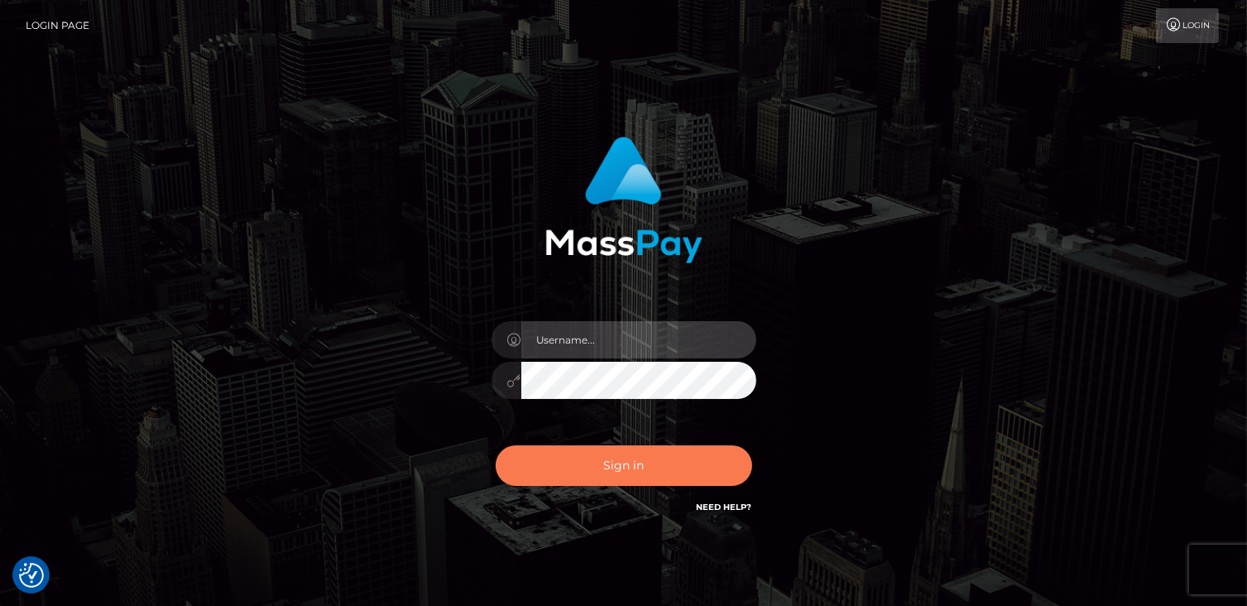
type input "catalinad"
click at [596, 461] on button "Sign in" at bounding box center [624, 465] width 256 height 41
type input "catalinad"
click at [665, 463] on button "Sign in" at bounding box center [624, 465] width 256 height 41
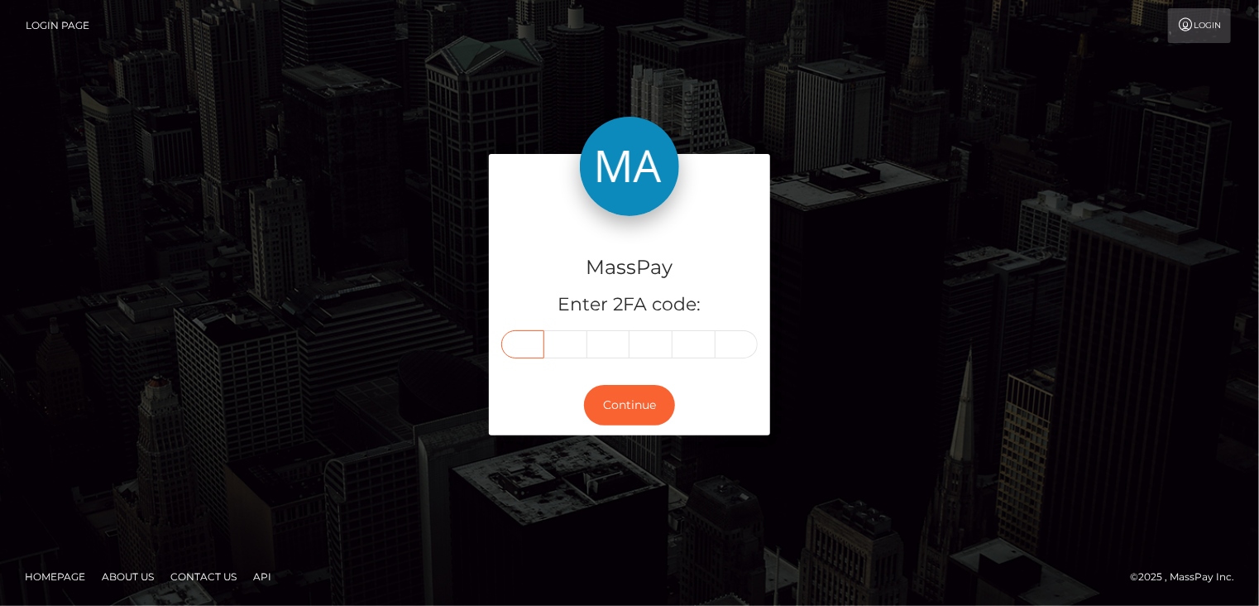
click at [530, 338] on input "text" at bounding box center [522, 344] width 43 height 28
type input "4"
type input "1"
type input "7"
type input "5"
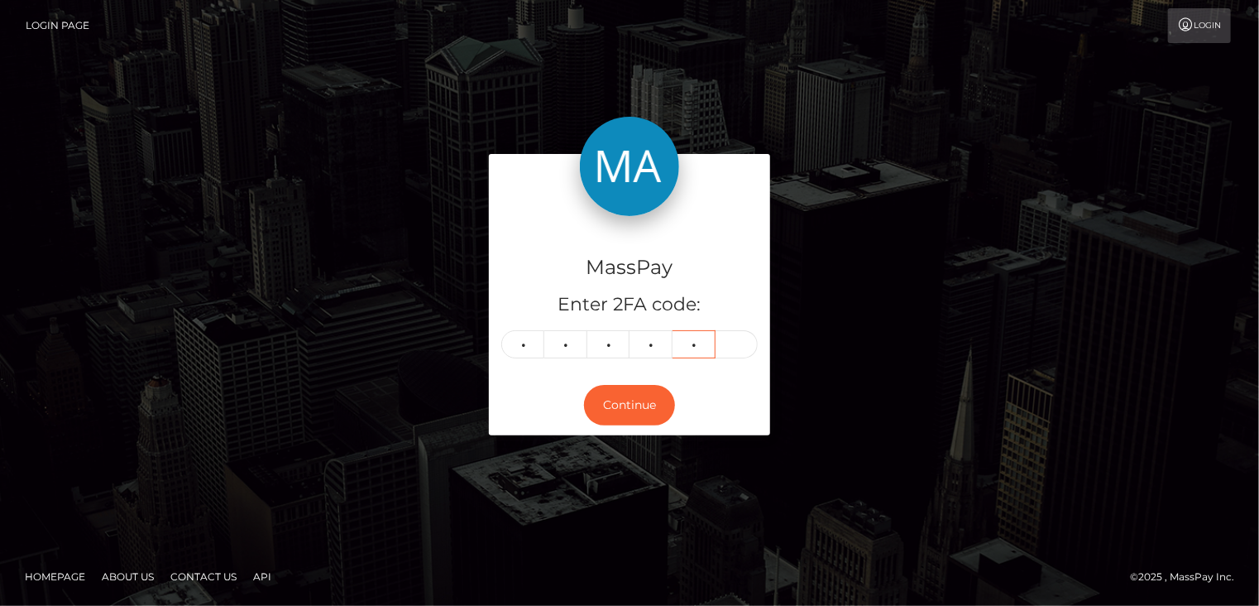
type input "2"
type input "0"
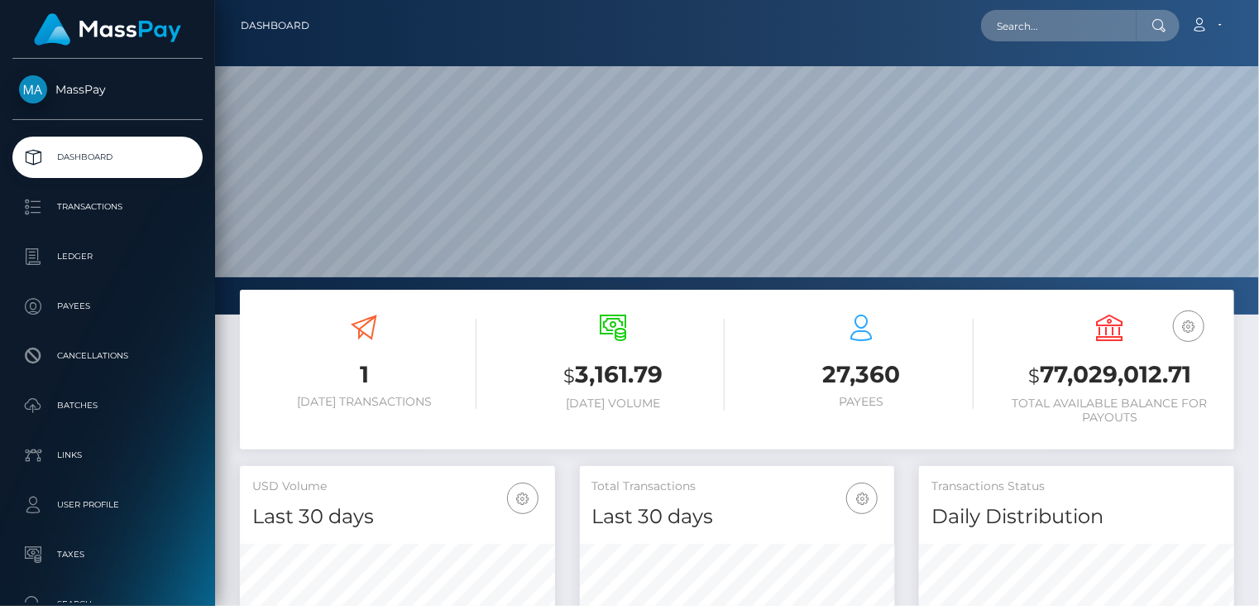
scroll to position [293, 314]
paste input "poact_5L21xV3gA7cB"
type input "poact_5L21xV3gA7cB"
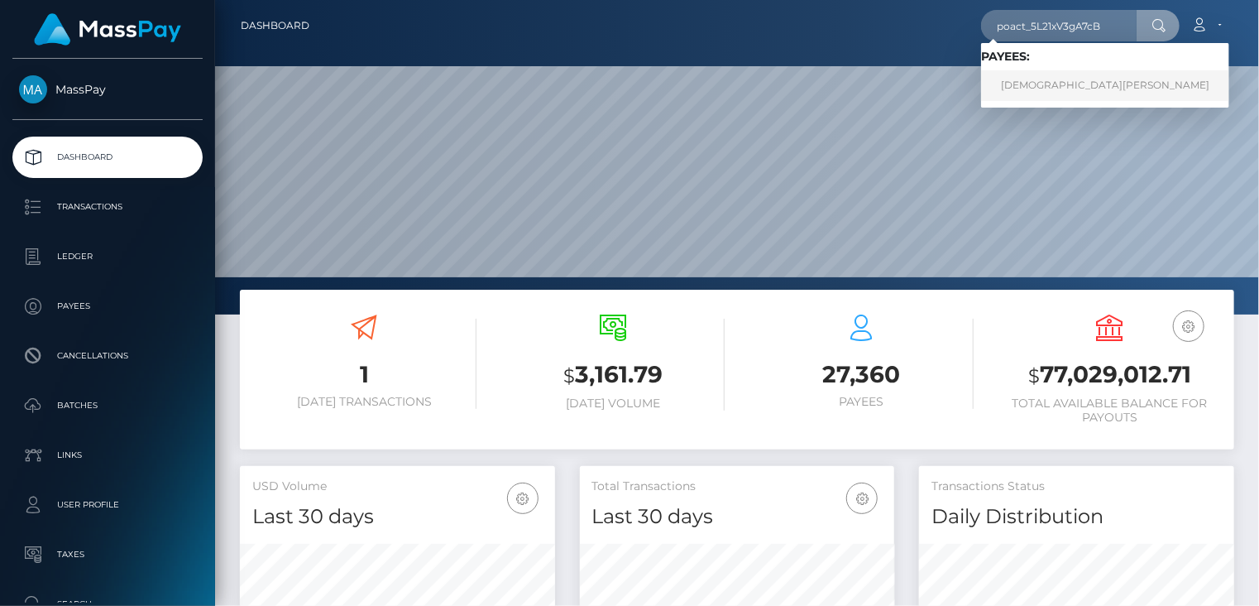
click at [1043, 93] on link "JESUS ACEVEDO" at bounding box center [1105, 85] width 248 height 31
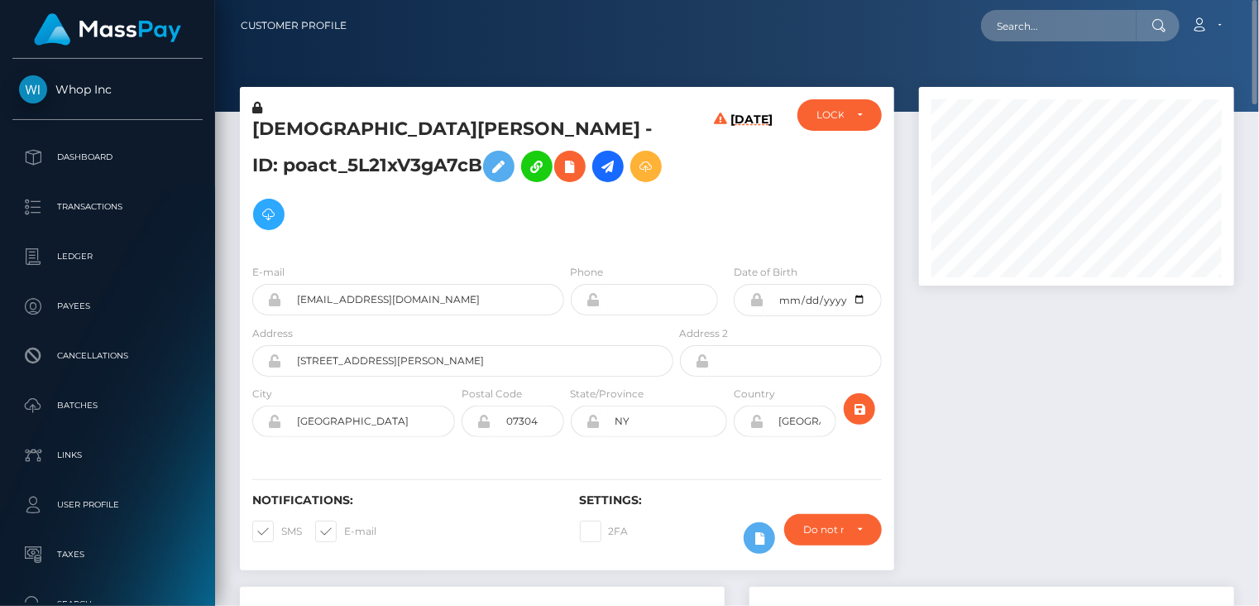
click at [499, 134] on h5 "[DEMOGRAPHIC_DATA][PERSON_NAME] - ID: poact_5L21xV3gA7cB" at bounding box center [458, 178] width 412 height 122
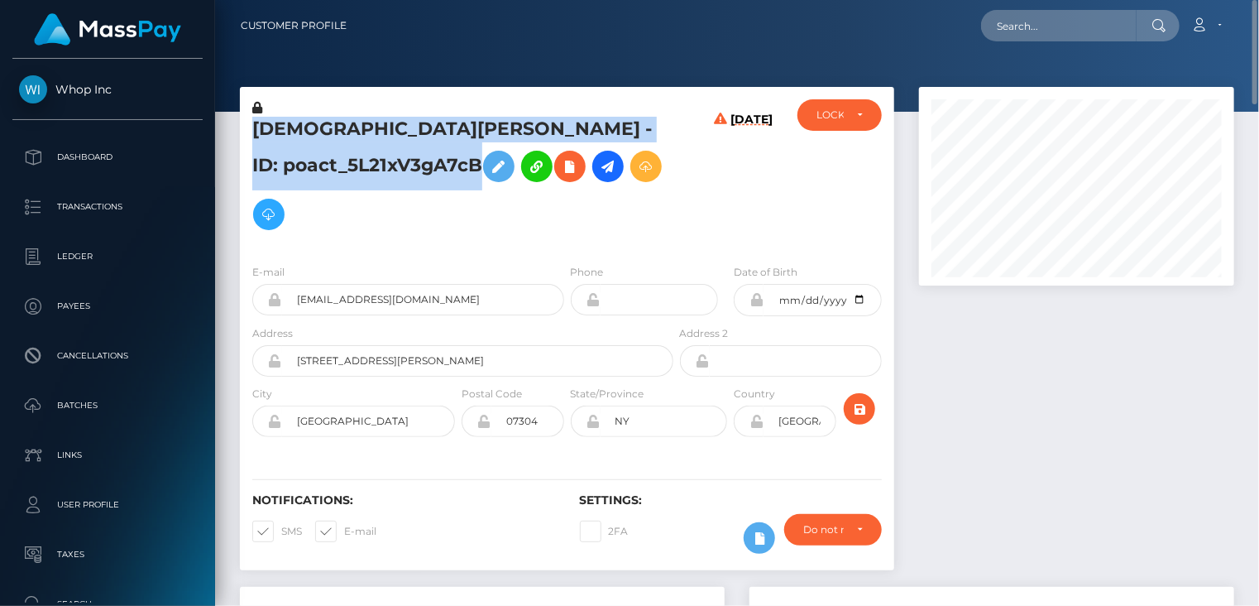
click at [499, 134] on h5 "[DEMOGRAPHIC_DATA][PERSON_NAME] - ID: poact_5L21xV3gA7cB" at bounding box center [458, 178] width 412 height 122
copy h5 "[DEMOGRAPHIC_DATA][PERSON_NAME] - ID: poact_5L21xV3gA7cB"
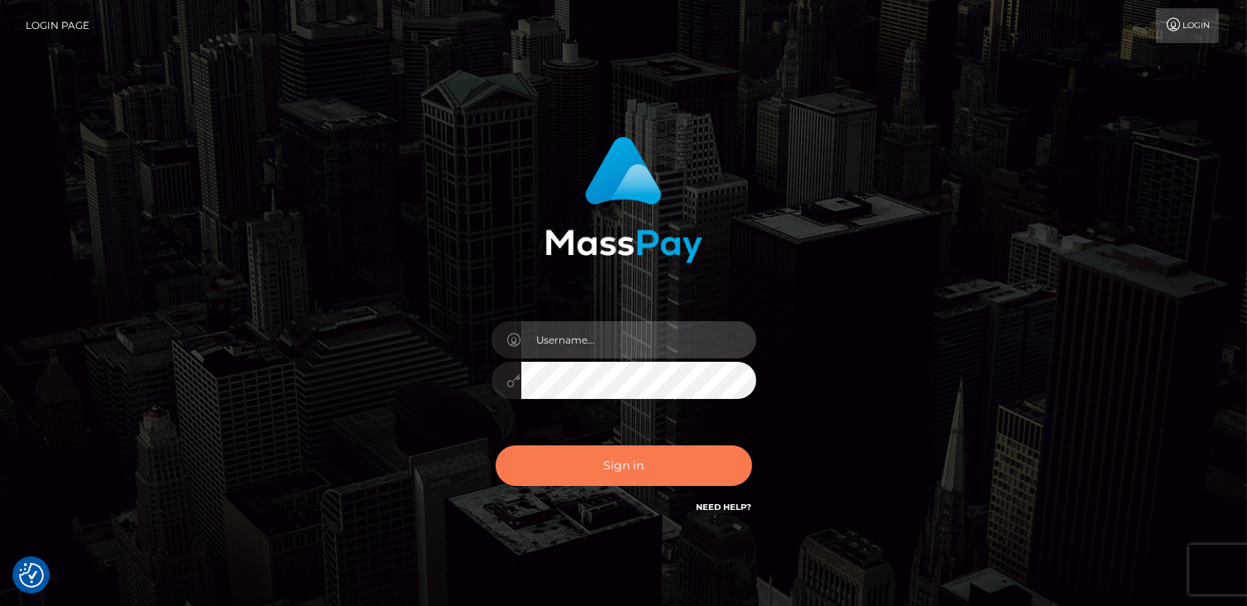
type input "catalinad"
drag, startPoint x: 665, startPoint y: 477, endPoint x: 683, endPoint y: 492, distance: 23.5
click at [665, 477] on button "Sign in" at bounding box center [624, 465] width 256 height 41
type input "catalinad"
click at [639, 480] on button "Sign in" at bounding box center [624, 465] width 256 height 41
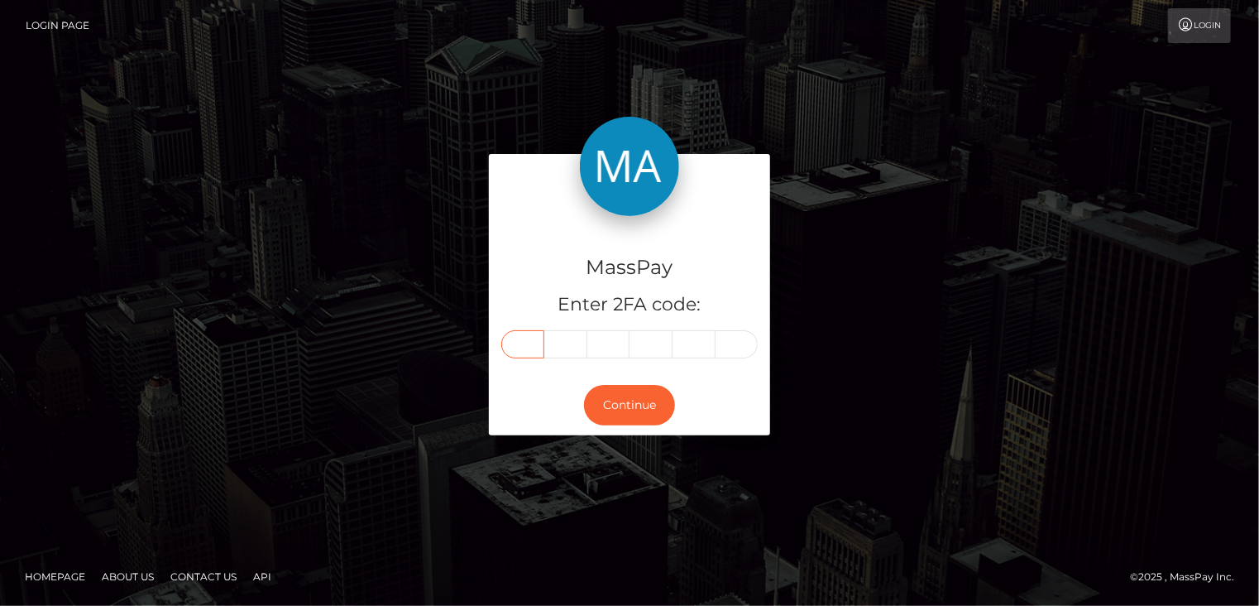
click at [534, 352] on input "text" at bounding box center [522, 344] width 43 height 28
type input "6"
type input "4"
type input "7"
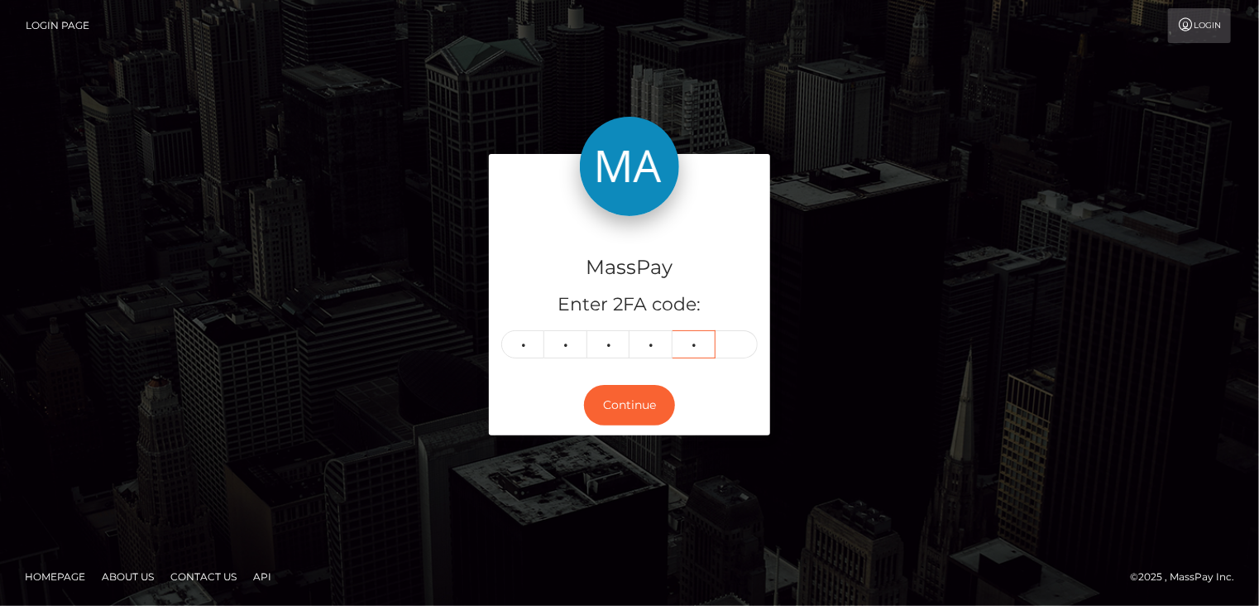
type input "5"
type input "6"
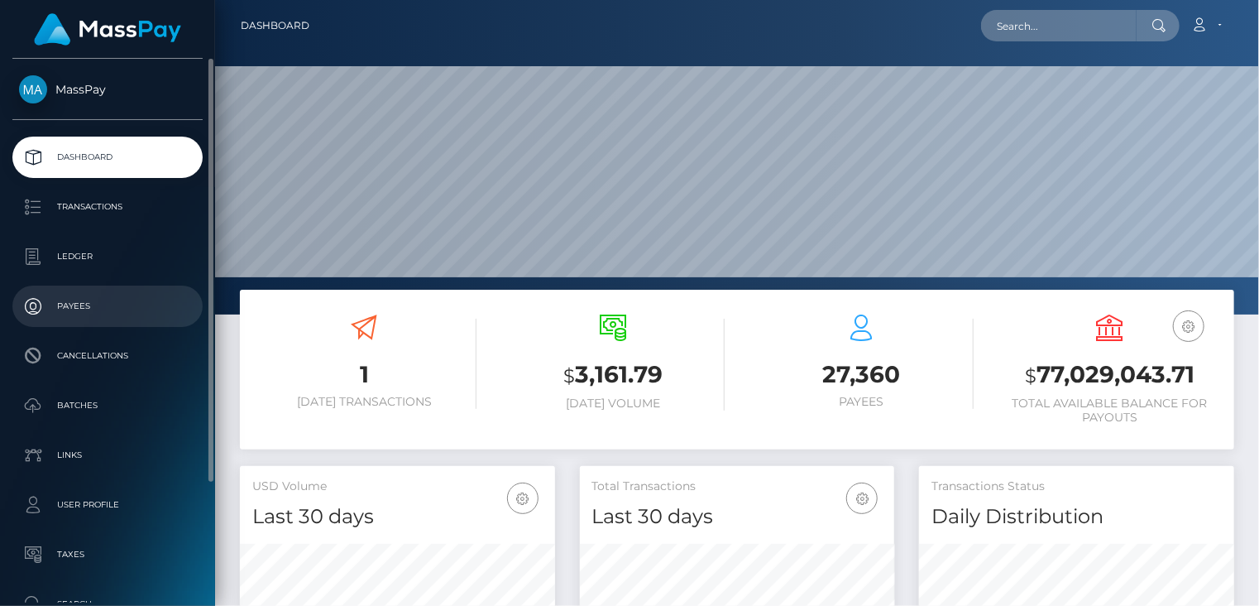
scroll to position [293, 314]
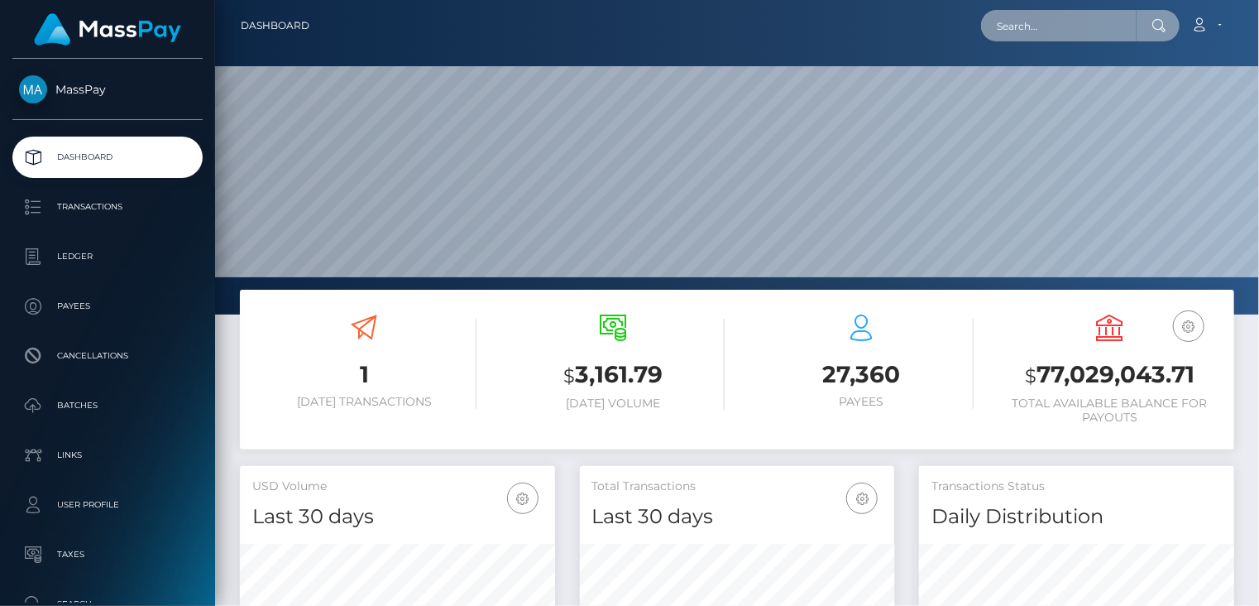
click at [1056, 22] on input "text" at bounding box center [1059, 25] width 156 height 31
paste input "poact_hfMP4zolM78h"
type input "poact_hfMP4zolM78h"
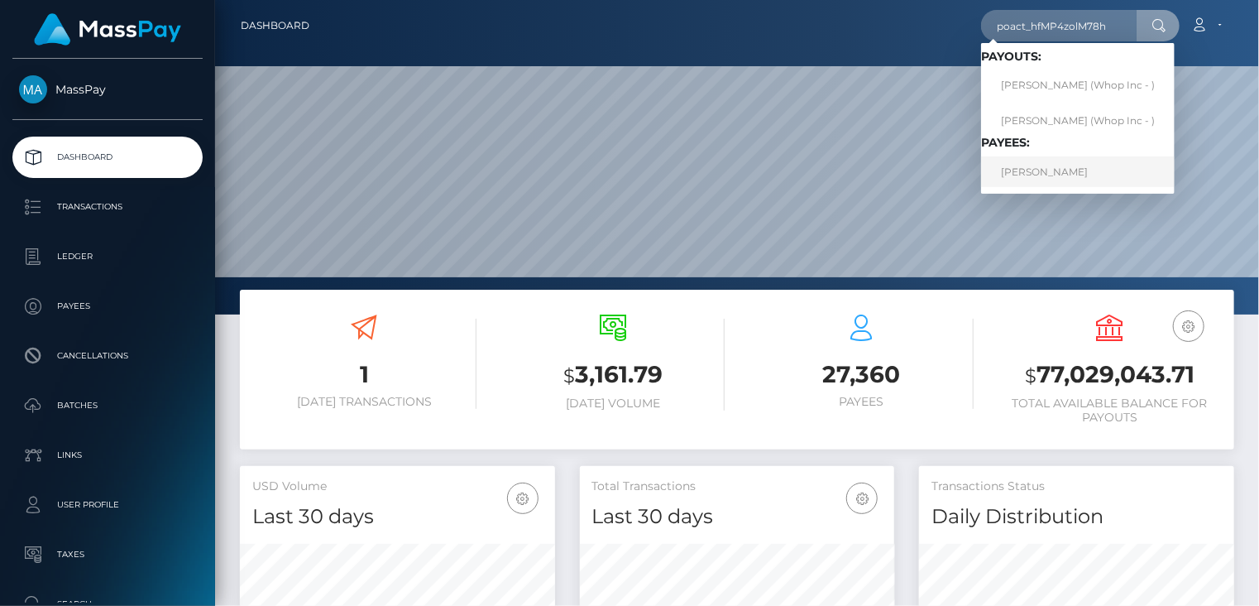
click at [1070, 180] on link "HAMNA HAMZA" at bounding box center [1078, 171] width 194 height 31
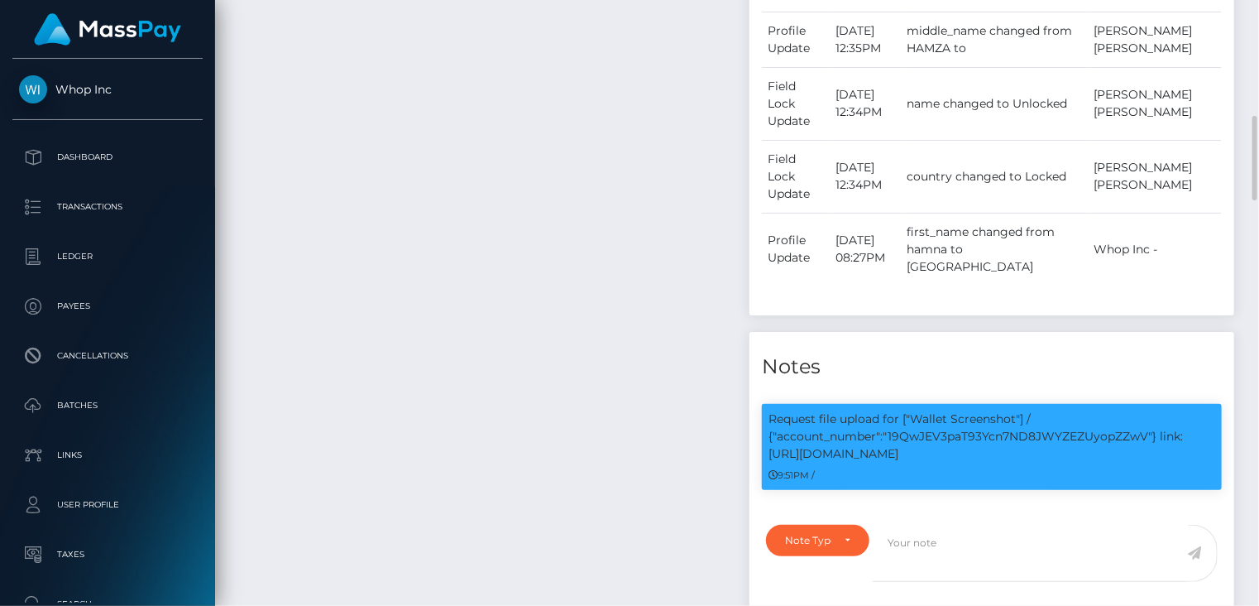
scroll to position [1104, 0]
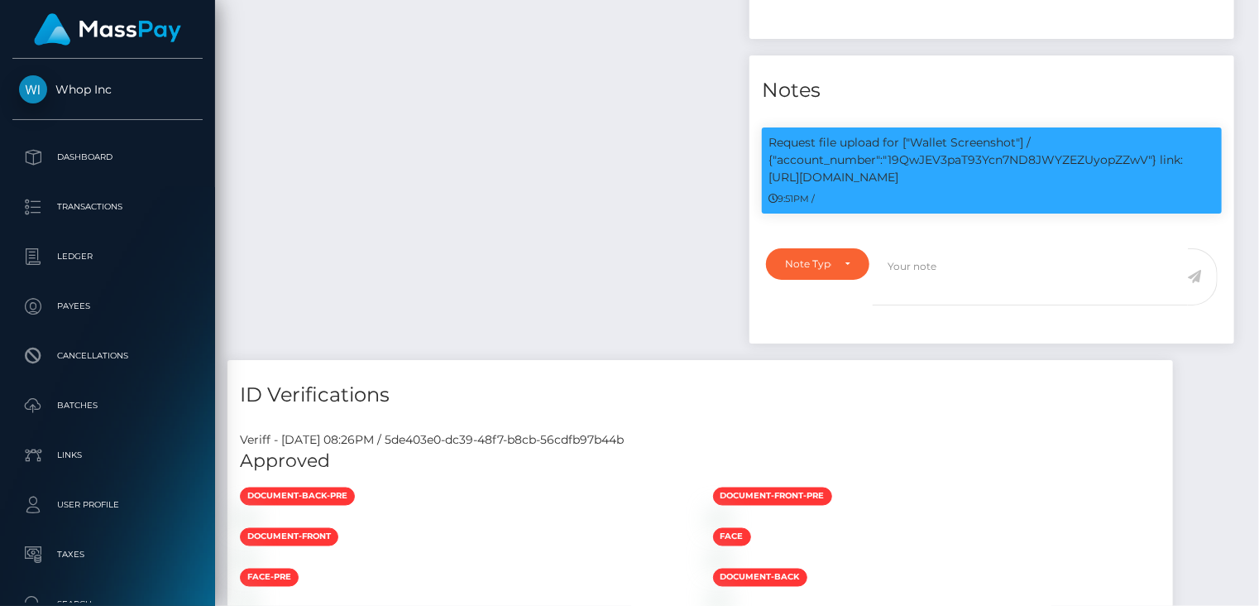
click at [997, 113] on body "Whop Inc Dashboard Transactions Ledger Payees" at bounding box center [629, 303] width 1259 height 606
click at [997, 113] on div "COMPLIANCE" at bounding box center [982, 108] width 108 height 31
drag, startPoint x: 997, startPoint y: 113, endPoint x: 984, endPoint y: 115, distance: 12.5
click at [984, 115] on div "COMPLIANCE" at bounding box center [982, 108] width 108 height 31
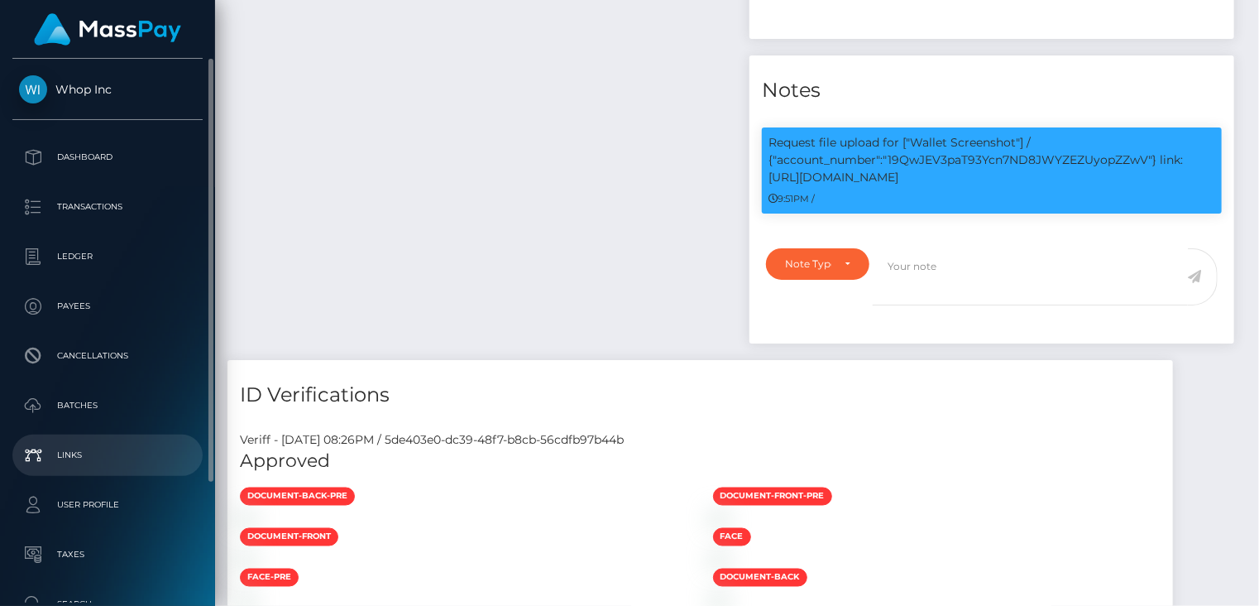
scroll to position [199, 314]
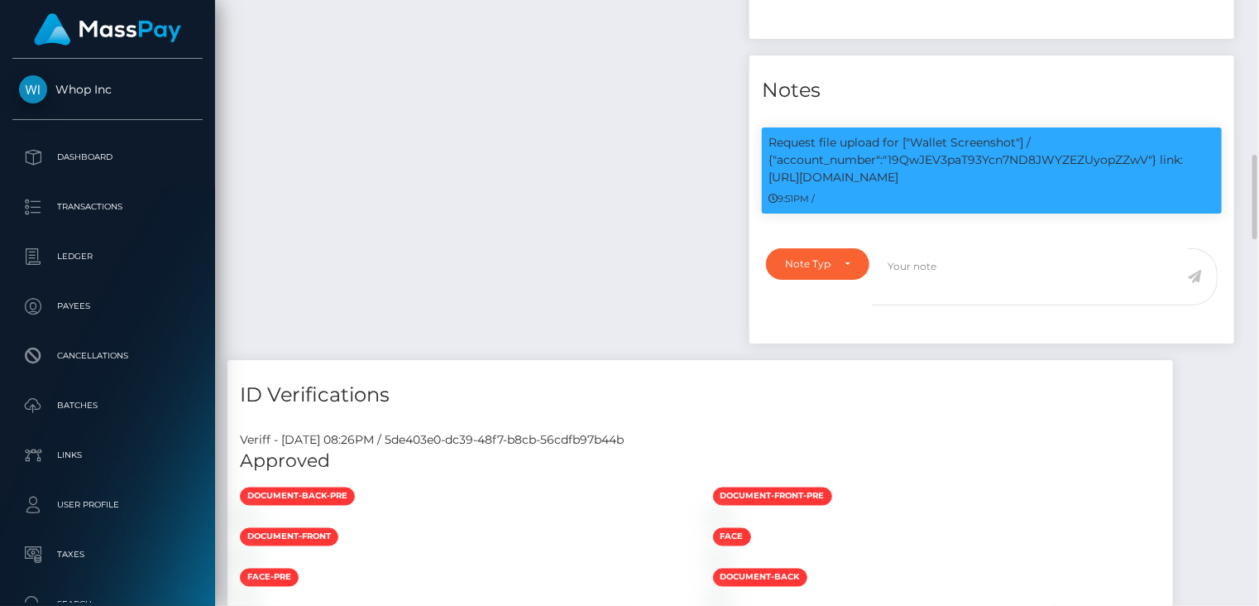
click at [1006, 134] on p "Request file upload for ["Wallet Screenshot"] / {"account_number":"19QwJEV3paT9…" at bounding box center [992, 160] width 447 height 52
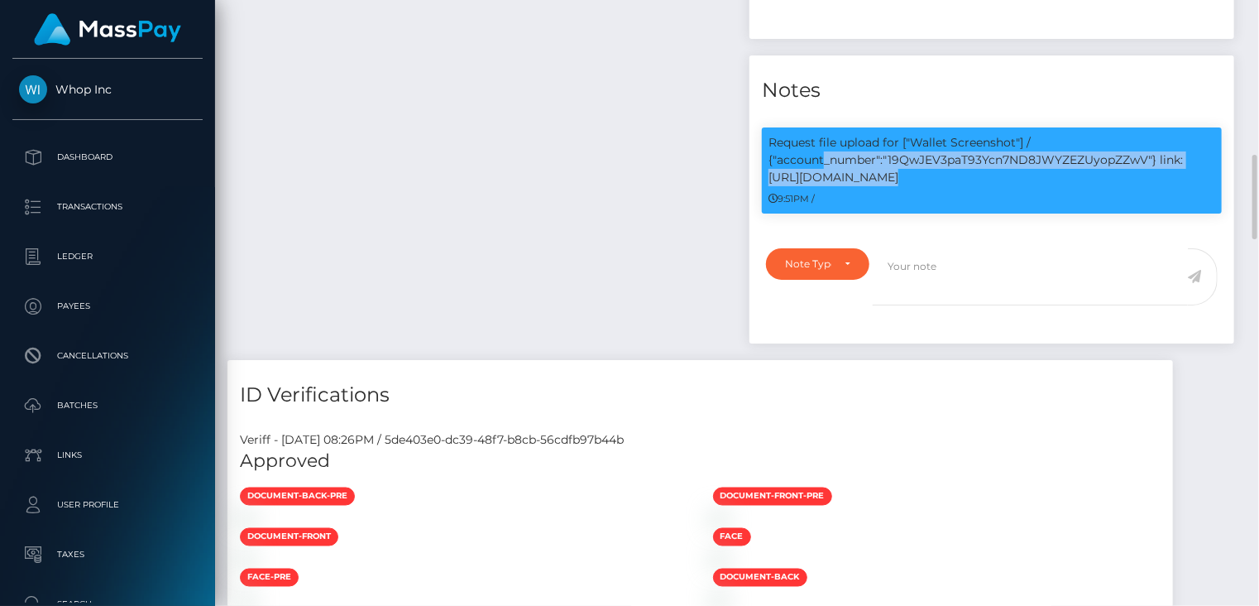
click at [1006, 134] on p "Request file upload for ["Wallet Screenshot"] / {"account_number":"19QwJEV3paT9…" at bounding box center [992, 160] width 447 height 52
click at [965, 134] on p "Request file upload for ["Wallet Screenshot"] / {"account_number":"19QwJEV3paT9…" at bounding box center [992, 160] width 447 height 52
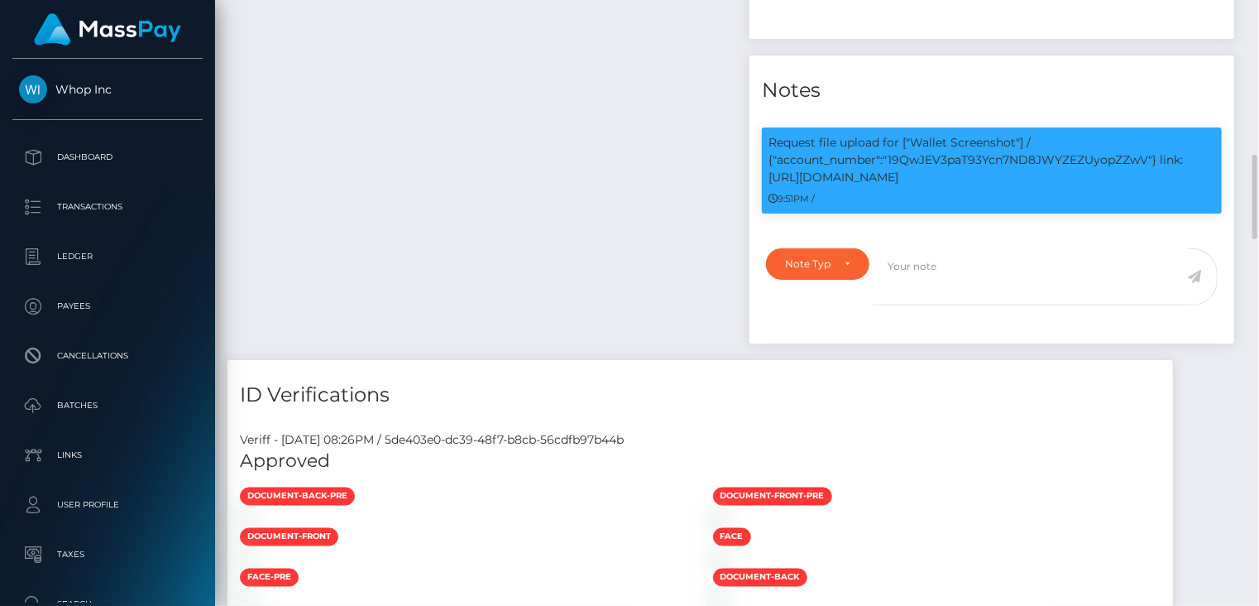
click at [965, 134] on p "Request file upload for ["Wallet Screenshot"] / {"account_number":"19QwJEV3paT9…" at bounding box center [992, 160] width 447 height 52
copy p "19QwJEV3paT93Ycn7ND8JWYZEZUyopZZwV"
drag, startPoint x: 1161, startPoint y: 114, endPoint x: 1180, endPoint y: 126, distance: 22.3
click at [1180, 134] on p "Request file upload for ["Wallet Screenshot"] / {"account_number":"19QwJEV3paT9…" at bounding box center [992, 160] width 447 height 52
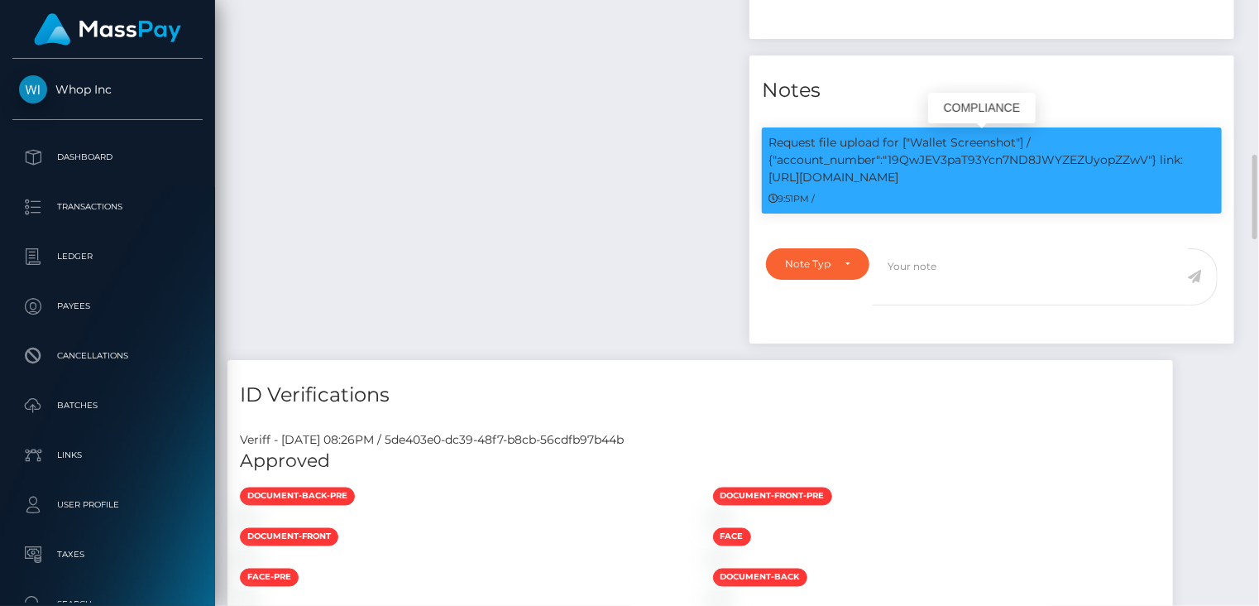
copy p "link: https://l.maspay.io/Rhsbg"
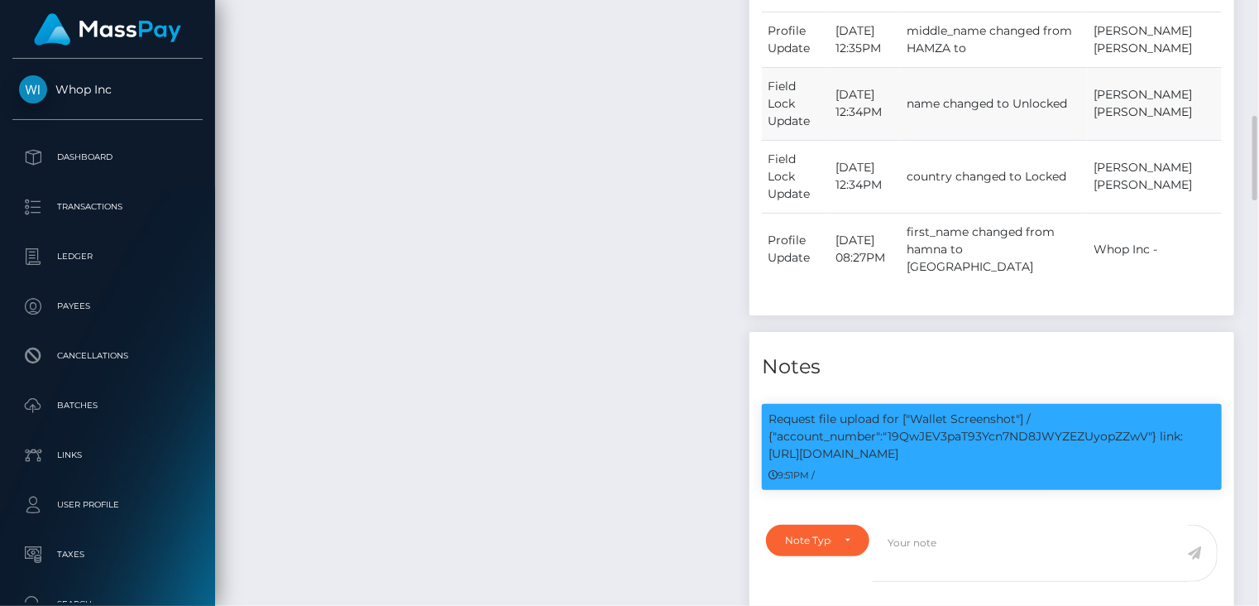
scroll to position [0, 0]
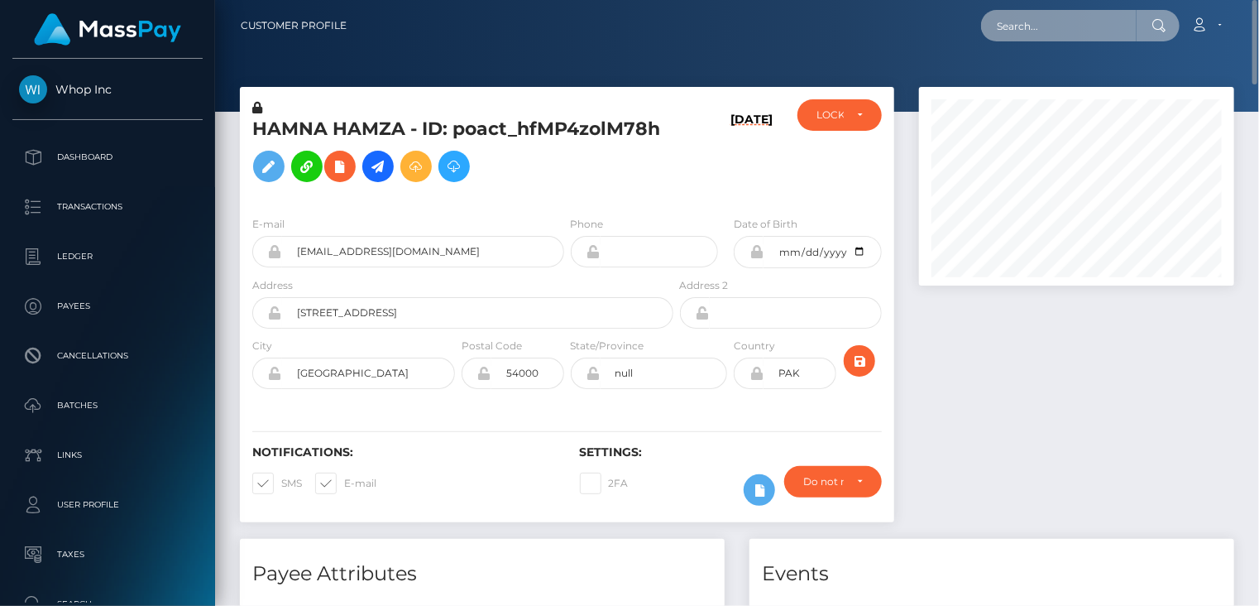
paste input "poact_gsbVFT5vt3KV"
type input "poact_gsbVFT5vt3KV"
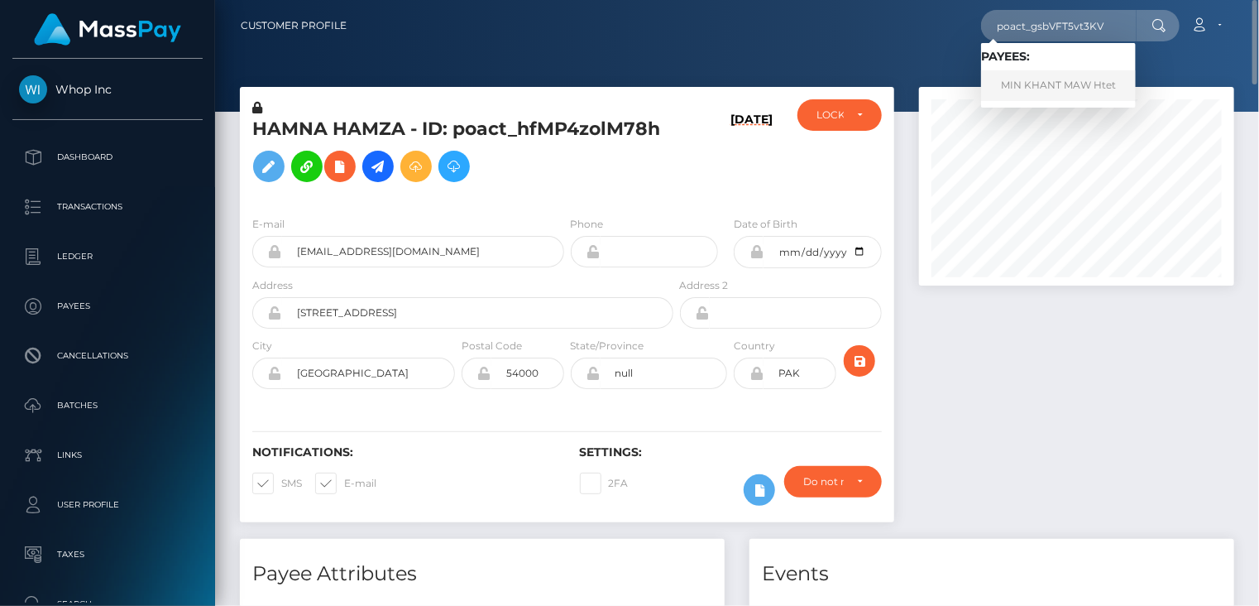
click at [1037, 93] on link "MIN KHANT MAW Htet" at bounding box center [1058, 85] width 155 height 31
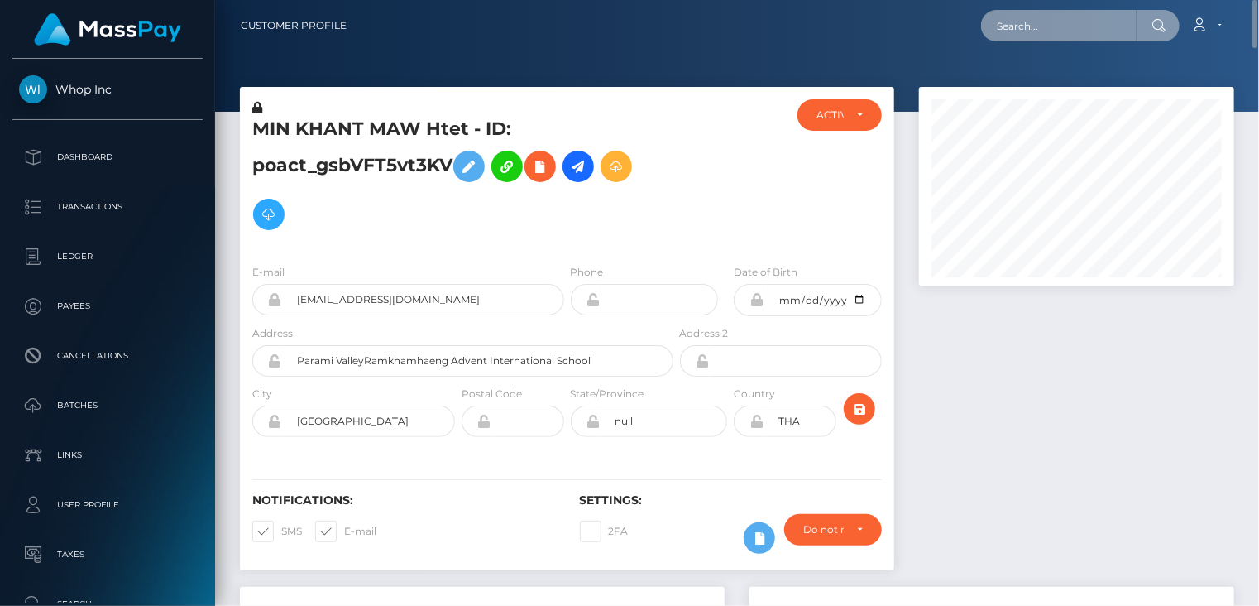
paste input "poact_r2gjelQXhZkb"
type input "poact_r2gjelQXhZkb"
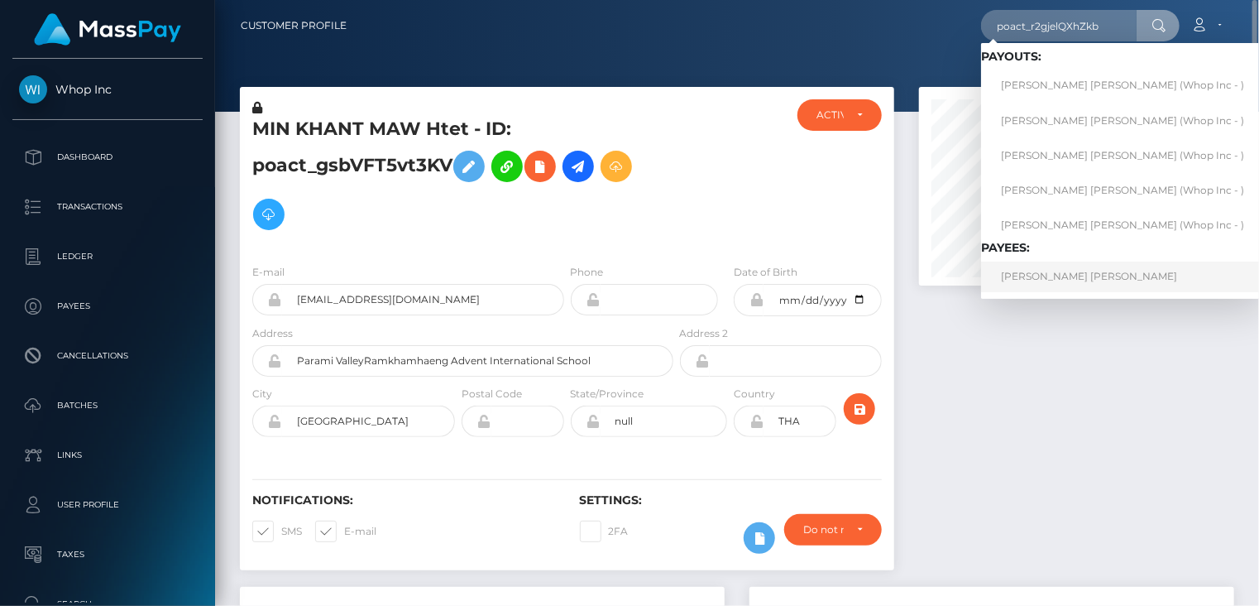
click at [1048, 285] on link "[PERSON_NAME] [PERSON_NAME]" at bounding box center [1122, 276] width 283 height 31
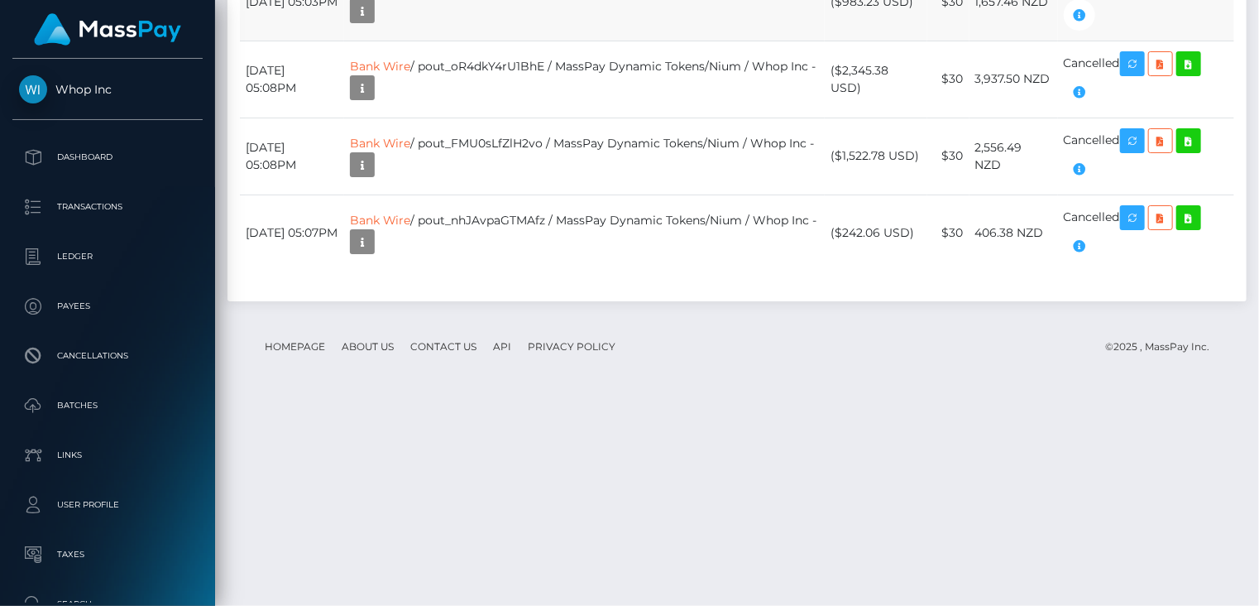
scroll to position [1873, 0]
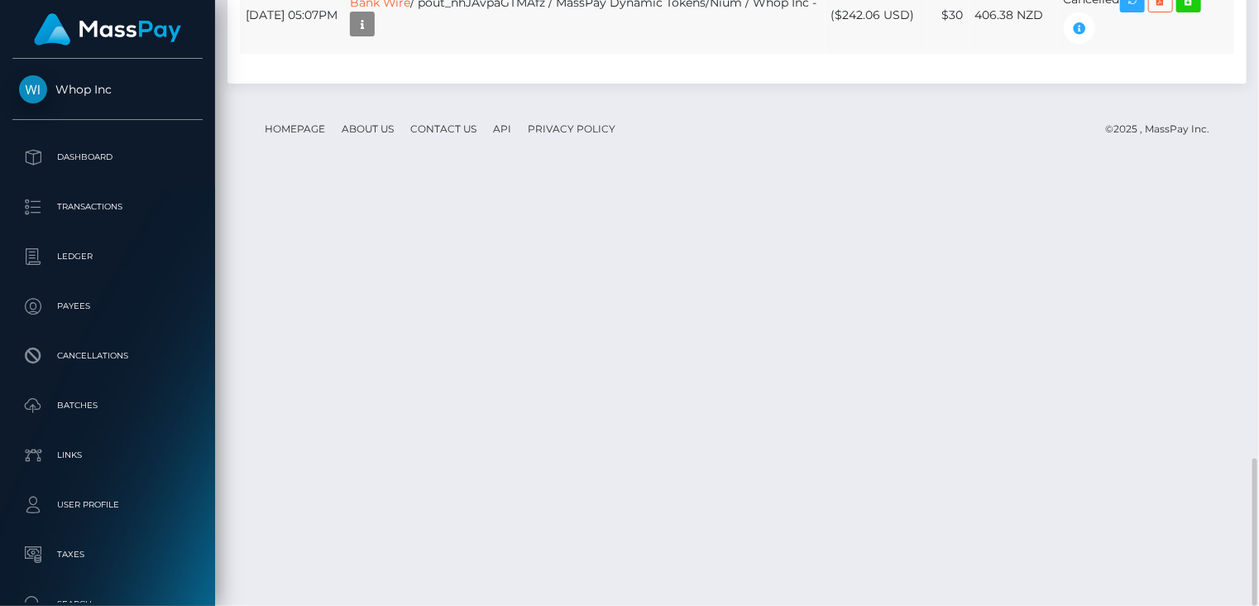
click at [538, 54] on td "Bank Wire / pout_nhJAvpaGTMAfz / MassPay Dynamic Tokens/Nium / Whop Inc -" at bounding box center [584, 15] width 481 height 77
copy td "pout_nhJAvpaGTMAfz"
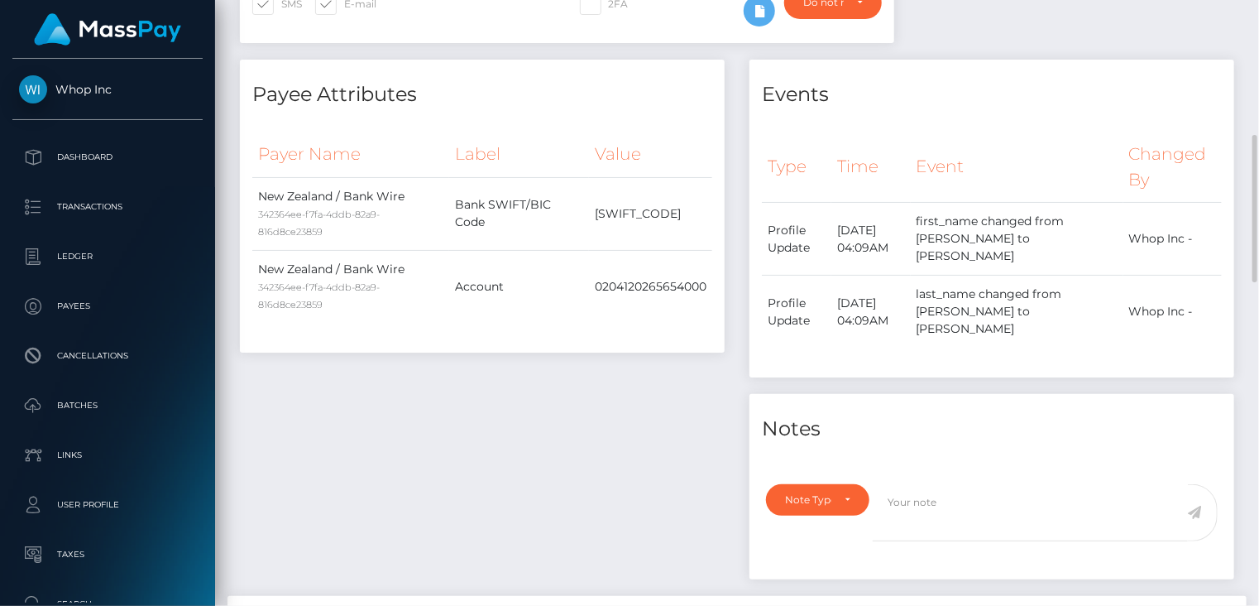
scroll to position [0, 0]
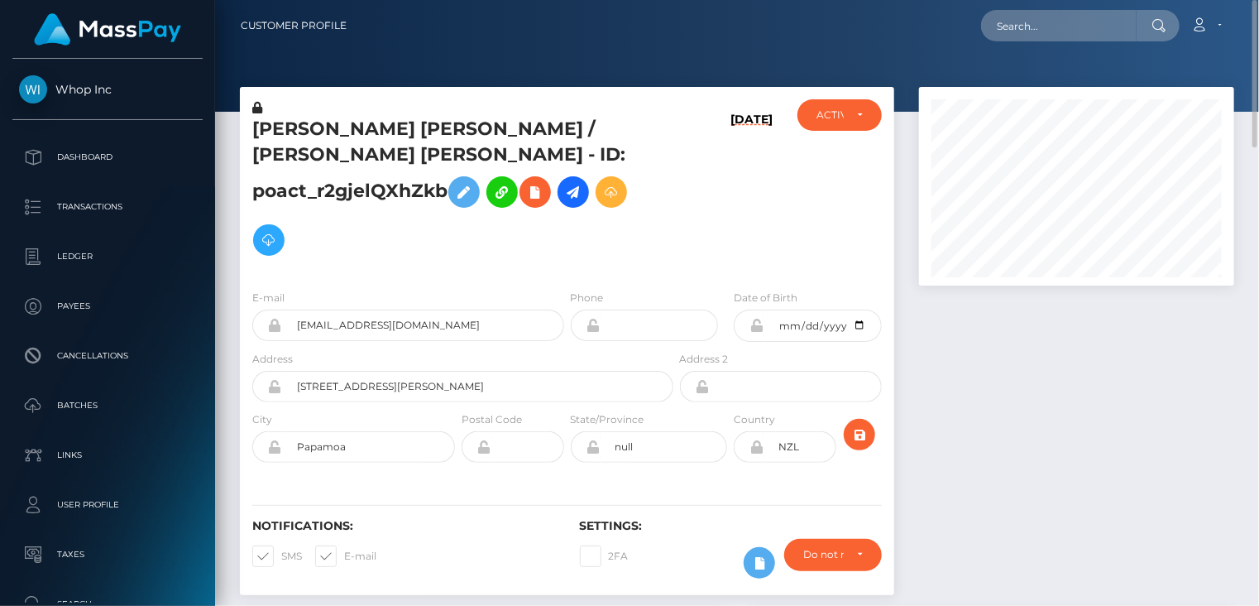
click at [421, 123] on h5 "Blake John EVANS / BLAKE JOHN EVANS - ID: poact_r2gjelQXhZkb" at bounding box center [458, 190] width 412 height 147
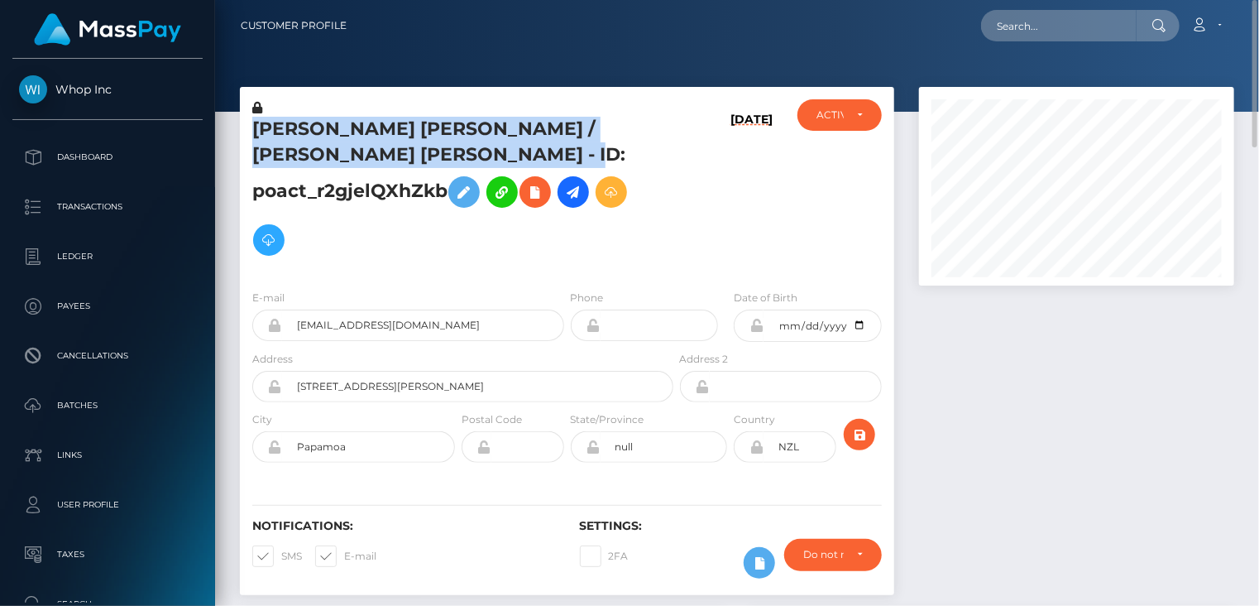
click at [421, 123] on h5 "Blake John EVANS / BLAKE JOHN EVANS - ID: poact_r2gjelQXhZkb" at bounding box center [458, 190] width 412 height 147
click at [439, 130] on h5 "Blake John EVANS / BLAKE JOHN EVANS - ID: poact_r2gjelQXhZkb" at bounding box center [458, 190] width 412 height 147
click at [438, 128] on h5 "Blake John EVANS / BLAKE JOHN EVANS - ID: poact_r2gjelQXhZkb" at bounding box center [458, 190] width 412 height 147
copy h5 "Blake John EVANS / BLAKE JOHN EVANS - ID: poact_r2gjelQXhZkb"
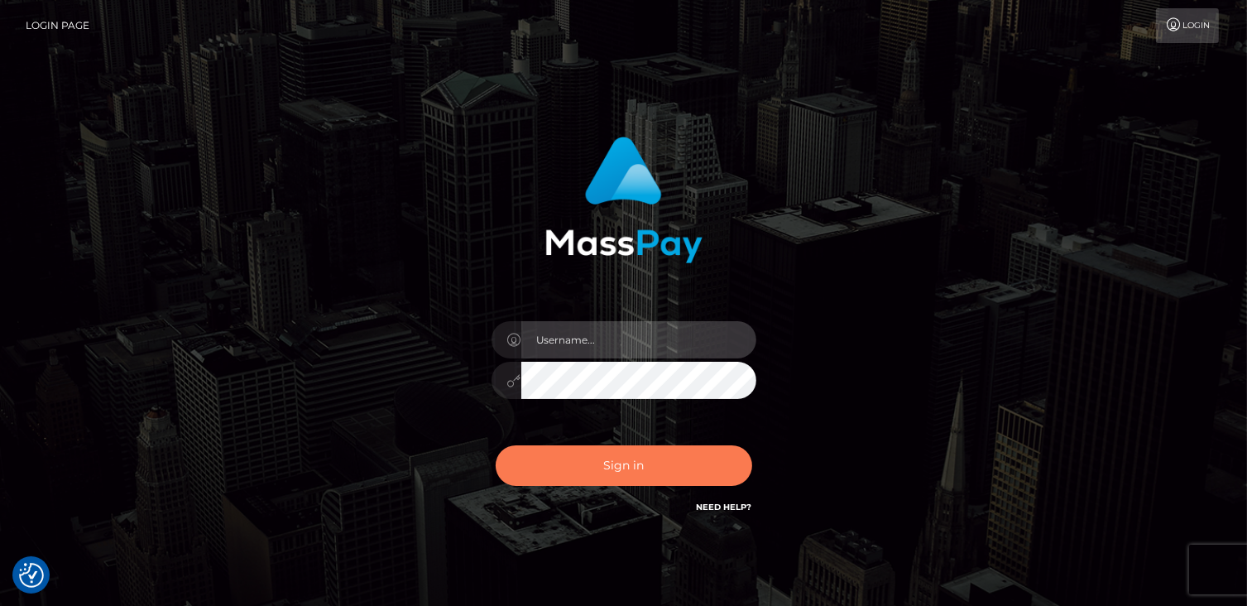
type input "catalinad"
click at [596, 467] on button "Sign in" at bounding box center [624, 465] width 256 height 41
type input "catalinad"
click at [609, 469] on button "Sign in" at bounding box center [624, 465] width 256 height 41
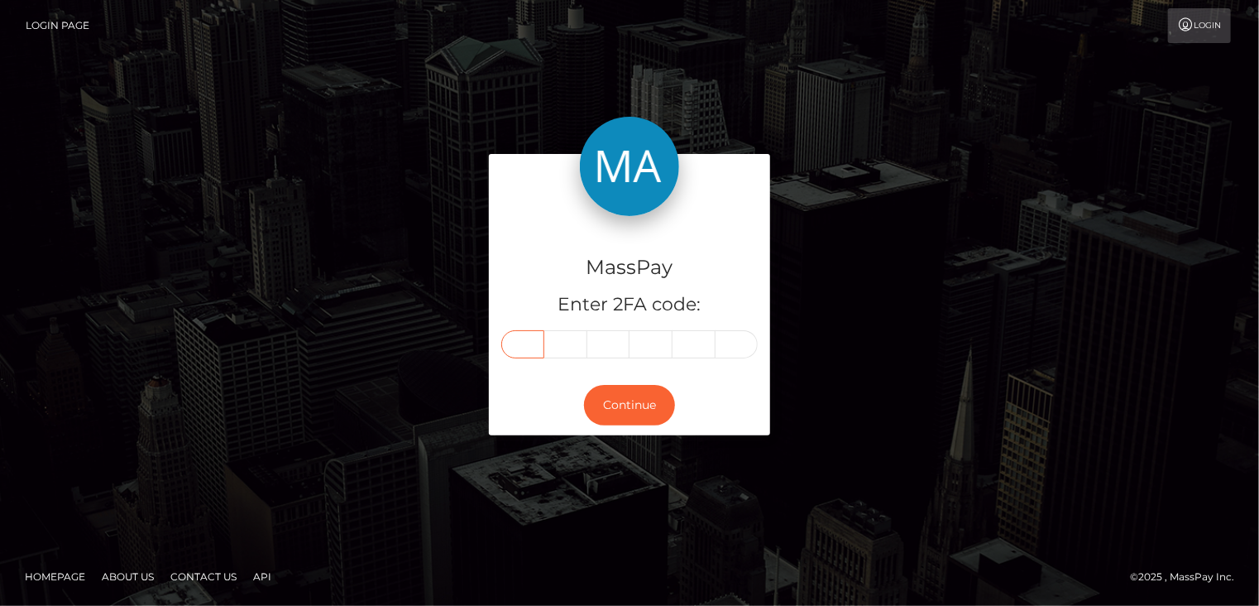
click at [517, 355] on input "text" at bounding box center [522, 344] width 43 height 28
type input "6"
type input "2"
type input "4"
type input "0"
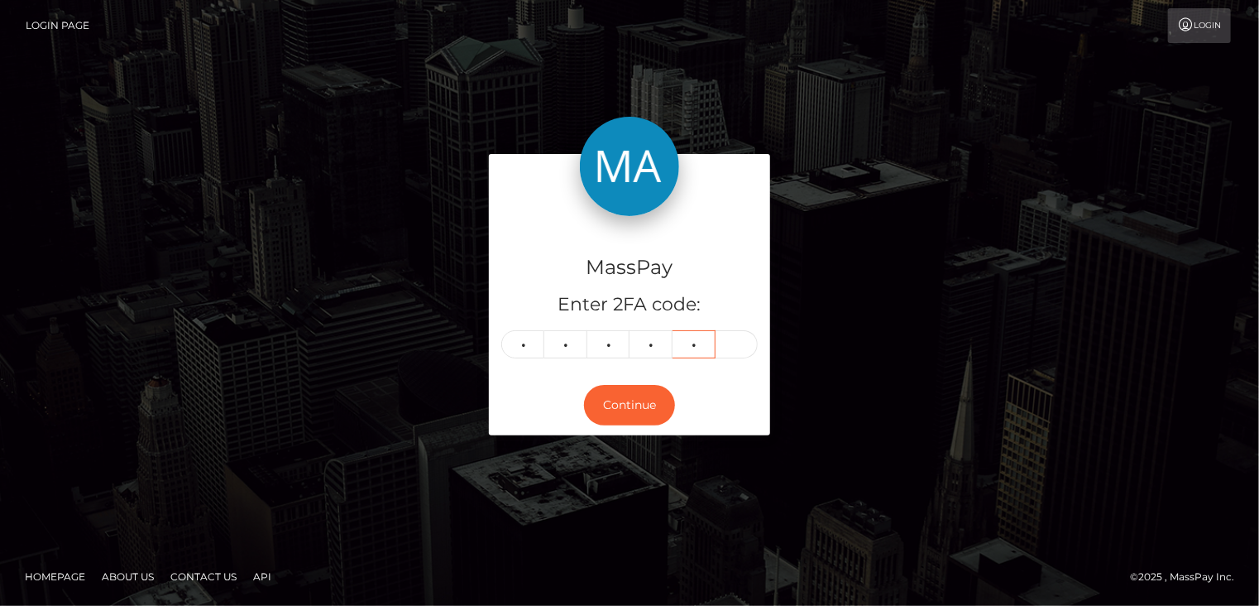
type input "4"
type input "0"
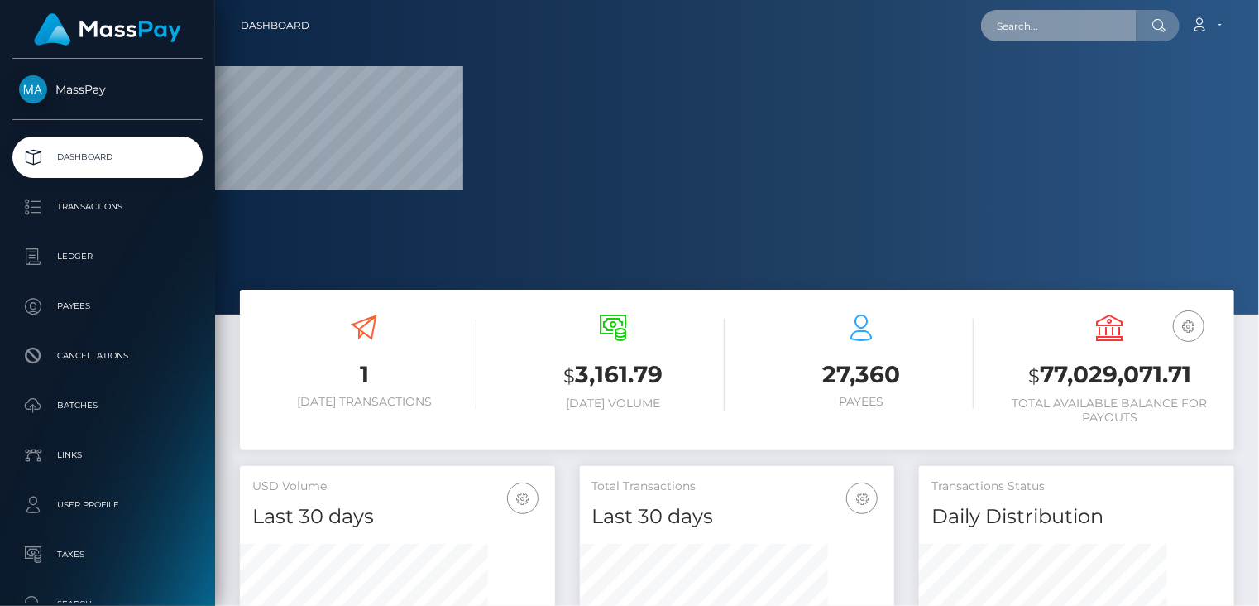
paste input "Maria137817"
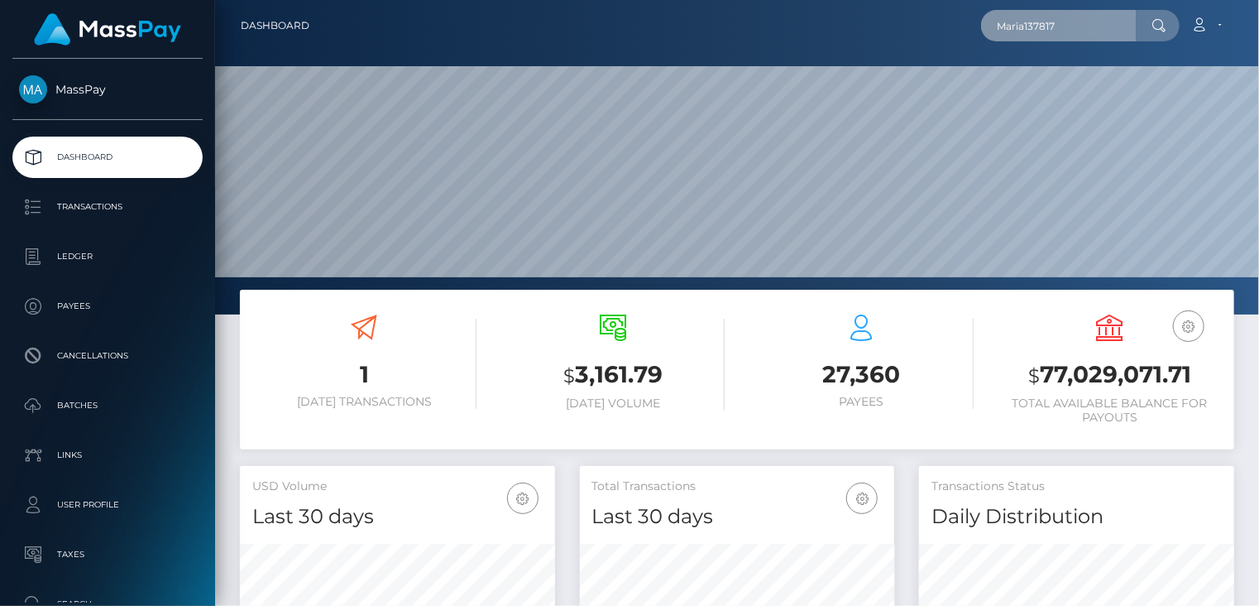
scroll to position [293, 314]
type input "Maria137817"
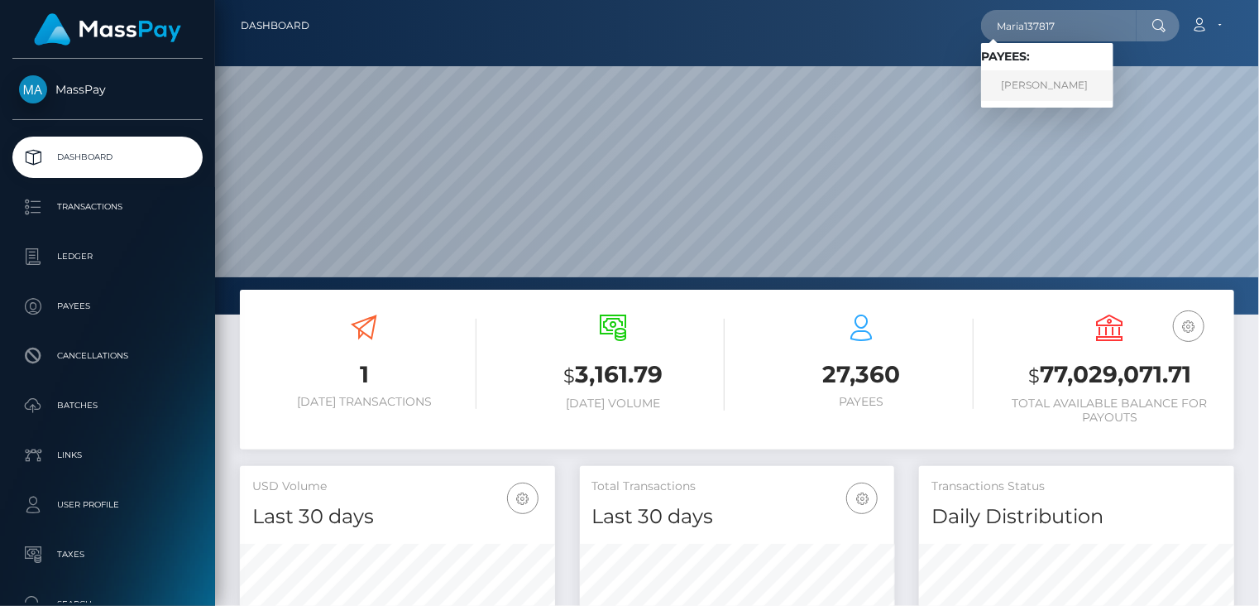
click at [1066, 90] on link "[PERSON_NAME]" at bounding box center [1047, 85] width 132 height 31
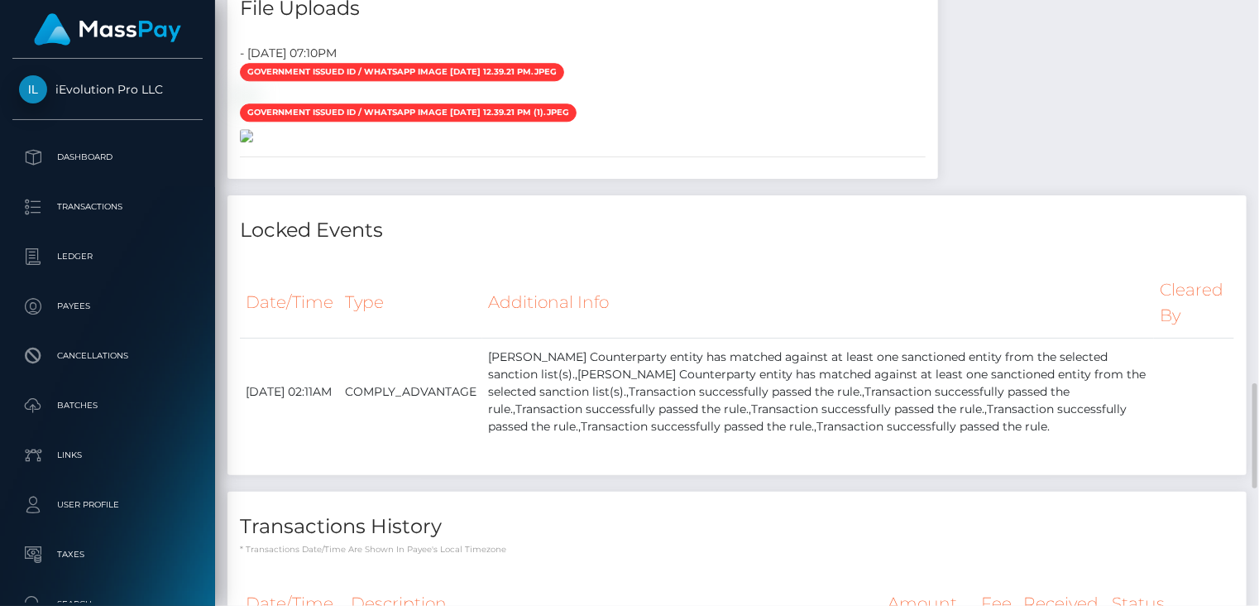
scroll to position [2760, 0]
